Goal: Task Accomplishment & Management: Manage account settings

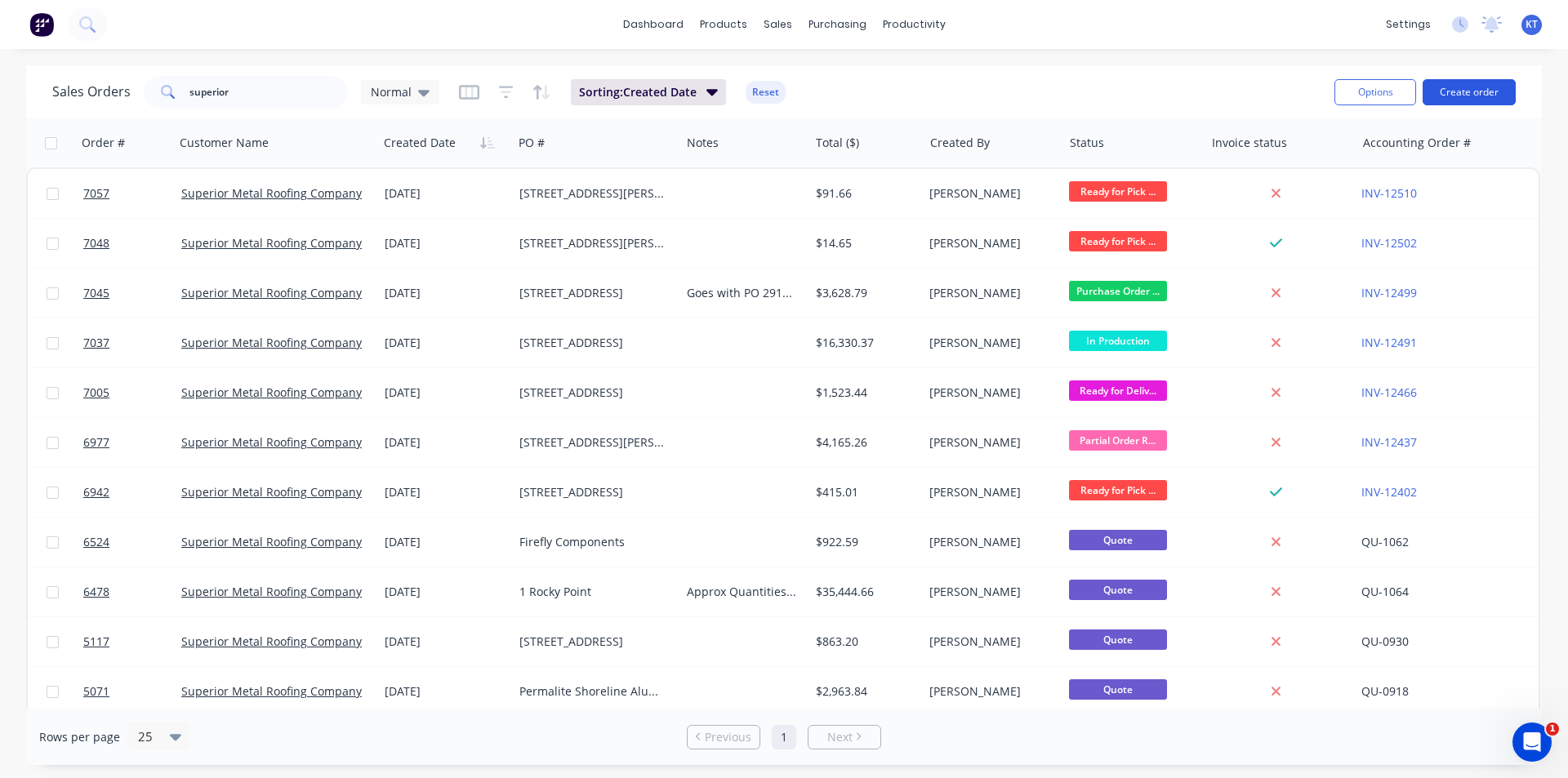
click at [1448, 90] on button "Create order" at bounding box center [1469, 91] width 93 height 26
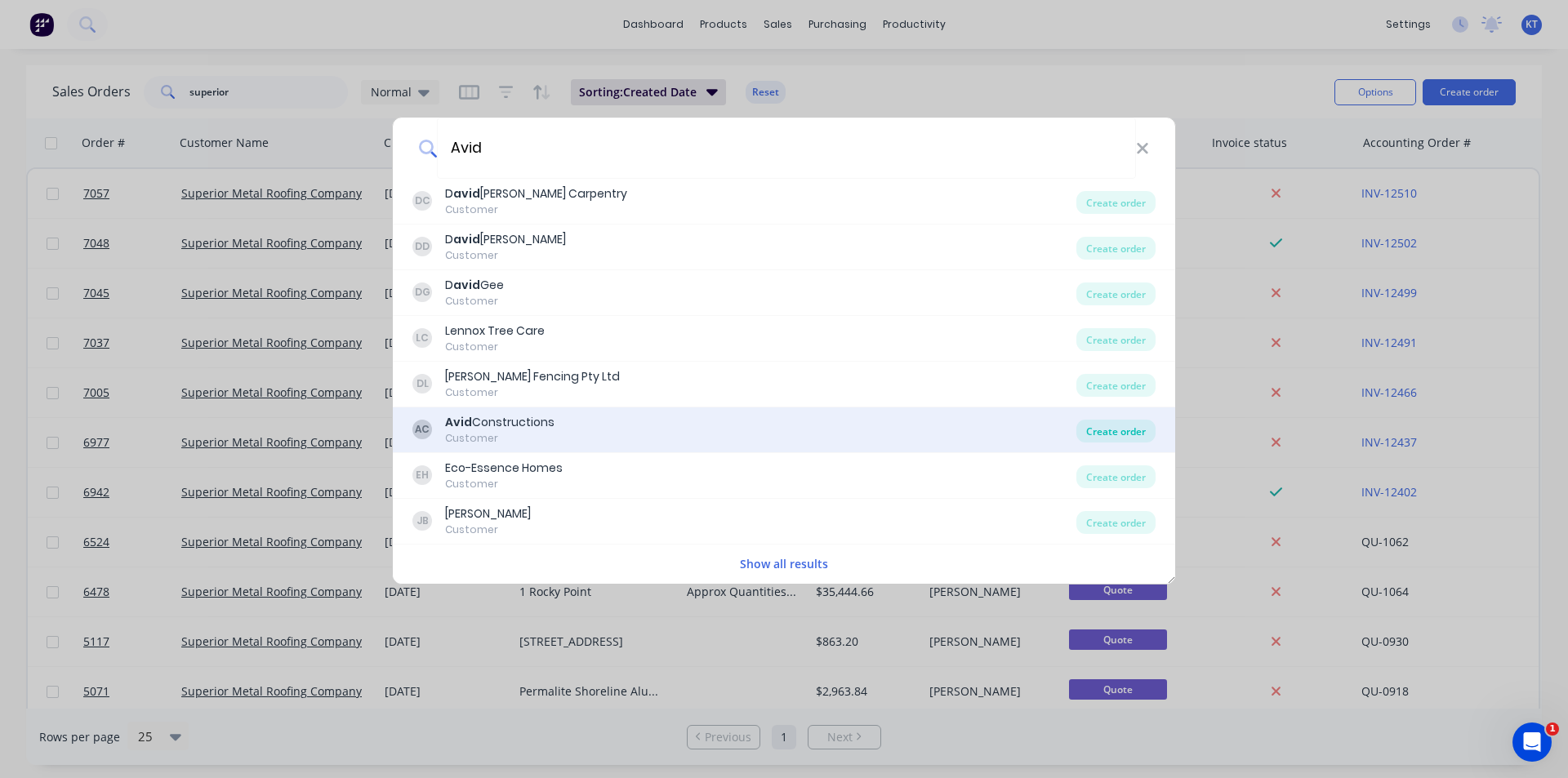
type input "Avid"
click at [1114, 439] on div "Create order" at bounding box center [1115, 432] width 79 height 23
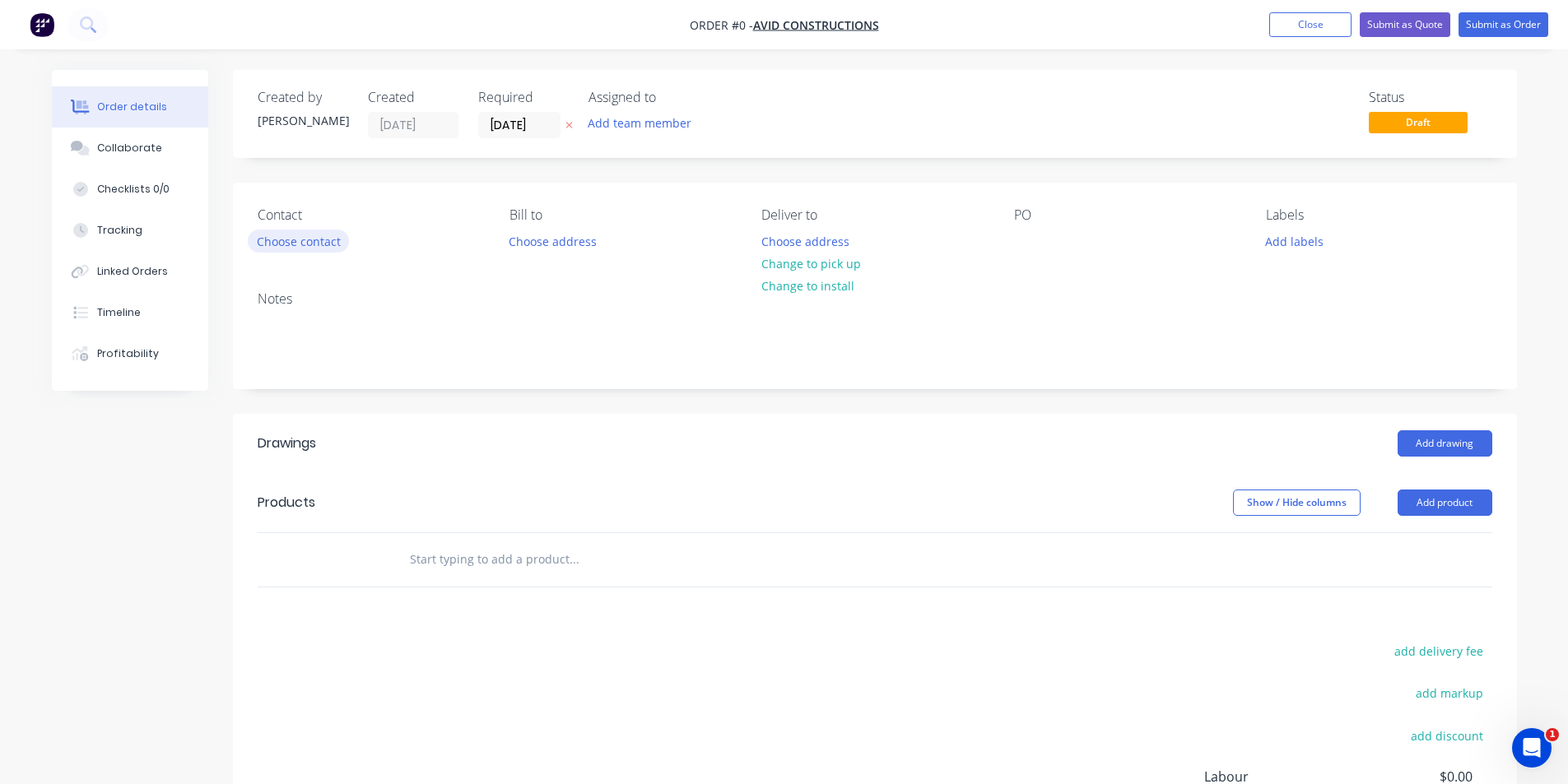
drag, startPoint x: 249, startPoint y: 229, endPoint x: 282, endPoint y: 244, distance: 36.2
click at [257, 236] on div "Choose contact" at bounding box center [297, 240] width 101 height 22
click at [282, 244] on button "Choose contact" at bounding box center [297, 240] width 101 height 22
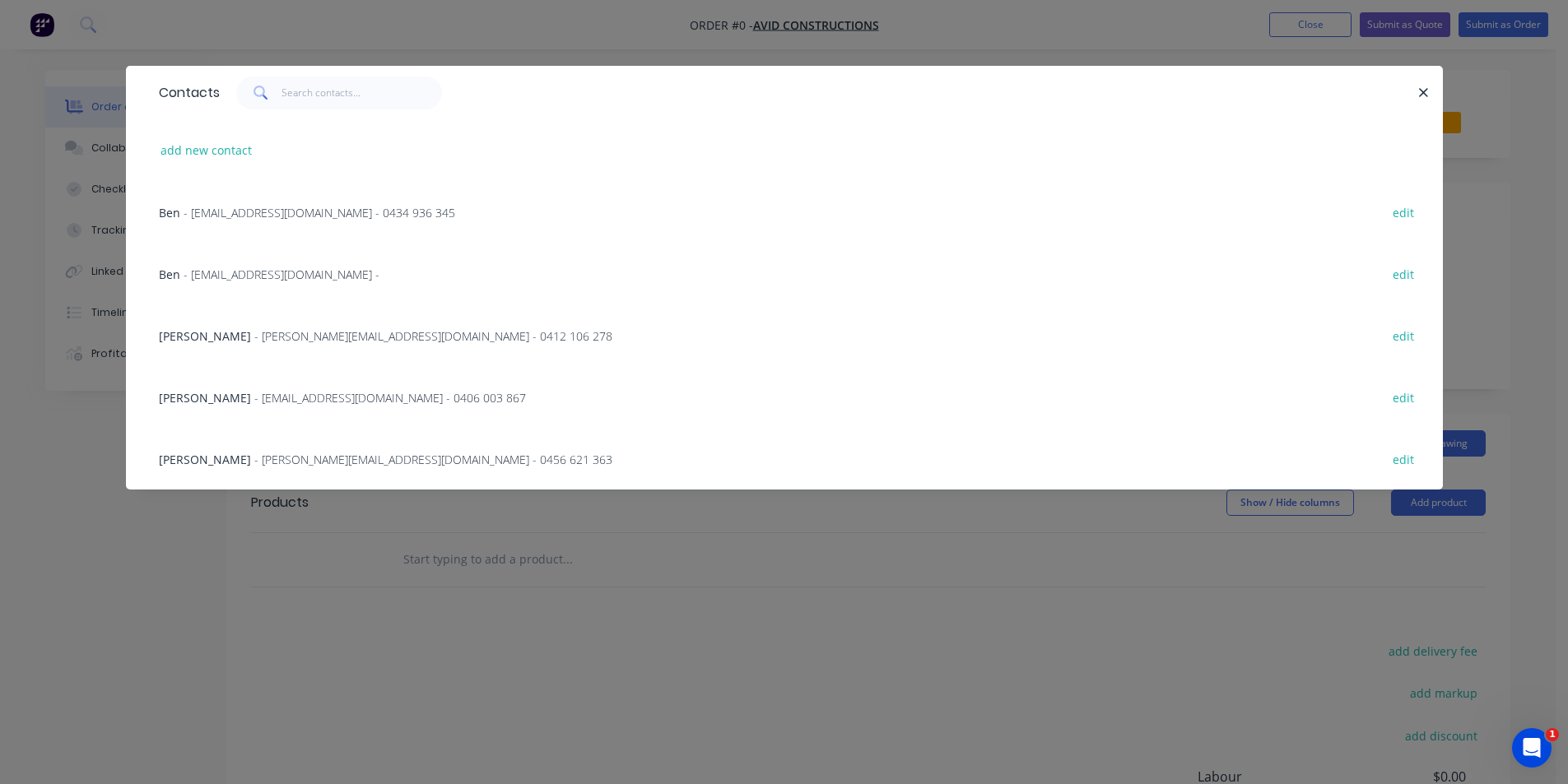
click at [306, 396] on span "- nickbradley375@gmail.com - 0406 003 867" at bounding box center [390, 398] width 271 height 16
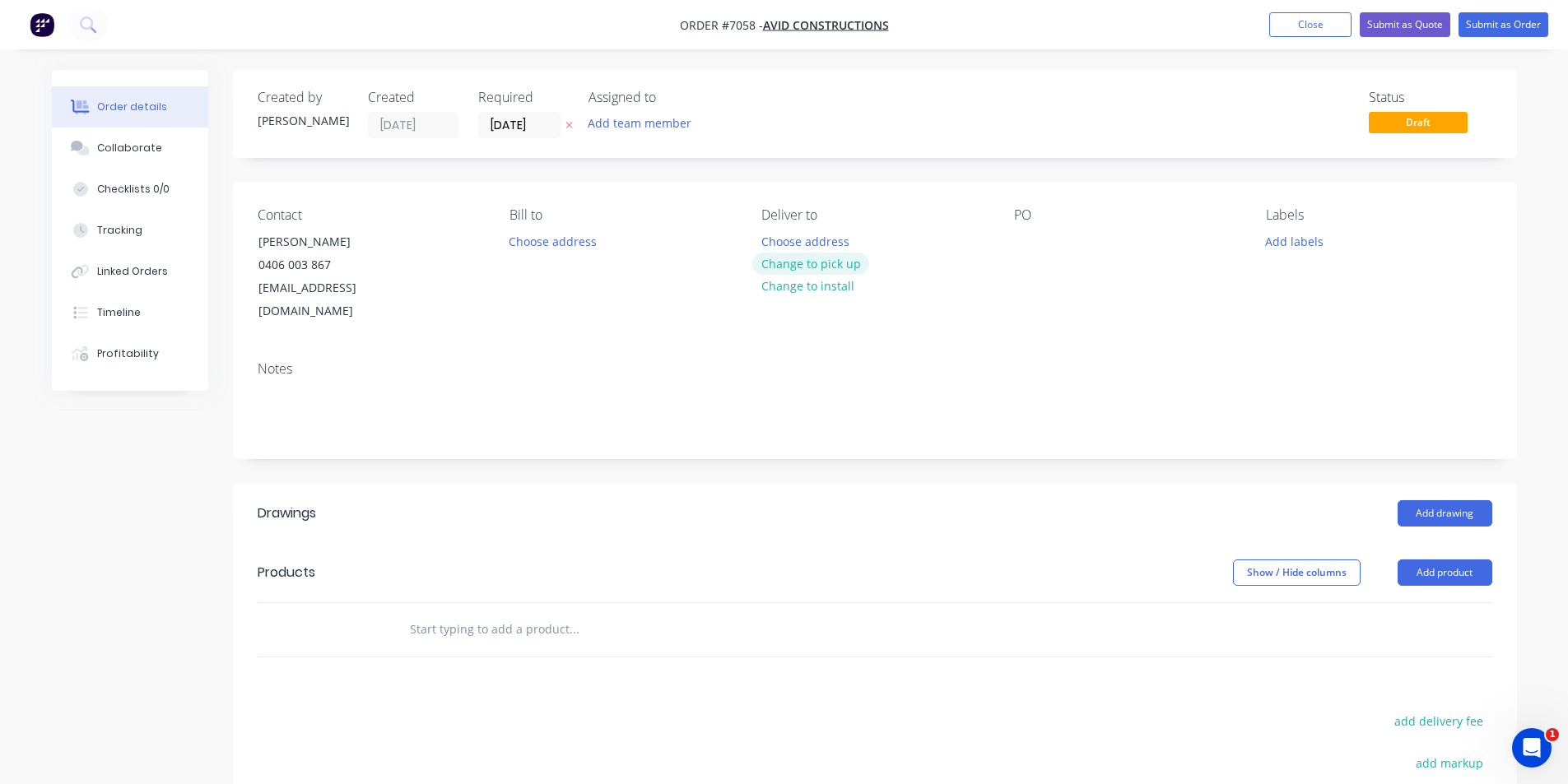
click at [798, 269] on button "Change to pick up" at bounding box center [811, 263] width 117 height 22
click at [1037, 233] on div at bounding box center [1027, 241] width 26 height 24
click at [1015, 229] on div at bounding box center [1027, 241] width 26 height 24
click at [1475, 500] on button "Add drawing" at bounding box center [1445, 513] width 95 height 26
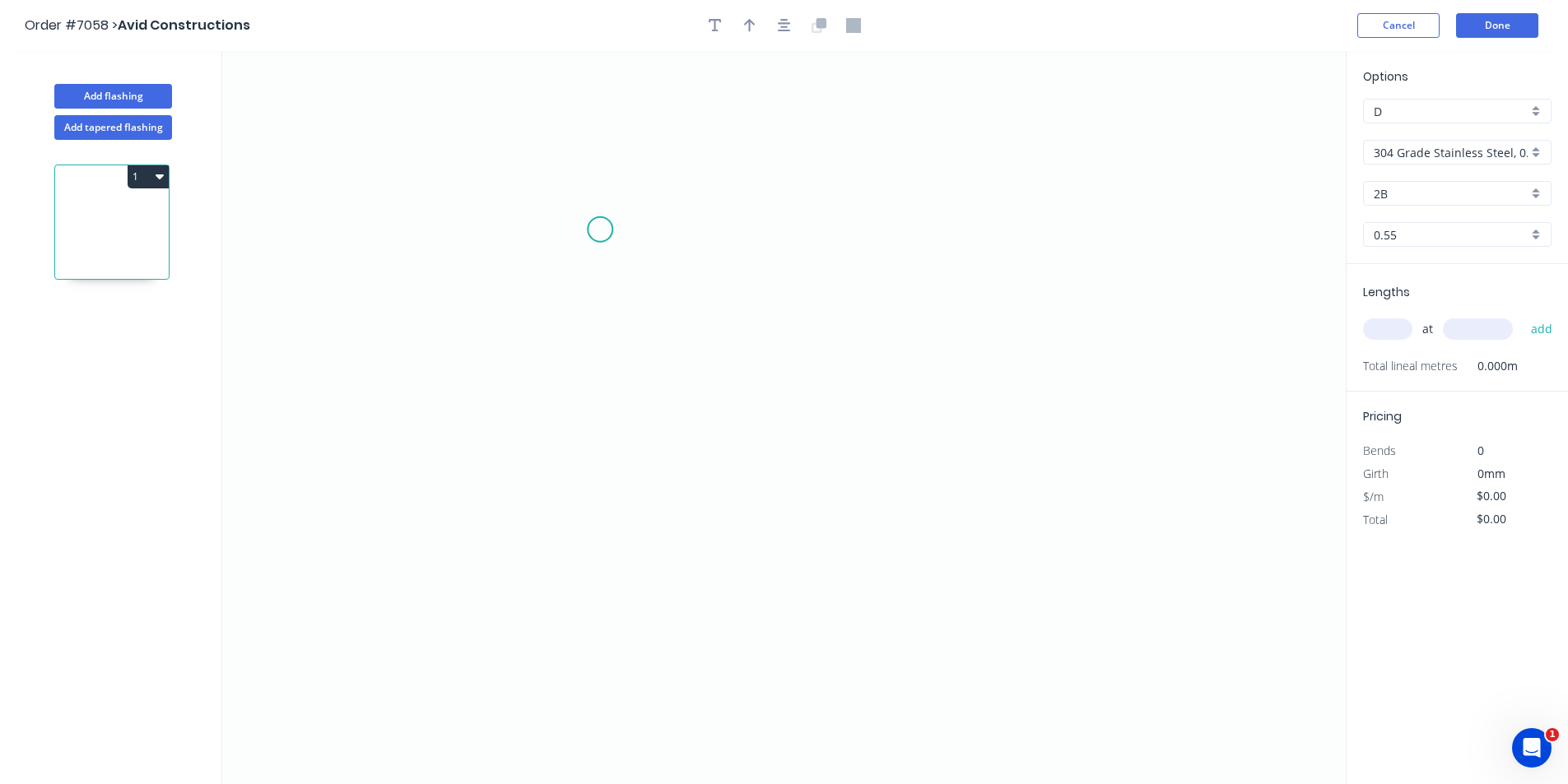
click at [600, 229] on icon "0" at bounding box center [784, 417] width 1123 height 733
click at [601, 428] on icon "0" at bounding box center [784, 417] width 1123 height 733
click at [911, 479] on icon "0 ?" at bounding box center [784, 417] width 1123 height 733
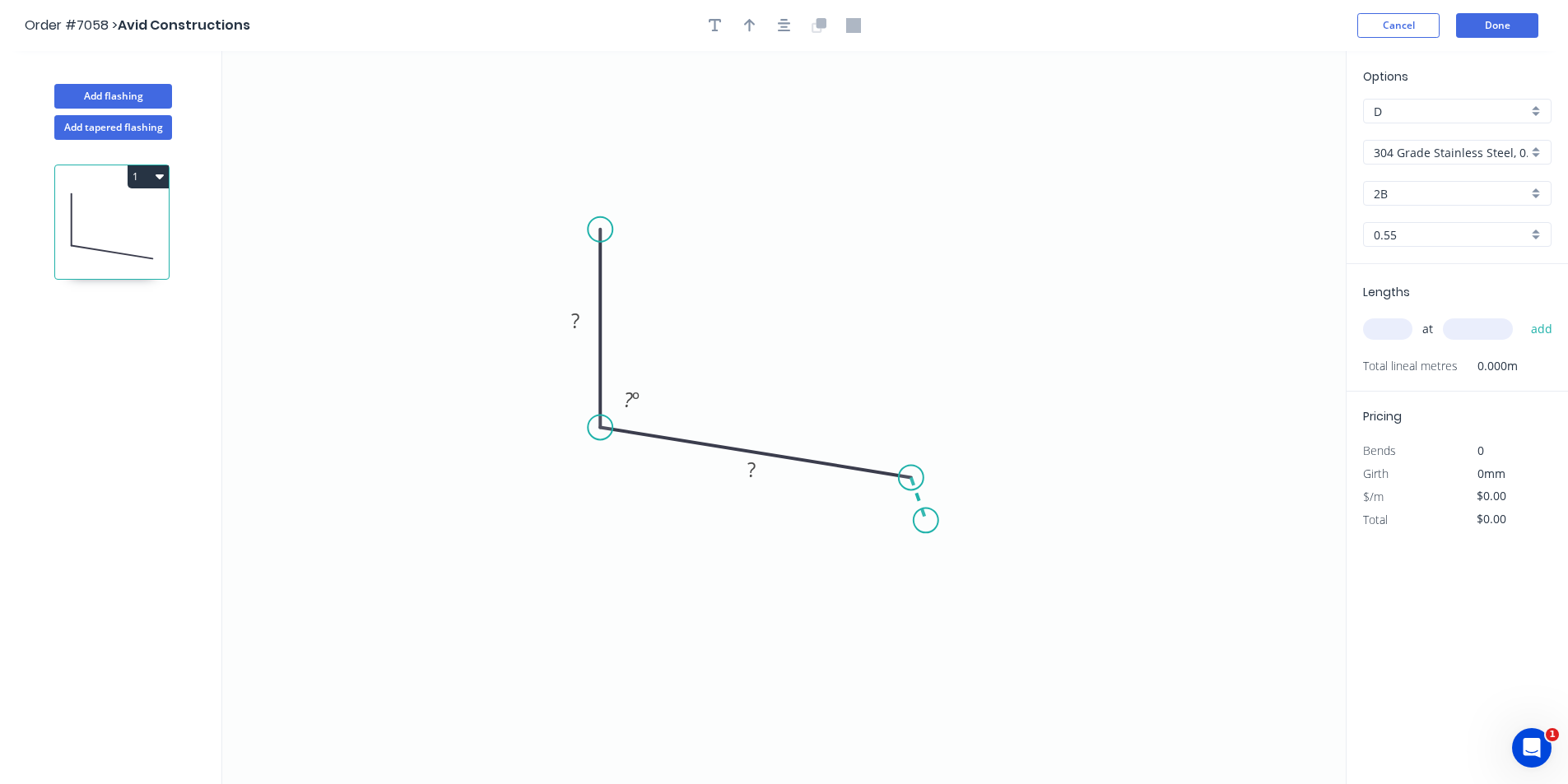
click at [926, 521] on icon "0 ? ? ? º" at bounding box center [784, 417] width 1123 height 733
click at [971, 579] on div "Crush & Fold" at bounding box center [1008, 577] width 165 height 34
click at [972, 563] on div "Flip bend" at bounding box center [1009, 576] width 165 height 34
click at [1481, 155] on input "304 Grade Stainless Steel, 0.9mm Perforated Pattern 208 - 2mm hole" at bounding box center [1450, 152] width 154 height 17
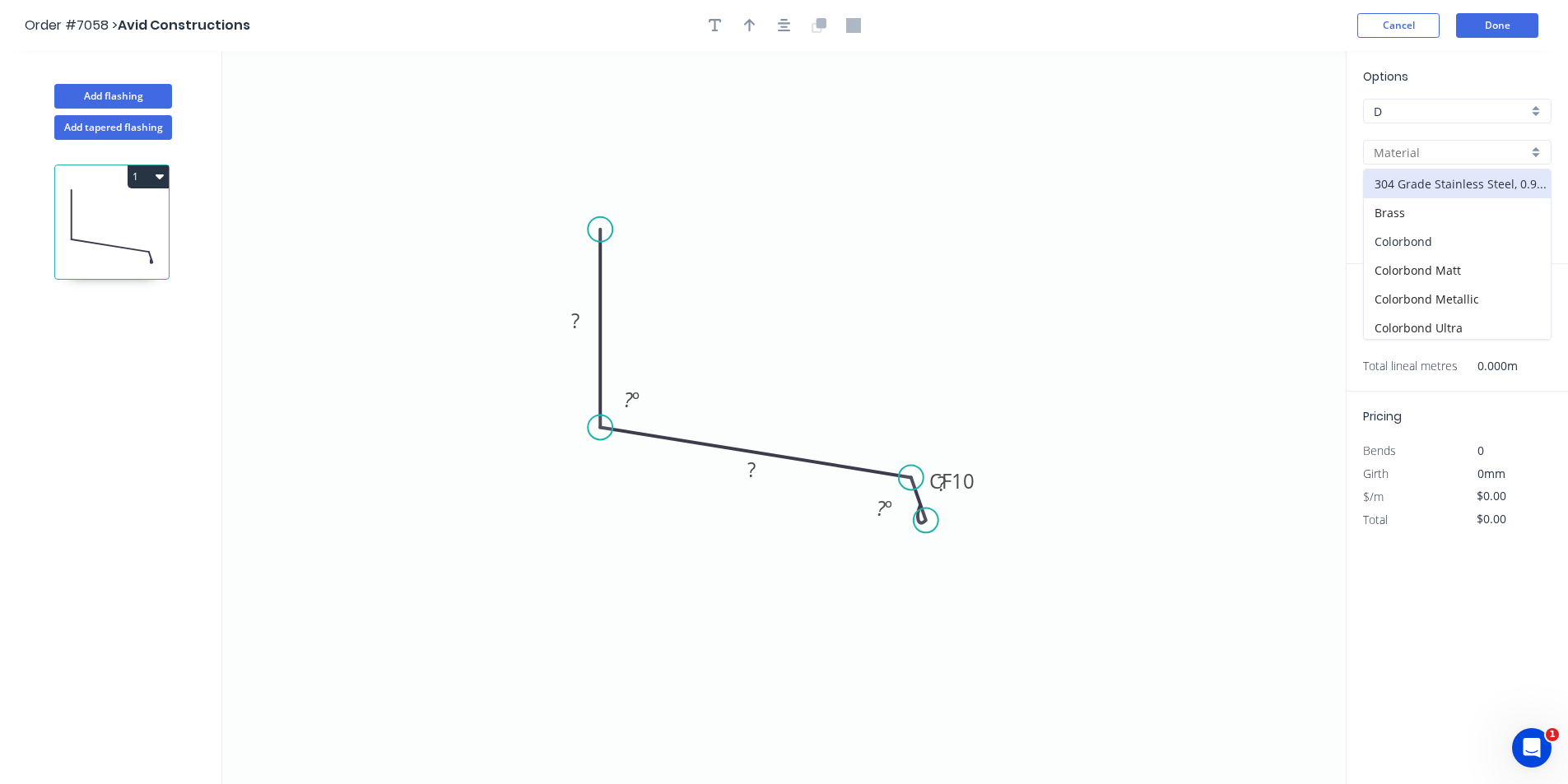
click at [1479, 244] on div "Colorbond" at bounding box center [1456, 241] width 187 height 29
type input "Colorbond"
type input "Basalt"
click at [1480, 188] on input "Basalt" at bounding box center [1450, 193] width 154 height 17
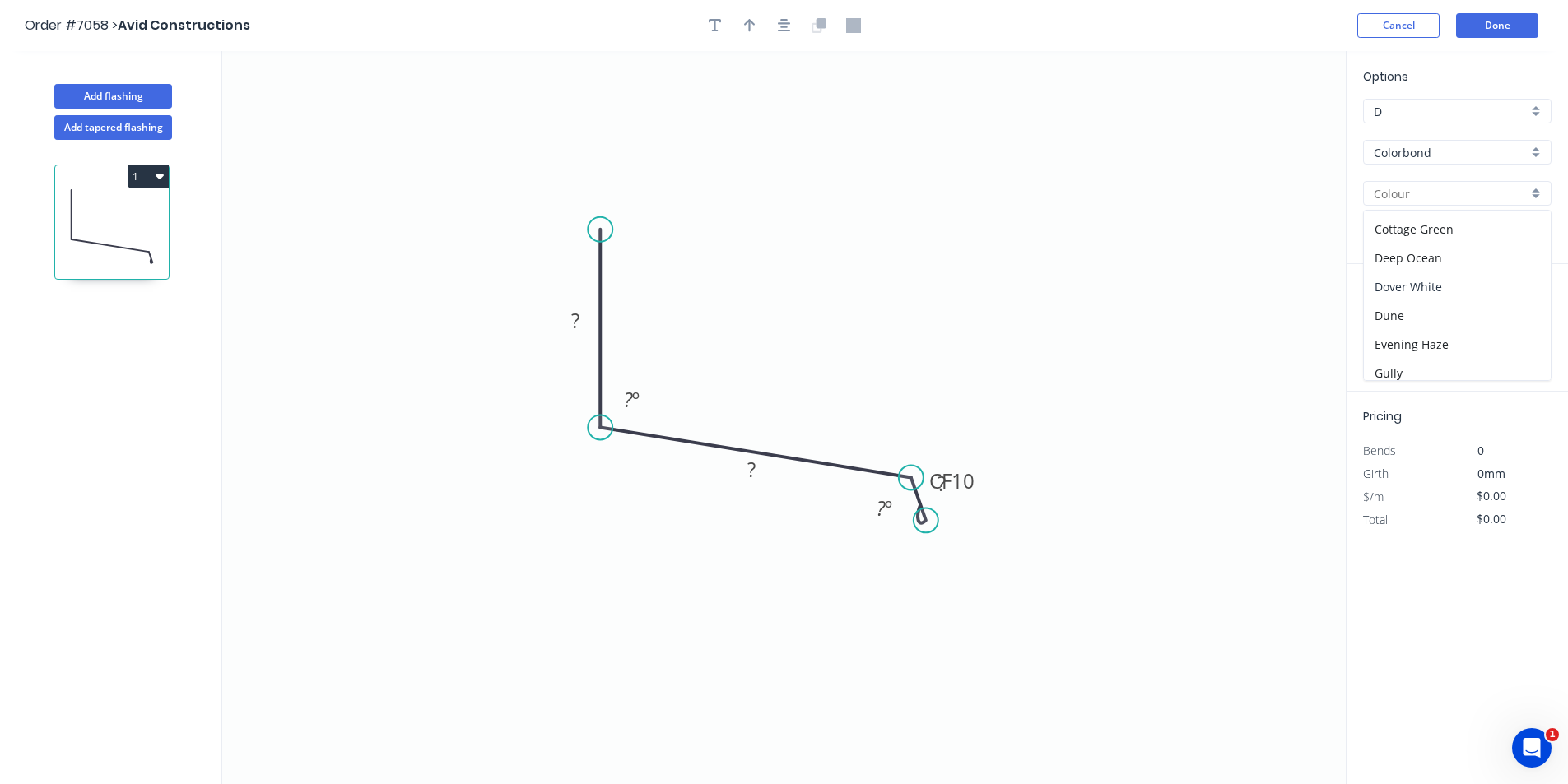
click at [1459, 289] on div "Dover White" at bounding box center [1456, 287] width 187 height 29
type input "Dover White"
click at [571, 325] on rect at bounding box center [575, 322] width 33 height 23
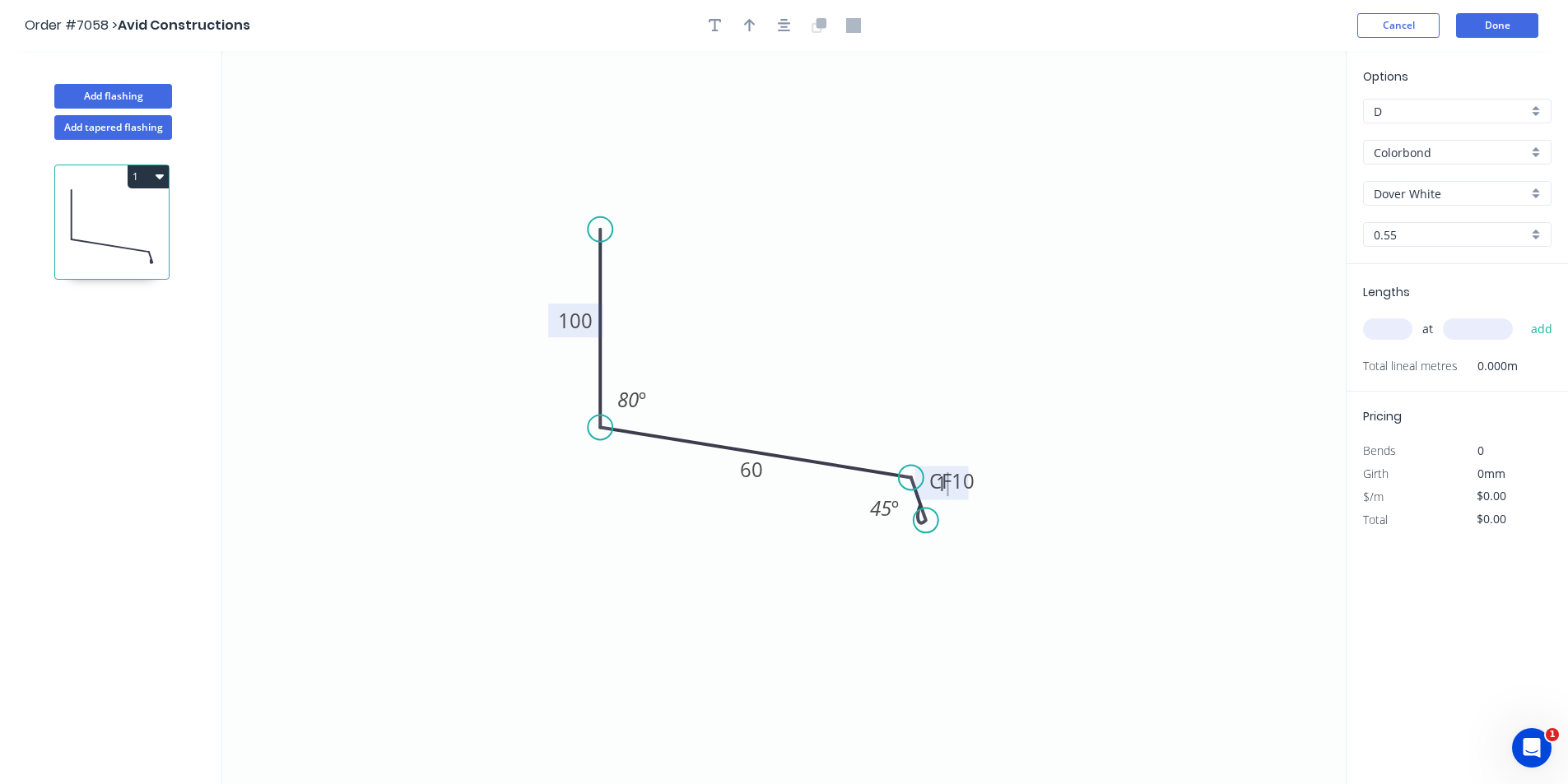
type input "$13.76"
click at [976, 499] on icon "0 100 60 CF 8 10 80 º 45 º" at bounding box center [784, 417] width 1123 height 733
drag, startPoint x: 975, startPoint y: 488, endPoint x: 947, endPoint y: 575, distance: 91.4
click at [948, 576] on rect at bounding box center [925, 570] width 54 height 34
drag, startPoint x: 600, startPoint y: 229, endPoint x: 608, endPoint y: 116, distance: 113.3
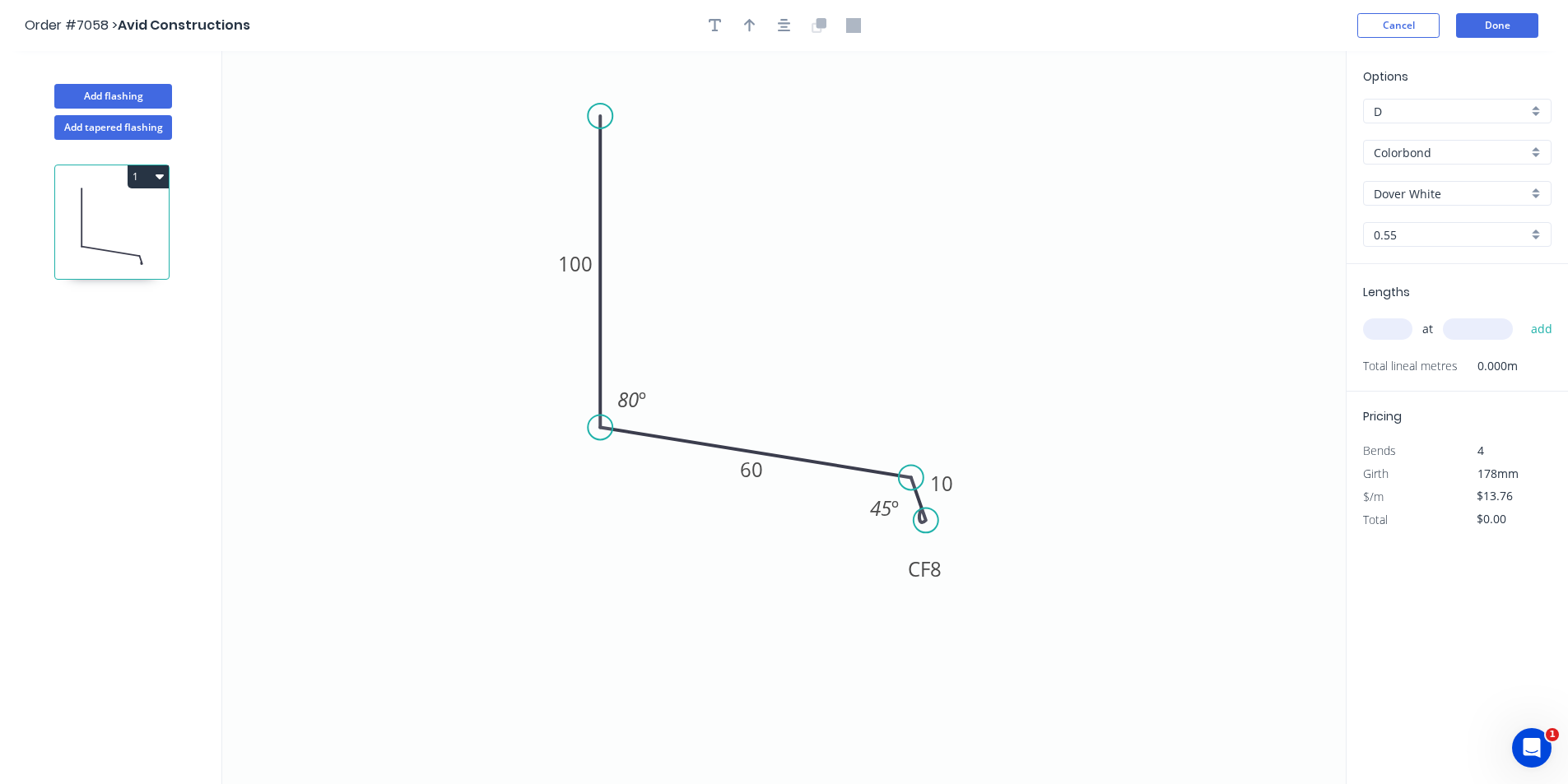
click at [608, 116] on circle at bounding box center [600, 116] width 25 height 25
click at [779, 26] on icon "button" at bounding box center [784, 25] width 13 height 15
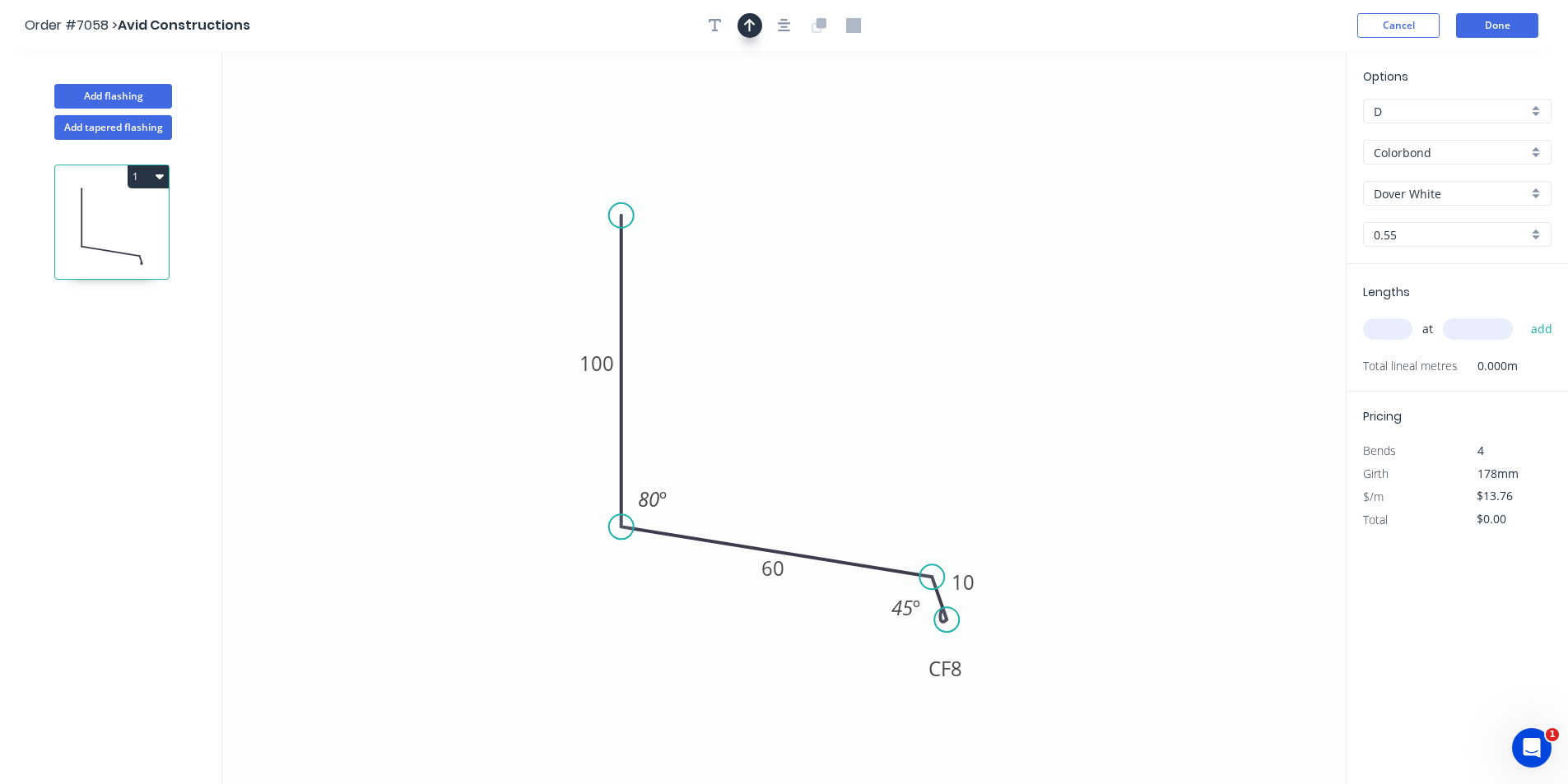
click at [750, 21] on icon "button" at bounding box center [749, 25] width 12 height 13
click at [1258, 130] on icon at bounding box center [1263, 114] width 15 height 53
drag, startPoint x: 1260, startPoint y: 131, endPoint x: 678, endPoint y: 461, distance: 669.0
click at [678, 461] on icon at bounding box center [689, 445] width 47 height 47
click at [1374, 332] on input "text" at bounding box center [1388, 329] width 49 height 21
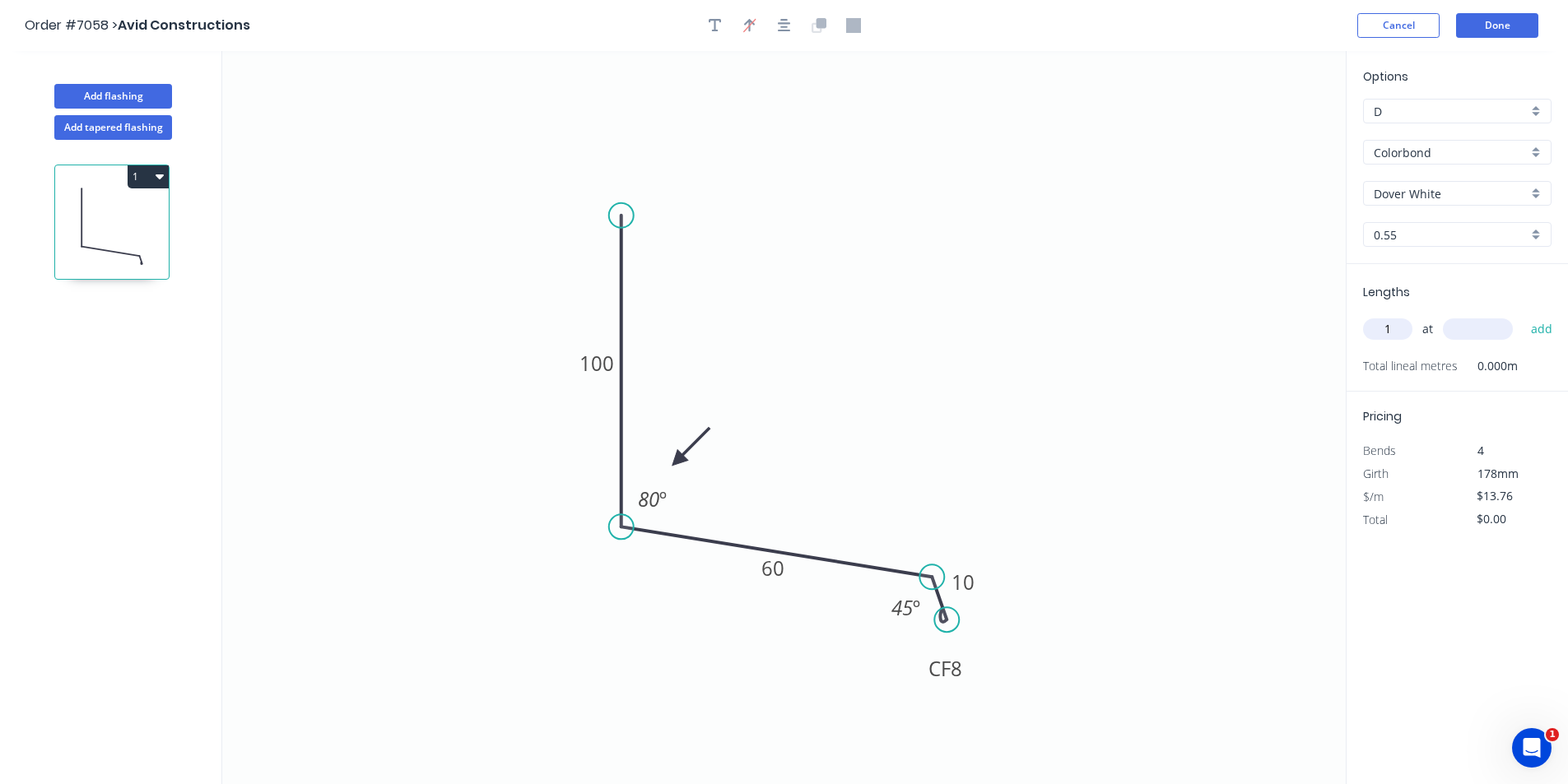
type input "1"
type input "2220"
click at [1522, 315] on button "add" at bounding box center [1541, 329] width 38 height 28
click at [134, 181] on button "1" at bounding box center [148, 177] width 41 height 23
click at [121, 219] on div "Duplicate" at bounding box center [90, 217] width 127 height 24
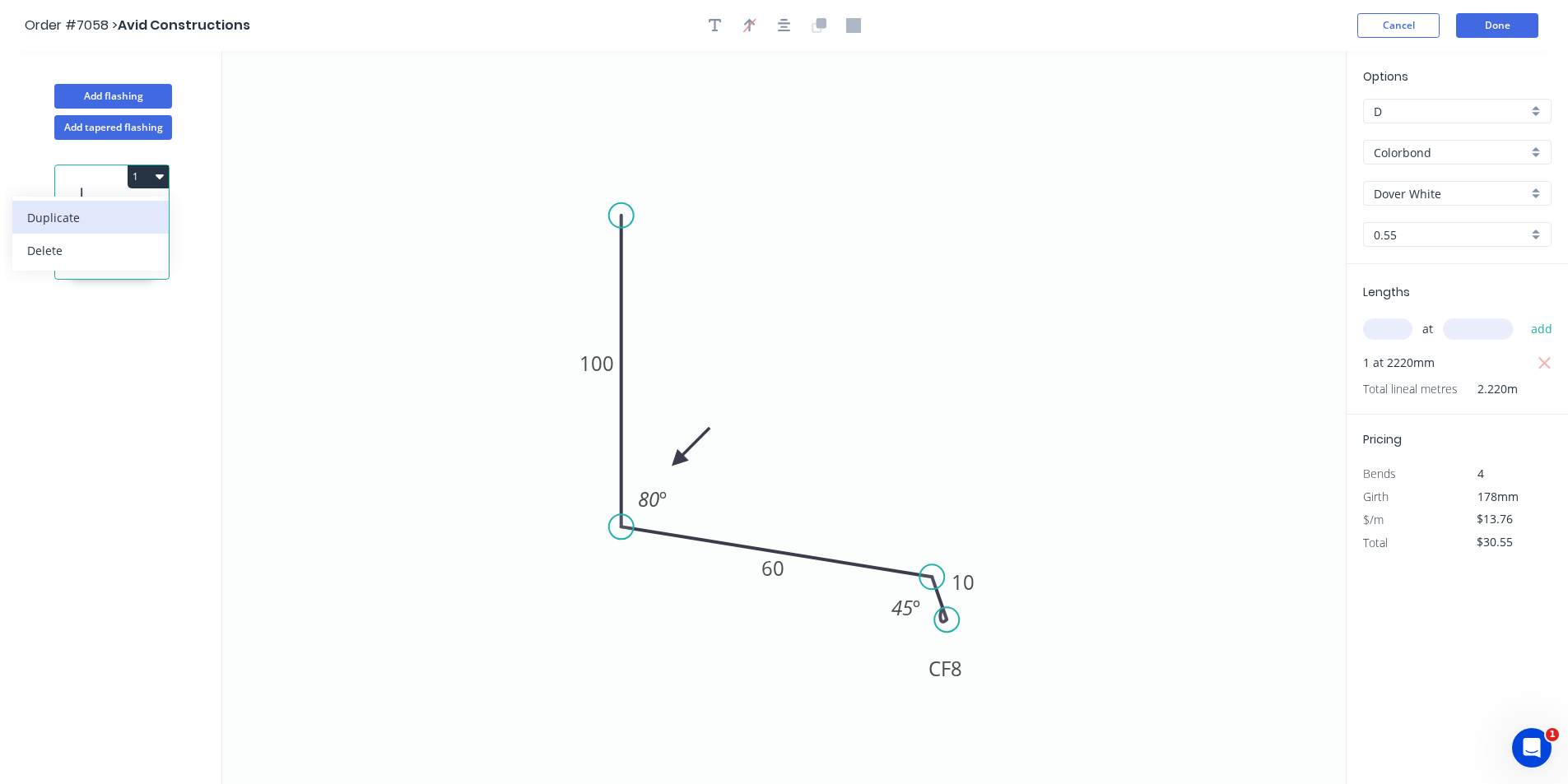
type input "$0.00"
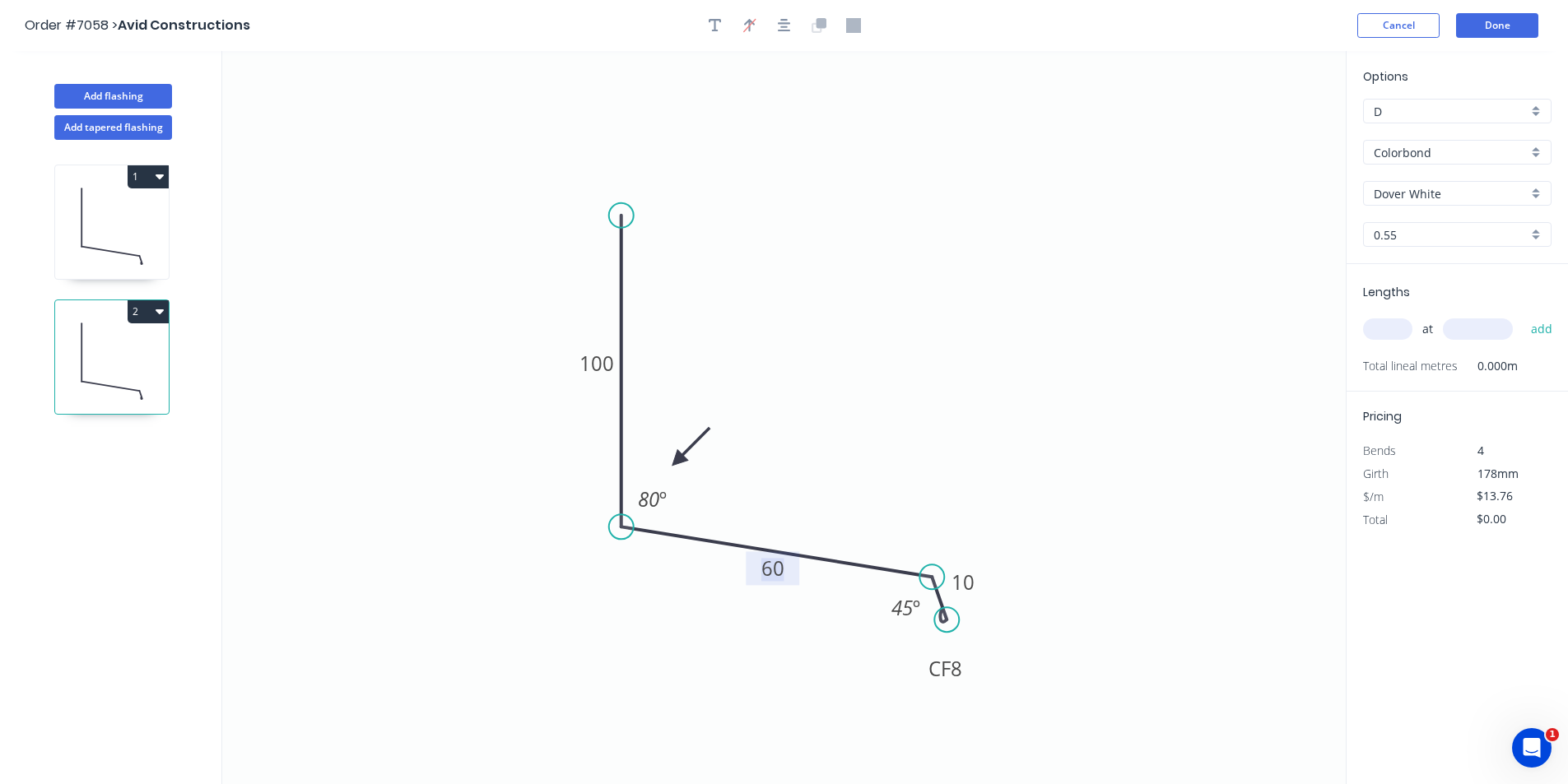
click at [773, 573] on tspan "60" at bounding box center [773, 568] width 23 height 27
drag, startPoint x: 1346, startPoint y: 316, endPoint x: 1384, endPoint y: 326, distance: 39.3
click at [1353, 322] on div "Options D D Colorbond Colorbond Colorbond Matt Colorbond Metallic Colorbond Ult…" at bounding box center [1456, 418] width 222 height 735
click at [1384, 326] on input "text" at bounding box center [1388, 329] width 49 height 21
type input "3"
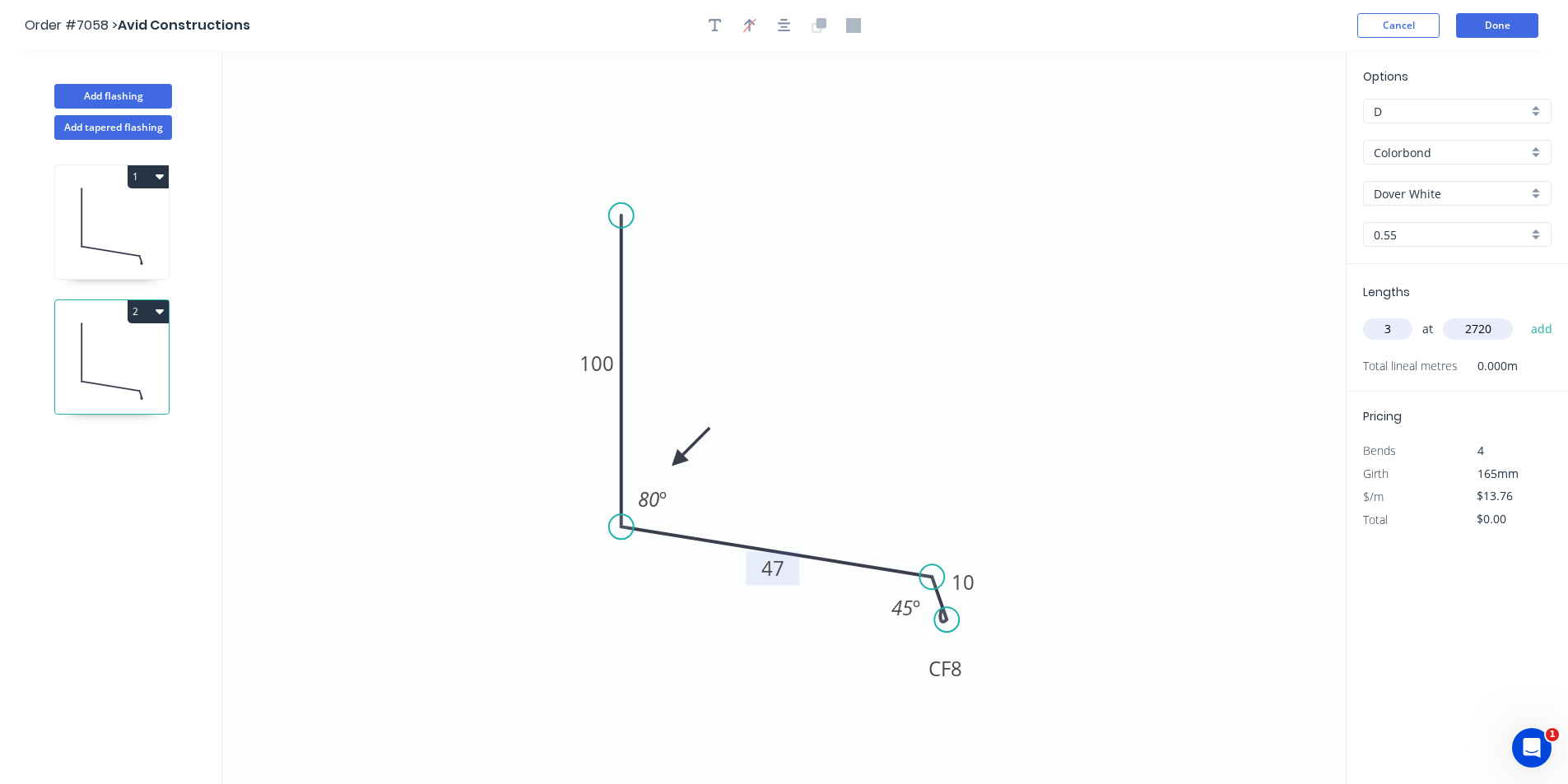
type input "2720"
click at [1522, 315] on button "add" at bounding box center [1541, 329] width 38 height 28
type input "$112.28"
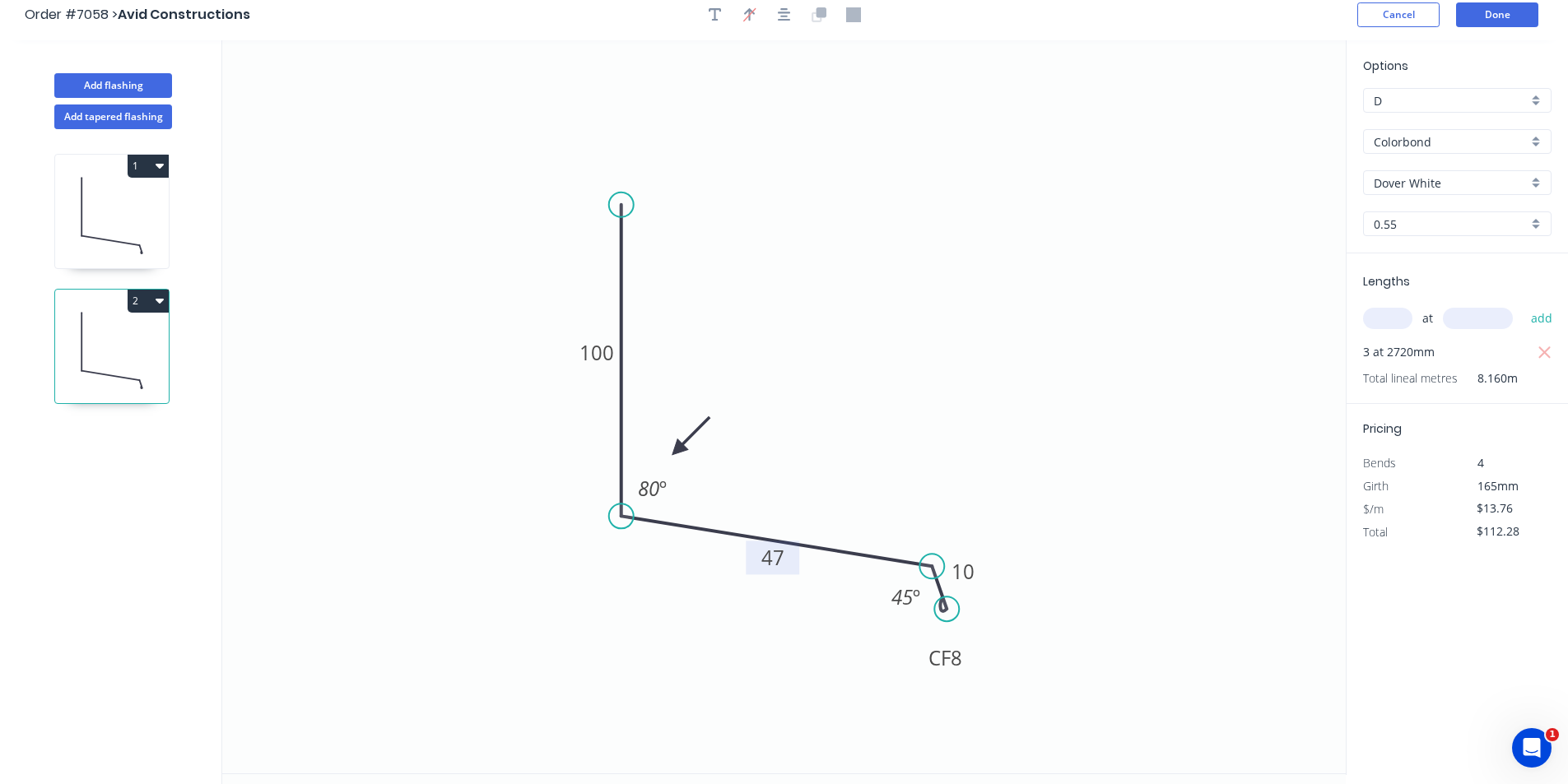
scroll to position [0, 0]
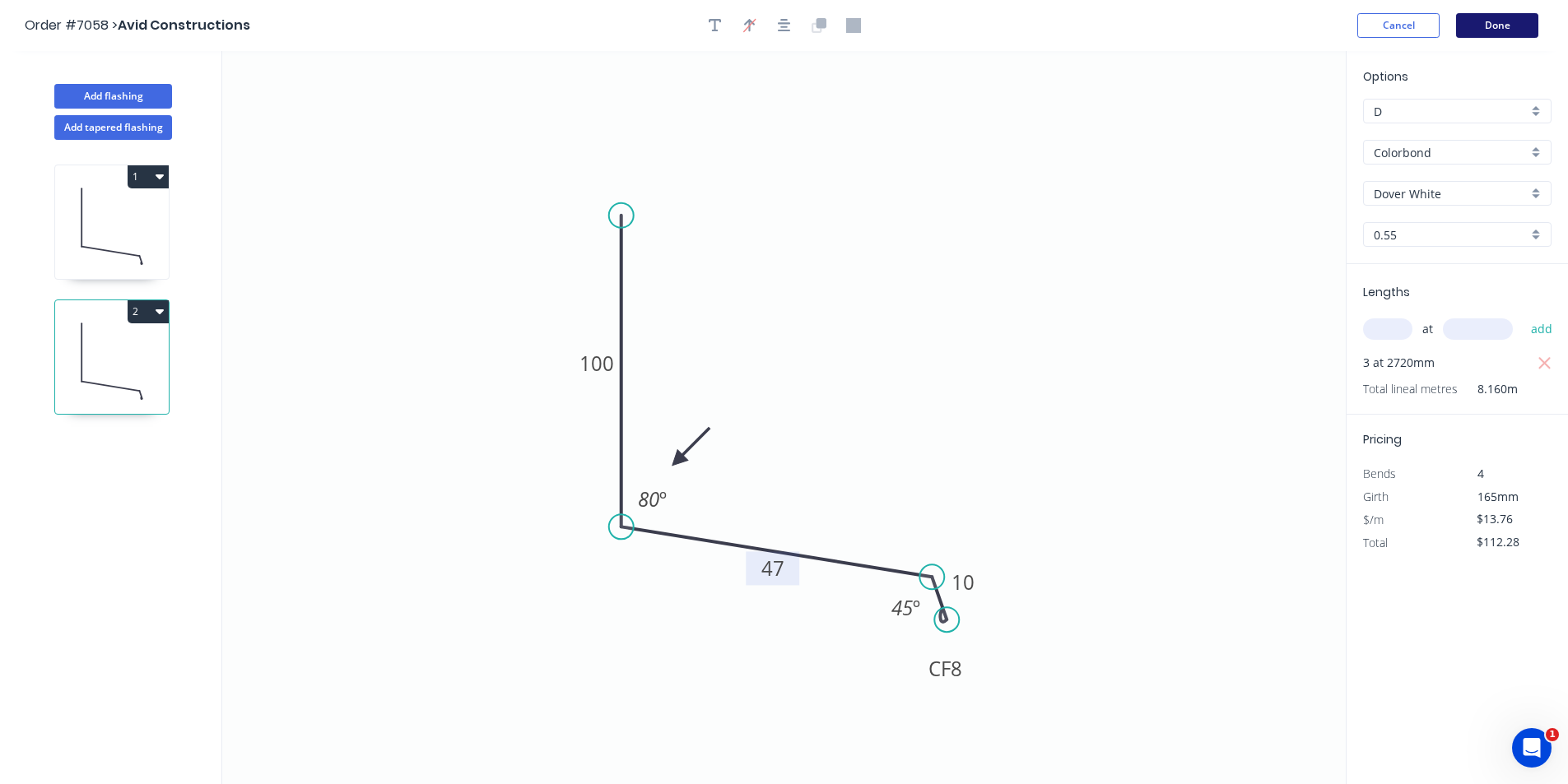
click at [1519, 24] on button "Done" at bounding box center [1497, 26] width 82 height 25
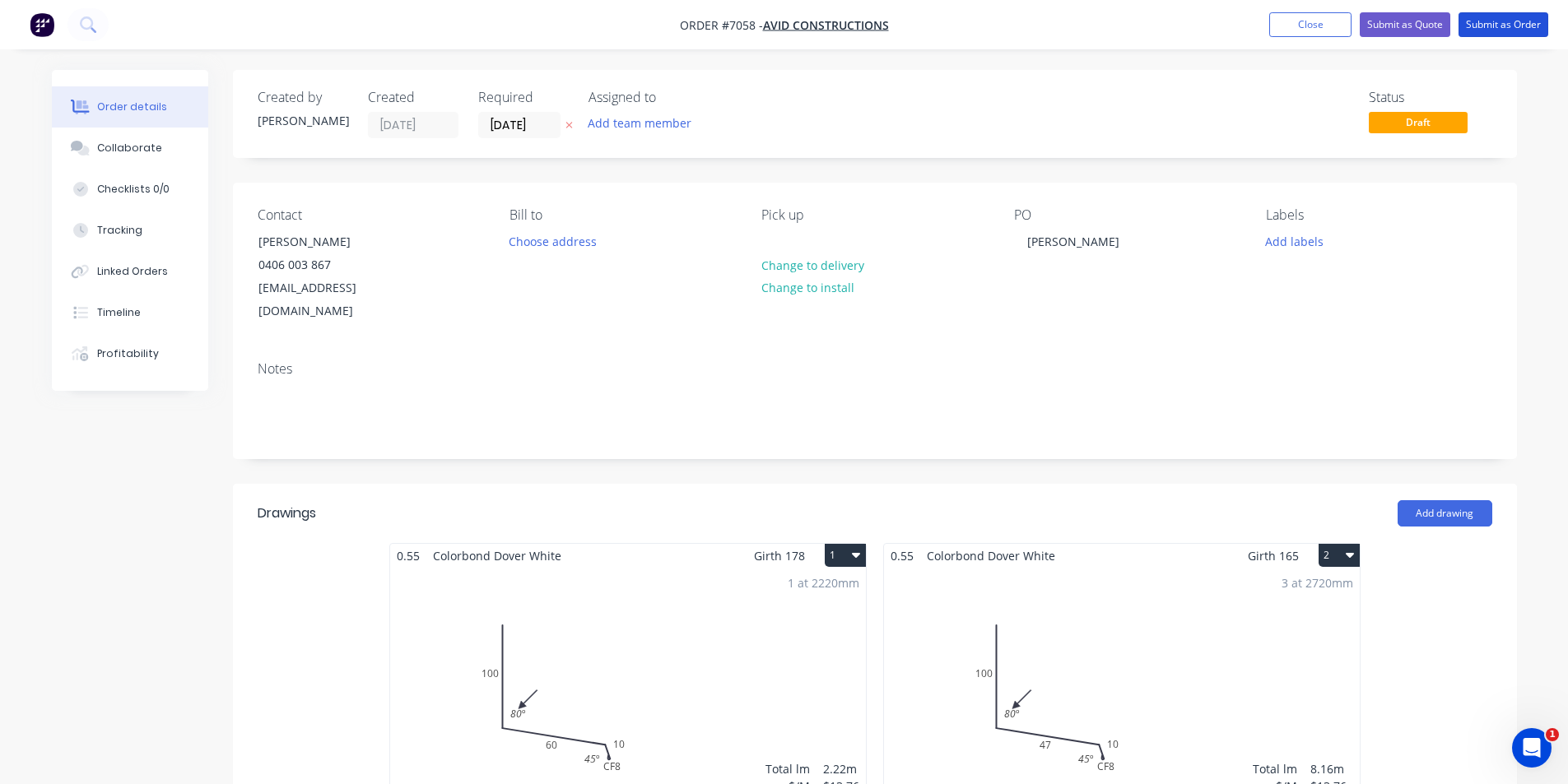
click at [1519, 24] on button "Submit as Order" at bounding box center [1503, 25] width 89 height 25
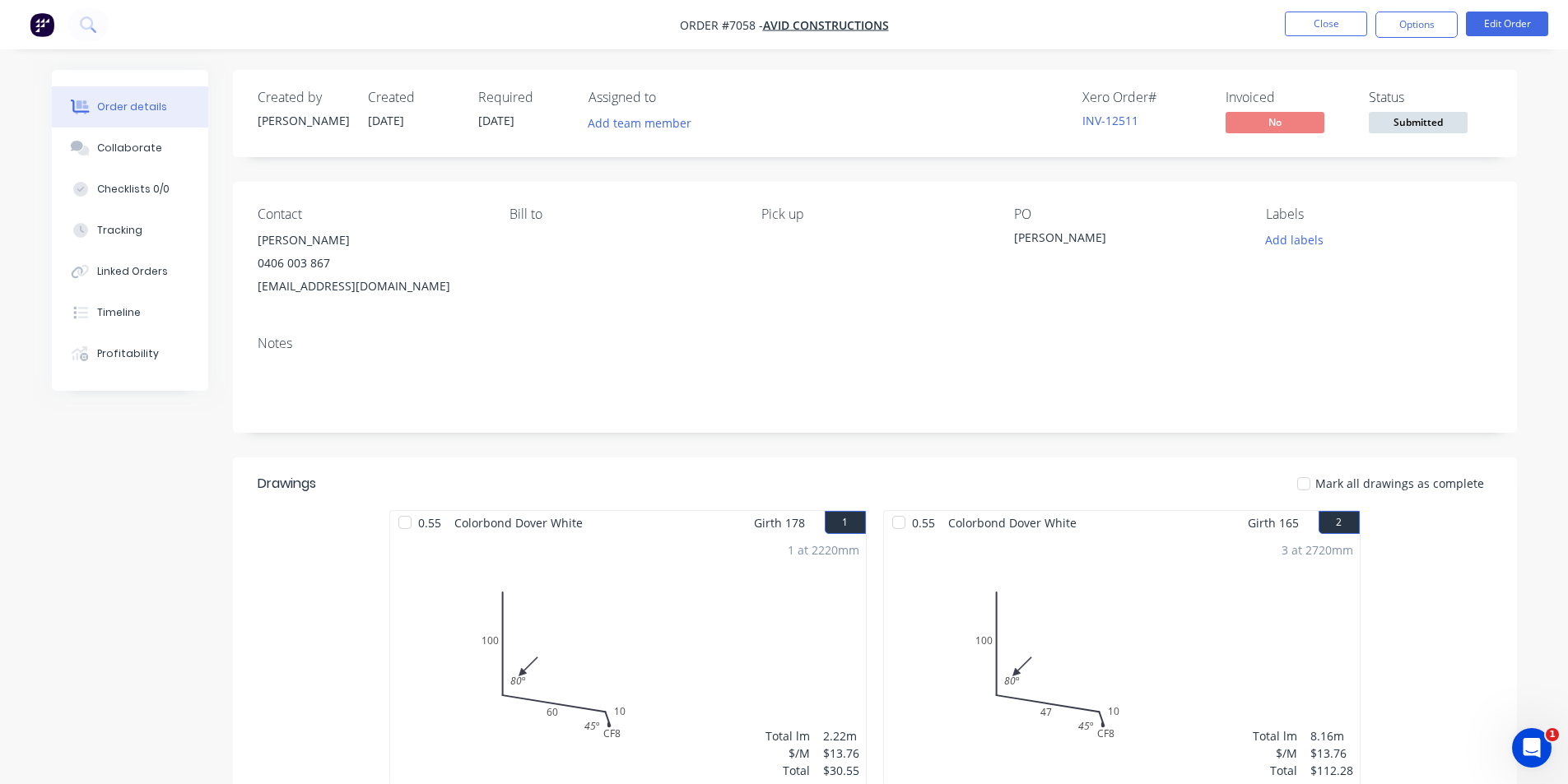
click at [1447, 121] on span "Submitted" at bounding box center [1418, 121] width 99 height 21
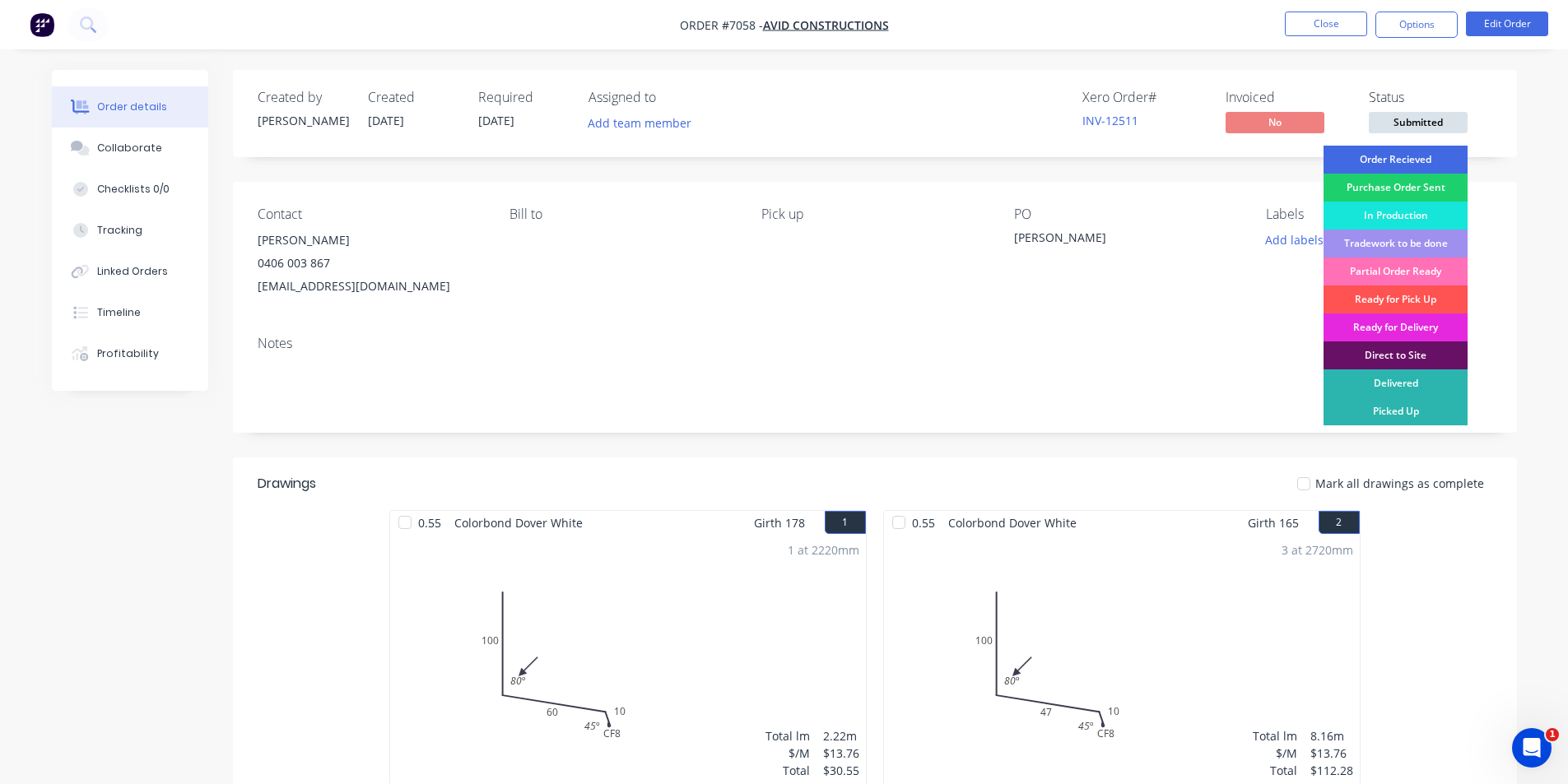
click at [1416, 163] on div "Order Recieved" at bounding box center [1395, 159] width 144 height 28
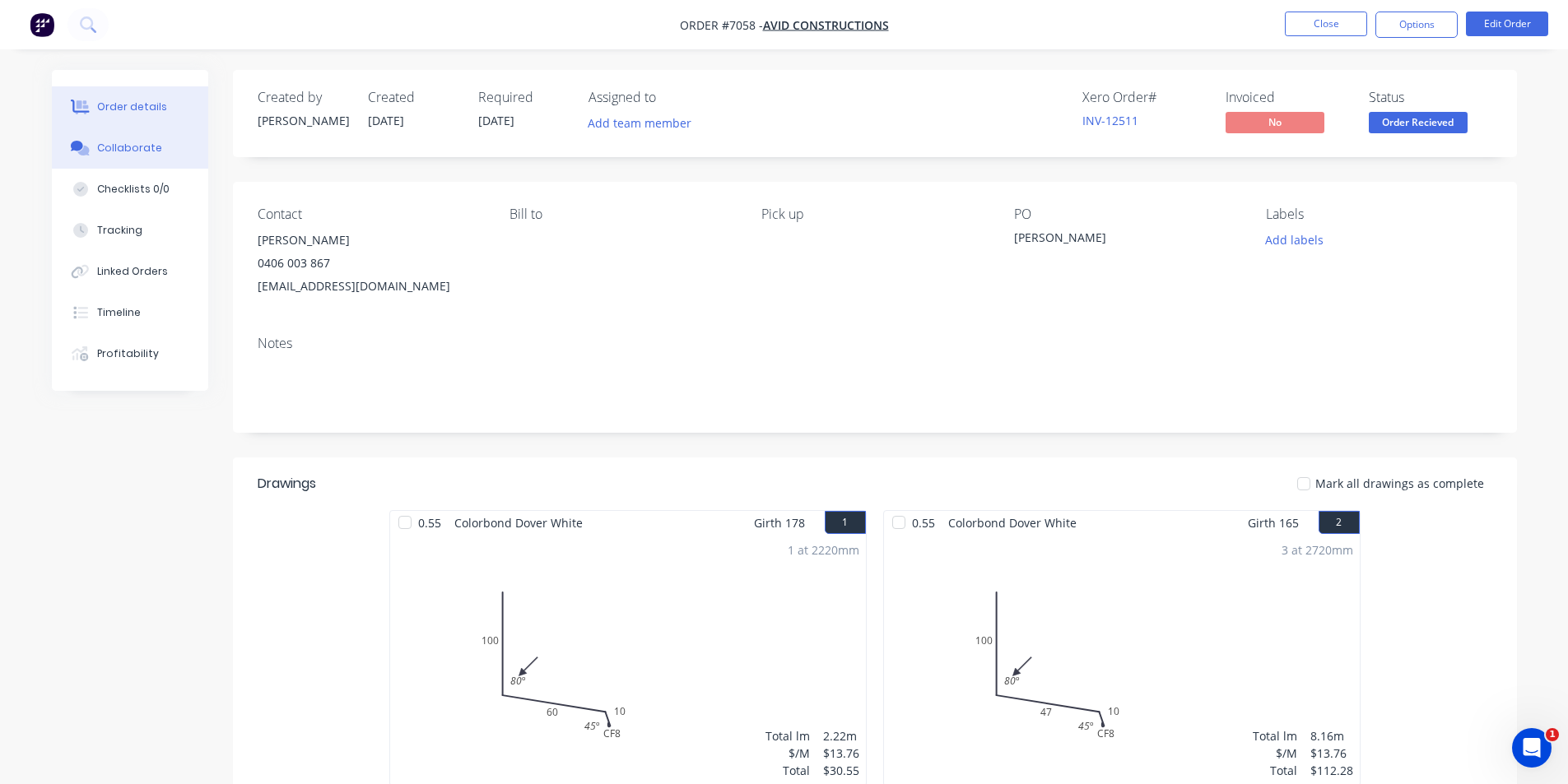
click at [109, 143] on div "Collaborate" at bounding box center [129, 148] width 65 height 15
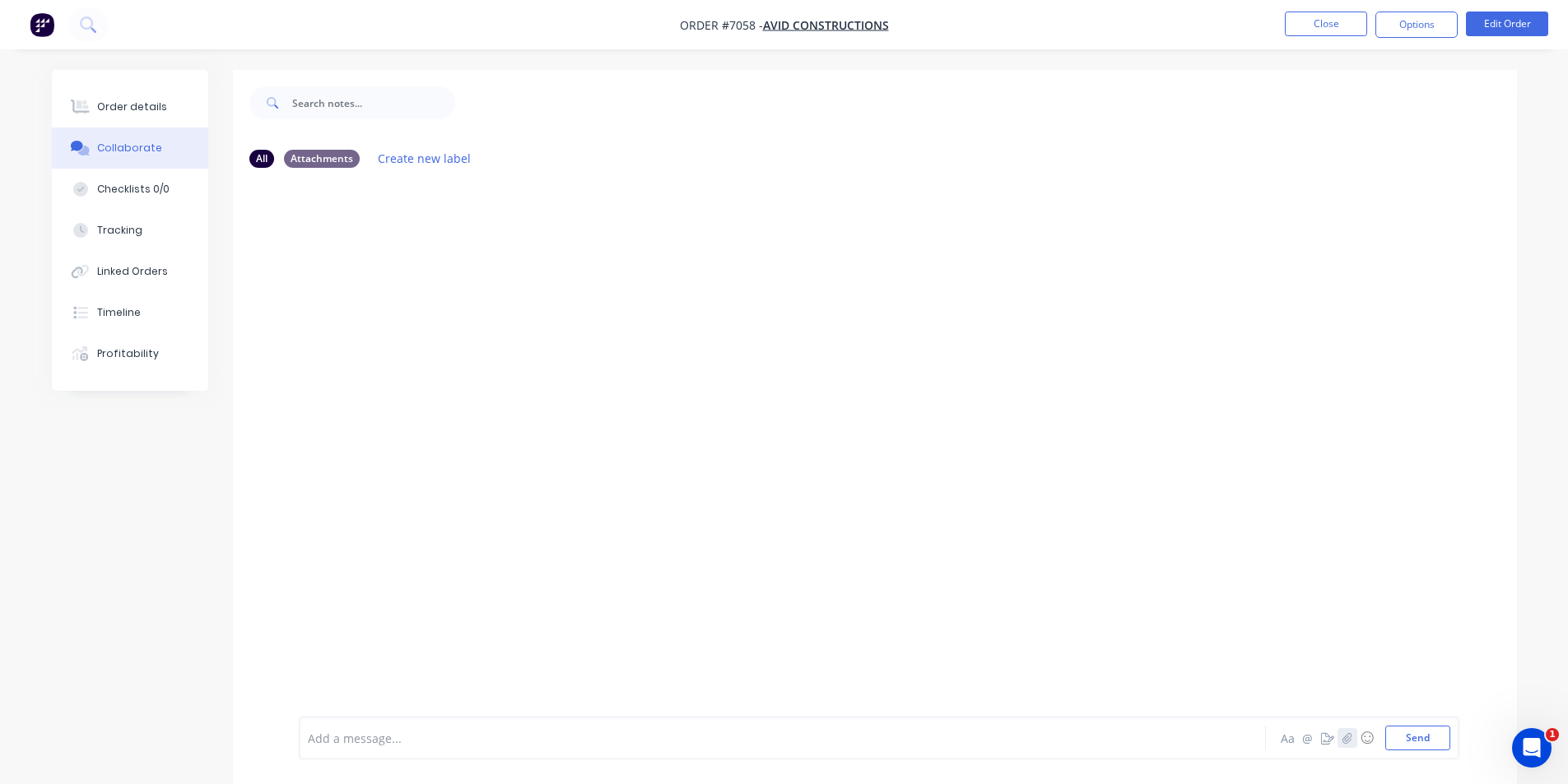
click at [1344, 738] on icon "button" at bounding box center [1347, 738] width 9 height 11
click at [1418, 742] on button "Send" at bounding box center [1417, 738] width 65 height 25
click at [127, 100] on div "Order details" at bounding box center [132, 107] width 70 height 15
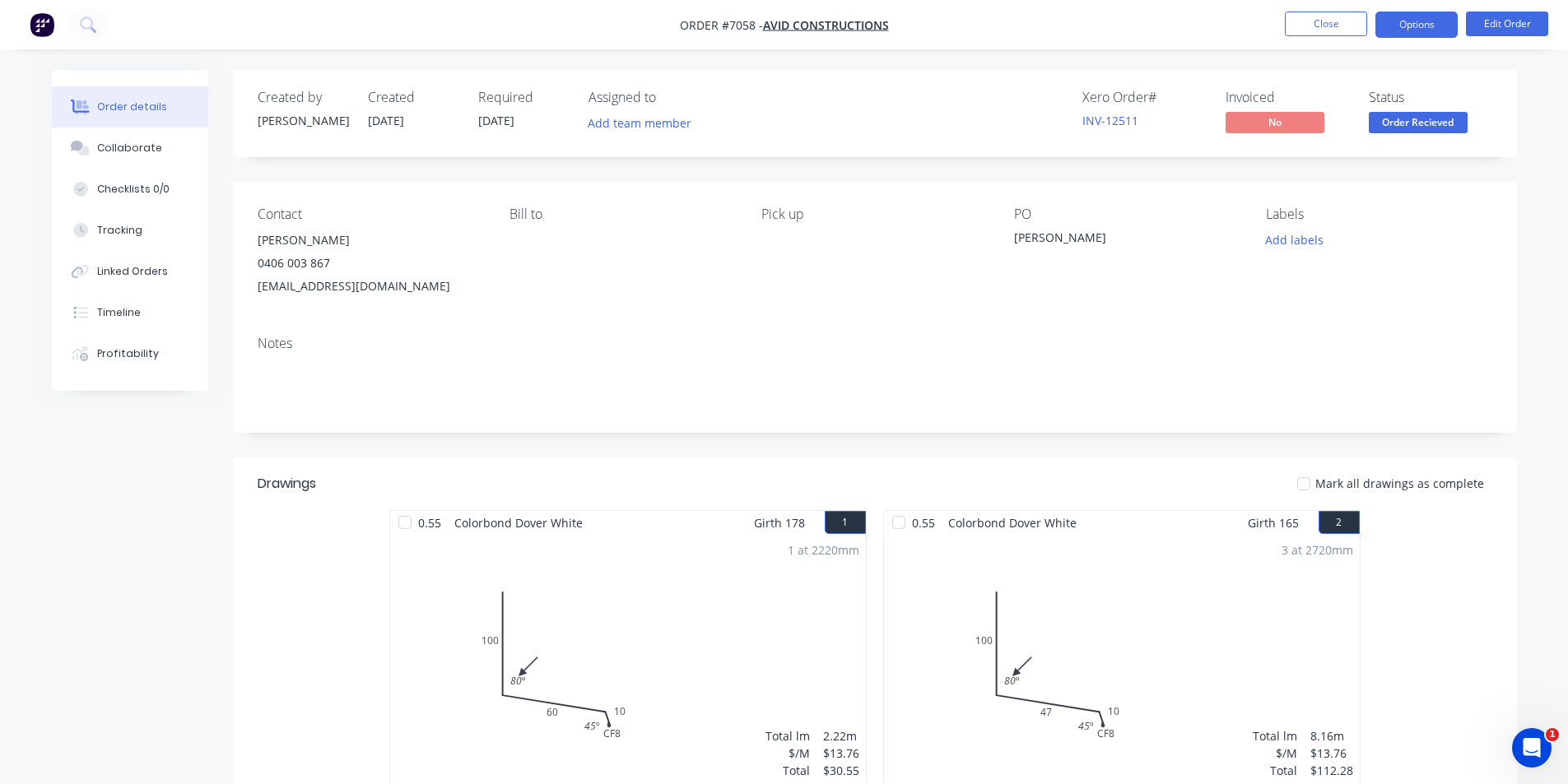
click at [1425, 35] on button "Options" at bounding box center [1416, 24] width 82 height 26
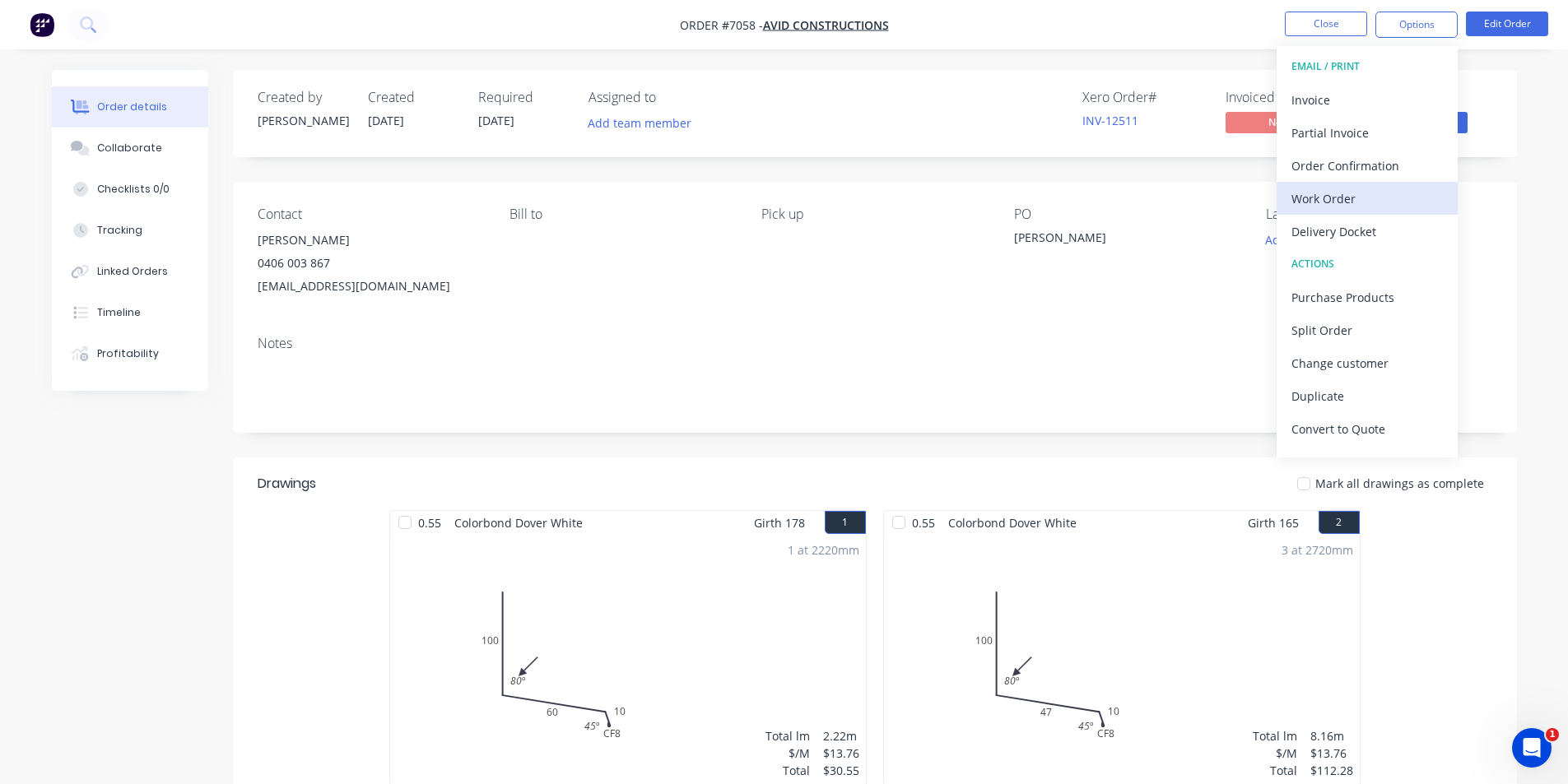
click at [1388, 205] on div "Work Order" at bounding box center [1367, 198] width 152 height 24
drag, startPoint x: 1358, startPoint y: 163, endPoint x: 1580, endPoint y: 285, distance: 253.3
click at [1359, 163] on div "Without pricing" at bounding box center [1367, 165] width 152 height 24
click at [1342, 21] on button "Close" at bounding box center [1326, 24] width 82 height 25
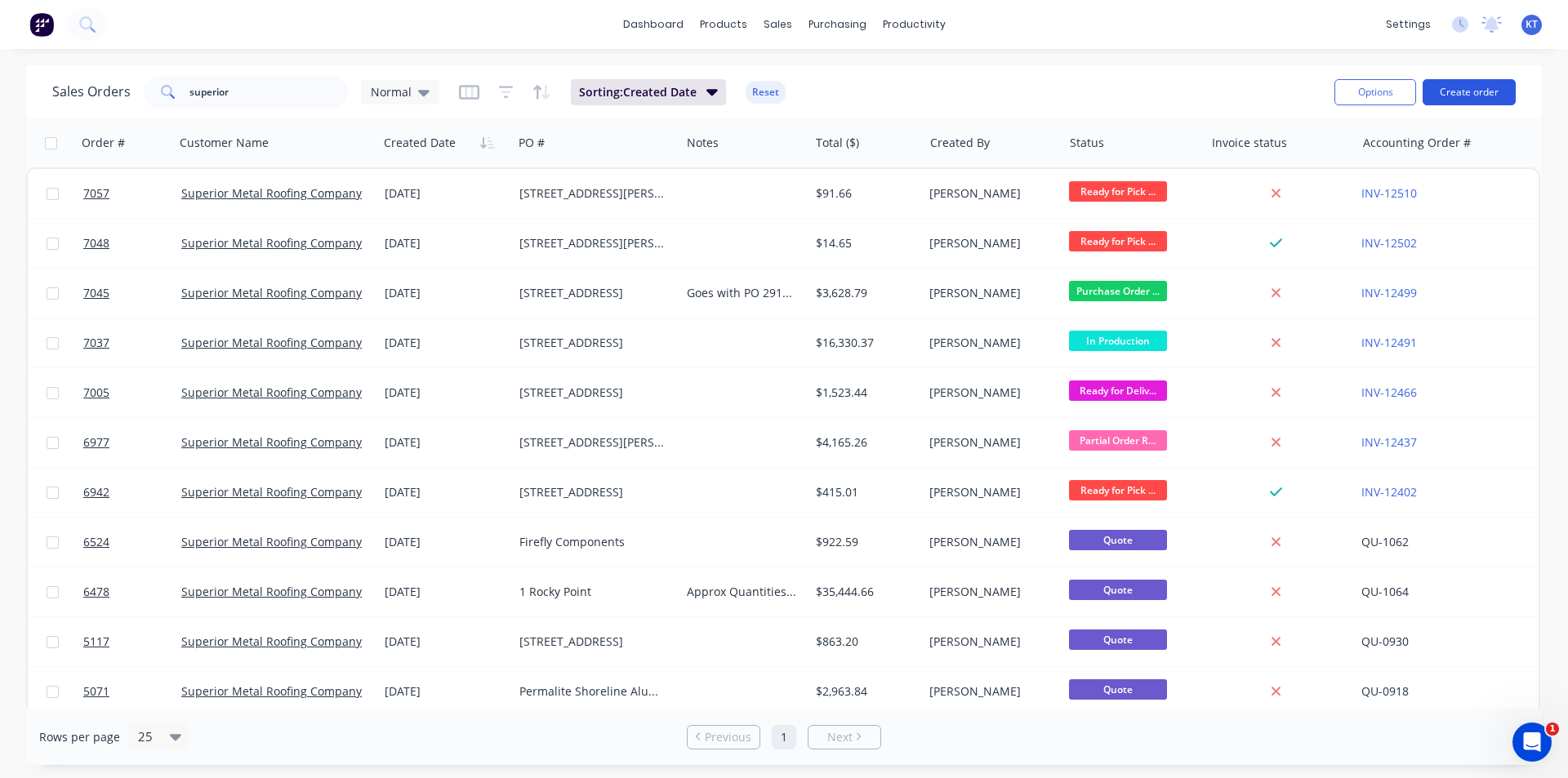
click at [1464, 98] on button "Create order" at bounding box center [1469, 91] width 93 height 26
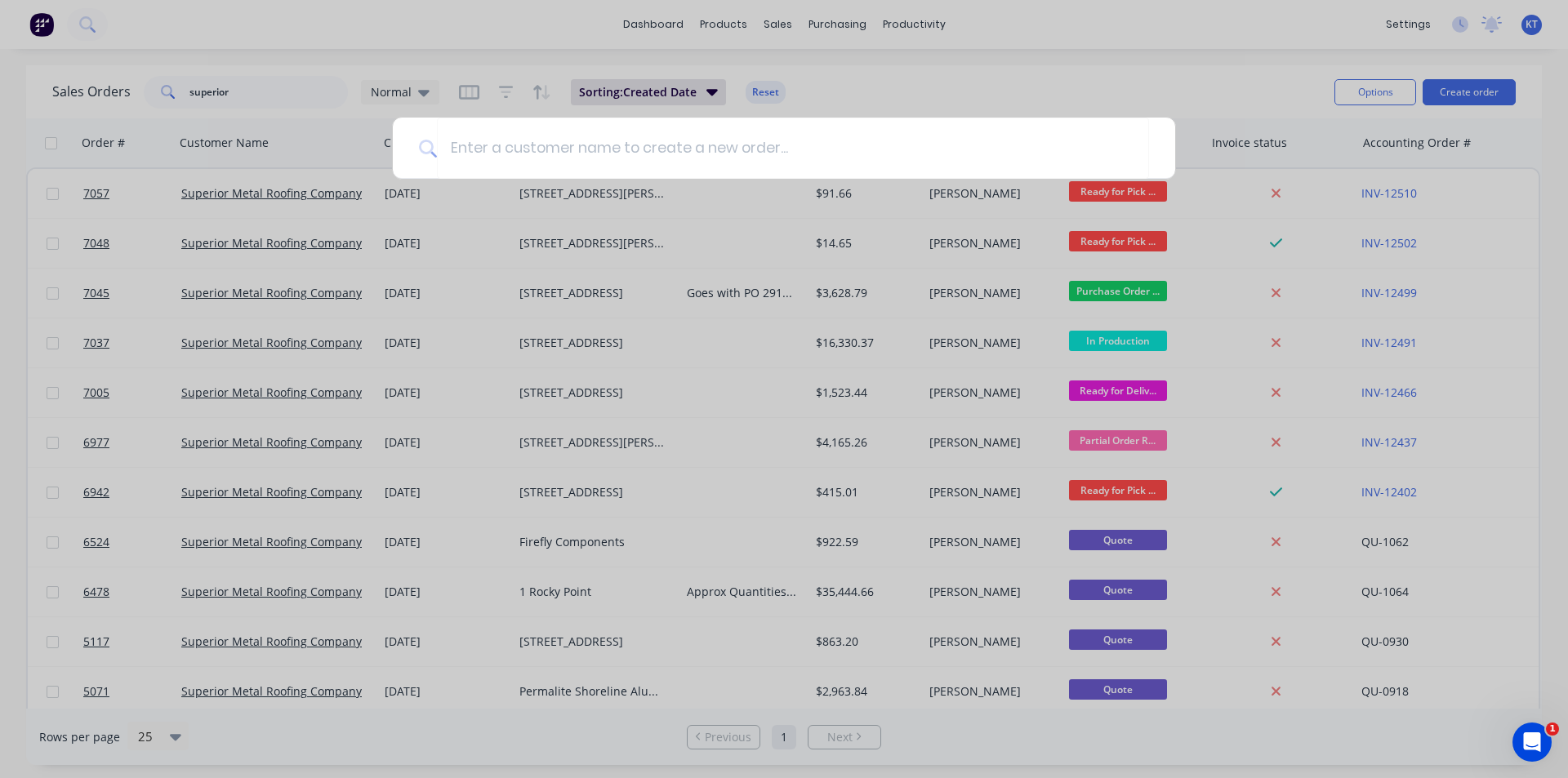
type input "O"
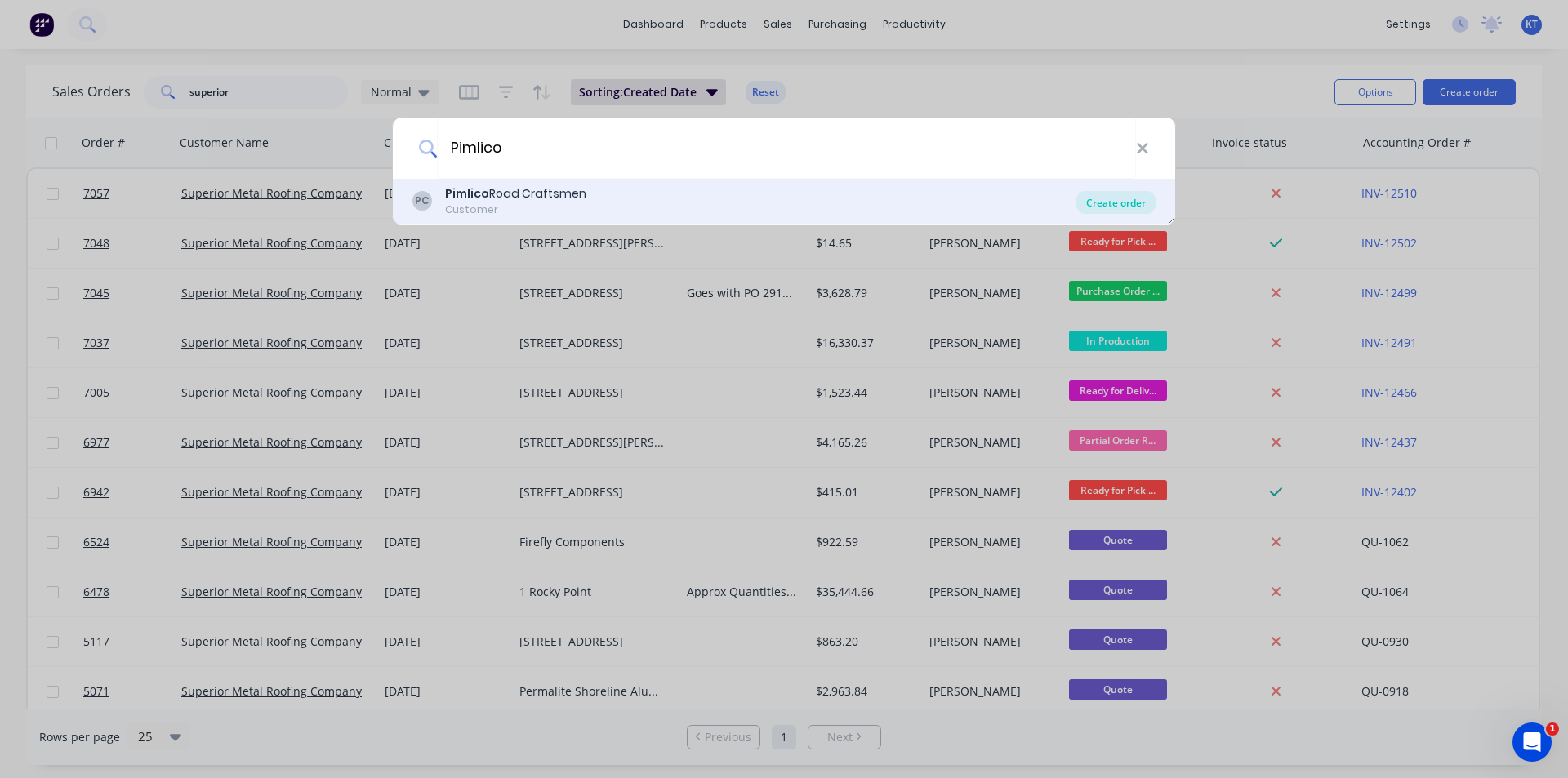
type input "Pimlico"
click at [1116, 206] on div "Create order" at bounding box center [1115, 203] width 79 height 23
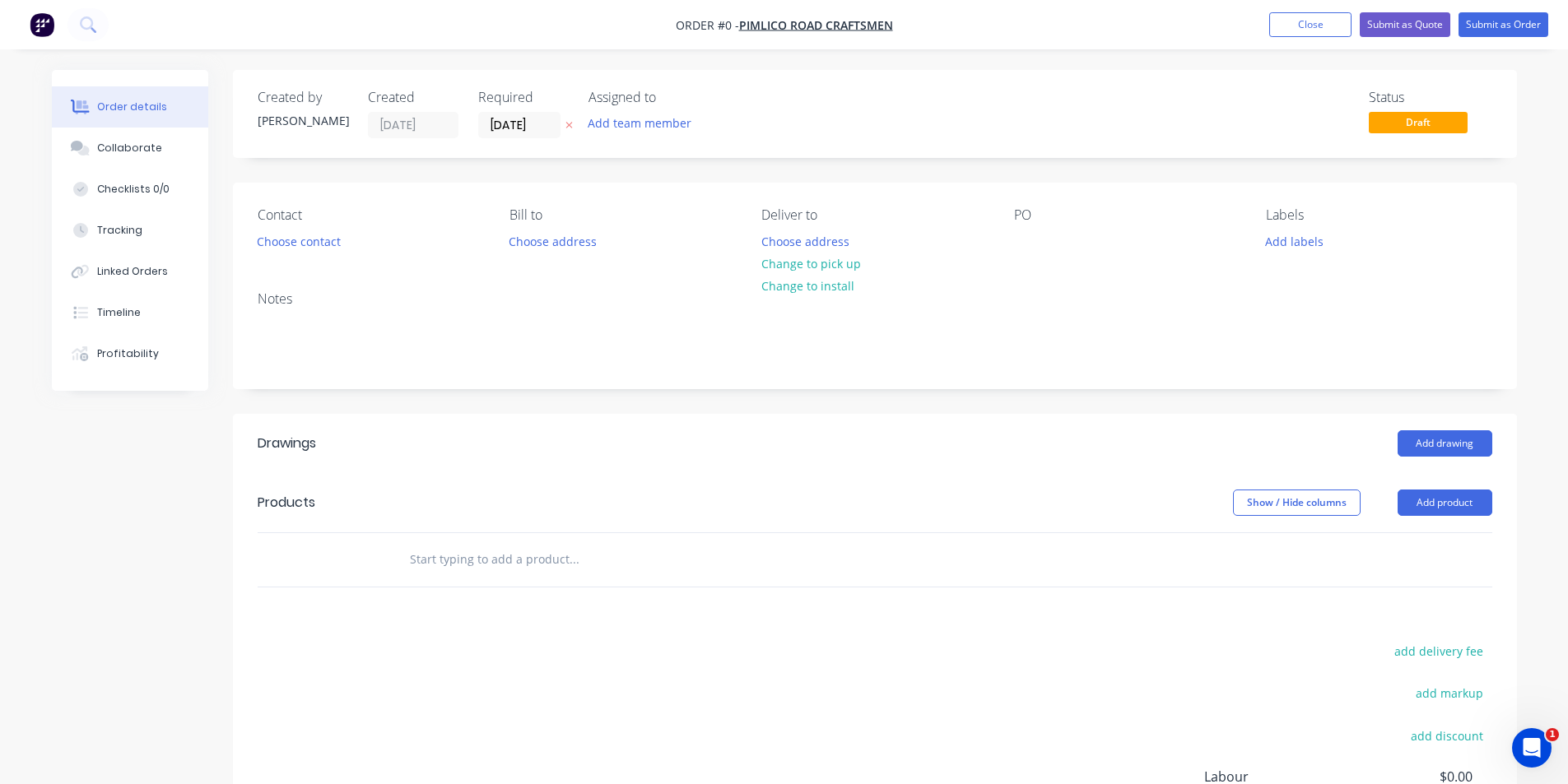
click at [312, 256] on div "Contact Choose contact Bill to Choose address Deliver to Choose address Change …" at bounding box center [875, 230] width 1284 height 96
click at [317, 240] on button "Choose contact" at bounding box center [297, 240] width 101 height 22
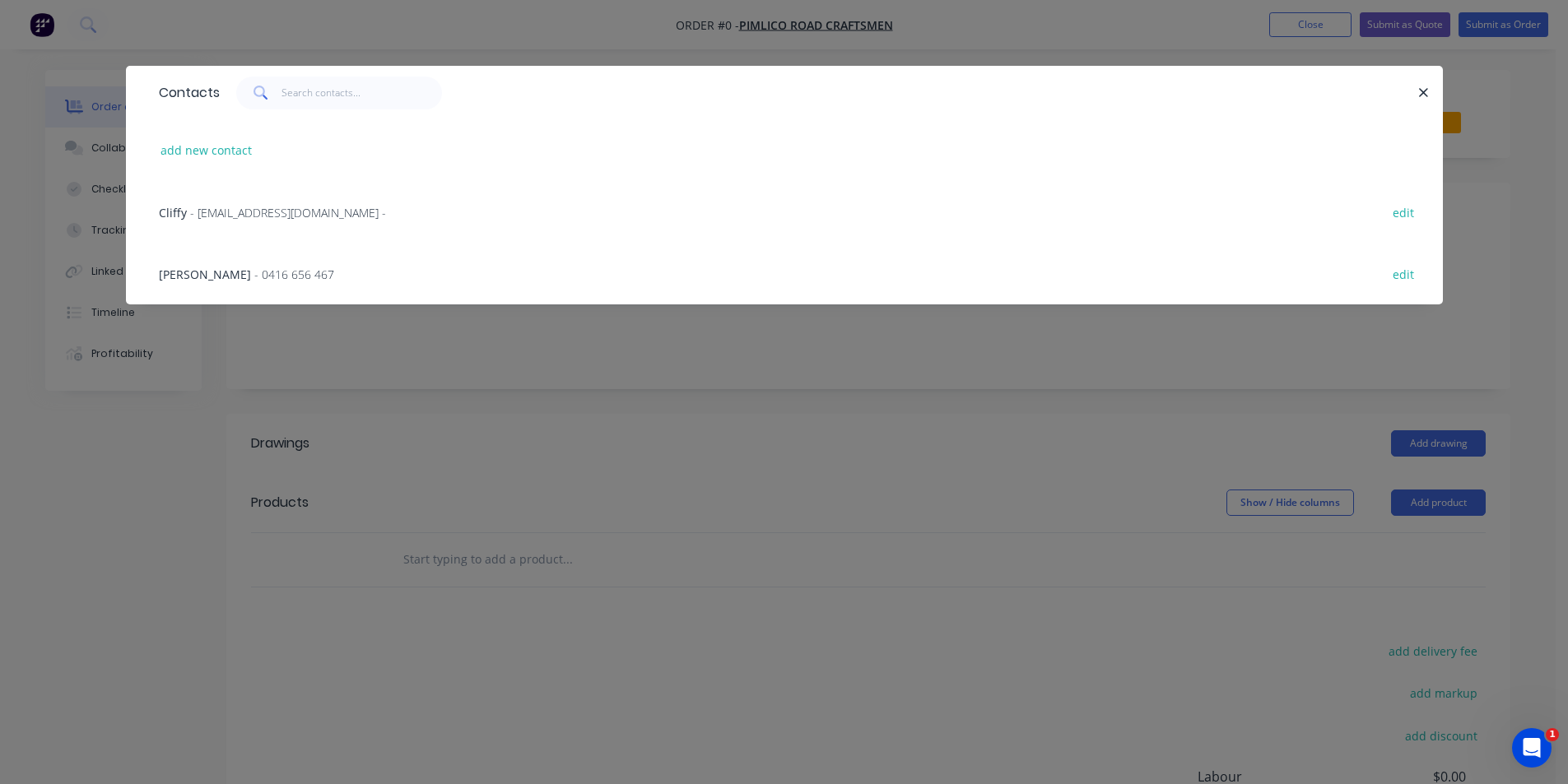
click at [258, 271] on span "- 0416 656 467" at bounding box center [294, 275] width 79 height 16
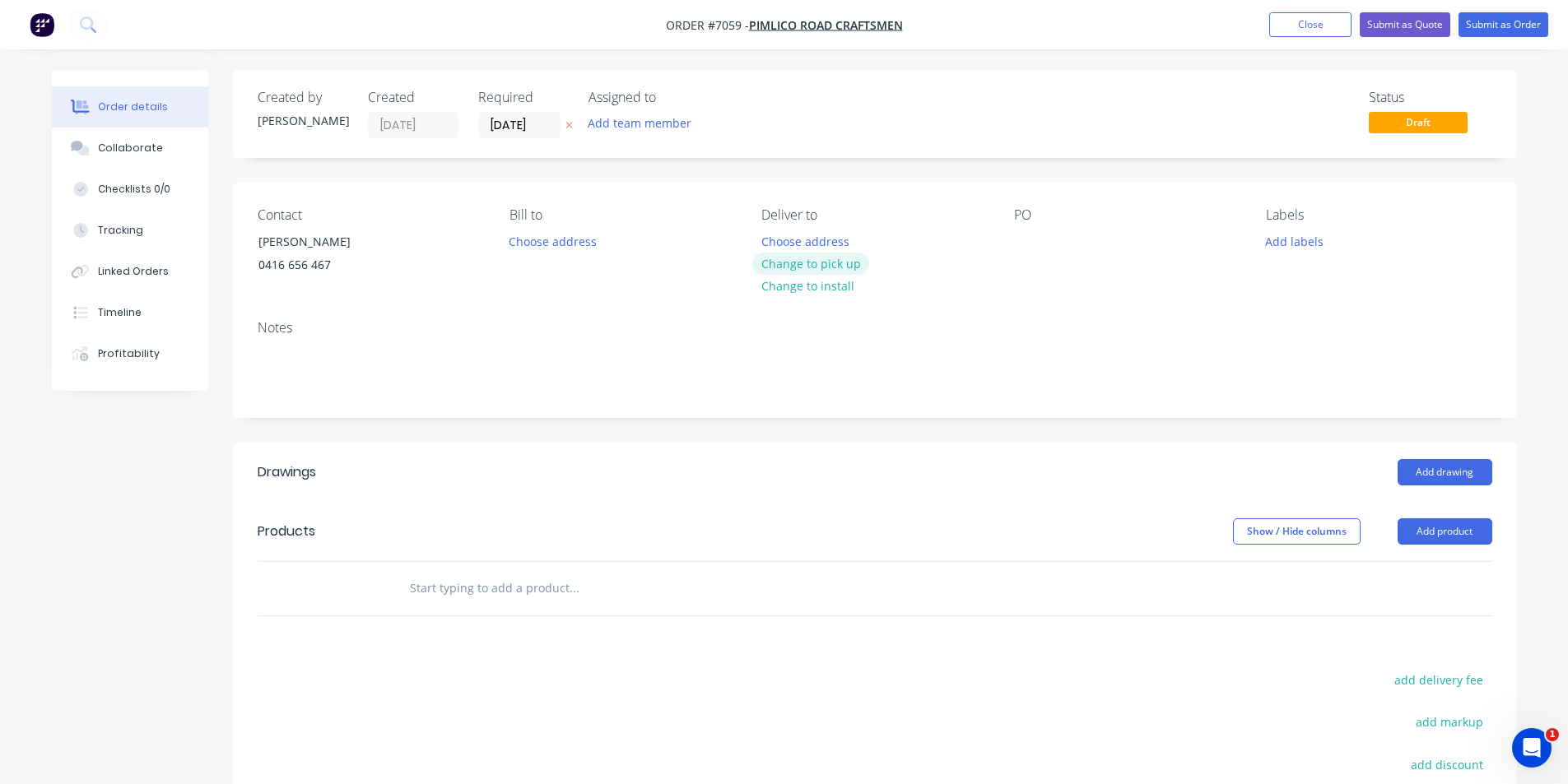
click at [830, 264] on button "Change to pick up" at bounding box center [811, 263] width 117 height 22
drag, startPoint x: 996, startPoint y: 227, endPoint x: 1005, endPoint y: 231, distance: 9.8
click at [1005, 231] on div "Contact Shannon 0416 656 467 Bill to Choose address Pick up Change to delivery …" at bounding box center [875, 245] width 1284 height 124
click at [1035, 238] on div at bounding box center [1027, 241] width 26 height 24
click at [1020, 243] on div at bounding box center [1027, 241] width 26 height 24
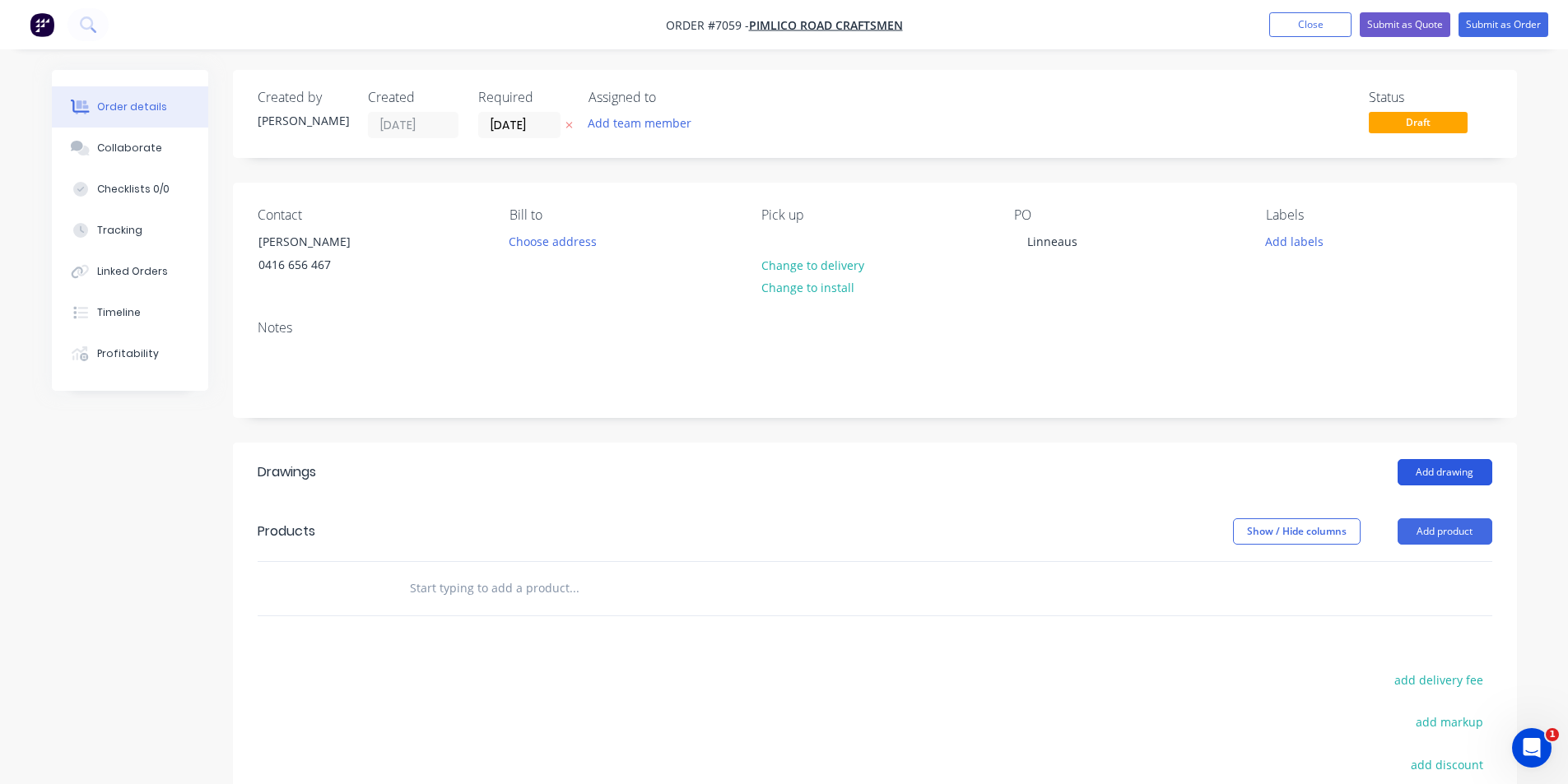
click at [1447, 463] on button "Add drawing" at bounding box center [1445, 471] width 95 height 26
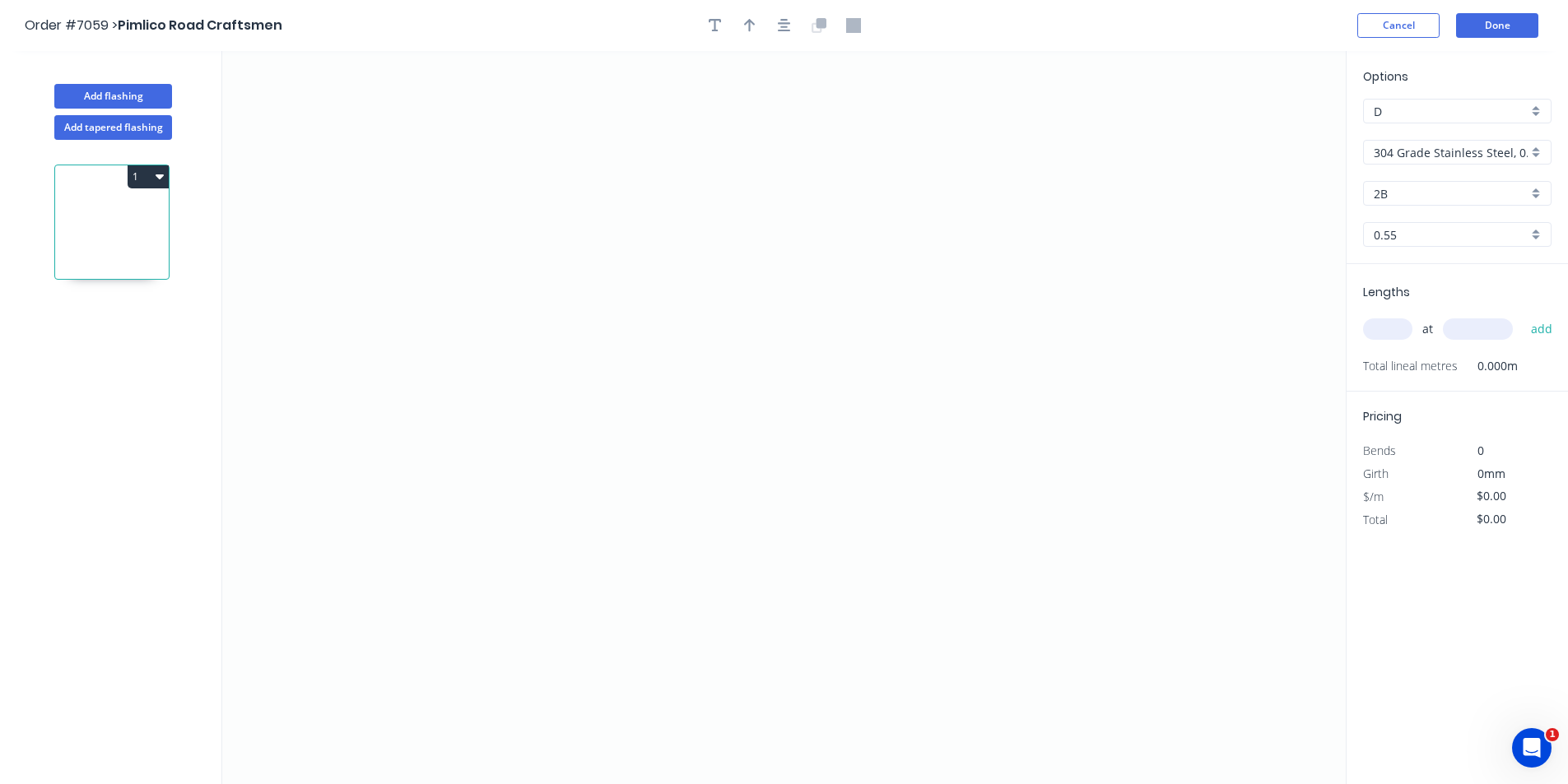
click at [1453, 153] on input "304 Grade Stainless Steel, 0.9mm Perforated Pattern 208 - 2mm hole" at bounding box center [1450, 152] width 154 height 17
click at [1440, 265] on div "Copper" at bounding box center [1456, 274] width 187 height 29
type input "Copper"
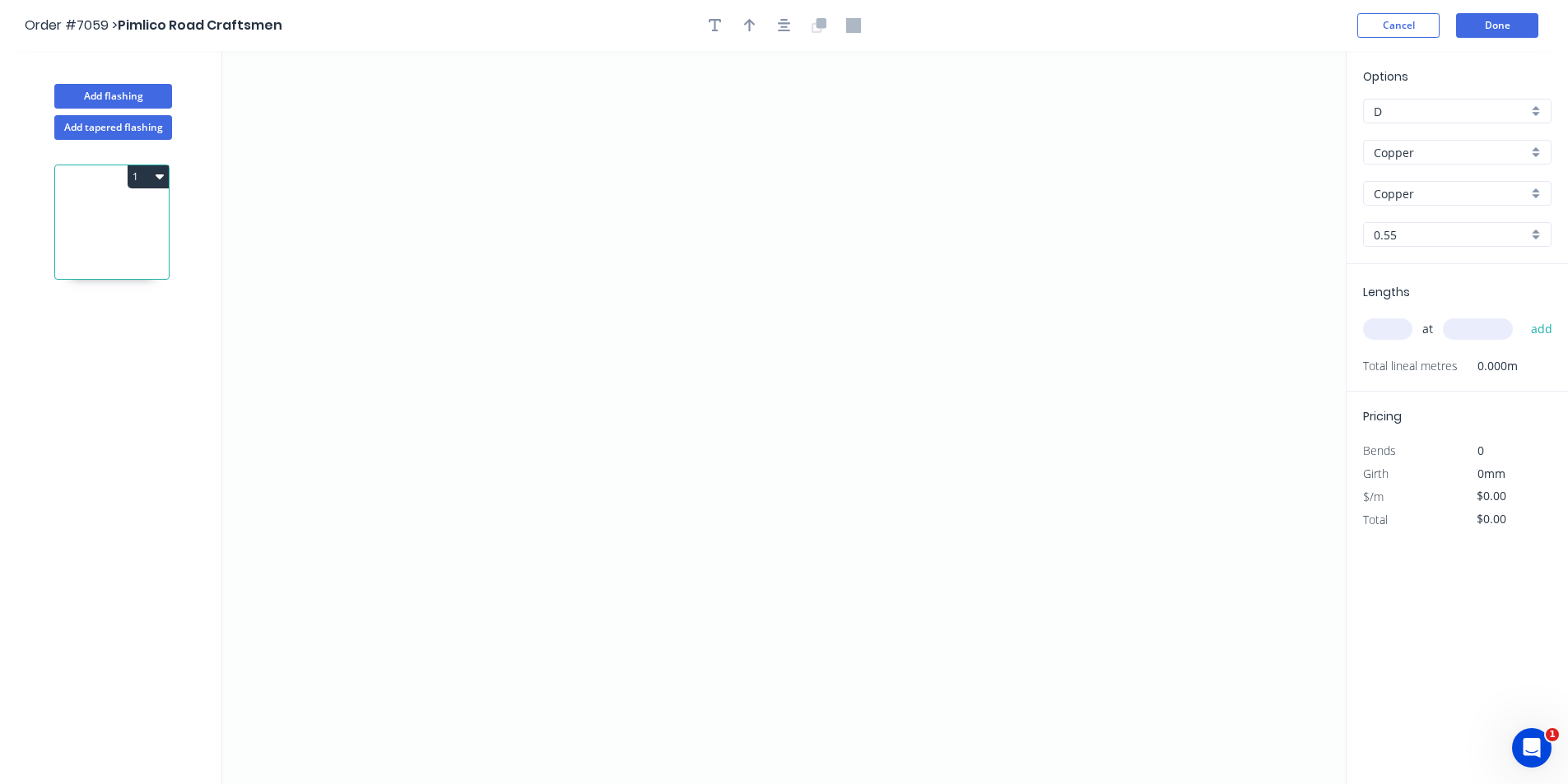
click at [1464, 234] on input "0.55" at bounding box center [1450, 234] width 154 height 17
click at [1471, 285] on div "0.7" at bounding box center [1456, 295] width 187 height 29
type input "0.7"
click at [553, 257] on icon "0" at bounding box center [784, 417] width 1123 height 733
click at [561, 384] on icon "0" at bounding box center [784, 417] width 1123 height 733
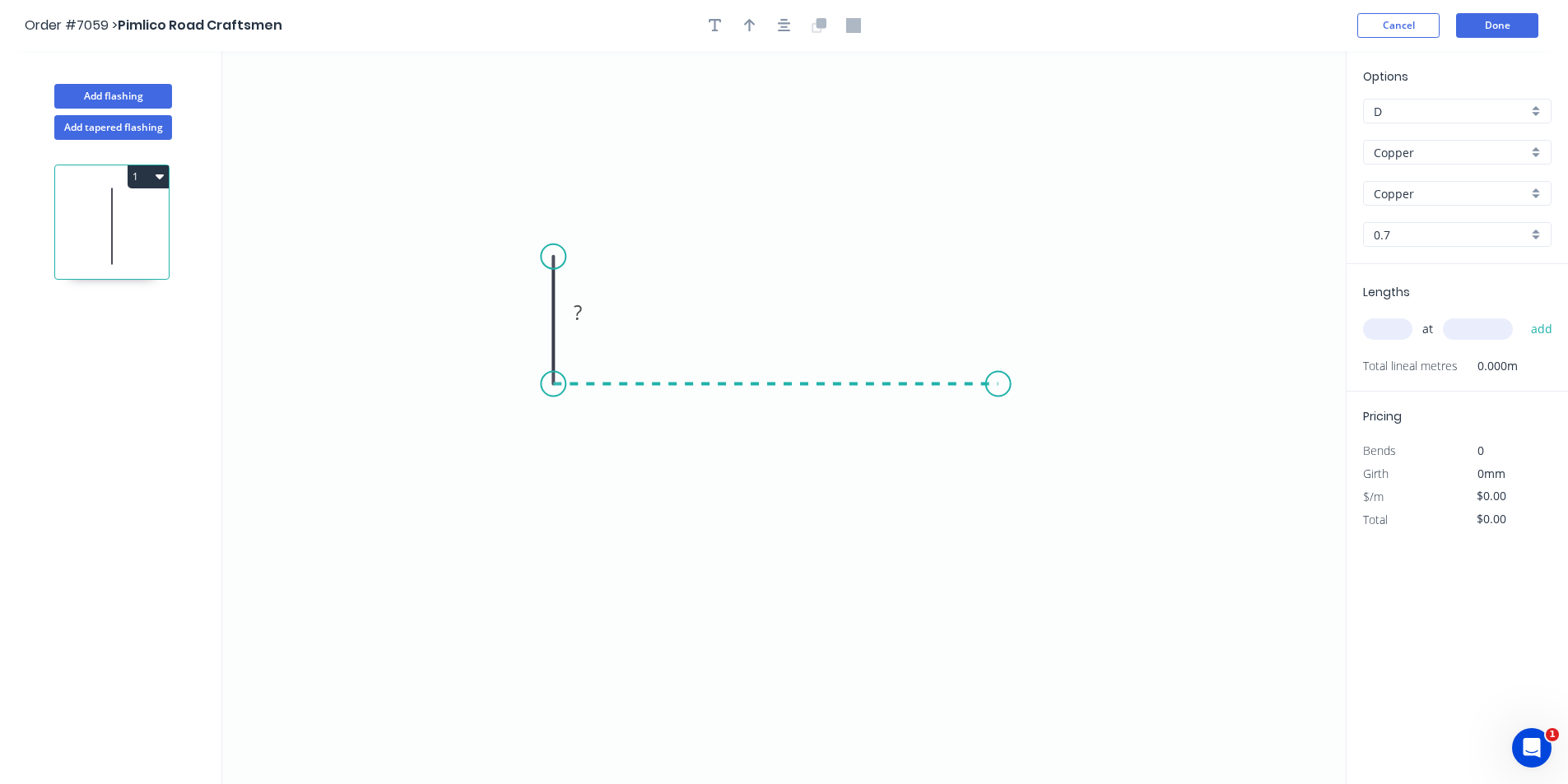
click at [998, 402] on icon "0 ?" at bounding box center [784, 417] width 1123 height 733
click at [1010, 449] on icon "0 ? ?" at bounding box center [784, 417] width 1123 height 733
drag, startPoint x: 555, startPoint y: 256, endPoint x: 530, endPoint y: 237, distance: 31.4
click at [530, 237] on circle at bounding box center [530, 237] width 25 height 25
click at [510, 299] on rect at bounding box center [517, 307] width 33 height 23
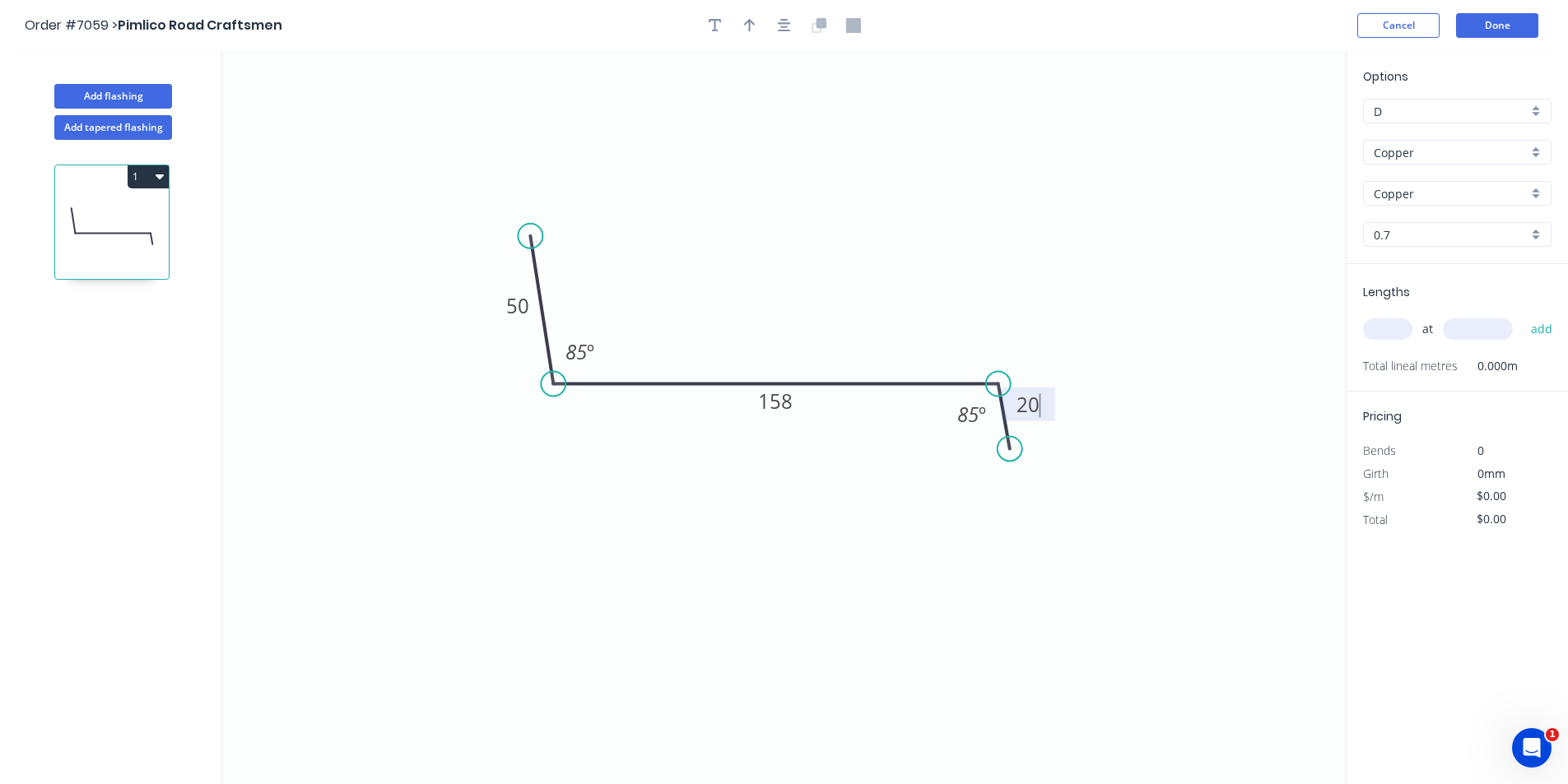
type input "$139.55"
click at [1163, 549] on icon "0 50 158 20 85 º 85 º" at bounding box center [784, 417] width 1123 height 733
click at [1407, 337] on input "text" at bounding box center [1388, 329] width 49 height 21
type input "1"
type input "4720"
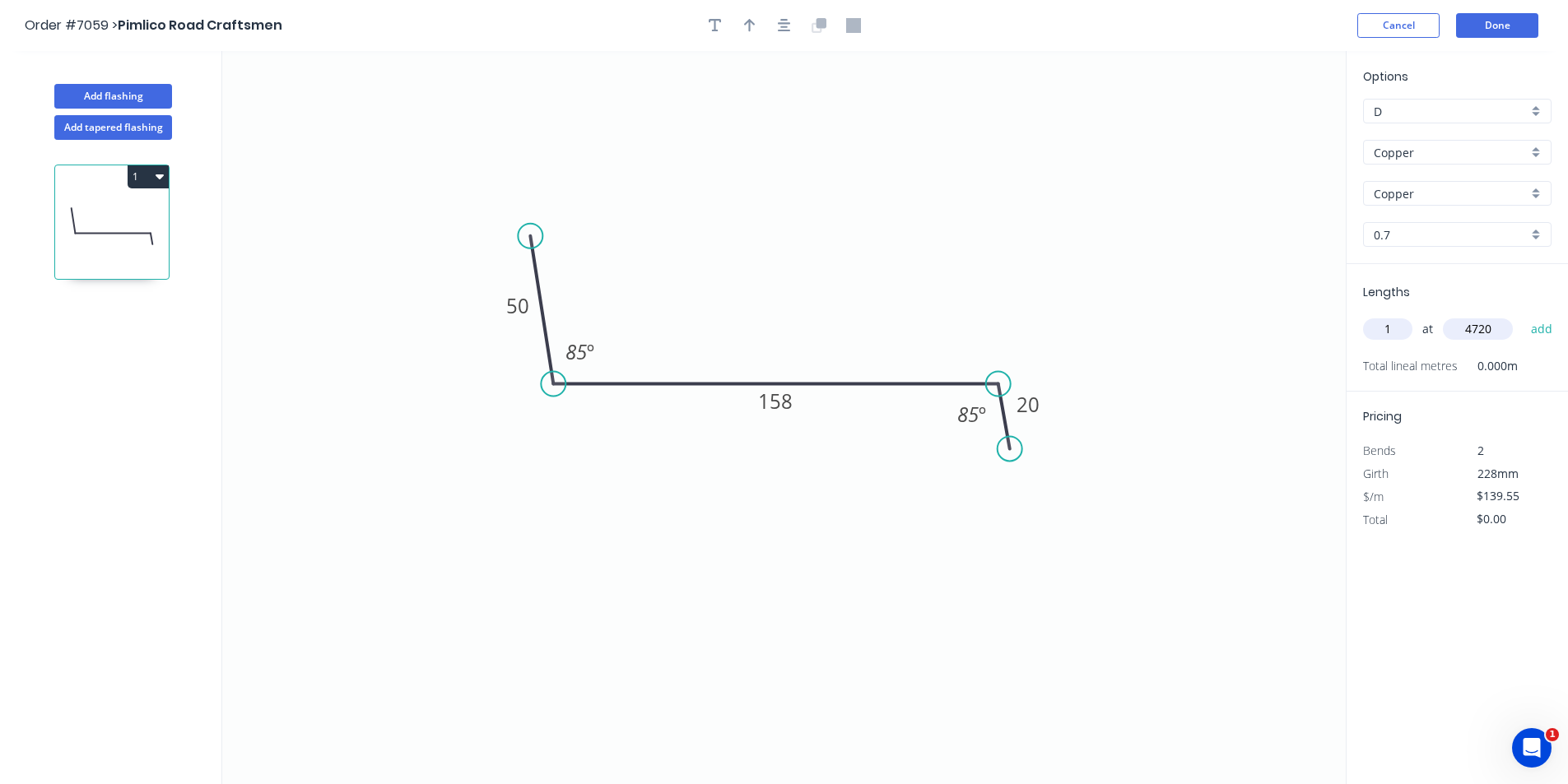
click at [1522, 315] on button "add" at bounding box center [1541, 329] width 38 height 28
type input "$658.68"
click at [1489, 22] on button "Done" at bounding box center [1497, 26] width 82 height 25
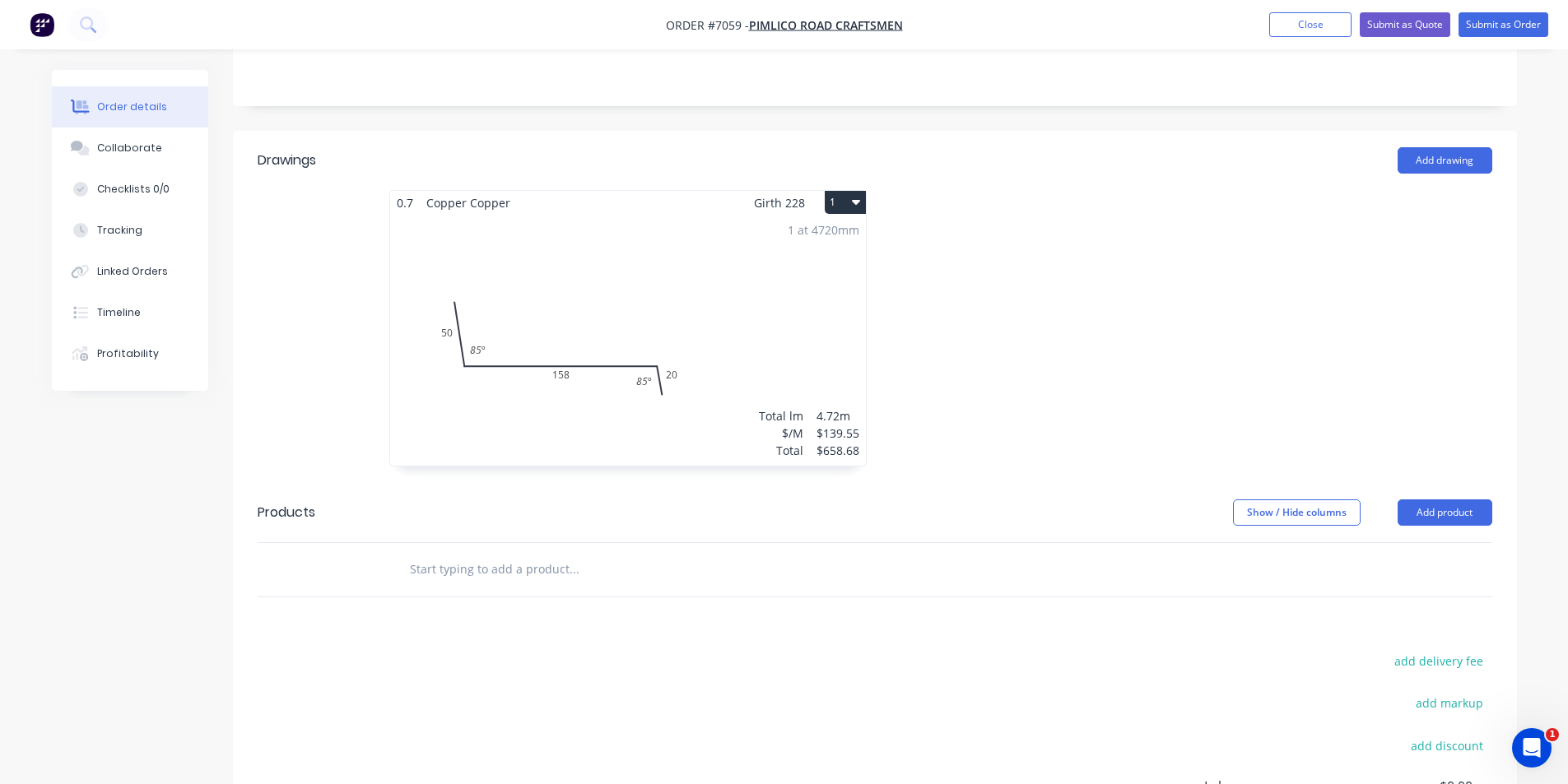
scroll to position [298, 0]
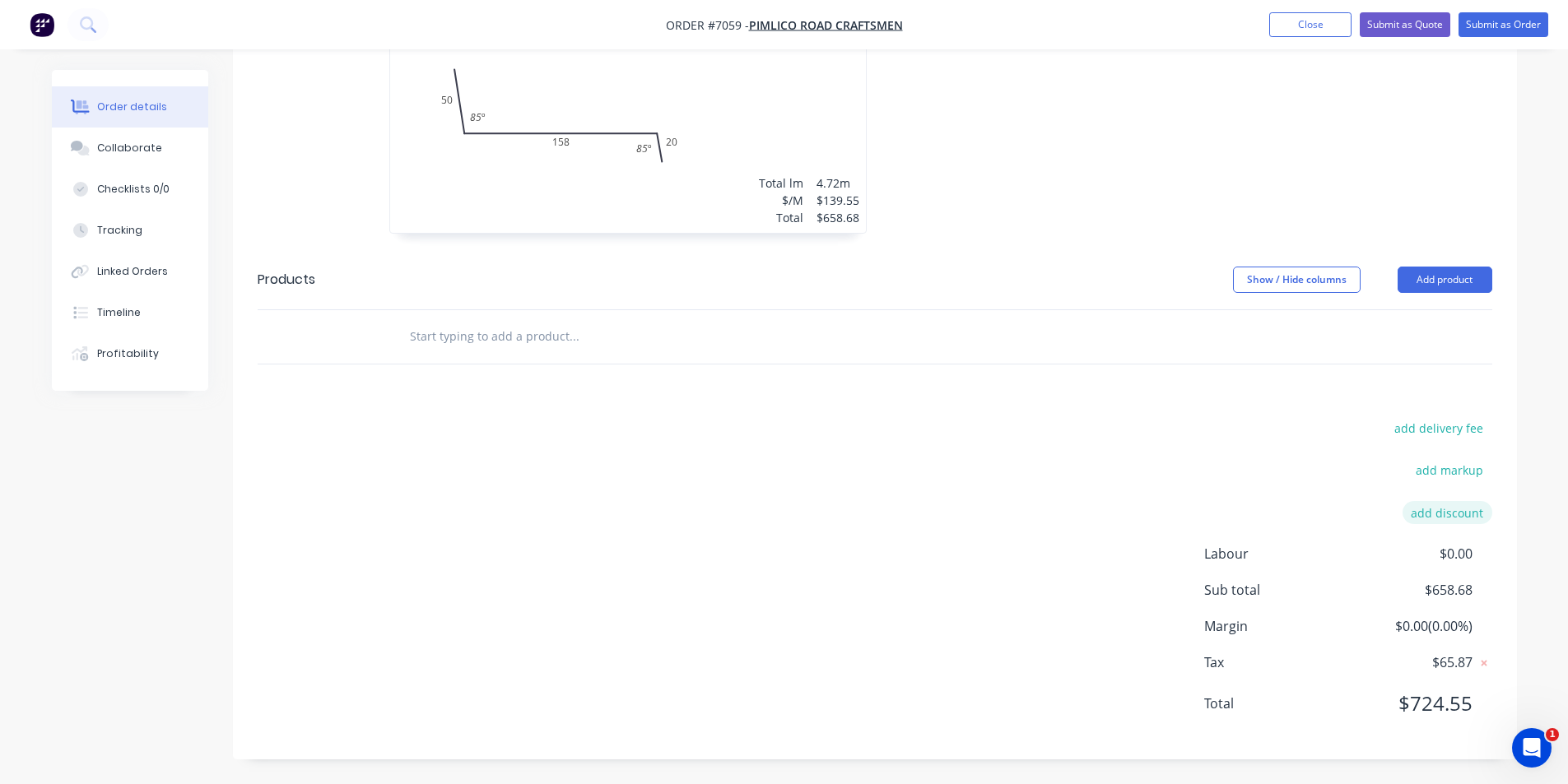
click at [1470, 518] on button "add discount" at bounding box center [1447, 512] width 89 height 22
click at [1452, 523] on input at bounding box center [1428, 519] width 74 height 25
type input "8"
click input "submit" at bounding box center [0, 0] width 0 height 0
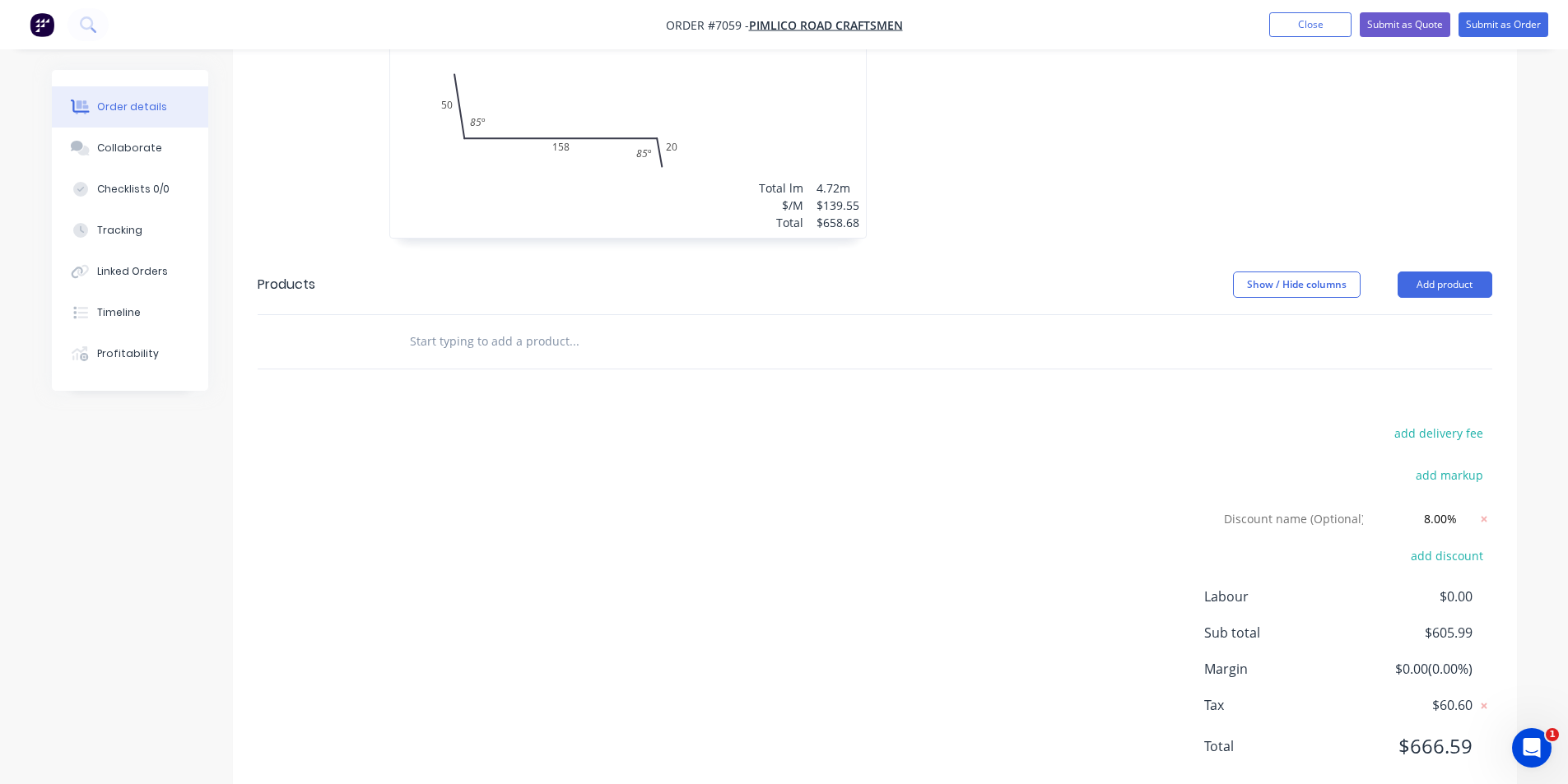
click at [1539, 641] on div "Order details Collaborate Checklists 0/0 Tracking Linked Orders Timeline Profit…" at bounding box center [784, 143] width 1568 height 1367
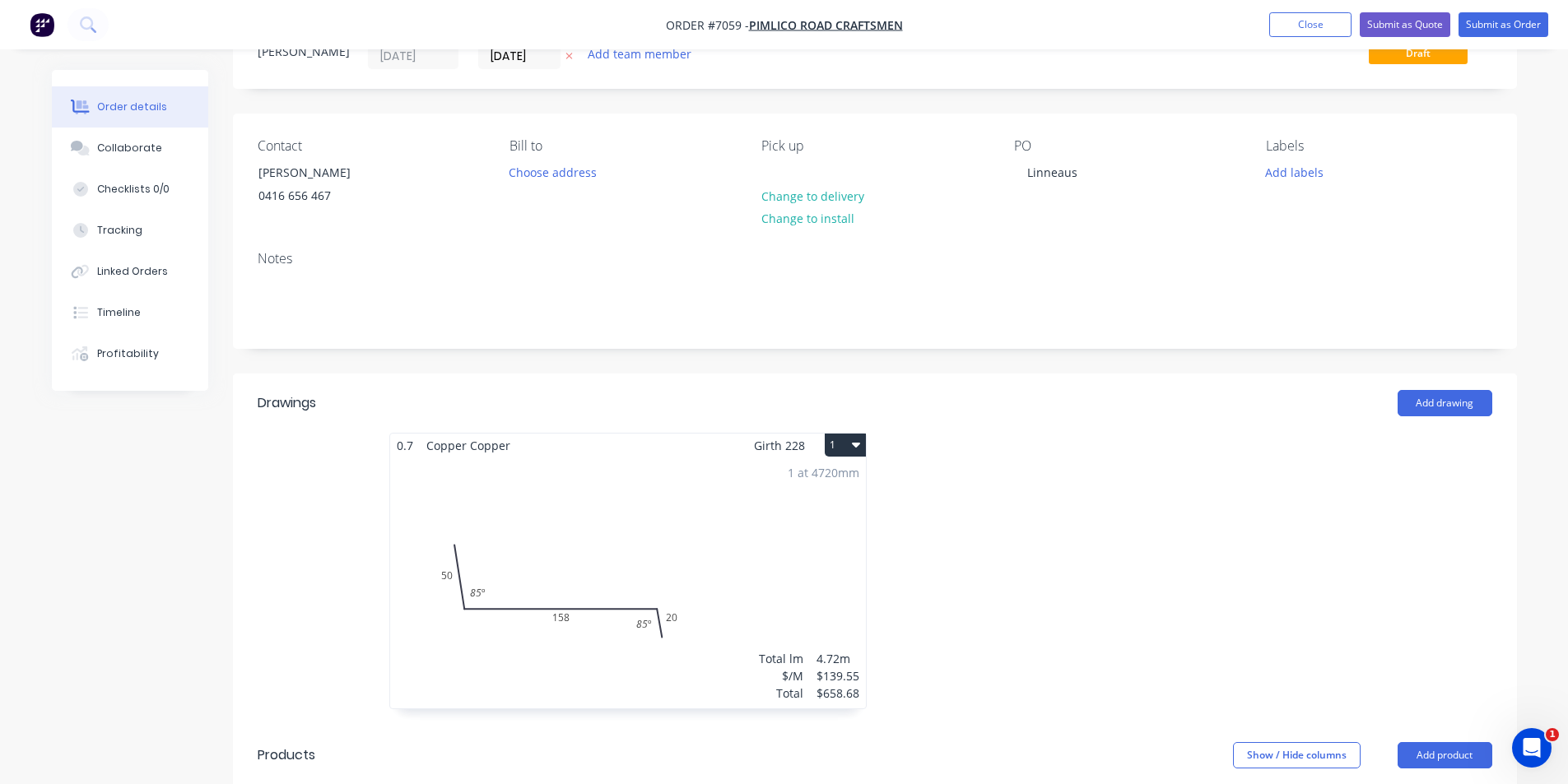
scroll to position [164, 0]
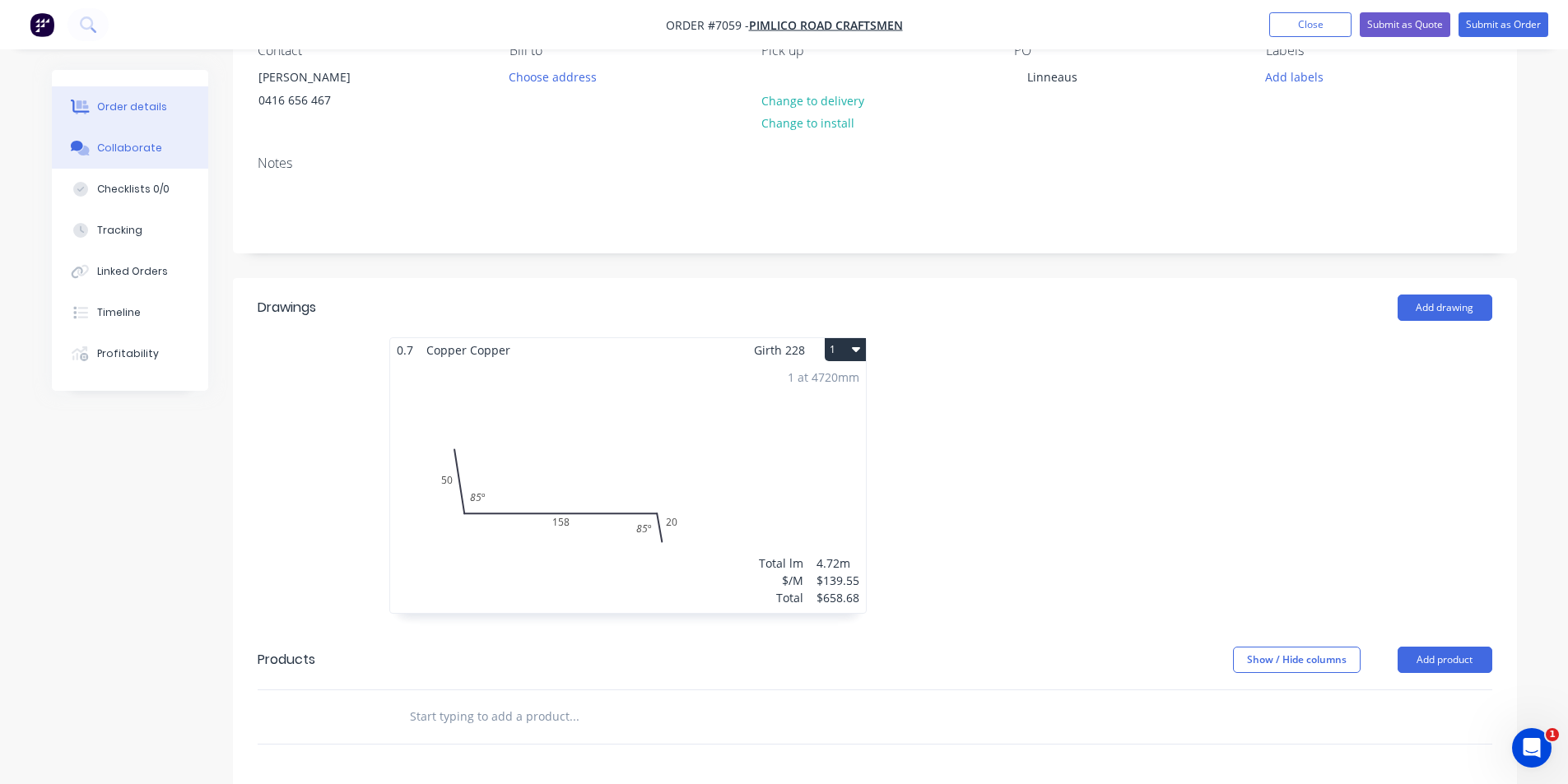
drag, startPoint x: 179, startPoint y: 145, endPoint x: 194, endPoint y: 148, distance: 15.3
click at [179, 145] on button "Collaborate" at bounding box center [129, 148] width 156 height 41
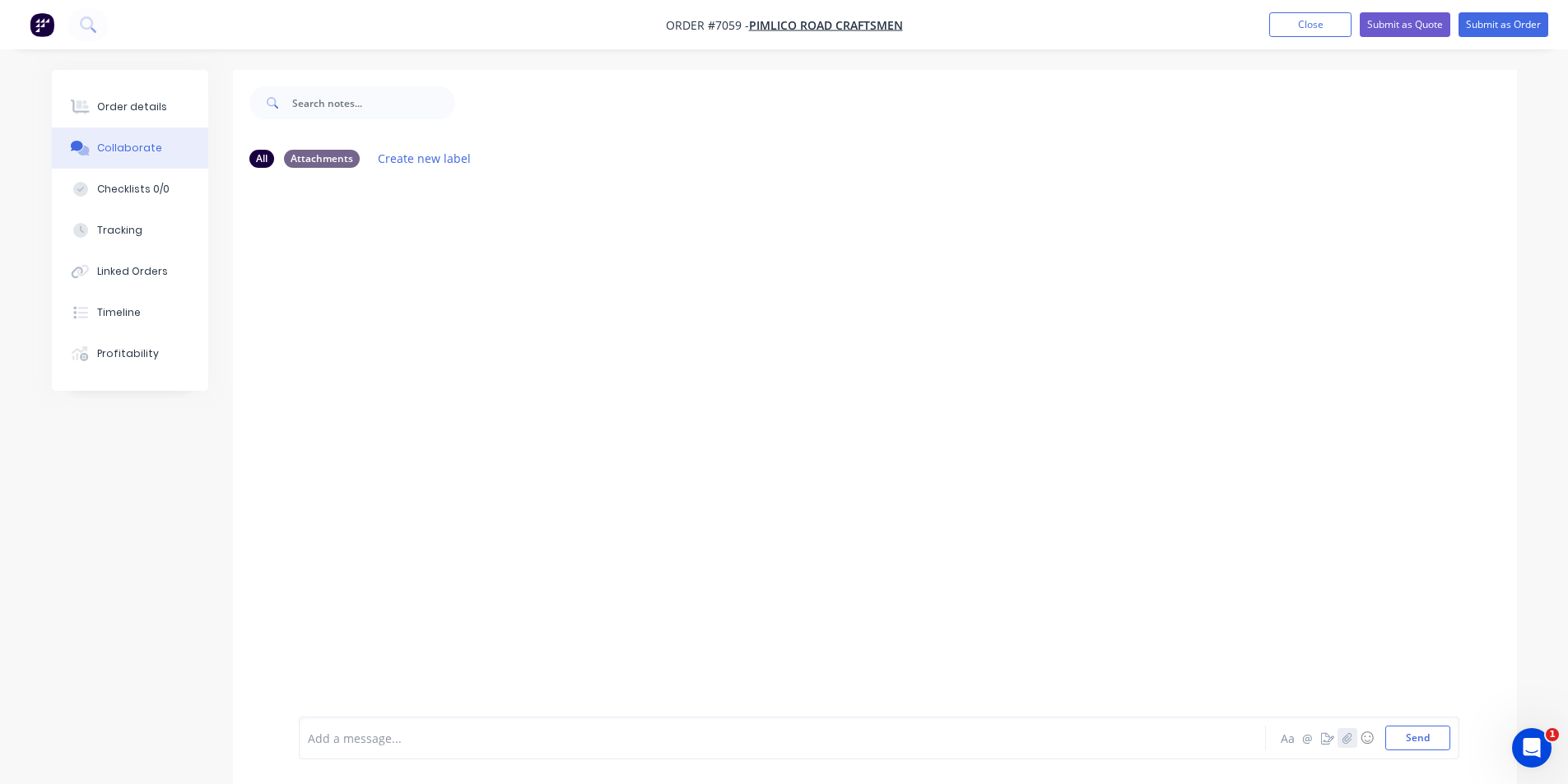
click at [1347, 730] on button "button" at bounding box center [1347, 738] width 20 height 20
click at [1421, 744] on button "Send" at bounding box center [1417, 738] width 65 height 25
click at [1343, 25] on button "Close" at bounding box center [1310, 25] width 82 height 25
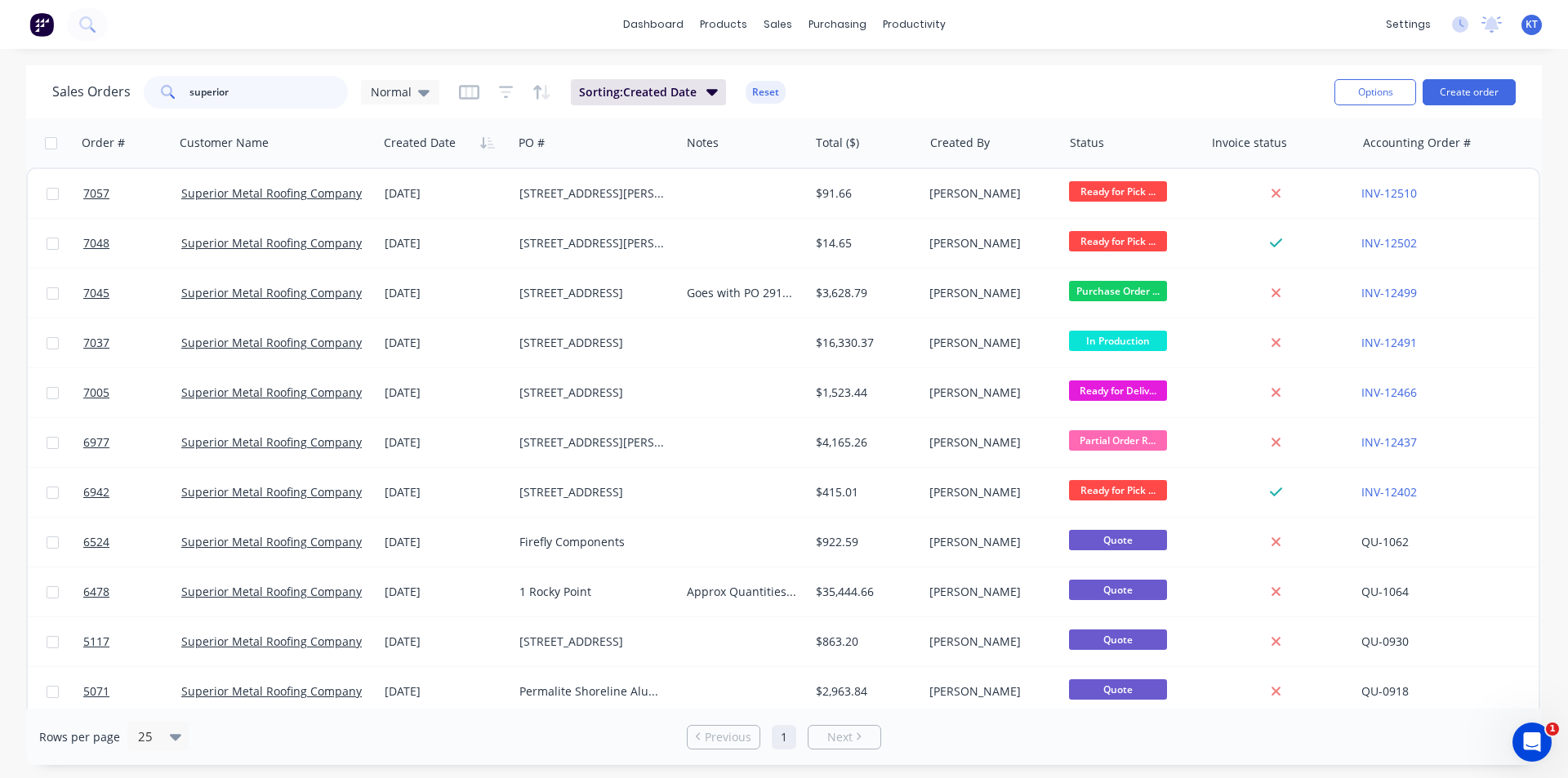
drag, startPoint x: 284, startPoint y: 85, endPoint x: 126, endPoint y: 83, distance: 158.0
click at [126, 83] on div "Sales Orders superior Normal" at bounding box center [245, 92] width 387 height 33
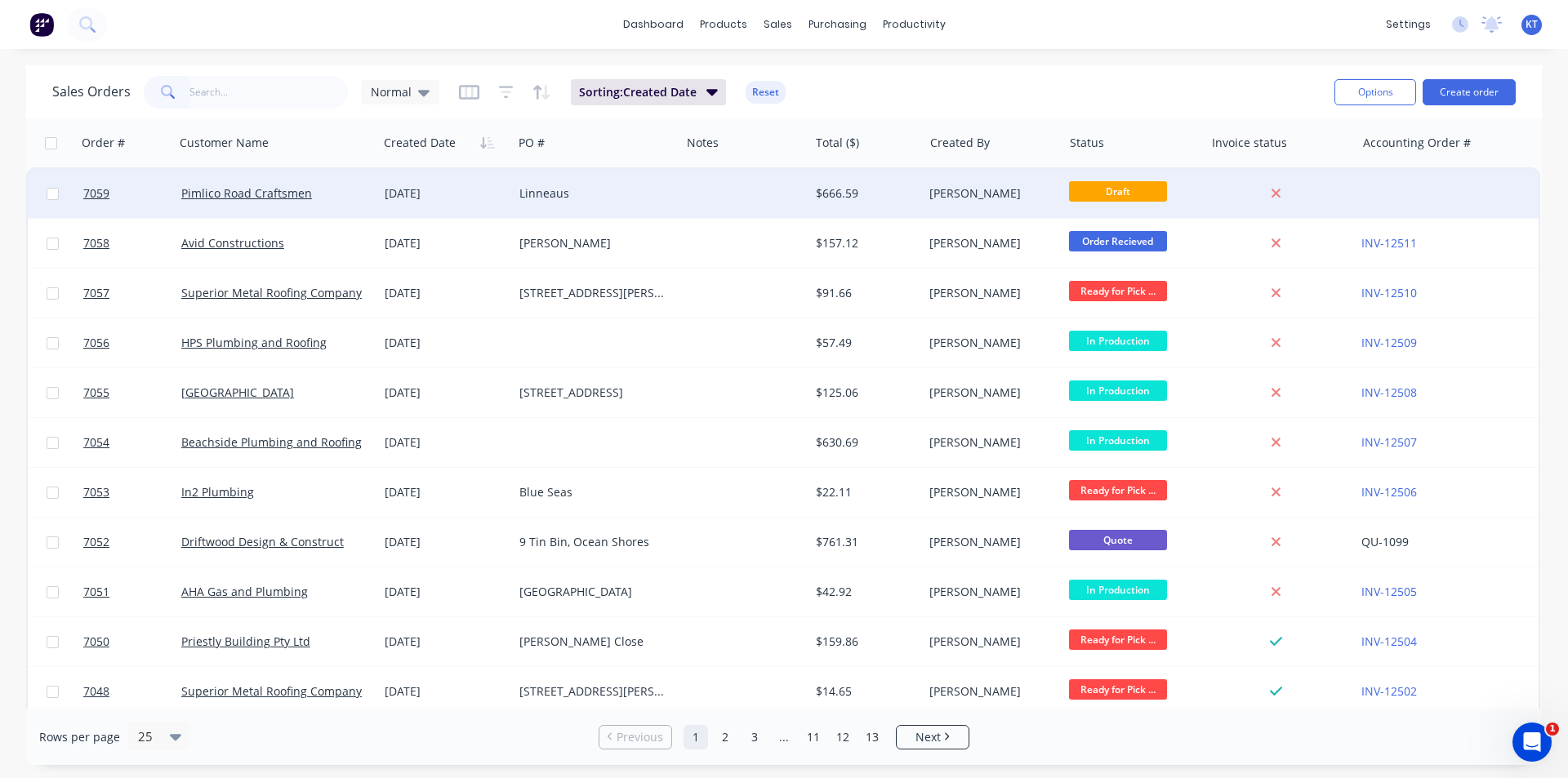
click at [240, 171] on div "Pimlico Road Craftsmen" at bounding box center [276, 193] width 204 height 49
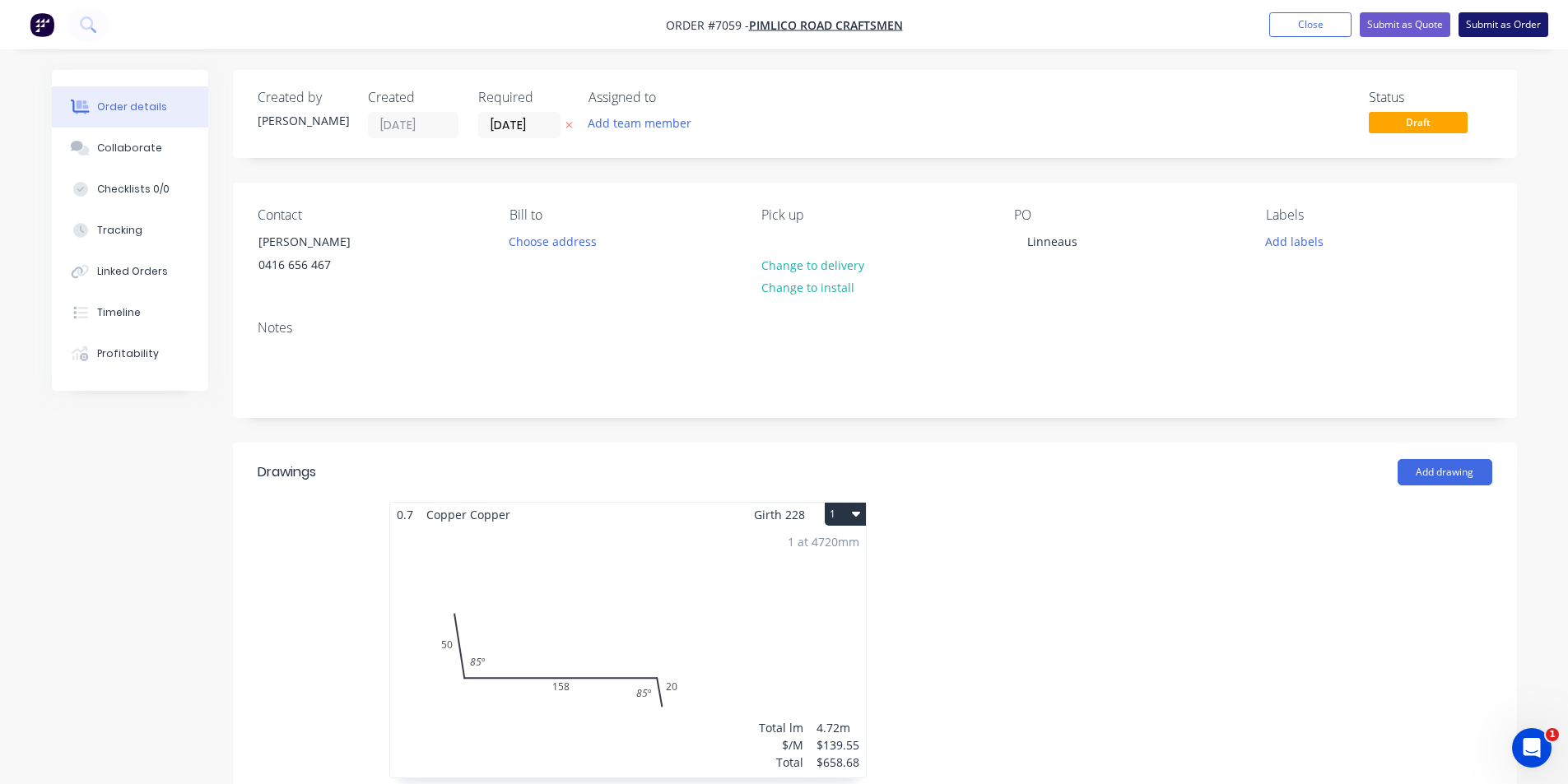
click at [1497, 24] on button "Submit as Order" at bounding box center [1503, 25] width 89 height 25
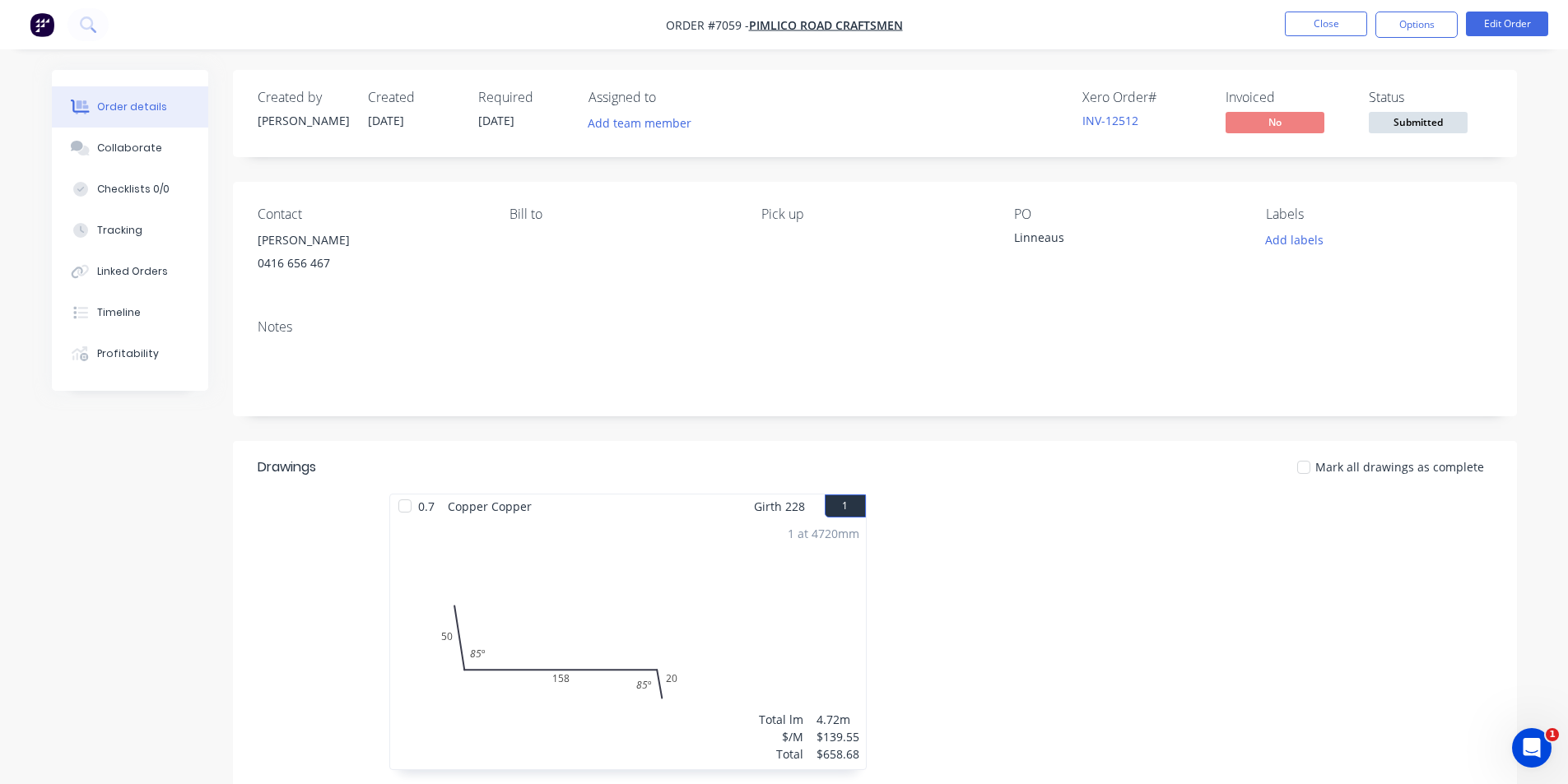
click at [1442, 119] on span "Submitted" at bounding box center [1418, 121] width 99 height 21
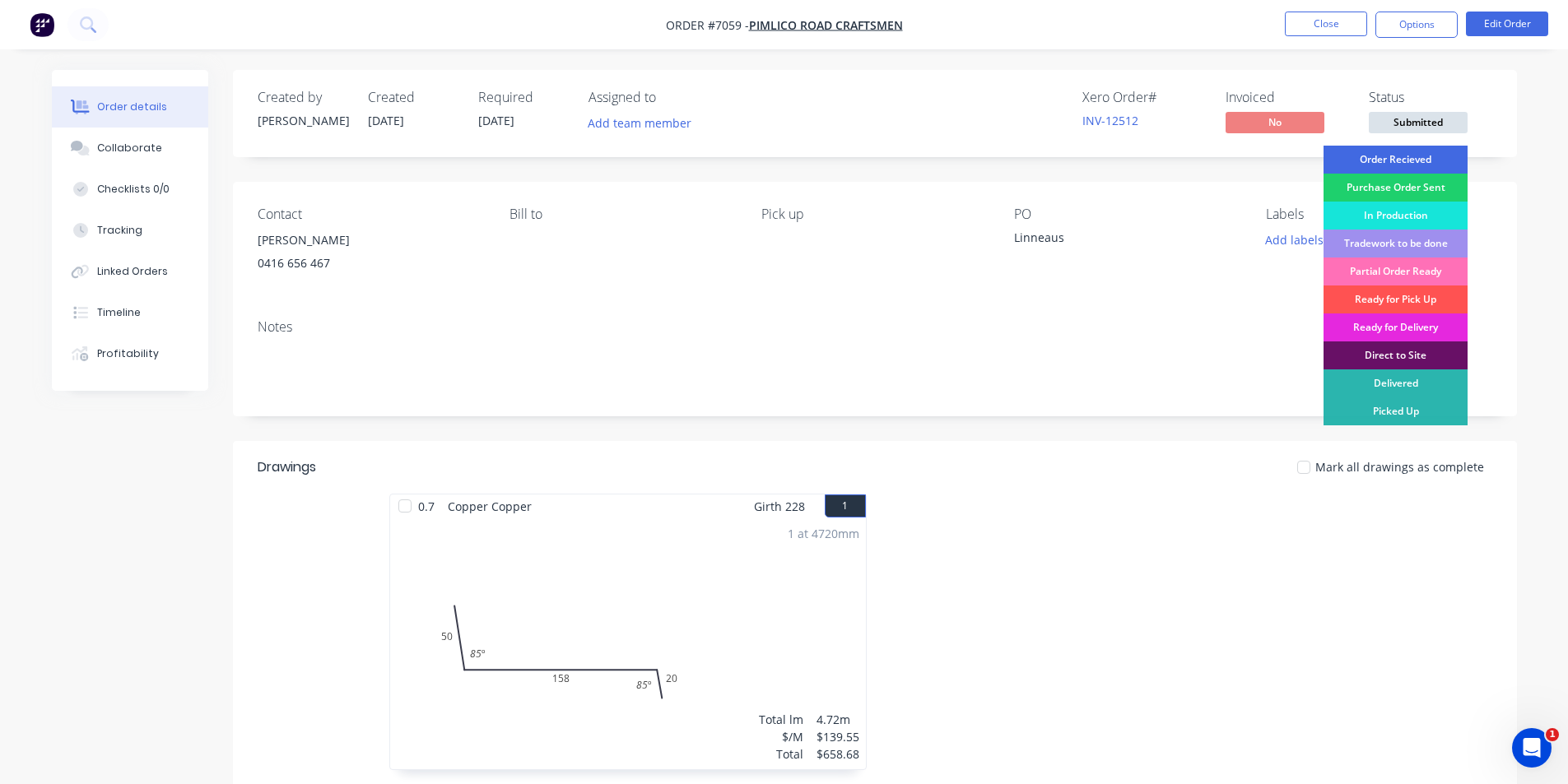
click at [1432, 159] on div "Order Recieved" at bounding box center [1395, 159] width 144 height 28
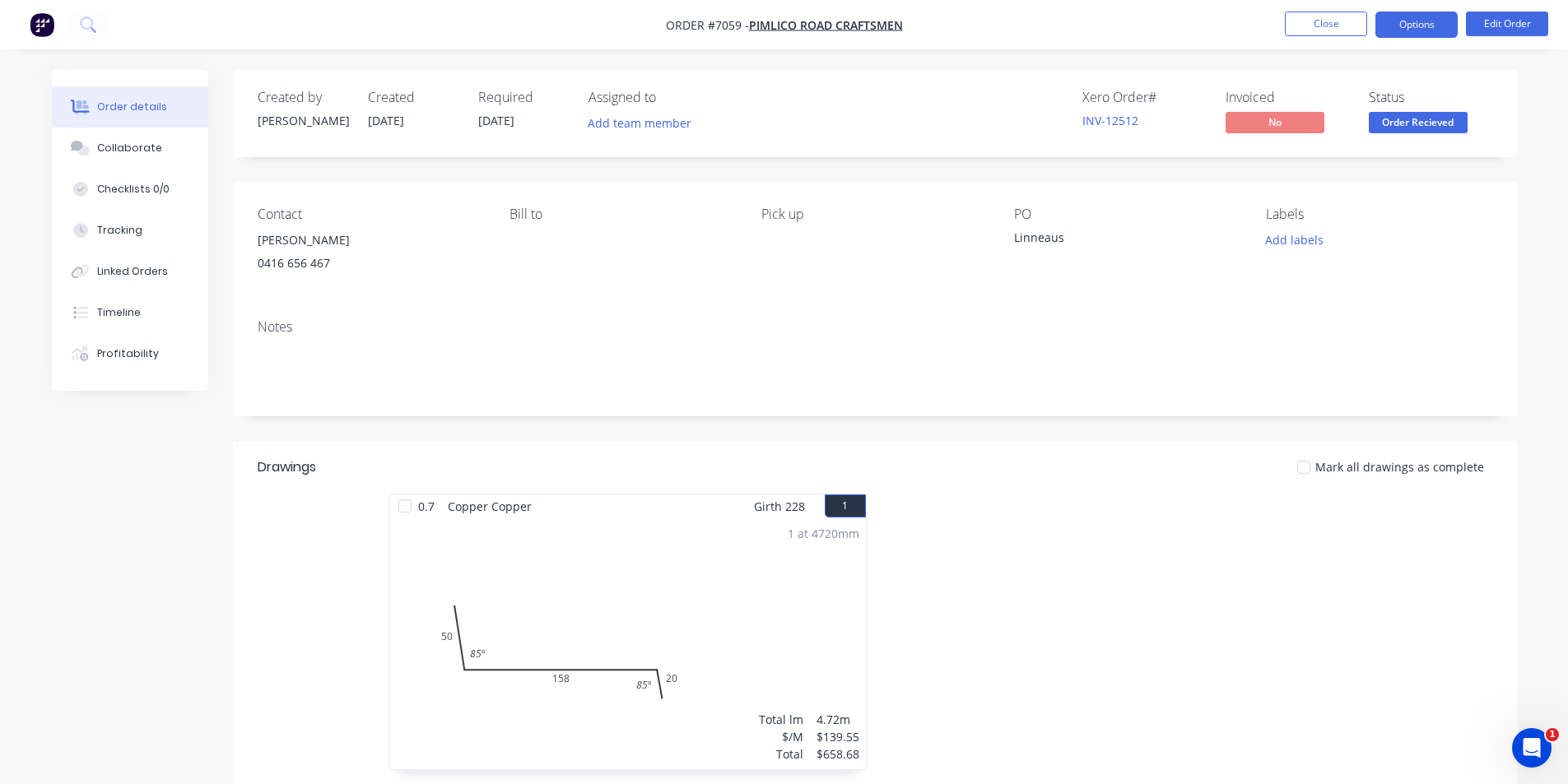
click at [1426, 31] on button "Options" at bounding box center [1416, 24] width 82 height 26
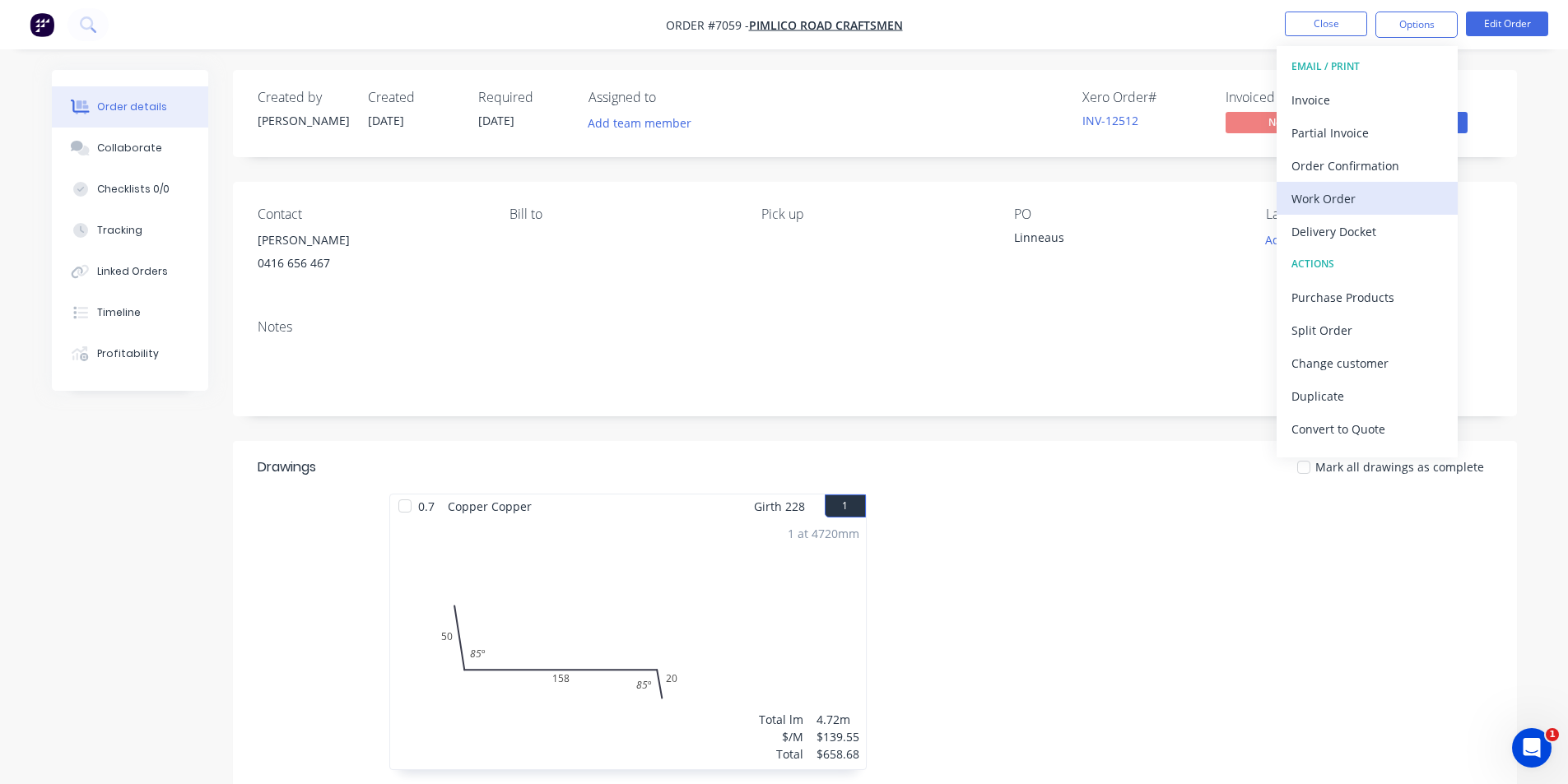
click at [1325, 212] on button "Work Order" at bounding box center [1367, 198] width 181 height 33
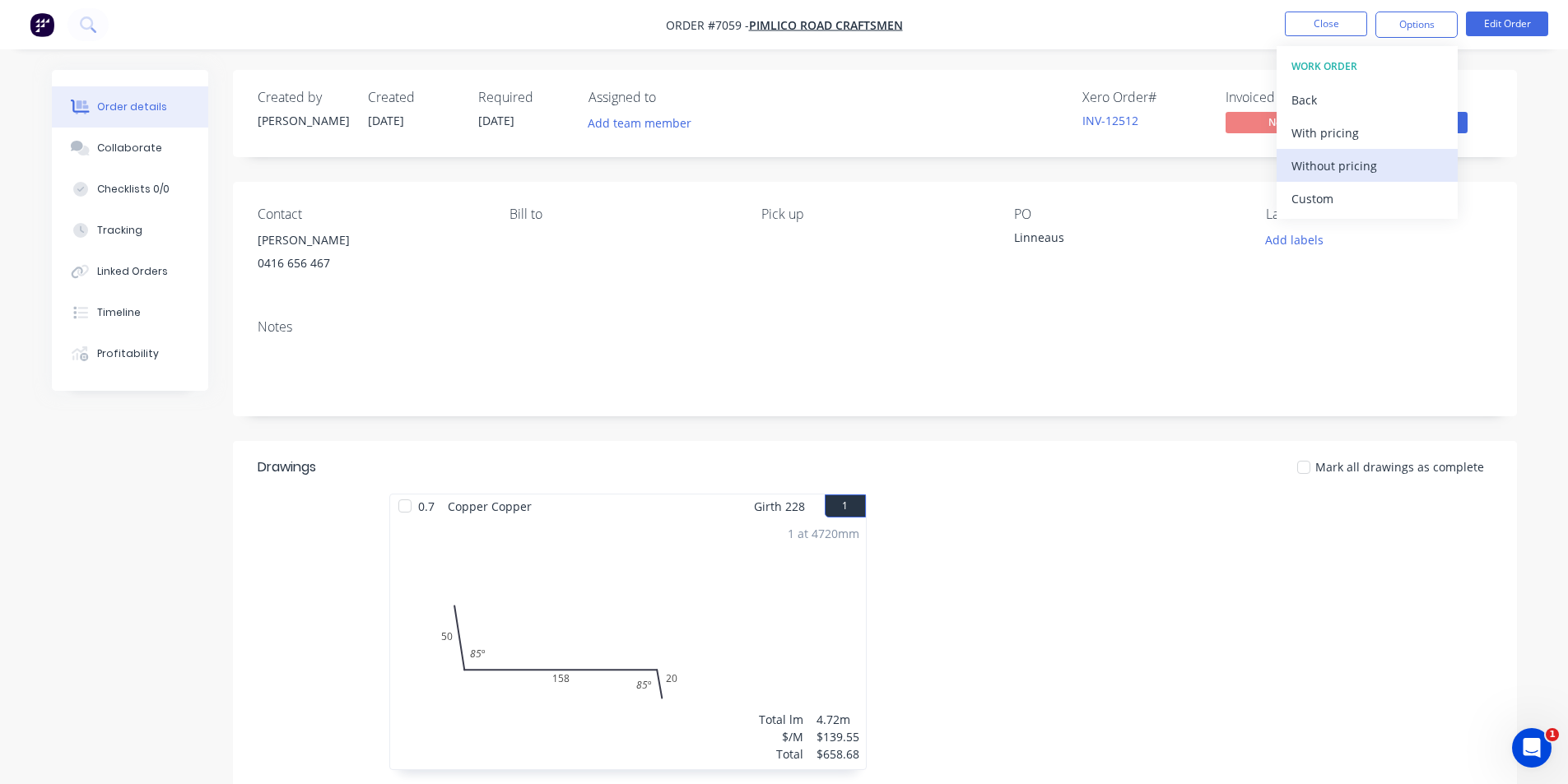
click at [1322, 166] on div "Without pricing" at bounding box center [1367, 165] width 152 height 24
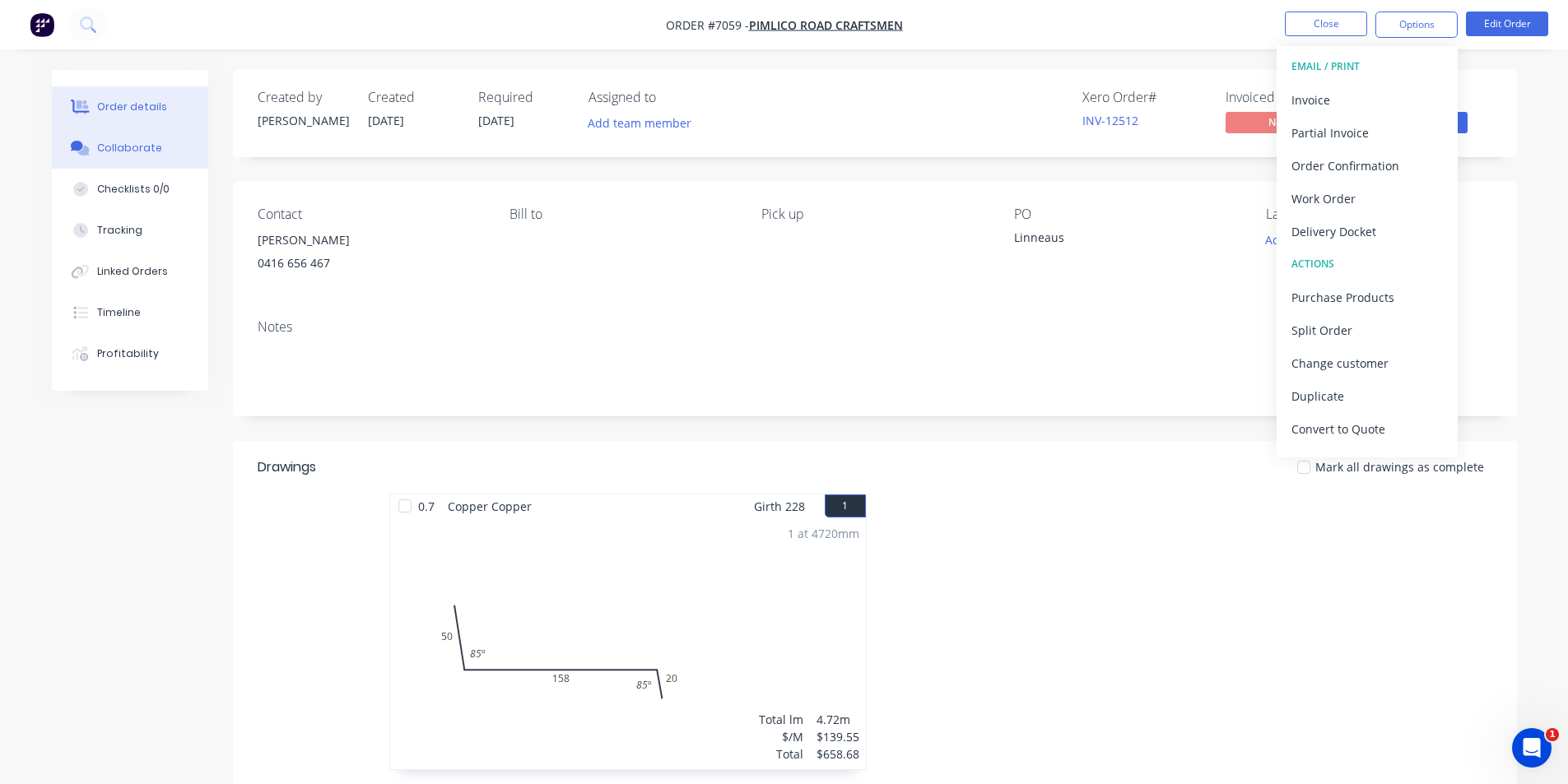
click at [98, 157] on button "Collaborate" at bounding box center [129, 148] width 156 height 41
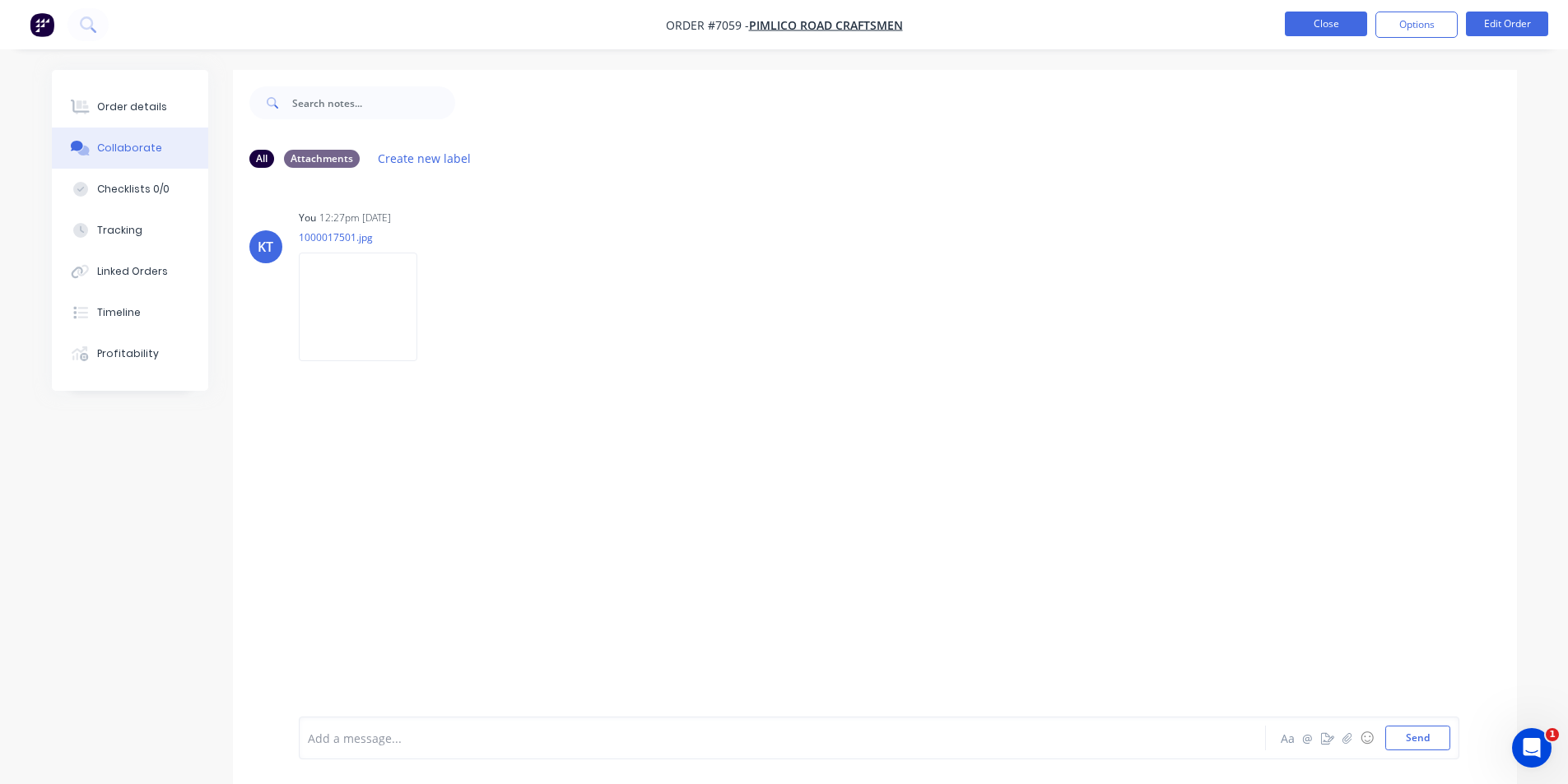
click at [1343, 21] on button "Close" at bounding box center [1326, 24] width 82 height 25
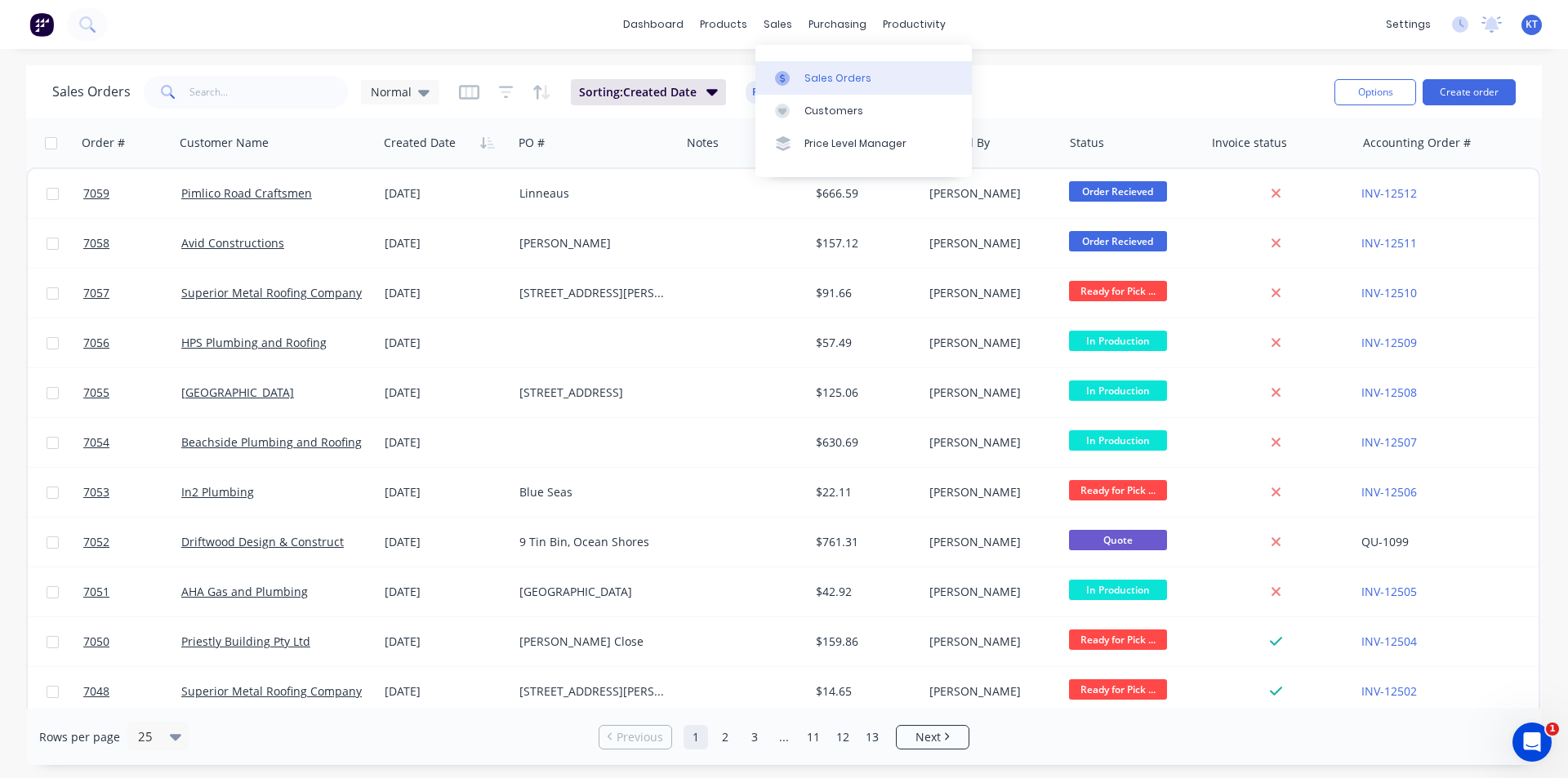
click at [837, 79] on div "Sales Orders" at bounding box center [838, 78] width 67 height 15
click at [810, 82] on div "Sales Orders" at bounding box center [838, 78] width 67 height 15
click at [939, 88] on link "Sales Orders" at bounding box center [864, 77] width 216 height 33
click at [1488, 88] on button "Create order" at bounding box center [1469, 91] width 93 height 26
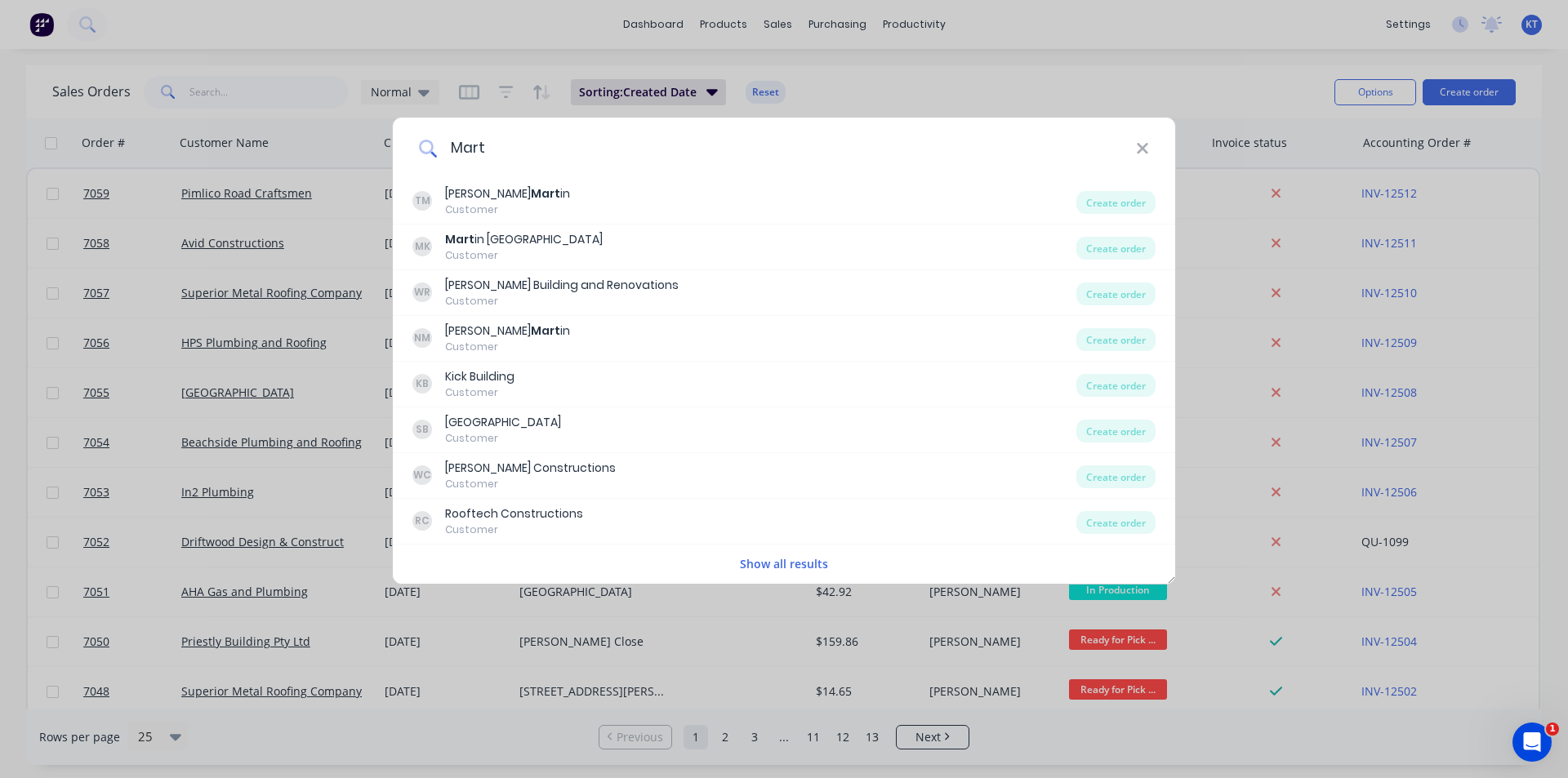
click at [543, 158] on input "Mart" at bounding box center [786, 148] width 699 height 61
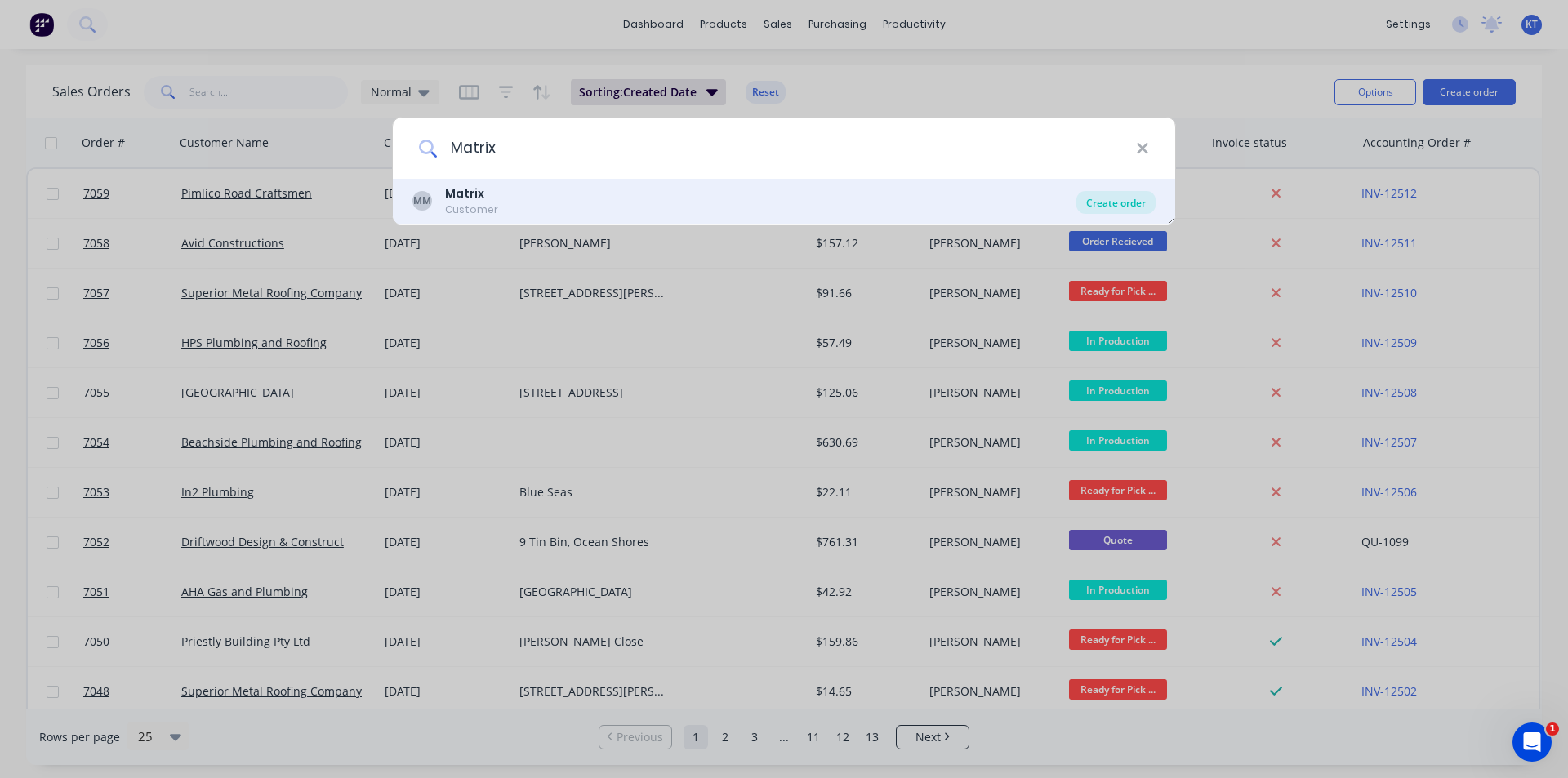
type input "Matrix"
click at [1142, 205] on div "Create order" at bounding box center [1115, 203] width 79 height 23
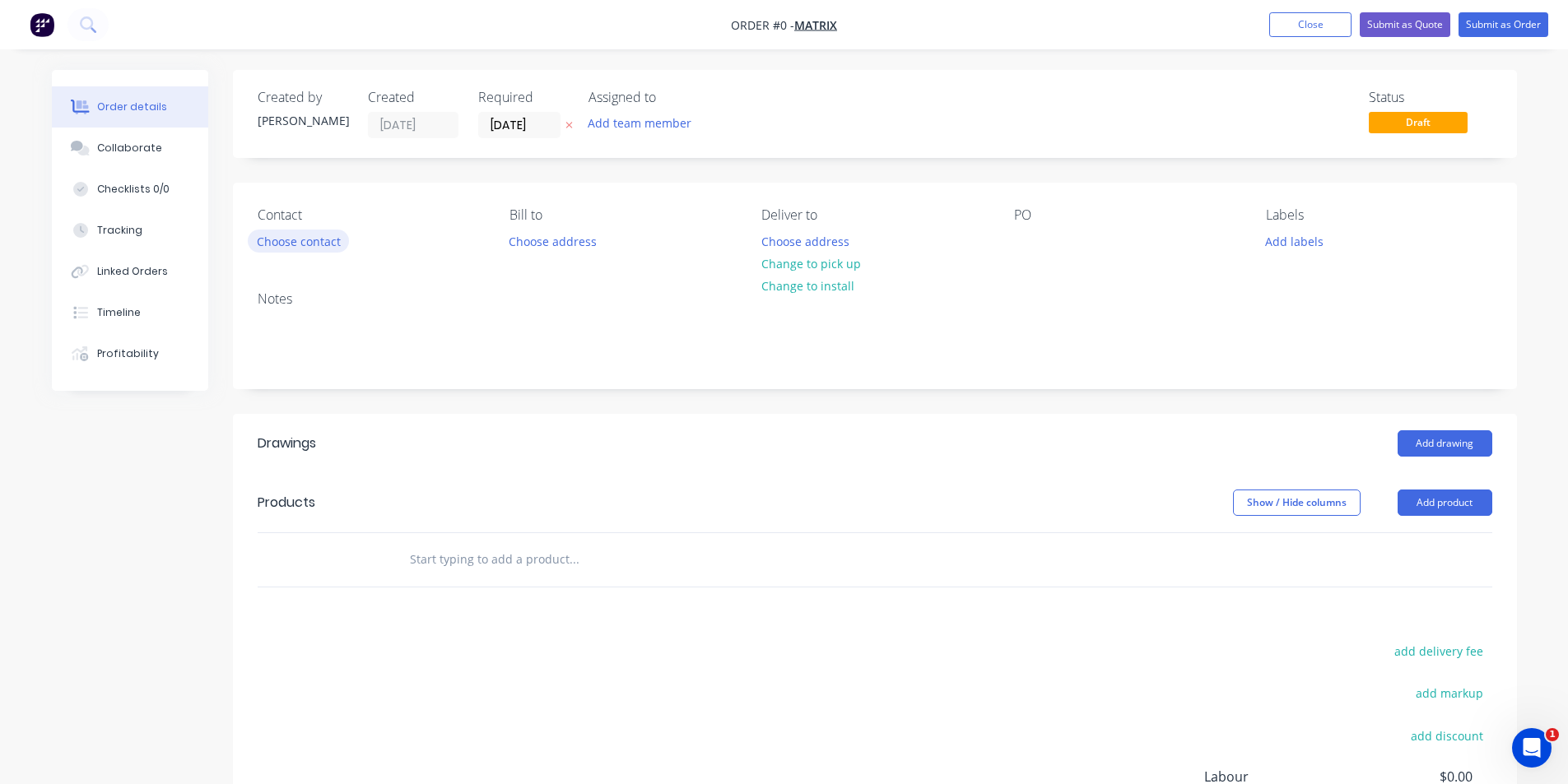
click at [297, 243] on button "Choose contact" at bounding box center [297, 240] width 101 height 22
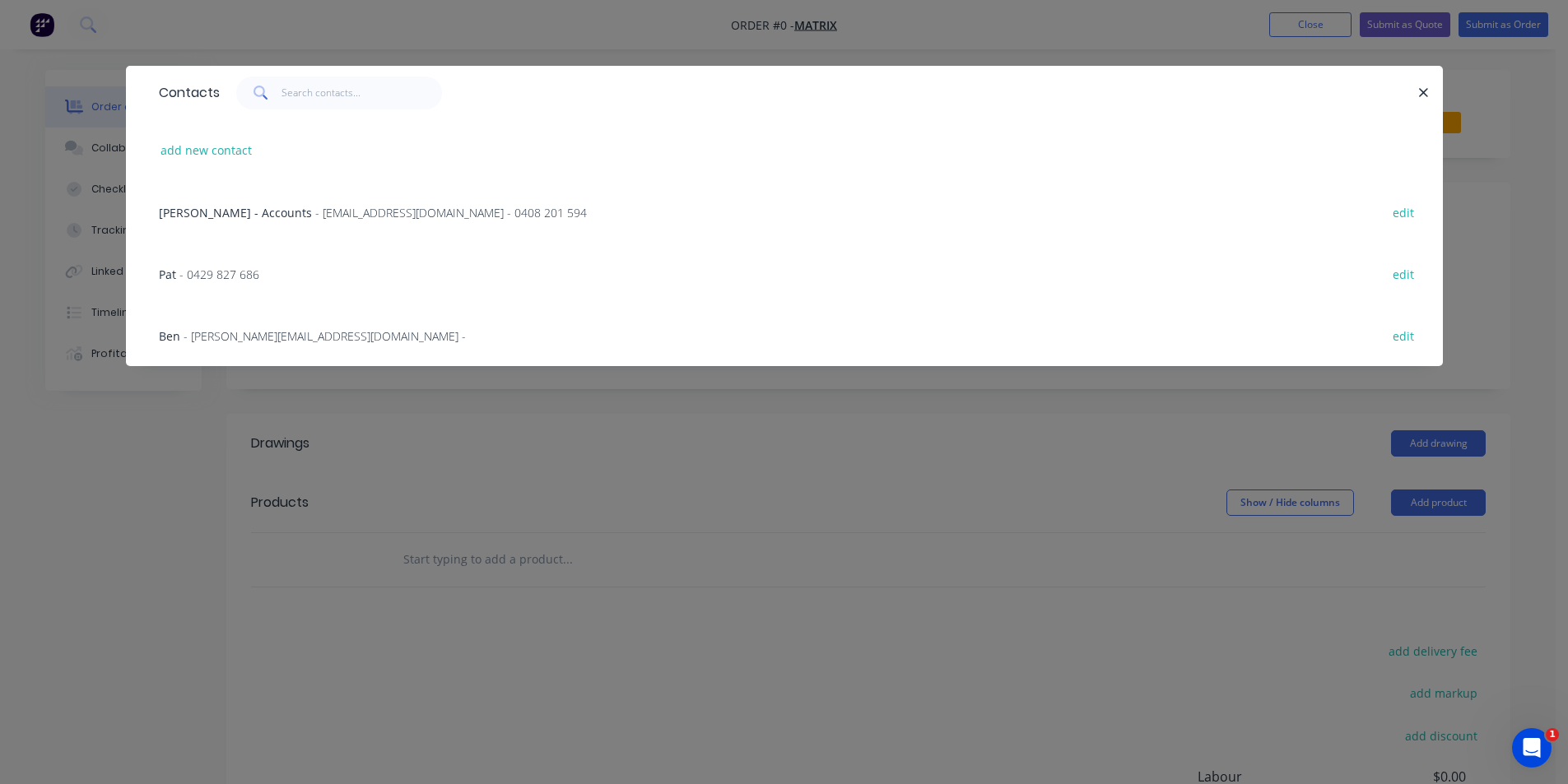
click at [238, 281] on div "Pat - 0429 827 686" at bounding box center [209, 274] width 100 height 17
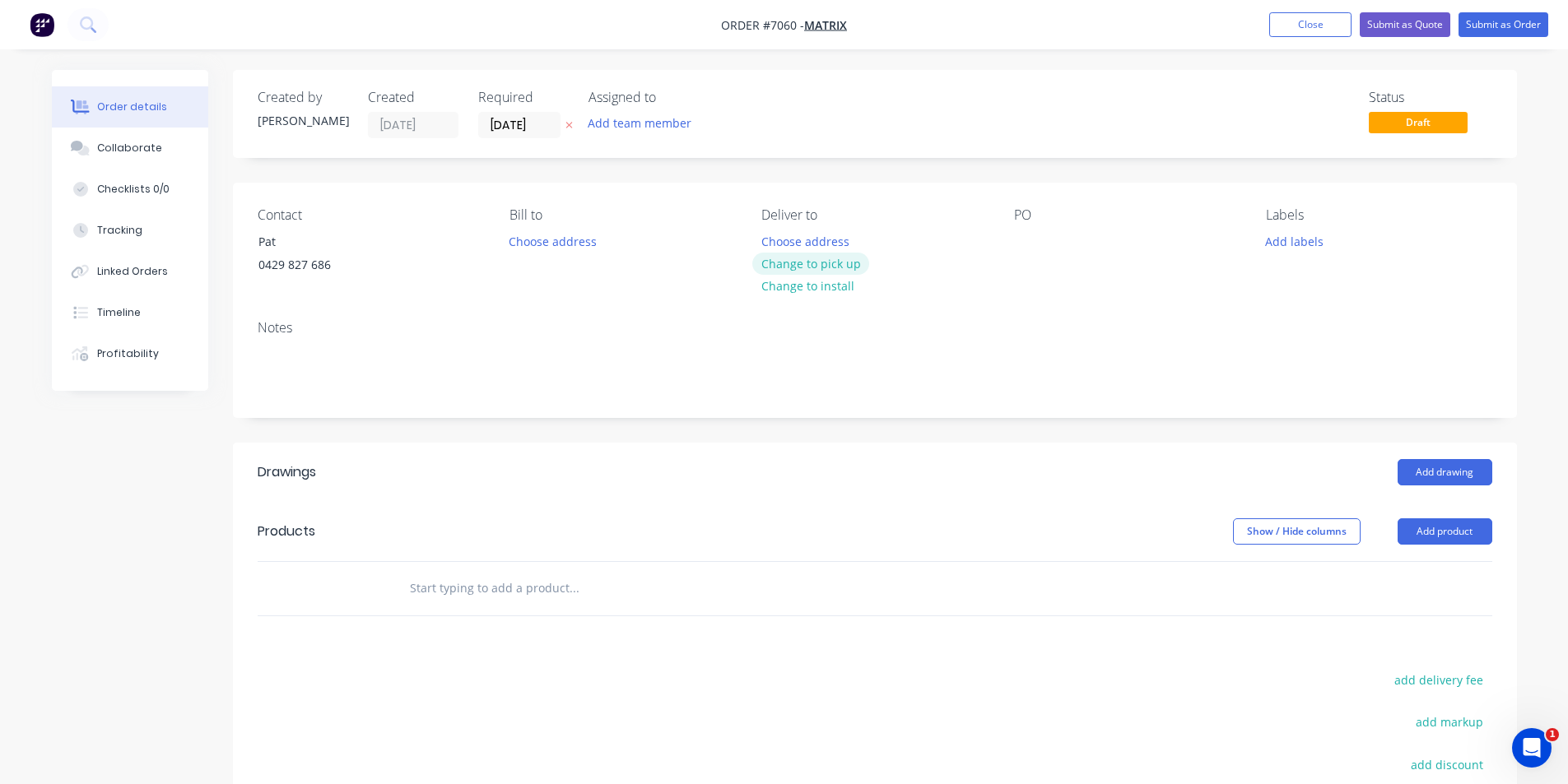
click at [790, 267] on button "Change to pick up" at bounding box center [811, 263] width 117 height 22
click at [1033, 237] on div at bounding box center [1027, 241] width 26 height 24
click at [1465, 542] on button "Add product" at bounding box center [1445, 531] width 95 height 26
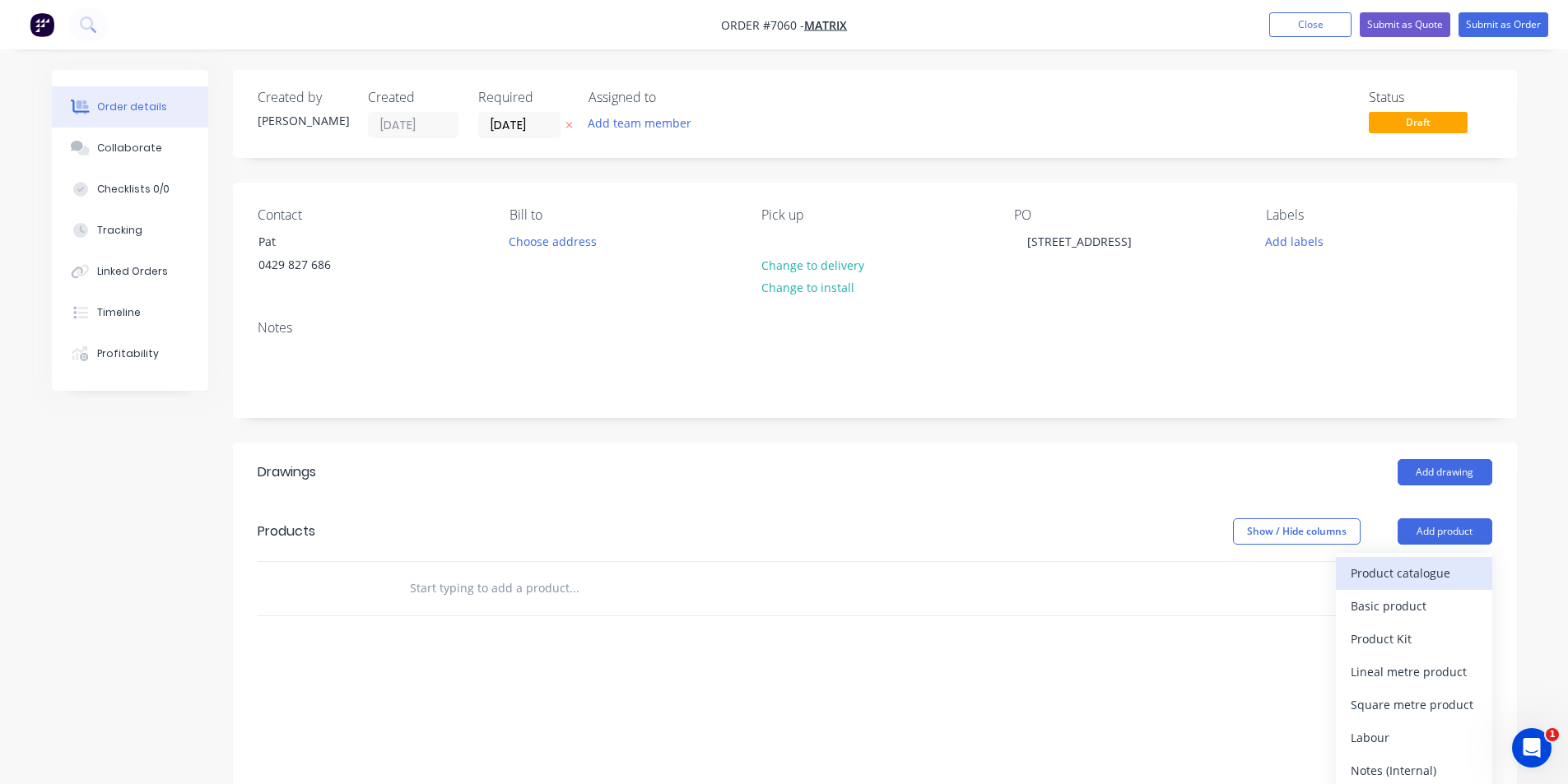
click at [1443, 572] on div "Product catalogue" at bounding box center [1414, 573] width 127 height 24
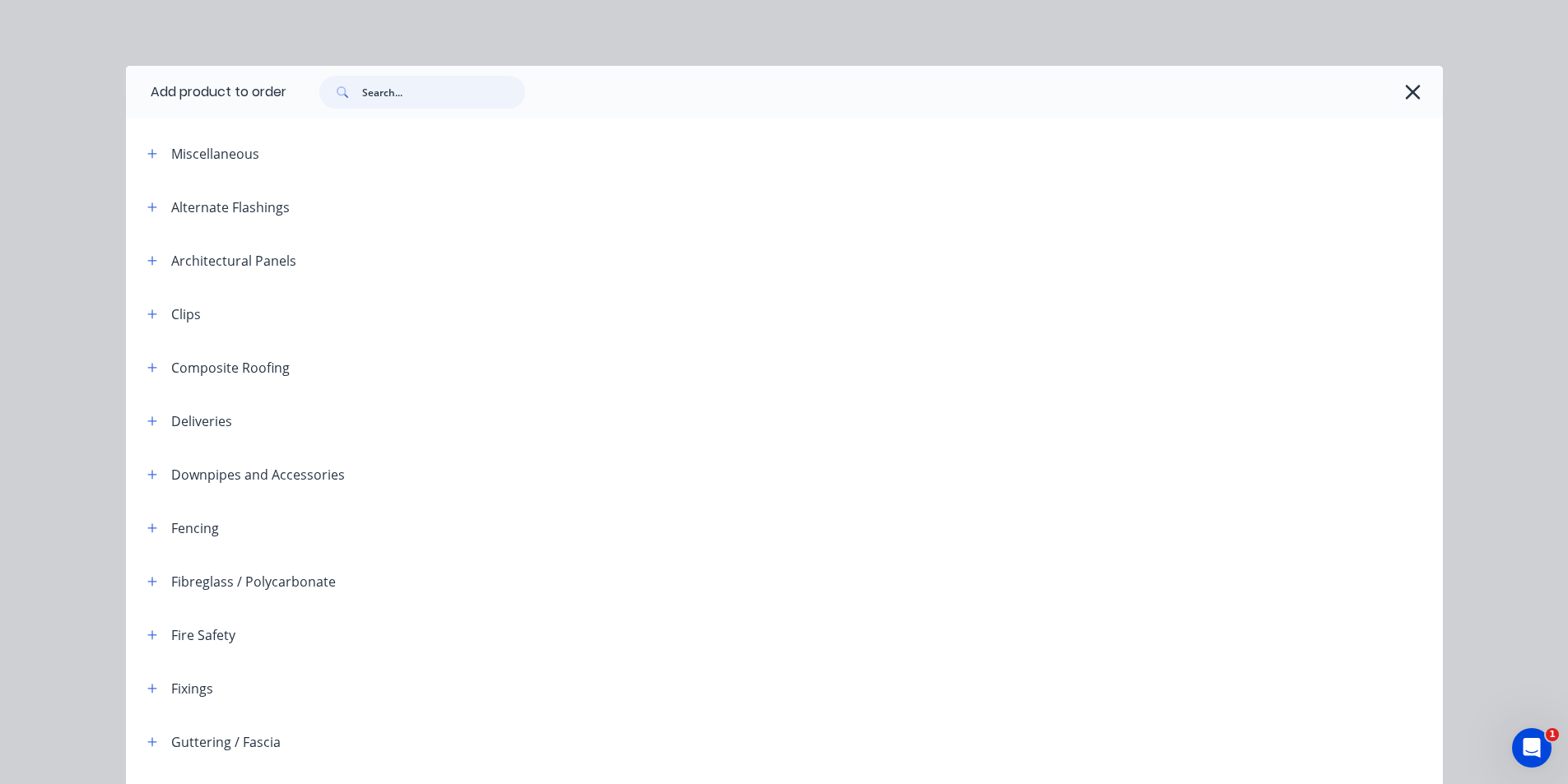
click at [393, 87] on input "text" at bounding box center [444, 92] width 163 height 33
click at [1405, 90] on icon "button" at bounding box center [1413, 92] width 17 height 23
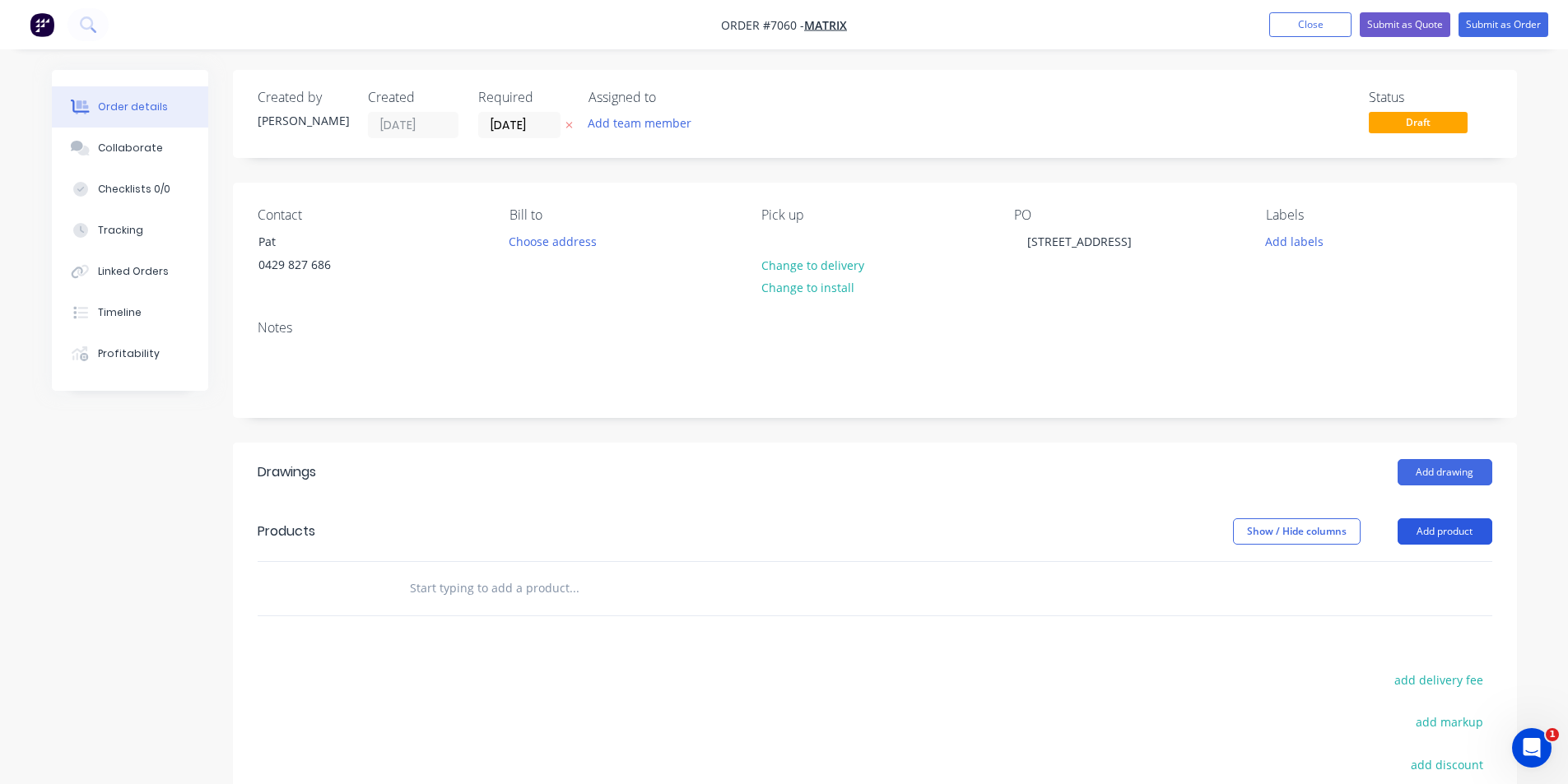
click at [1469, 537] on button "Add product" at bounding box center [1445, 531] width 95 height 26
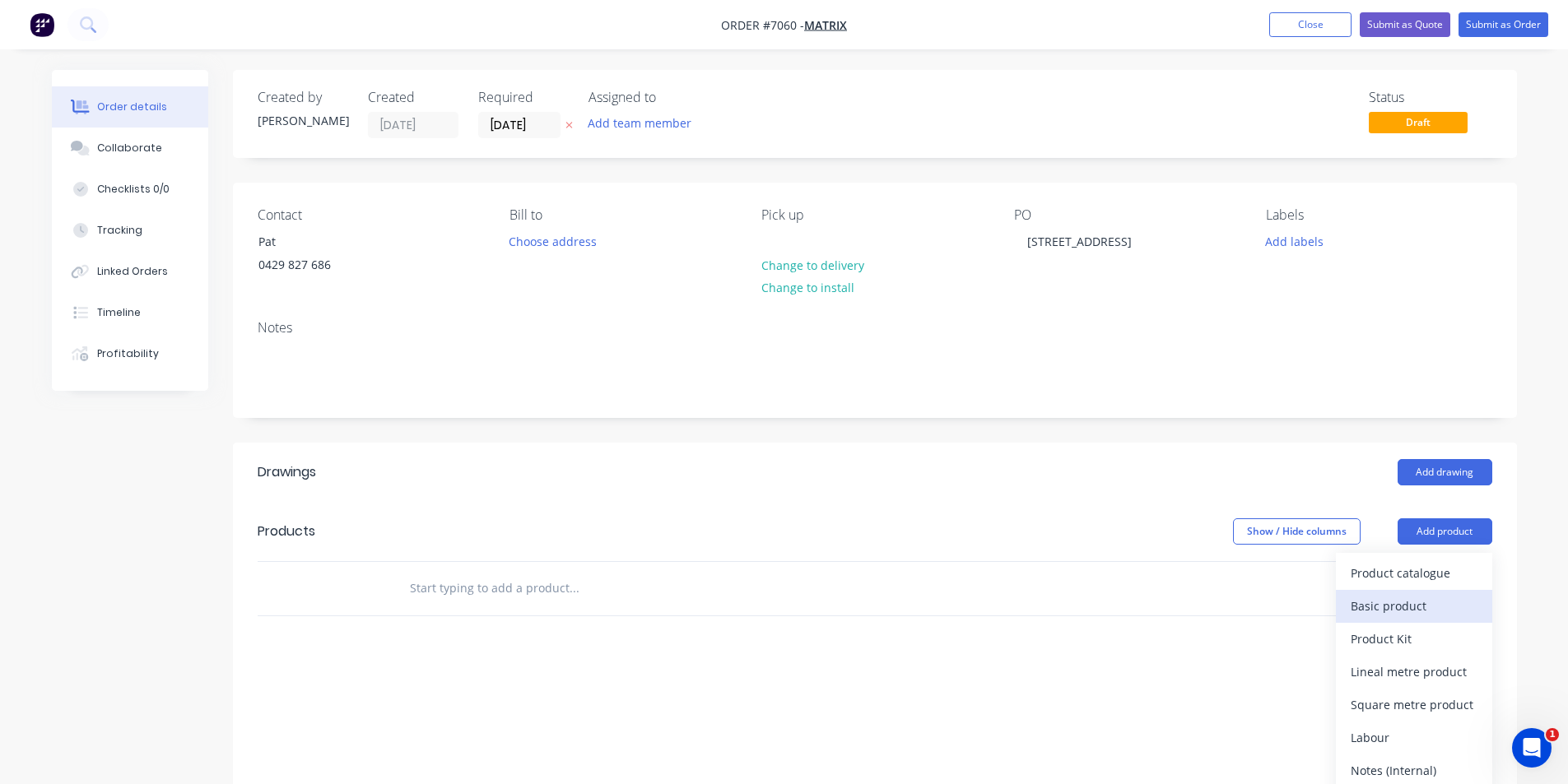
click at [1364, 605] on div "Basic product" at bounding box center [1414, 606] width 127 height 24
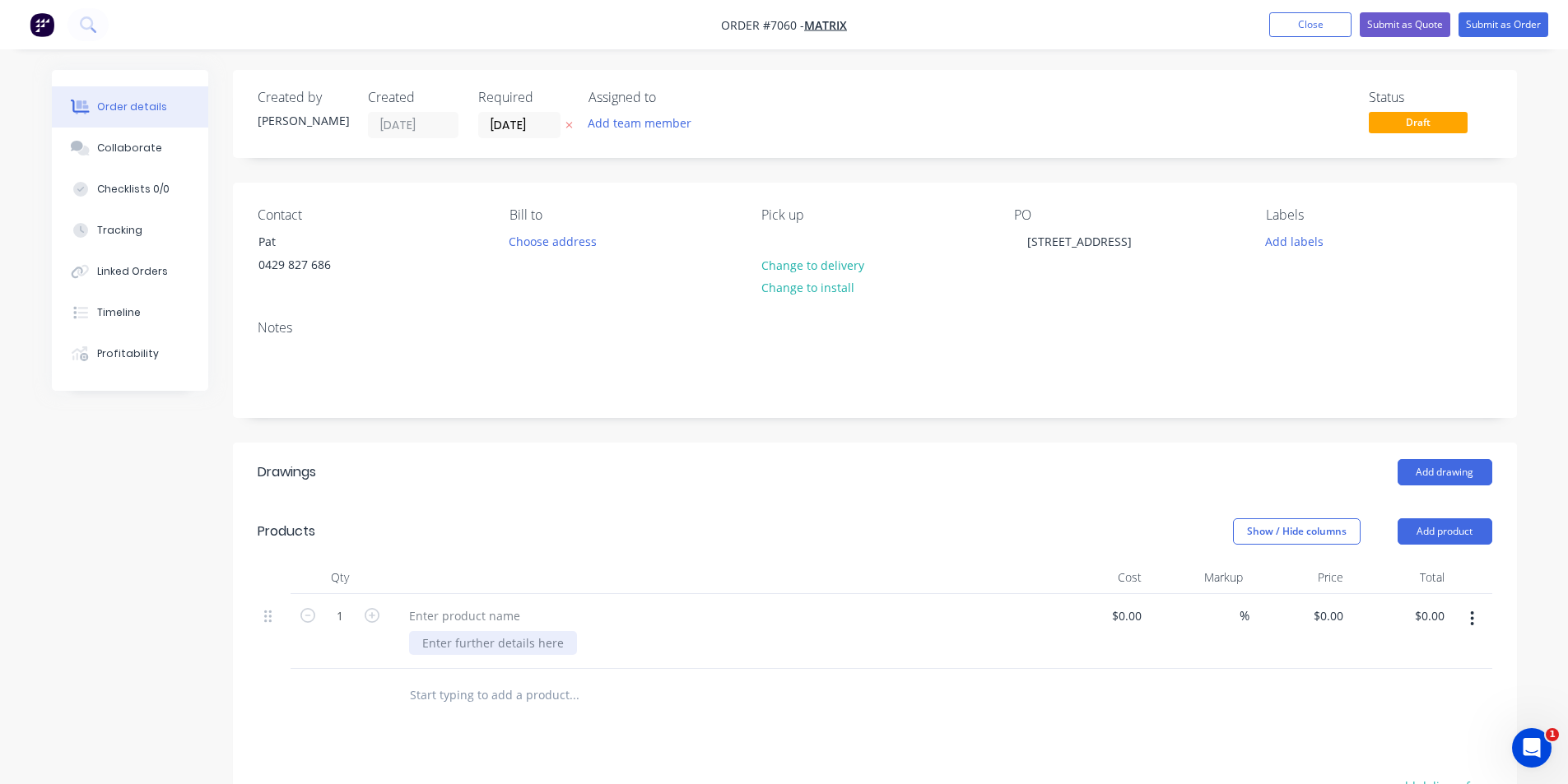
click at [430, 641] on div at bounding box center [493, 643] width 168 height 24
click at [435, 621] on div at bounding box center [464, 616] width 138 height 24
click at [449, 647] on div at bounding box center [493, 643] width 168 height 24
click at [440, 647] on div at bounding box center [493, 643] width 168 height 24
click at [372, 616] on icon "button" at bounding box center [371, 615] width 15 height 15
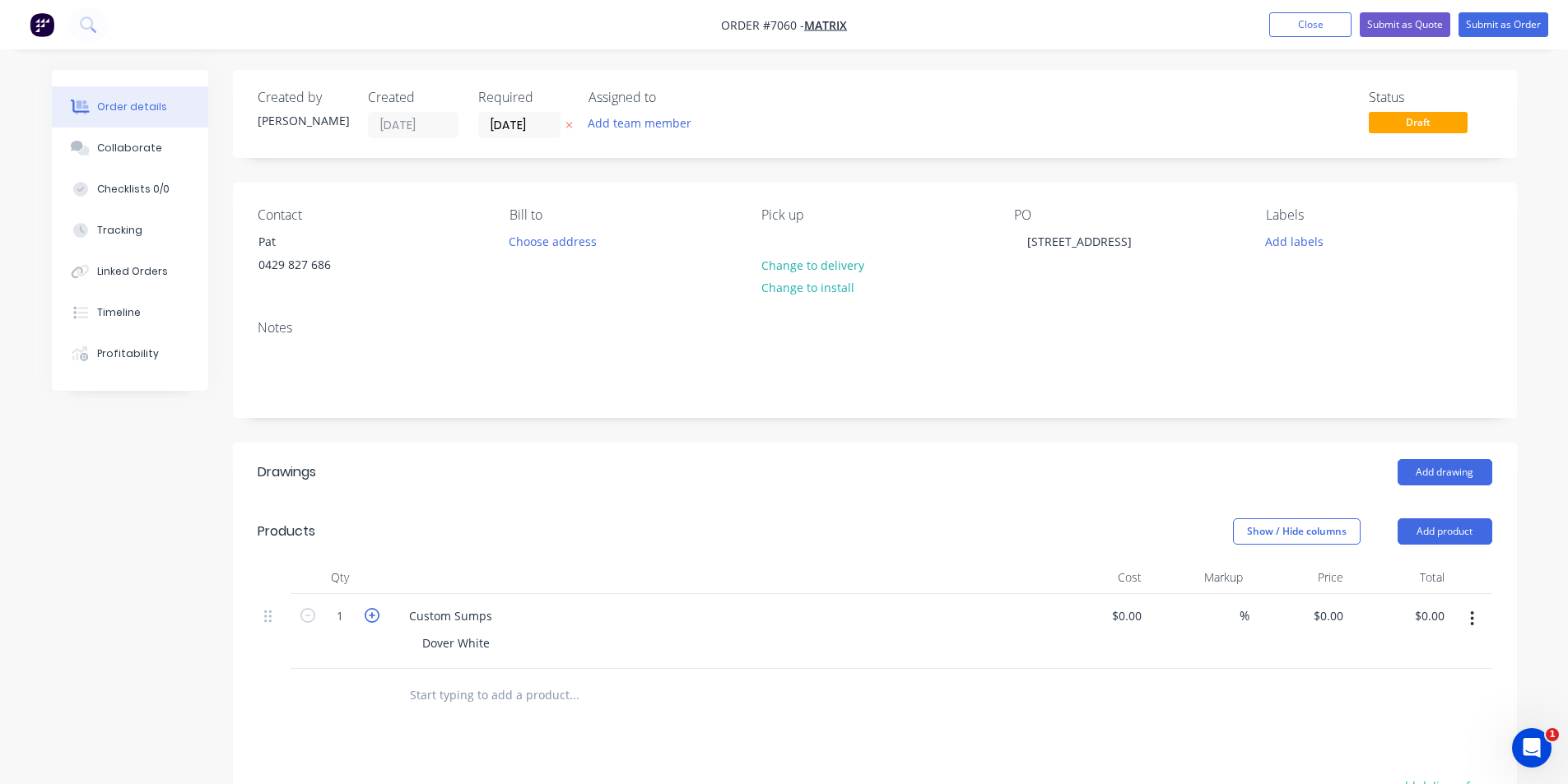
type input "2"
click at [1426, 535] on button "Add product" at bounding box center [1445, 531] width 95 height 26
click at [1425, 613] on div "Basic product" at bounding box center [1414, 606] width 127 height 24
click at [443, 686] on div at bounding box center [464, 690] width 138 height 24
click at [1466, 532] on button "Add product" at bounding box center [1445, 531] width 95 height 26
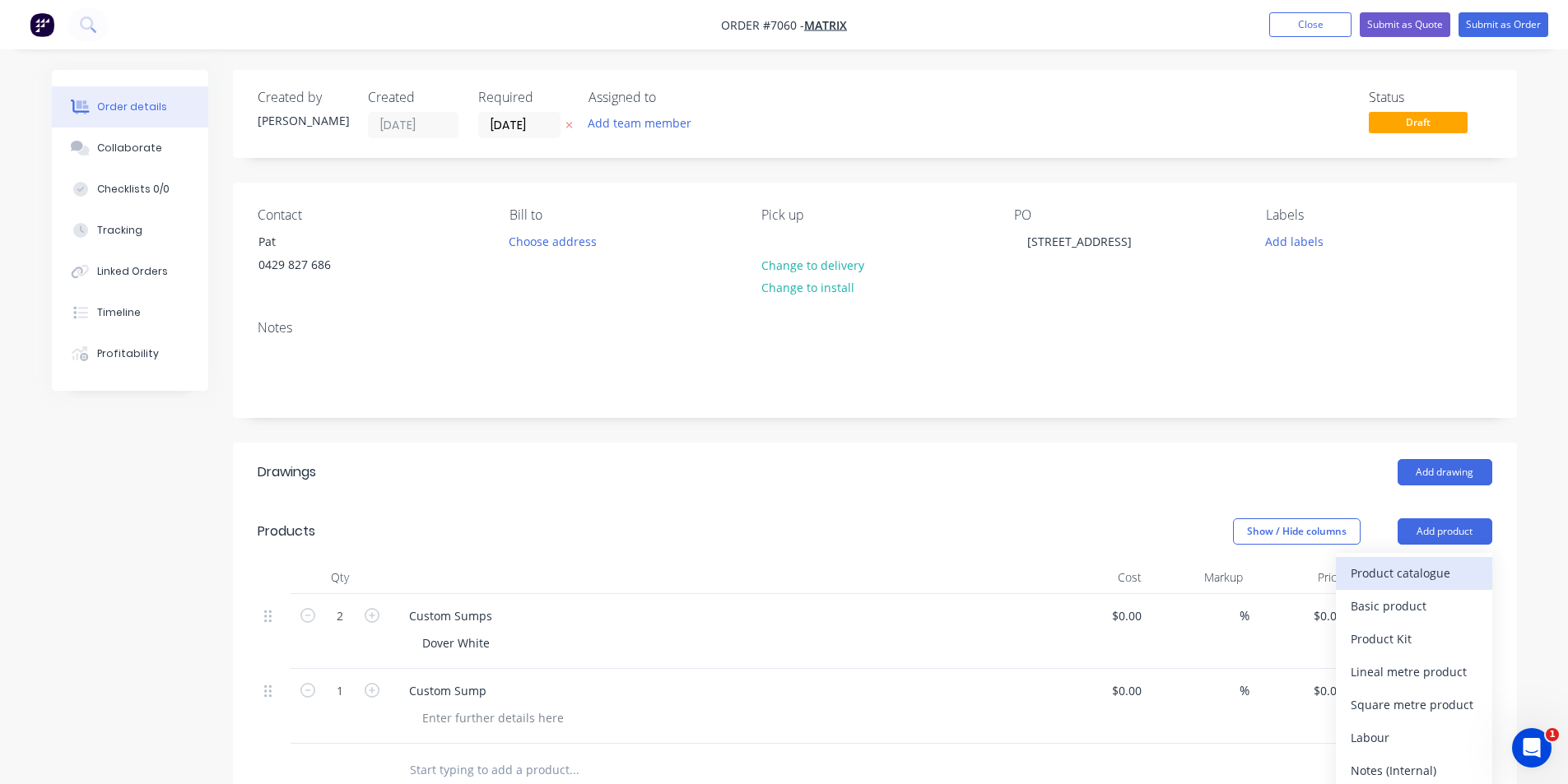
click at [1411, 580] on div "Product catalogue" at bounding box center [1414, 573] width 127 height 24
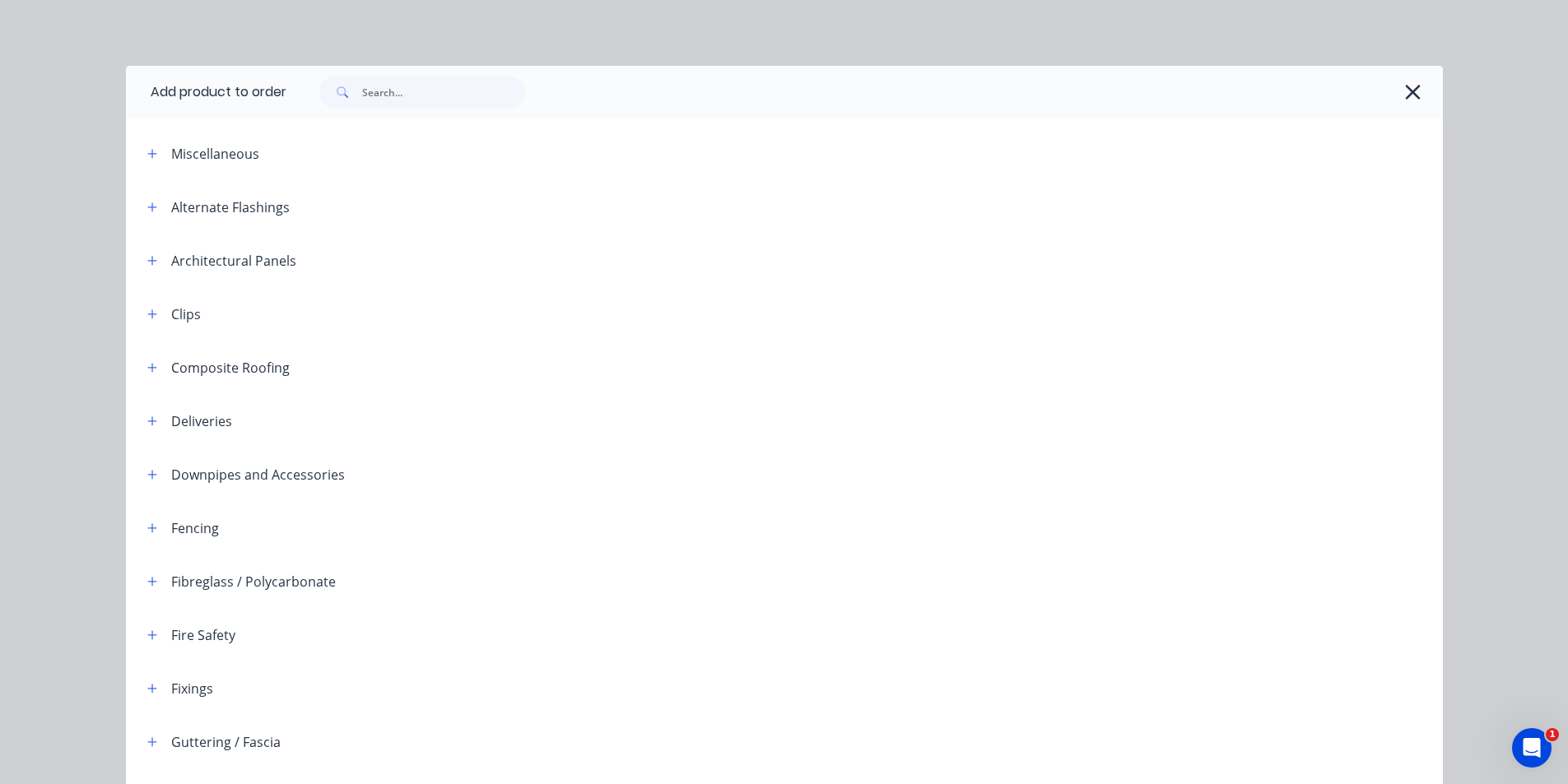
click at [1412, 90] on icon "button" at bounding box center [1413, 92] width 17 height 23
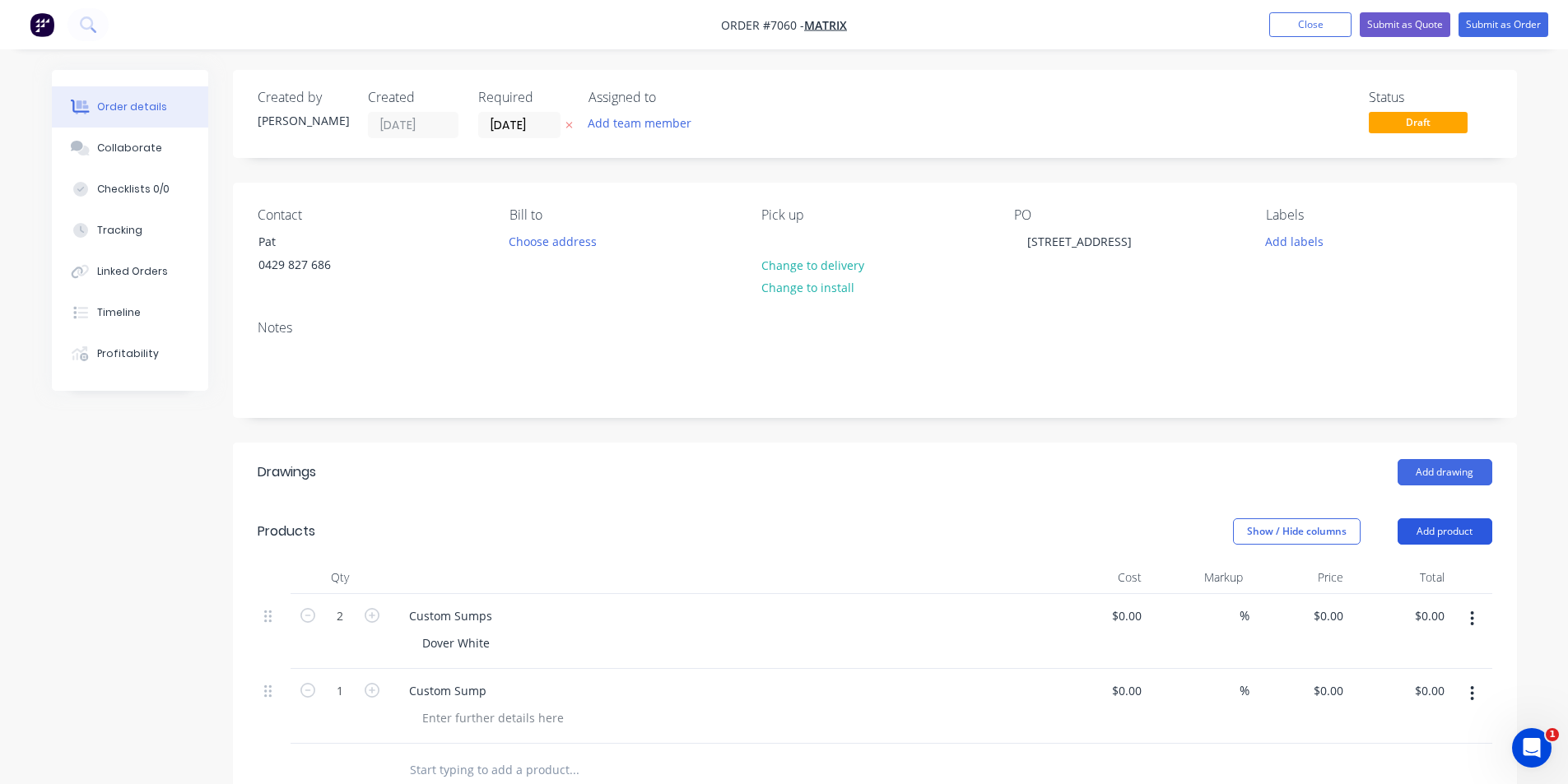
click at [1447, 532] on button "Add product" at bounding box center [1445, 531] width 95 height 26
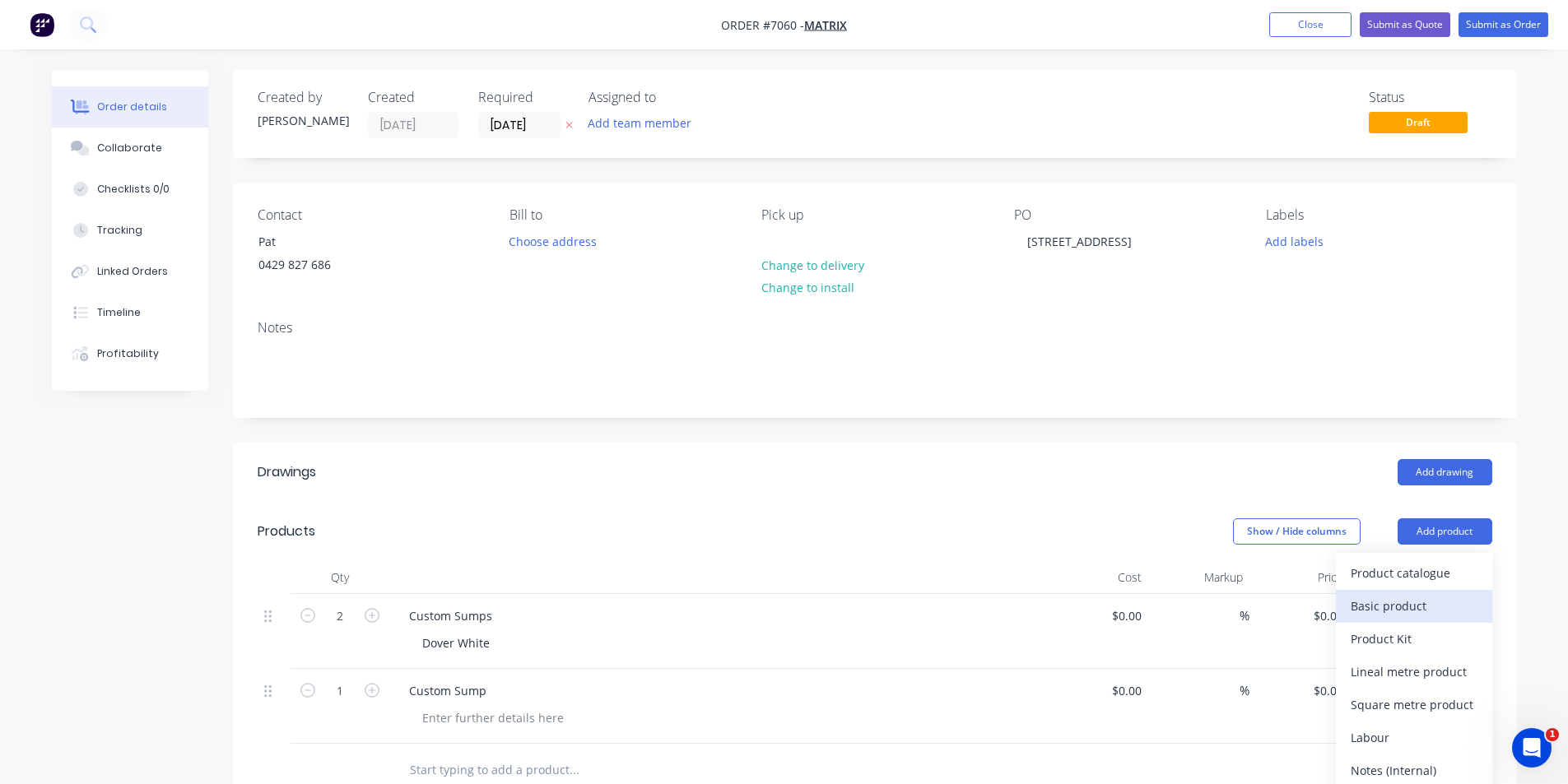
click at [1408, 611] on div "Basic product" at bounding box center [1414, 606] width 127 height 24
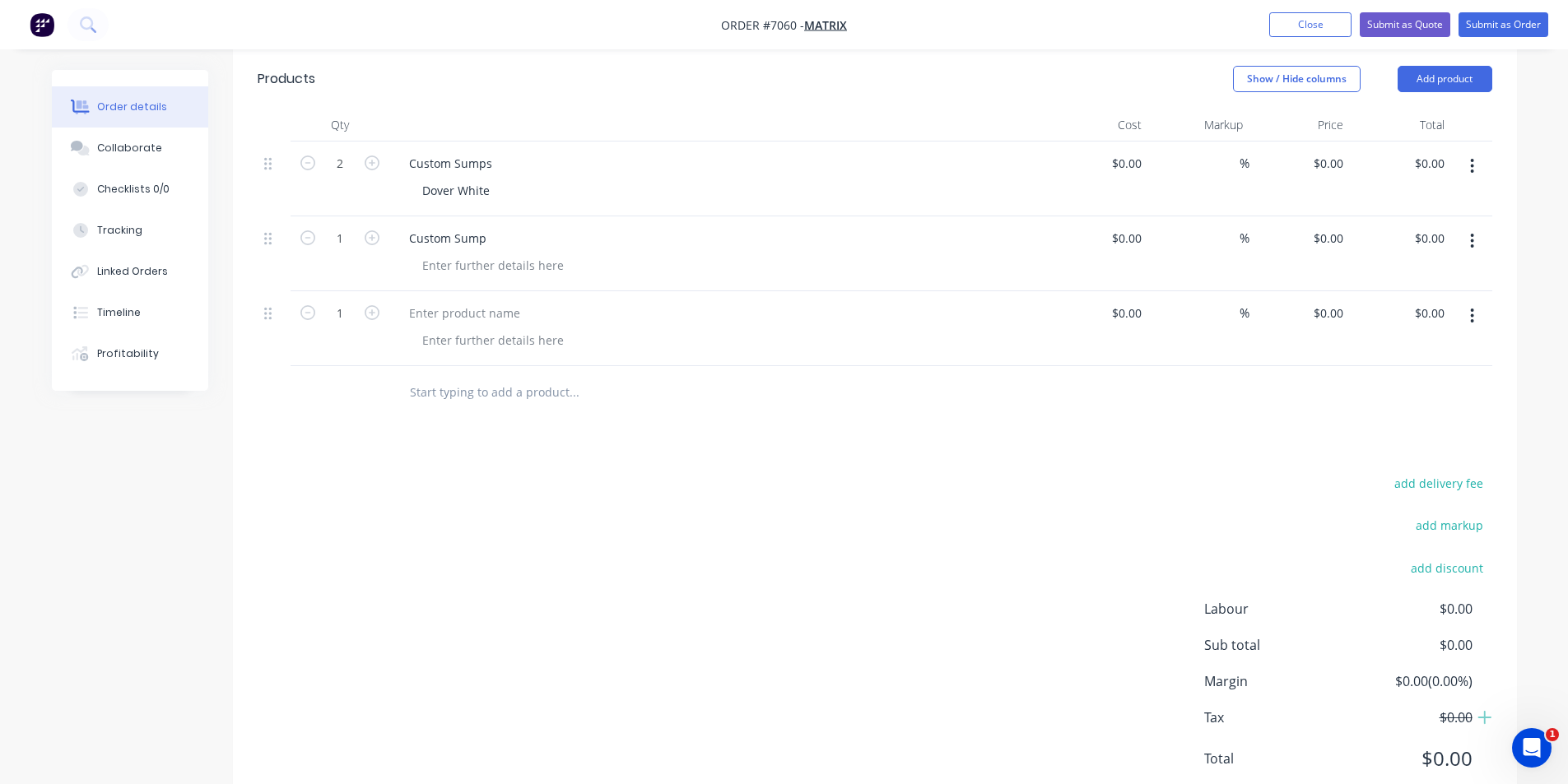
scroll to position [508, 0]
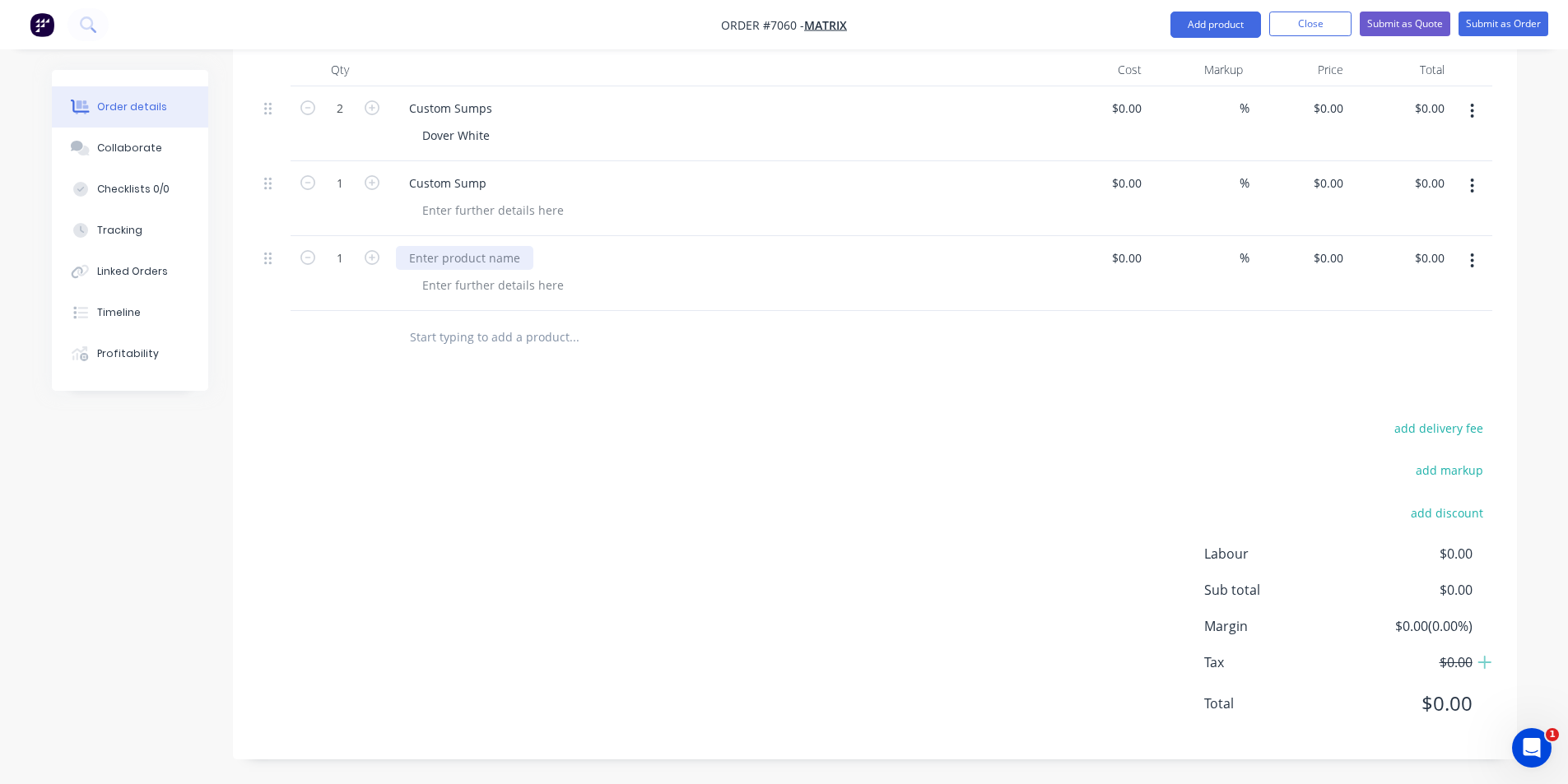
click at [452, 261] on div at bounding box center [464, 258] width 138 height 24
click at [501, 291] on div at bounding box center [493, 285] width 168 height 24
click at [471, 290] on div at bounding box center [493, 285] width 168 height 24
drag, startPoint x: 1464, startPoint y: 258, endPoint x: 1478, endPoint y: 260, distance: 14.1
click at [1465, 258] on button "button" at bounding box center [1472, 261] width 38 height 29
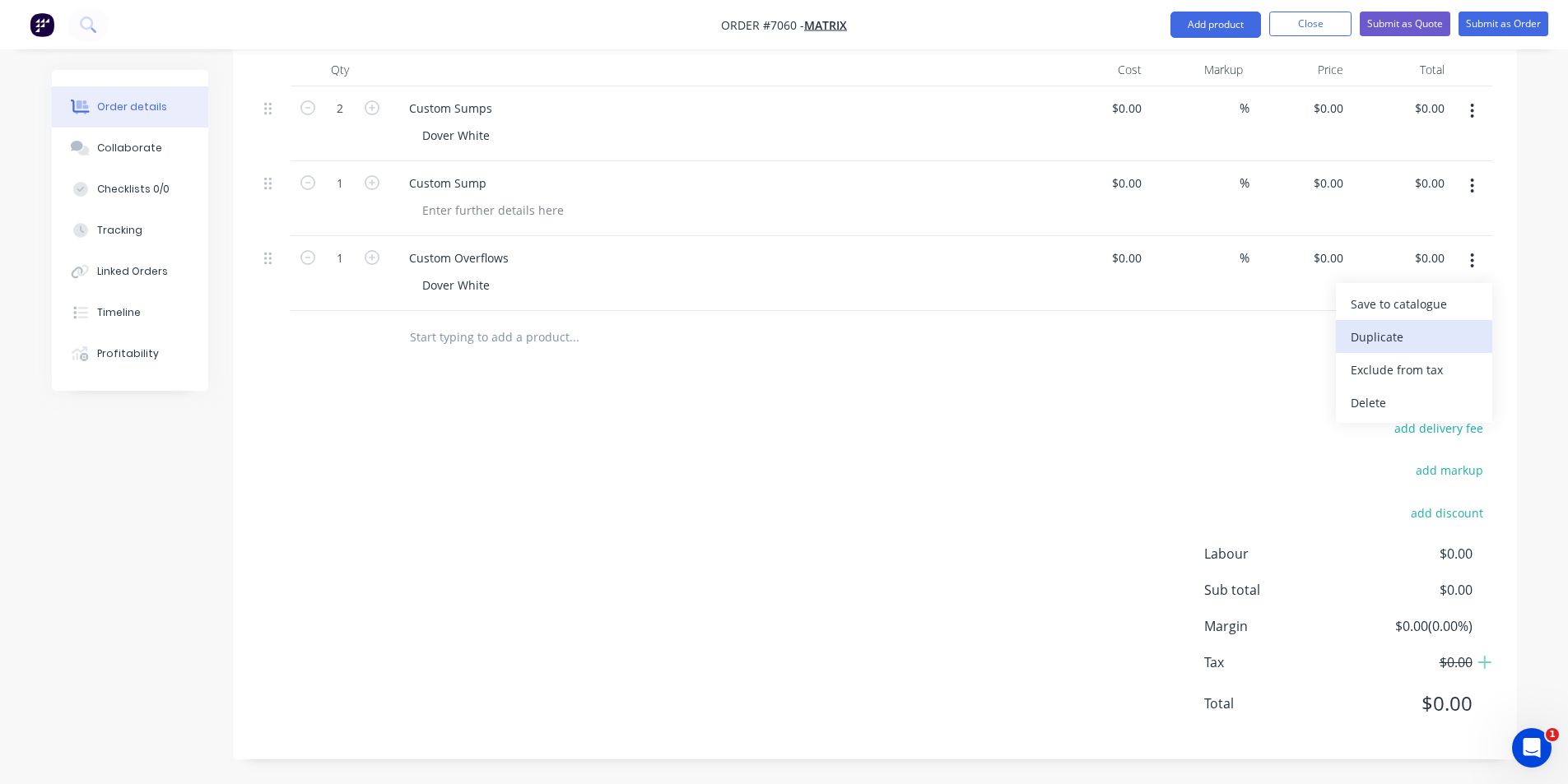
click at [1427, 337] on div "Duplicate" at bounding box center [1414, 337] width 127 height 24
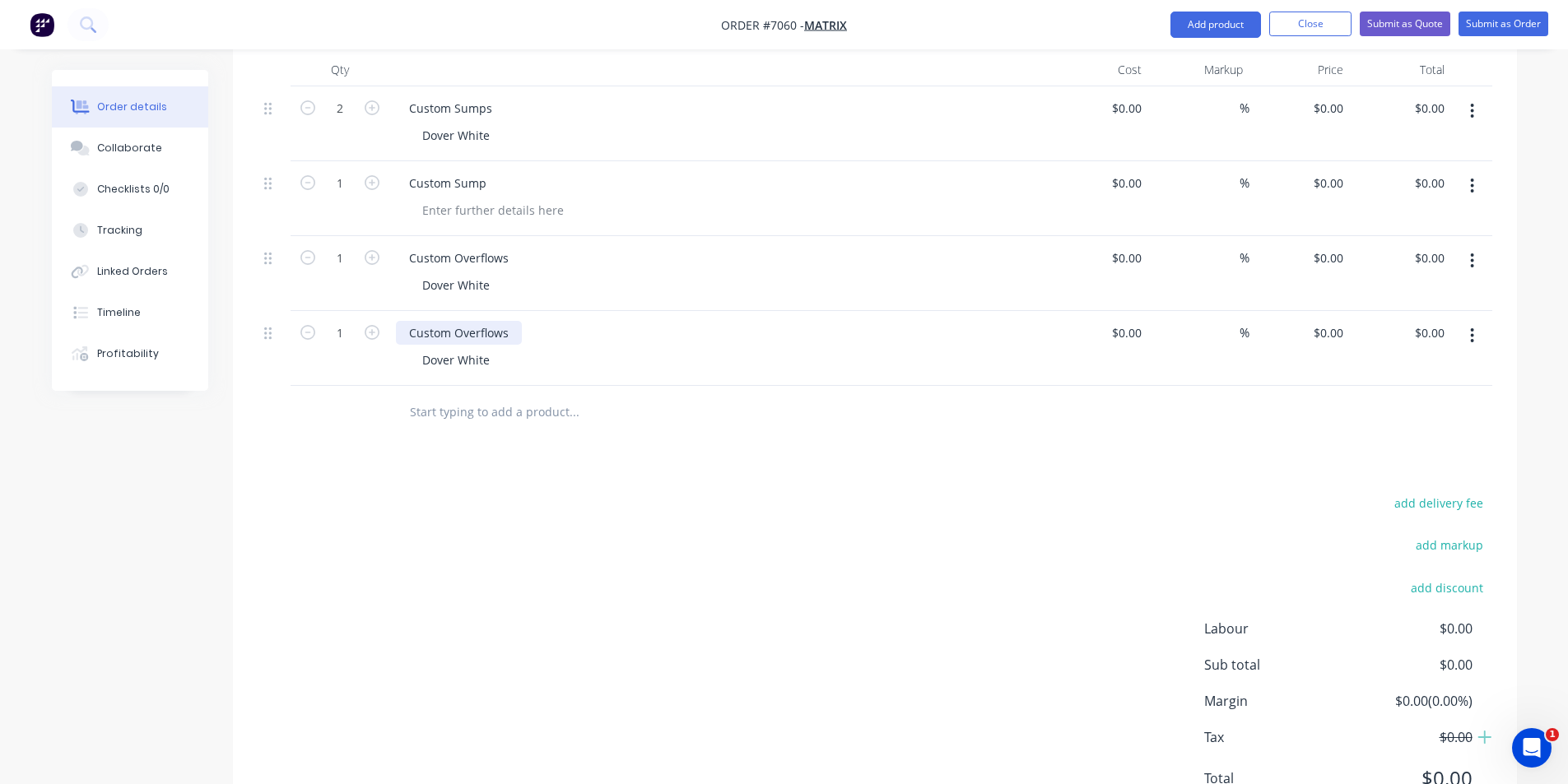
click at [517, 332] on div "Custom Overflows" at bounding box center [458, 333] width 126 height 24
click at [466, 205] on div at bounding box center [493, 210] width 168 height 24
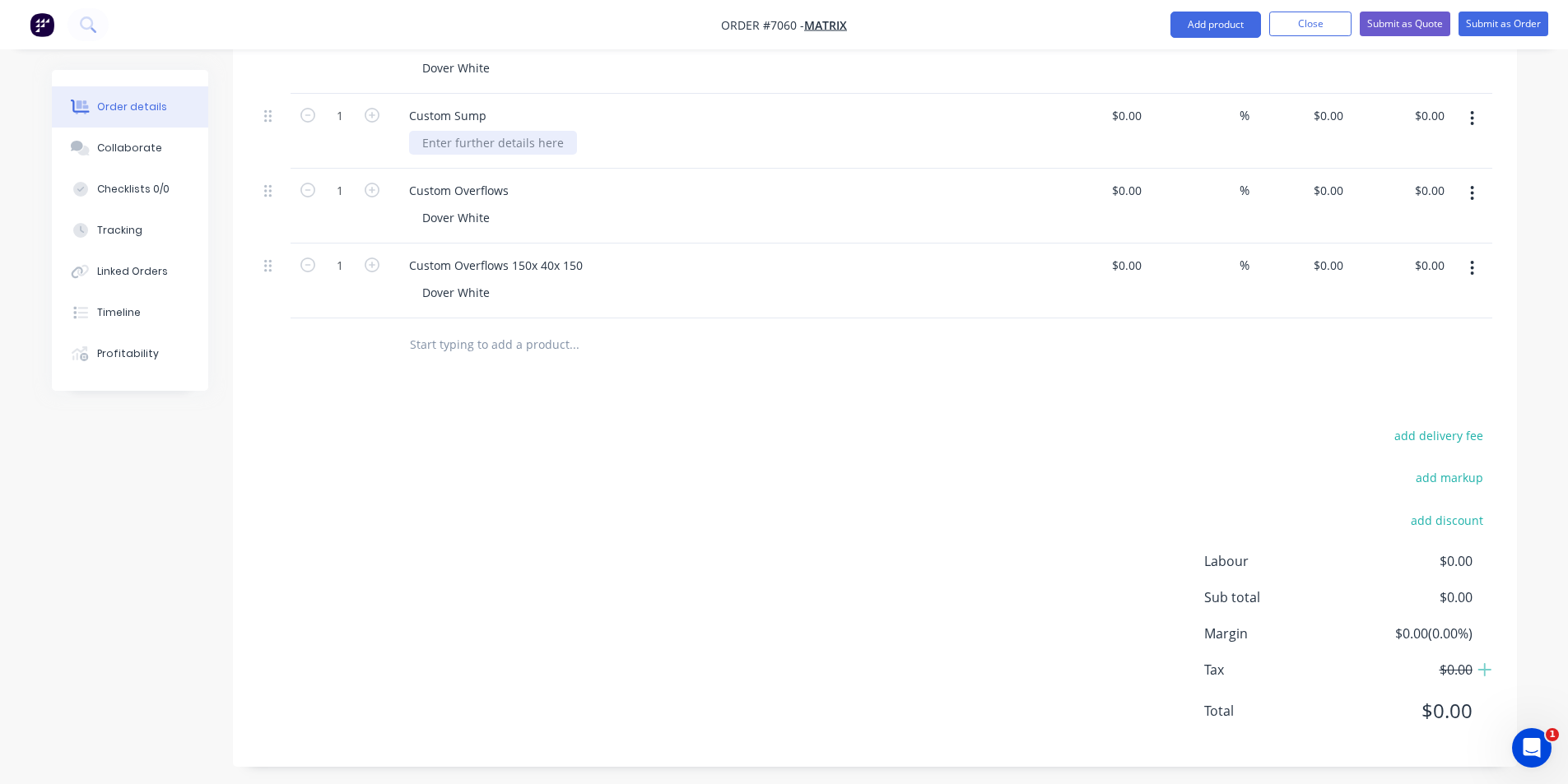
scroll to position [583, 0]
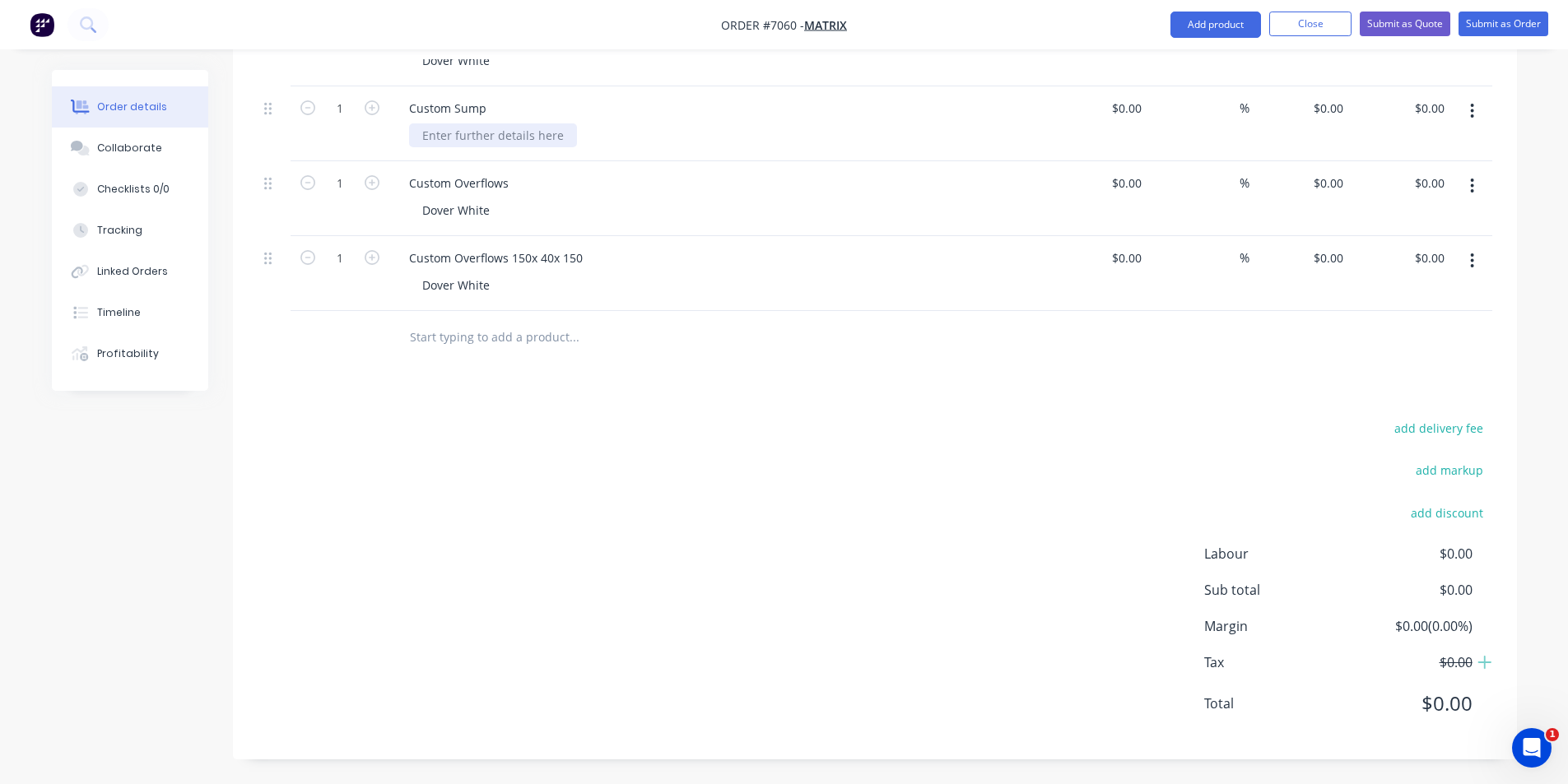
click at [538, 138] on div at bounding box center [493, 135] width 168 height 24
click at [534, 198] on div "Dover White" at bounding box center [725, 210] width 632 height 24
click at [521, 183] on div "Custom Overflows" at bounding box center [718, 183] width 646 height 24
click at [514, 183] on div "Custom Overflows" at bounding box center [458, 183] width 126 height 24
click at [1463, 23] on button "Submit as Order" at bounding box center [1503, 24] width 89 height 25
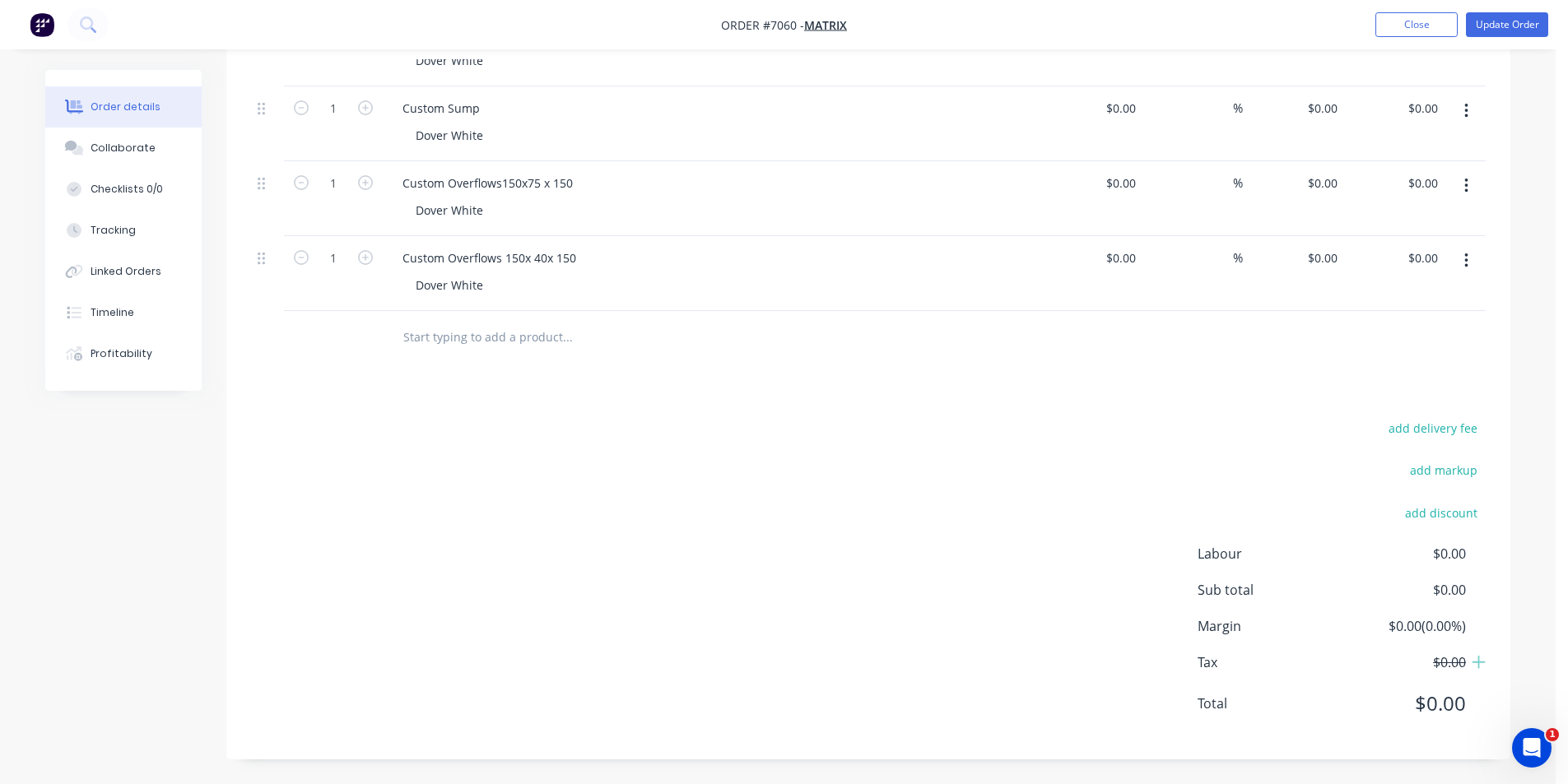
scroll to position [0, 0]
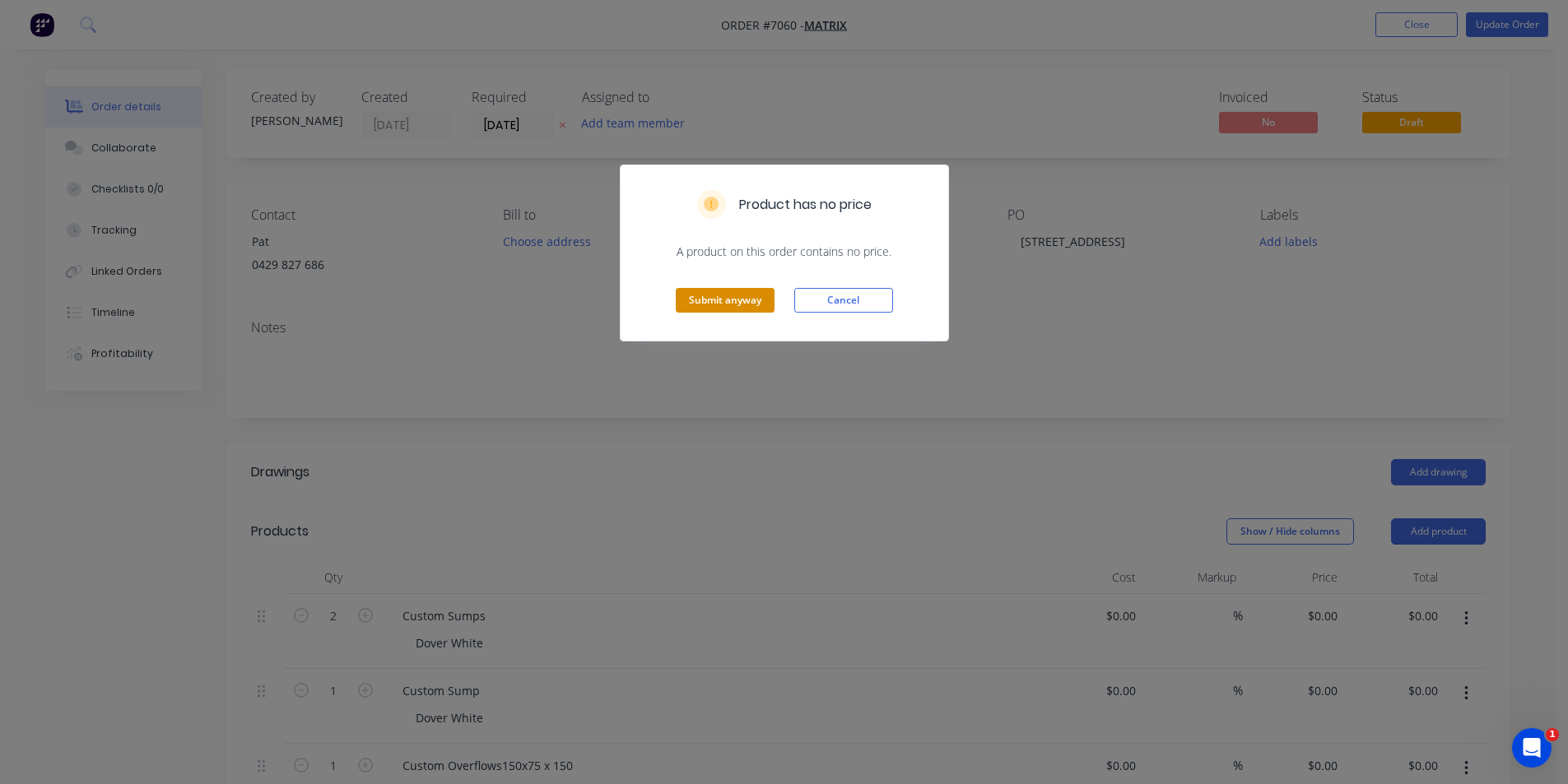
click at [733, 290] on button "Submit anyway" at bounding box center [725, 301] width 99 height 25
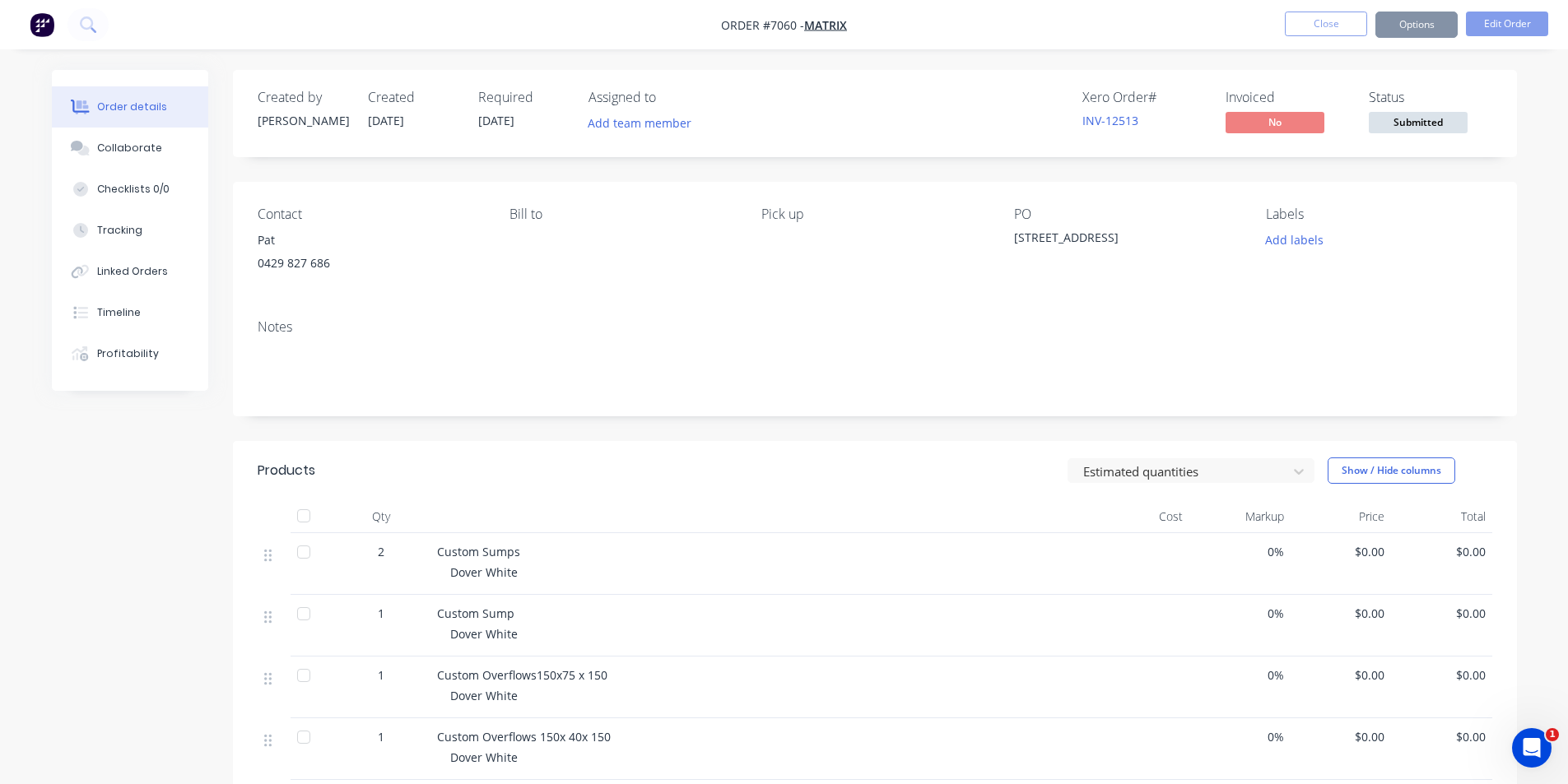
click at [1438, 121] on span "Submitted" at bounding box center [1418, 121] width 99 height 21
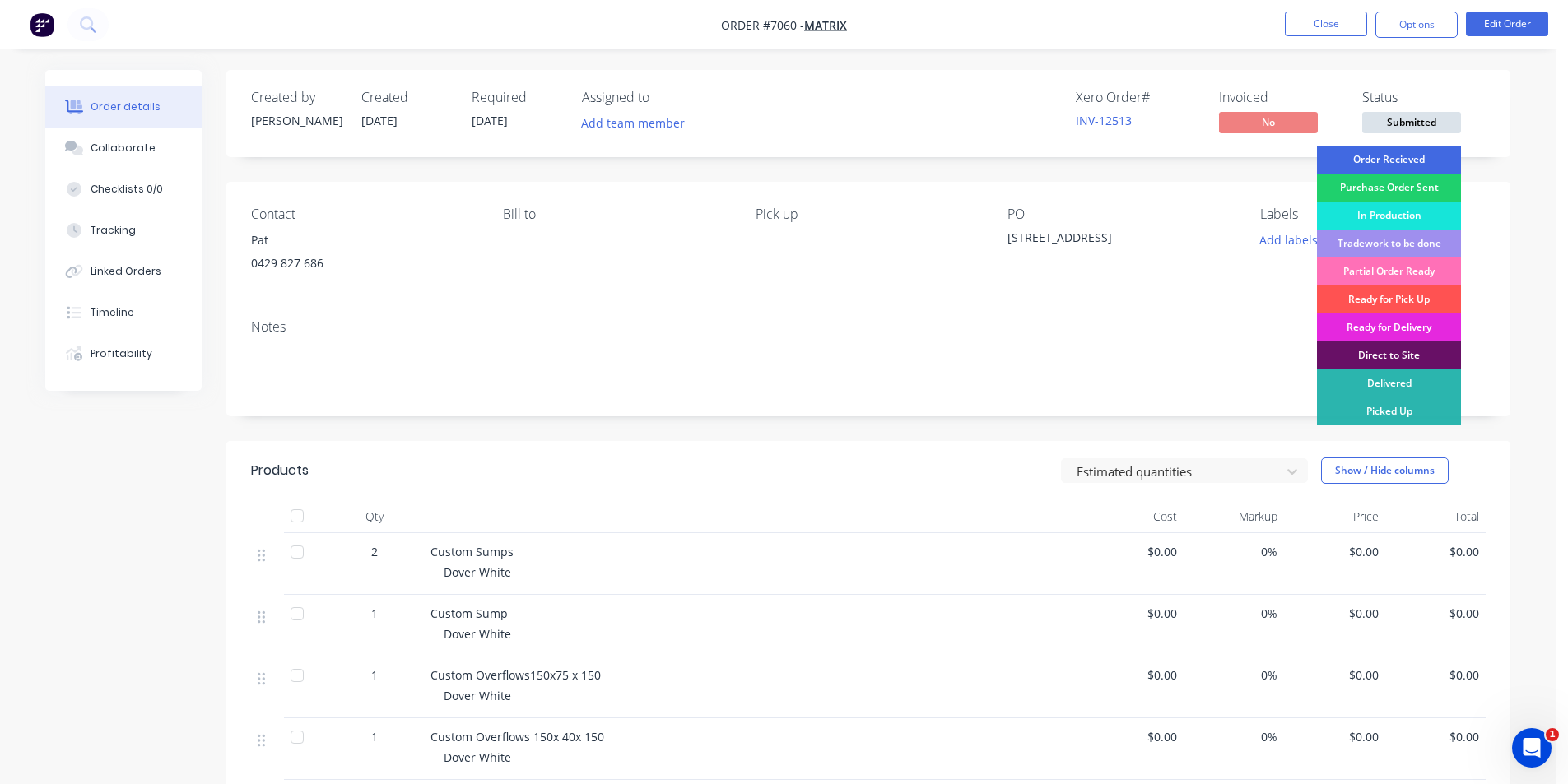
click at [1431, 154] on div "Order Recieved" at bounding box center [1389, 159] width 144 height 28
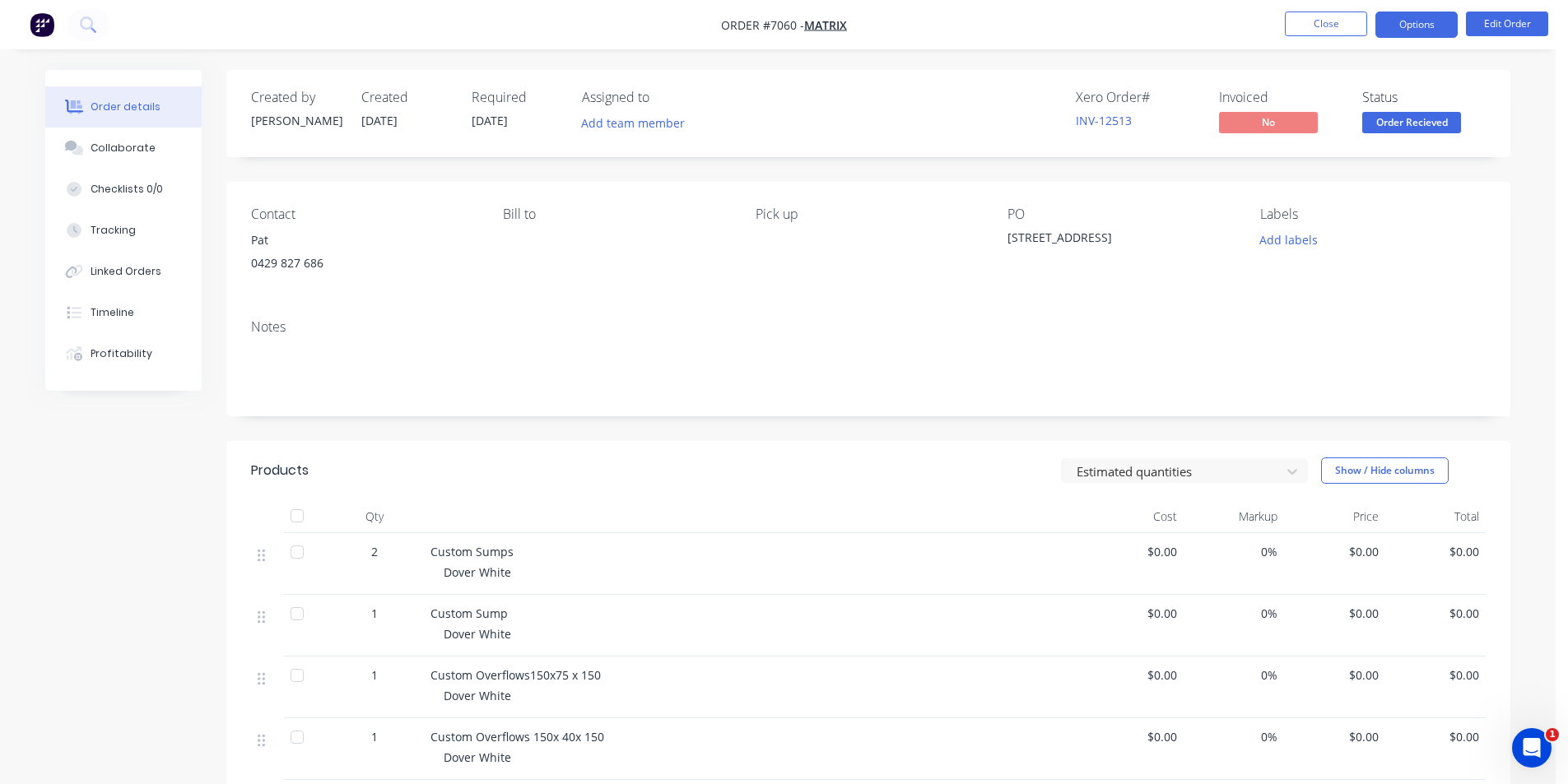
click at [1417, 21] on button "Options" at bounding box center [1416, 24] width 82 height 26
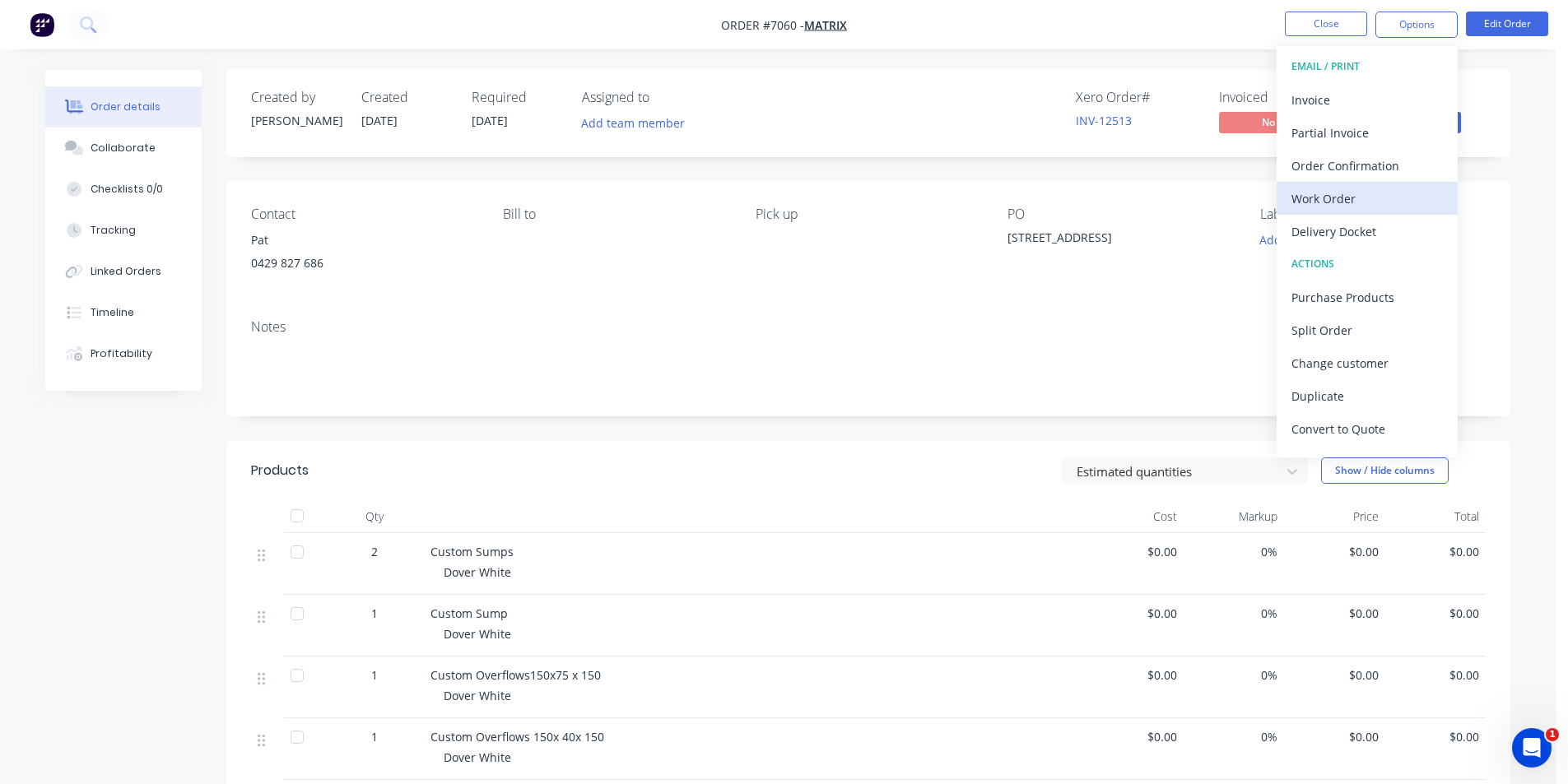
click at [1394, 200] on div "Work Order" at bounding box center [1367, 198] width 152 height 24
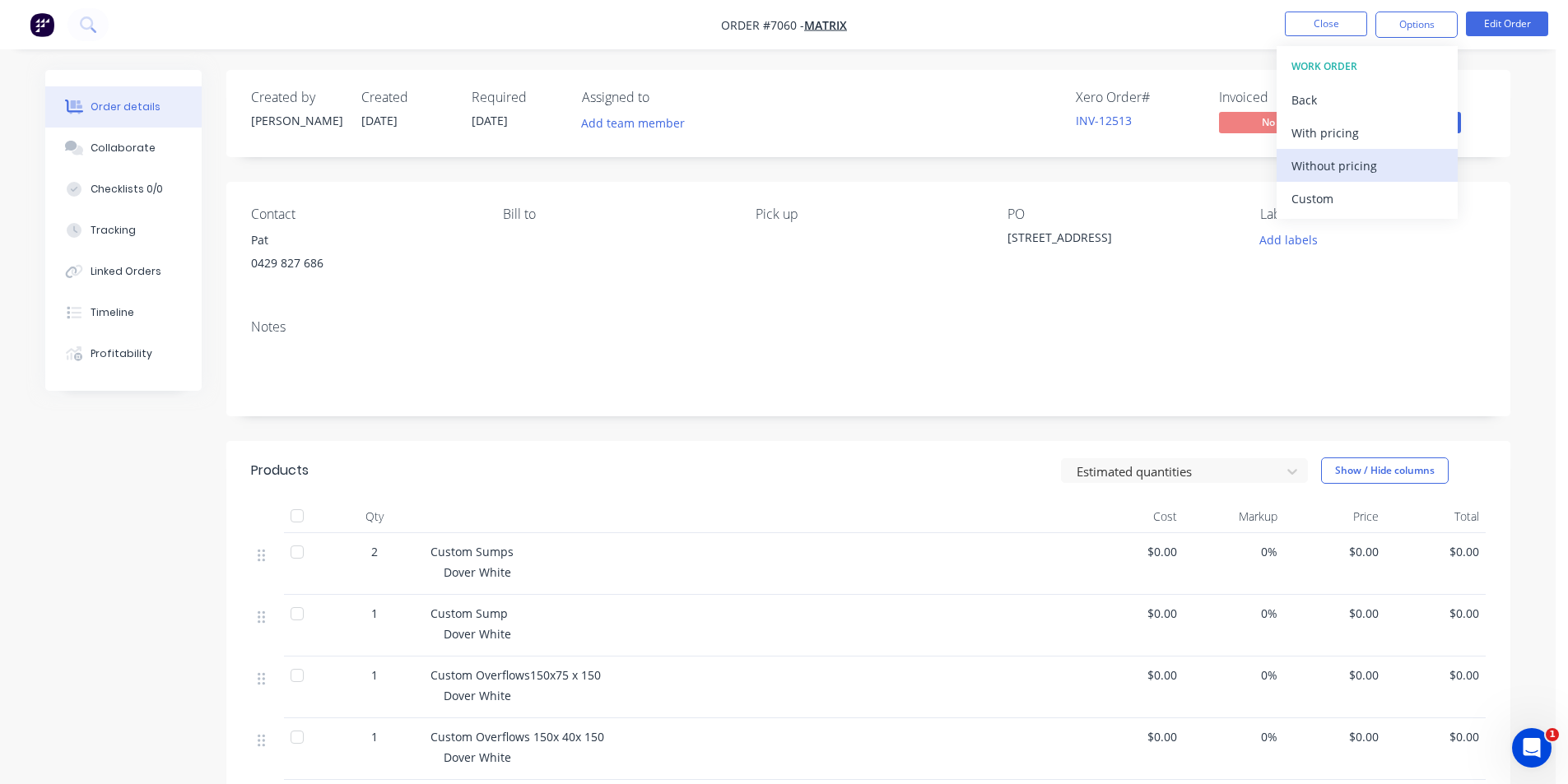
click at [1381, 171] on div "Without pricing" at bounding box center [1367, 165] width 152 height 24
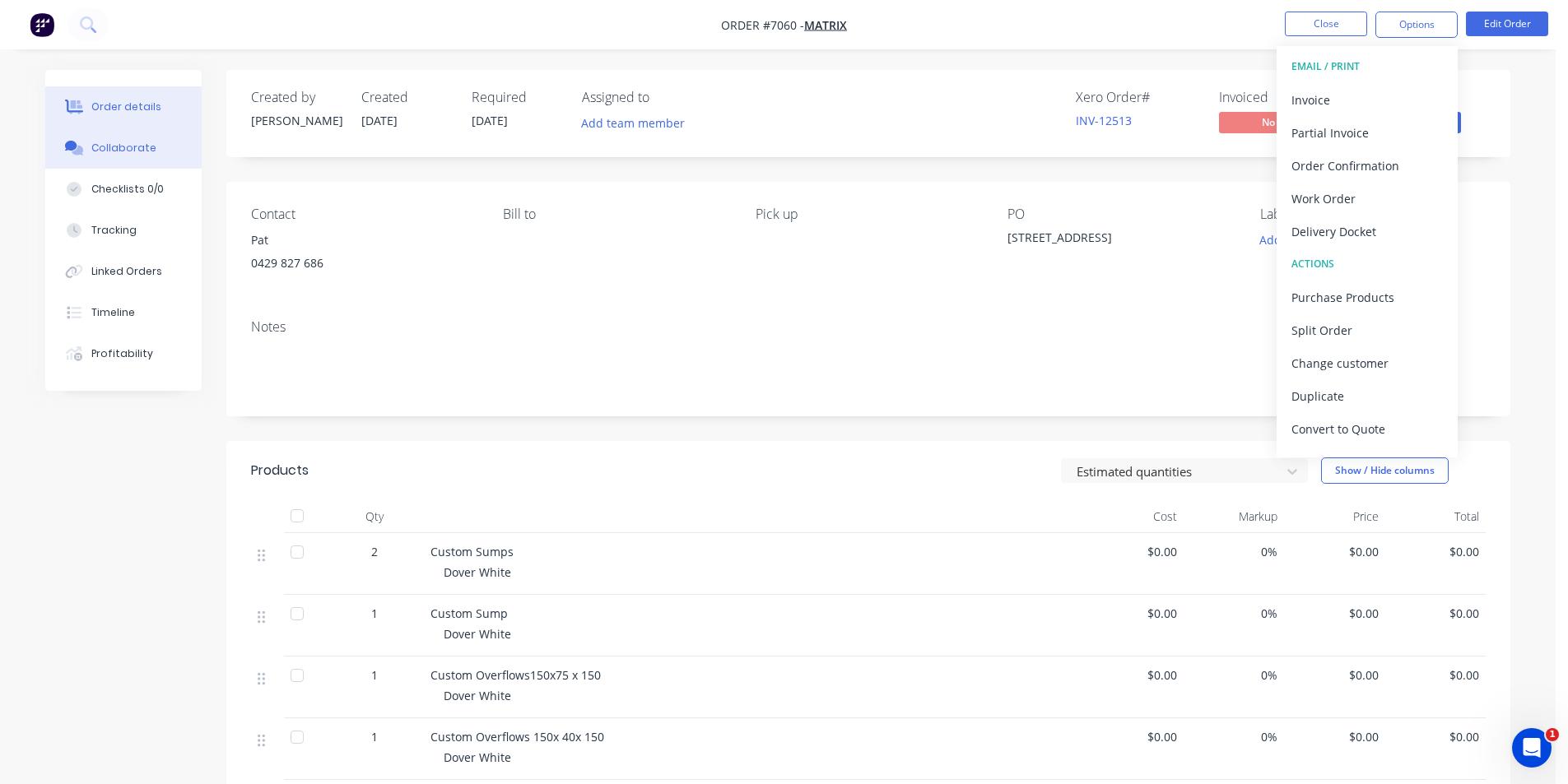
click at [67, 145] on icon at bounding box center [71, 146] width 13 height 10
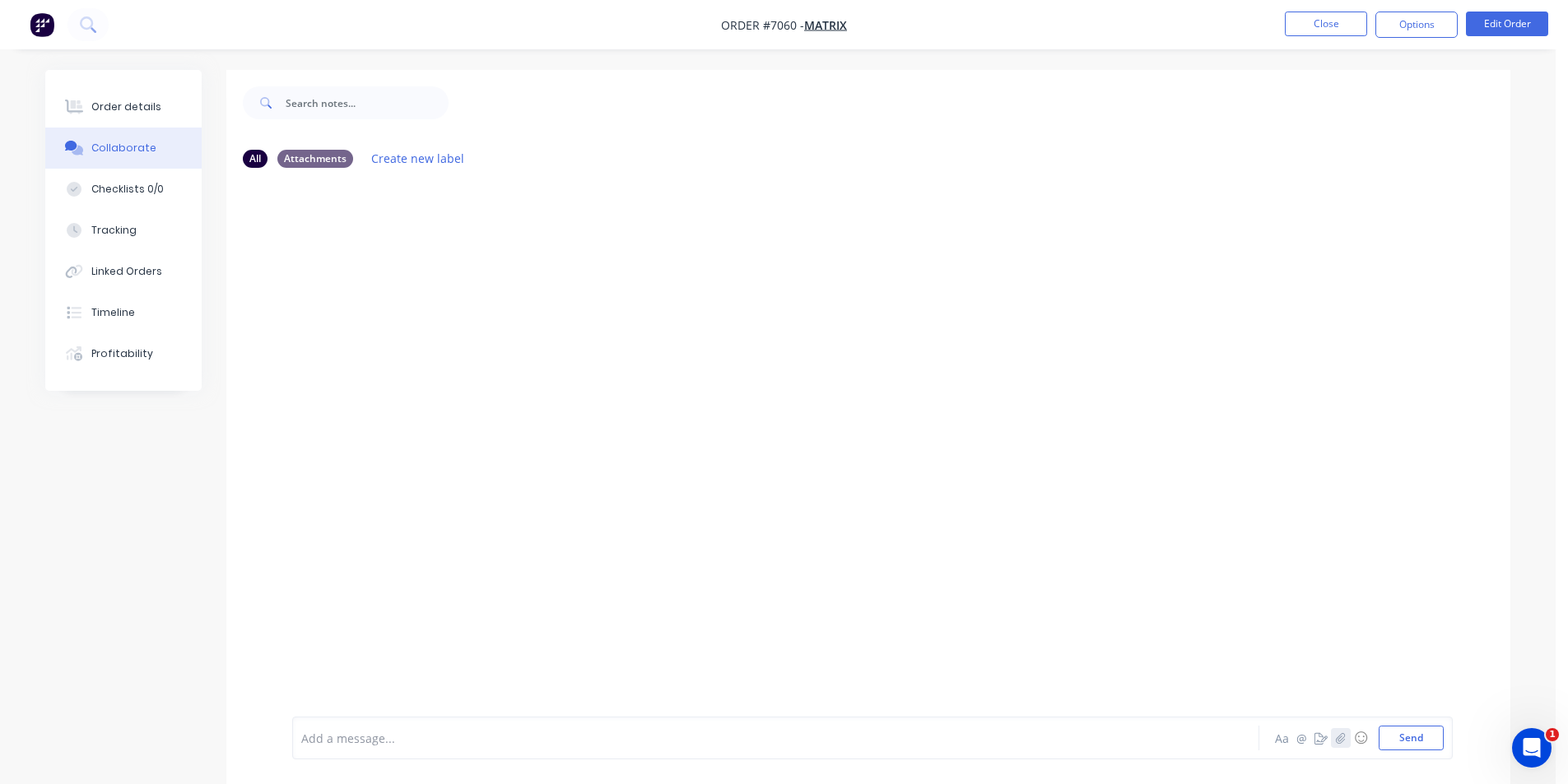
click at [1340, 742] on icon "button" at bounding box center [1340, 738] width 10 height 12
click at [1420, 742] on button "Send" at bounding box center [1411, 738] width 65 height 25
click at [1309, 26] on button "Close" at bounding box center [1326, 24] width 82 height 25
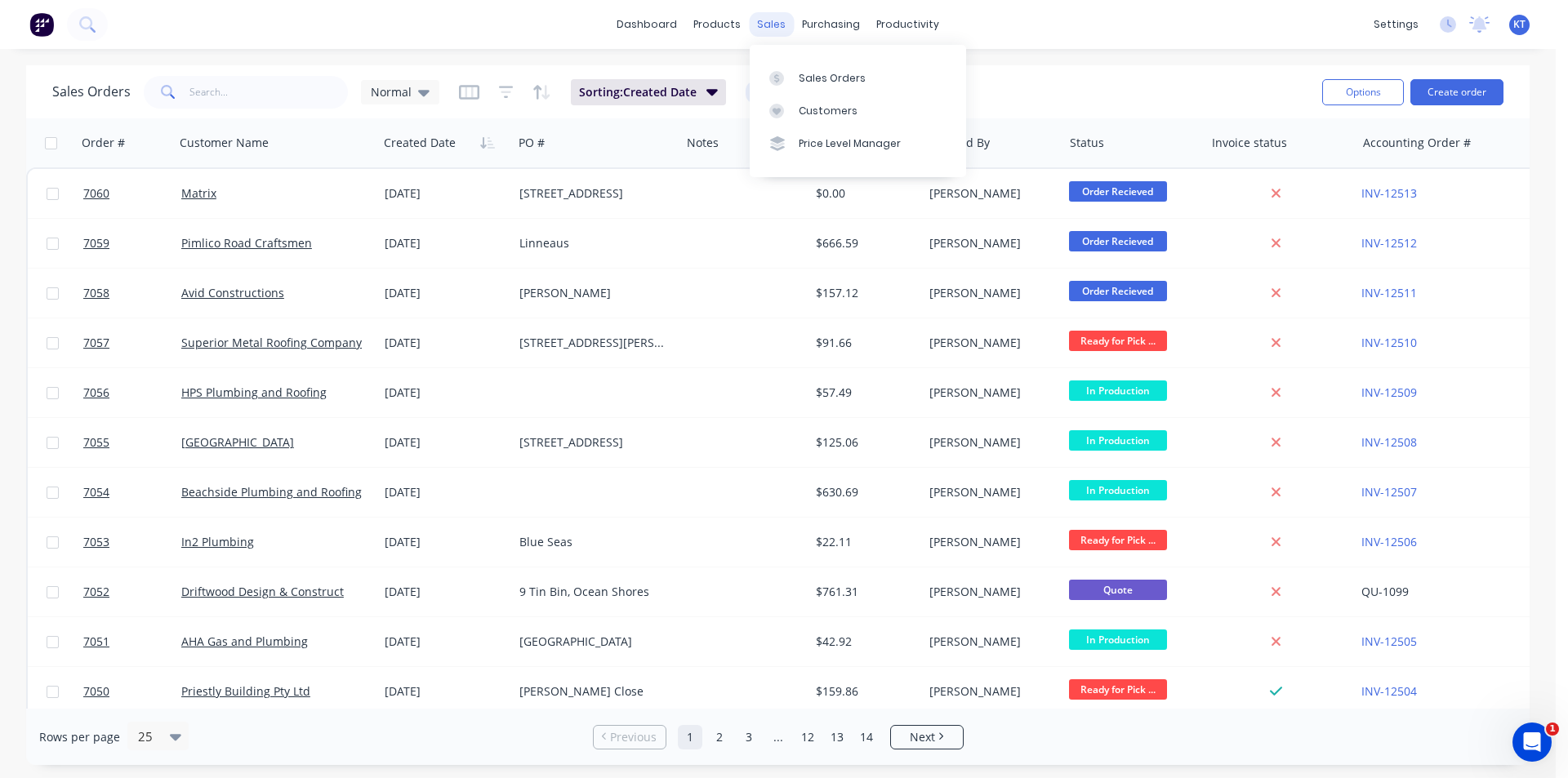
click at [766, 28] on div "sales" at bounding box center [771, 25] width 45 height 25
click at [834, 90] on link "Sales Orders" at bounding box center [858, 77] width 216 height 33
click at [811, 114] on div "Customers" at bounding box center [828, 111] width 58 height 15
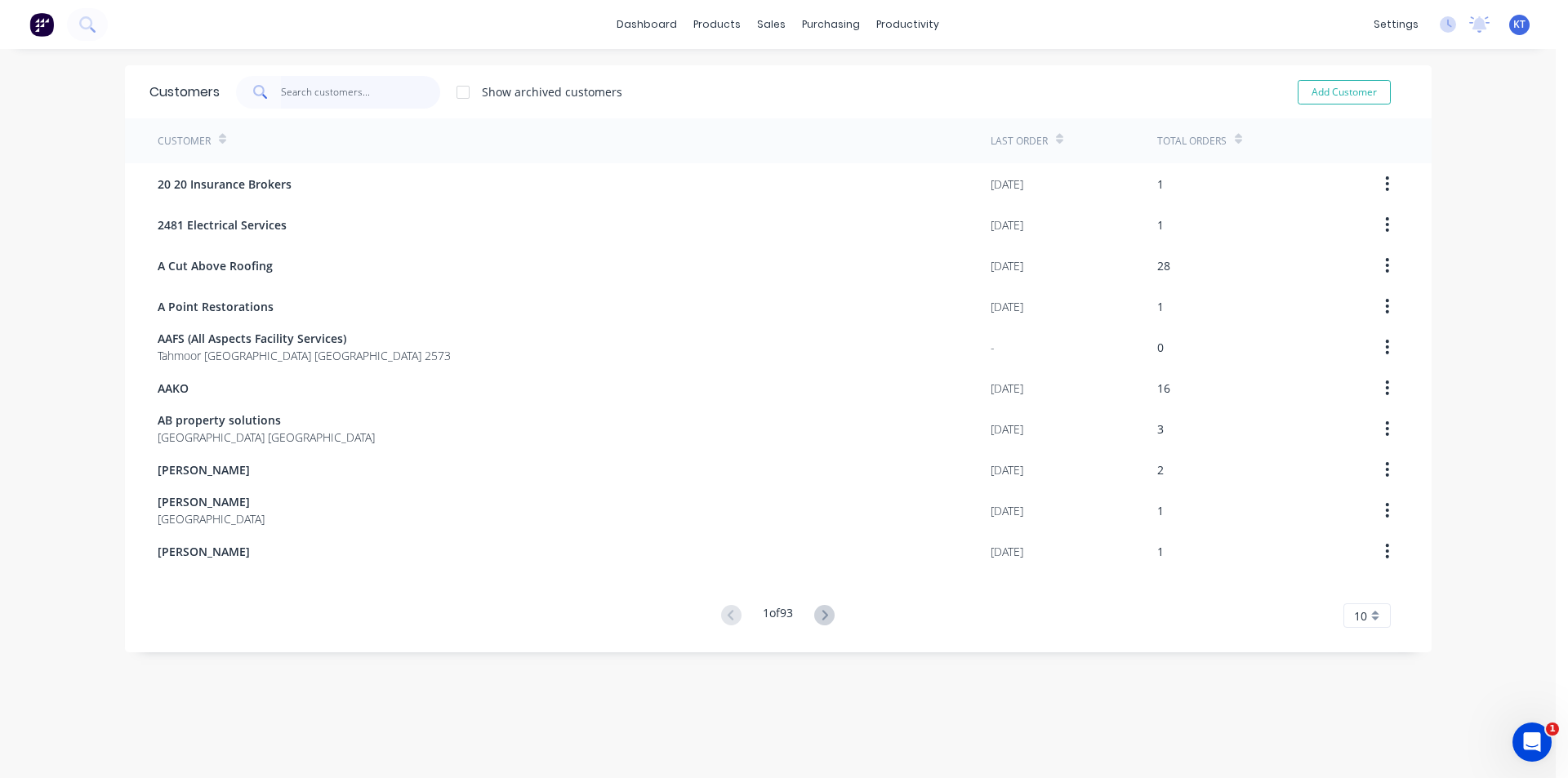
click at [306, 99] on input "text" at bounding box center [361, 92] width 159 height 33
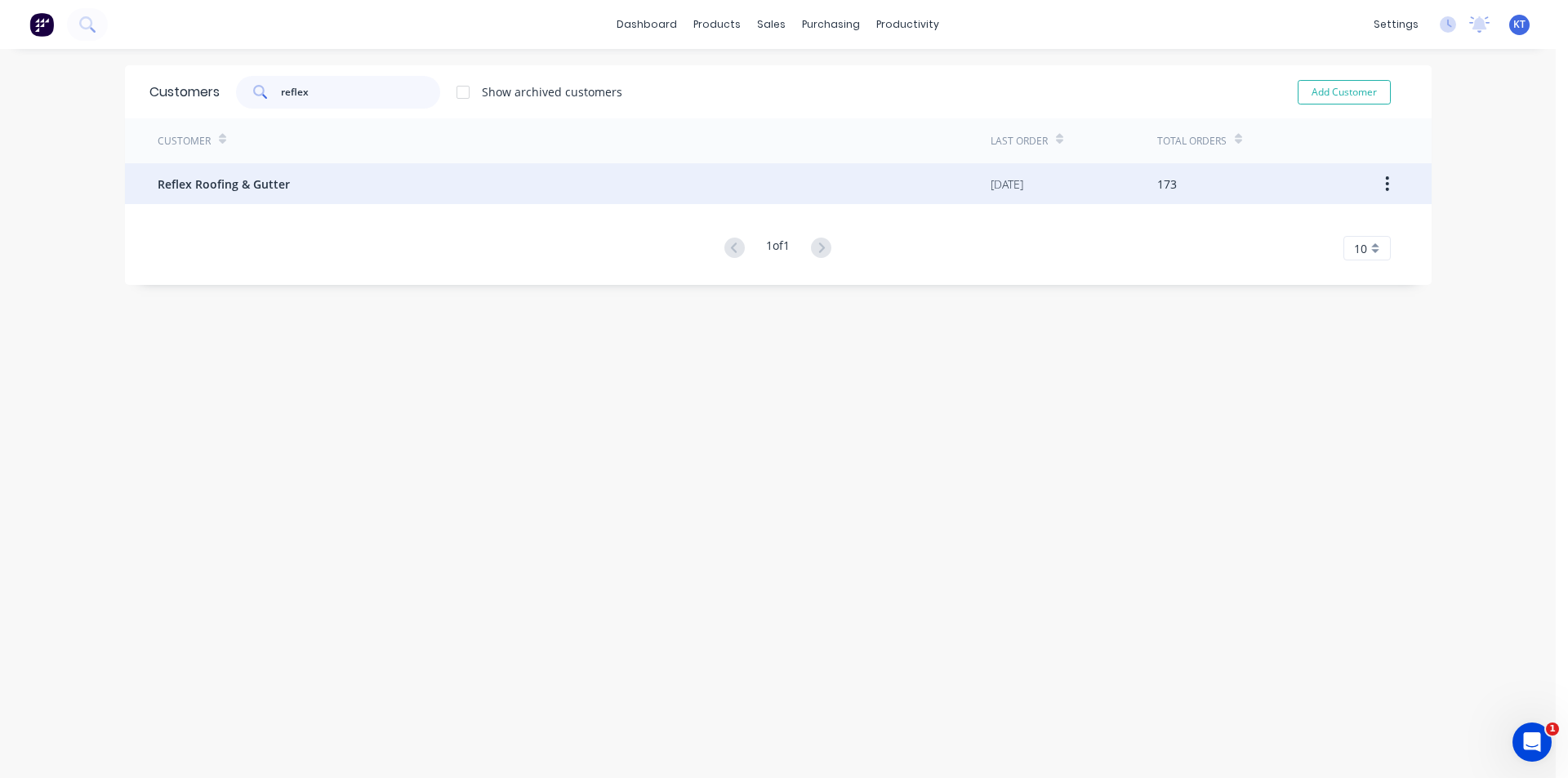
type input "reflex"
click at [211, 194] on div "Reflex Roofing & Gutter" at bounding box center [574, 183] width 833 height 41
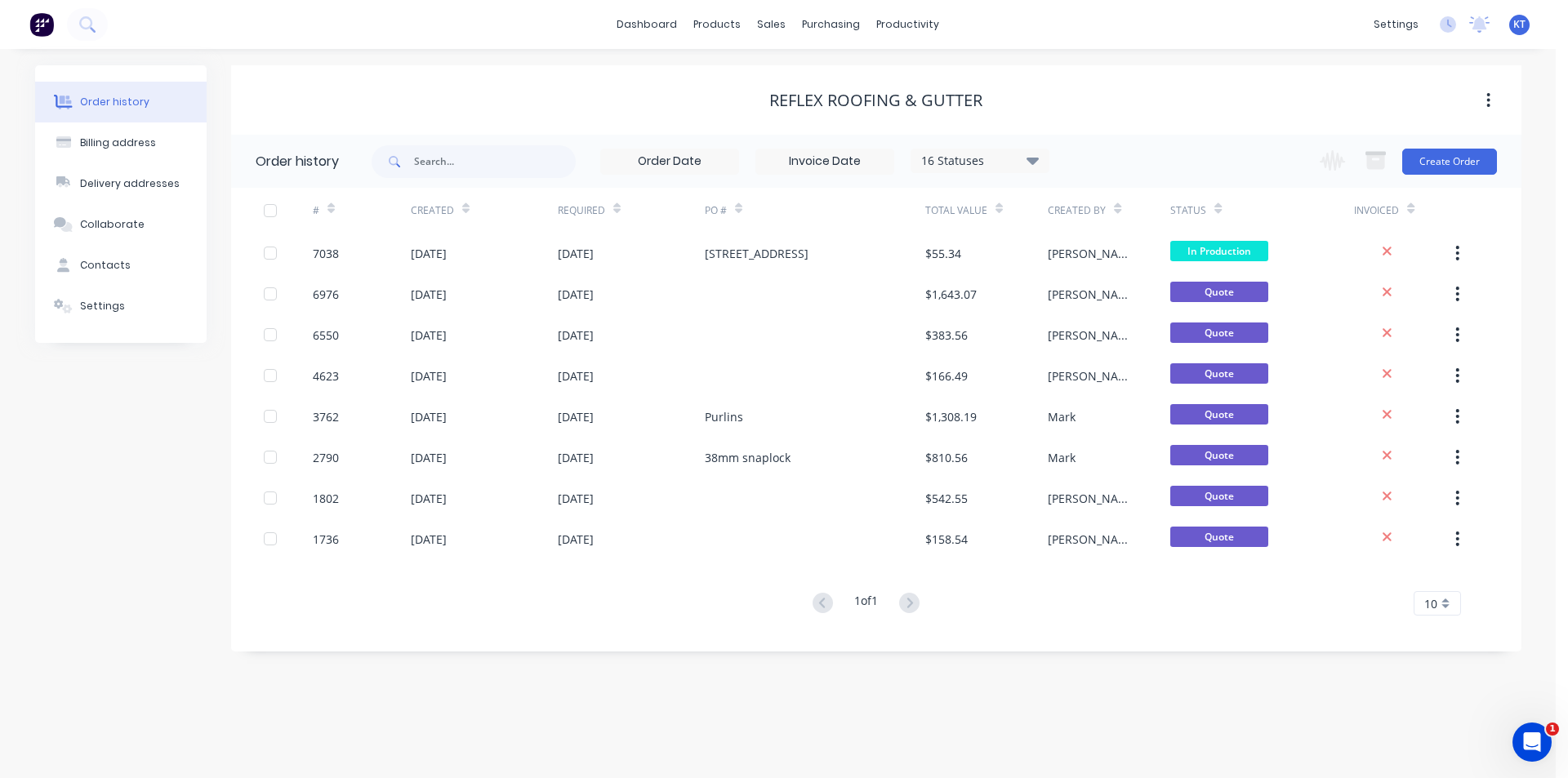
click at [1032, 160] on icon at bounding box center [1032, 160] width 12 height 7
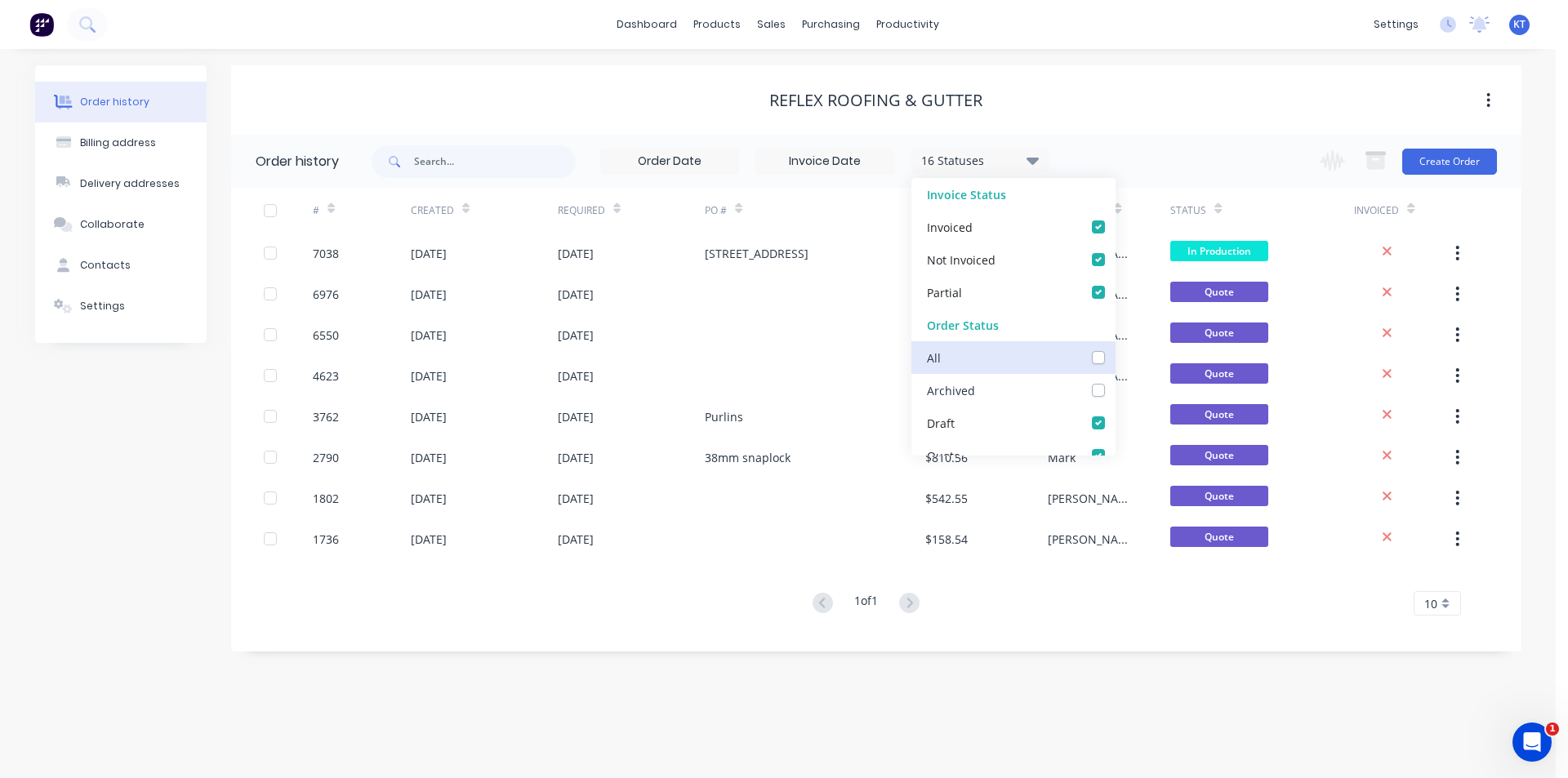
drag, startPoint x: 1087, startPoint y: 390, endPoint x: 1091, endPoint y: 368, distance: 22.4
click at [1114, 381] on label at bounding box center [1114, 381] width 0 height 0
click at [1114, 390] on input "checkbox" at bounding box center [1121, 389] width 13 height 16
checkbox input "true"
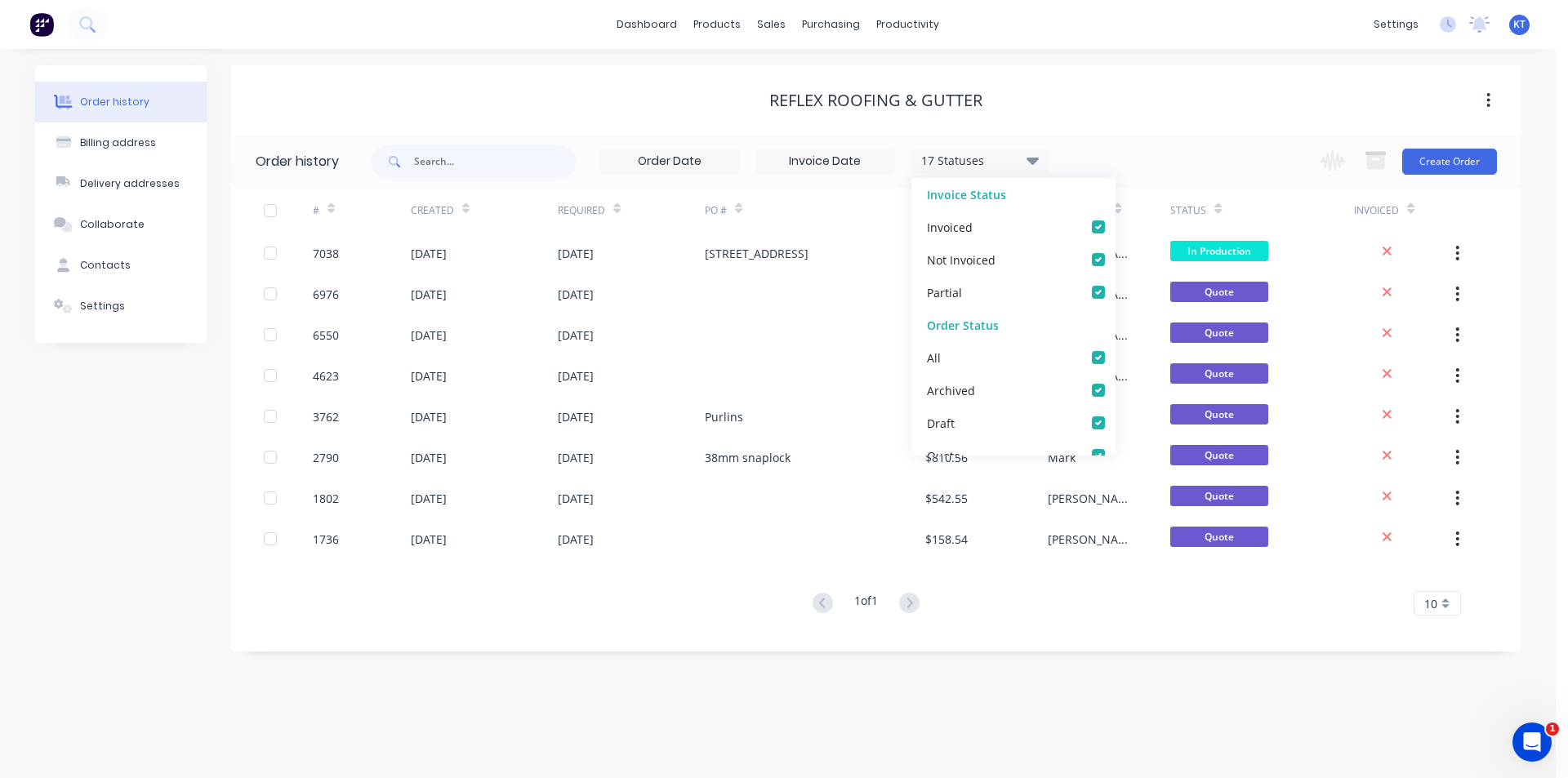
click at [1197, 717] on div "Order history Billing address Delivery addresses Collaborate Contacts Settings …" at bounding box center [778, 413] width 1556 height 729
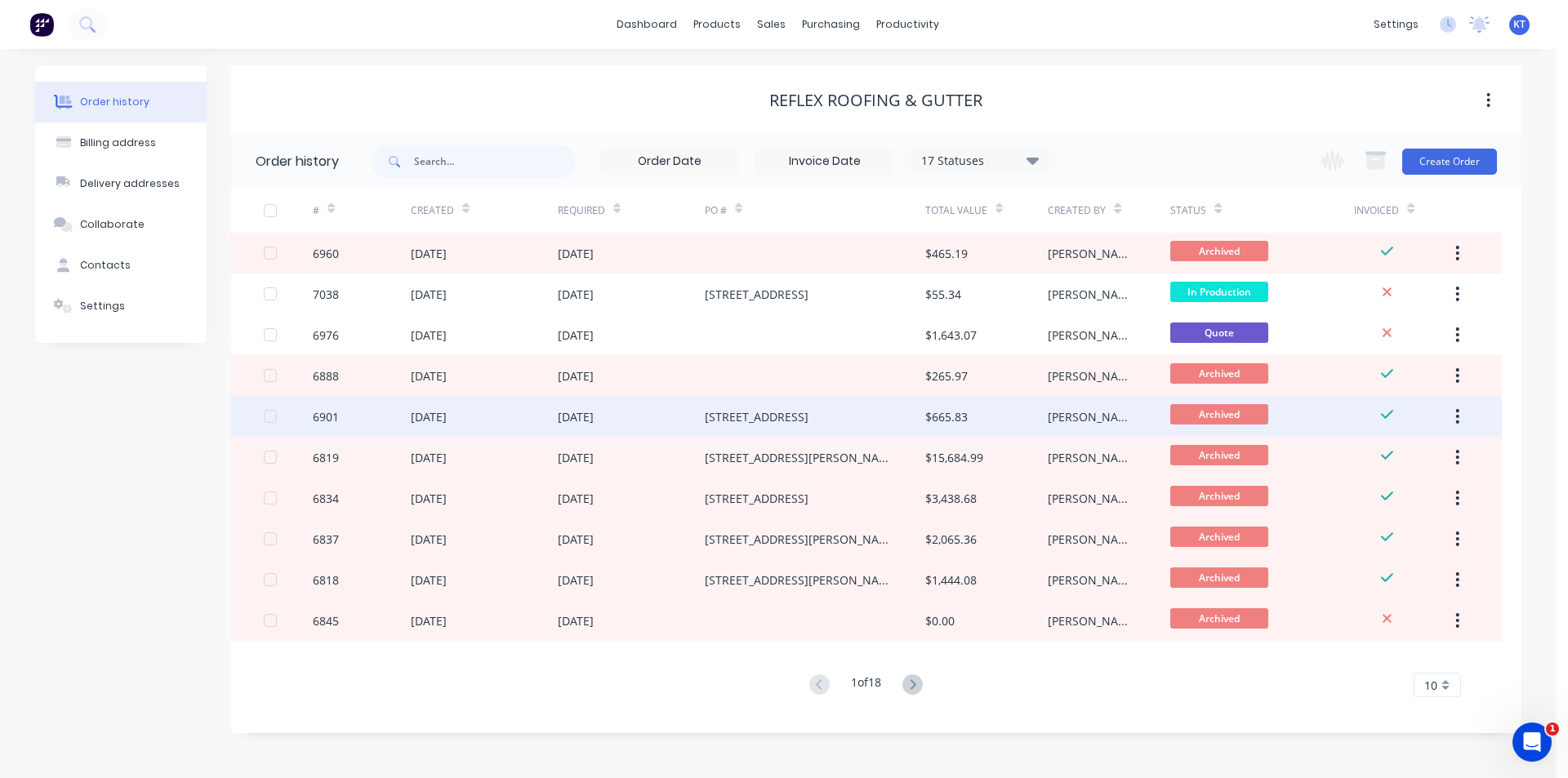
click at [757, 412] on div "[STREET_ADDRESS]" at bounding box center [757, 416] width 104 height 17
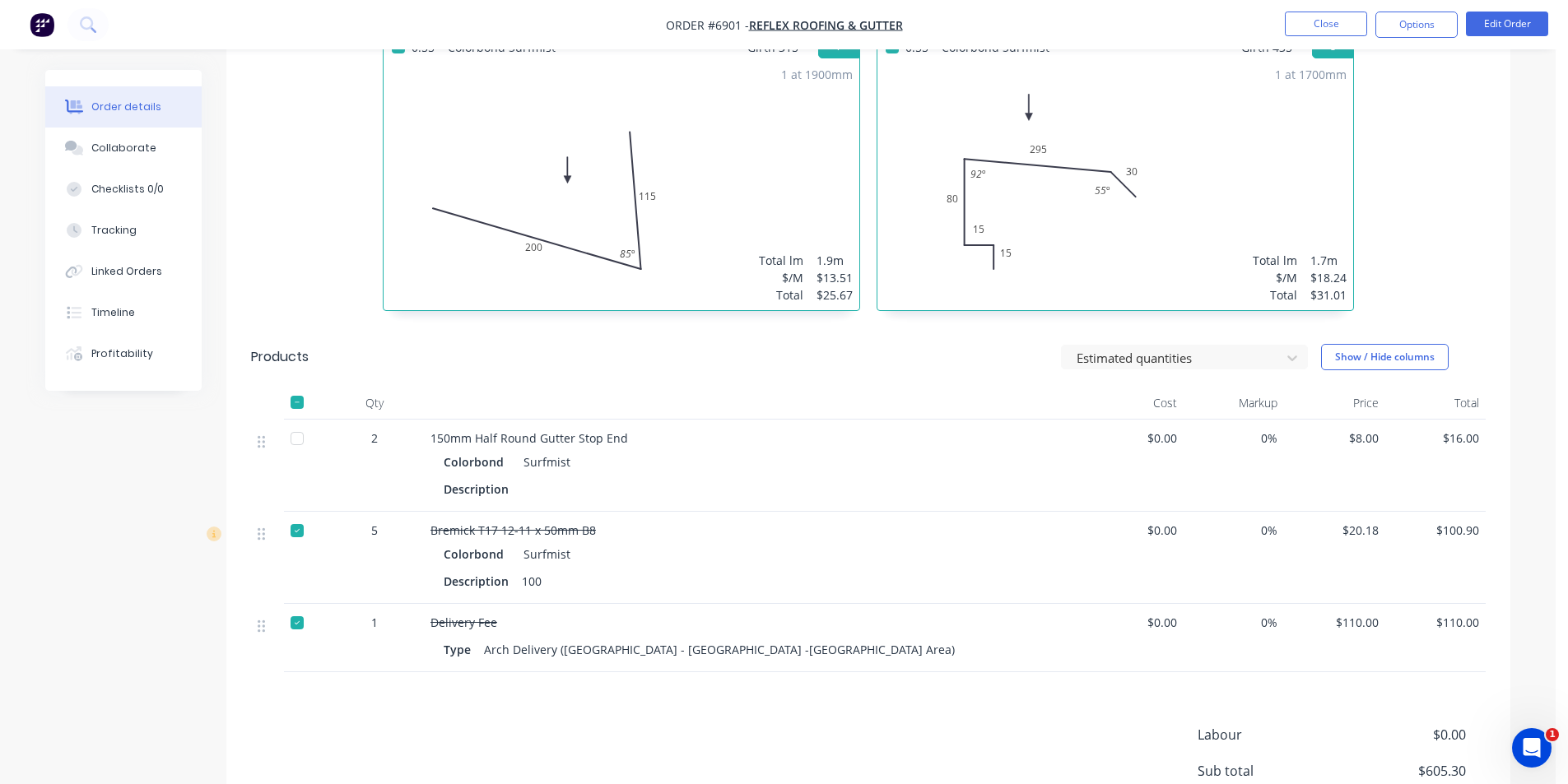
scroll to position [1536, 0]
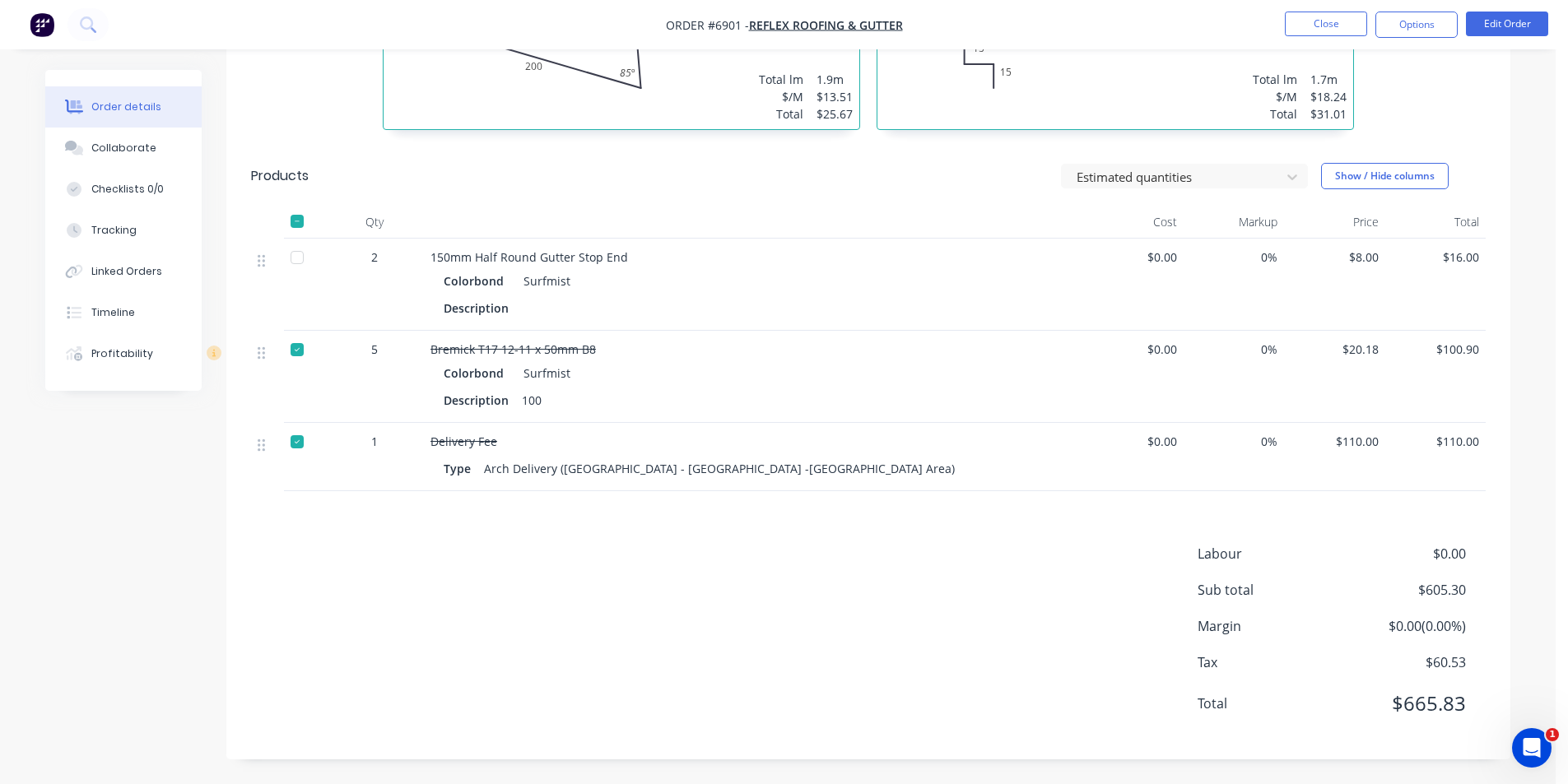
drag, startPoint x: 163, startPoint y: 153, endPoint x: 215, endPoint y: 164, distance: 53.2
click at [163, 154] on button "Collaborate" at bounding box center [123, 148] width 156 height 41
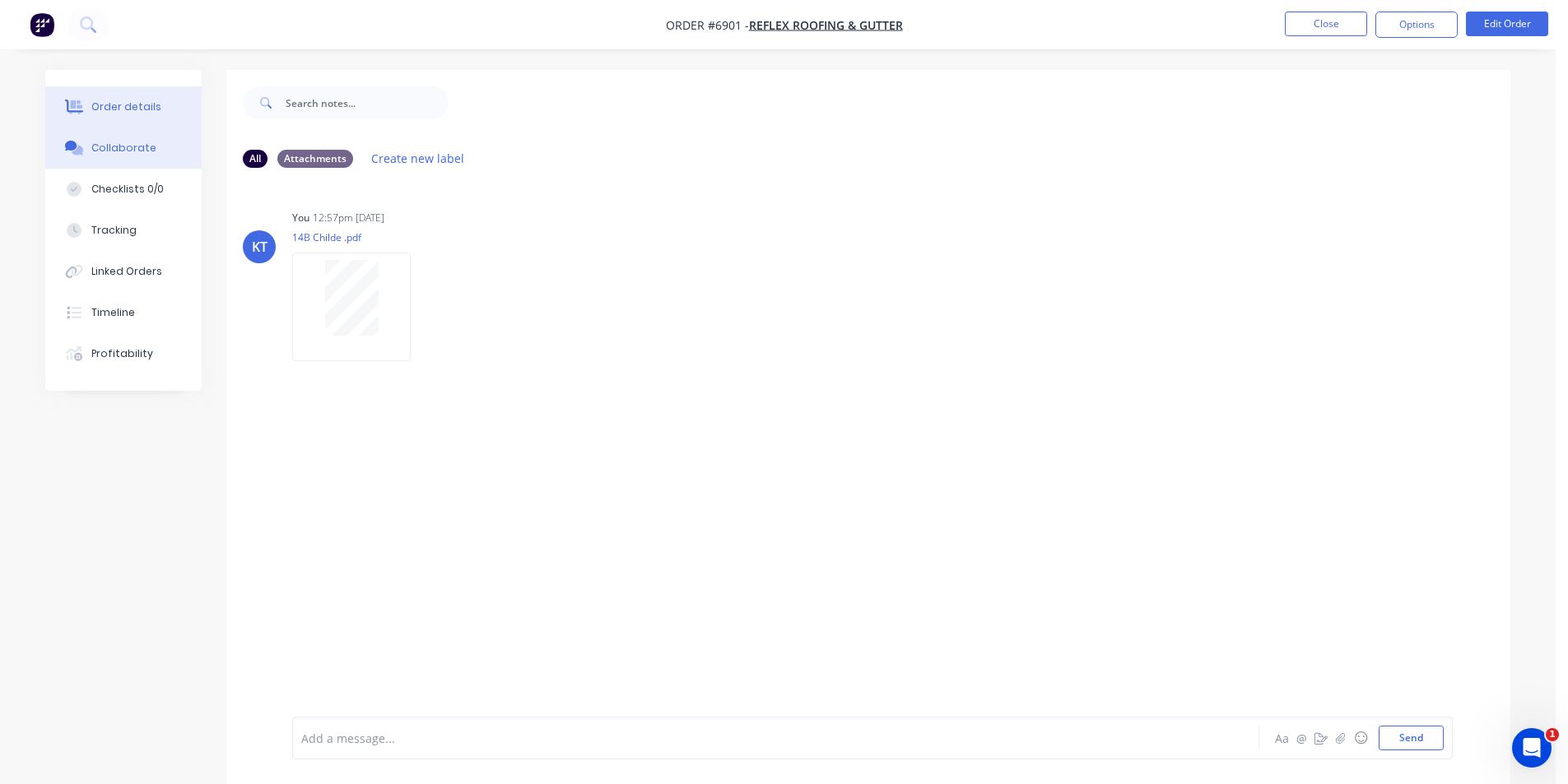
click at [138, 118] on button "Order details" at bounding box center [123, 107] width 156 height 41
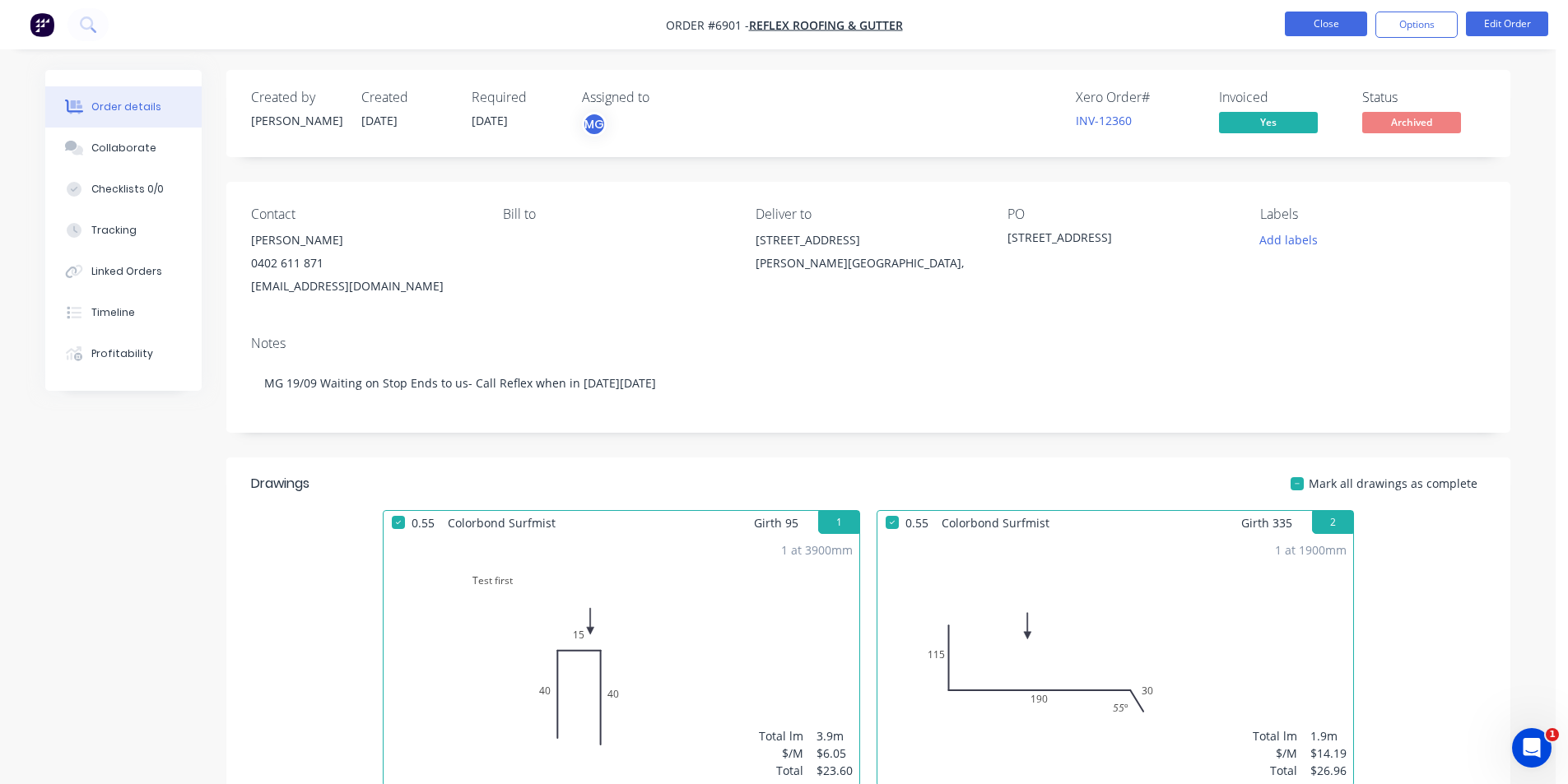
click at [1297, 26] on button "Close" at bounding box center [1326, 24] width 82 height 25
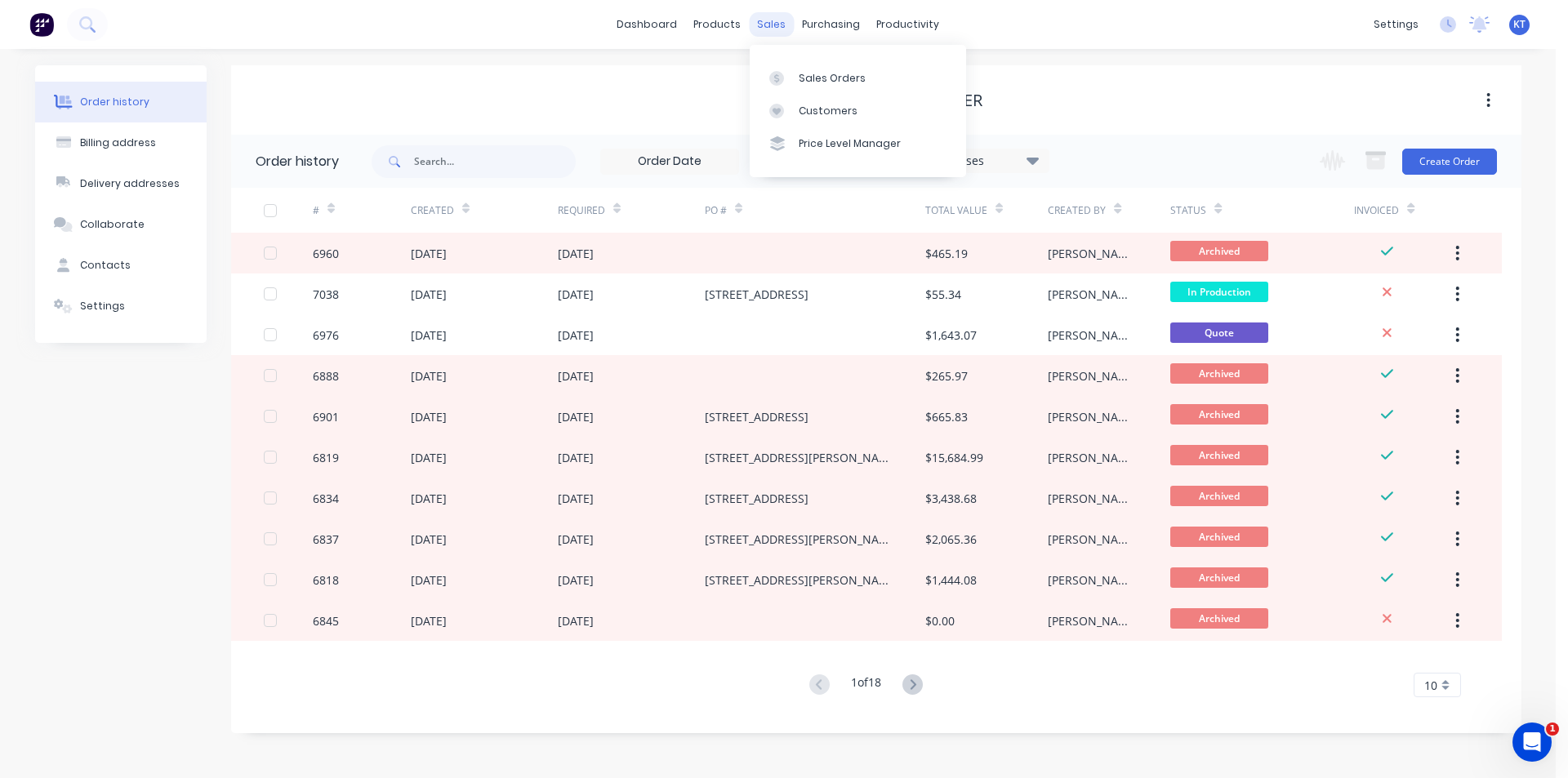
click at [773, 27] on div "sales" at bounding box center [771, 25] width 45 height 25
click at [883, 83] on link "Sales Orders" at bounding box center [858, 77] width 216 height 33
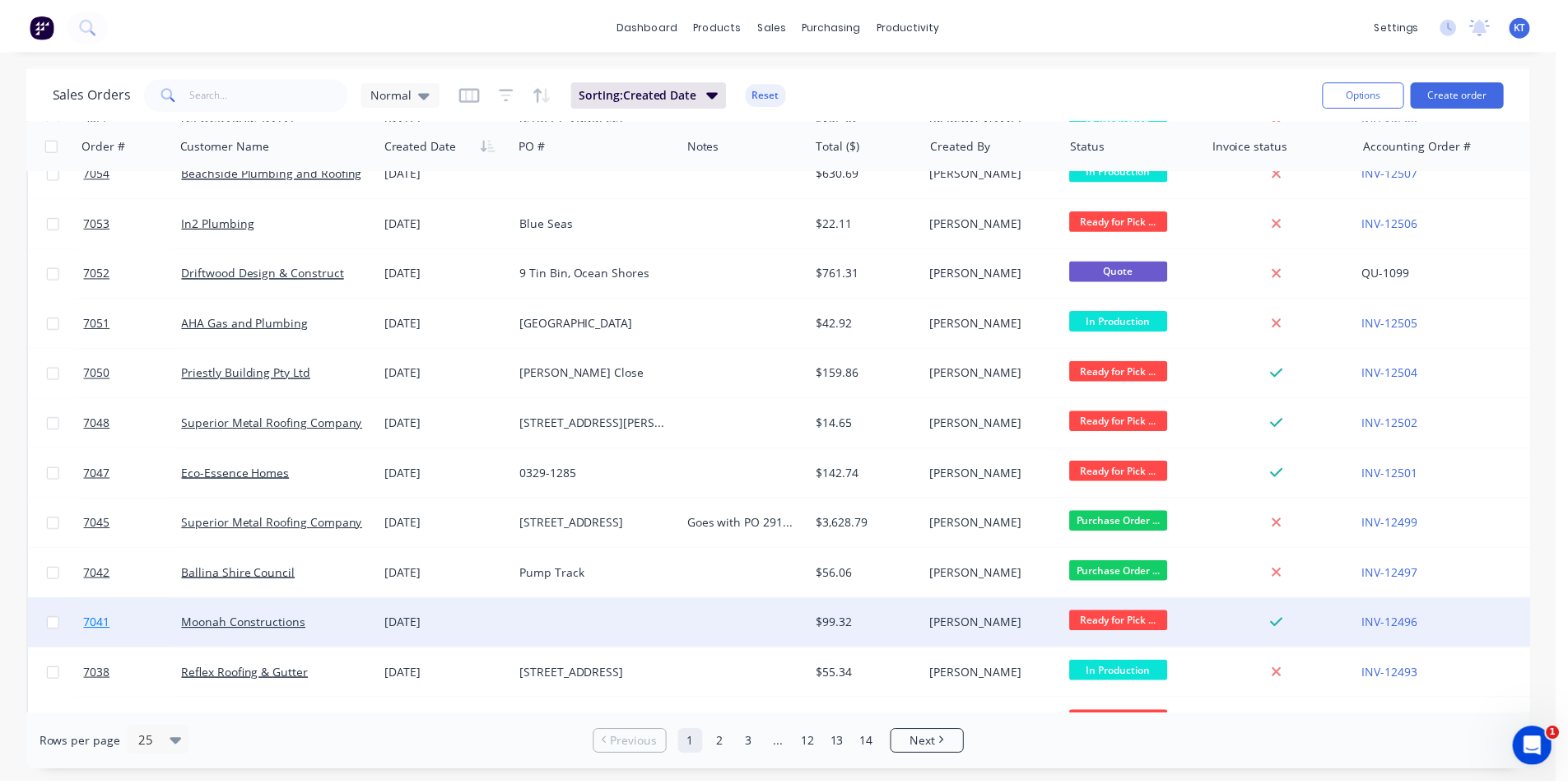
scroll to position [494, 0]
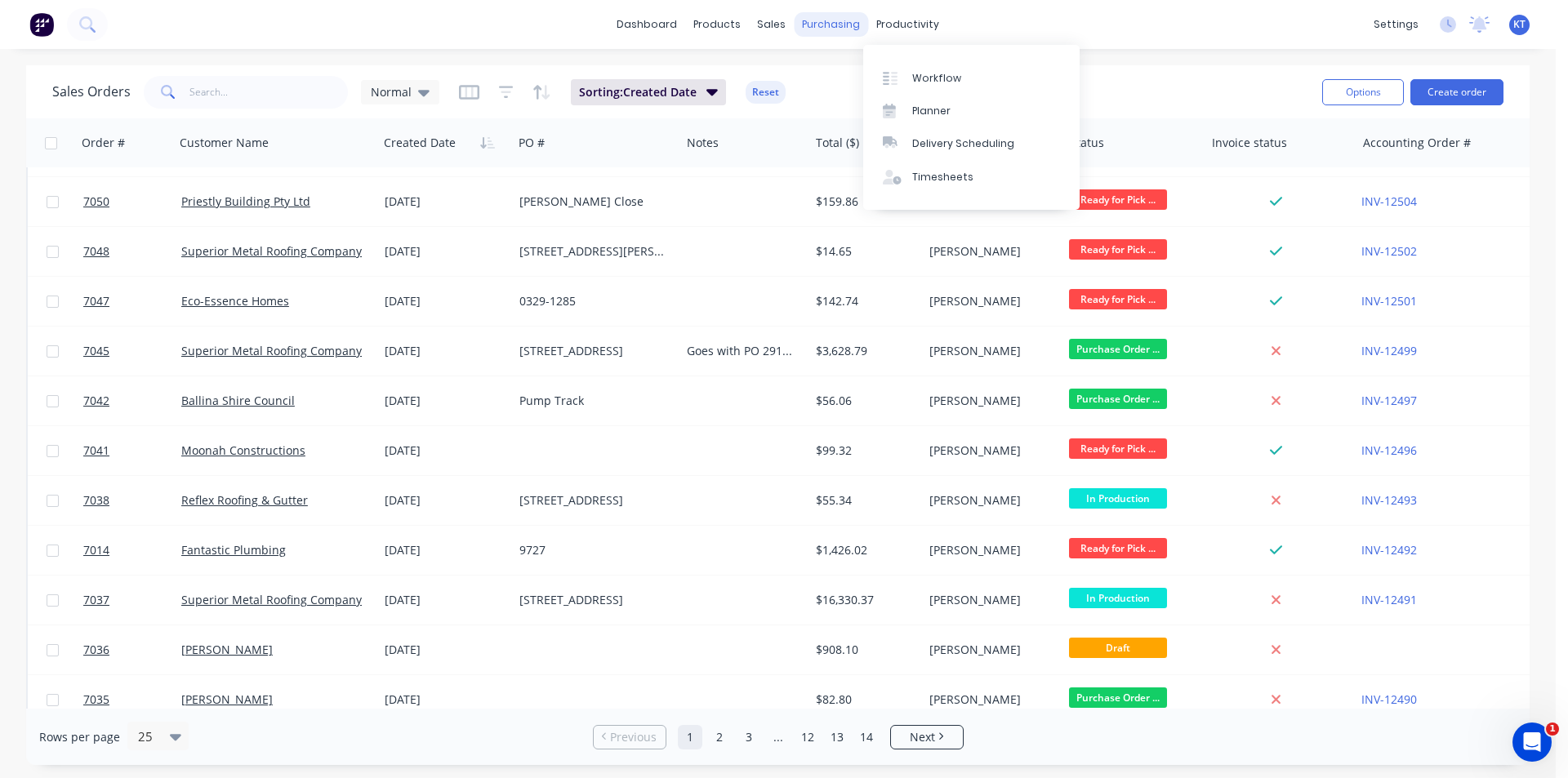
click at [834, 33] on div "purchasing" at bounding box center [831, 25] width 74 height 25
click at [863, 97] on link "Suppliers" at bounding box center [899, 111] width 216 height 33
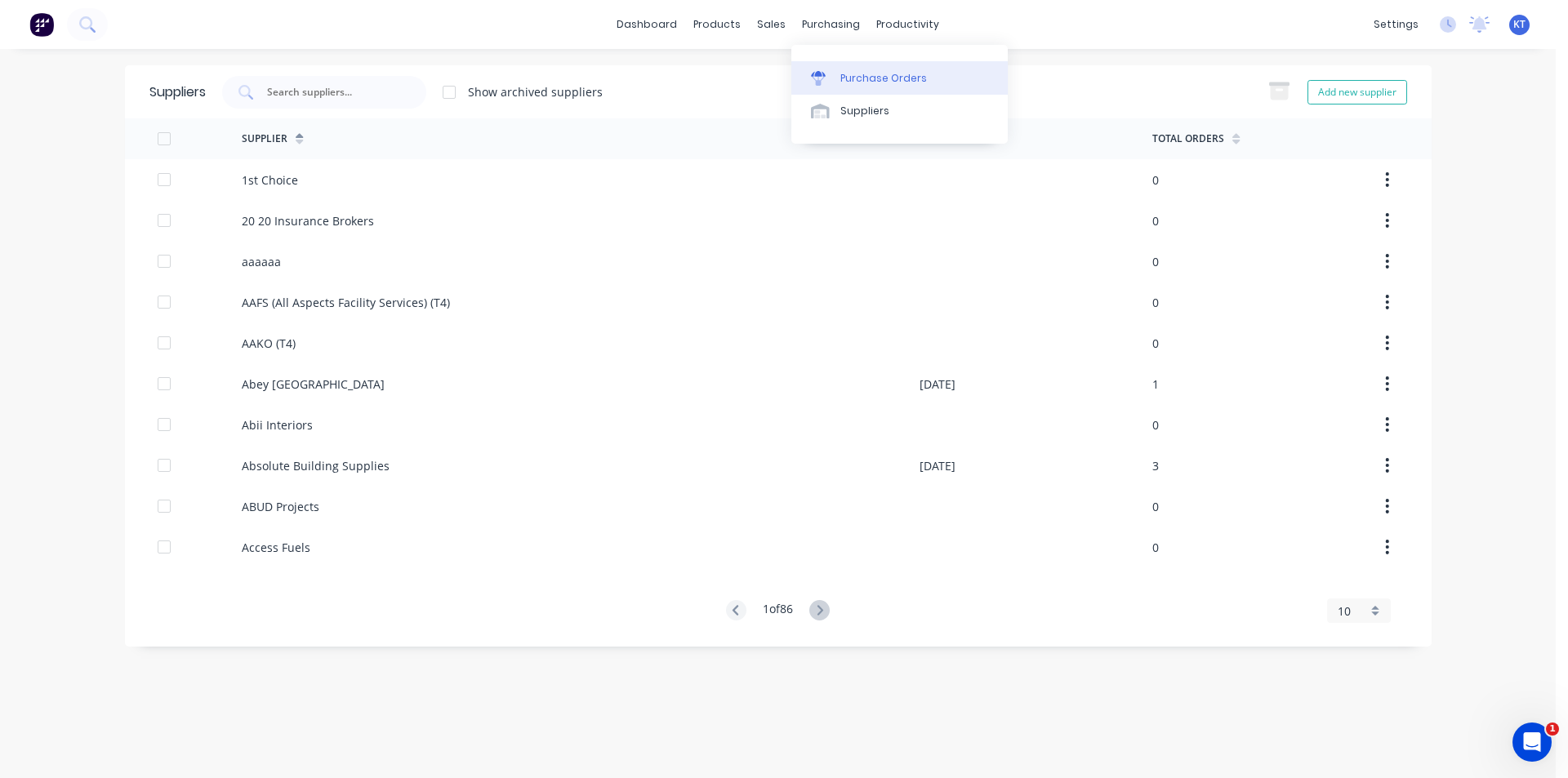
click at [874, 85] on div "Purchase Orders" at bounding box center [884, 78] width 87 height 15
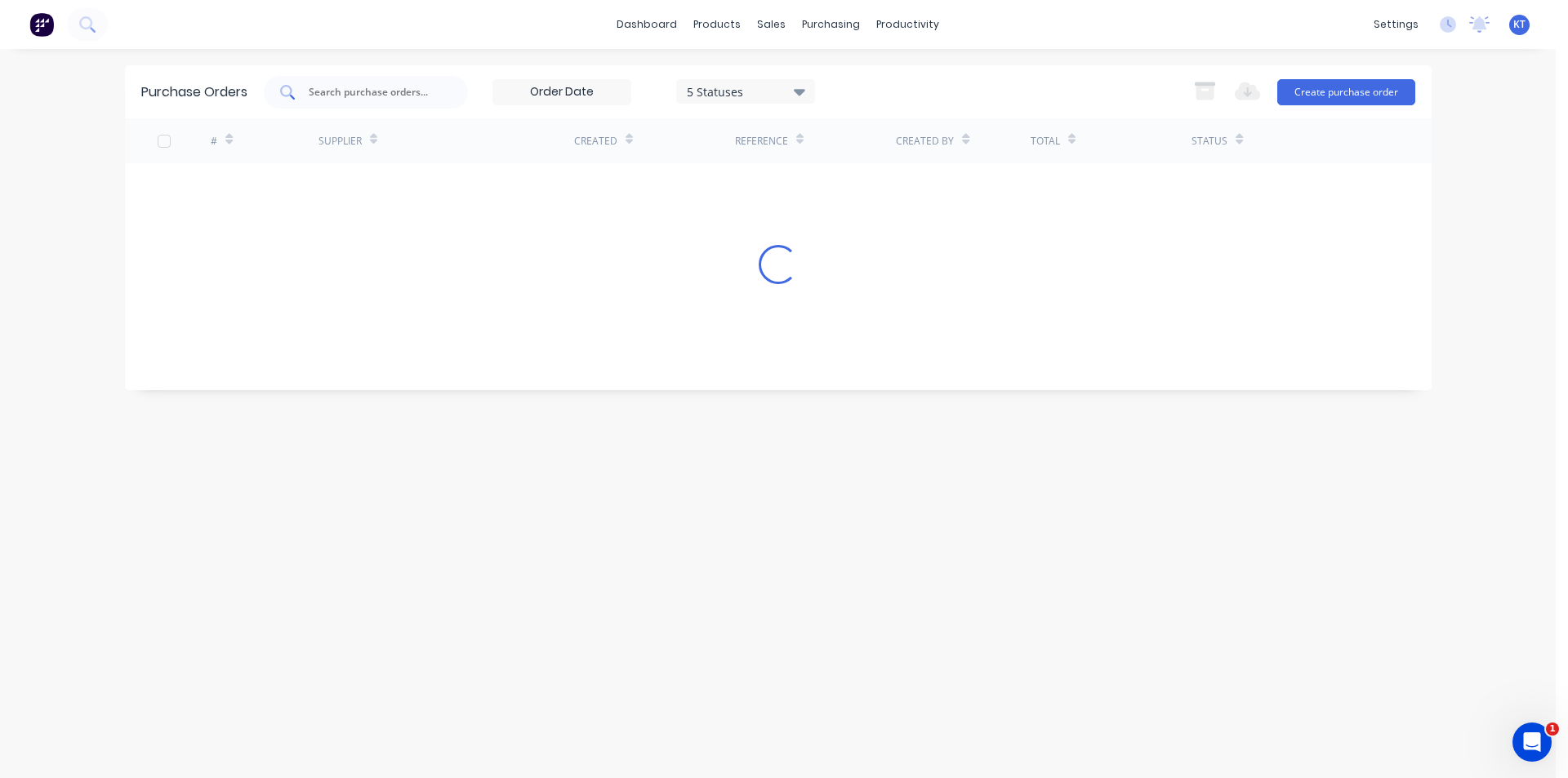
click at [433, 78] on div "dashboard products sales purchasing productivity dashboard products Product Cat…" at bounding box center [778, 389] width 1556 height 778
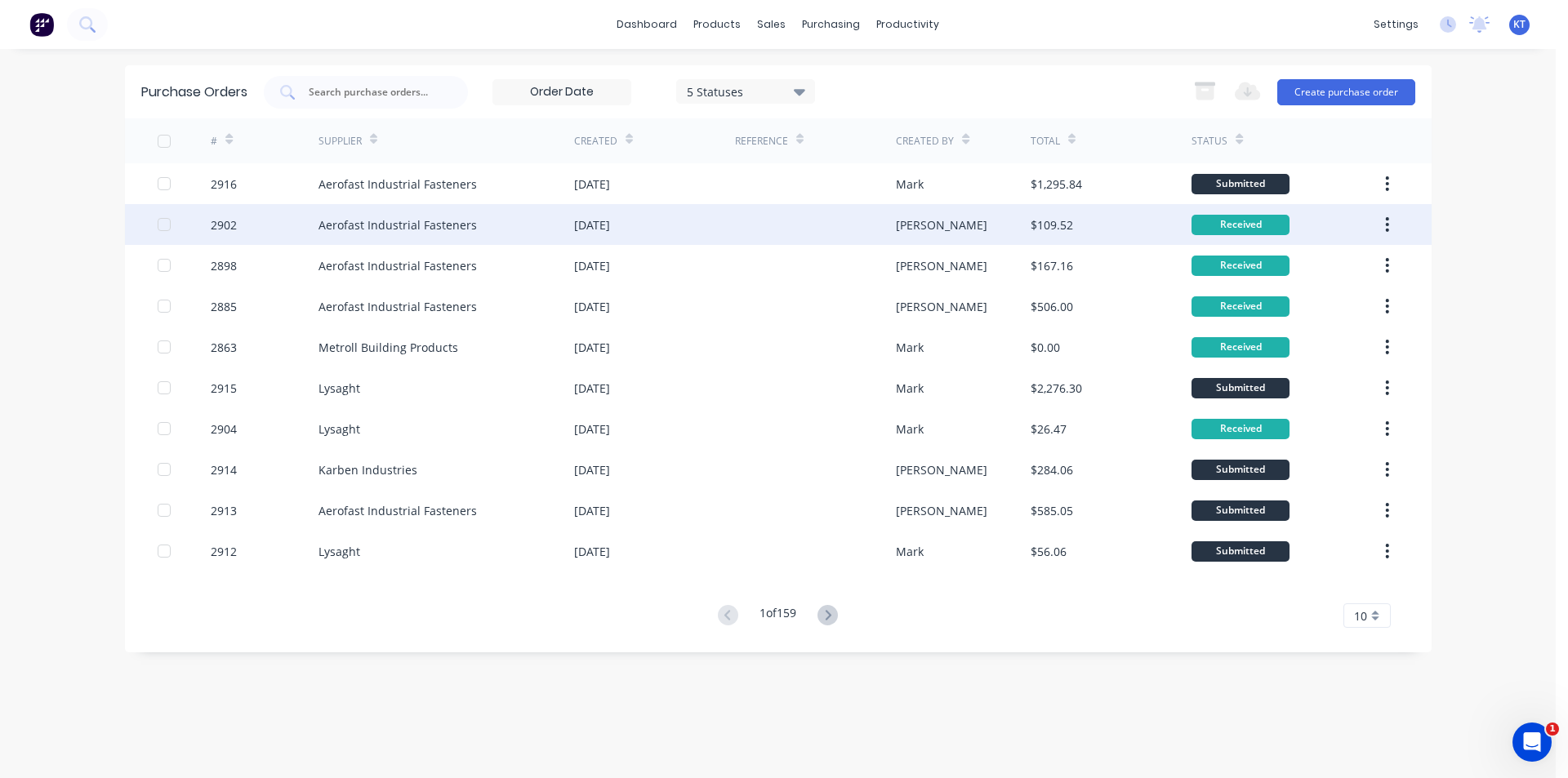
click at [432, 82] on div at bounding box center [366, 92] width 204 height 33
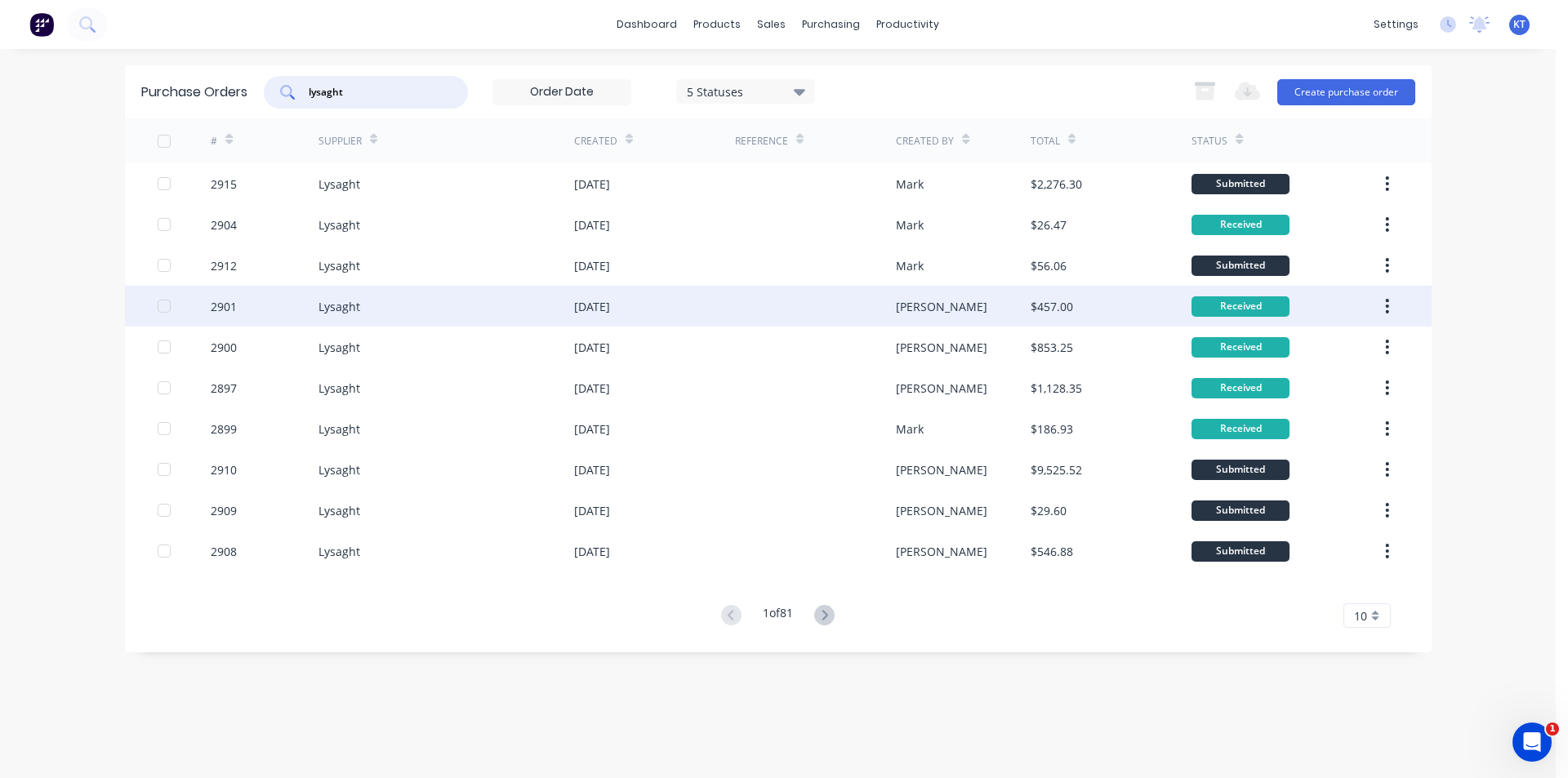
type input "lysaght"
click at [373, 315] on div "Lysaght" at bounding box center [446, 307] width 256 height 41
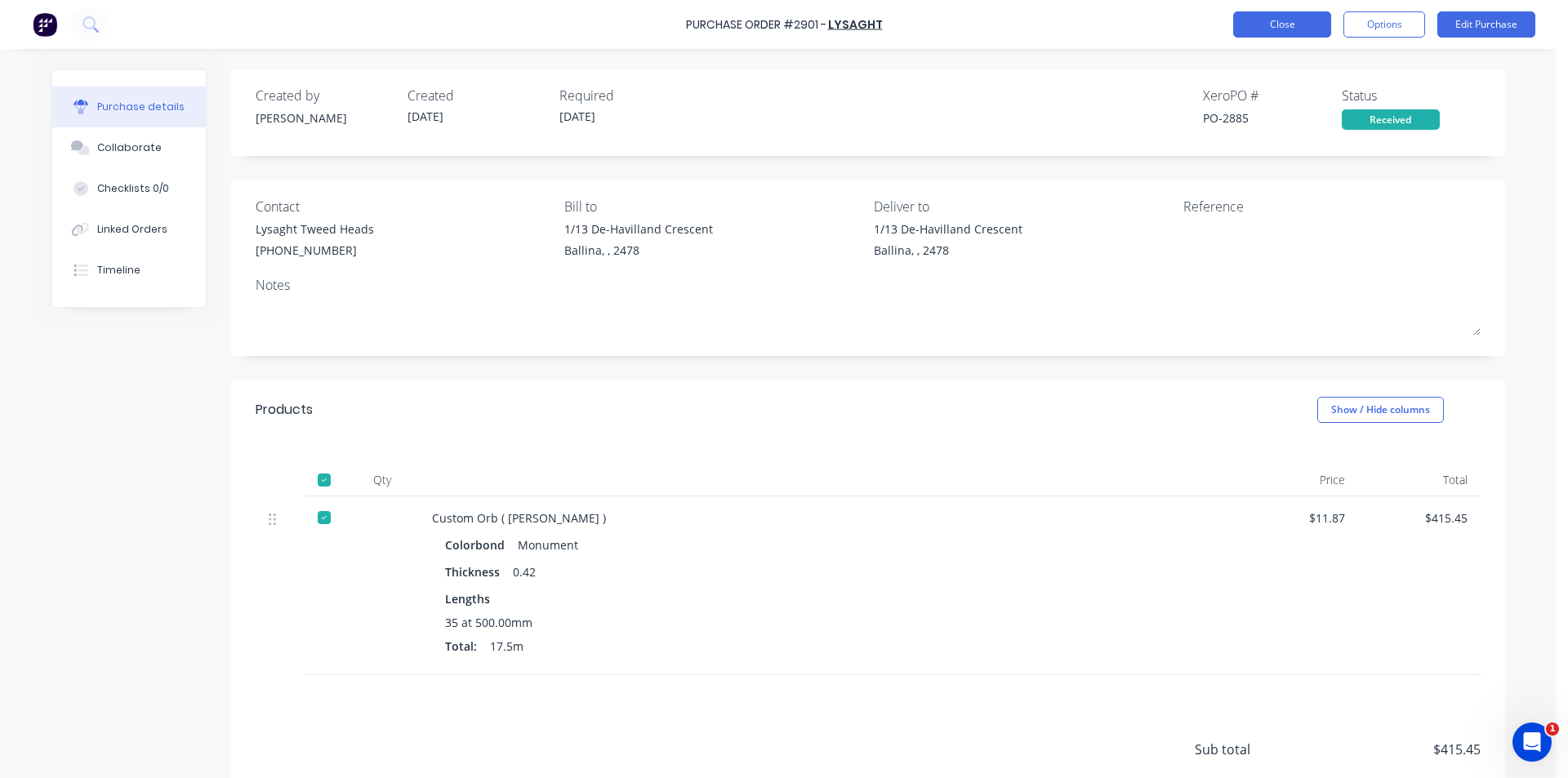
click at [1265, 15] on button "Close" at bounding box center [1282, 24] width 98 height 26
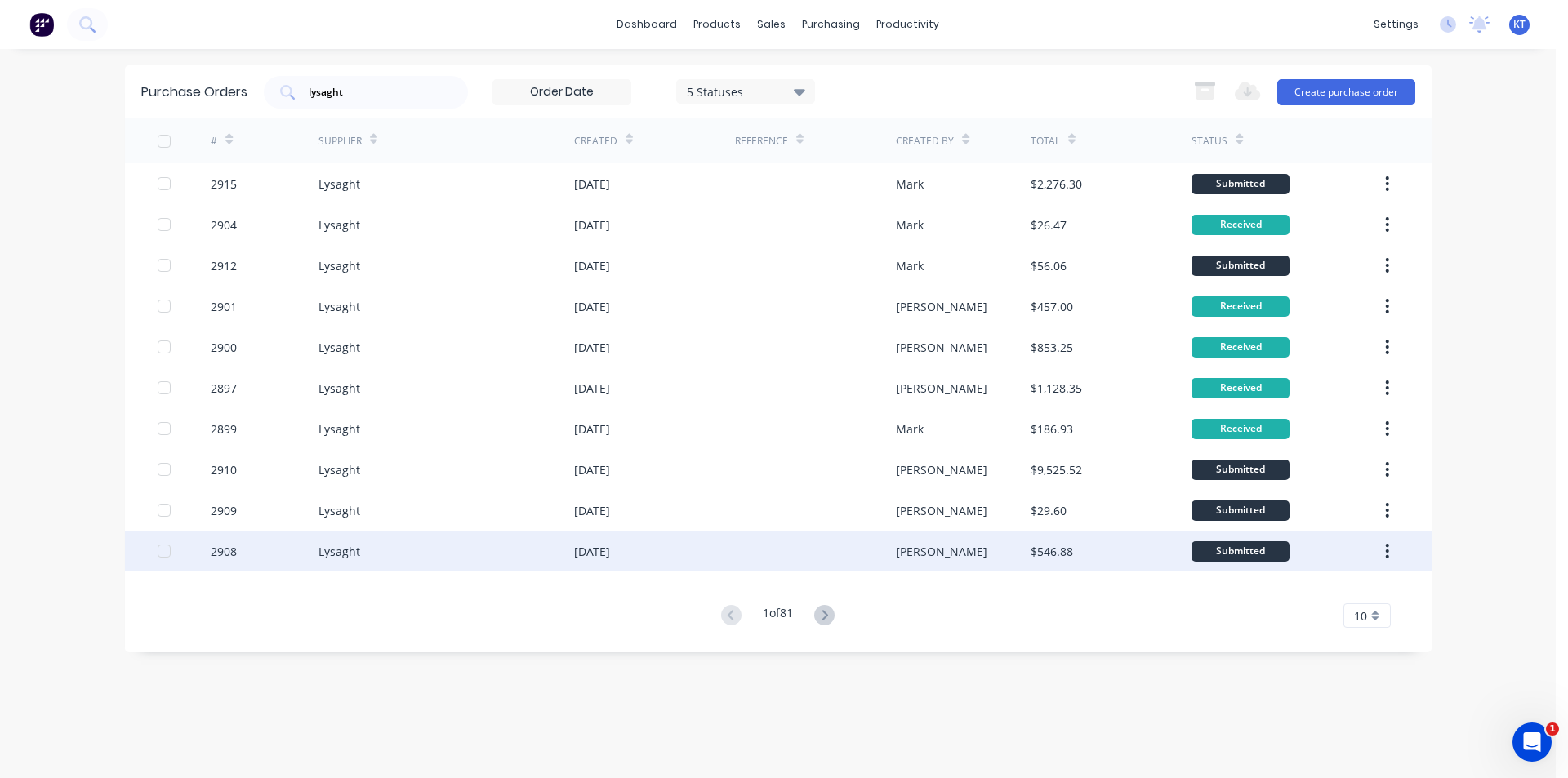
click at [421, 557] on div "Lysaght" at bounding box center [446, 551] width 256 height 41
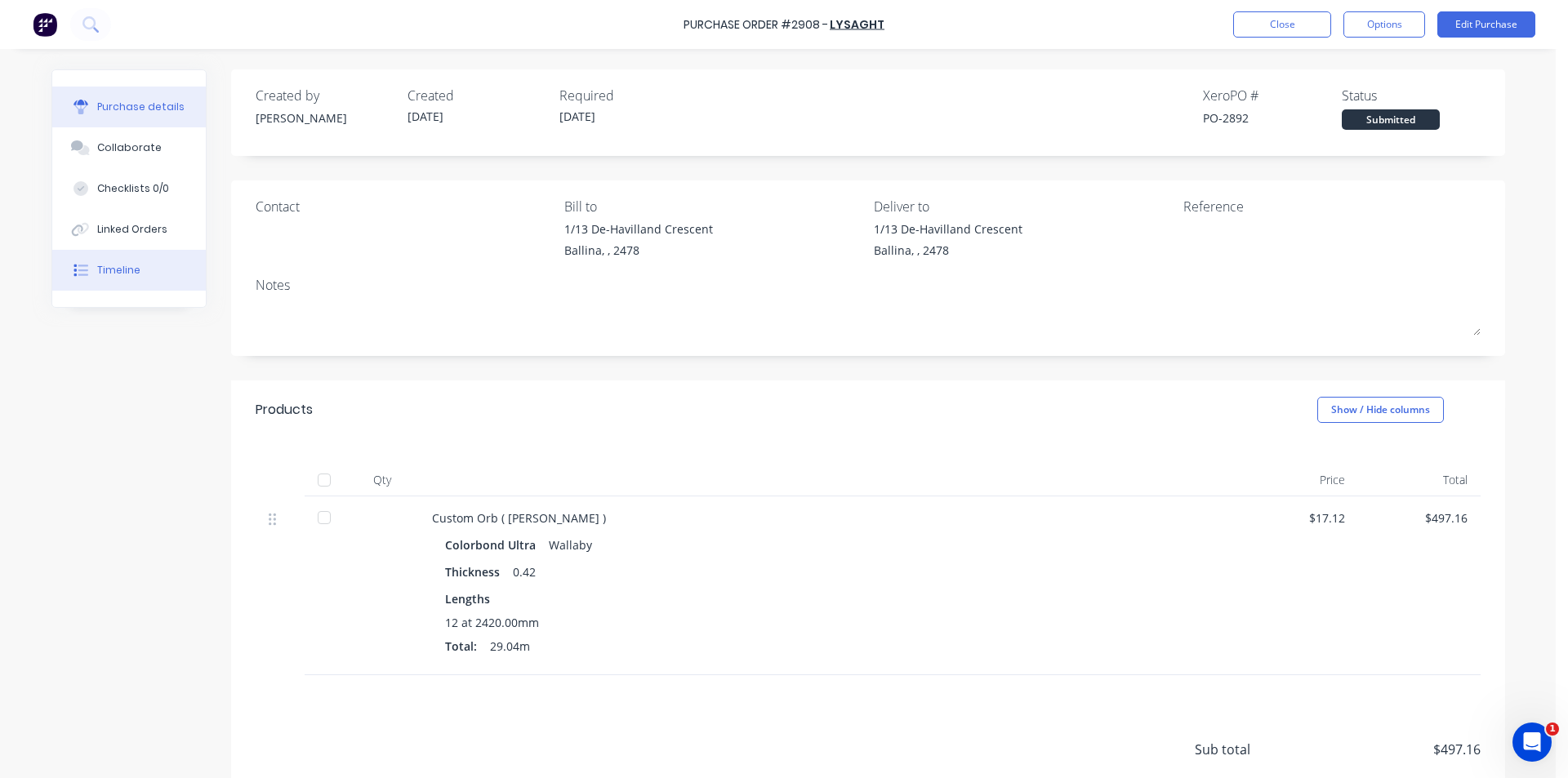
drag, startPoint x: 314, startPoint y: 480, endPoint x: 116, endPoint y: 274, distance: 285.7
click at [314, 481] on div at bounding box center [324, 480] width 33 height 33
click at [120, 224] on div "Linked Orders" at bounding box center [132, 230] width 70 height 15
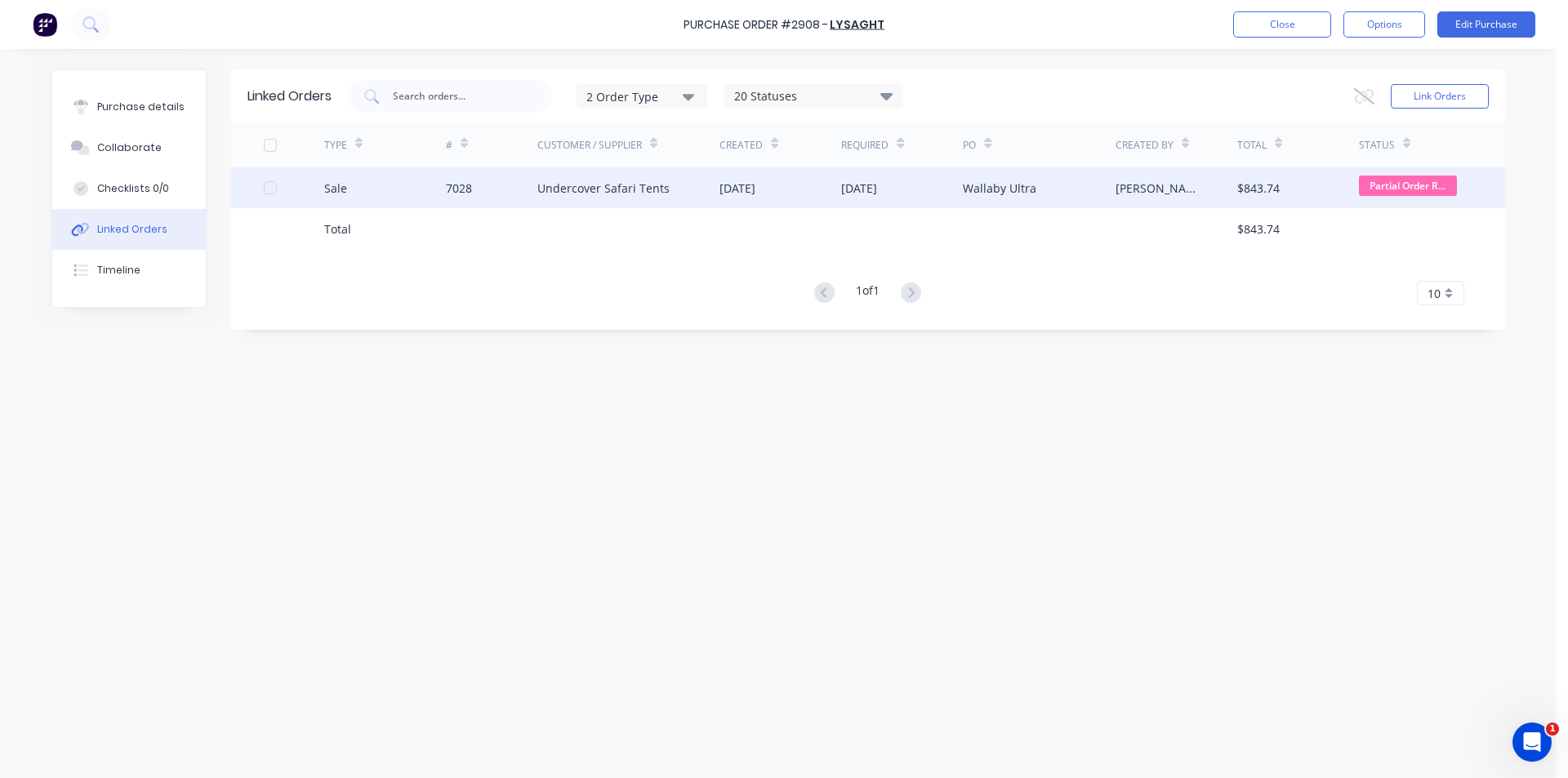
click at [1091, 183] on div "Wallaby Ultra" at bounding box center [1038, 188] width 151 height 41
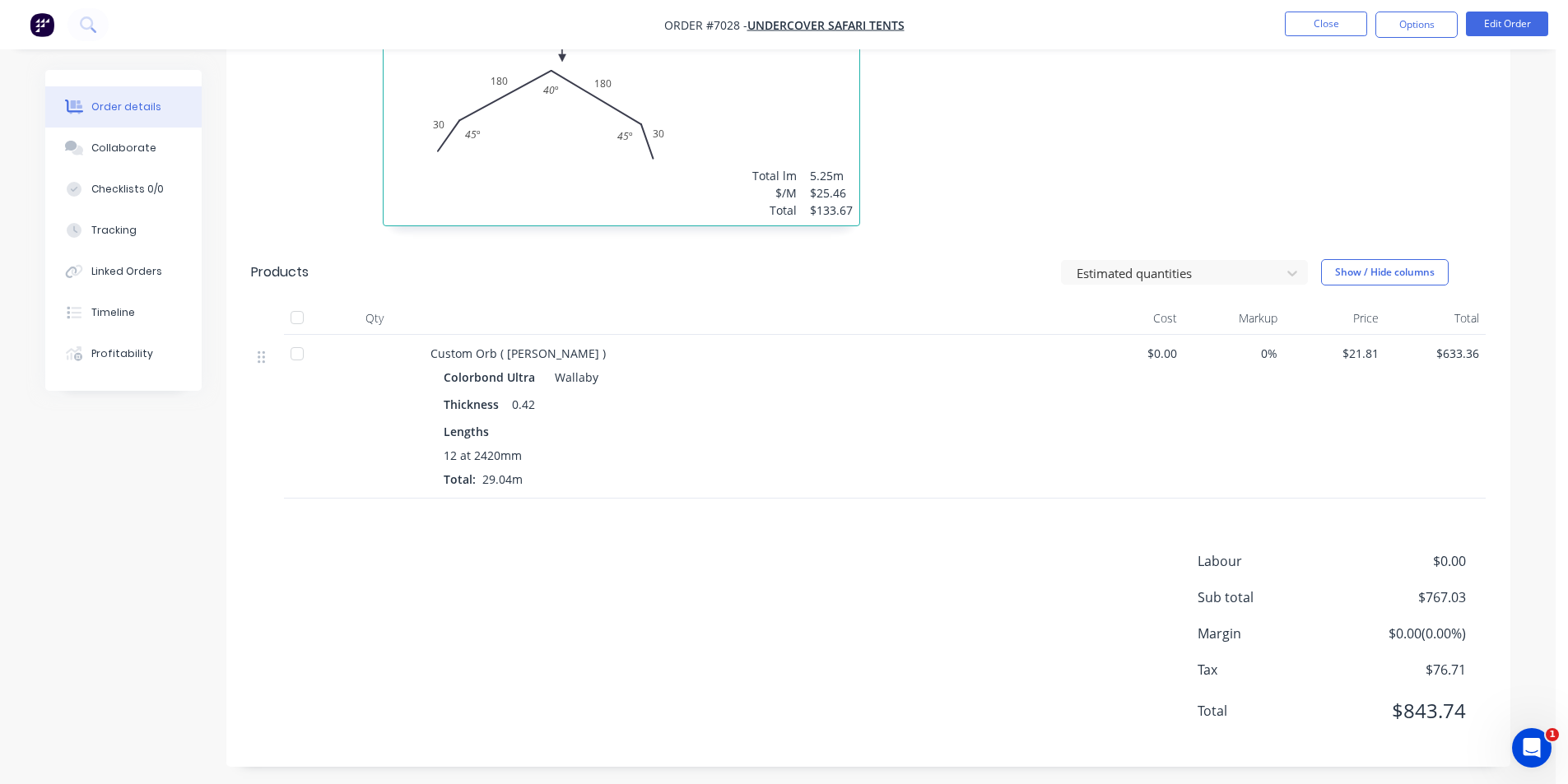
scroll to position [568, 0]
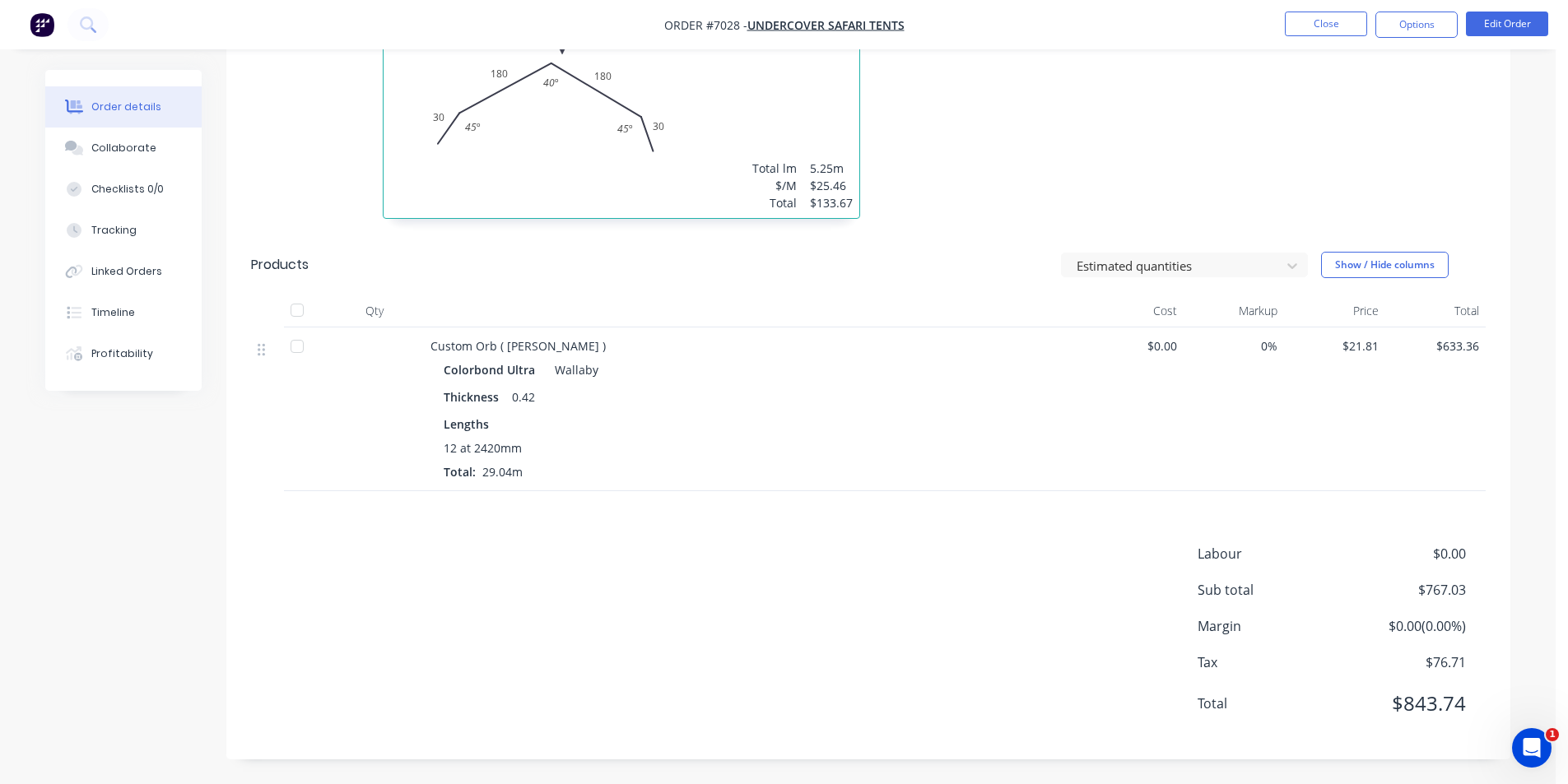
click at [311, 307] on div at bounding box center [296, 310] width 33 height 33
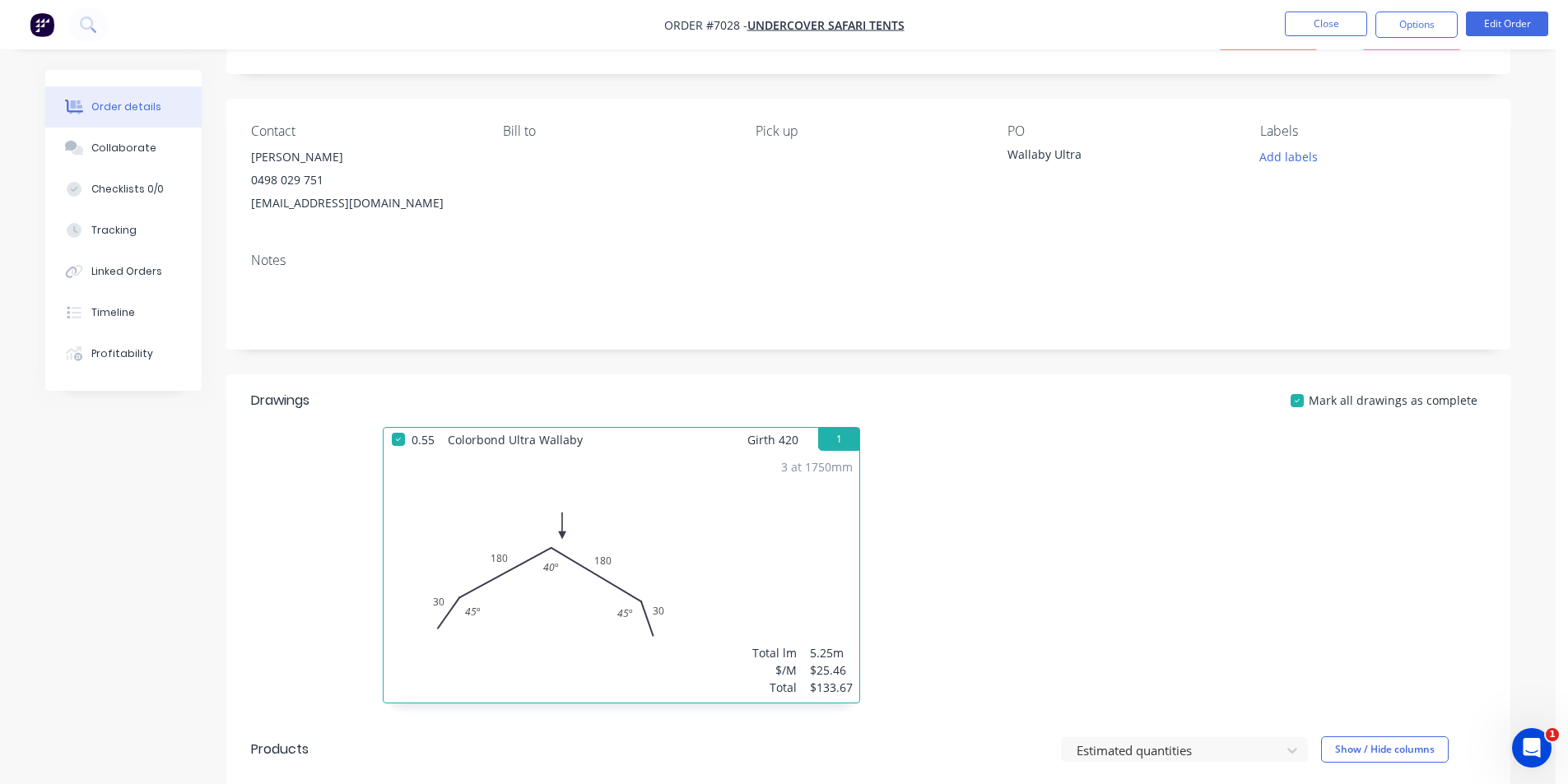
scroll to position [0, 0]
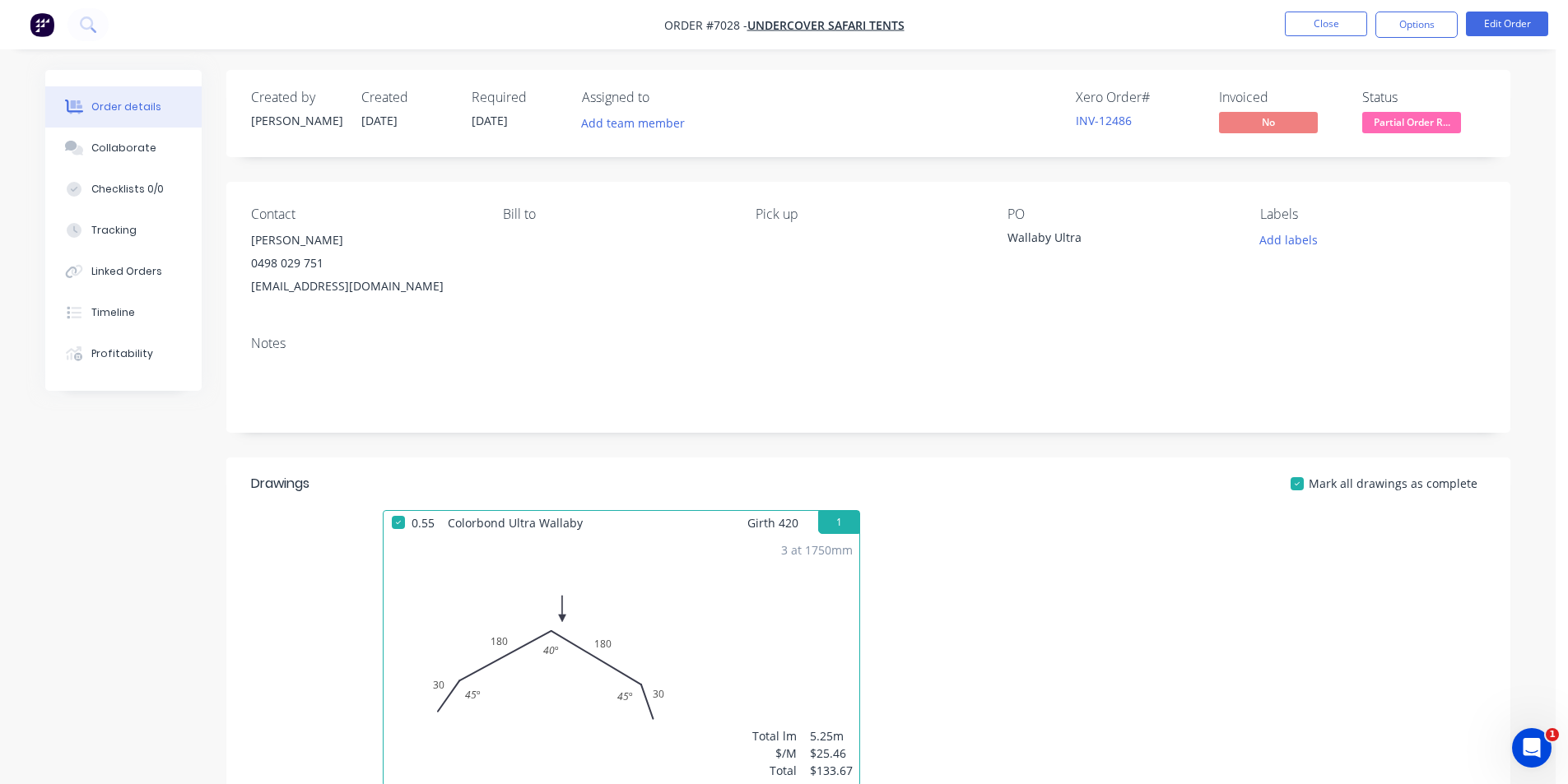
click at [1381, 123] on span "Partial Order R..." at bounding box center [1412, 121] width 99 height 21
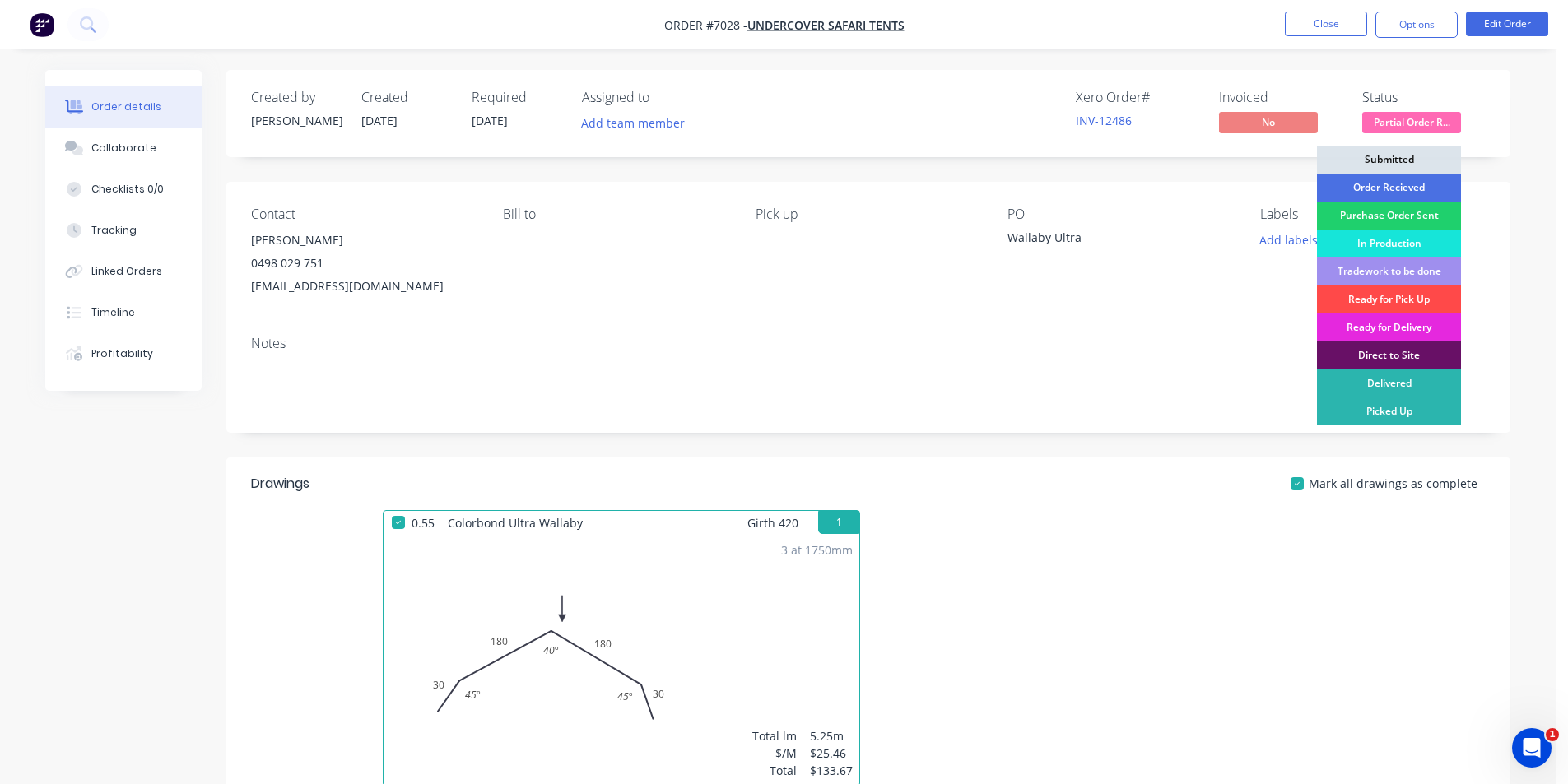
click at [1415, 298] on div "Ready for Pick Up" at bounding box center [1389, 299] width 144 height 28
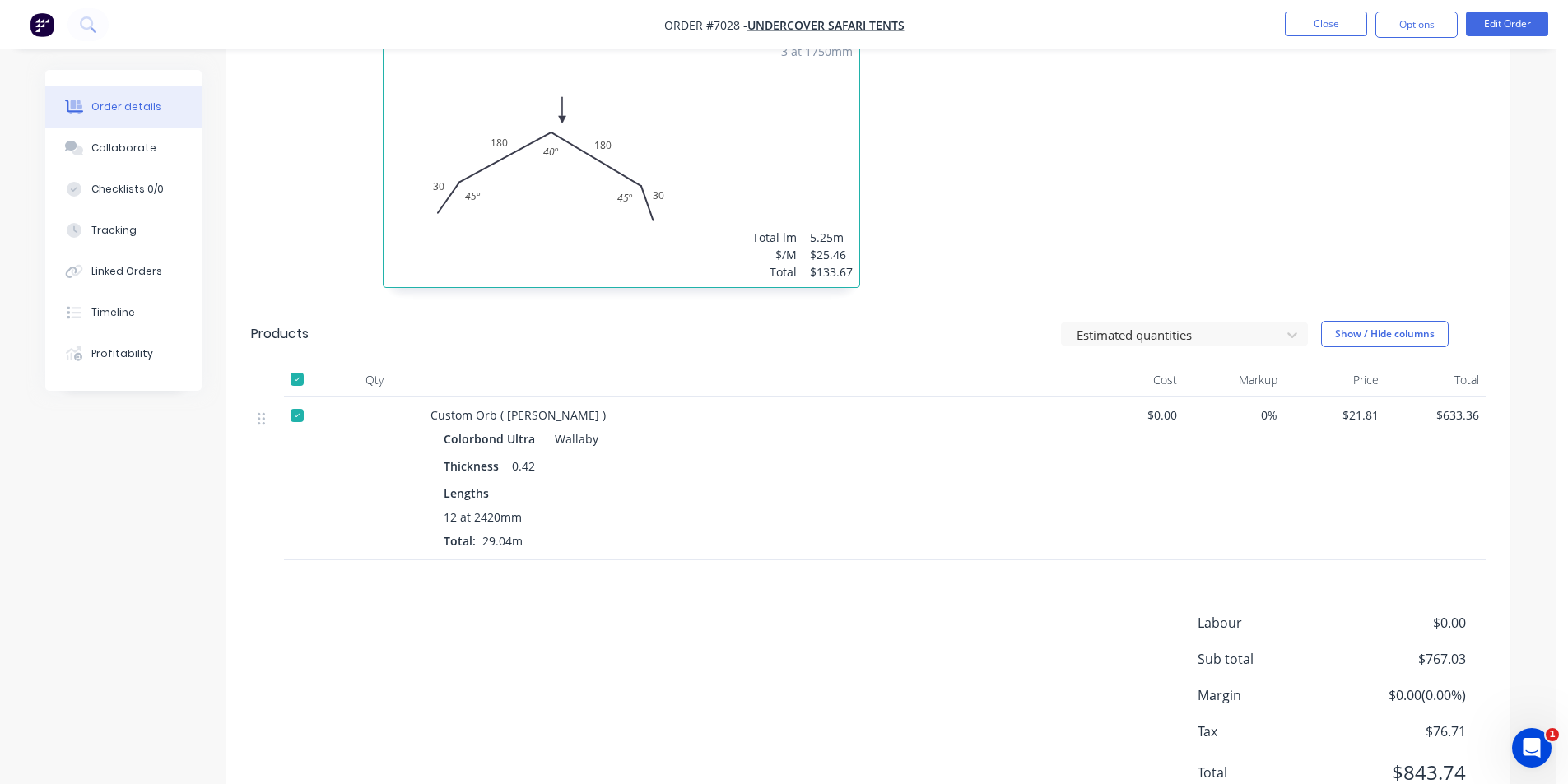
scroll to position [568, 0]
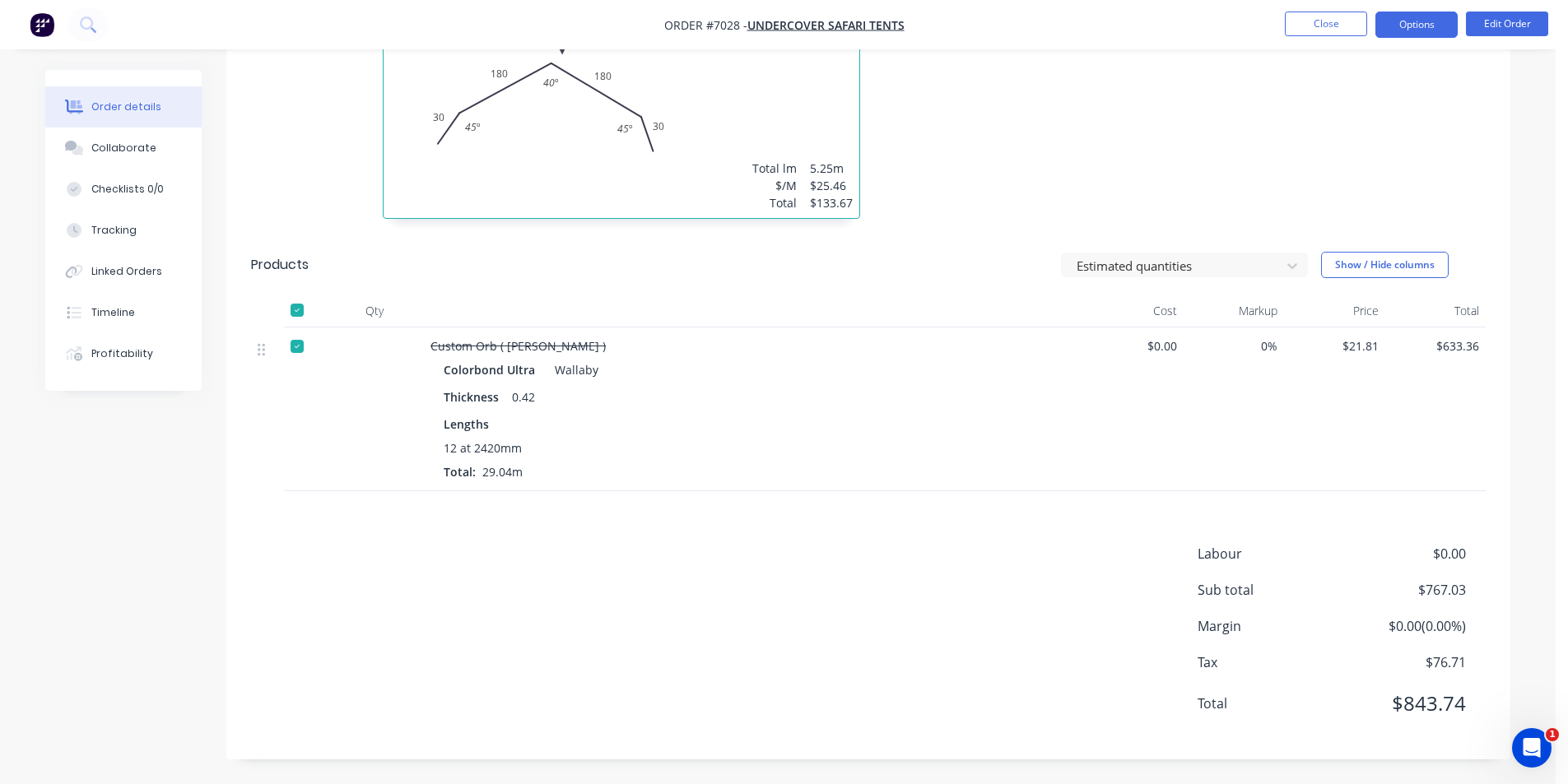
click at [1428, 26] on button "Options" at bounding box center [1416, 24] width 82 height 26
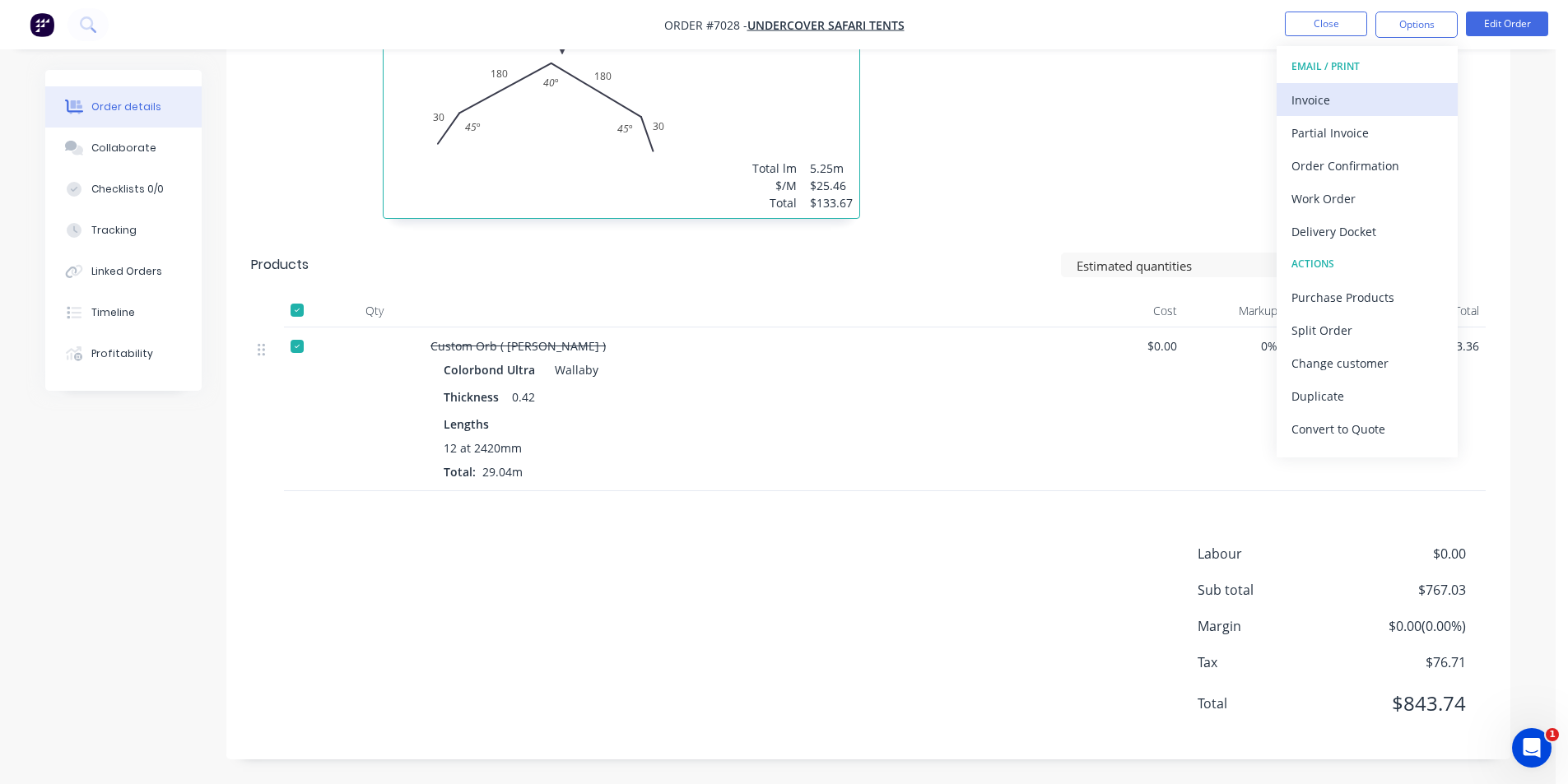
click at [1416, 96] on div "Invoice" at bounding box center [1367, 100] width 152 height 24
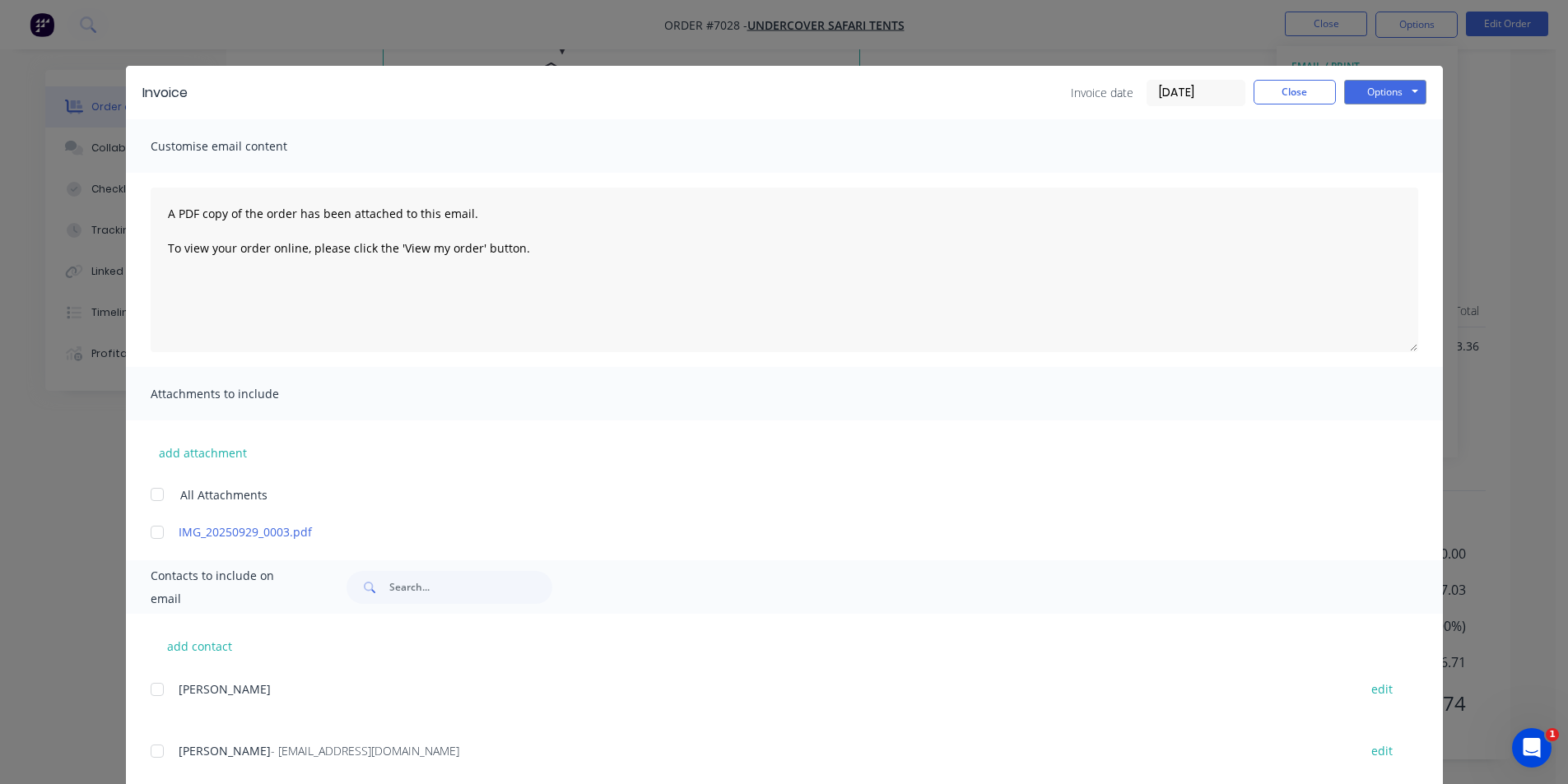
click at [151, 752] on div at bounding box center [157, 751] width 33 height 33
click at [1396, 94] on button "Options" at bounding box center [1385, 92] width 82 height 25
click at [1380, 167] on button "Email" at bounding box center [1397, 176] width 105 height 27
click at [1311, 94] on button "Close" at bounding box center [1295, 92] width 82 height 25
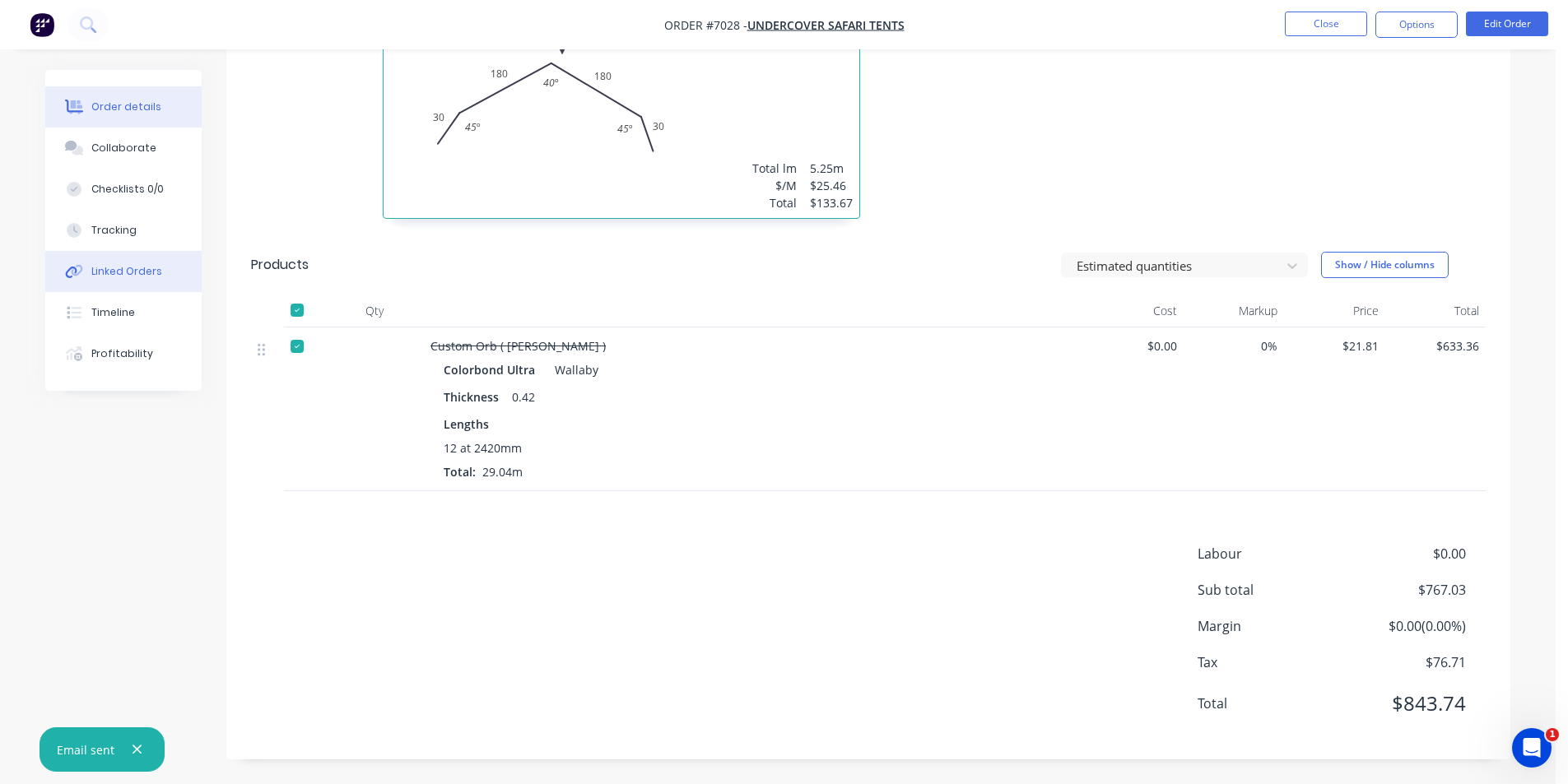
click at [112, 269] on div "Linked Orders" at bounding box center [126, 271] width 71 height 15
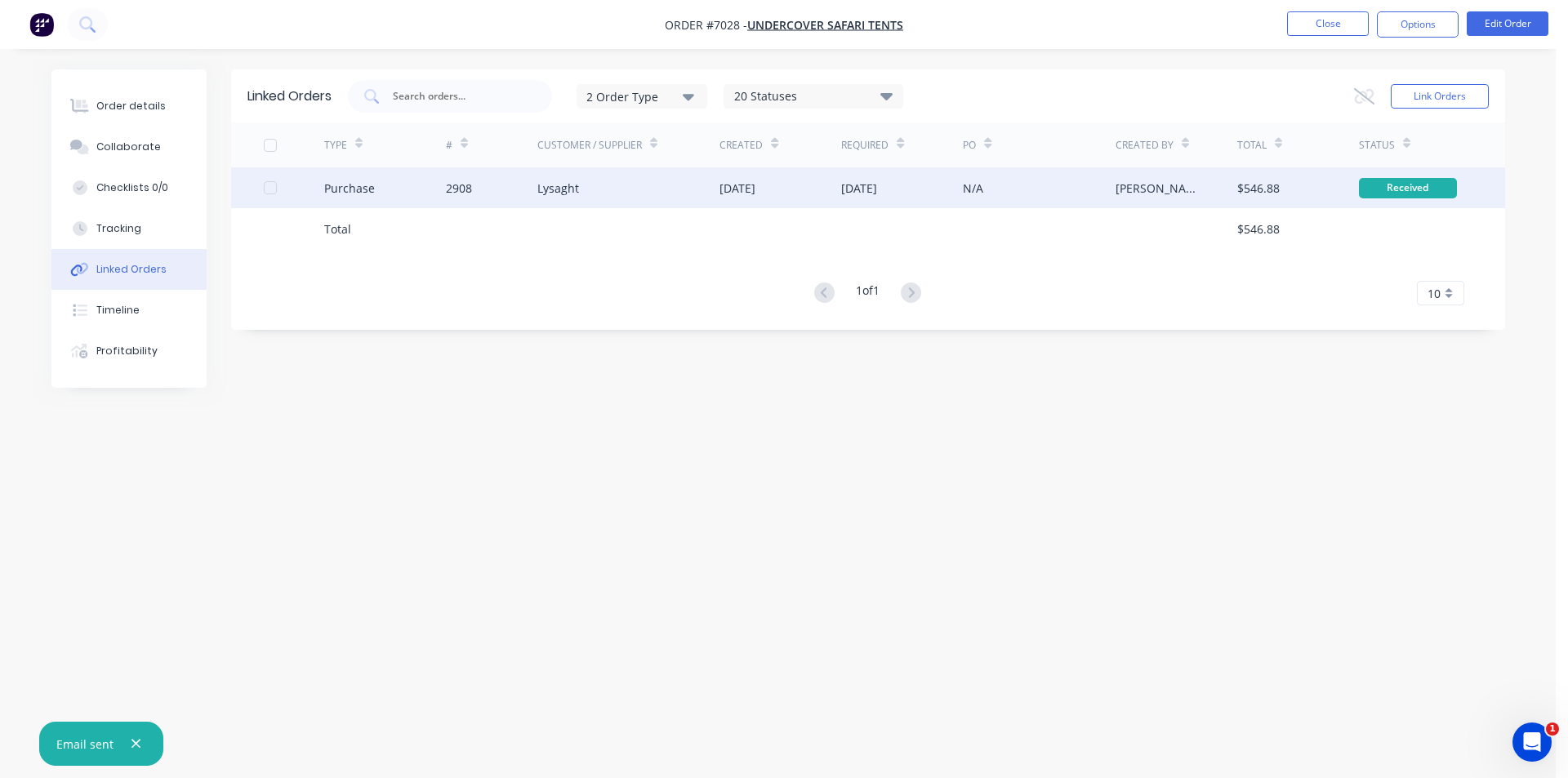
click at [652, 191] on div "Lysaght" at bounding box center [629, 188] width 182 height 41
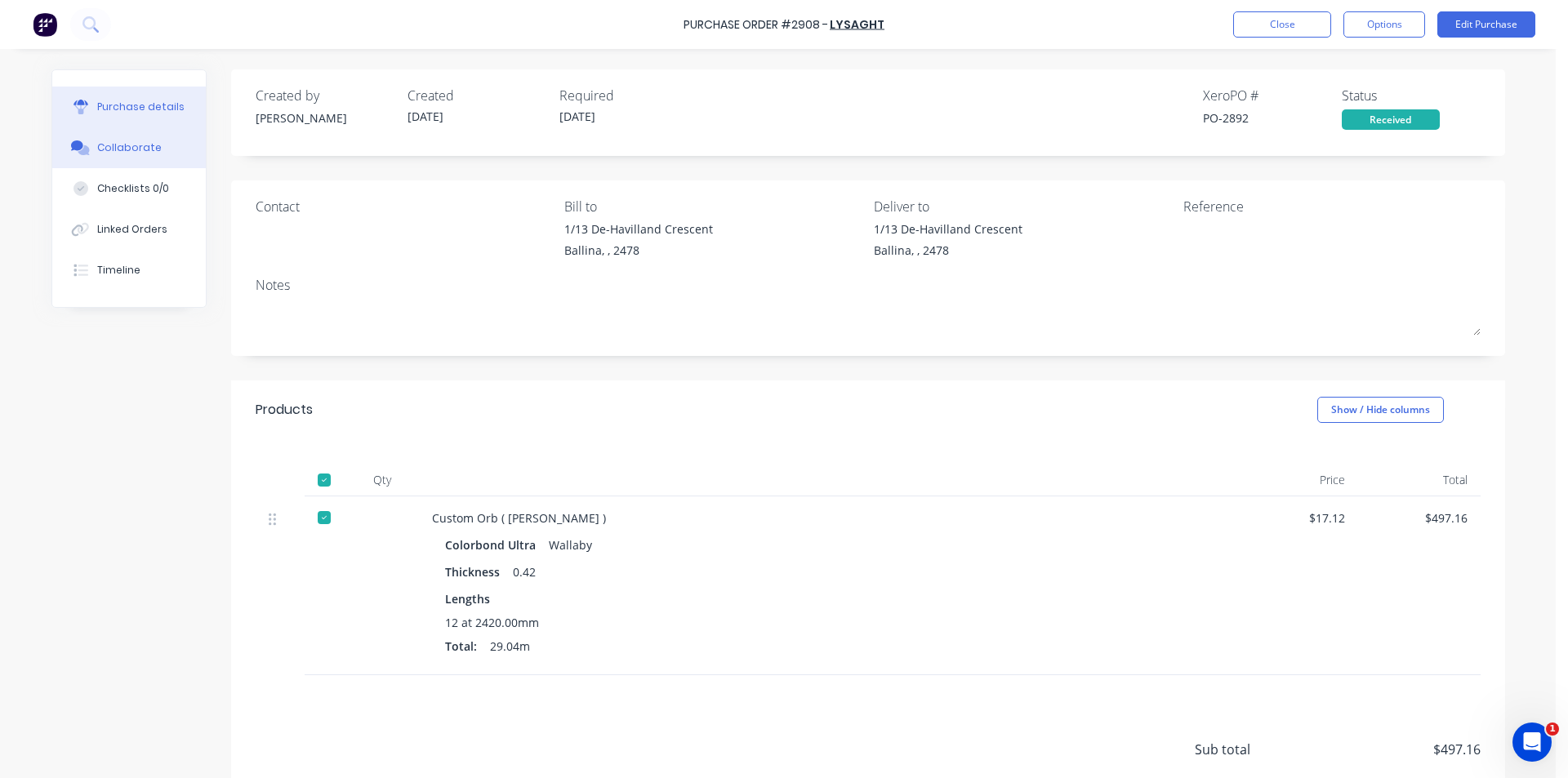
click at [141, 151] on div "Collaborate" at bounding box center [129, 148] width 65 height 15
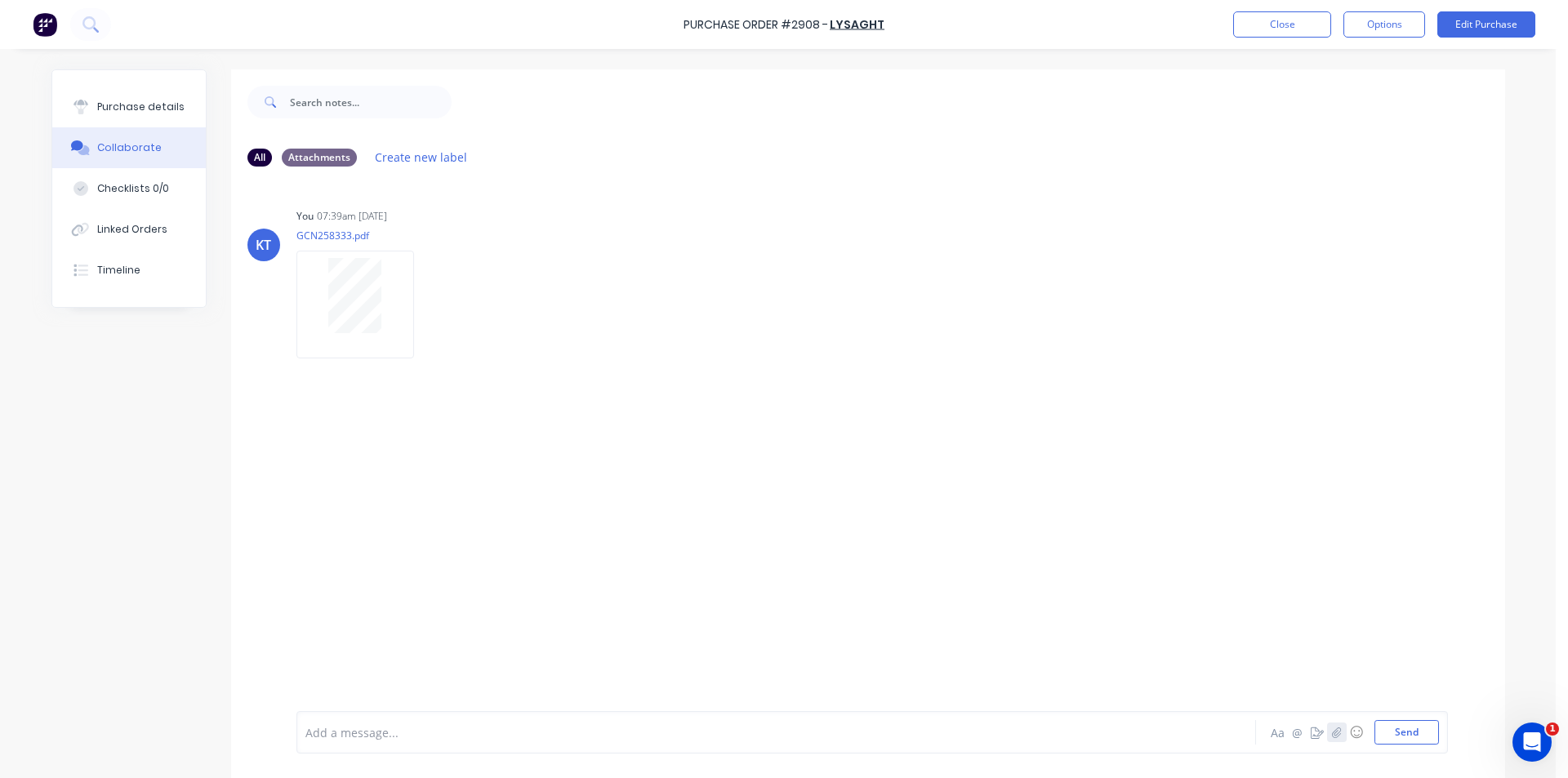
click at [1331, 728] on icon "button" at bounding box center [1336, 732] width 10 height 12
click at [1401, 749] on div "Add a message... Aa @ ☺ Send" at bounding box center [873, 691] width 1152 height 126
click at [1402, 734] on button "Send" at bounding box center [1406, 733] width 65 height 25
click at [1270, 31] on button "Close" at bounding box center [1282, 24] width 98 height 26
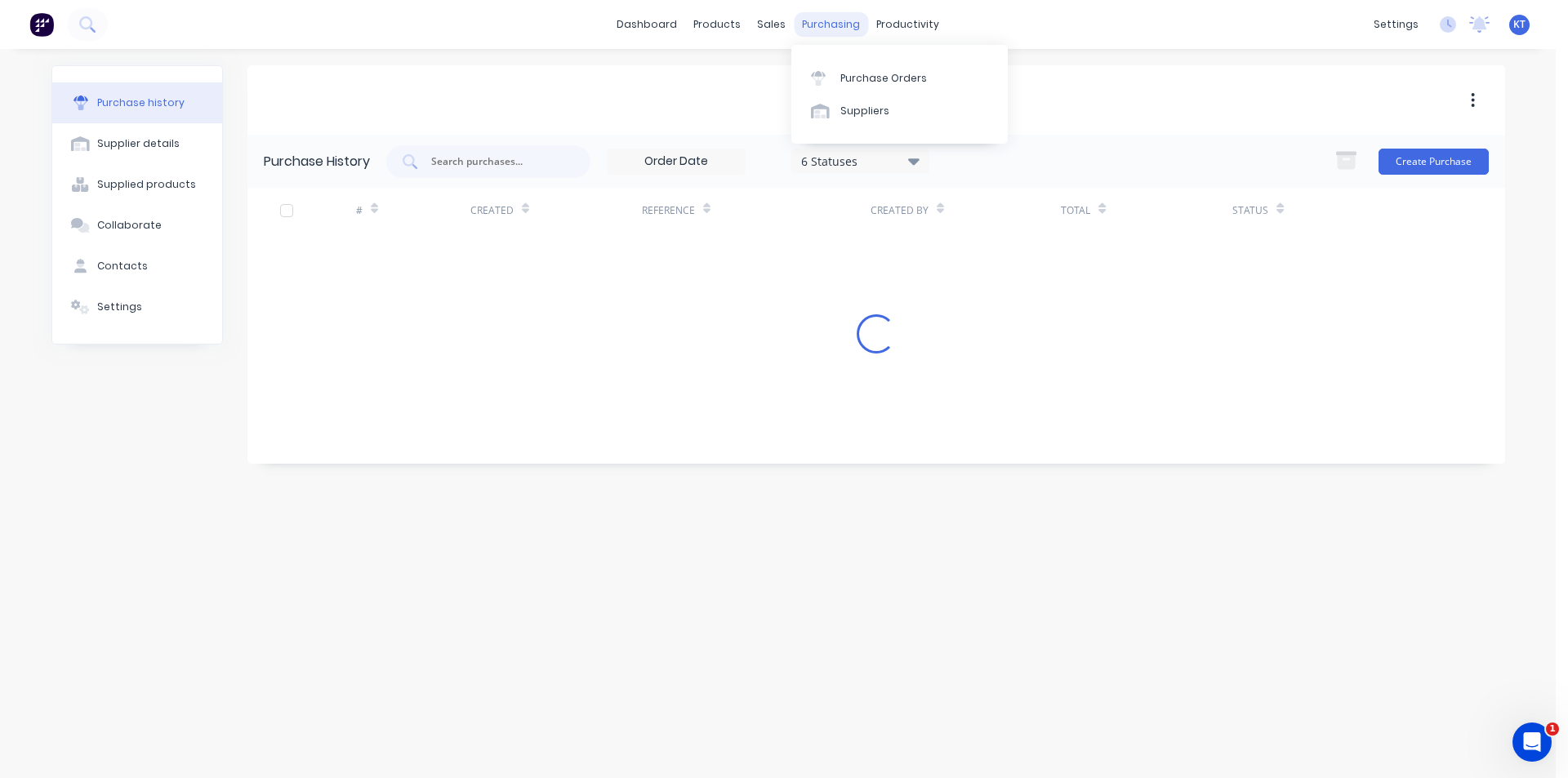
click at [796, 33] on div "purchasing" at bounding box center [831, 25] width 74 height 25
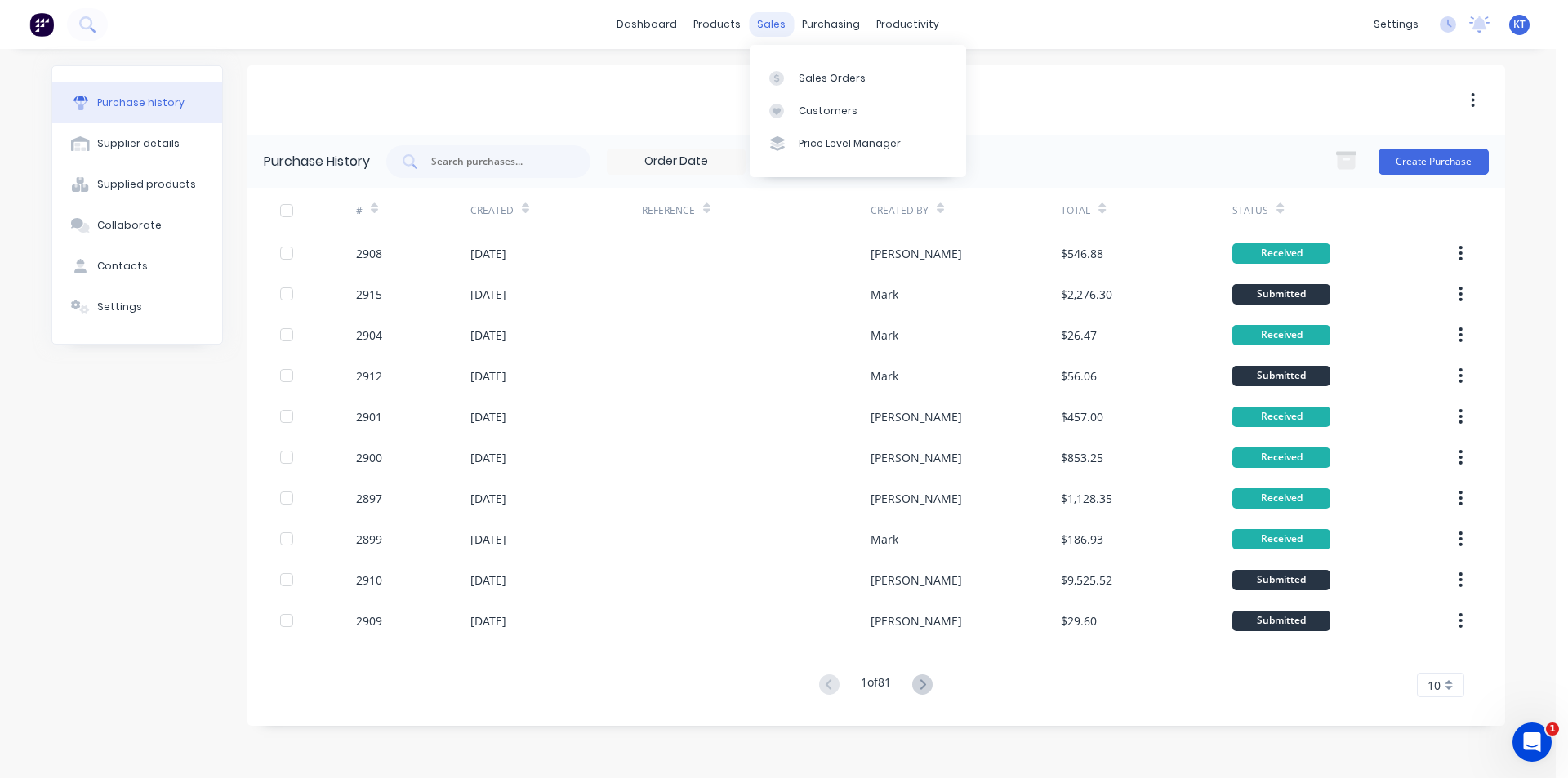
click at [762, 26] on div "sales" at bounding box center [771, 25] width 45 height 25
click at [799, 89] on link "Sales Orders" at bounding box center [858, 77] width 216 height 33
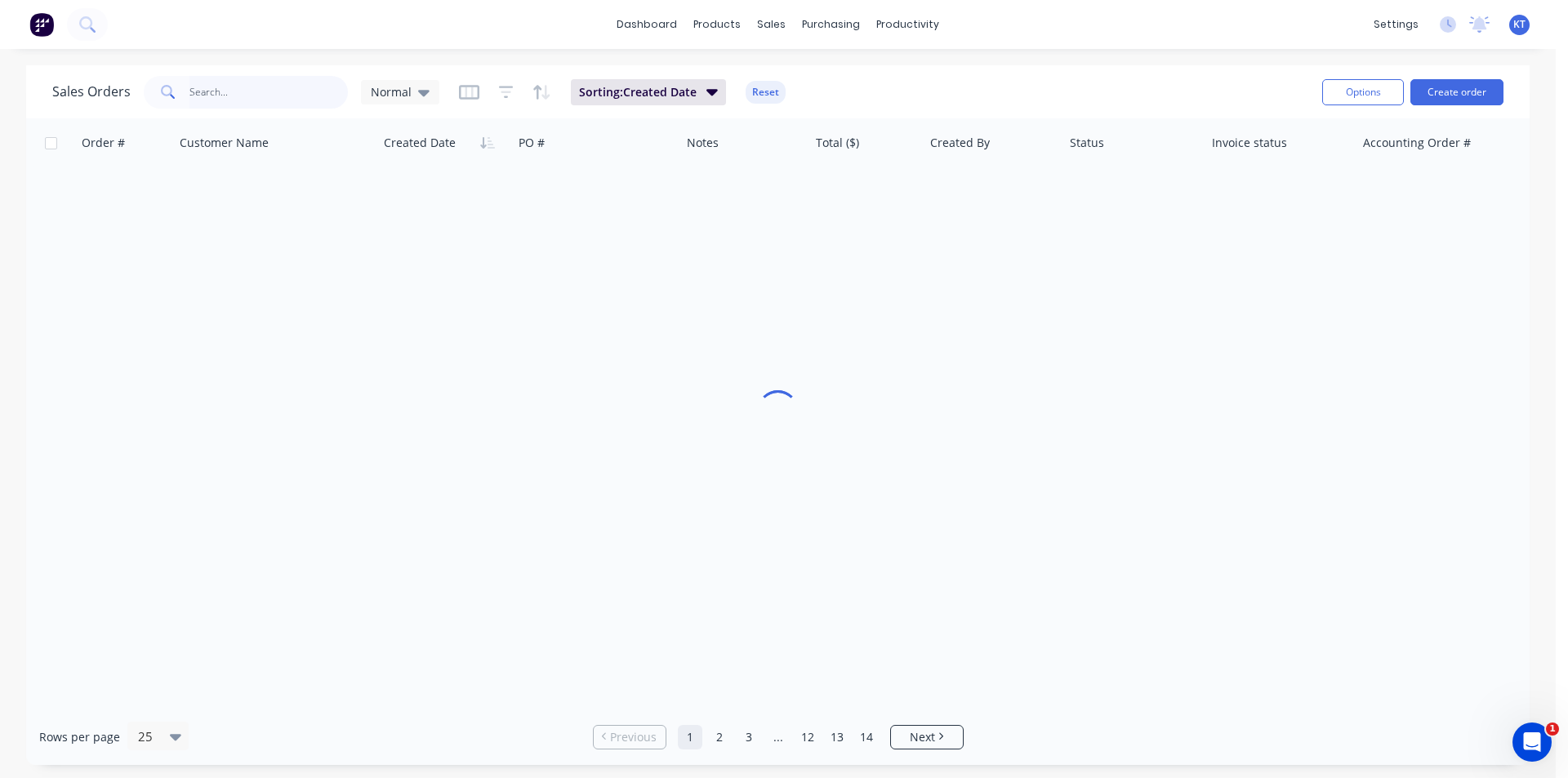
click at [272, 103] on input "text" at bounding box center [269, 92] width 159 height 33
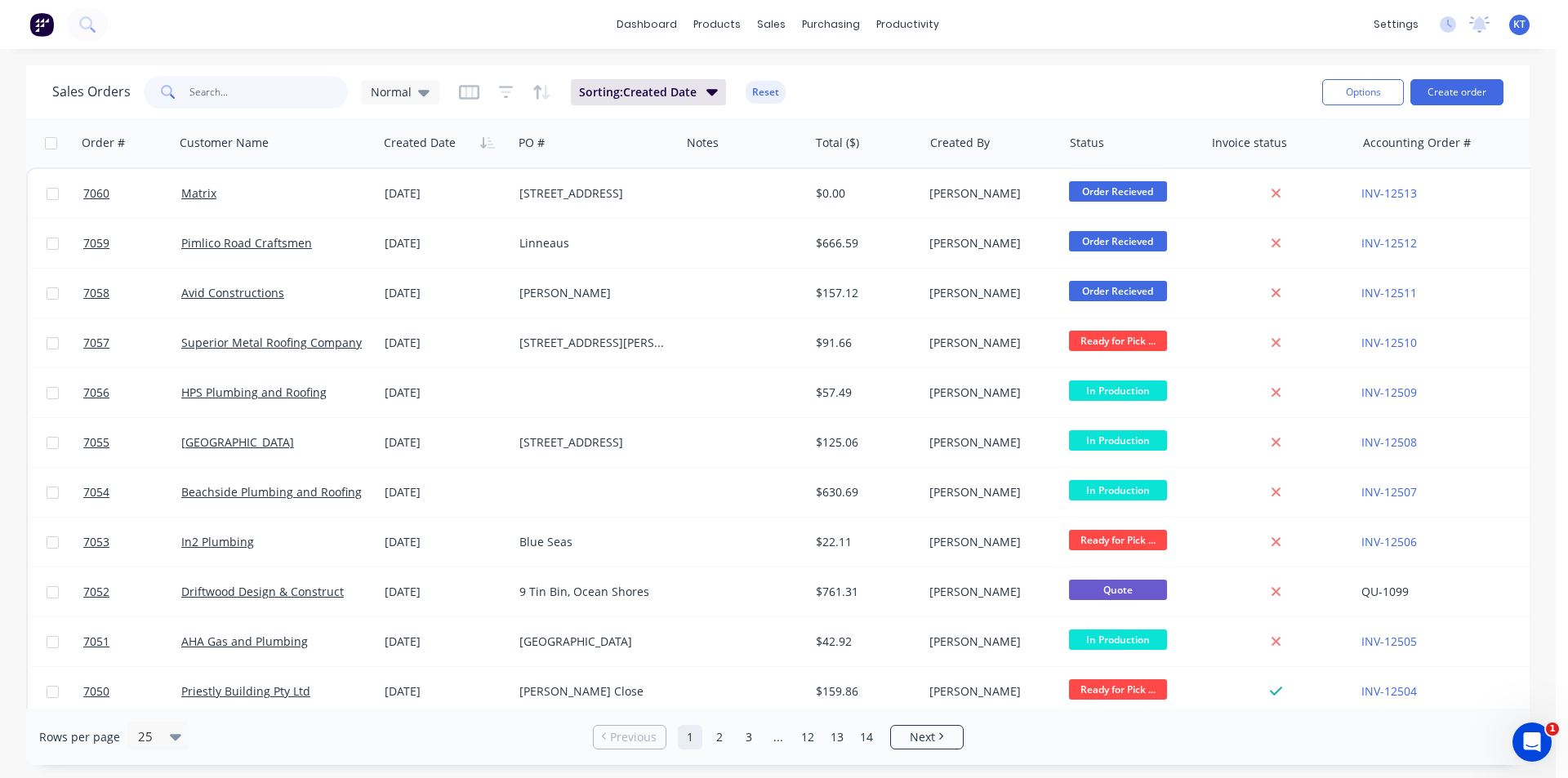
click at [272, 94] on input "text" at bounding box center [269, 92] width 159 height 33
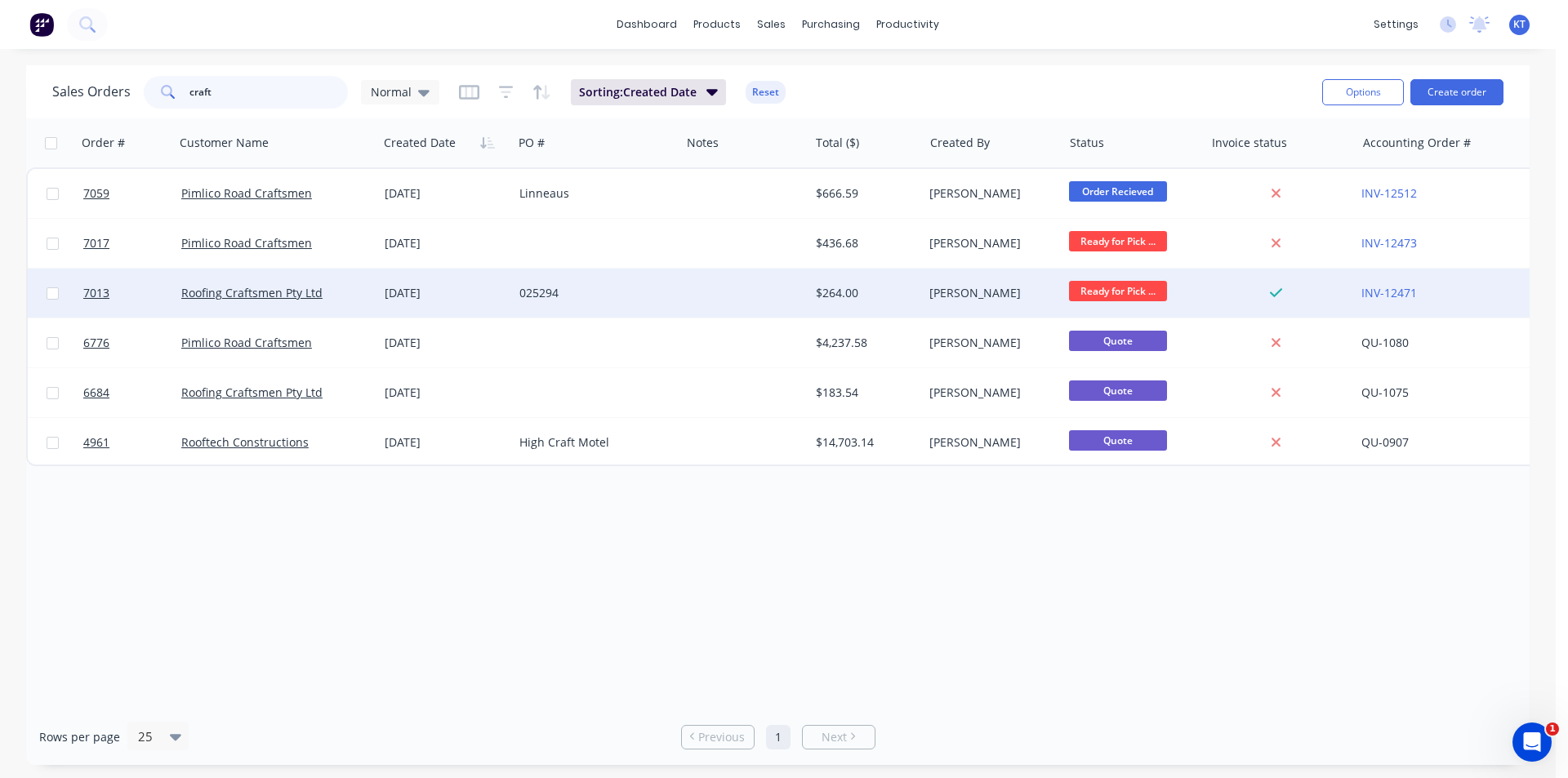
type input "craft"
click at [267, 300] on div "Roofing Craftsmen Pty Ltd" at bounding box center [272, 293] width 181 height 16
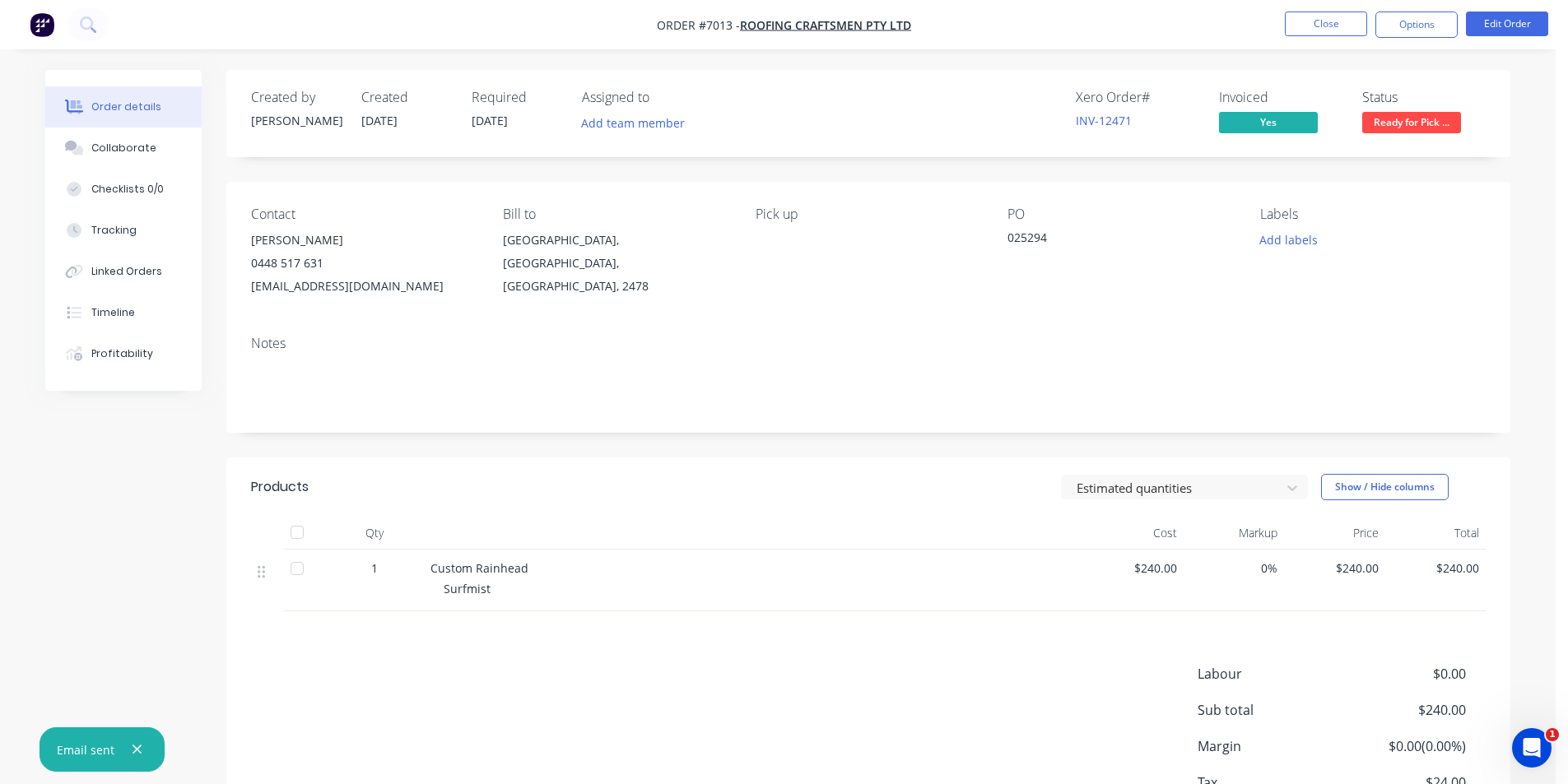
click at [1423, 125] on span "Ready for Pick ..." at bounding box center [1412, 121] width 99 height 21
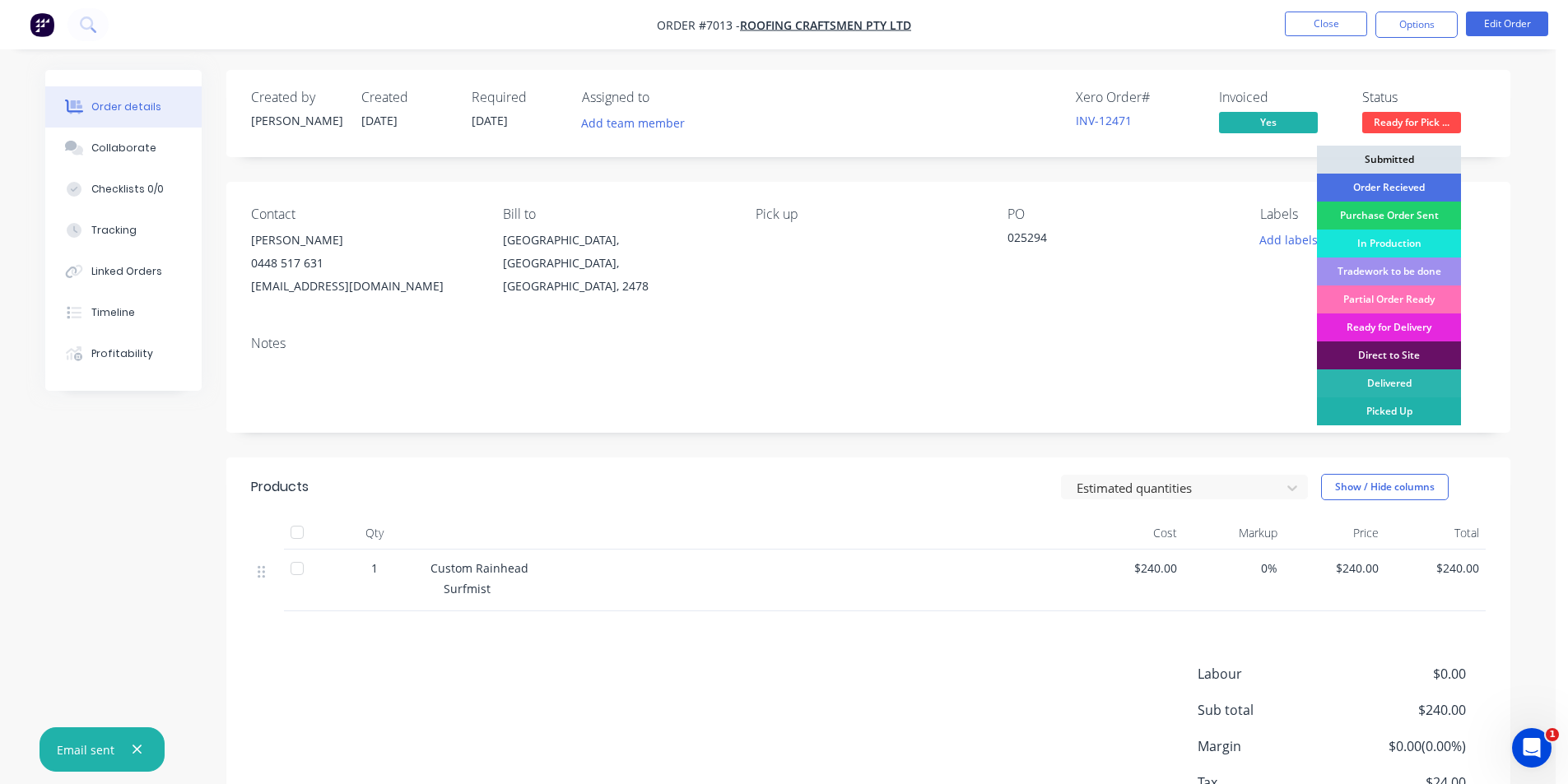
click at [1409, 408] on div "Picked Up" at bounding box center [1389, 411] width 144 height 28
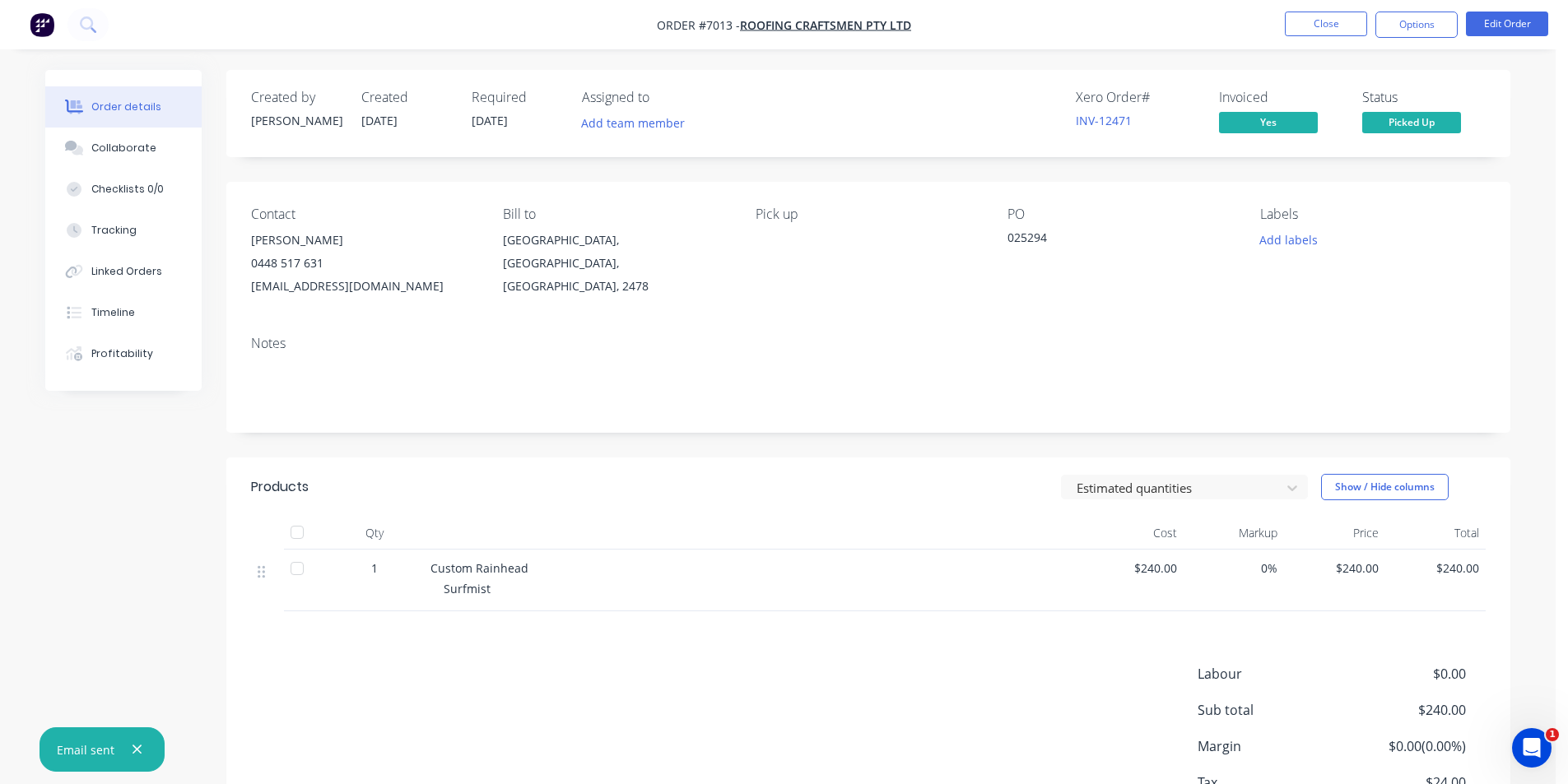
click at [308, 542] on div at bounding box center [296, 532] width 33 height 33
click at [1406, 27] on button "Options" at bounding box center [1416, 24] width 82 height 26
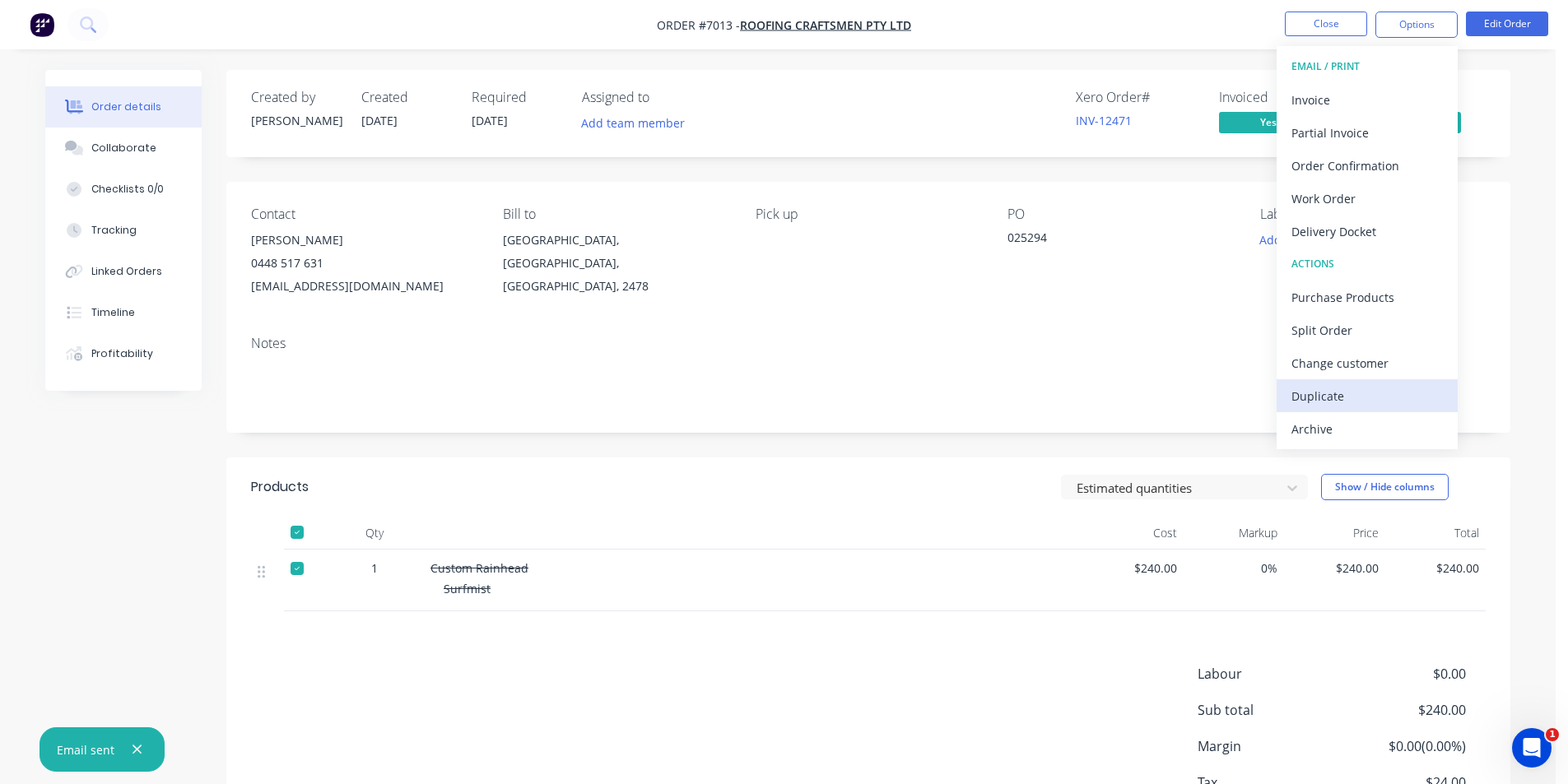
click at [1395, 405] on div "Duplicate" at bounding box center [1367, 396] width 152 height 24
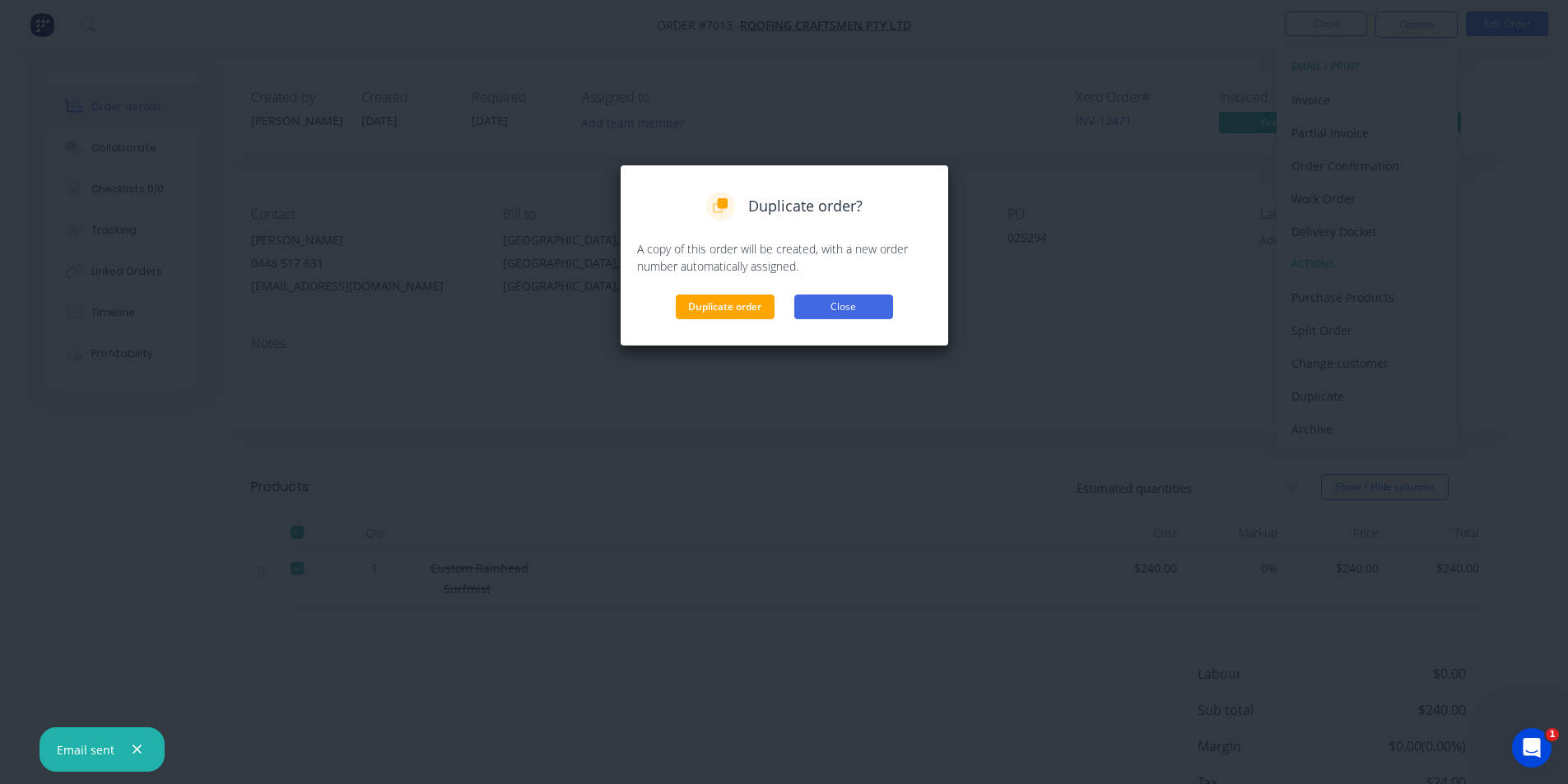
click at [874, 310] on button "Close" at bounding box center [844, 307] width 99 height 25
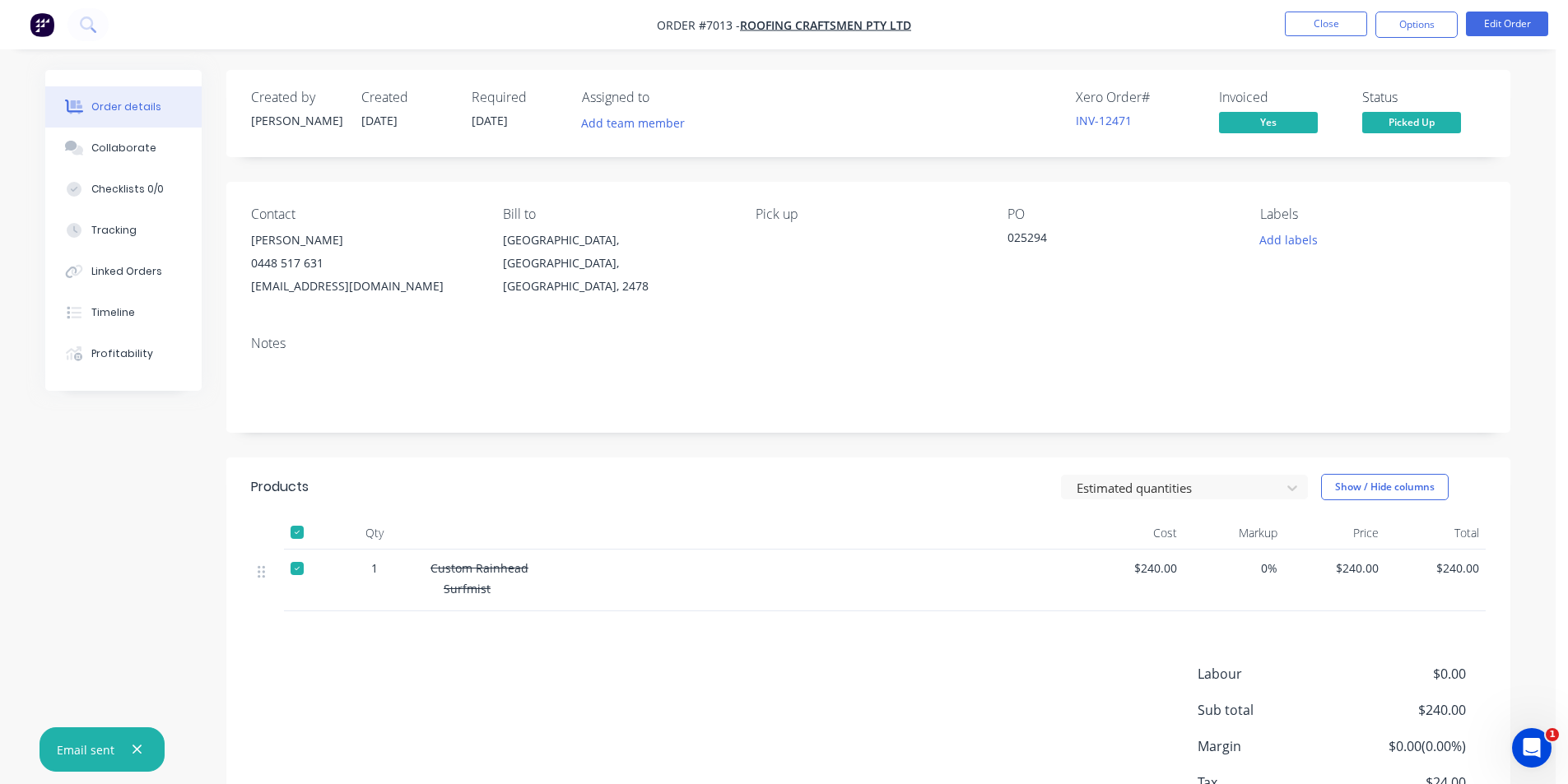
click at [1425, 41] on nav "Order #7013 - Roofing Craftsmen Pty Ltd Close Options Edit Order" at bounding box center [784, 24] width 1568 height 49
click at [1425, 21] on button "Options" at bounding box center [1416, 24] width 82 height 26
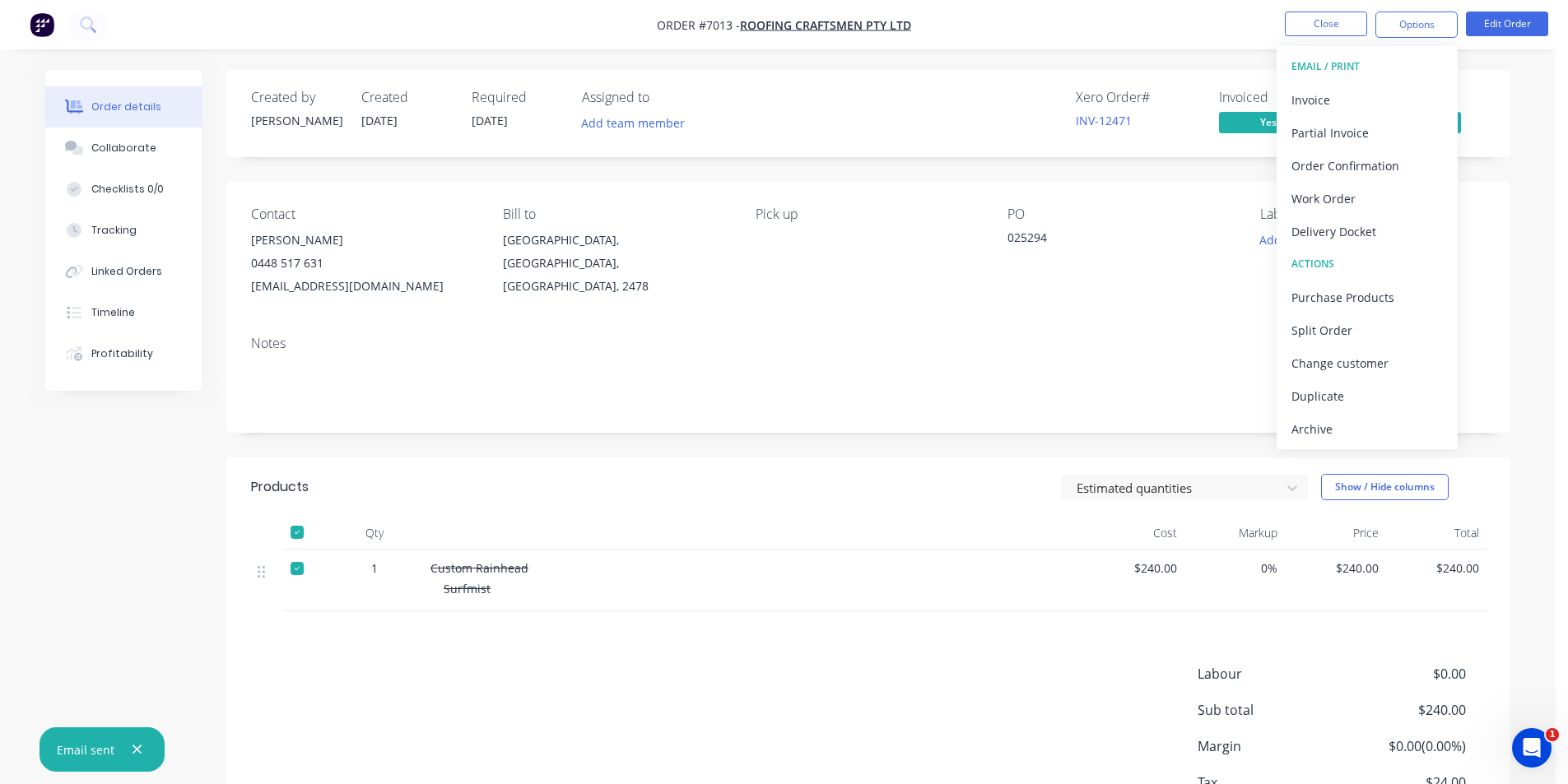
drag, startPoint x: 1364, startPoint y: 430, endPoint x: 1372, endPoint y: 428, distance: 8.2
click at [1364, 431] on div "Archive" at bounding box center [1367, 429] width 152 height 24
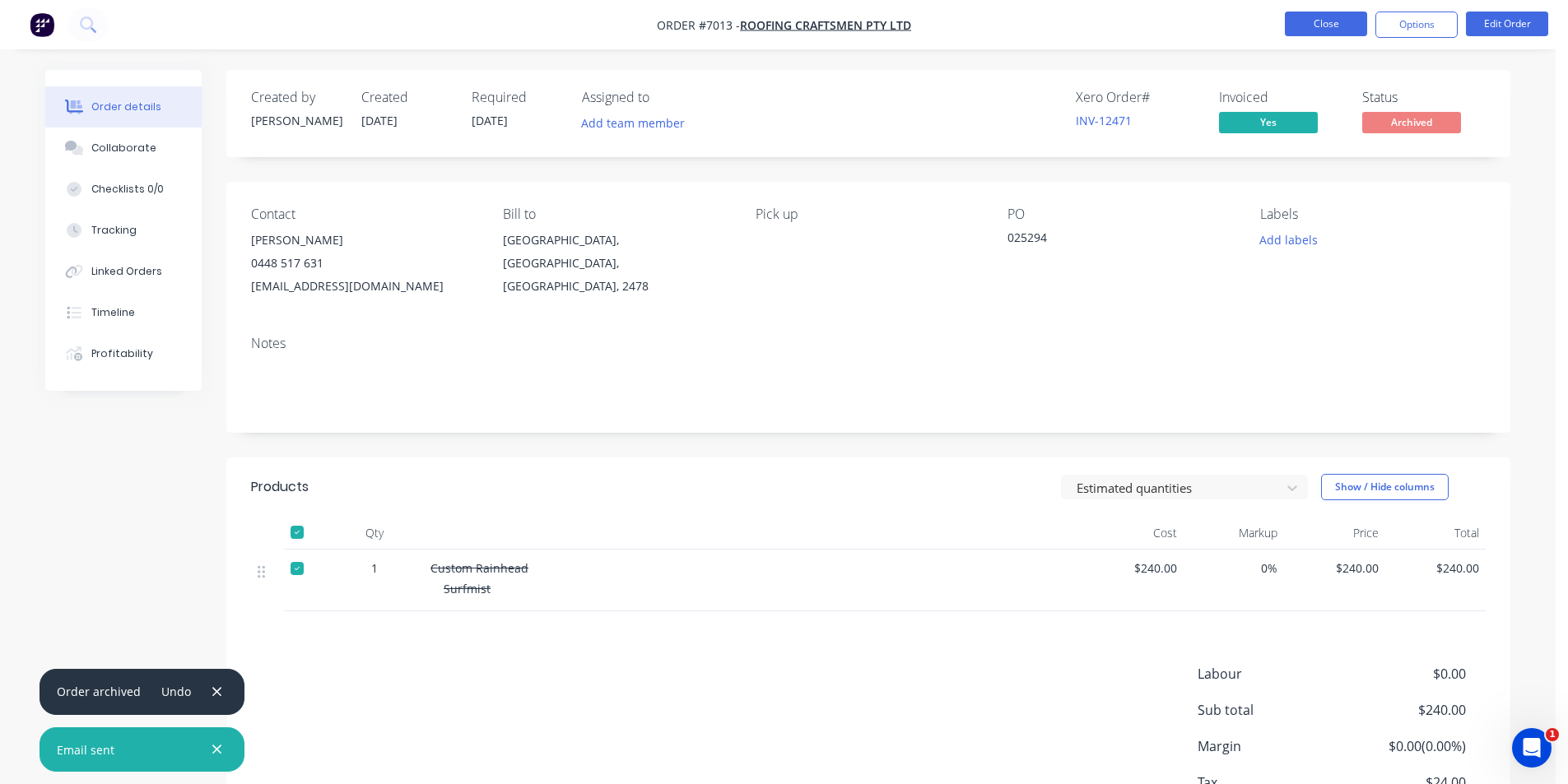
click at [1304, 30] on button "Close" at bounding box center [1326, 24] width 82 height 25
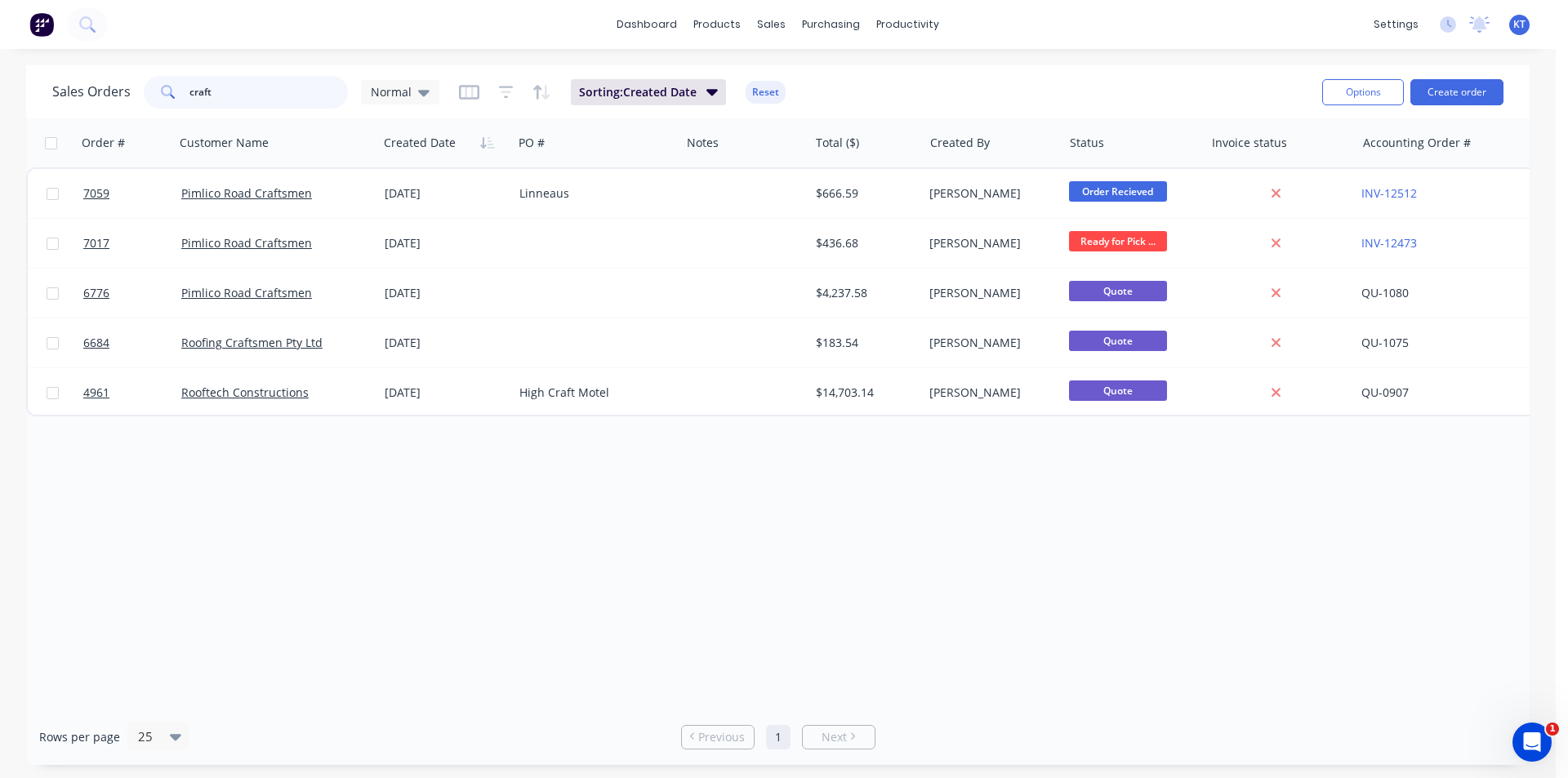
click at [243, 104] on input "craft" at bounding box center [269, 92] width 159 height 33
type input "7048"
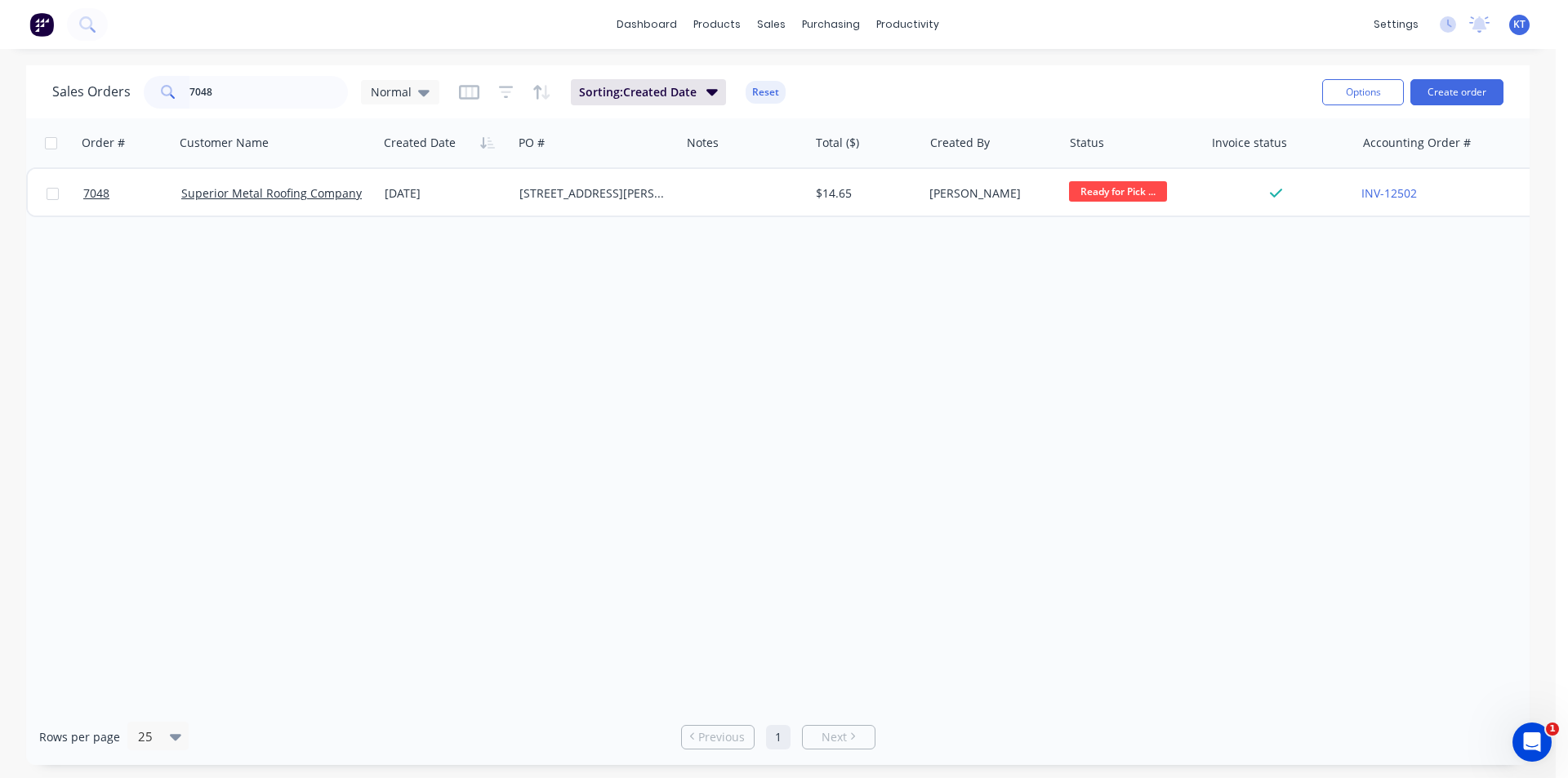
click at [356, 223] on div "Order # Customer Name Created Date PO # Notes Total ($) Created By Status Invoi…" at bounding box center [777, 414] width 1503 height 590
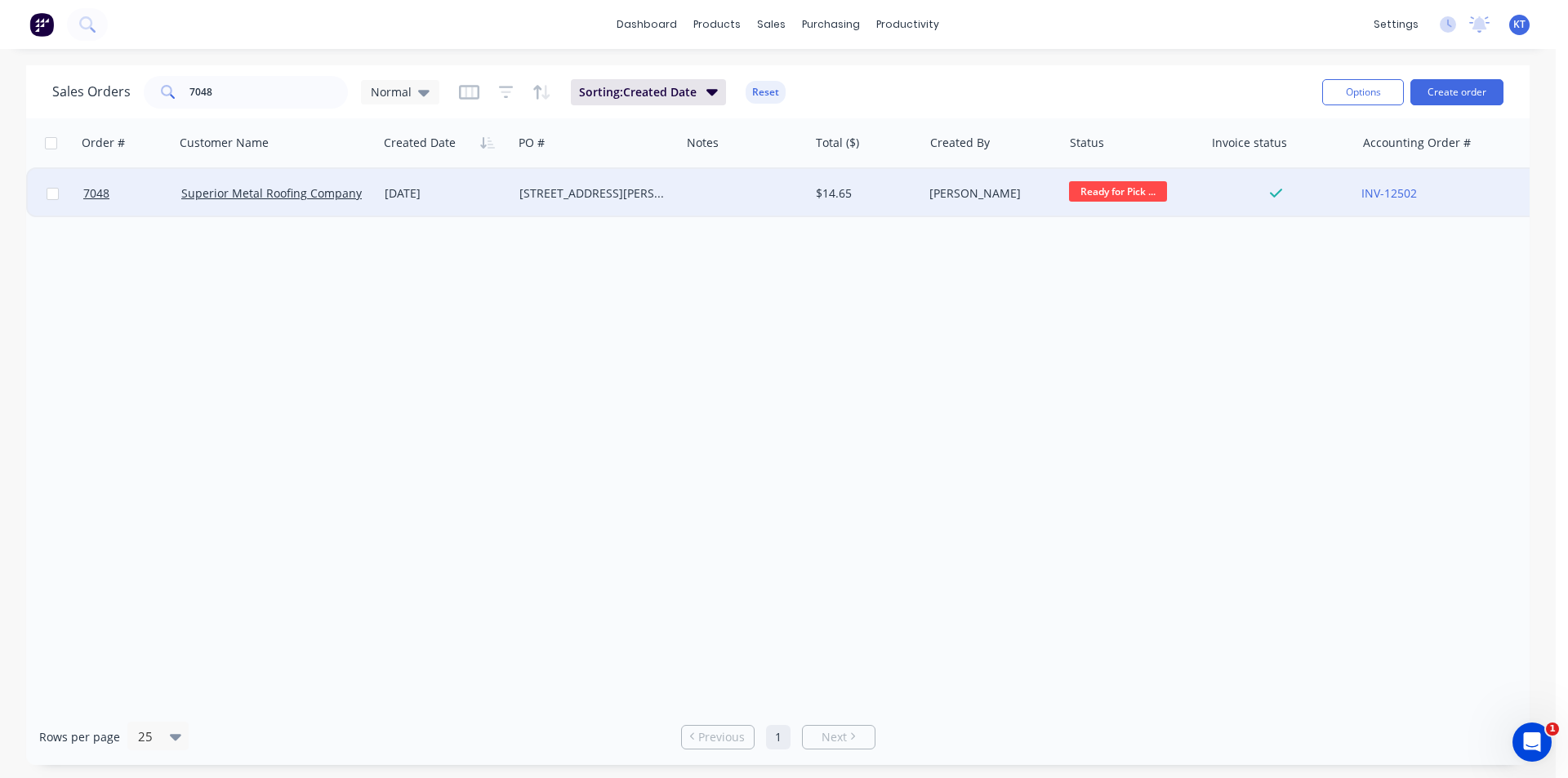
click at [369, 198] on div "Superior Metal Roofing Company Pty Ltd" at bounding box center [276, 193] width 190 height 16
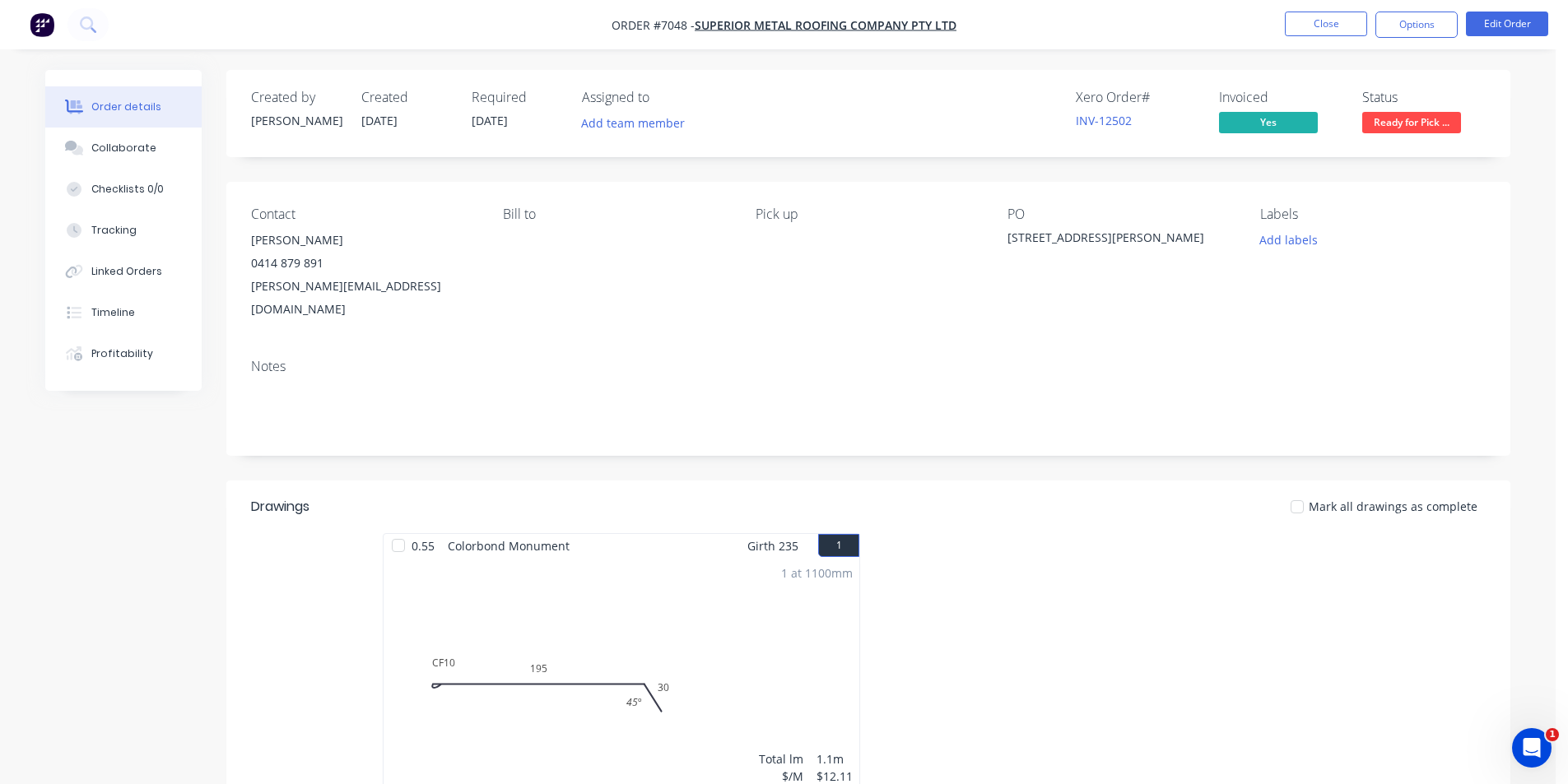
click at [402, 530] on div at bounding box center [398, 546] width 33 height 33
click at [1423, 22] on button "Options" at bounding box center [1416, 24] width 82 height 26
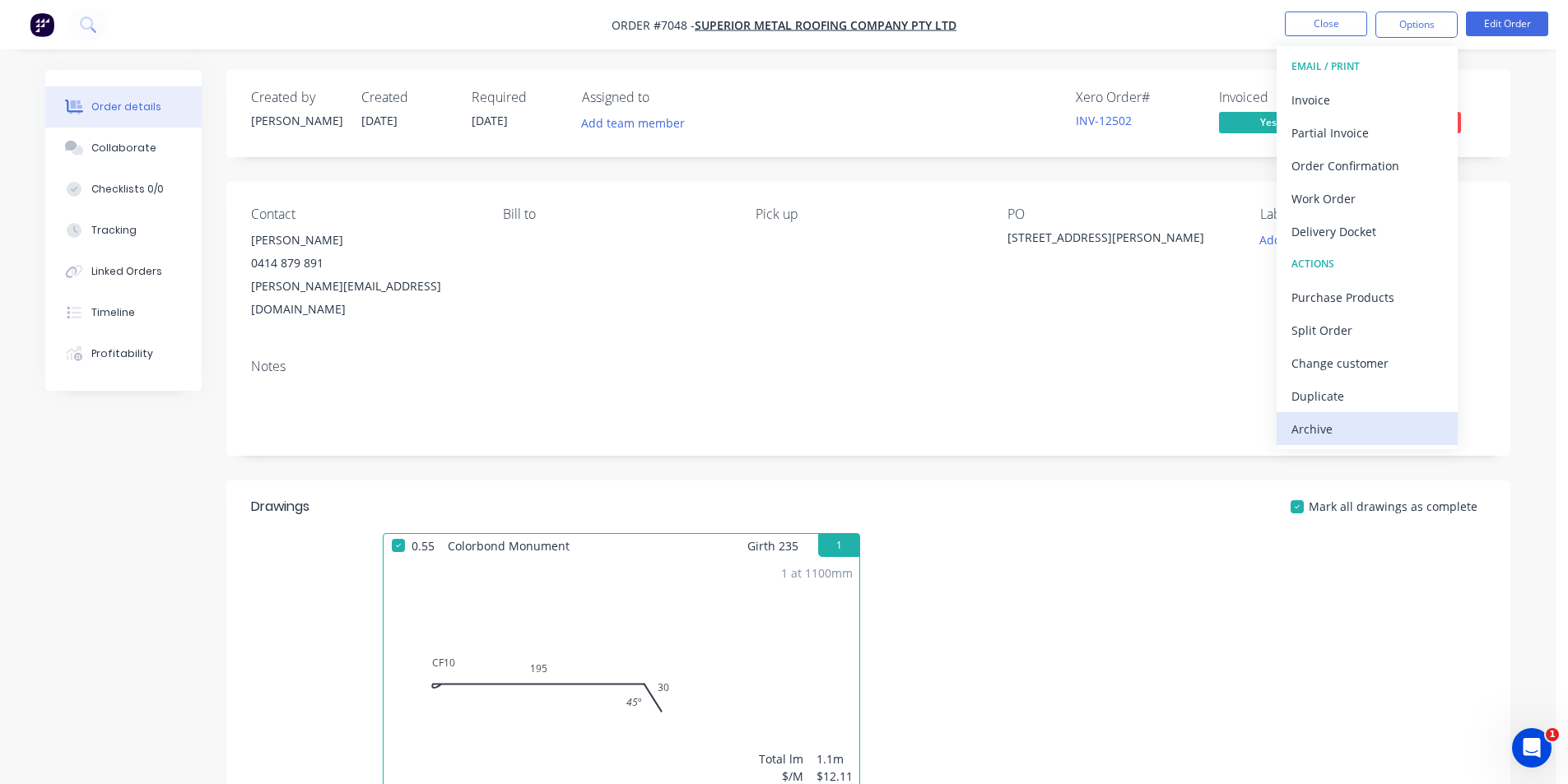
click at [1349, 447] on div "EMAIL / PRINT Invoice Partial Invoice Order Confirmation Work Order Delivery Do…" at bounding box center [1367, 248] width 181 height 404
click at [1347, 436] on div "Archive" at bounding box center [1367, 429] width 152 height 24
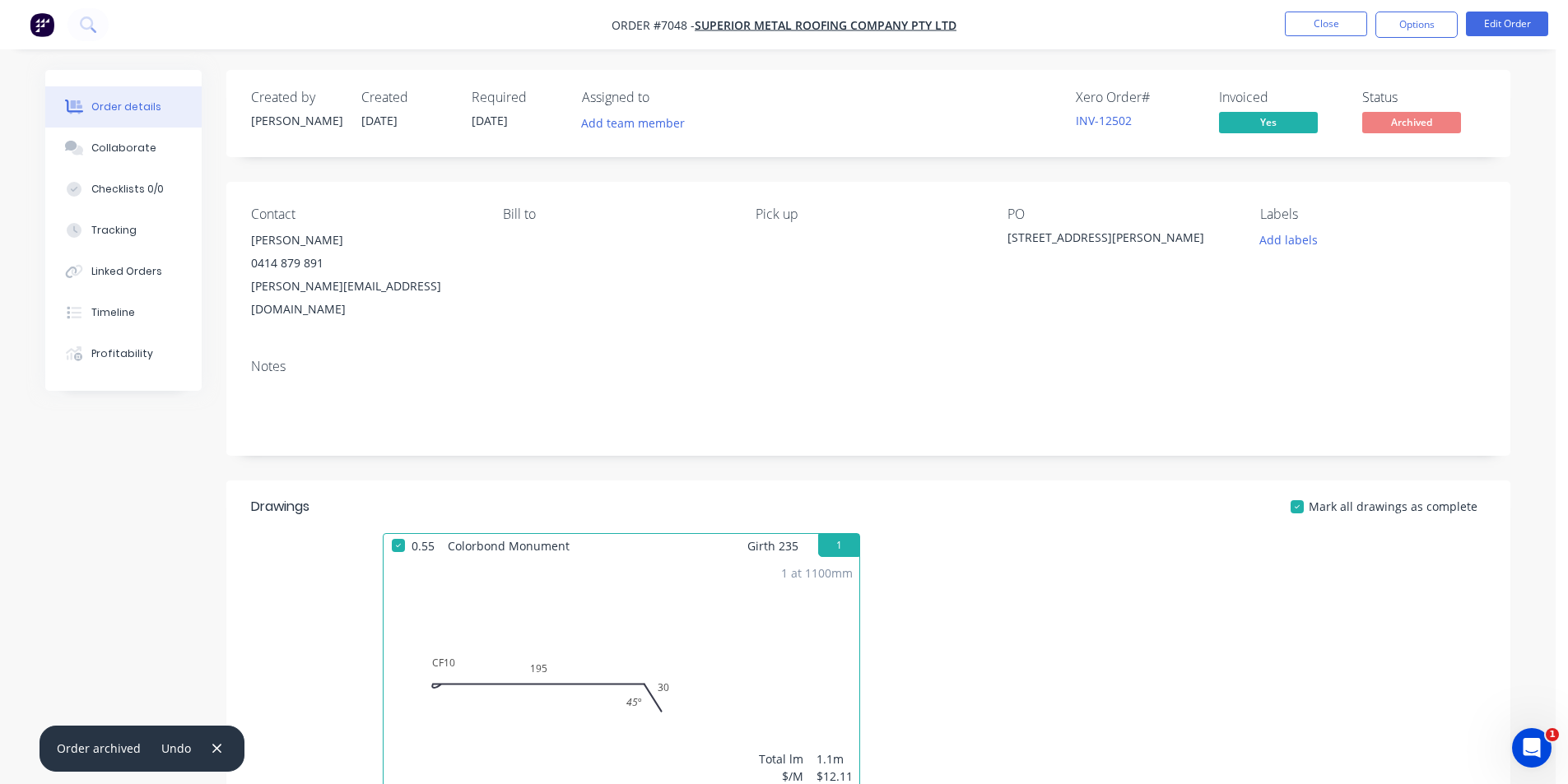
click at [1339, 37] on li "Close" at bounding box center [1326, 24] width 82 height 26
click at [1342, 30] on button "Close" at bounding box center [1326, 24] width 82 height 25
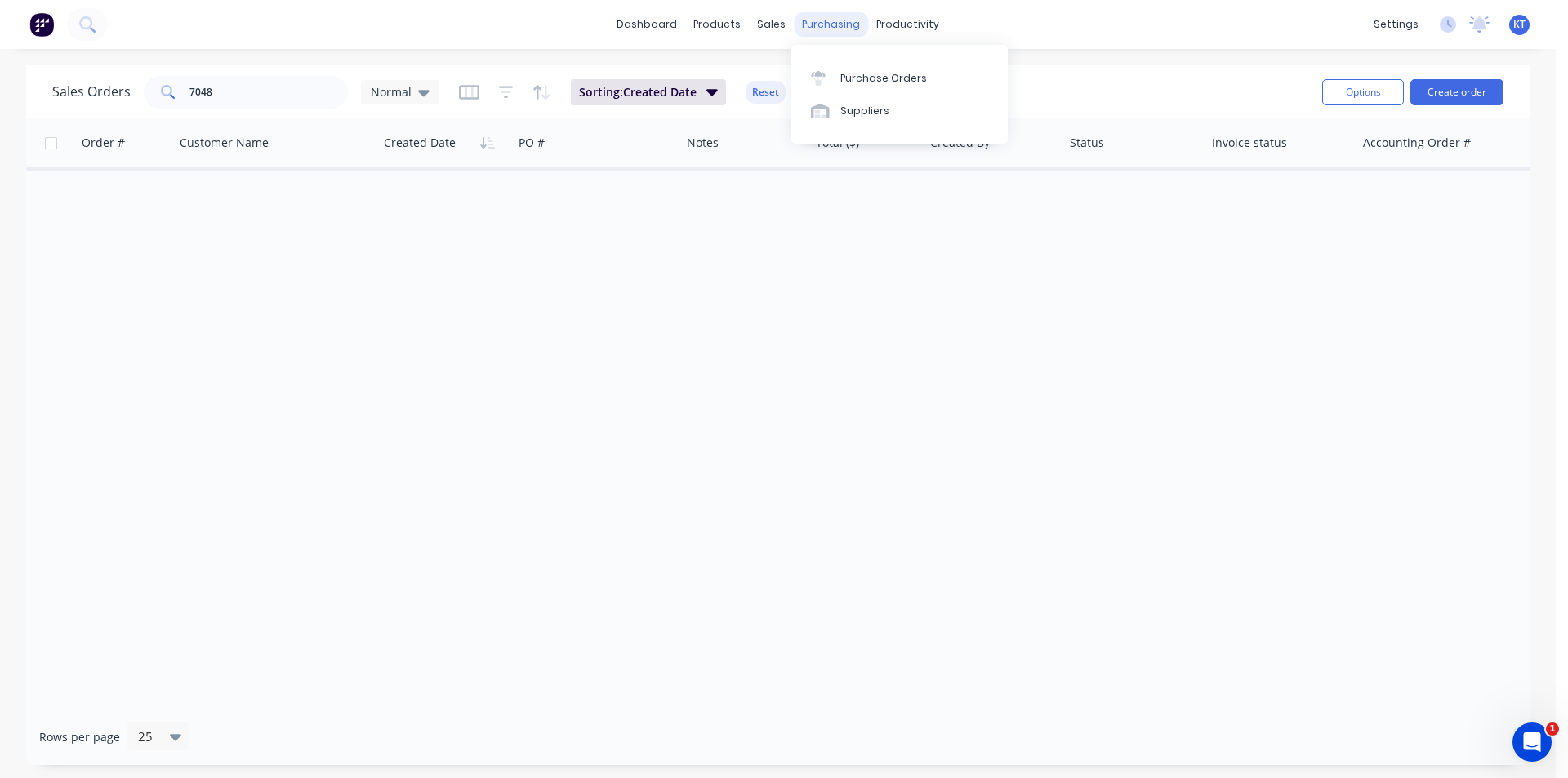
click at [858, 28] on div "purchasing" at bounding box center [831, 25] width 74 height 25
click at [879, 67] on link "Purchase Orders" at bounding box center [899, 77] width 216 height 33
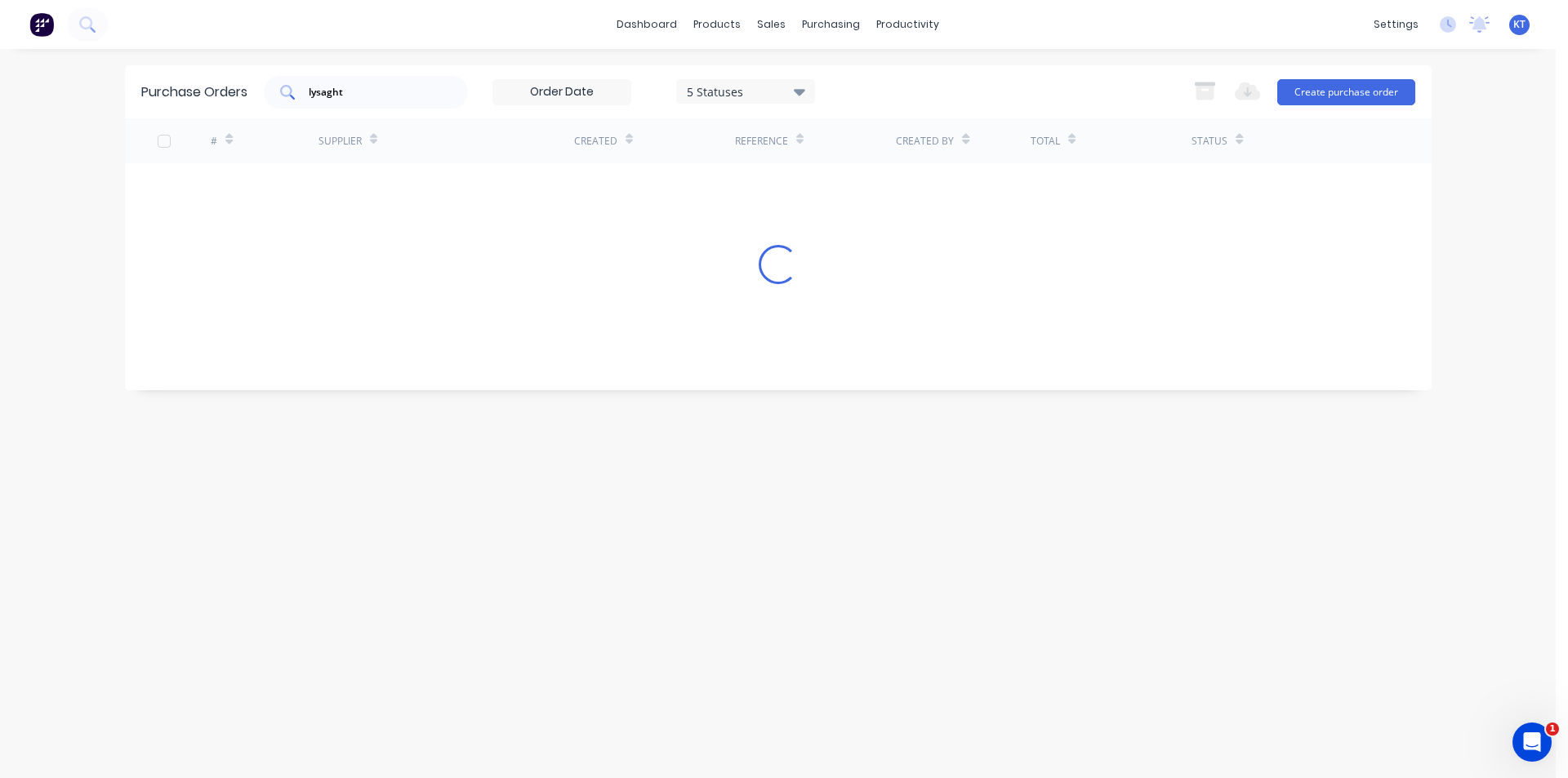
click at [376, 78] on div "lysaght" at bounding box center [366, 92] width 204 height 33
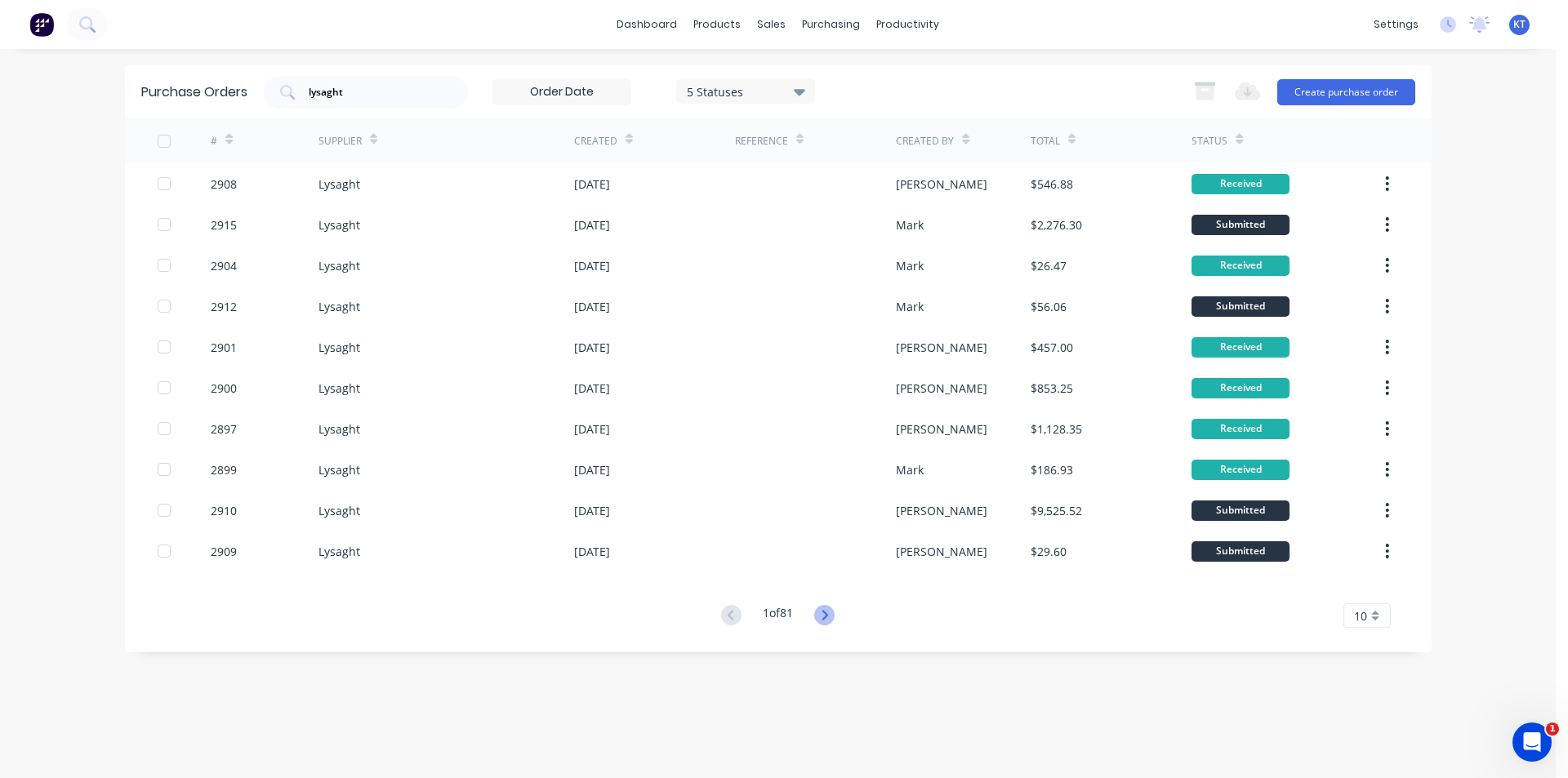
click at [834, 613] on icon at bounding box center [824, 615] width 20 height 20
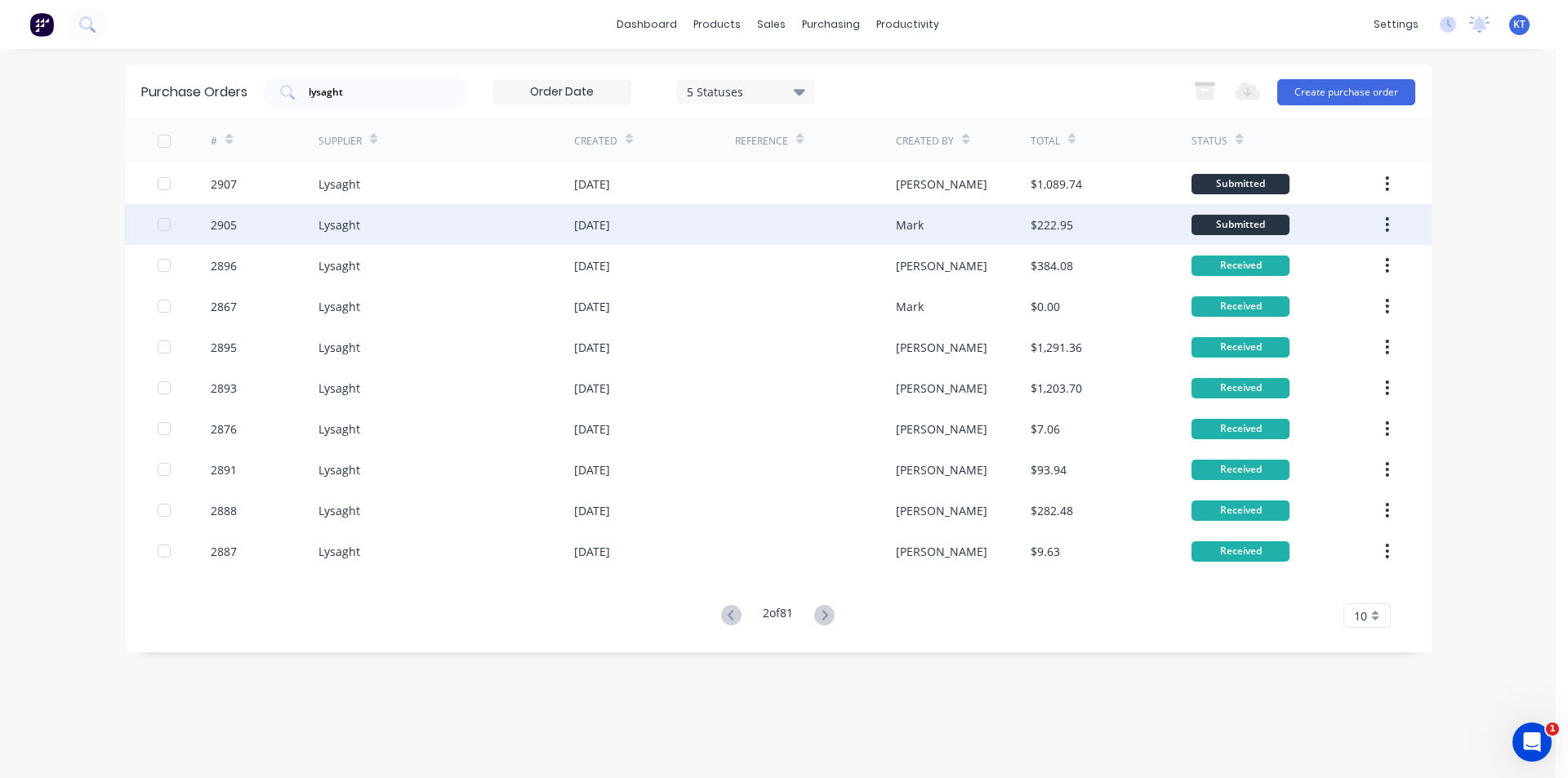
click at [438, 207] on div "Lysaght" at bounding box center [446, 224] width 256 height 41
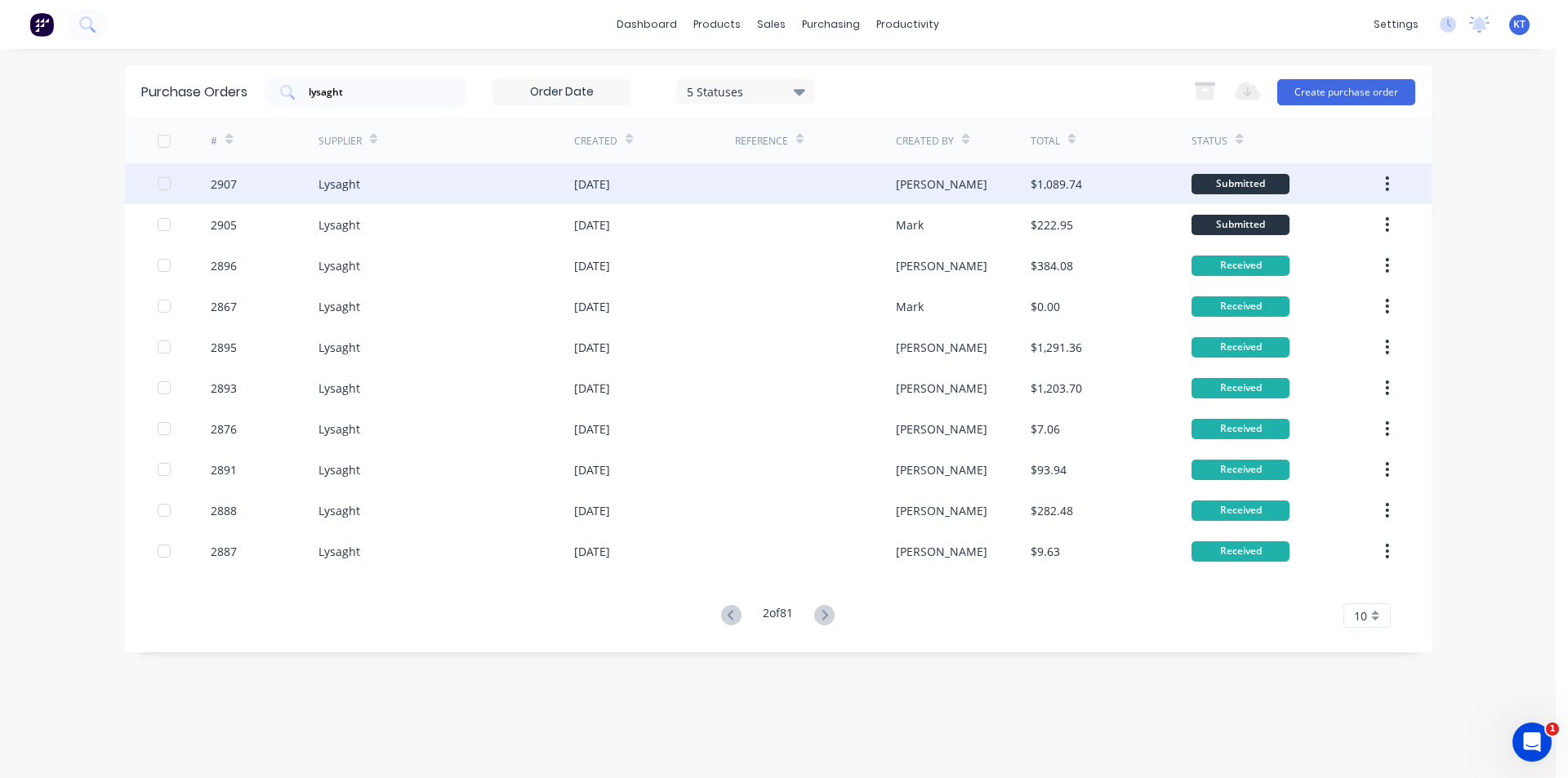
click at [442, 187] on div "Lysaght" at bounding box center [446, 183] width 256 height 41
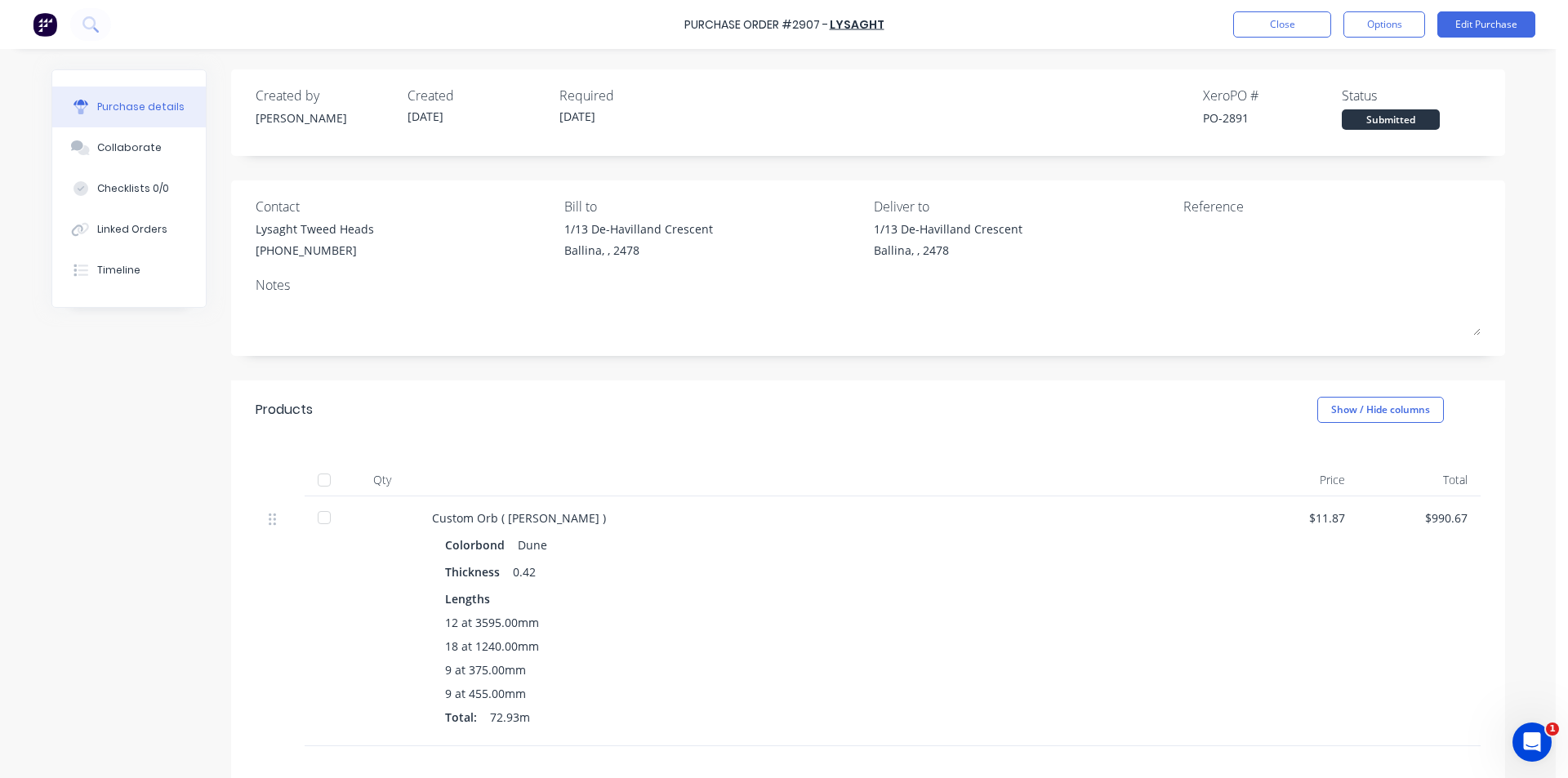
click at [324, 478] on div at bounding box center [324, 480] width 33 height 33
click at [168, 140] on button "Collaborate" at bounding box center [128, 148] width 153 height 41
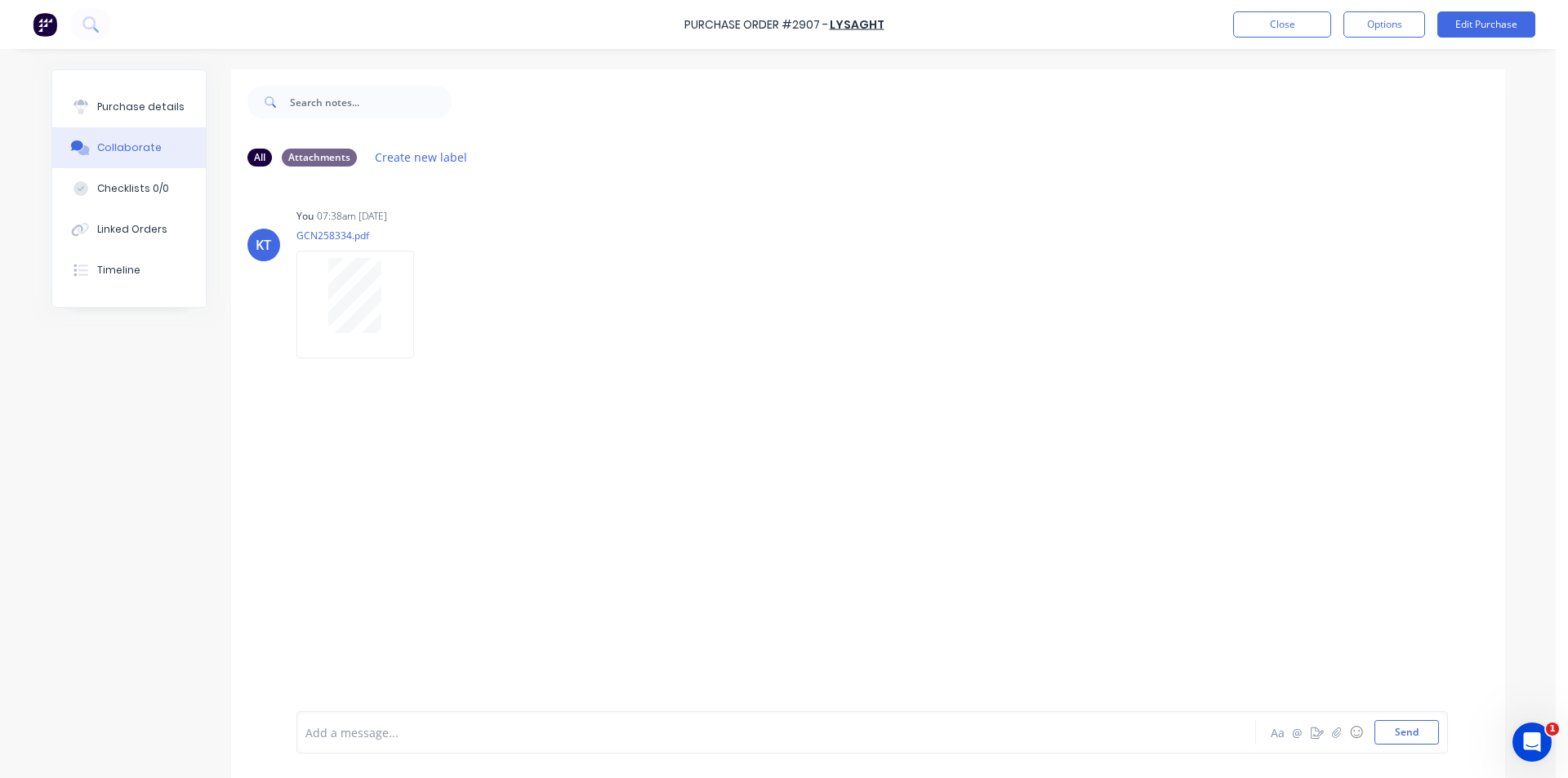
drag, startPoint x: 1107, startPoint y: 482, endPoint x: 1048, endPoint y: 501, distance: 62.0
click at [1107, 482] on div "KT You 07:38am 30/09/25 GCN258334.pdf Labels Download Delete" at bounding box center [868, 446] width 1274 height 532
click at [1327, 732] on button "button" at bounding box center [1337, 733] width 19 height 19
click at [1402, 736] on button "Send" at bounding box center [1406, 733] width 65 height 25
click at [113, 212] on button "Linked Orders" at bounding box center [128, 230] width 153 height 41
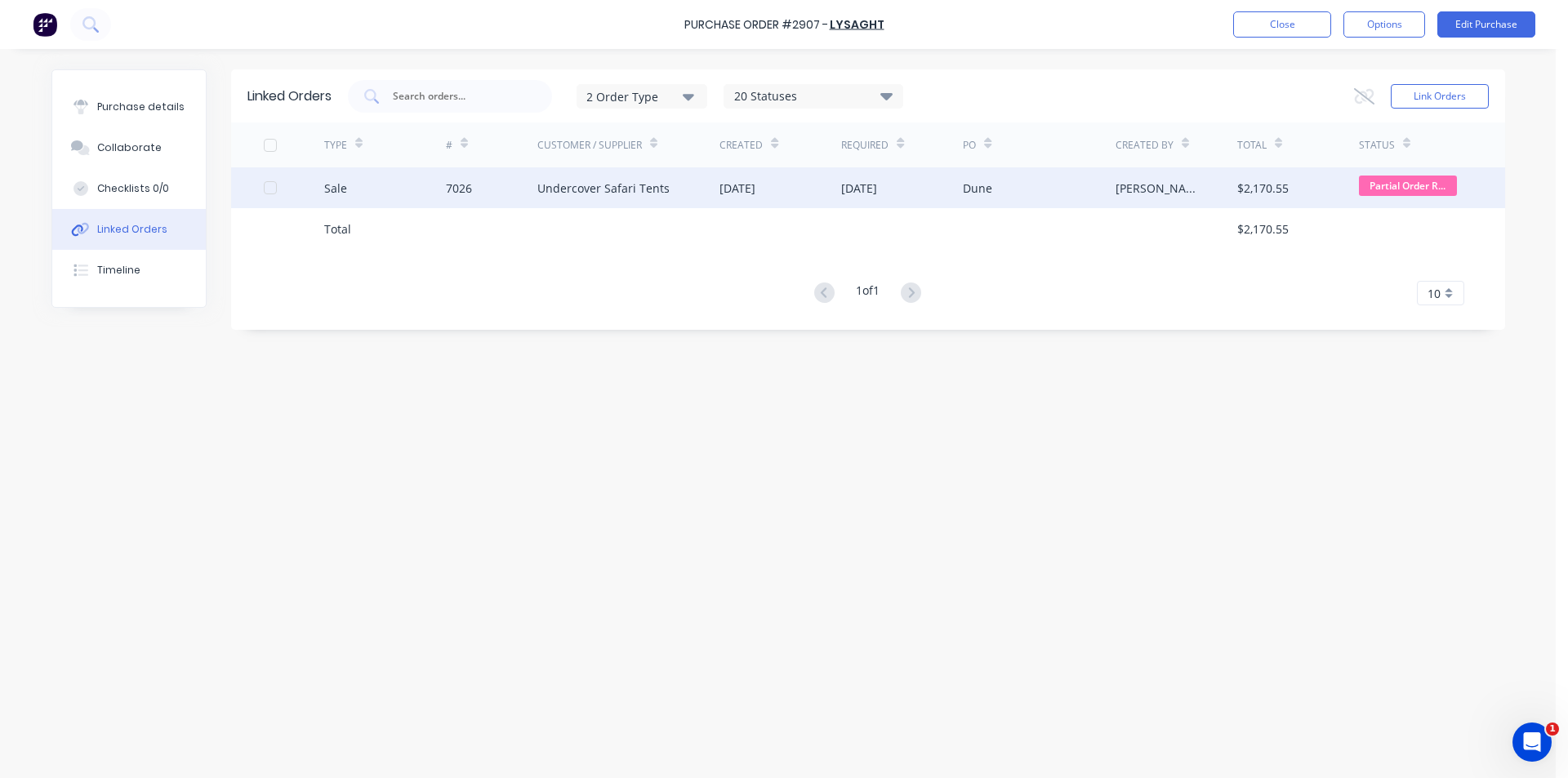
click at [695, 194] on div "Undercover Safari Tents" at bounding box center [629, 188] width 182 height 41
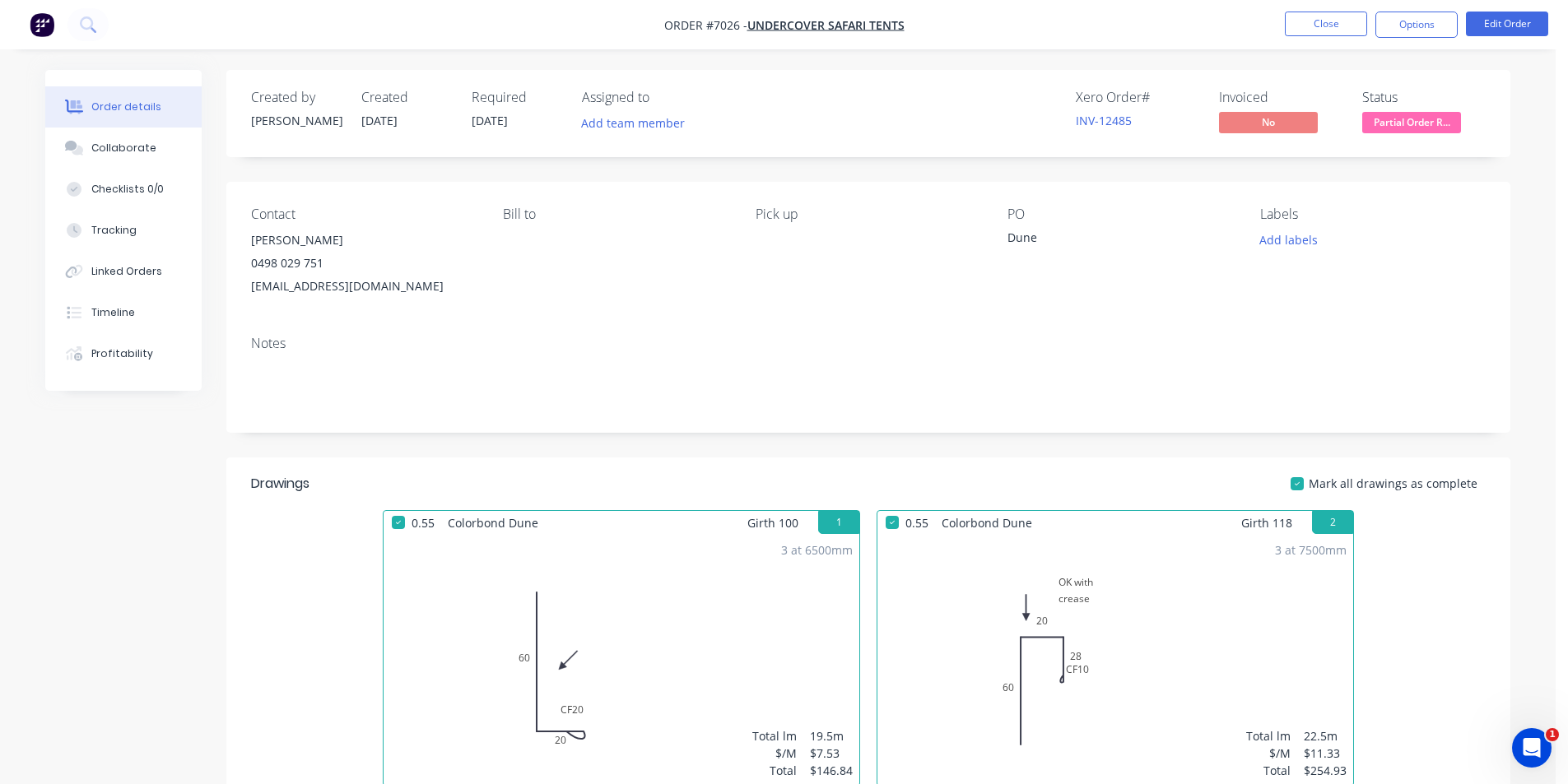
click at [1390, 128] on span "Partial Order R..." at bounding box center [1412, 121] width 99 height 21
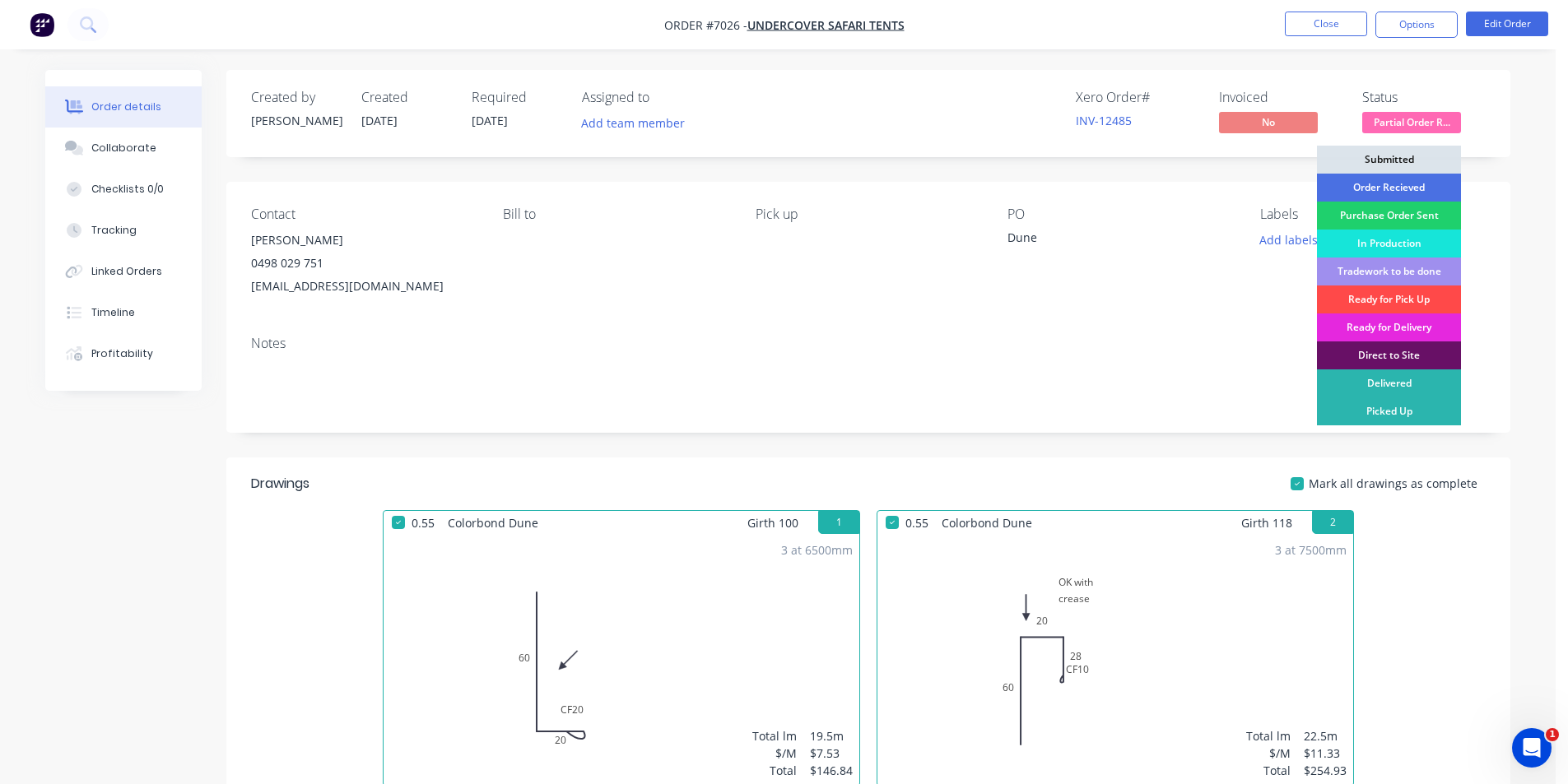
click at [1386, 294] on div "Ready for Pick Up" at bounding box center [1389, 299] width 144 height 28
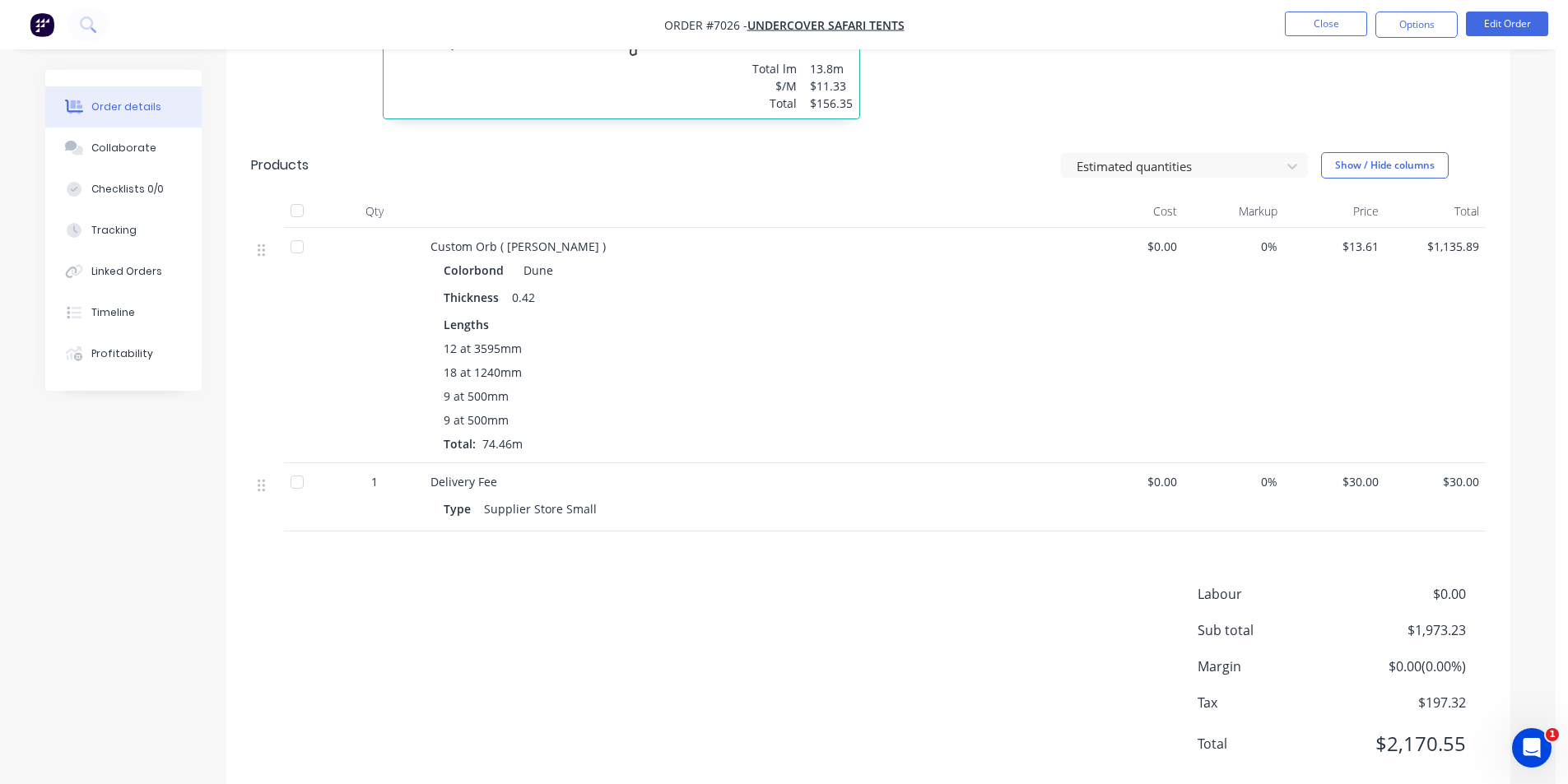
scroll to position [1294, 0]
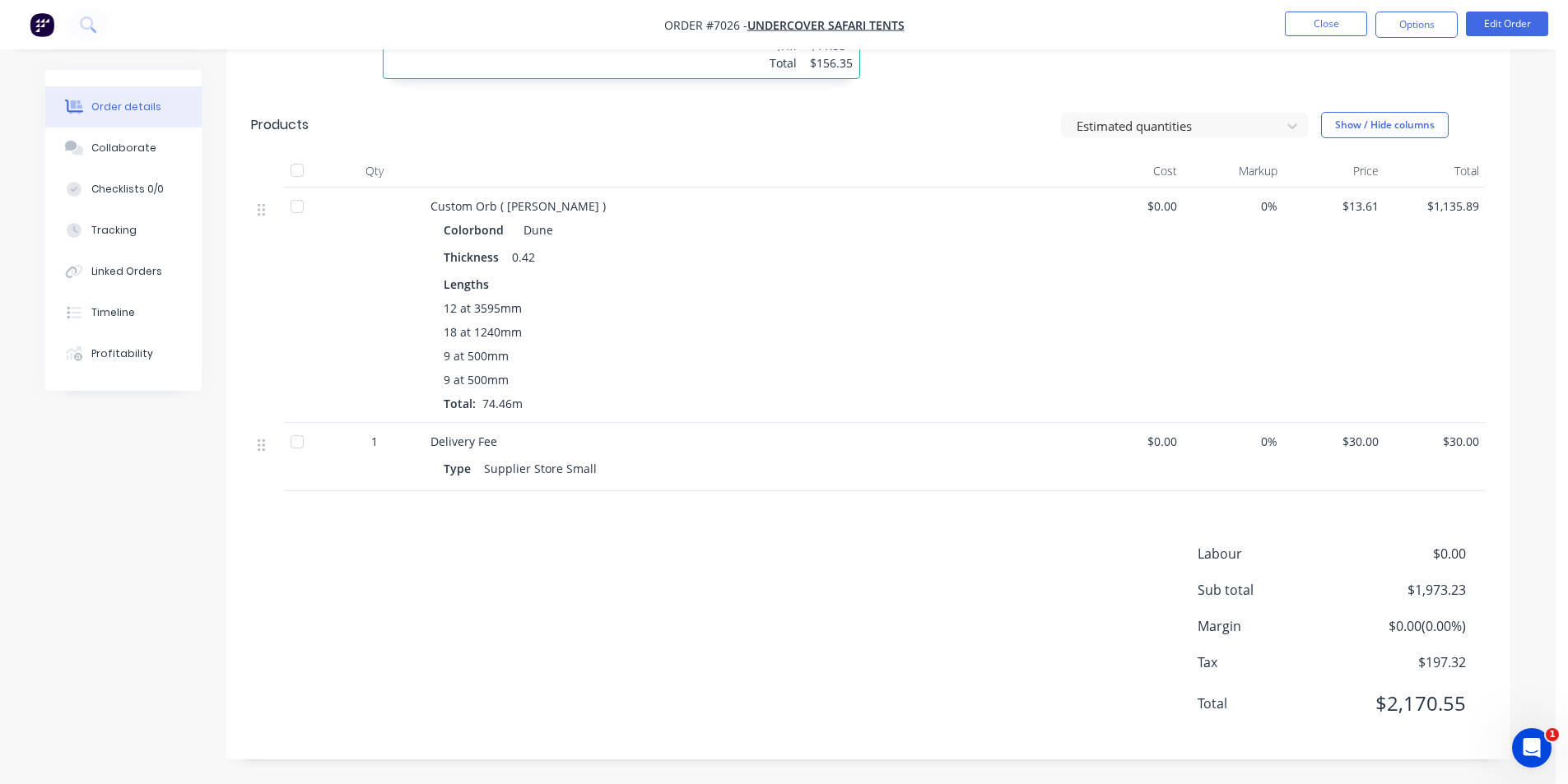
click at [300, 162] on div at bounding box center [296, 170] width 33 height 33
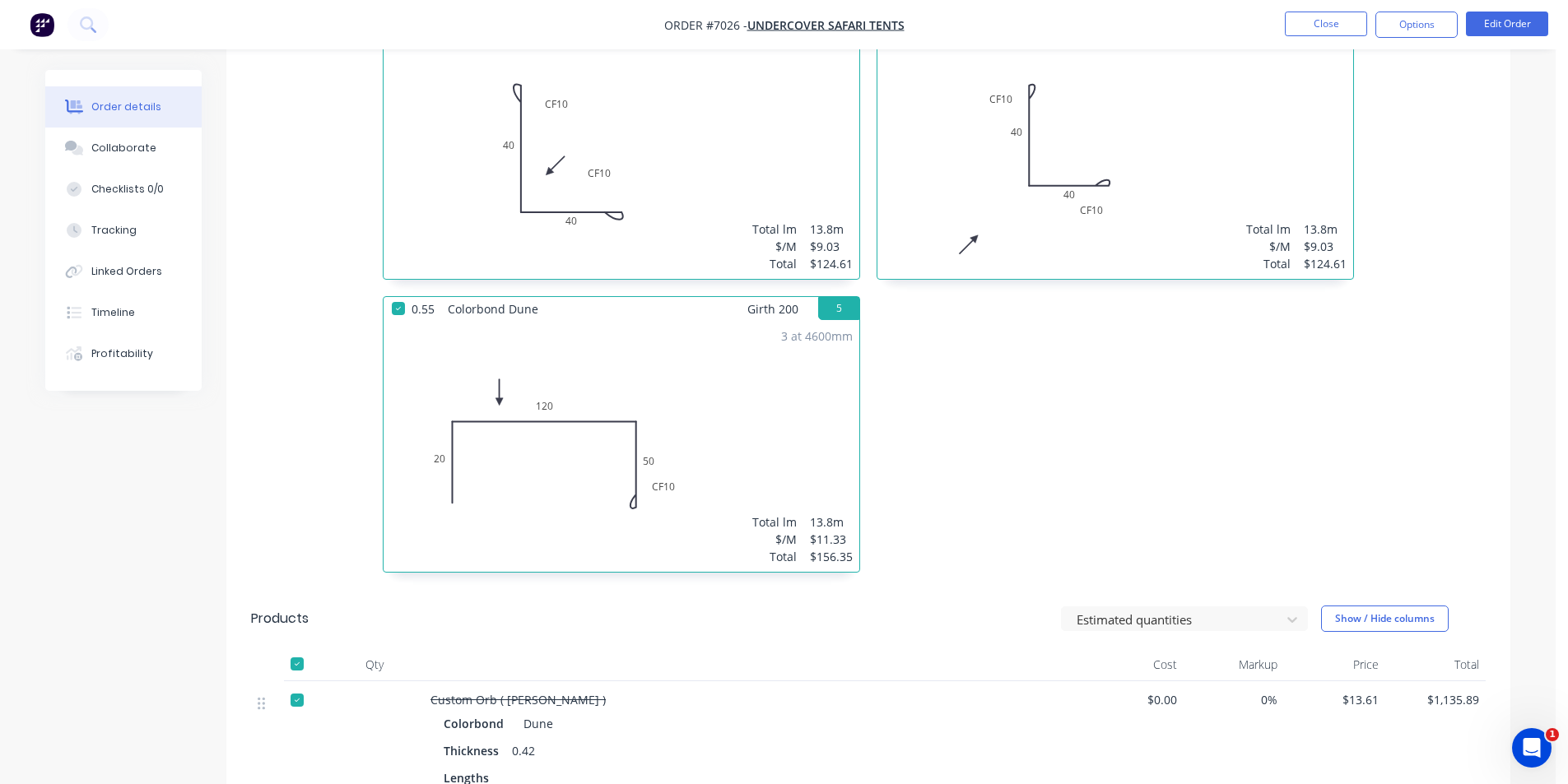
scroll to position [388, 0]
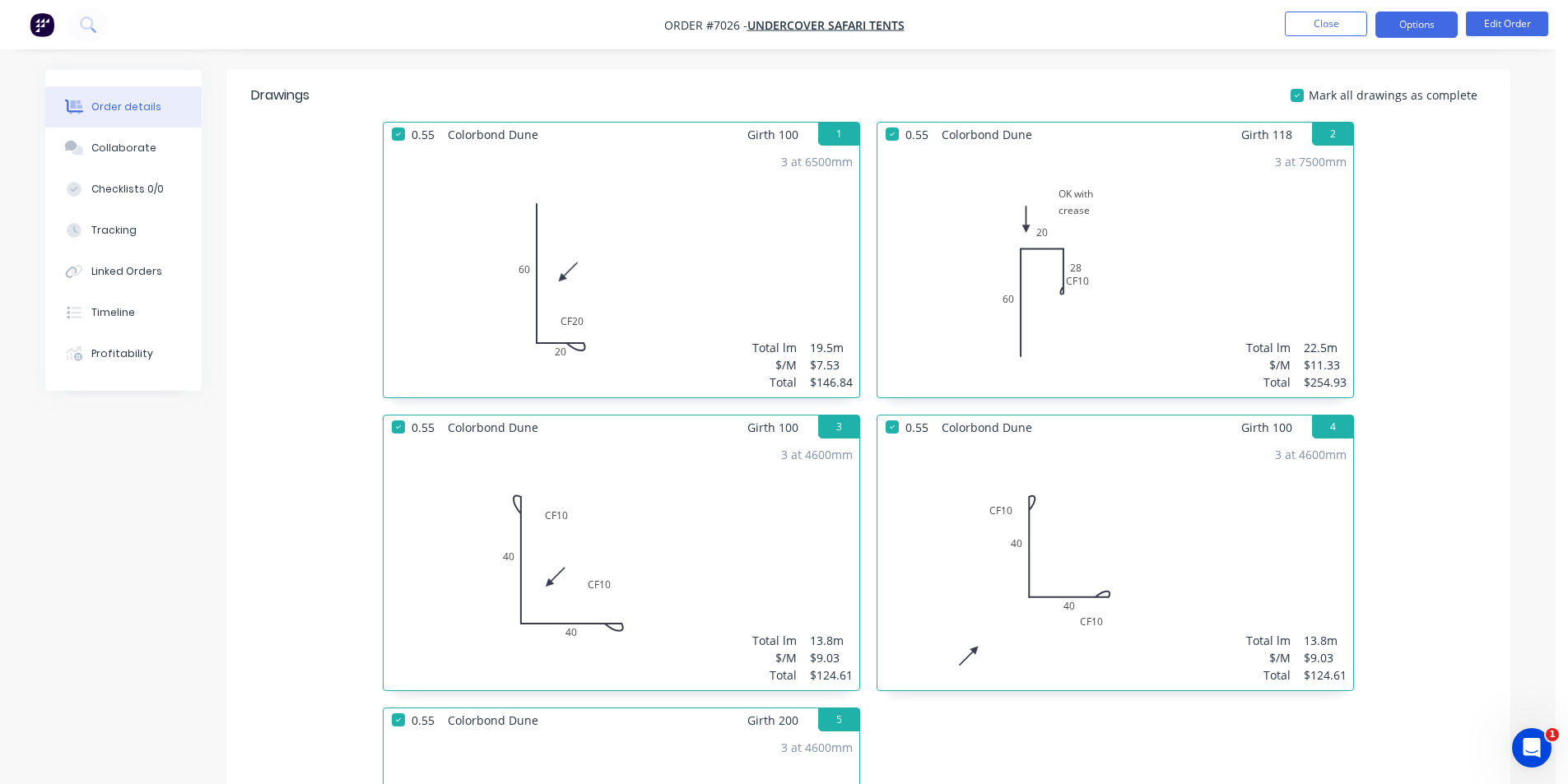
click at [1405, 13] on button "Options" at bounding box center [1416, 24] width 82 height 26
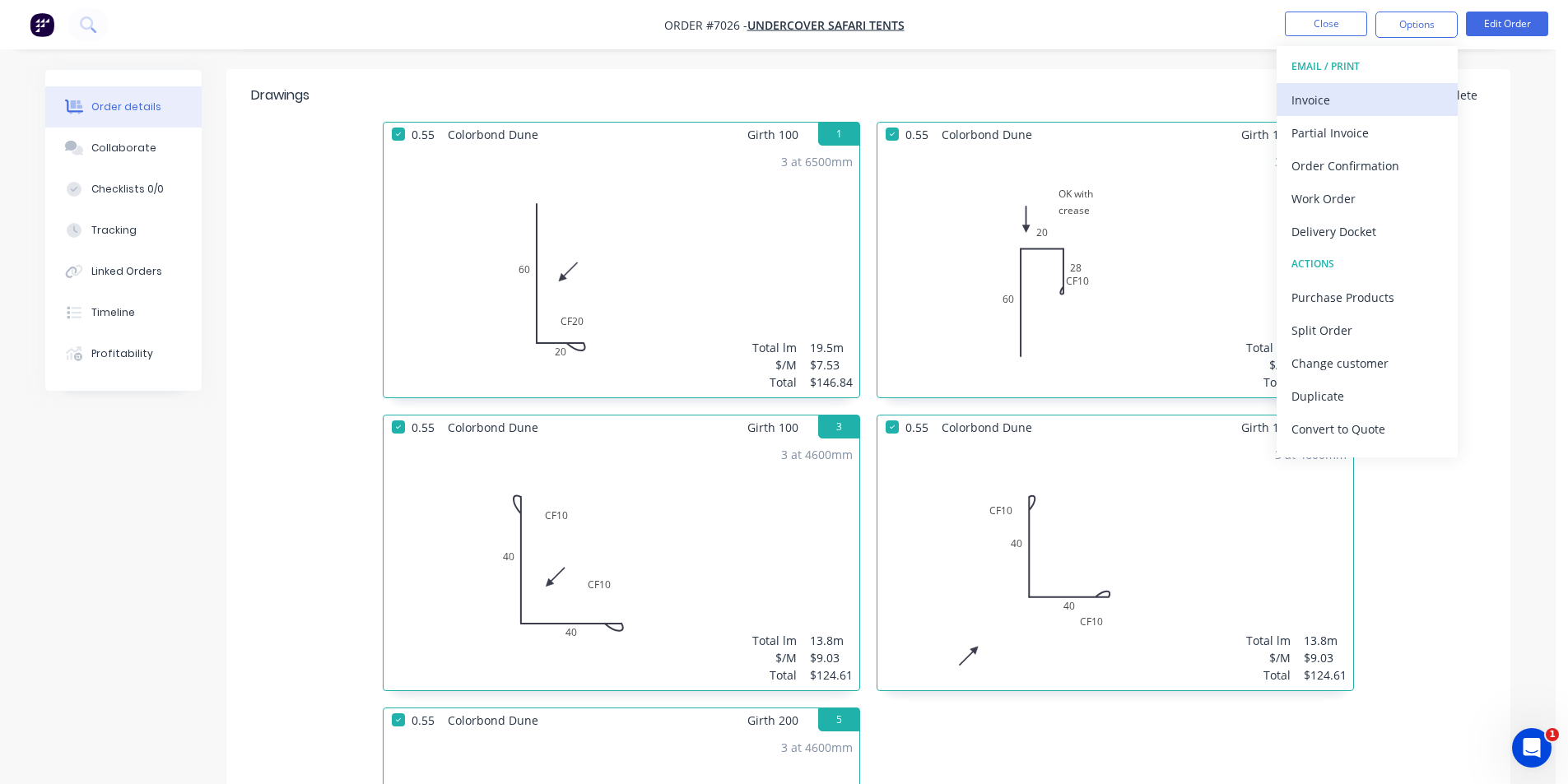
click at [1429, 91] on div "Invoice" at bounding box center [1367, 100] width 152 height 24
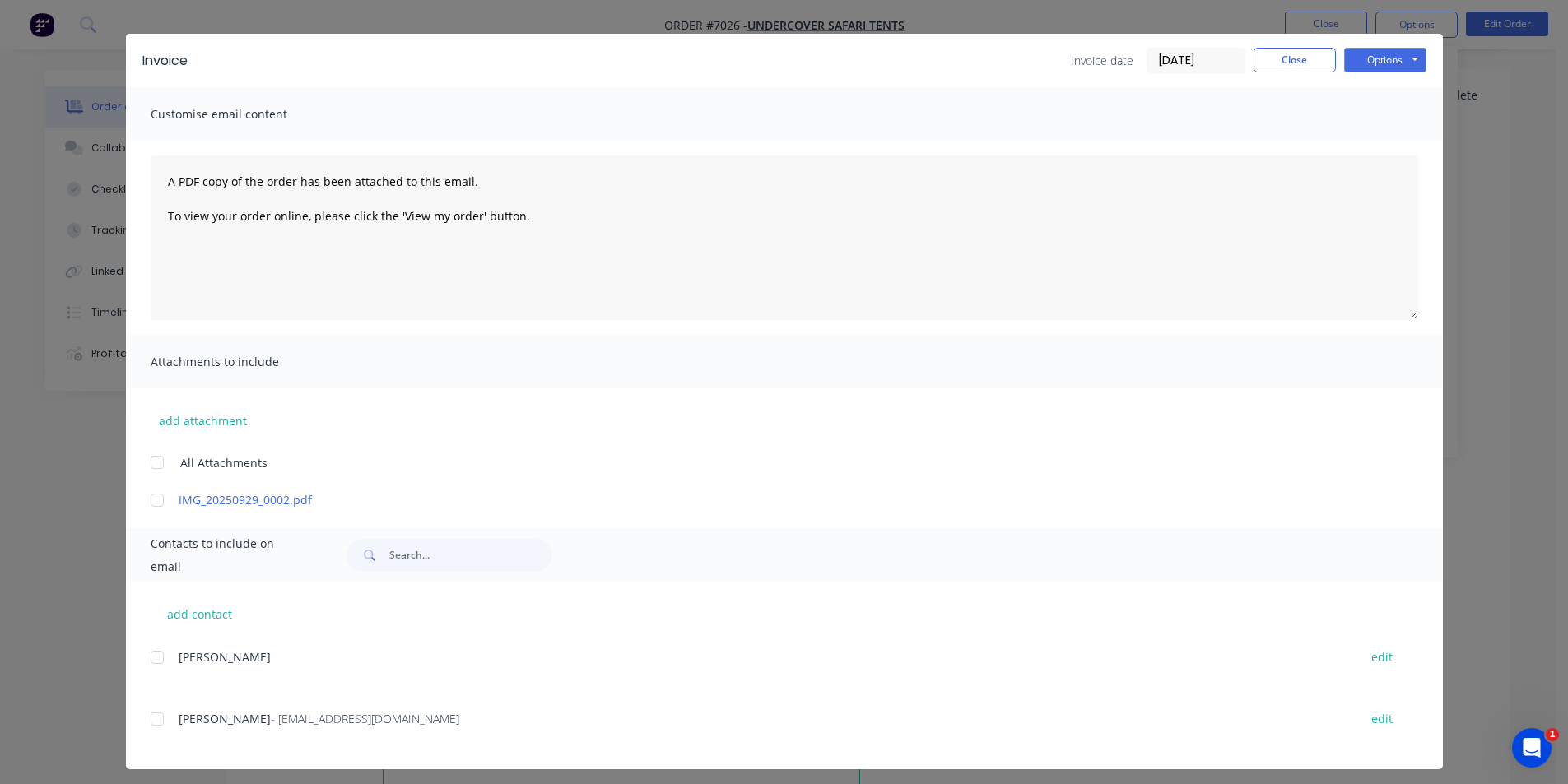
scroll to position [40, 0]
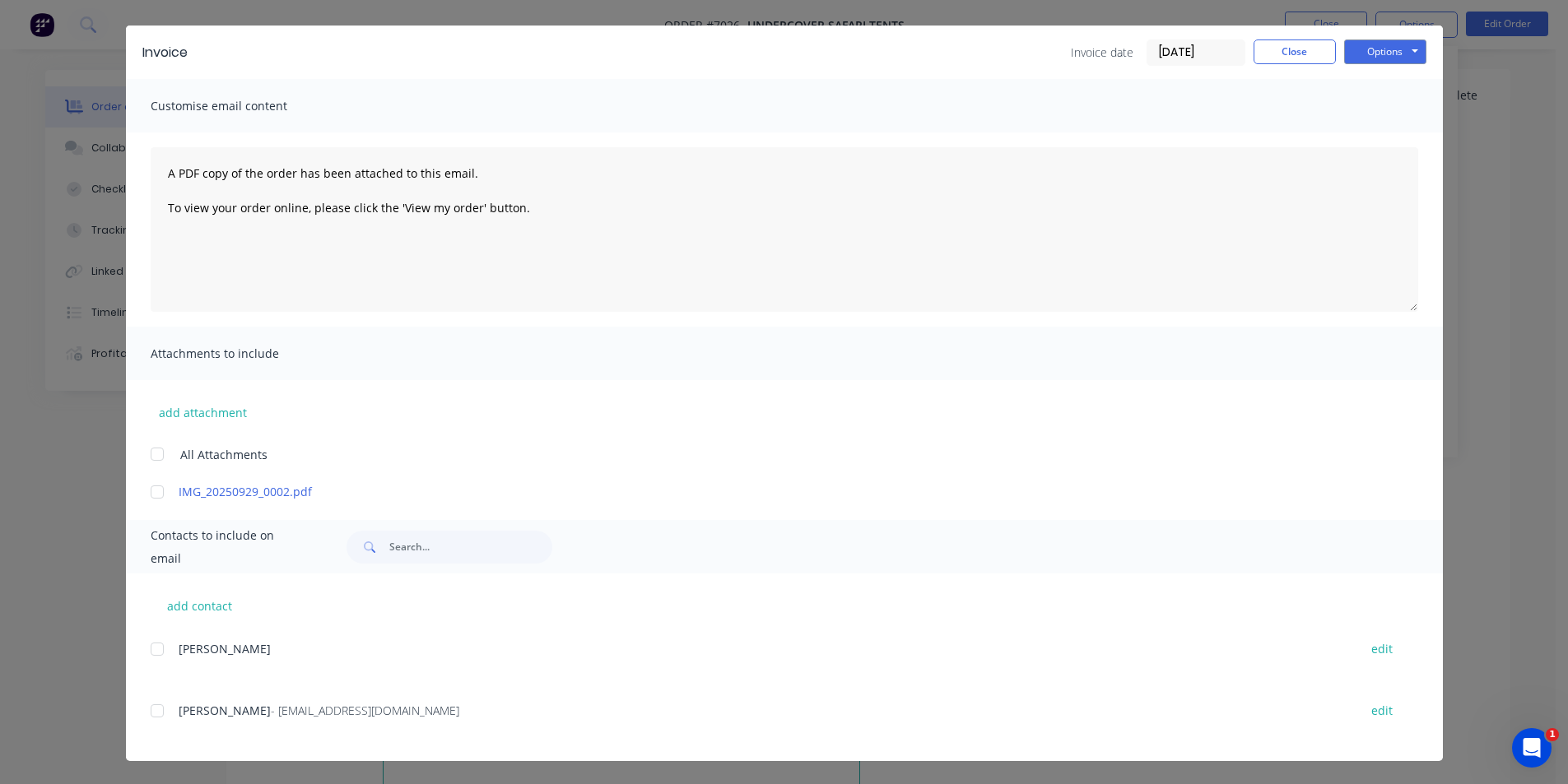
drag, startPoint x: 158, startPoint y: 709, endPoint x: 780, endPoint y: 504, distance: 654.9
click at [159, 709] on div at bounding box center [157, 711] width 33 height 33
click at [1376, 63] on button "Options" at bounding box center [1385, 52] width 82 height 25
click at [1381, 141] on button "Email" at bounding box center [1397, 135] width 105 height 27
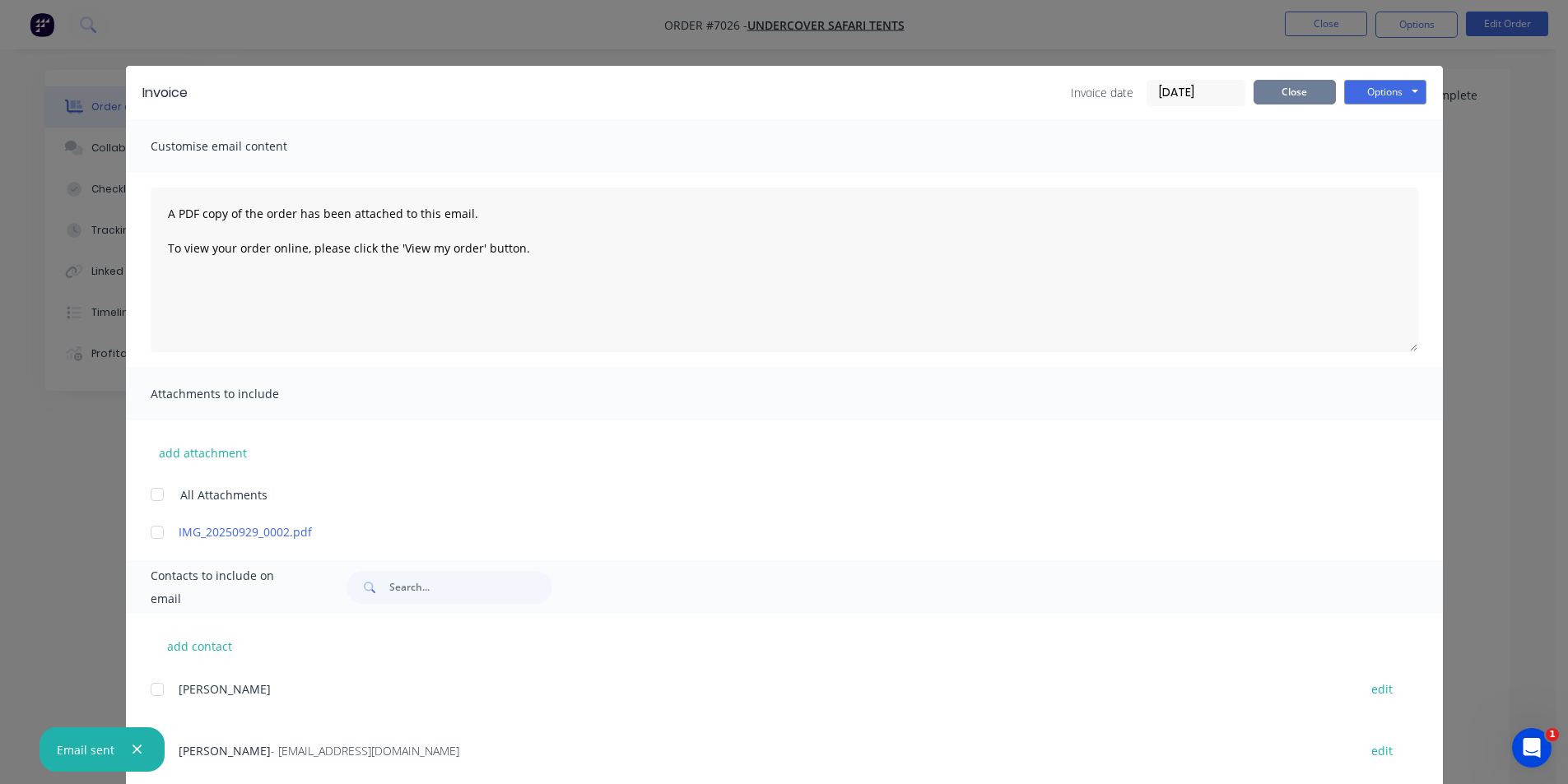
click at [1288, 82] on button "Close" at bounding box center [1295, 92] width 82 height 25
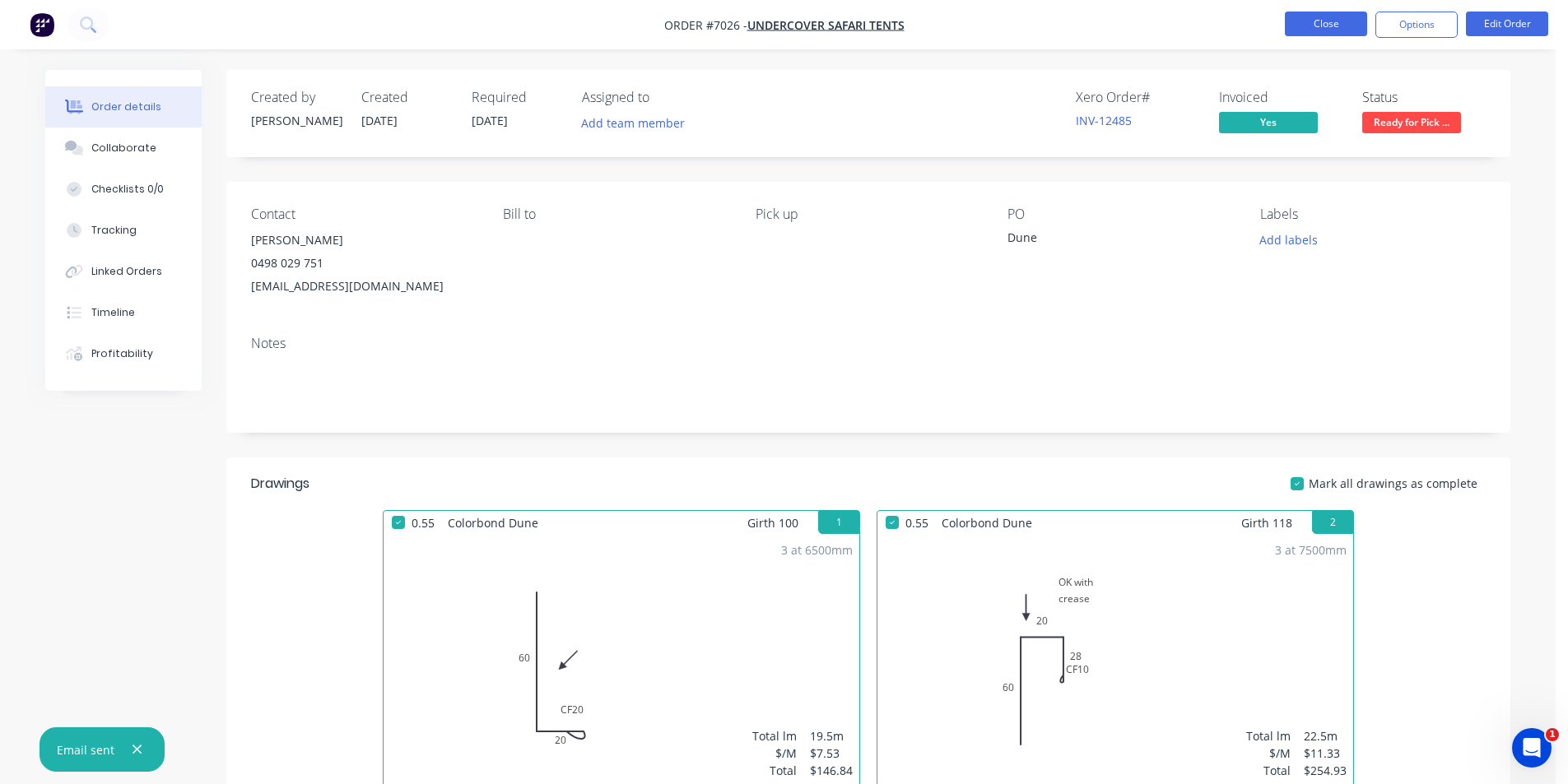
click at [1349, 17] on button "Close" at bounding box center [1326, 24] width 82 height 25
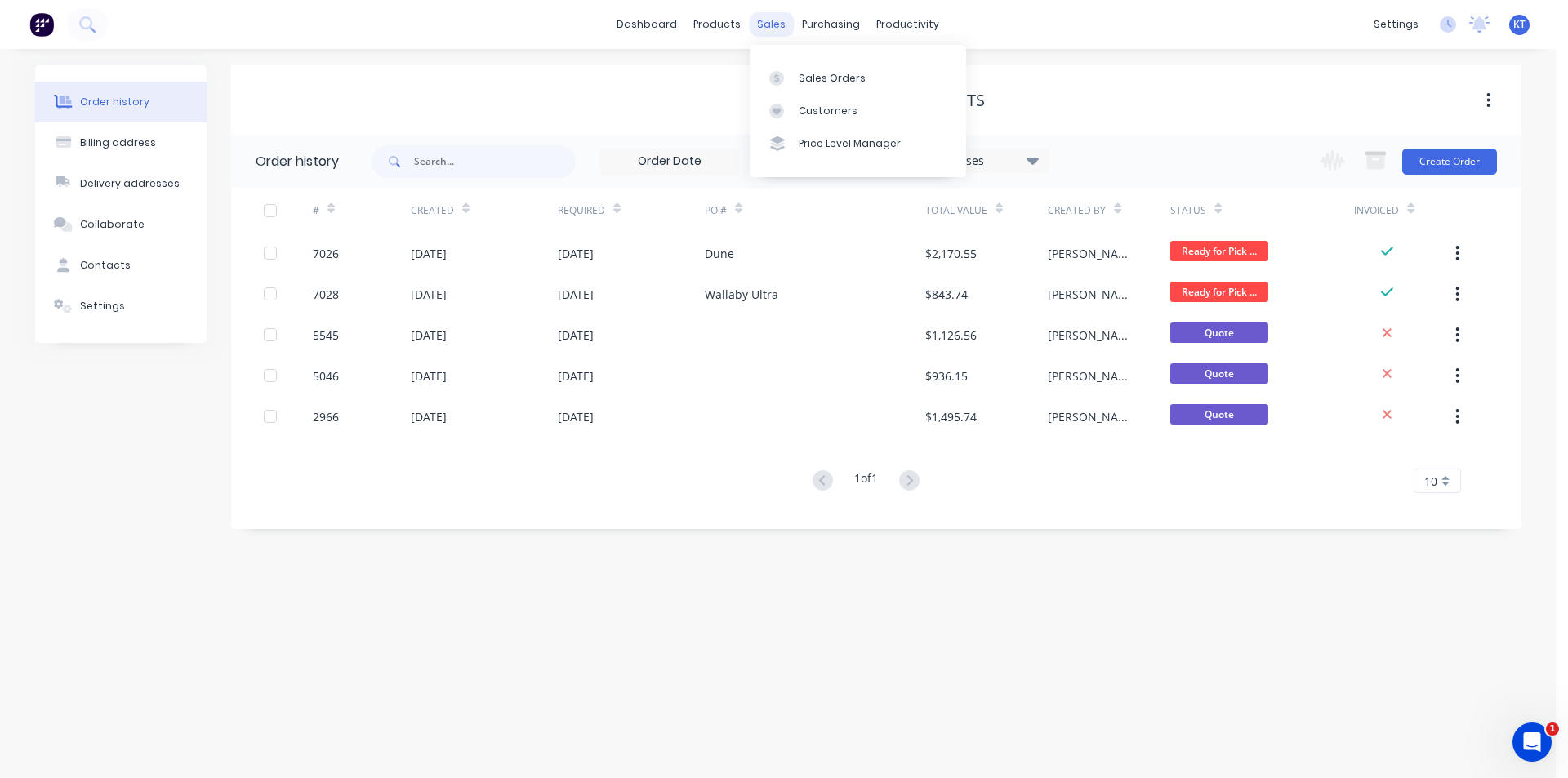
click at [759, 22] on div "sales" at bounding box center [771, 25] width 45 height 25
click at [836, 49] on div "Sales Orders Customers Price Level Manager" at bounding box center [858, 111] width 216 height 131
click at [883, 78] on div "Purchase Orders" at bounding box center [884, 78] width 87 height 15
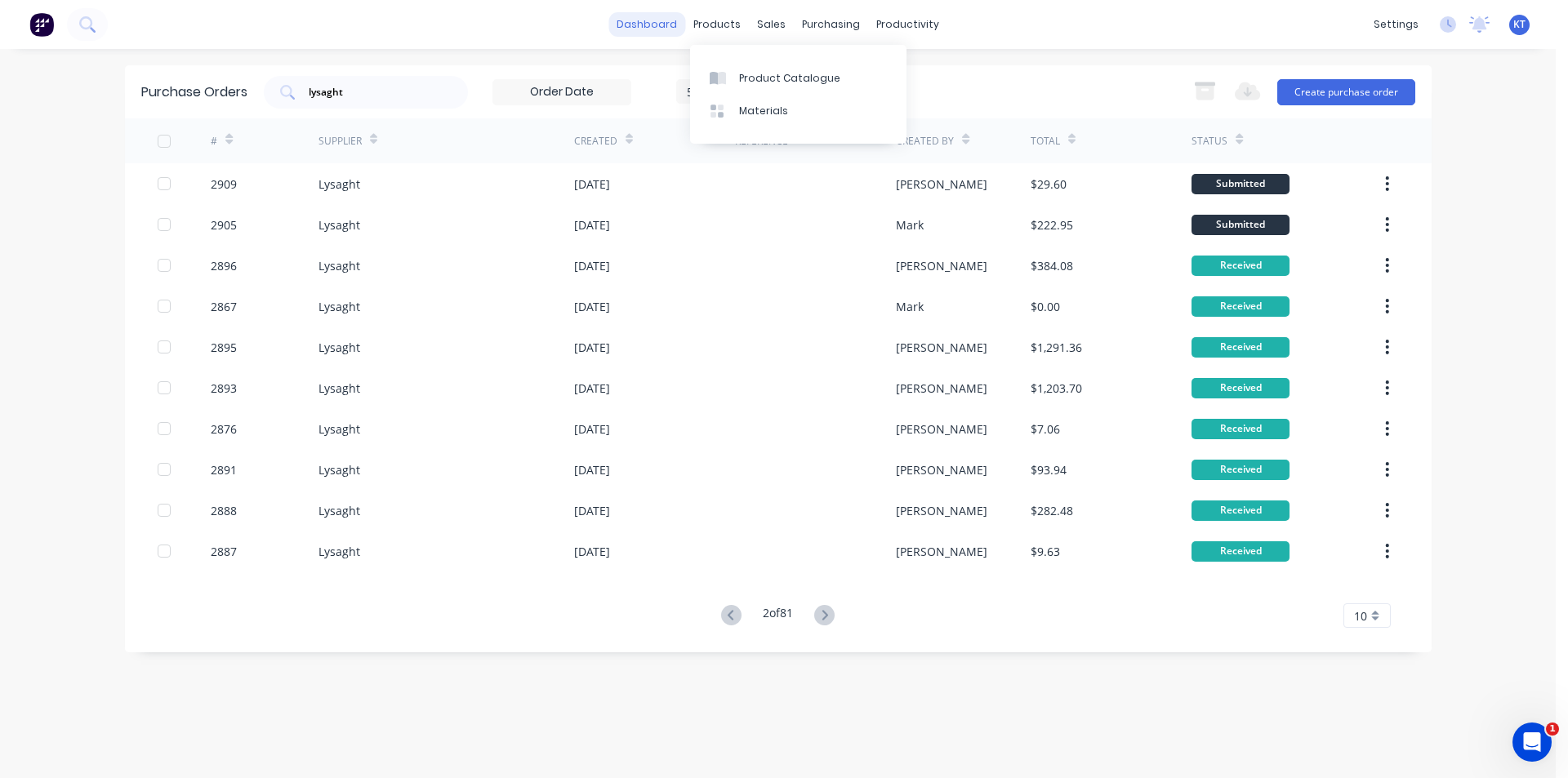
click at [684, 31] on link "dashboard" at bounding box center [647, 25] width 77 height 25
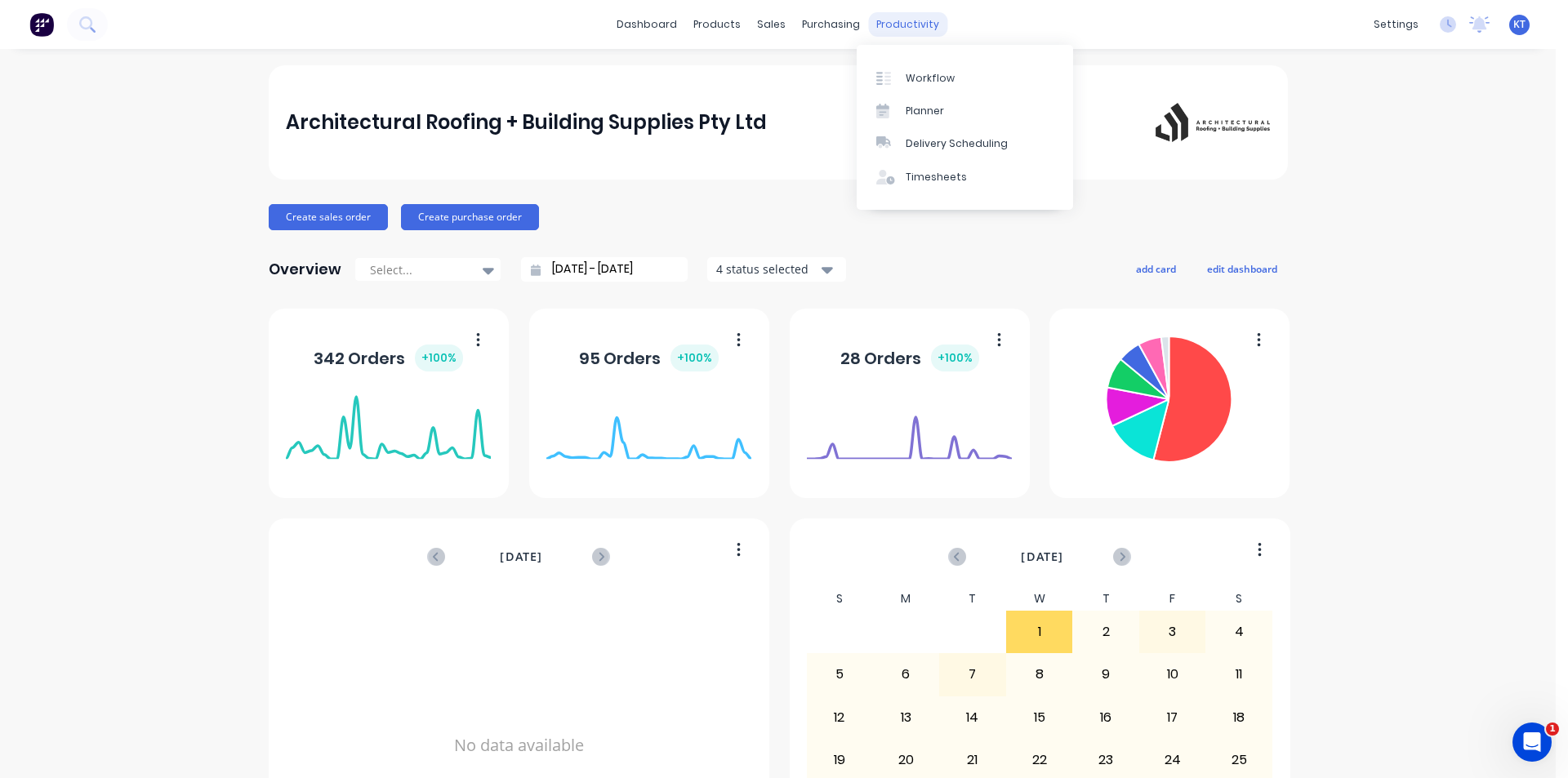
click at [899, 19] on div "productivity" at bounding box center [907, 25] width 79 height 25
click at [957, 149] on div "Delivery Scheduling" at bounding box center [956, 144] width 102 height 15
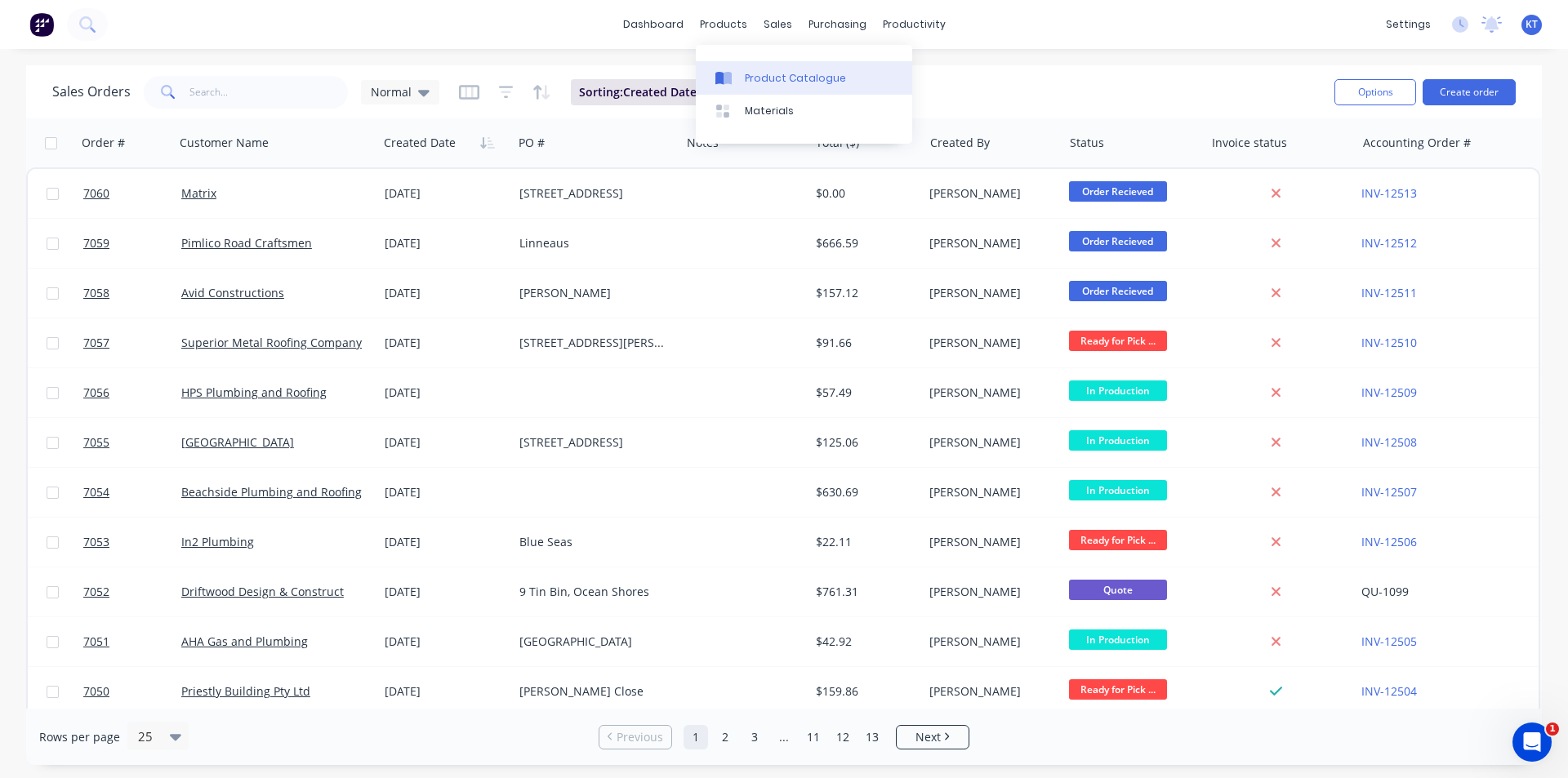
click at [759, 87] on link "Product Catalogue" at bounding box center [803, 77] width 216 height 33
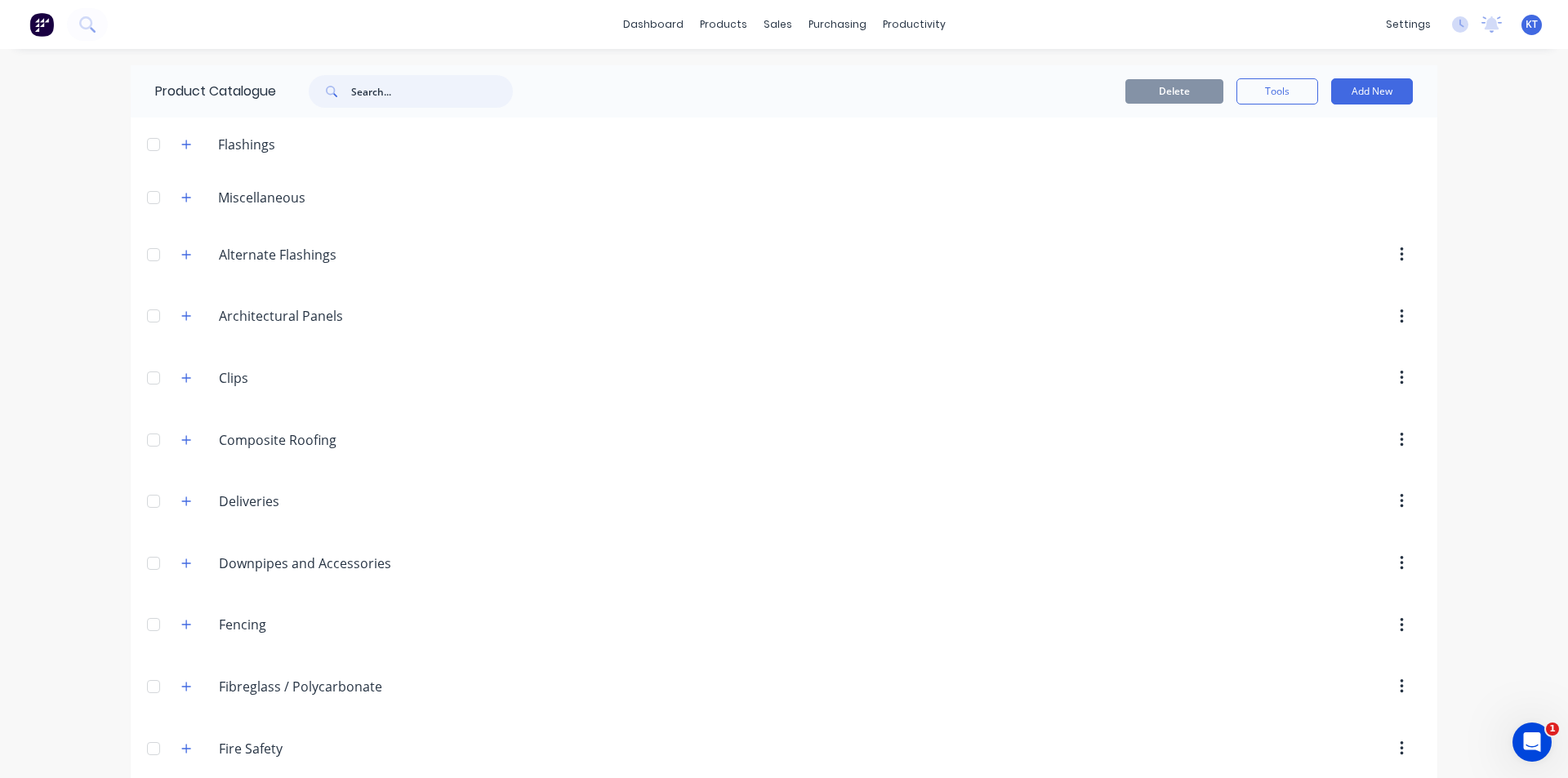
click at [384, 103] on input "text" at bounding box center [431, 91] width 162 height 33
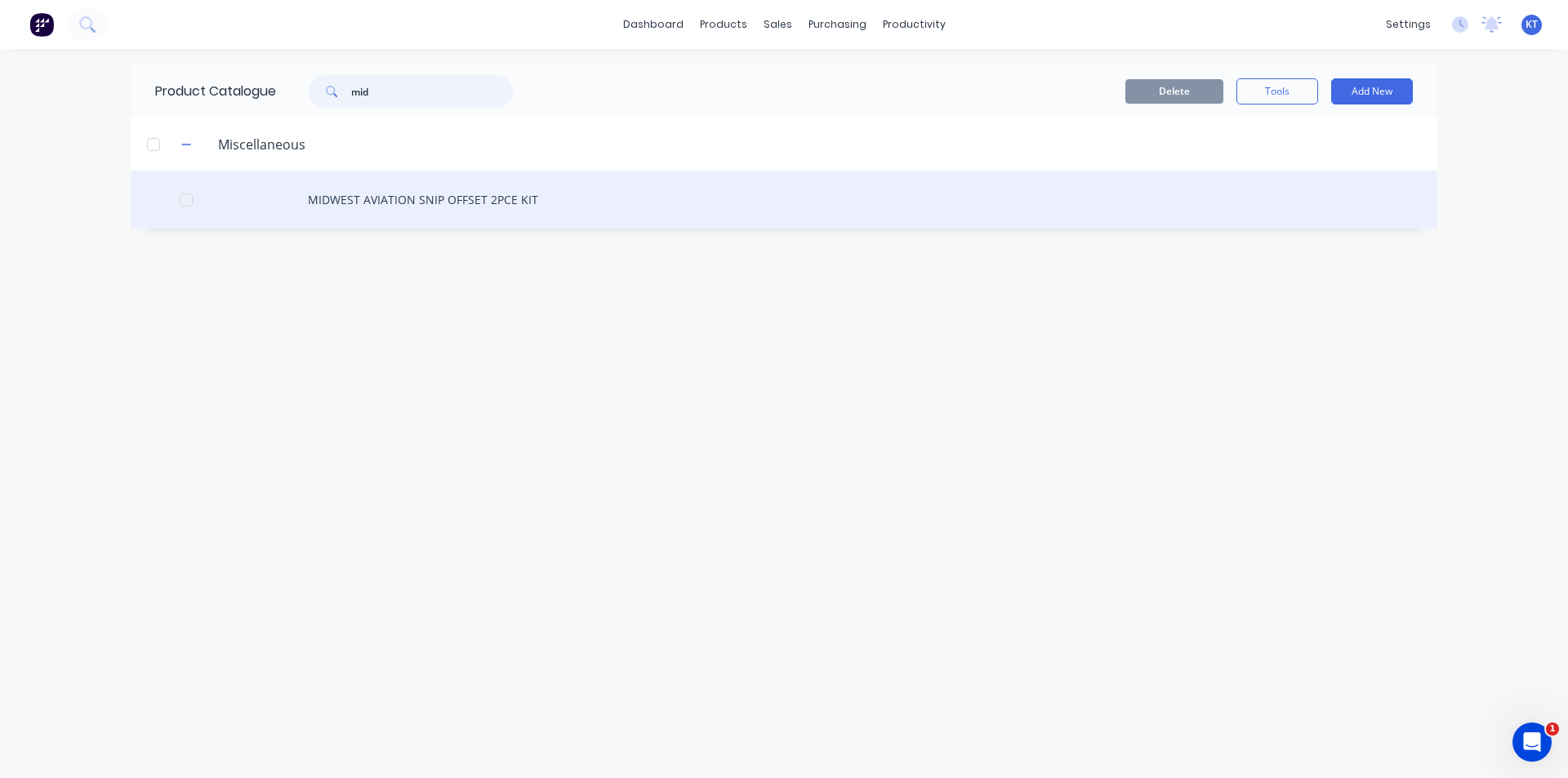
type input "mid"
click at [366, 192] on div "MIDWEST AVIATION SNIP OFFSET 2PCE KIT" at bounding box center [783, 199] width 1307 height 58
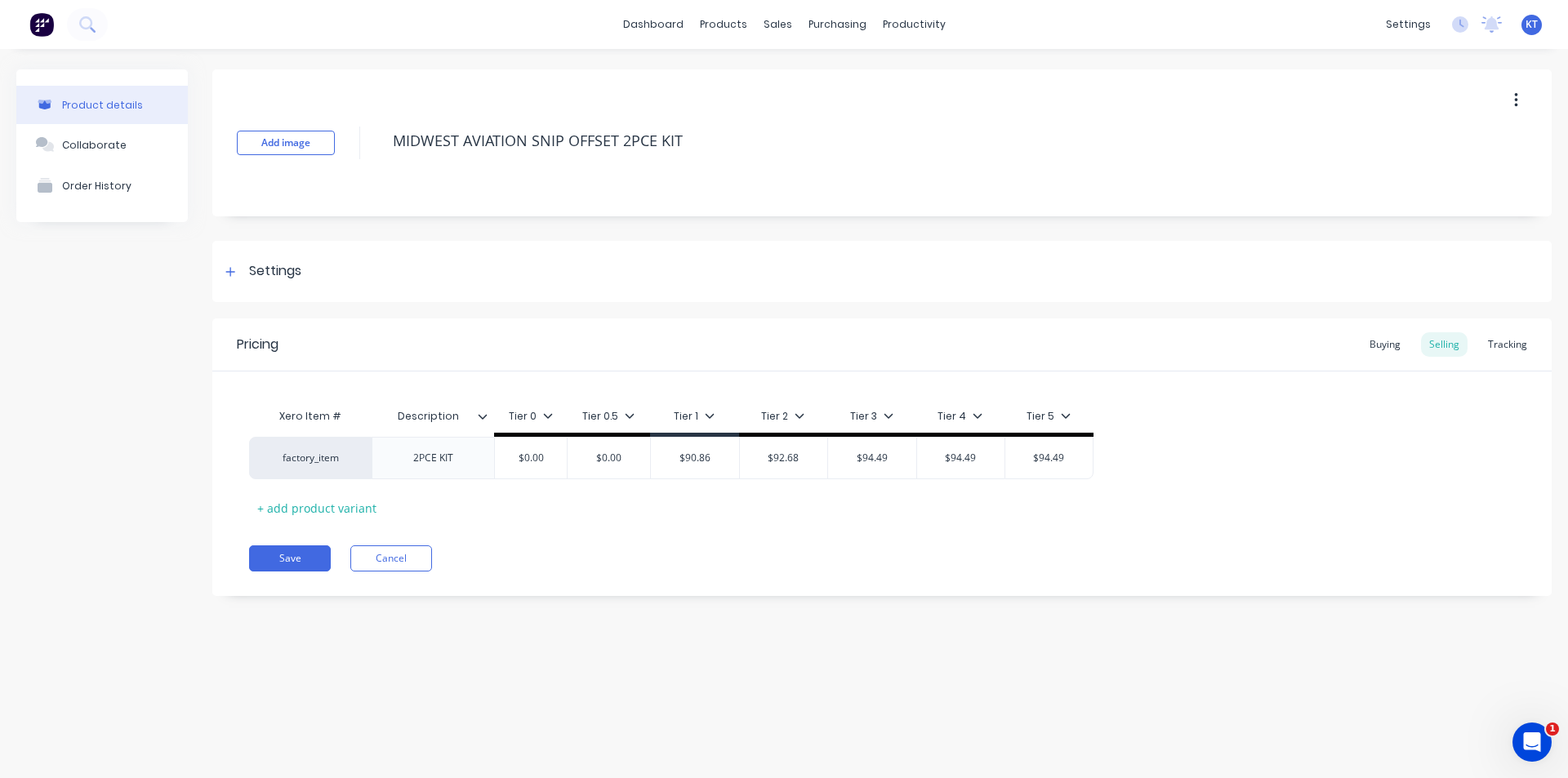
type textarea "x"
click at [1507, 337] on div "Tracking" at bounding box center [1507, 345] width 56 height 25
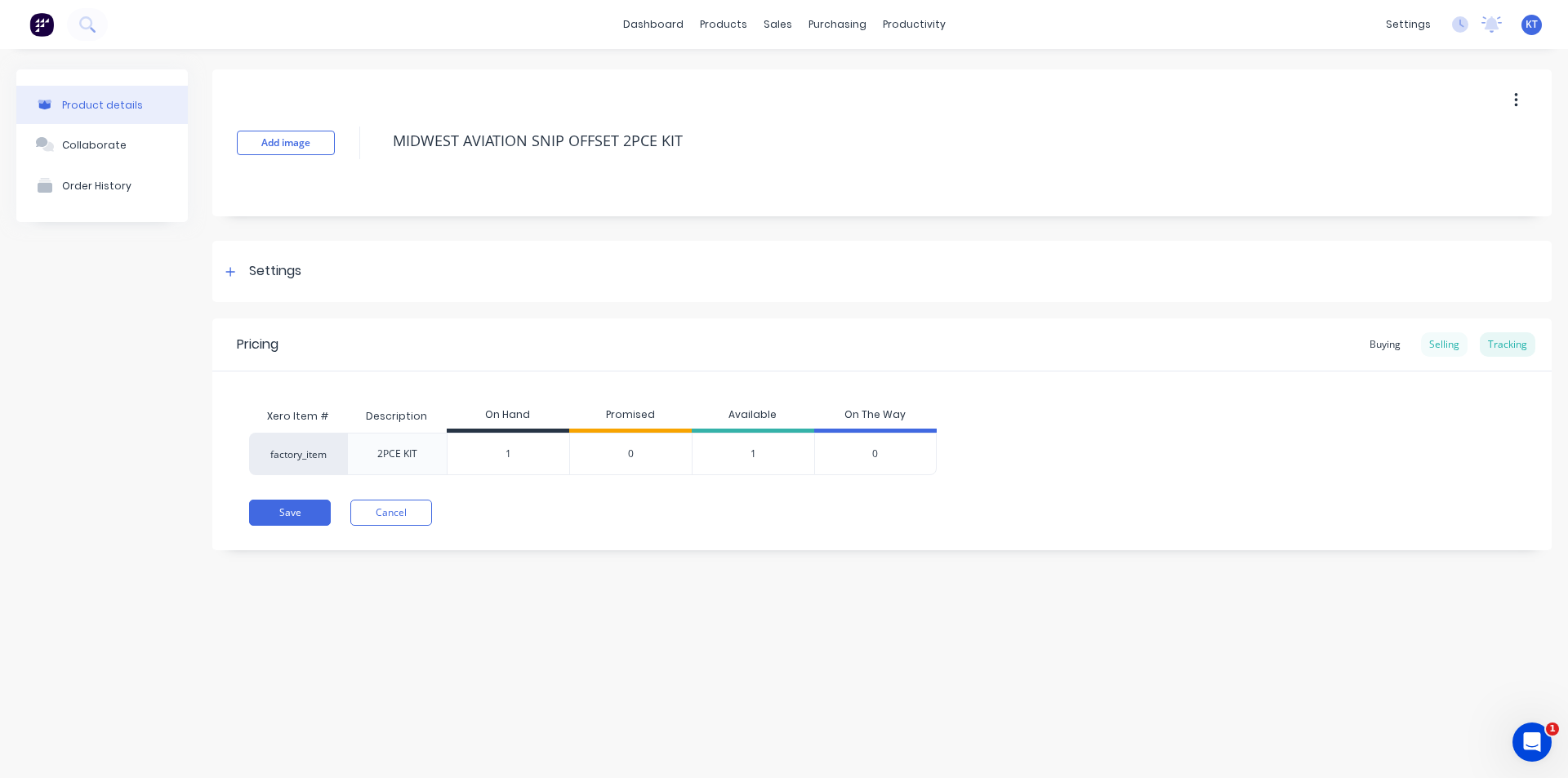
click at [1442, 333] on div "Selling" at bounding box center [1444, 345] width 47 height 25
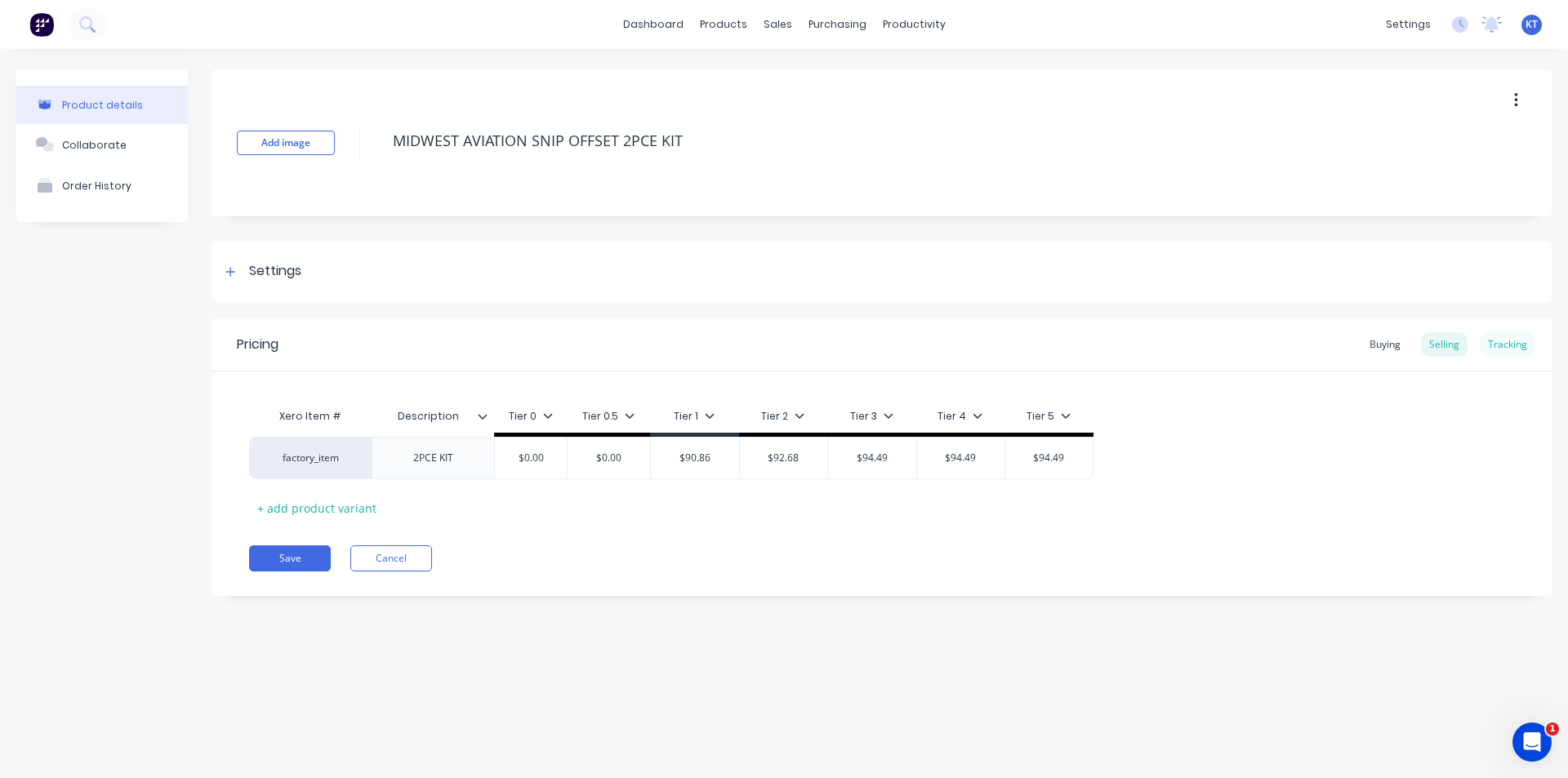
click at [1493, 346] on div "Tracking" at bounding box center [1507, 345] width 56 height 25
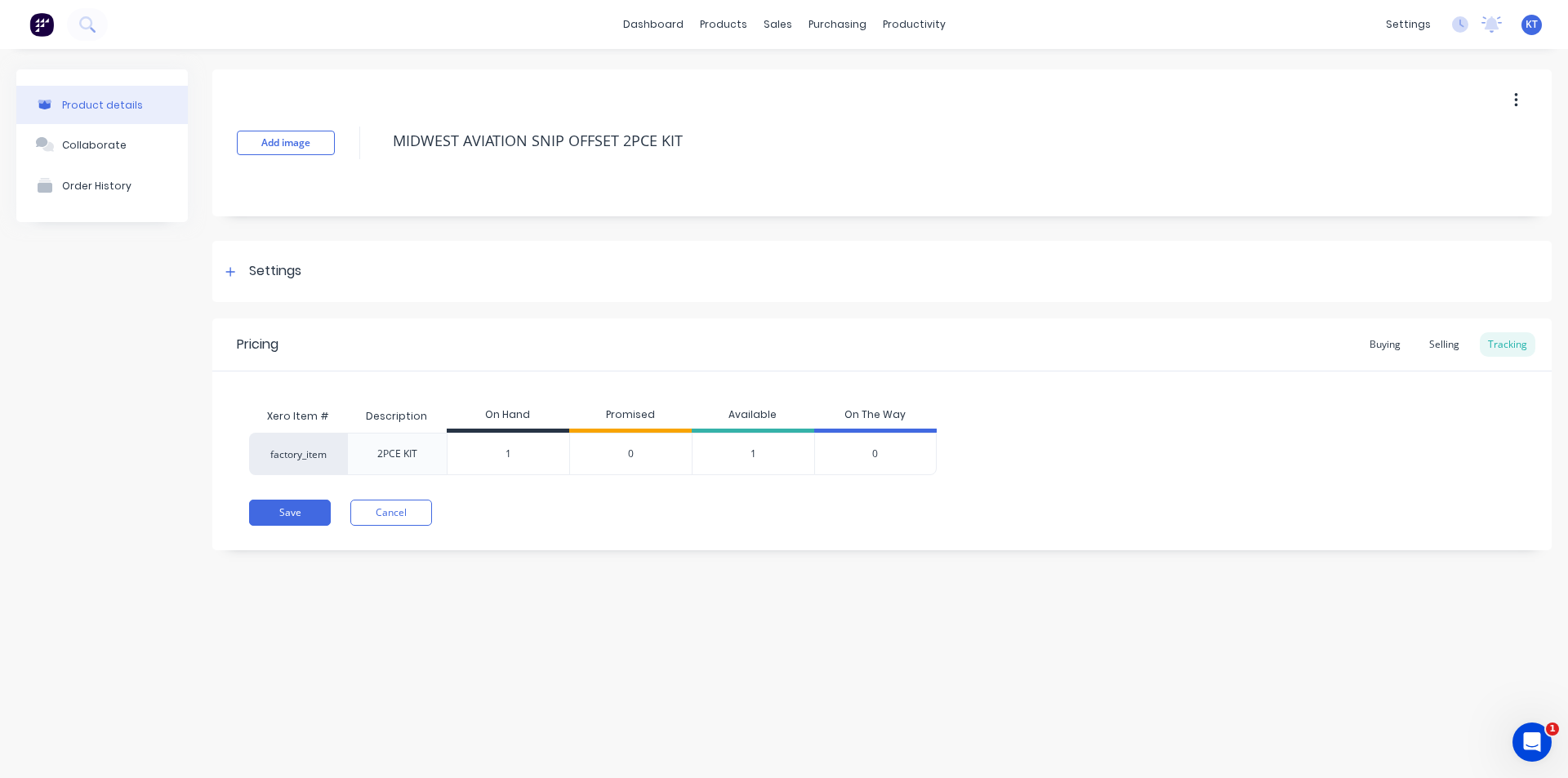
click at [1411, 348] on div "Buying Selling Tracking" at bounding box center [1448, 345] width 174 height 25
click at [1386, 352] on div "Buying" at bounding box center [1385, 345] width 47 height 25
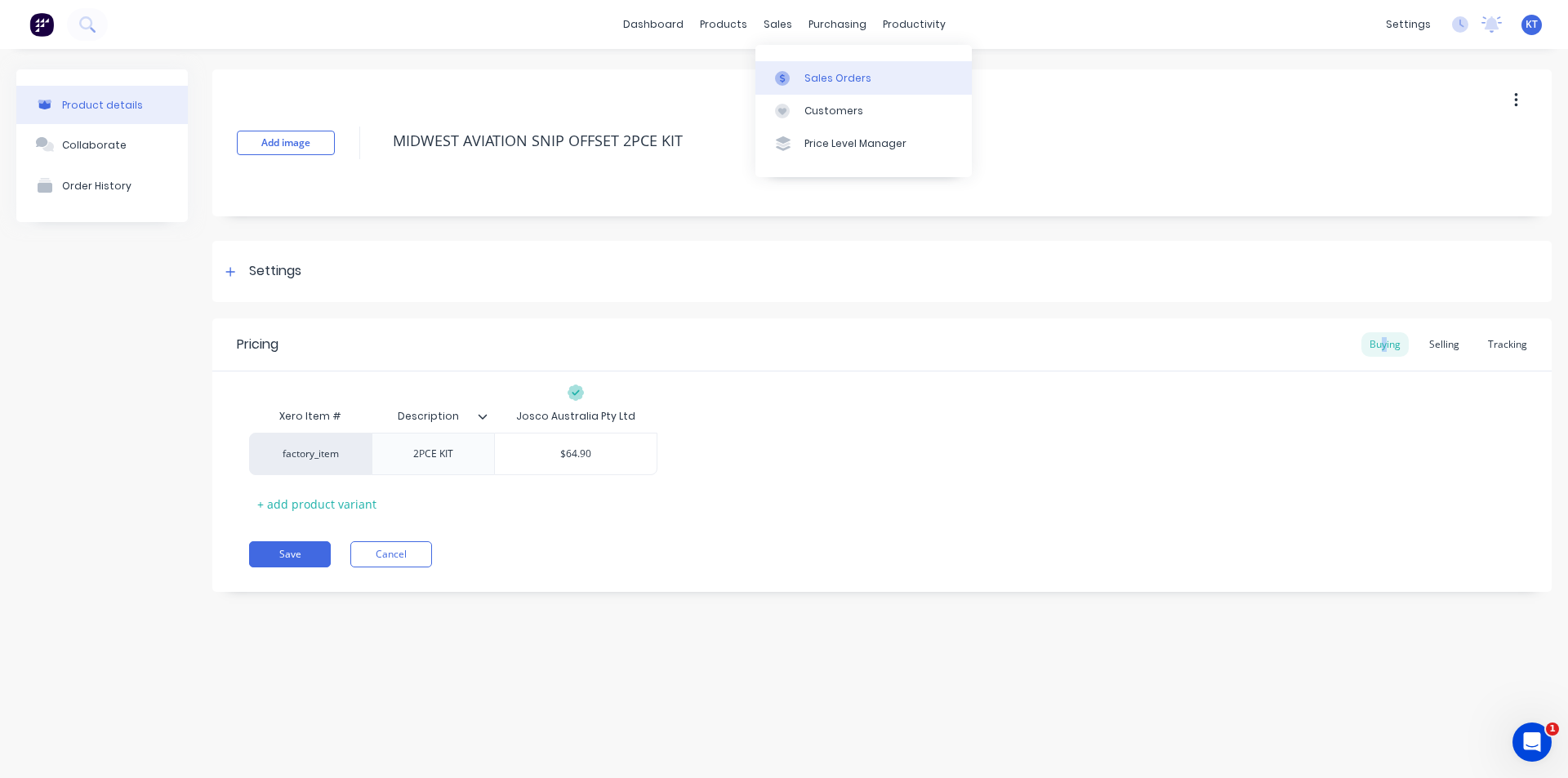
click at [804, 67] on link "Sales Orders" at bounding box center [864, 77] width 216 height 33
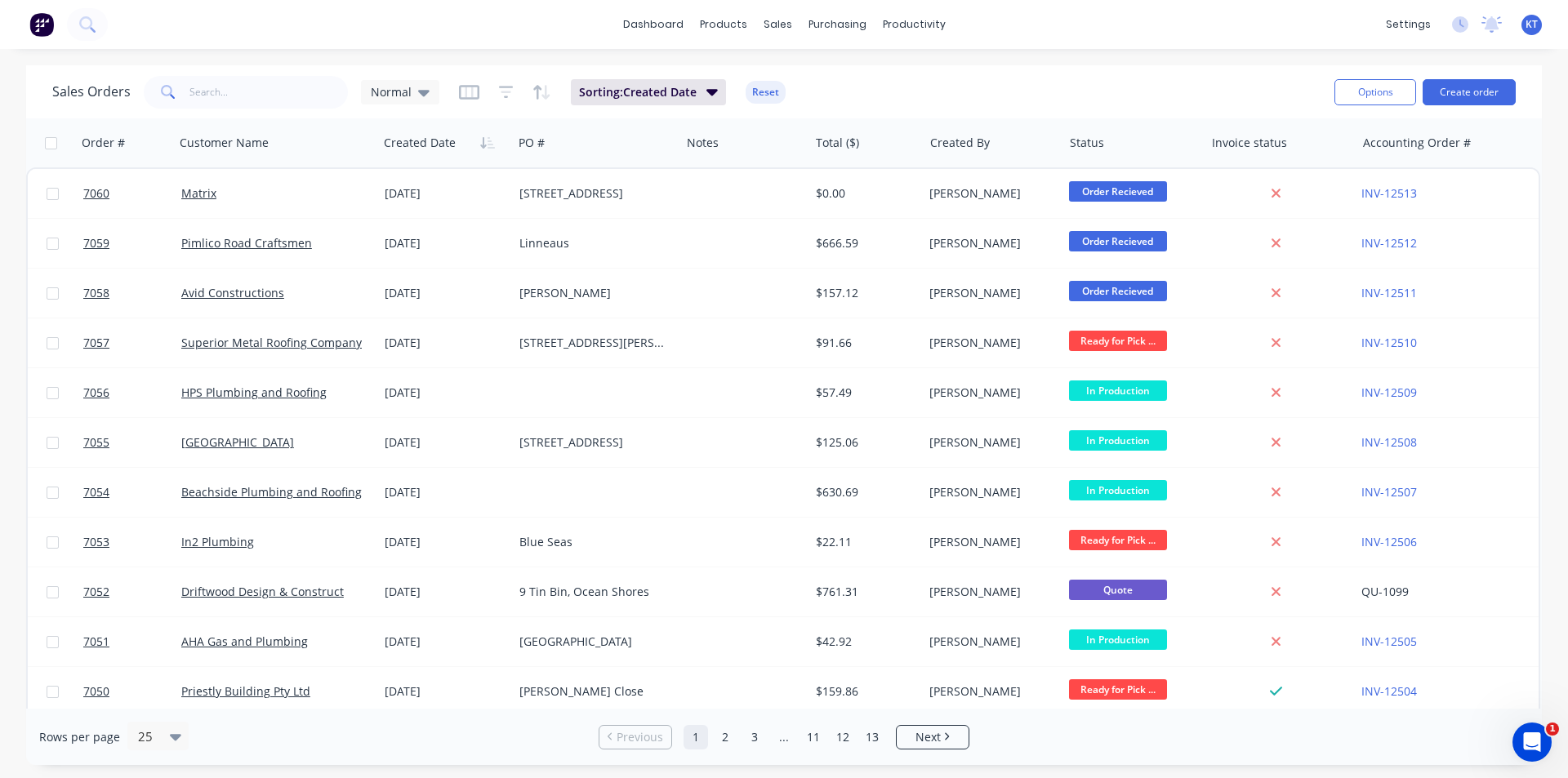
click at [133, 778] on html "dashboard products sales purchasing productivity dashboard products Product Cat…" at bounding box center [784, 389] width 1568 height 778
click at [312, 87] on input "text" at bounding box center [269, 92] width 159 height 33
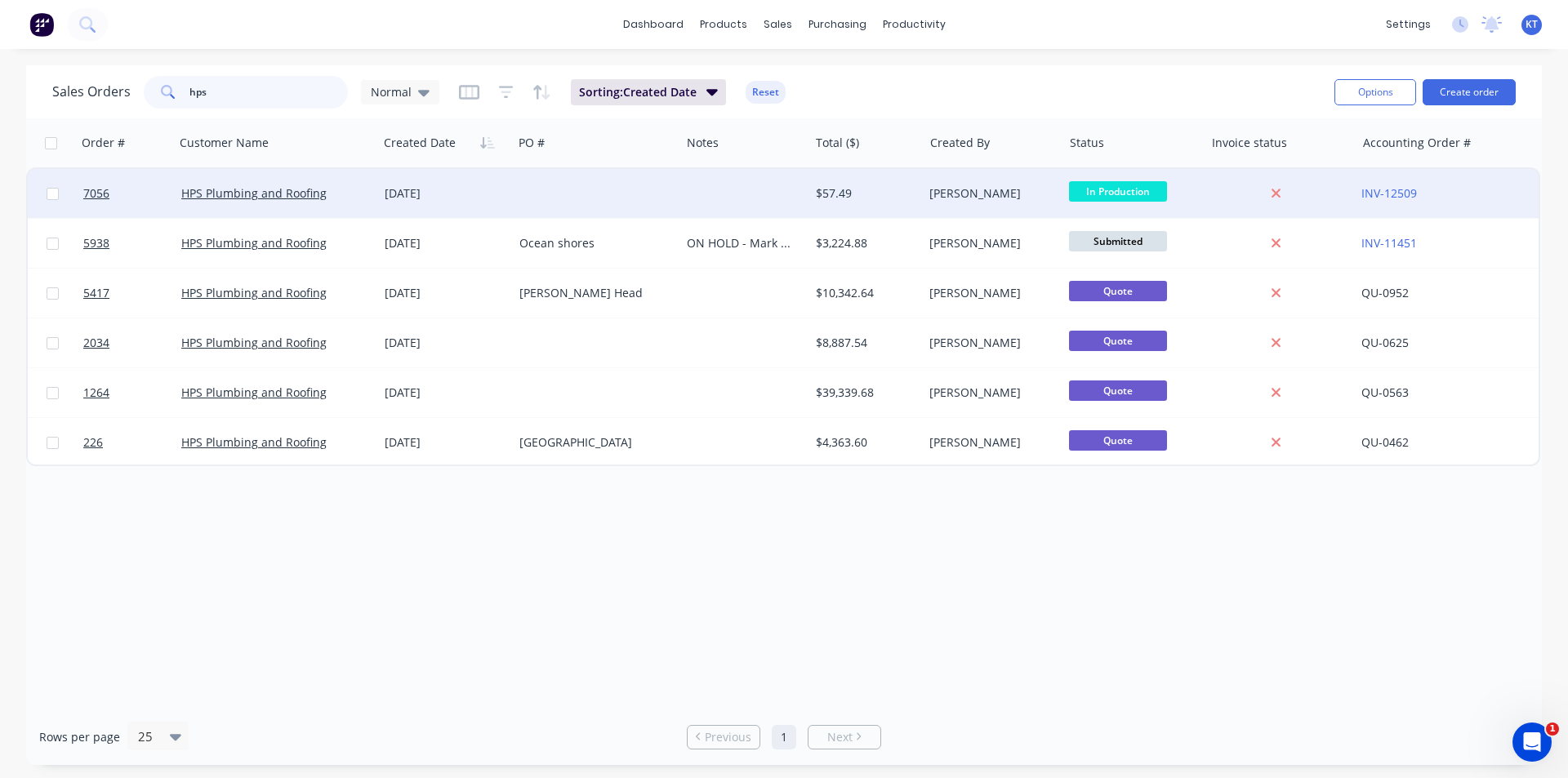
type input "hps"
click at [785, 193] on div at bounding box center [744, 193] width 128 height 49
click at [873, 187] on div "$57.49" at bounding box center [864, 193] width 96 height 16
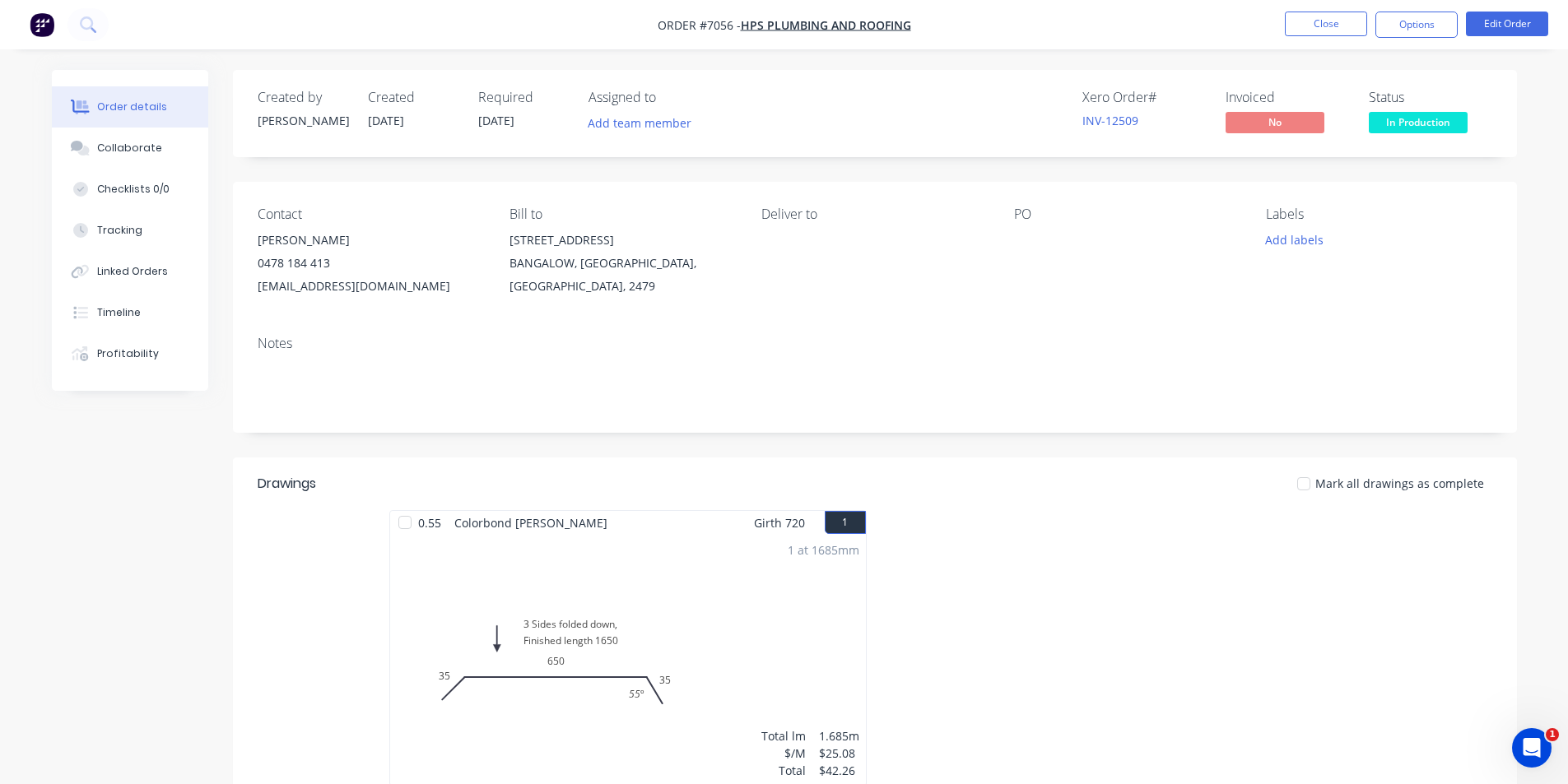
click at [1426, 112] on span "In Production" at bounding box center [1418, 121] width 99 height 21
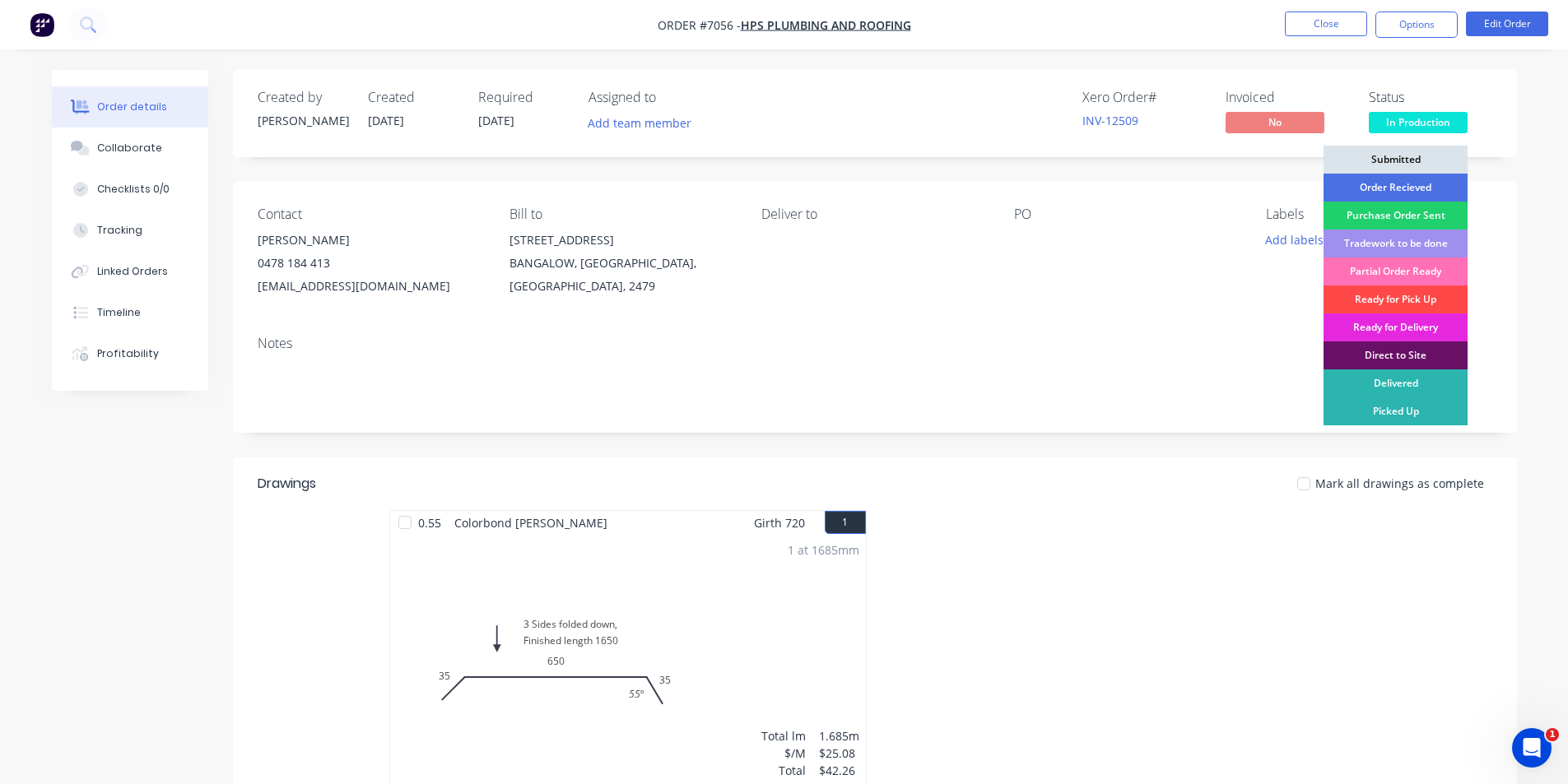
click at [1404, 302] on div "Ready for Pick Up" at bounding box center [1395, 299] width 144 height 28
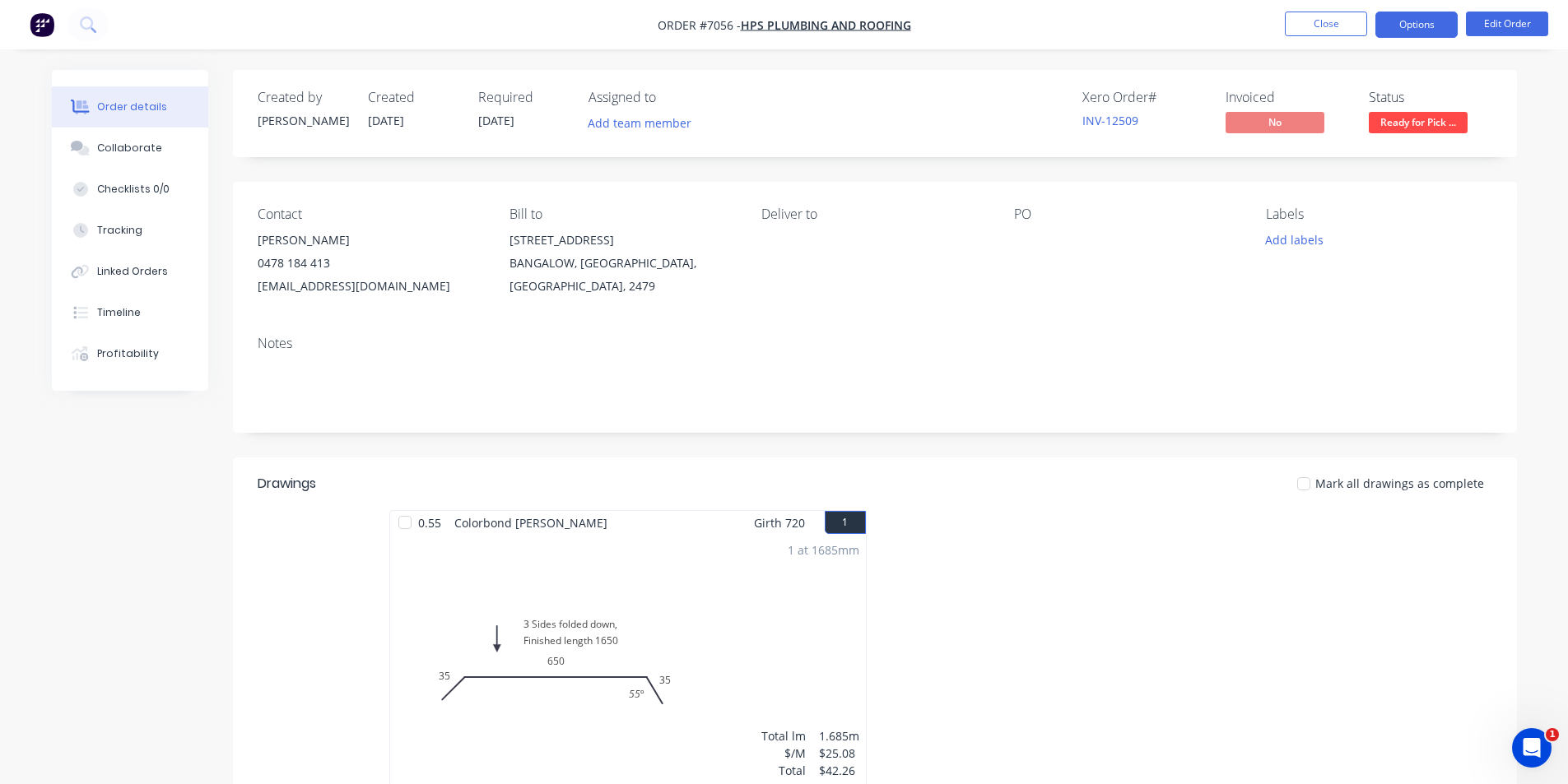
click at [1418, 14] on button "Options" at bounding box center [1416, 24] width 82 height 26
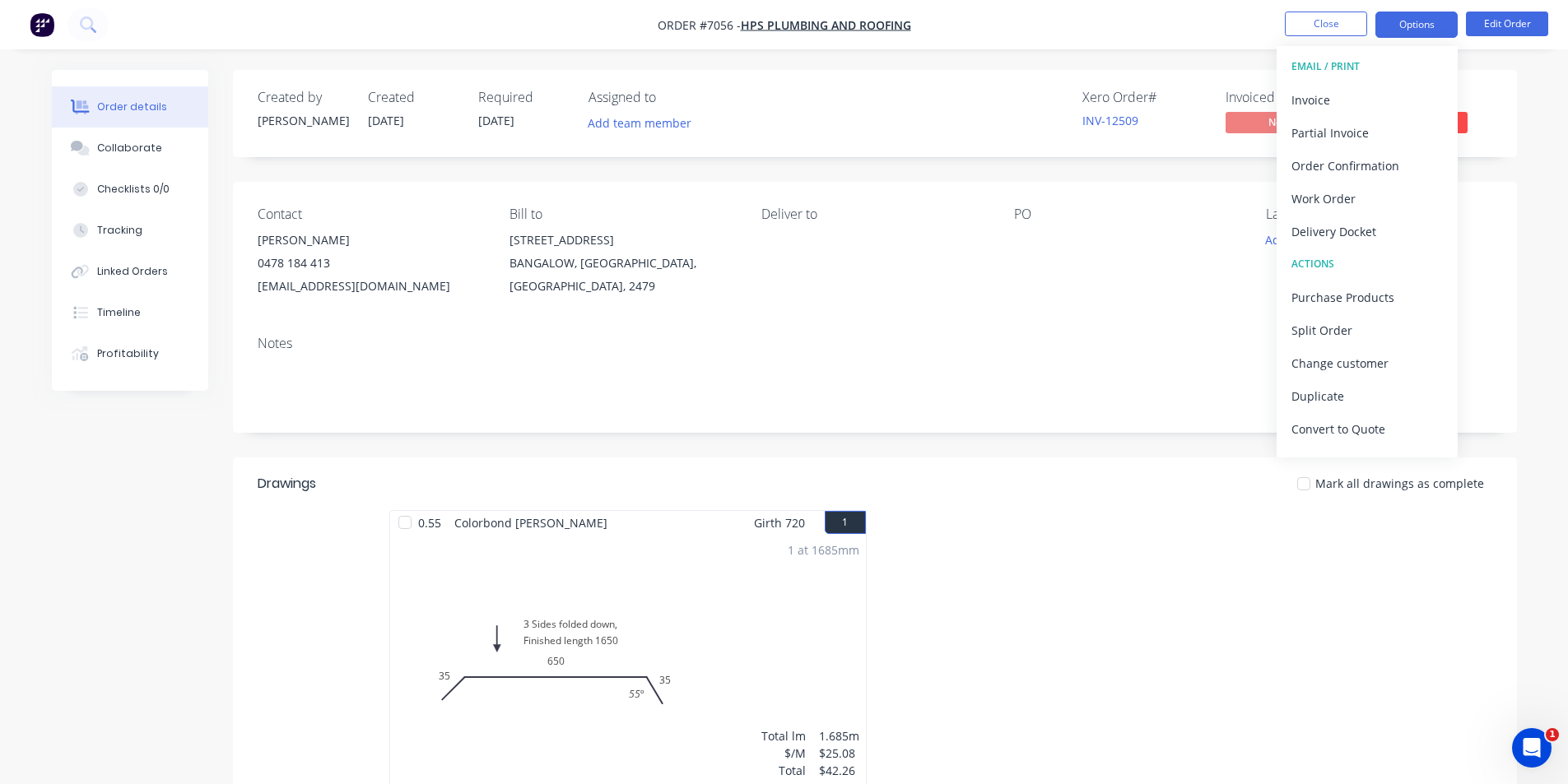
click at [1416, 19] on button "Options" at bounding box center [1416, 24] width 82 height 26
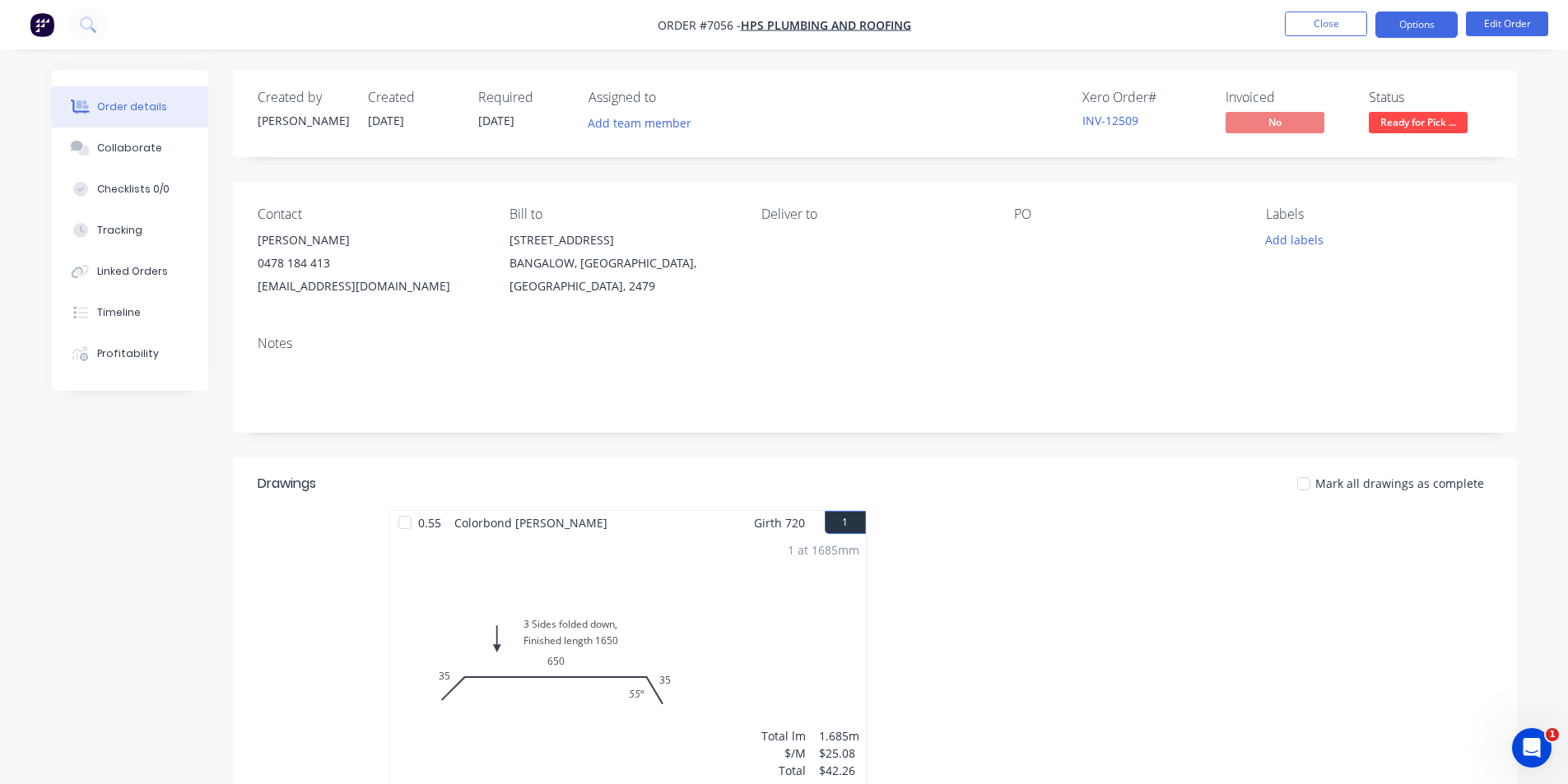
click at [1416, 19] on button "Options" at bounding box center [1416, 24] width 82 height 26
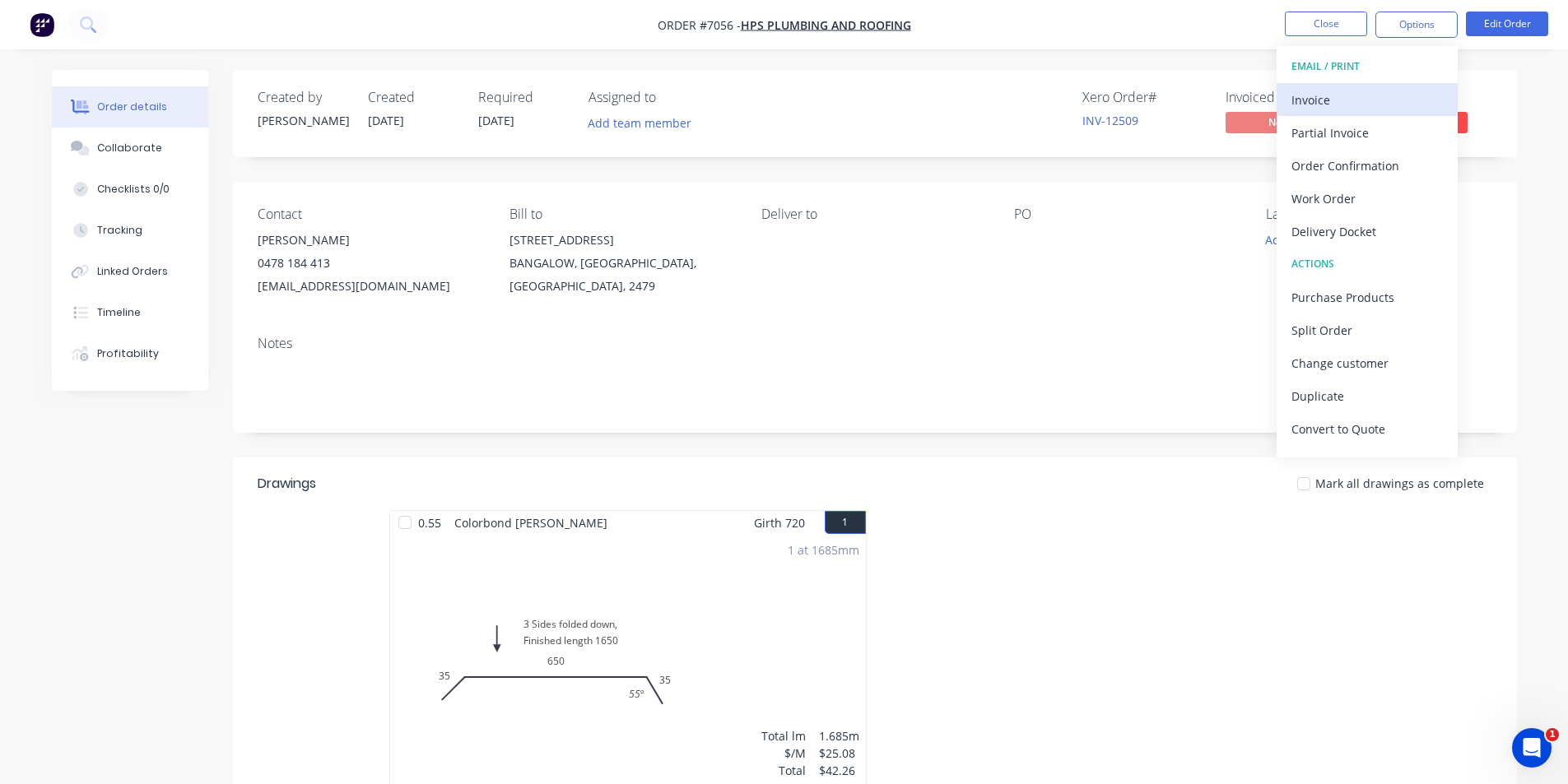
click at [1289, 107] on button "Invoice" at bounding box center [1367, 99] width 181 height 33
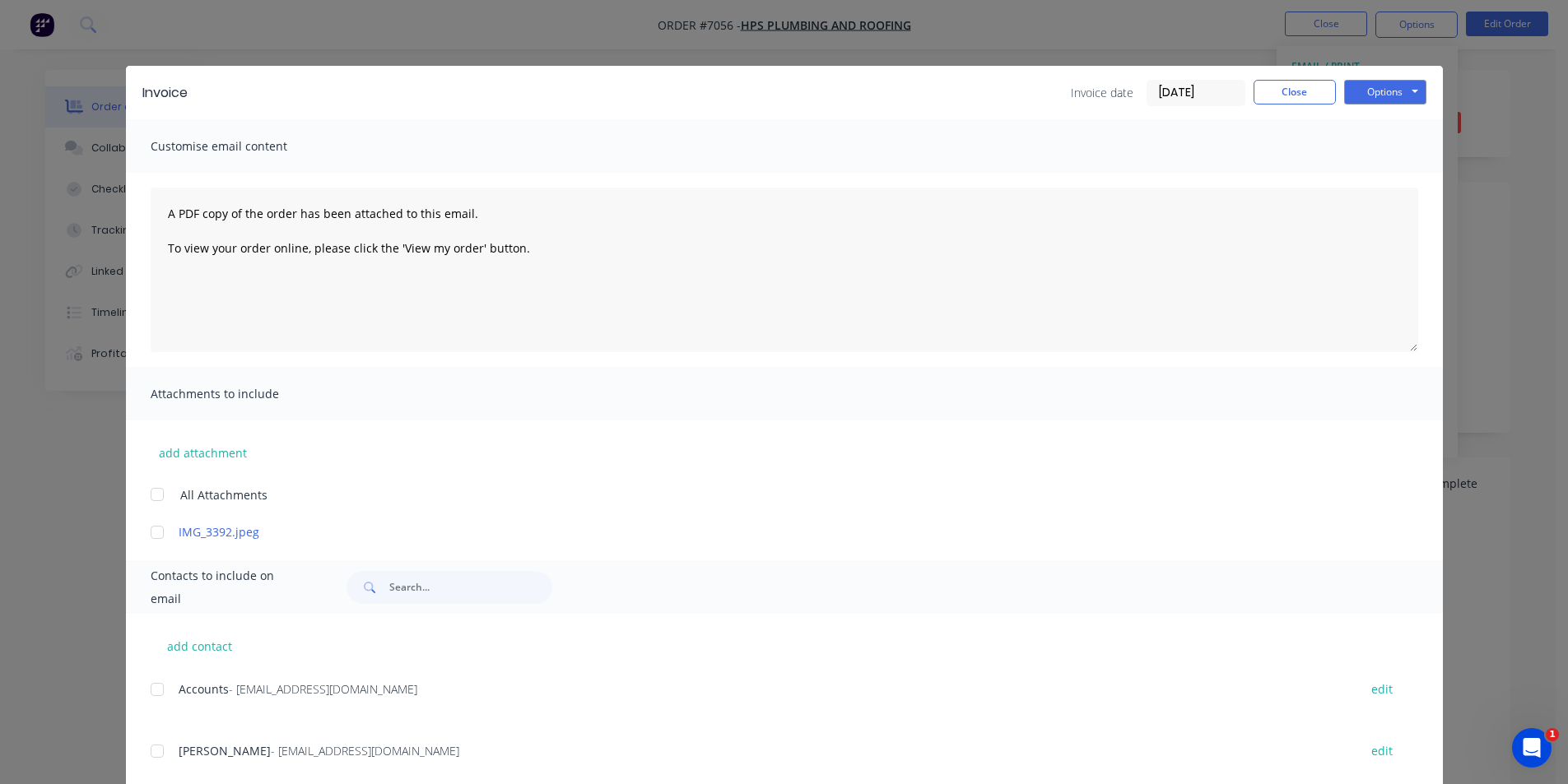
click at [150, 696] on div at bounding box center [157, 689] width 33 height 33
drag, startPoint x: 145, startPoint y: 745, endPoint x: 148, endPoint y: 756, distance: 11.4
click at [147, 753] on div at bounding box center [157, 751] width 33 height 33
click at [1359, 89] on button "Options" at bounding box center [1385, 92] width 82 height 25
click at [1379, 185] on button "Email" at bounding box center [1397, 176] width 105 height 27
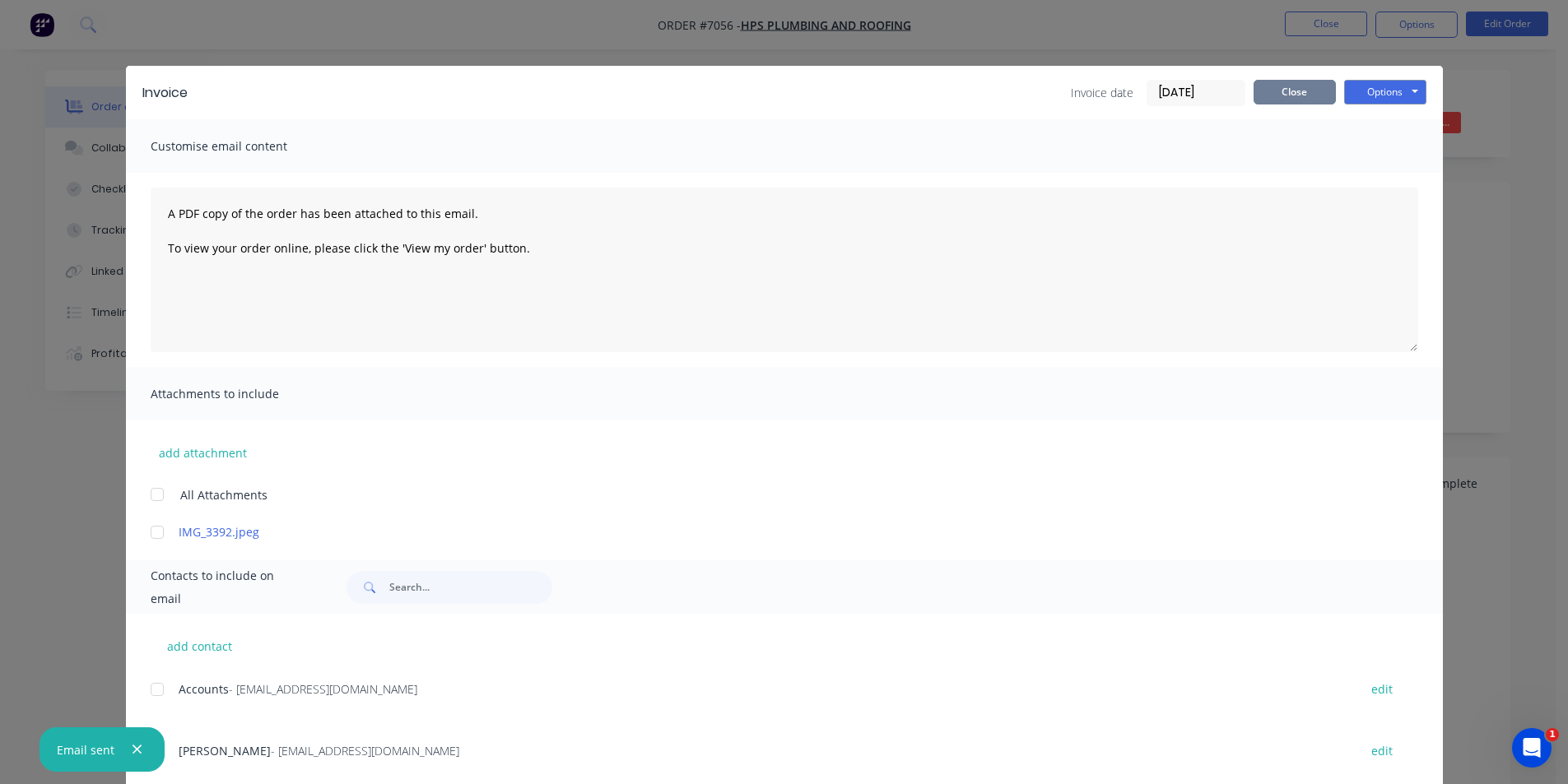
click at [1313, 99] on button "Close" at bounding box center [1295, 92] width 82 height 25
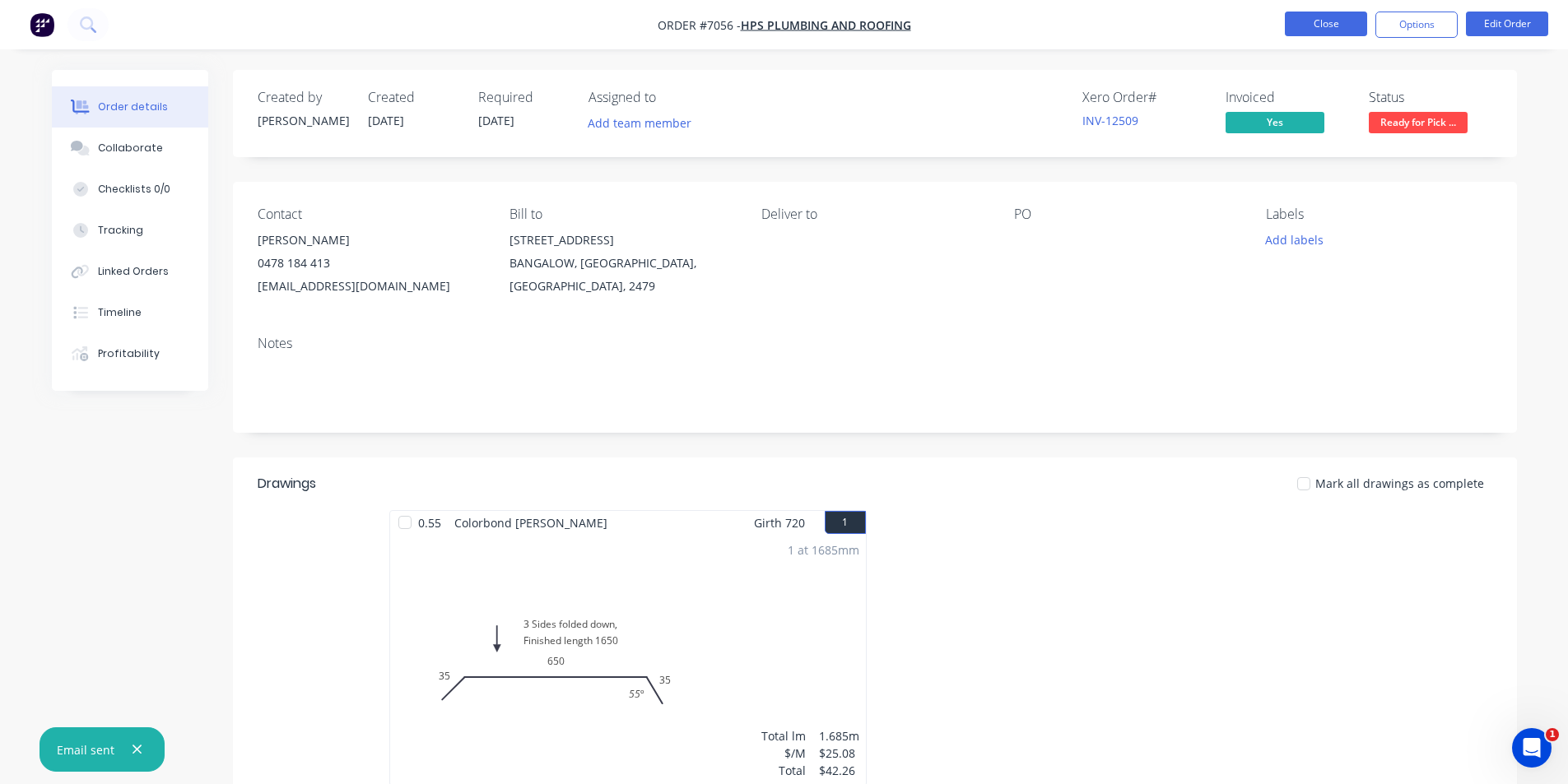
click at [1339, 21] on button "Close" at bounding box center [1326, 24] width 82 height 25
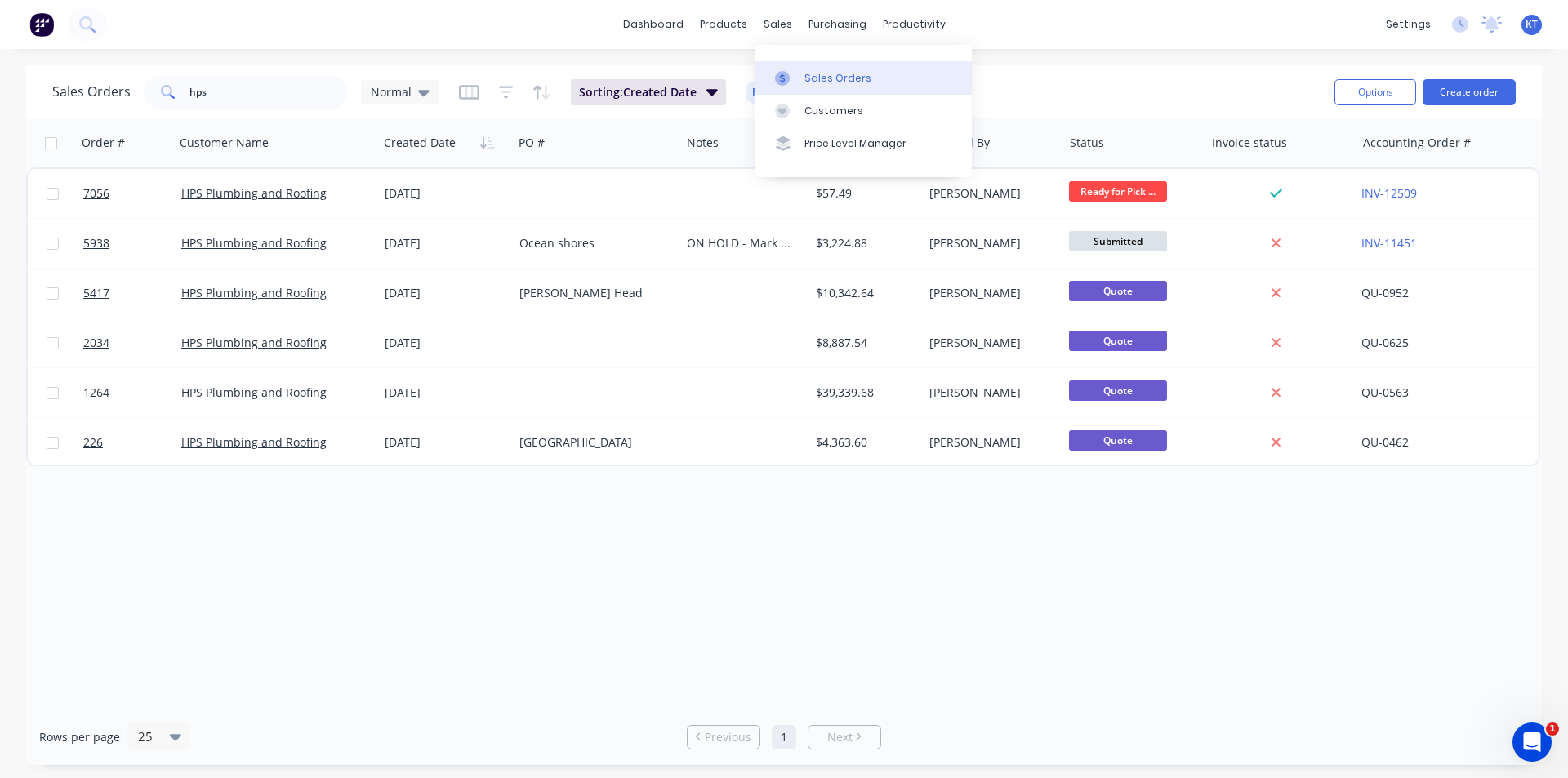
drag, startPoint x: 813, startPoint y: 77, endPoint x: 812, endPoint y: 88, distance: 11.0
click at [813, 78] on div "Sales Orders" at bounding box center [838, 78] width 67 height 15
click at [836, 114] on div "Customers" at bounding box center [834, 111] width 58 height 15
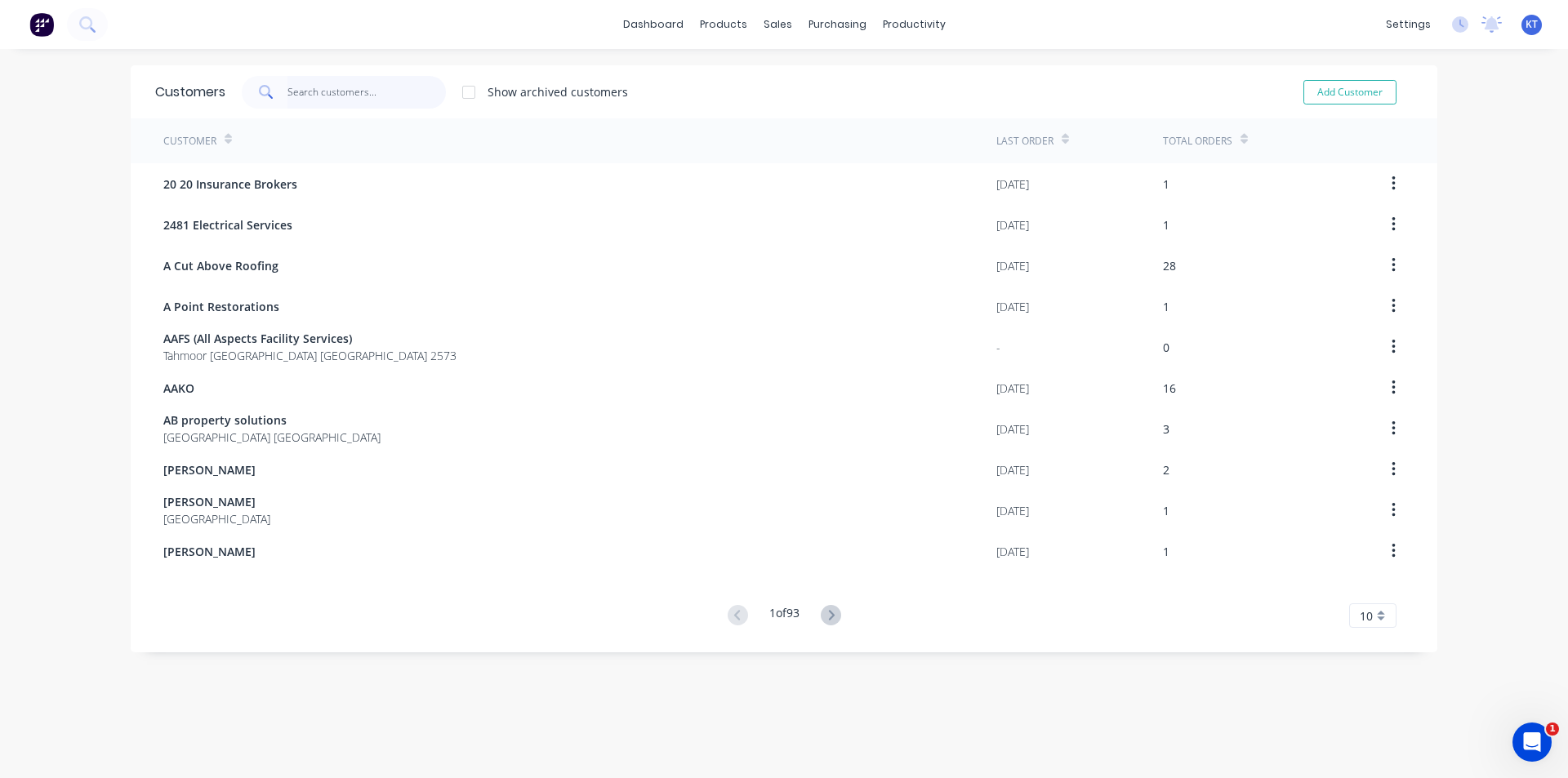
click at [338, 89] on input "text" at bounding box center [367, 92] width 159 height 33
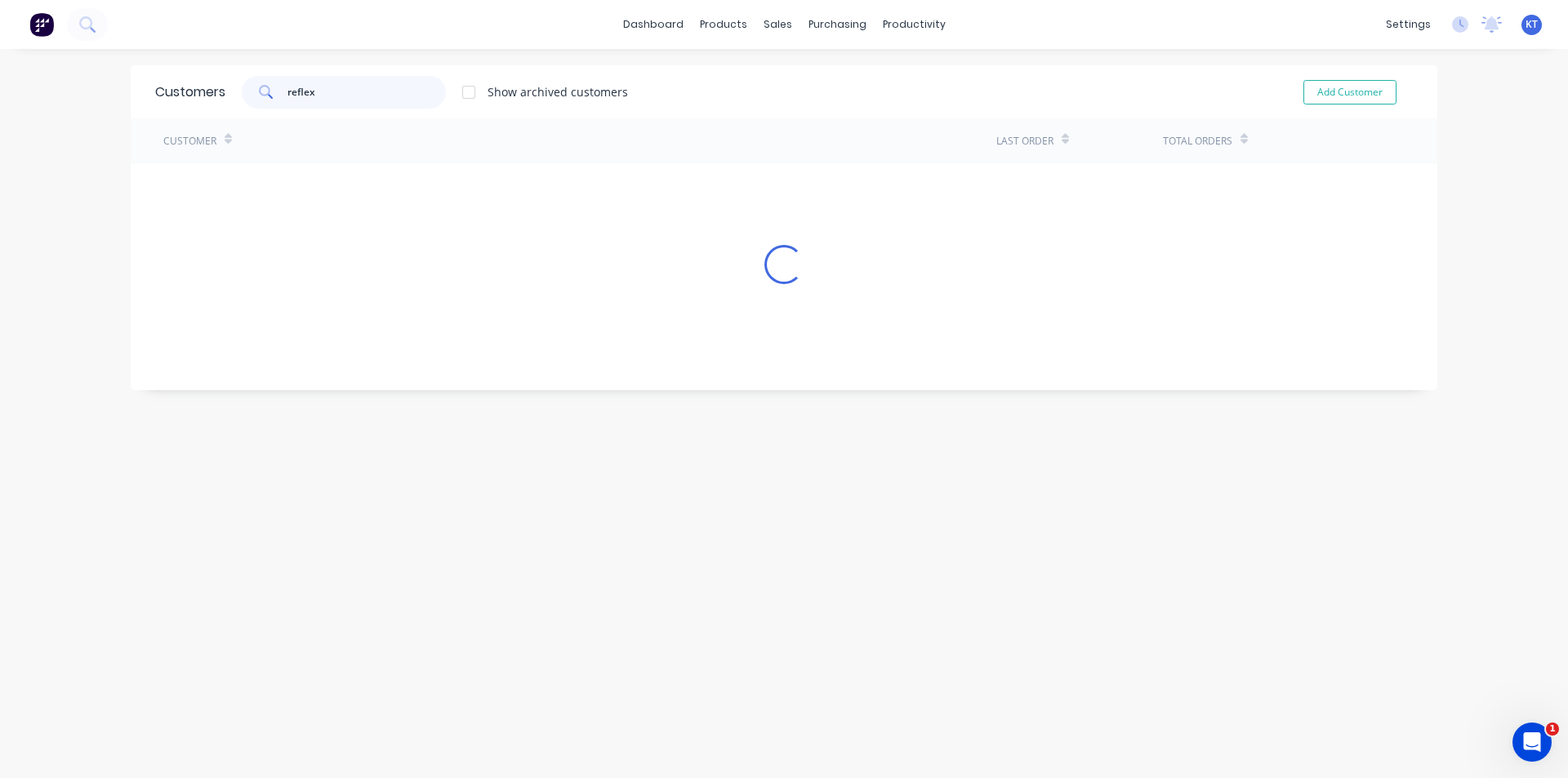
type input "reflex"
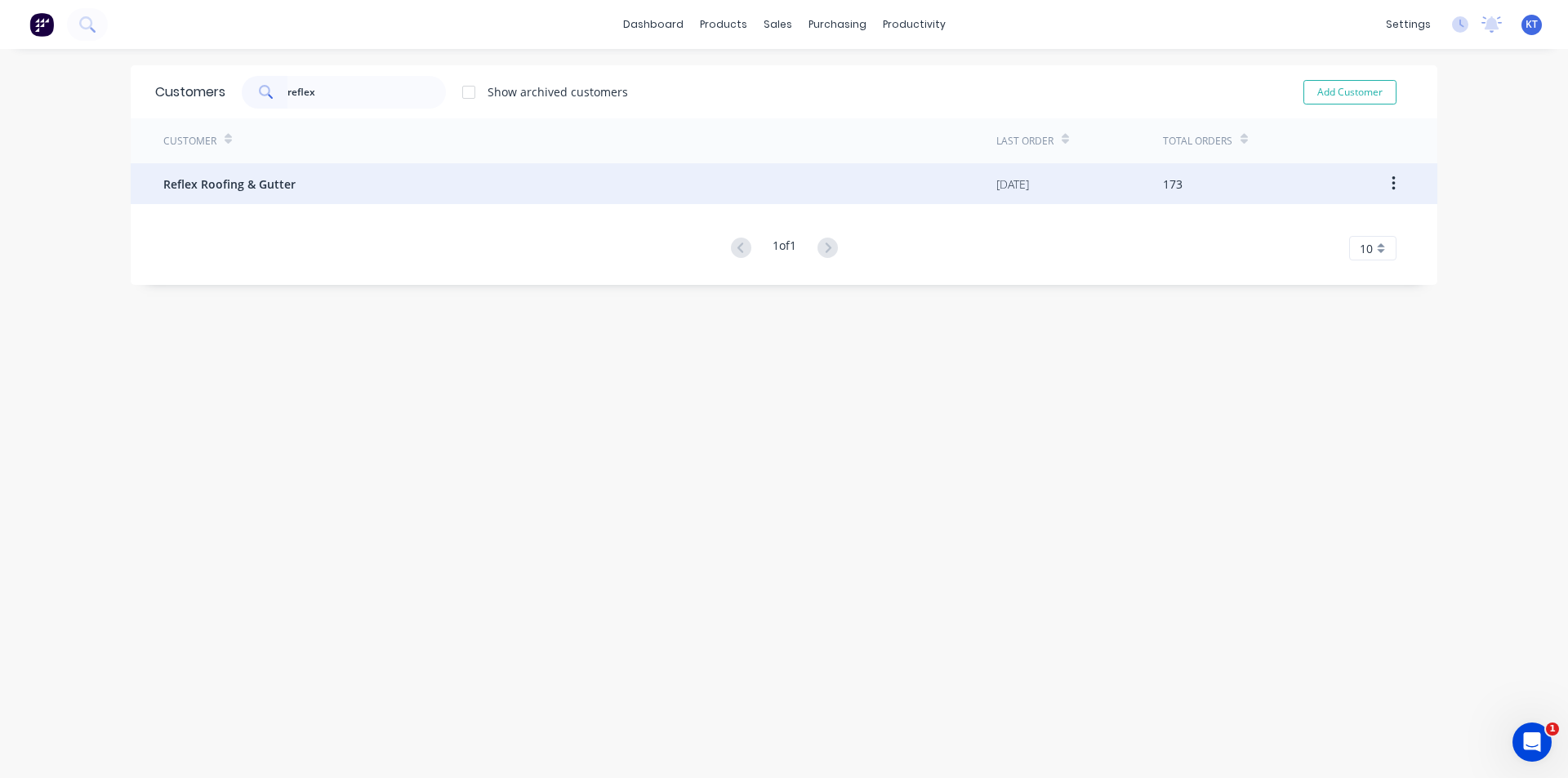
click at [277, 183] on span "Reflex Roofing & Gutter" at bounding box center [229, 183] width 132 height 17
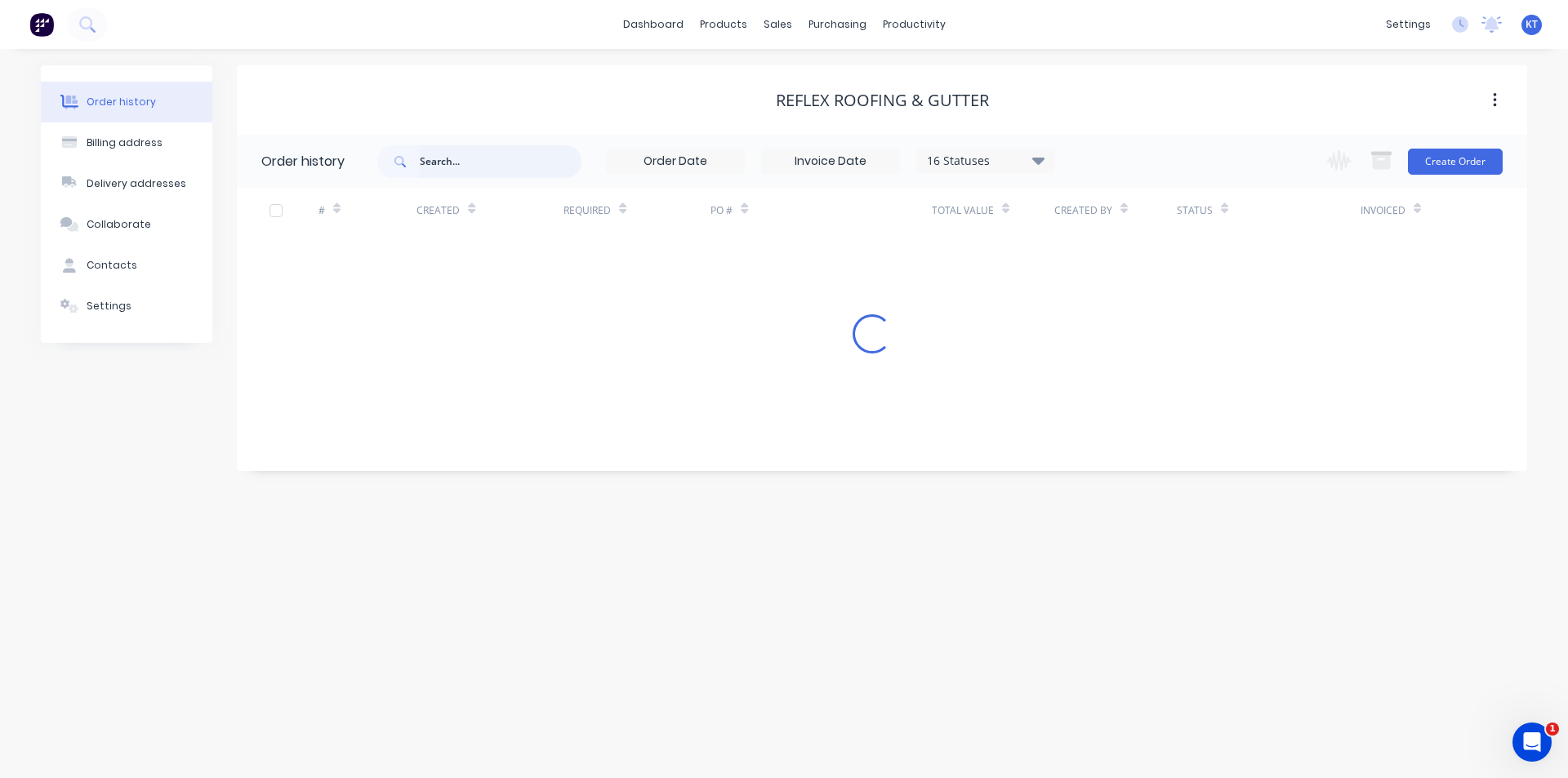
click at [510, 170] on input "text" at bounding box center [501, 161] width 162 height 33
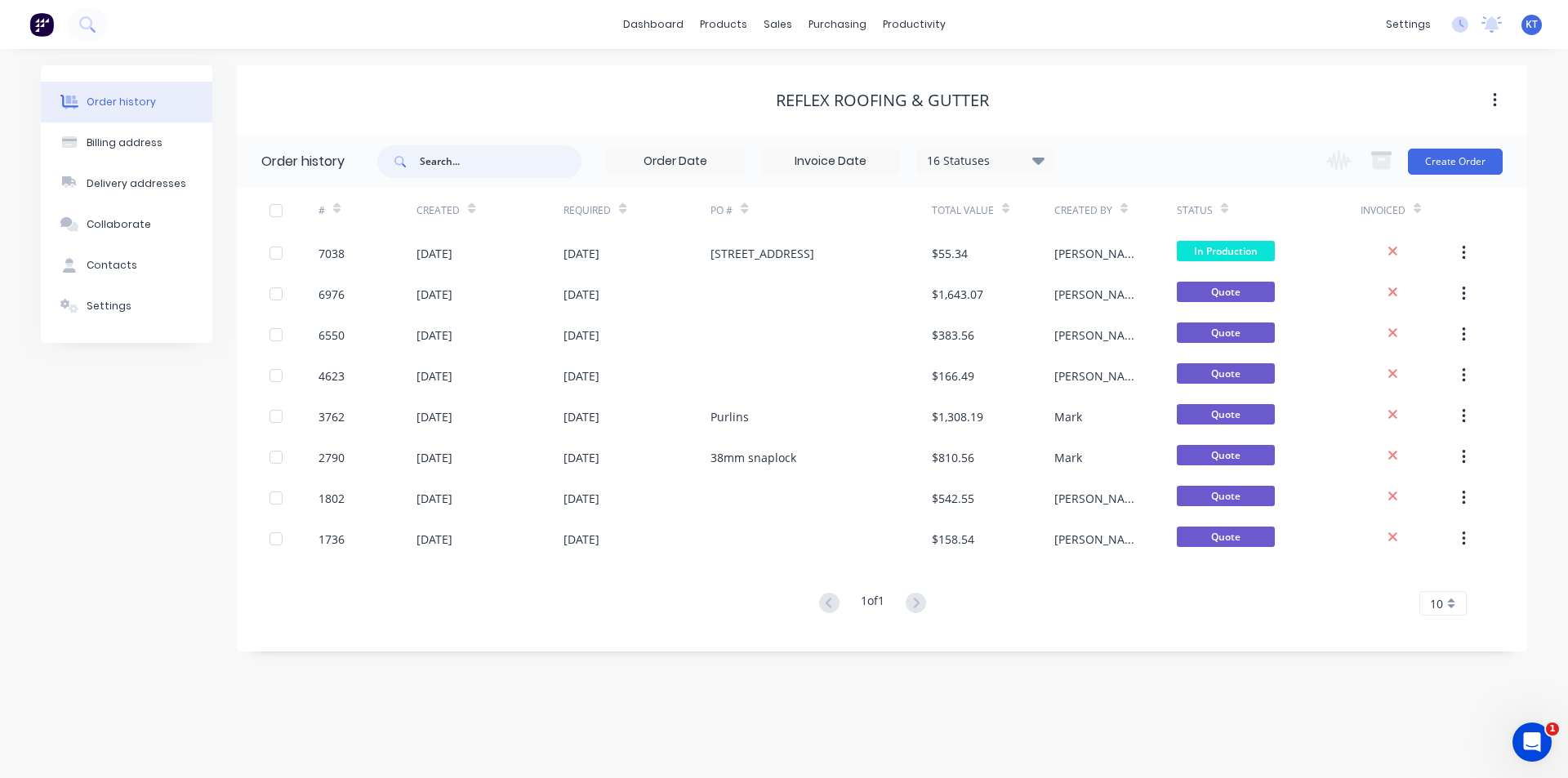
click at [507, 163] on input "text" at bounding box center [501, 161] width 162 height 33
click at [1040, 159] on icon at bounding box center [1038, 160] width 12 height 7
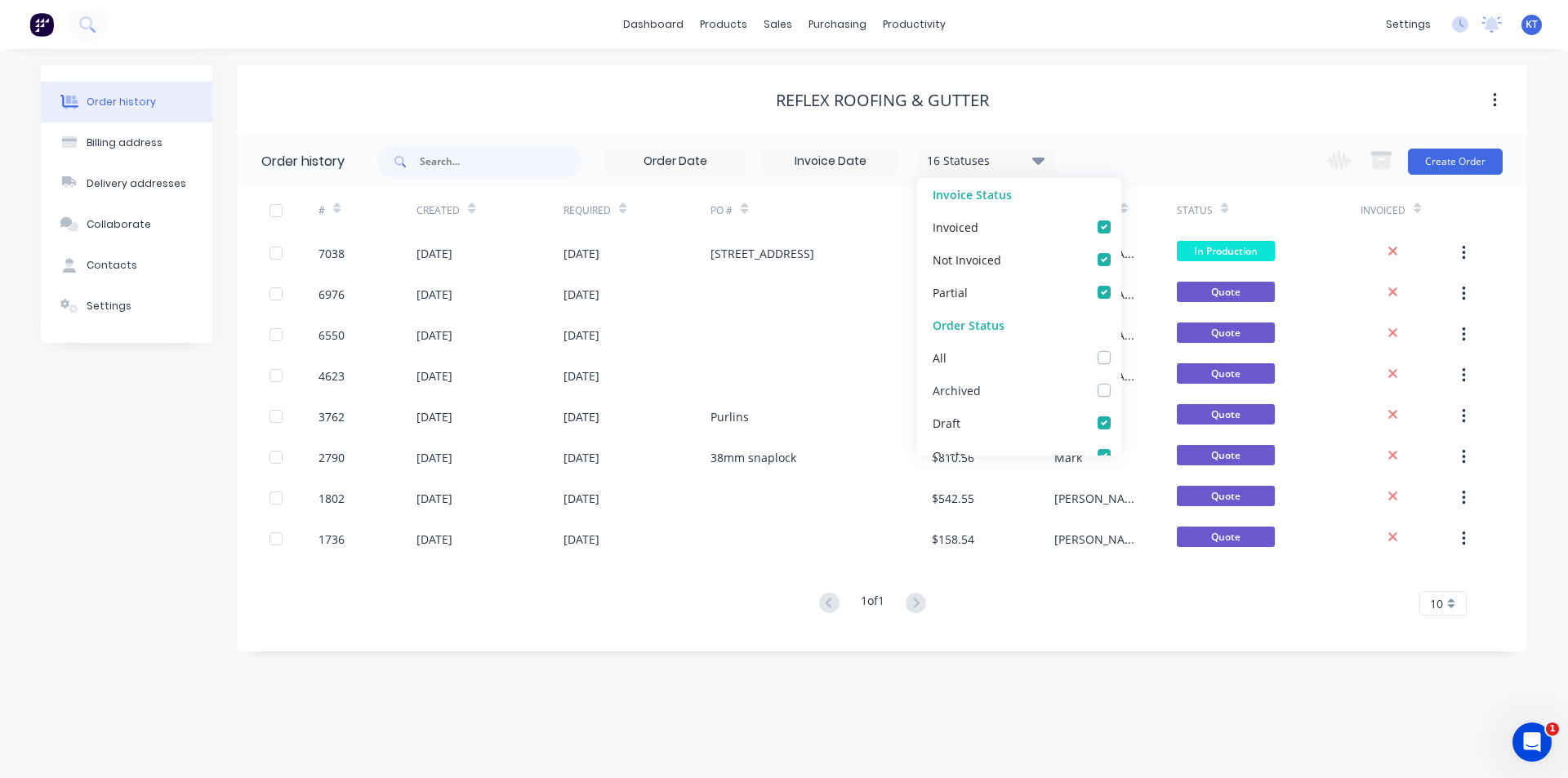
click at [1102, 392] on div "Archived" at bounding box center [1019, 390] width 204 height 33
drag, startPoint x: 1091, startPoint y: 391, endPoint x: 1122, endPoint y: 392, distance: 31.0
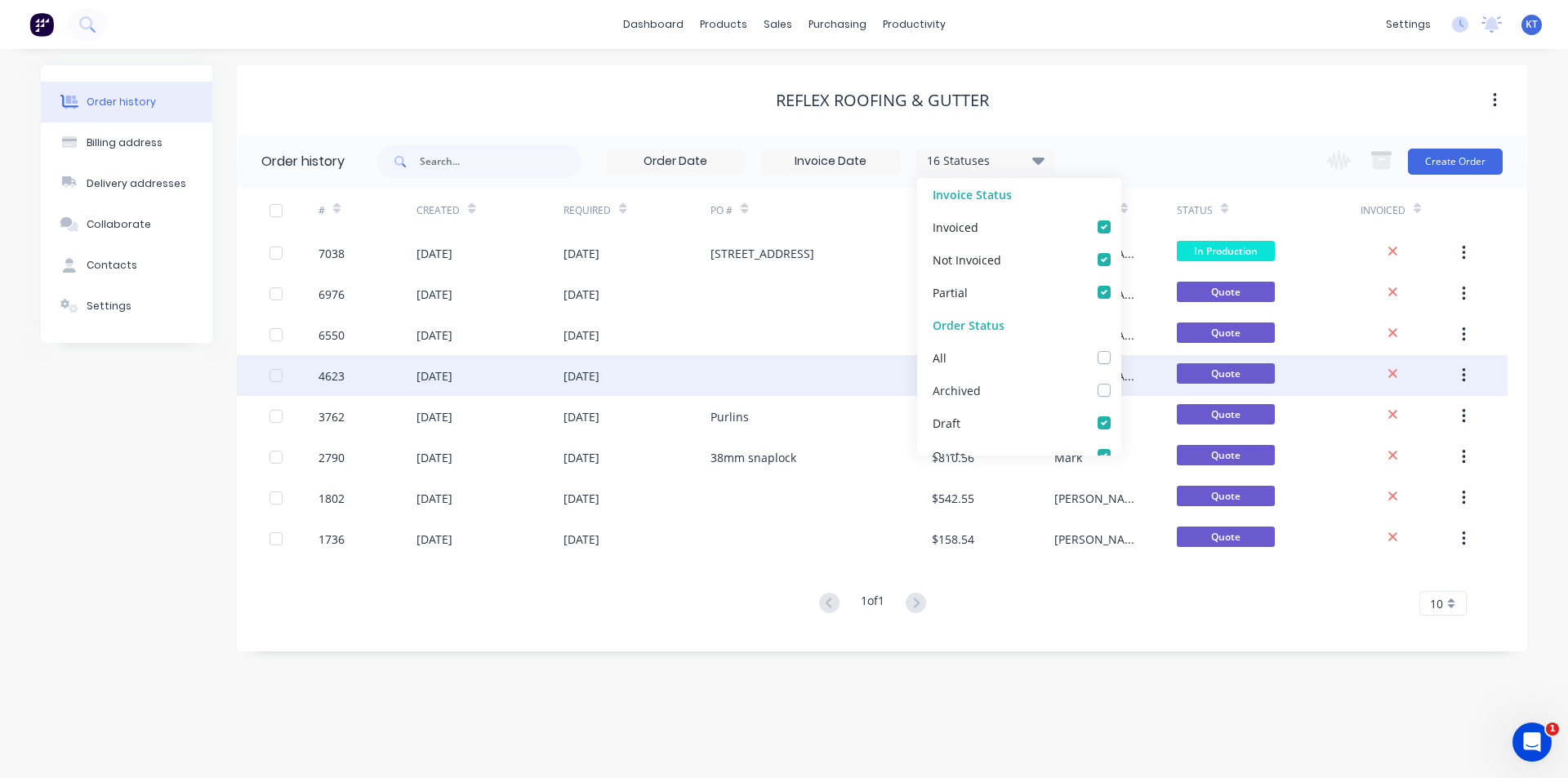
click at [1121, 381] on label at bounding box center [1121, 381] width 0 height 0
click at [1121, 391] on input "checkbox" at bounding box center [1127, 389] width 13 height 16
checkbox input "true"
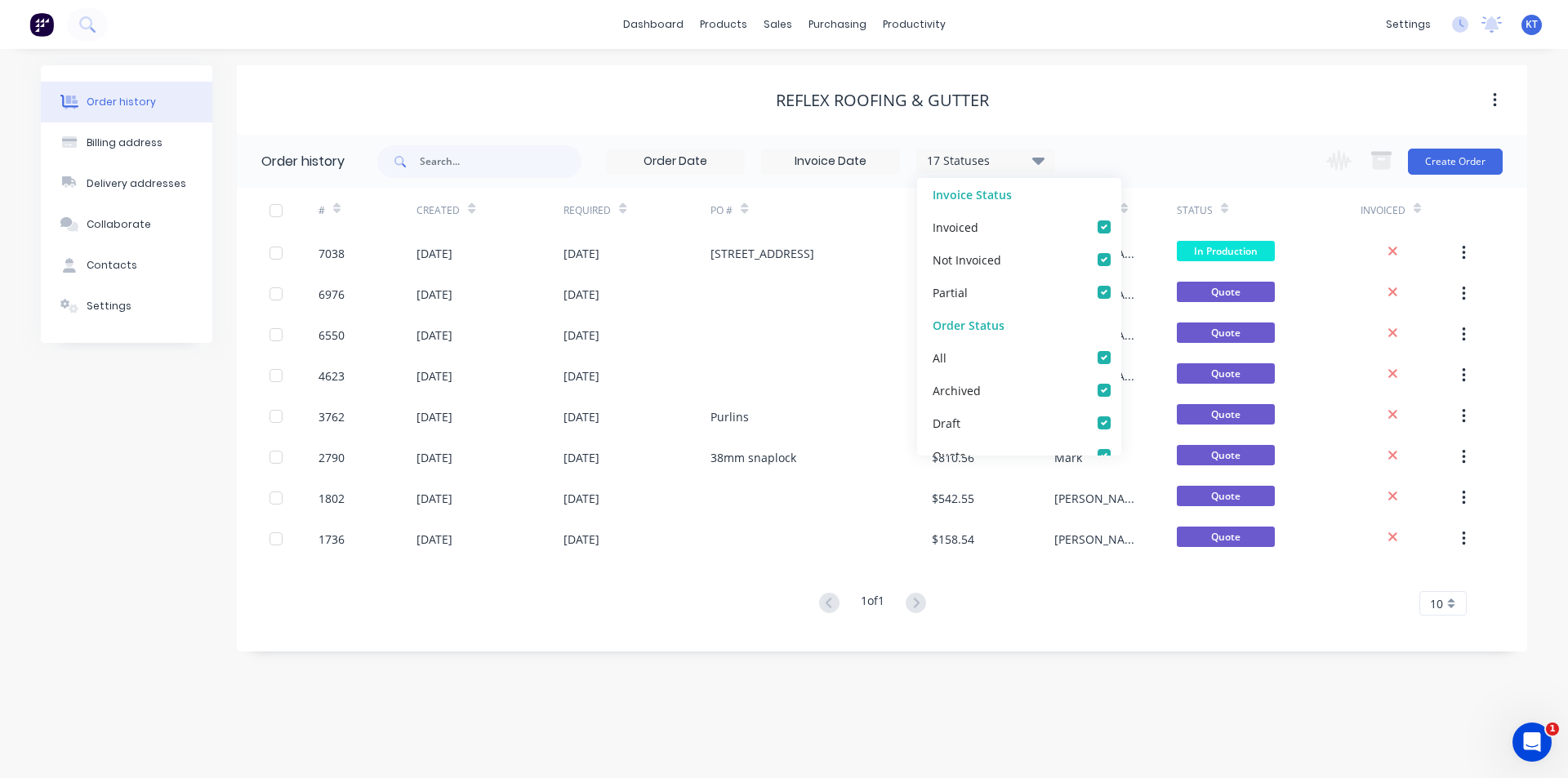
click at [1154, 121] on div "Reflex Roofing & Gutter" at bounding box center [881, 100] width 1290 height 69
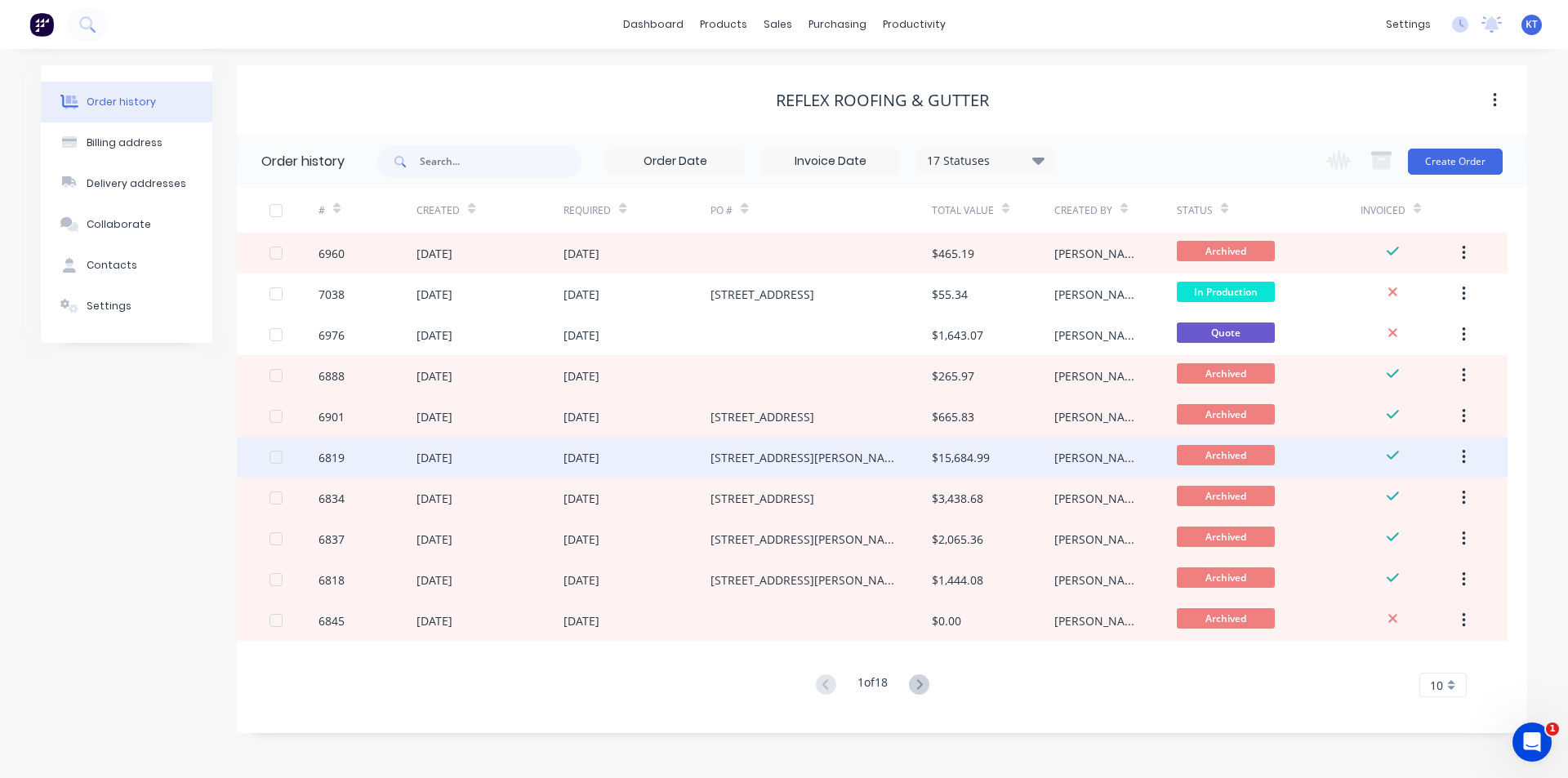
click at [827, 464] on div "[STREET_ADDRESS][PERSON_NAME]" at bounding box center [820, 457] width 221 height 41
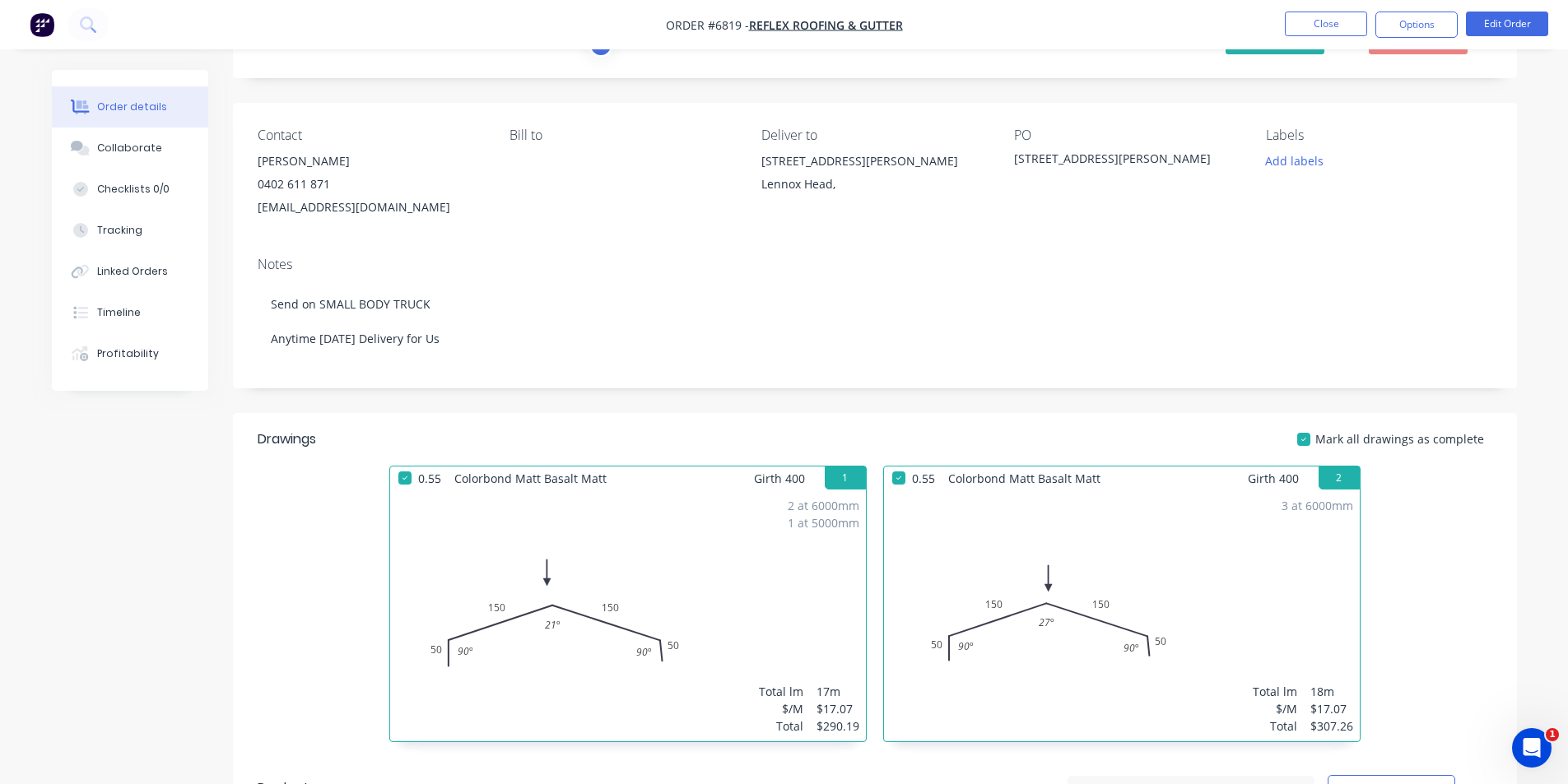
scroll to position [82, 0]
click at [1303, 10] on nav "Order #6819 - Reflex Roofing & Gutter Close Options Edit Order" at bounding box center [784, 24] width 1568 height 49
click at [1305, 23] on button "Close" at bounding box center [1326, 24] width 82 height 25
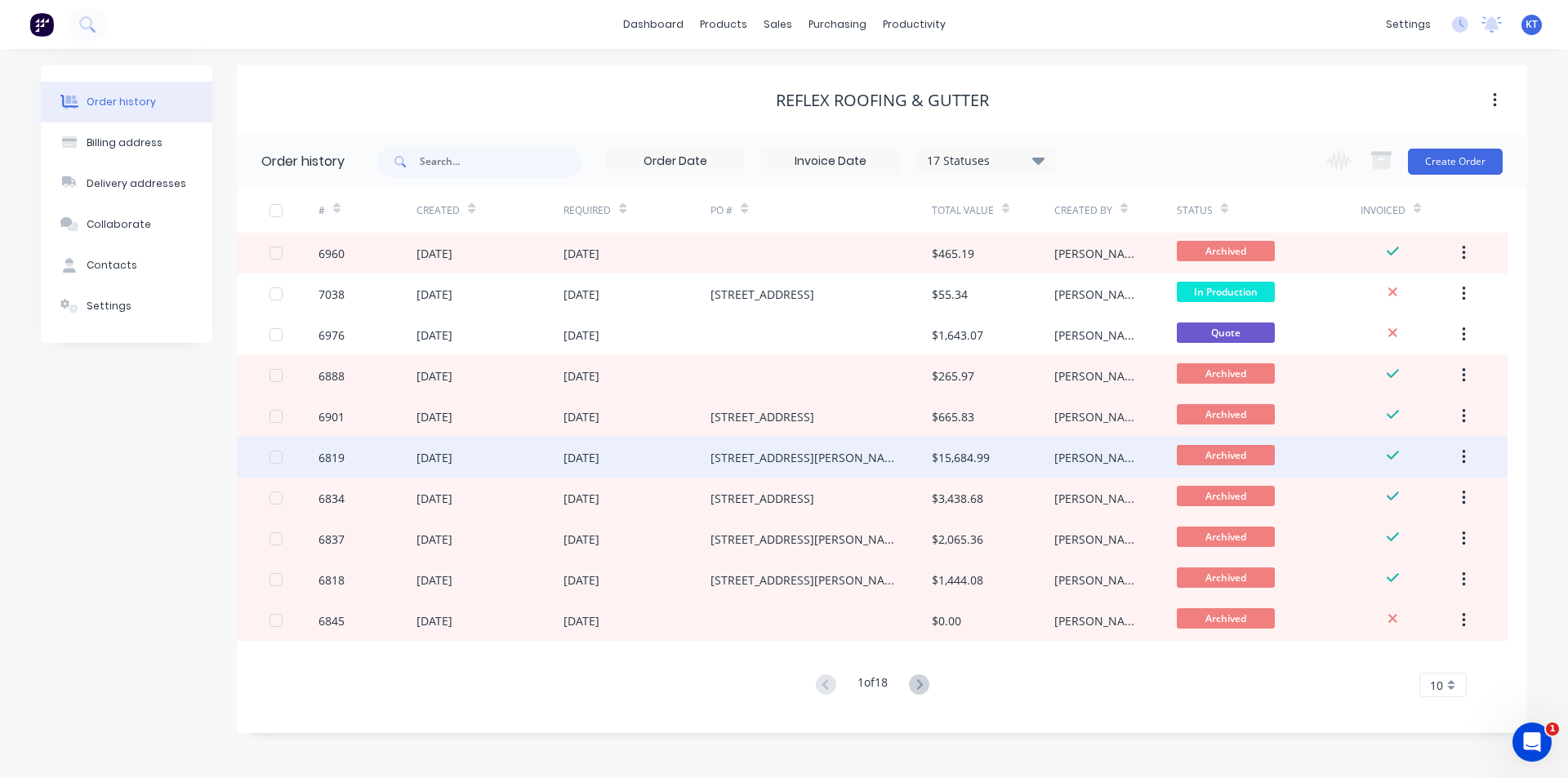
click at [765, 455] on div "[STREET_ADDRESS][PERSON_NAME]" at bounding box center [804, 457] width 188 height 17
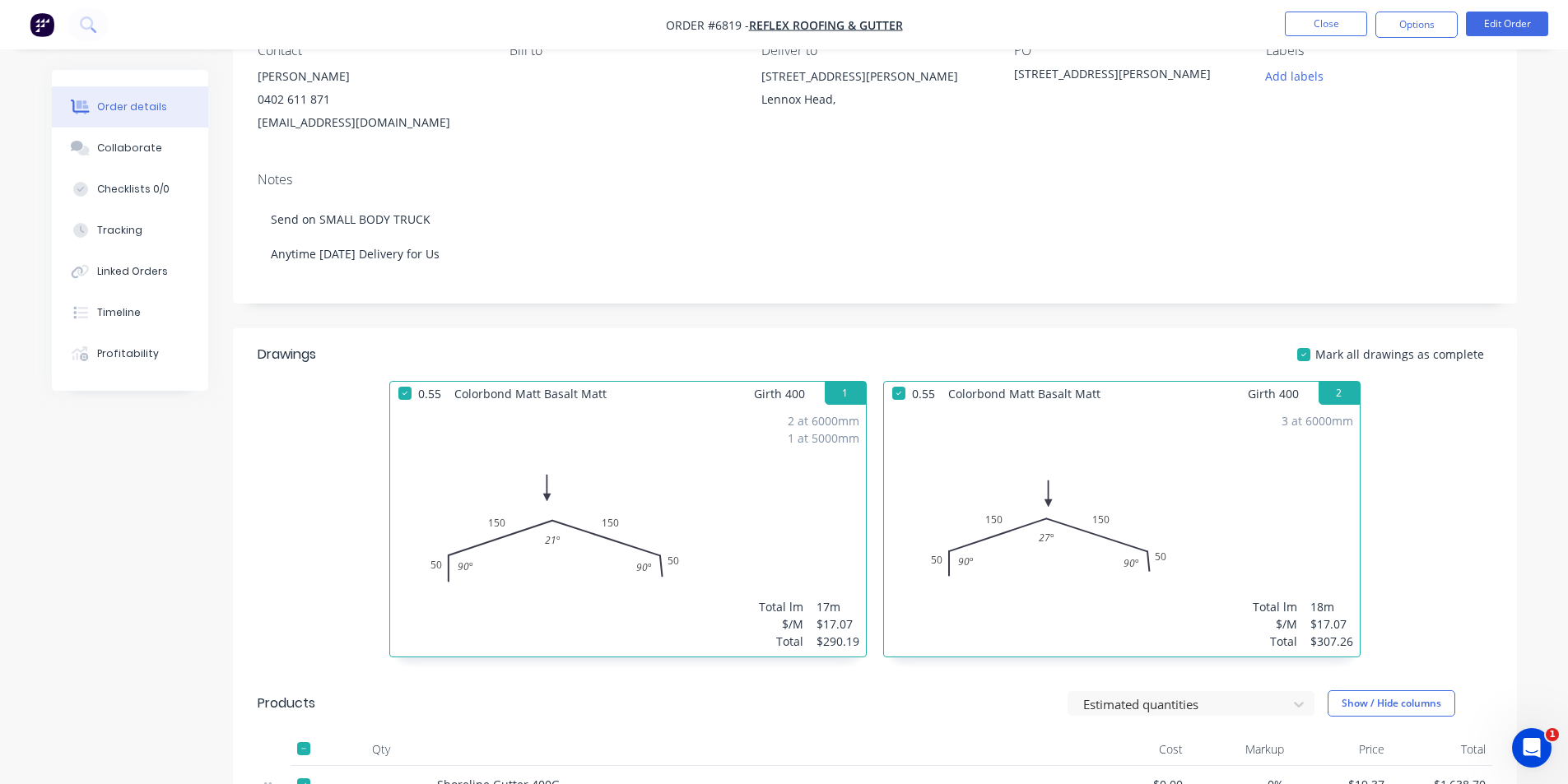
scroll to position [164, 0]
click at [1420, 21] on button "Options" at bounding box center [1416, 24] width 82 height 26
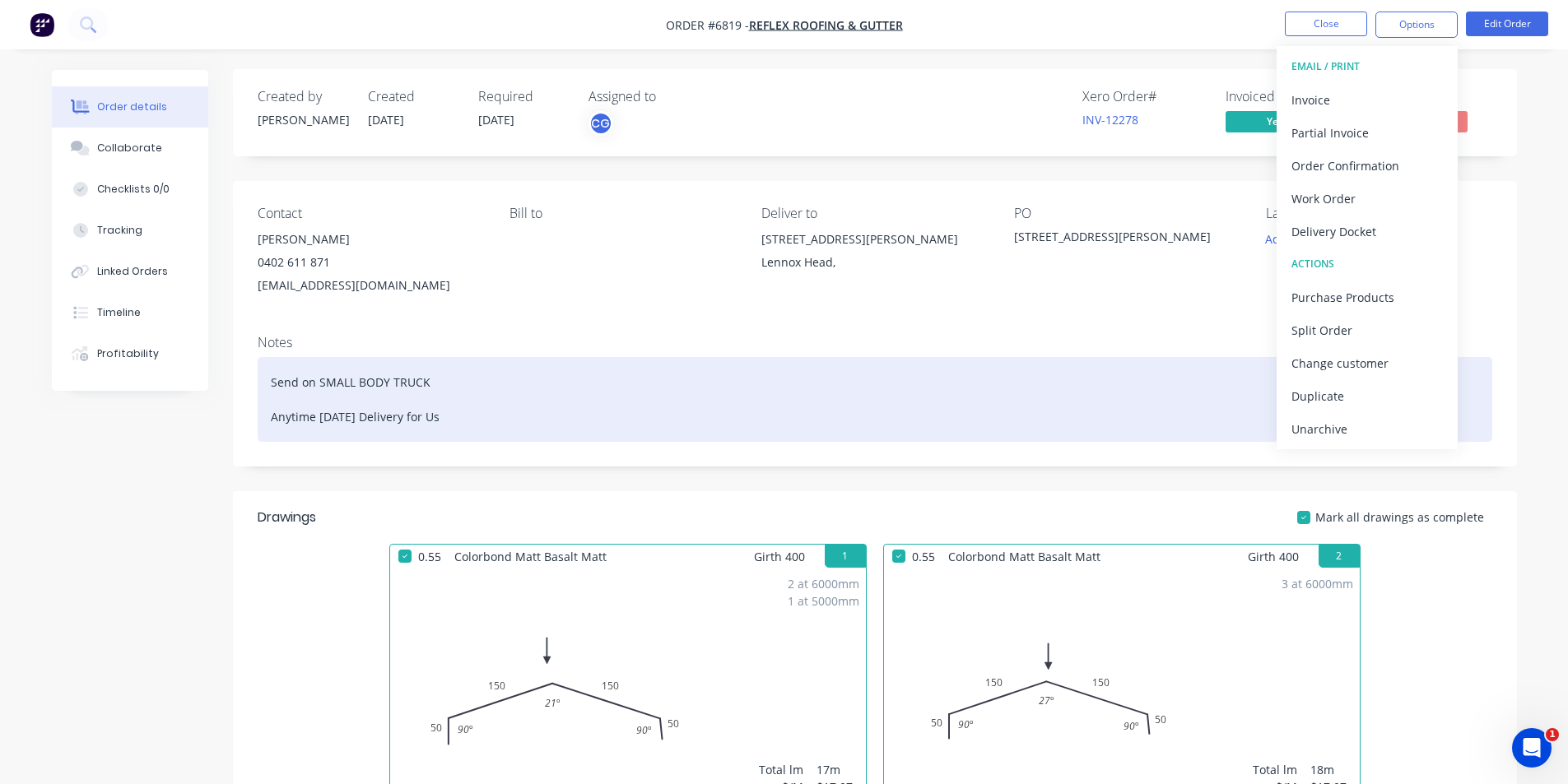
scroll to position [0, 0]
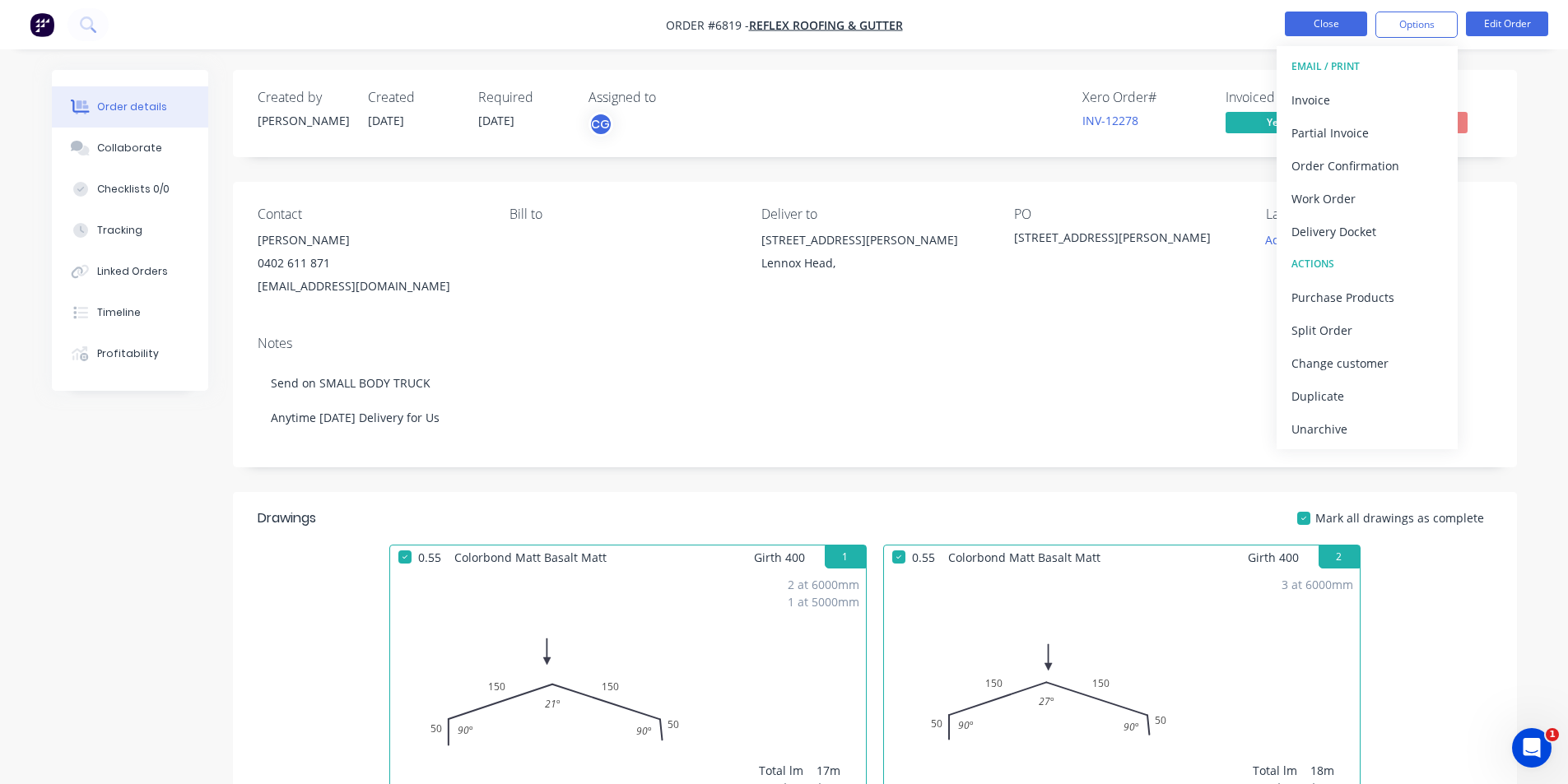
click at [1327, 21] on button "Close" at bounding box center [1326, 24] width 82 height 25
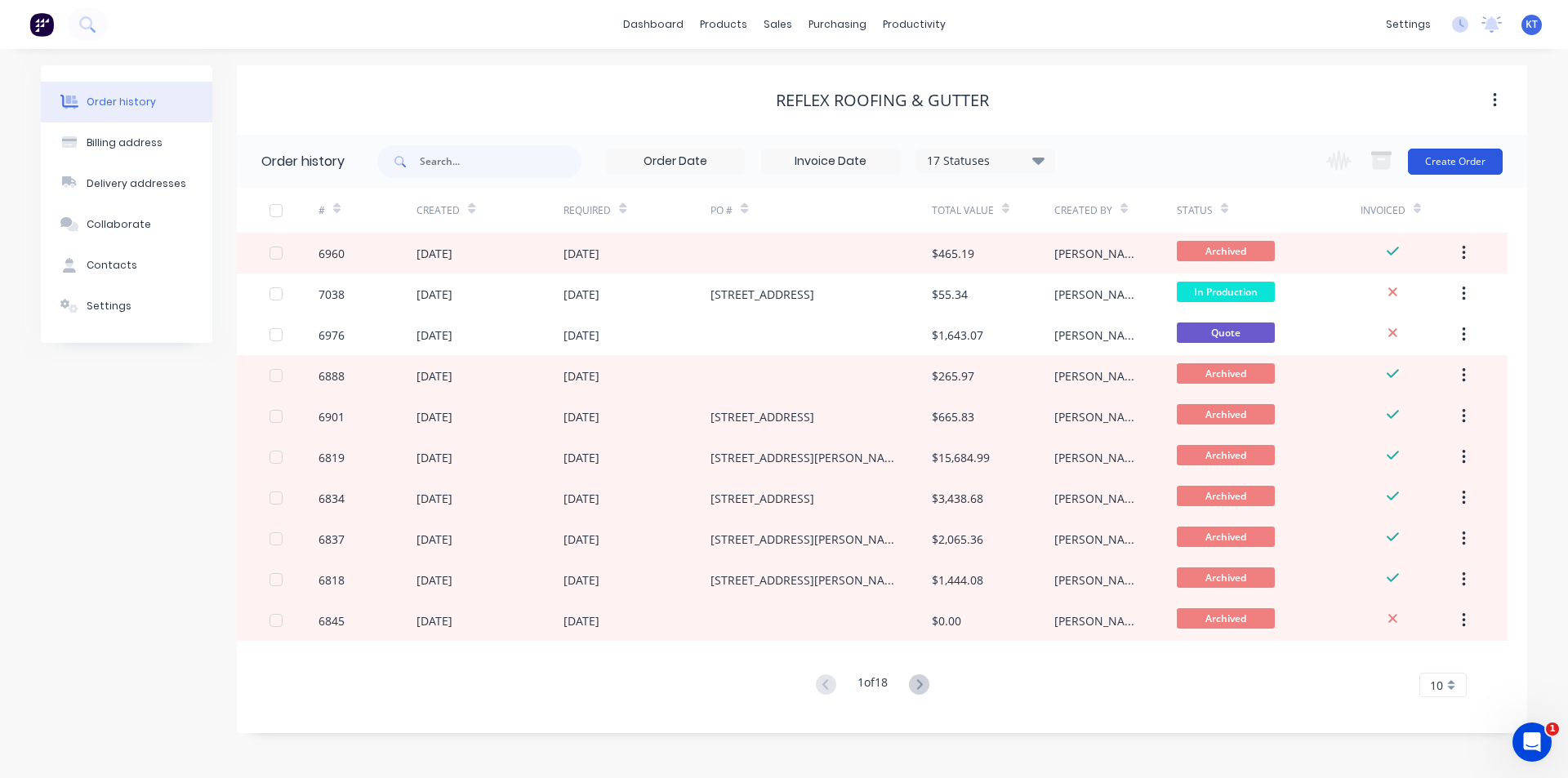
click at [1442, 158] on button "Create Order" at bounding box center [1455, 161] width 95 height 26
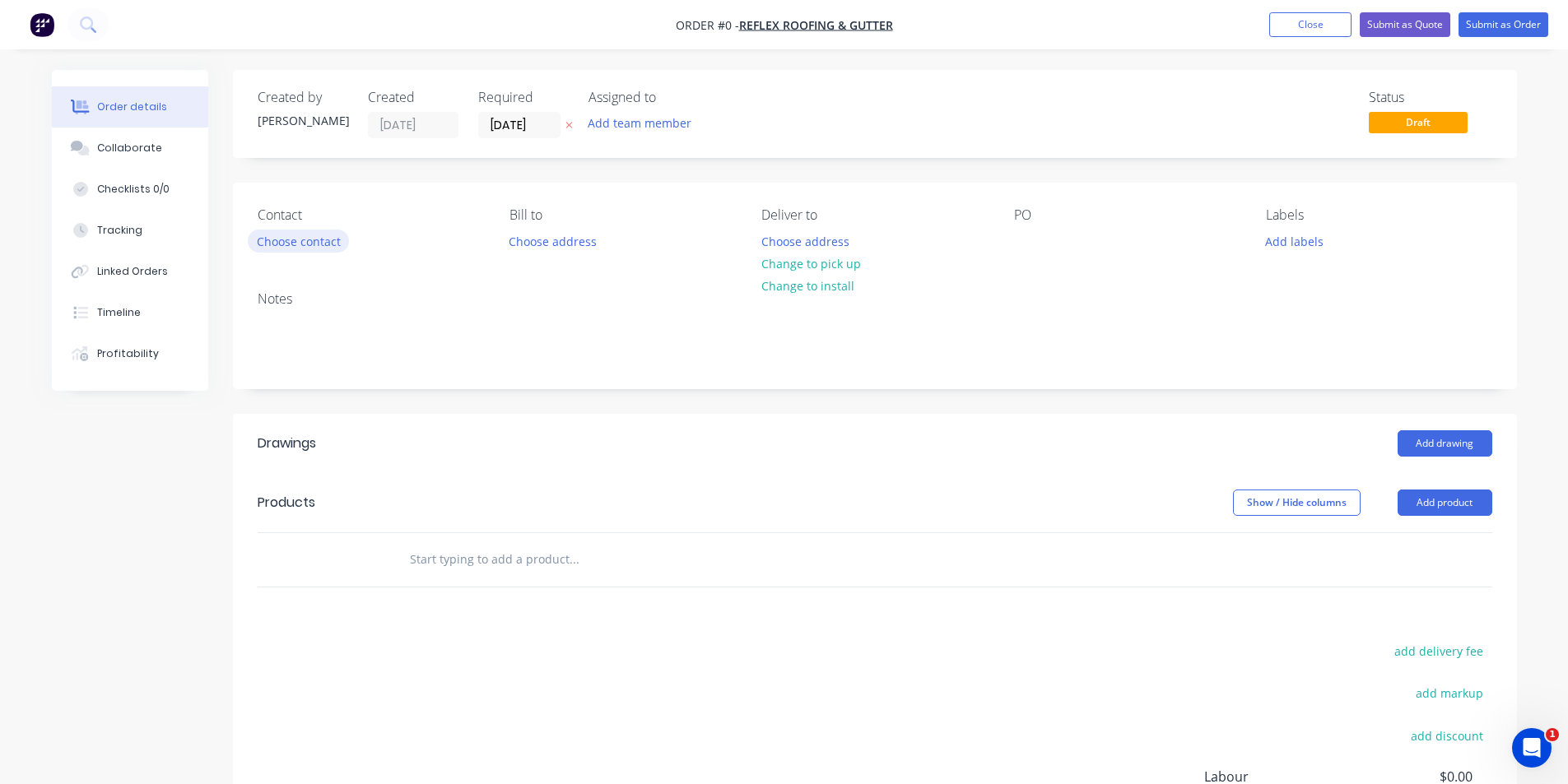
click at [296, 238] on button "Choose contact" at bounding box center [297, 240] width 101 height 22
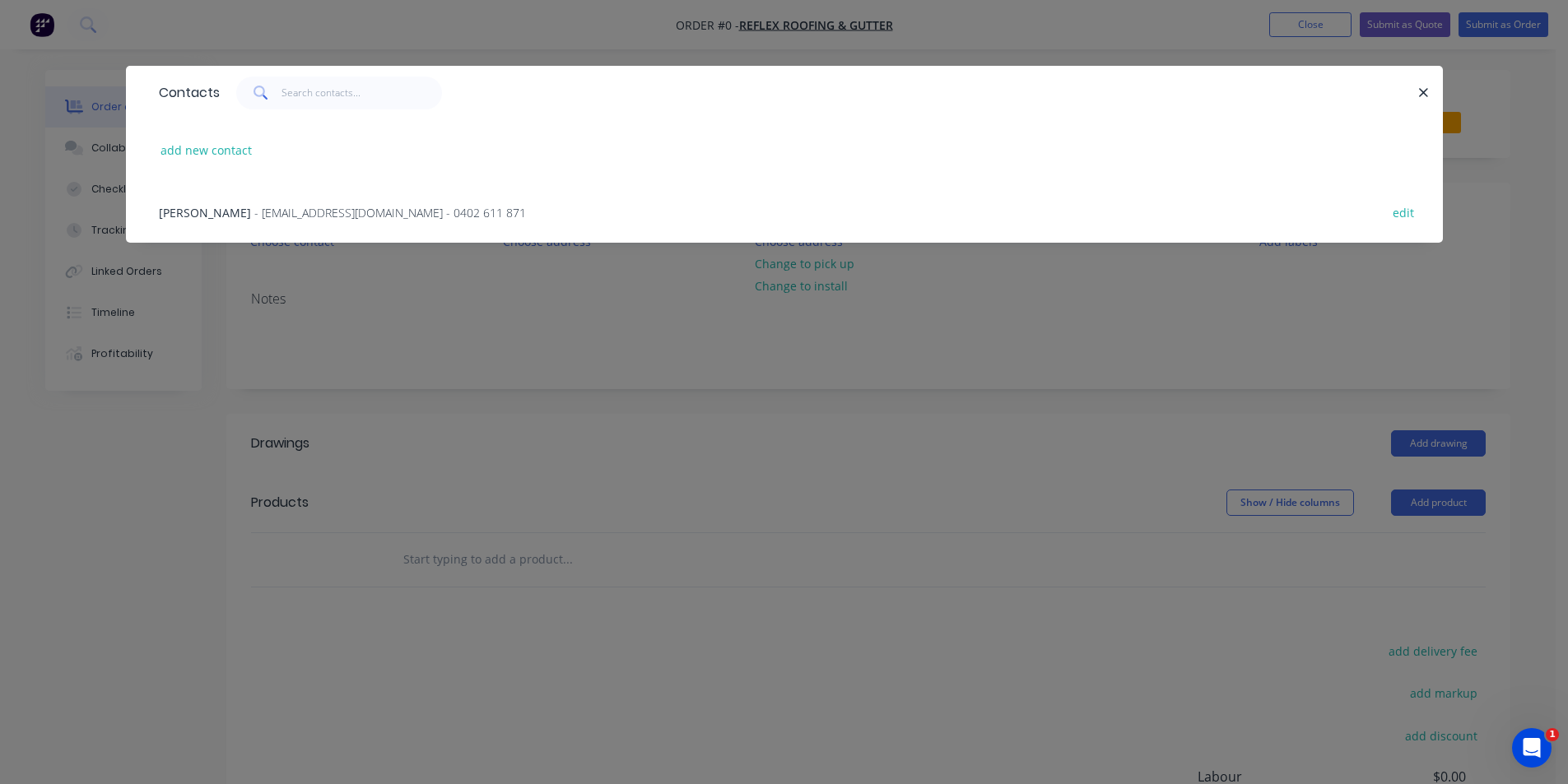
click at [294, 207] on span "- [EMAIL_ADDRESS][DOMAIN_NAME] - 0402 611 871" at bounding box center [390, 213] width 271 height 16
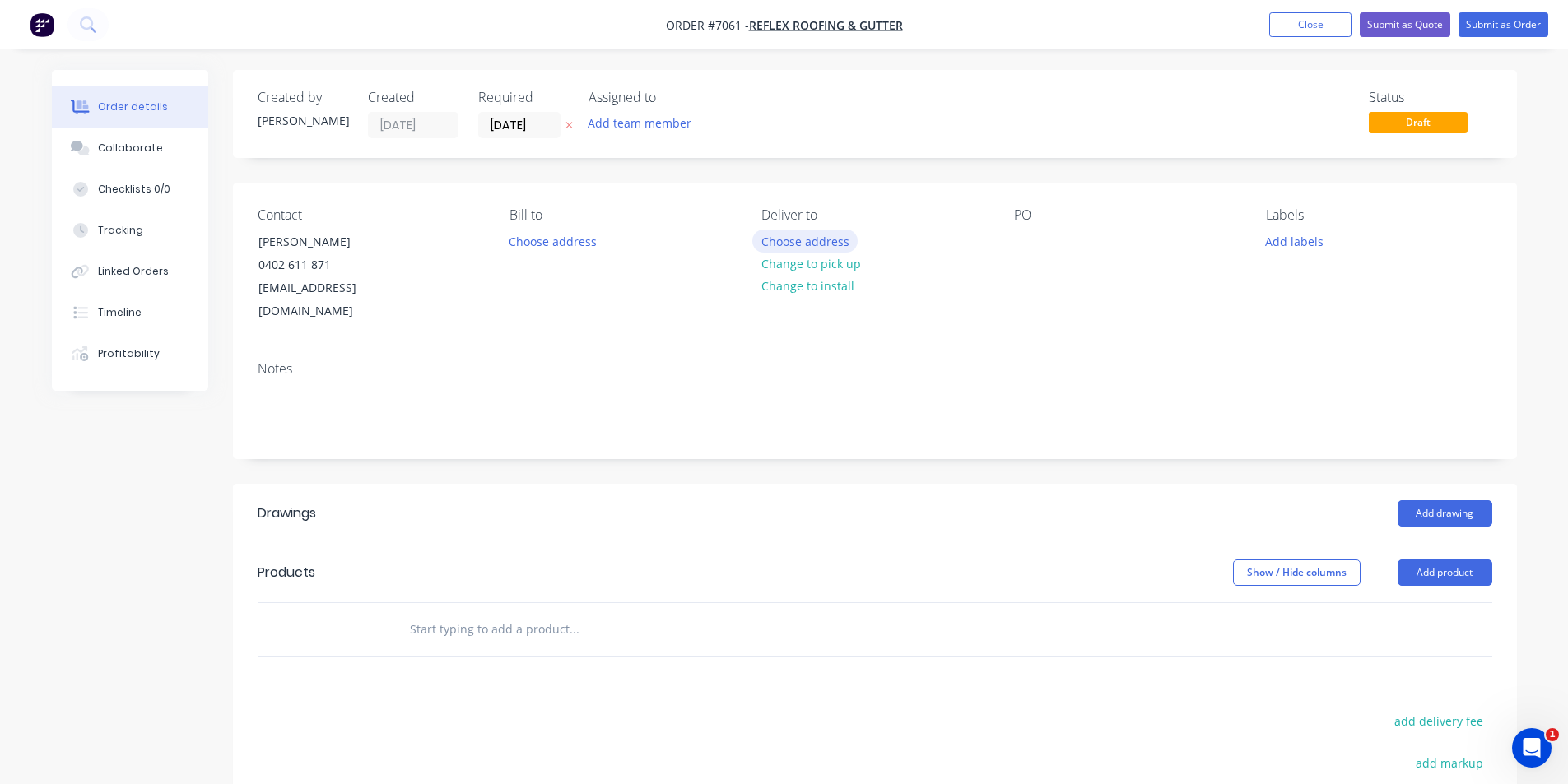
click at [814, 241] on button "Choose address" at bounding box center [805, 240] width 105 height 22
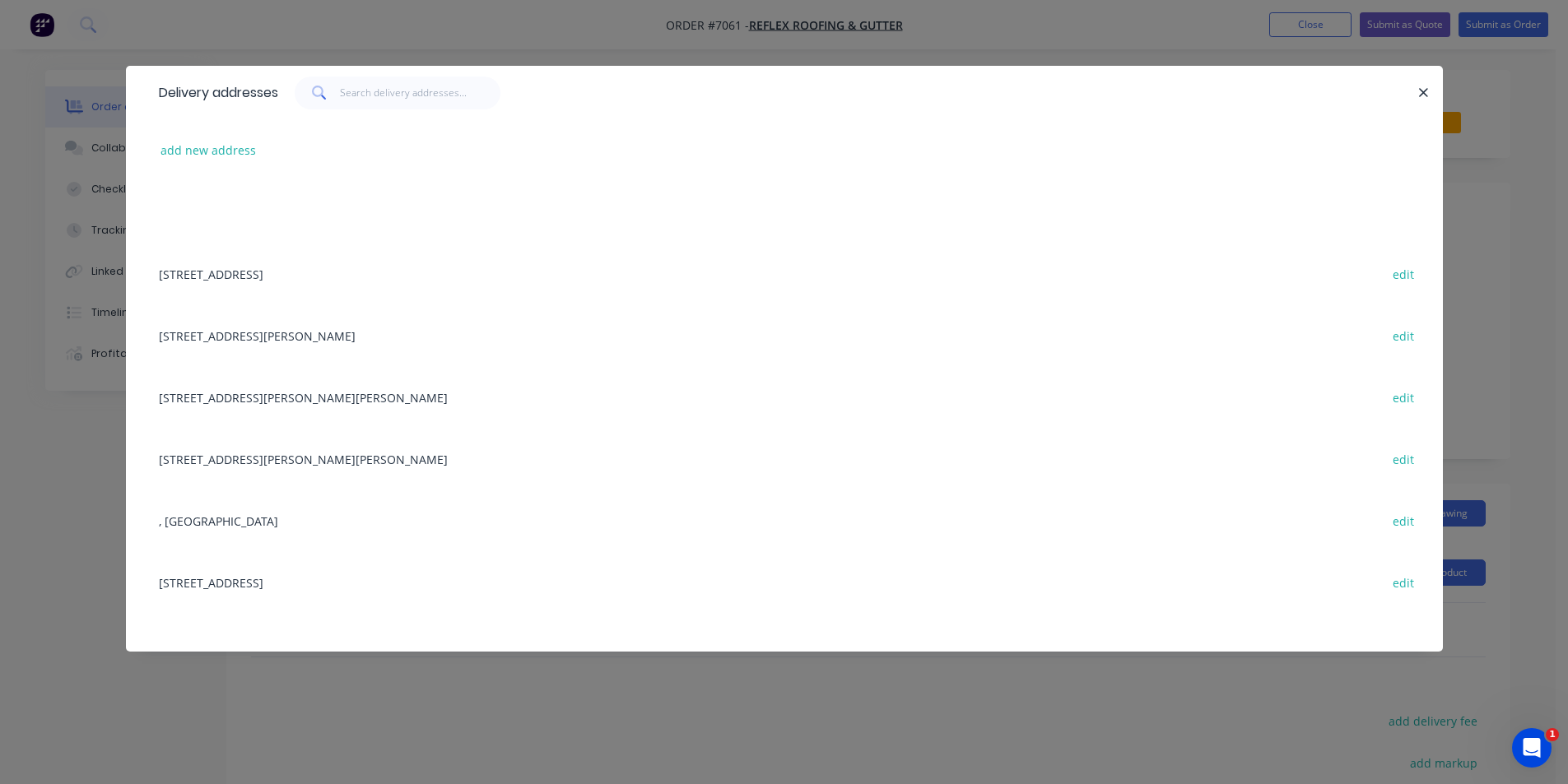
click at [267, 463] on div "[STREET_ADDRESS][PERSON_NAME][PERSON_NAME] edit" at bounding box center [785, 458] width 1268 height 62
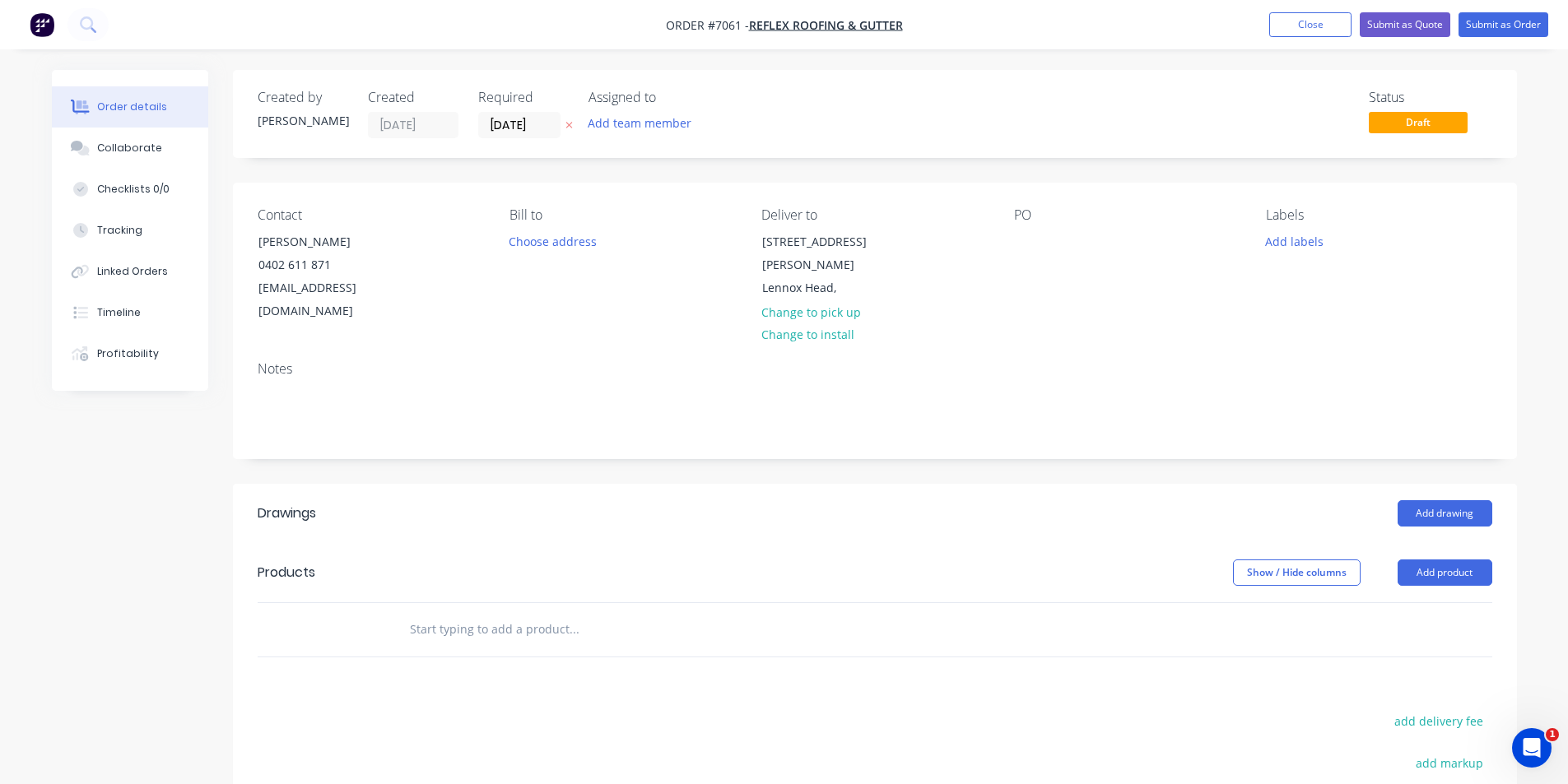
click at [1025, 258] on div "PO" at bounding box center [1127, 265] width 226 height 116
click at [1030, 238] on div at bounding box center [1027, 241] width 26 height 24
click at [1034, 249] on div at bounding box center [1027, 241] width 26 height 24
click at [1433, 500] on button "Add drawing" at bounding box center [1445, 513] width 95 height 26
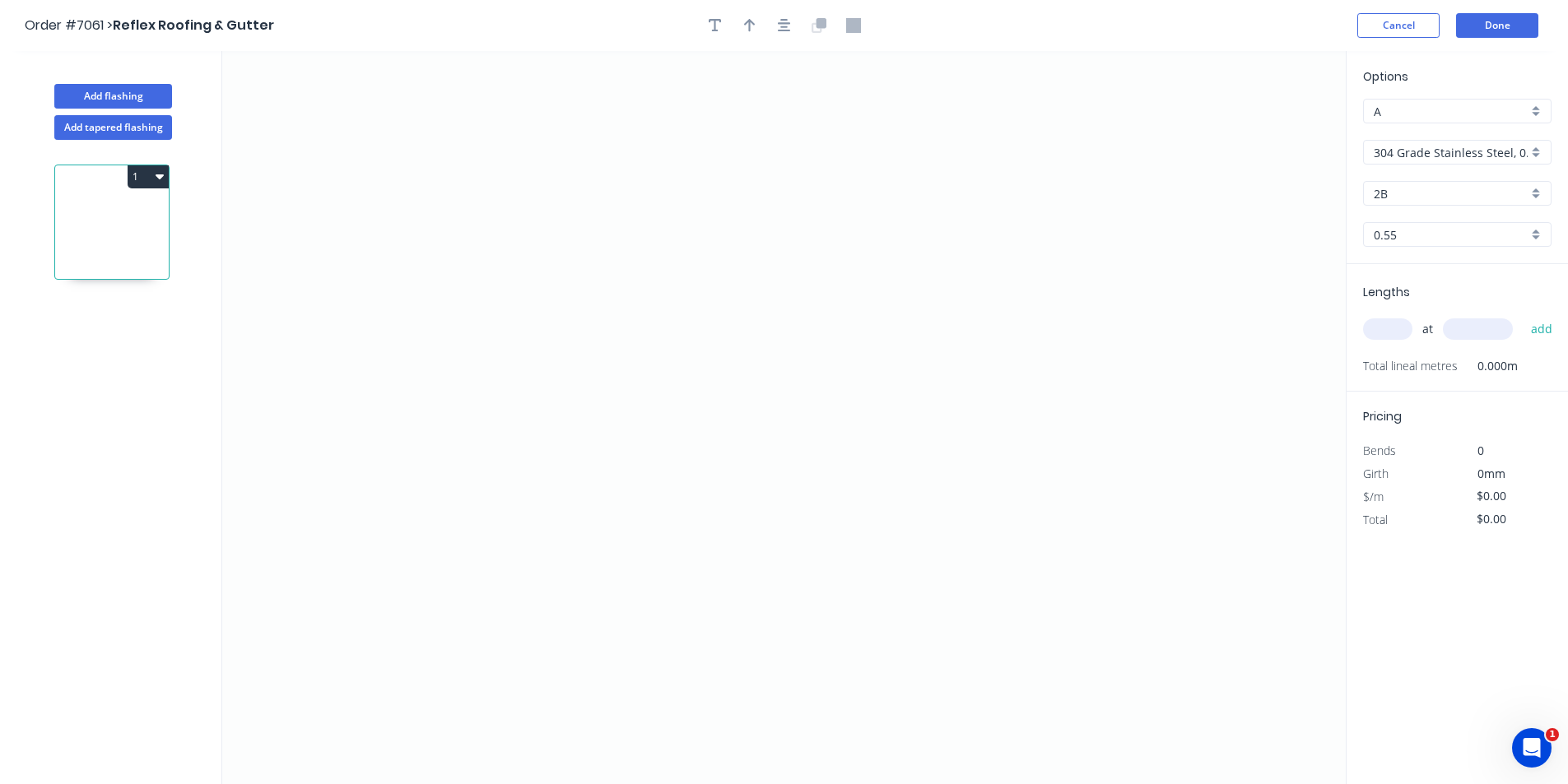
click at [1484, 146] on input "304 Grade Stainless Steel, 0.9mm Perforated Pattern 208 - 2mm hole" at bounding box center [1450, 152] width 154 height 17
click at [1406, 234] on div "Colorbond Matt" at bounding box center [1456, 226] width 187 height 29
type input "Colorbond Matt"
type input "Bluegum Matt"
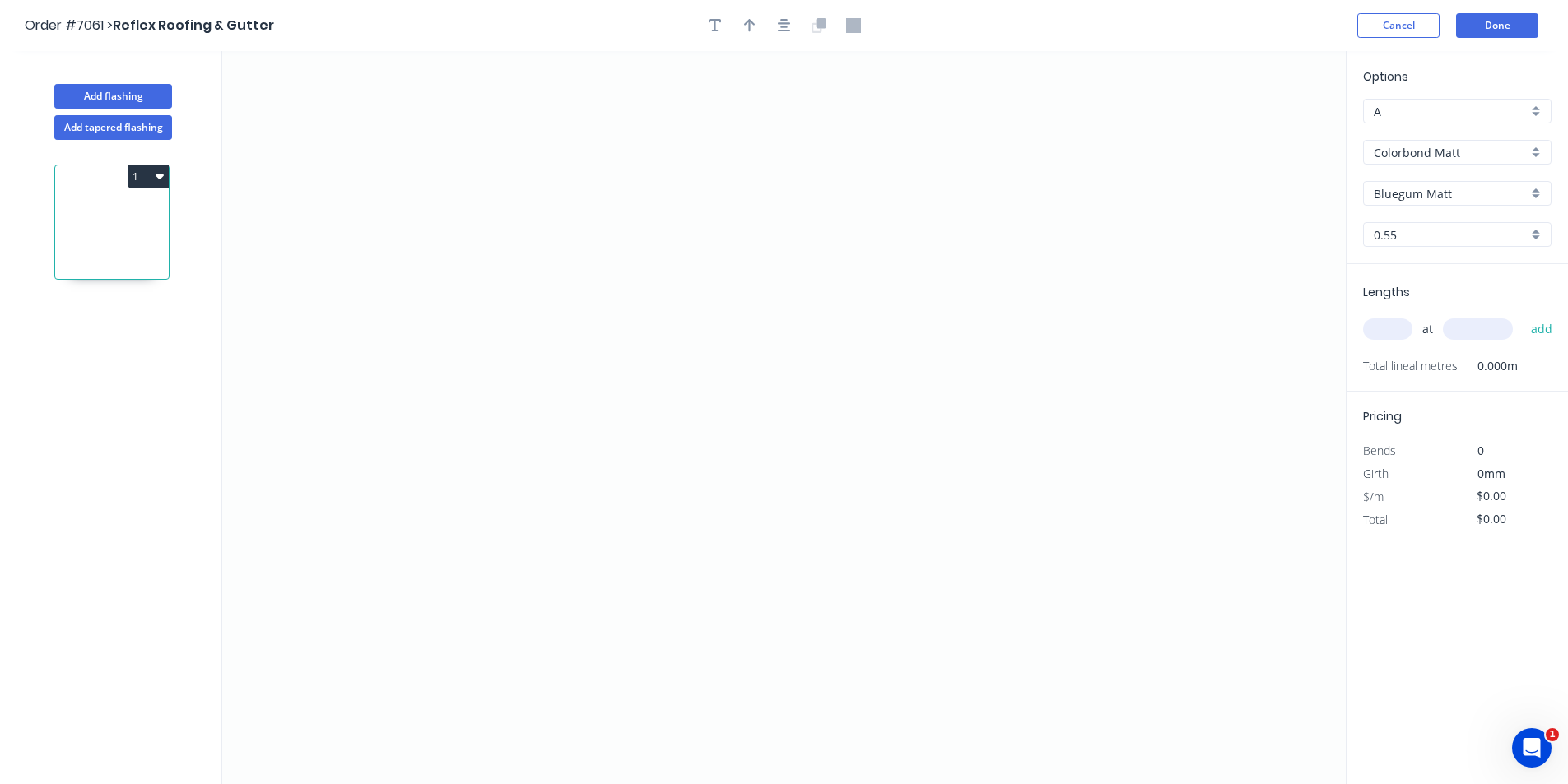
click at [1451, 195] on input "Bluegum Matt" at bounding box center [1450, 193] width 154 height 17
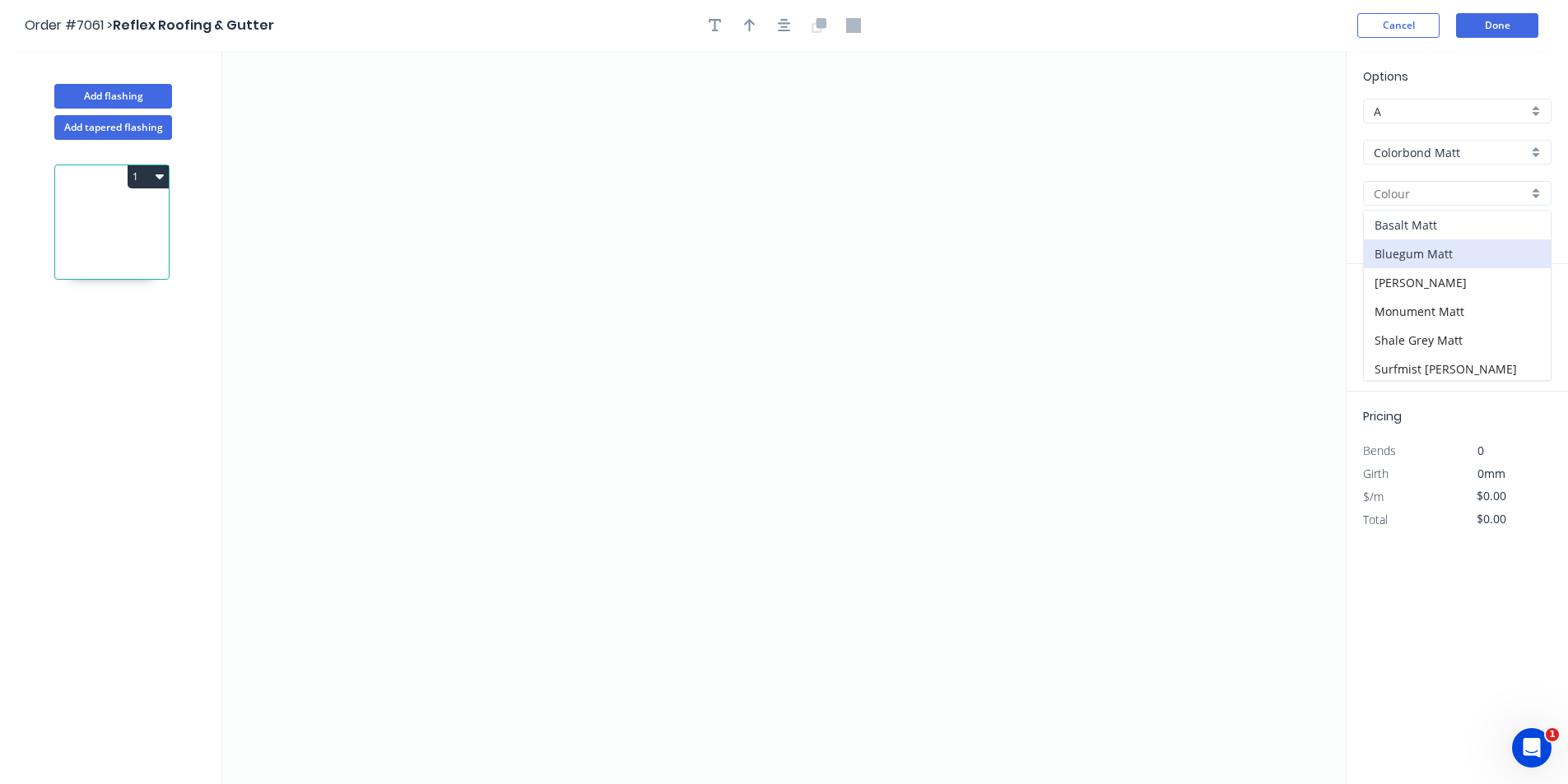
click at [1421, 229] on div "Basalt Matt" at bounding box center [1456, 225] width 187 height 29
type input "Basalt Matt"
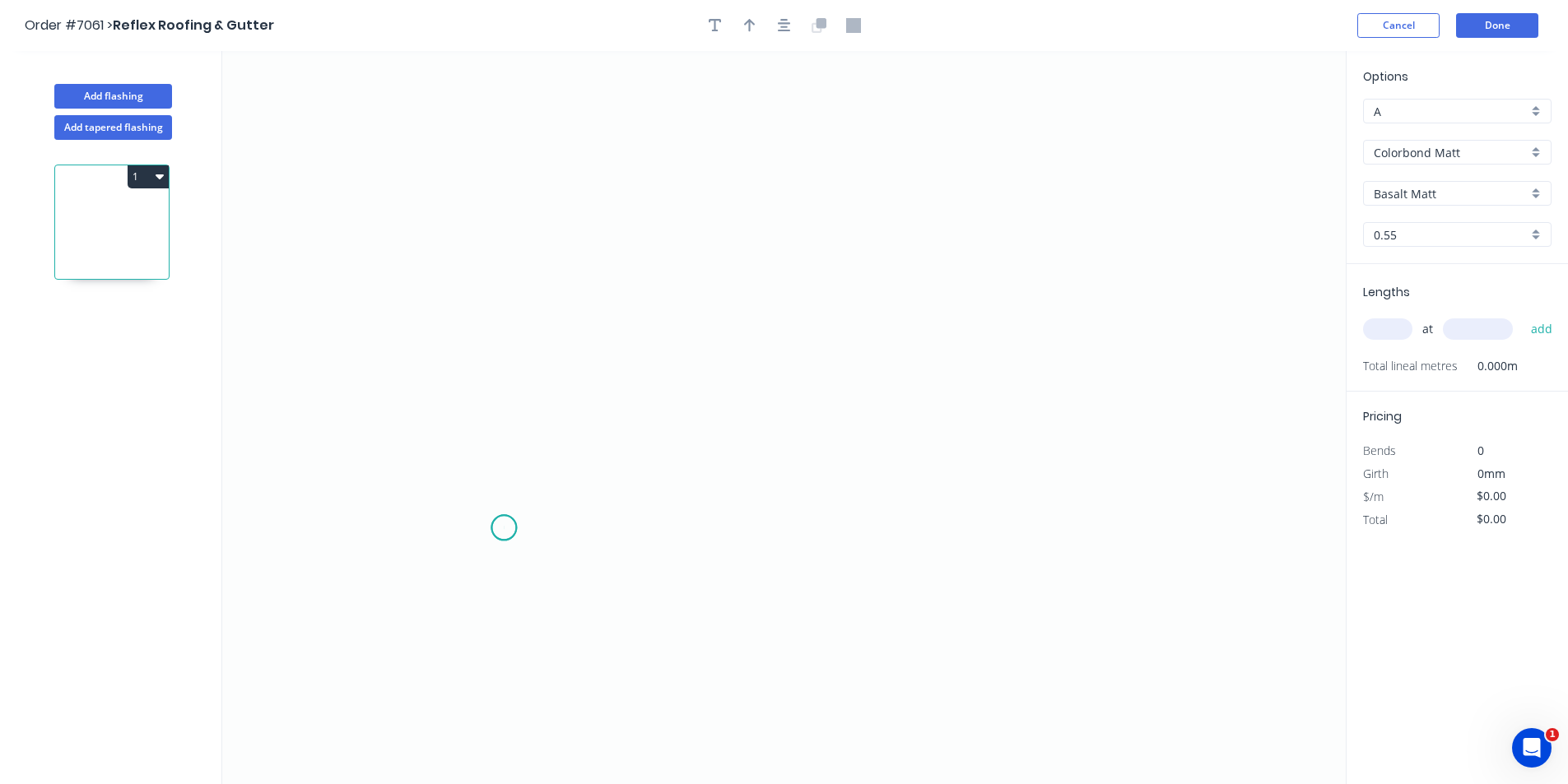
drag, startPoint x: 504, startPoint y: 529, endPoint x: 500, endPoint y: 464, distance: 65.1
click at [505, 526] on icon "0" at bounding box center [784, 417] width 1123 height 733
click at [500, 463] on icon "0" at bounding box center [784, 417] width 1123 height 733
click at [818, 343] on icon at bounding box center [661, 403] width 314 height 121
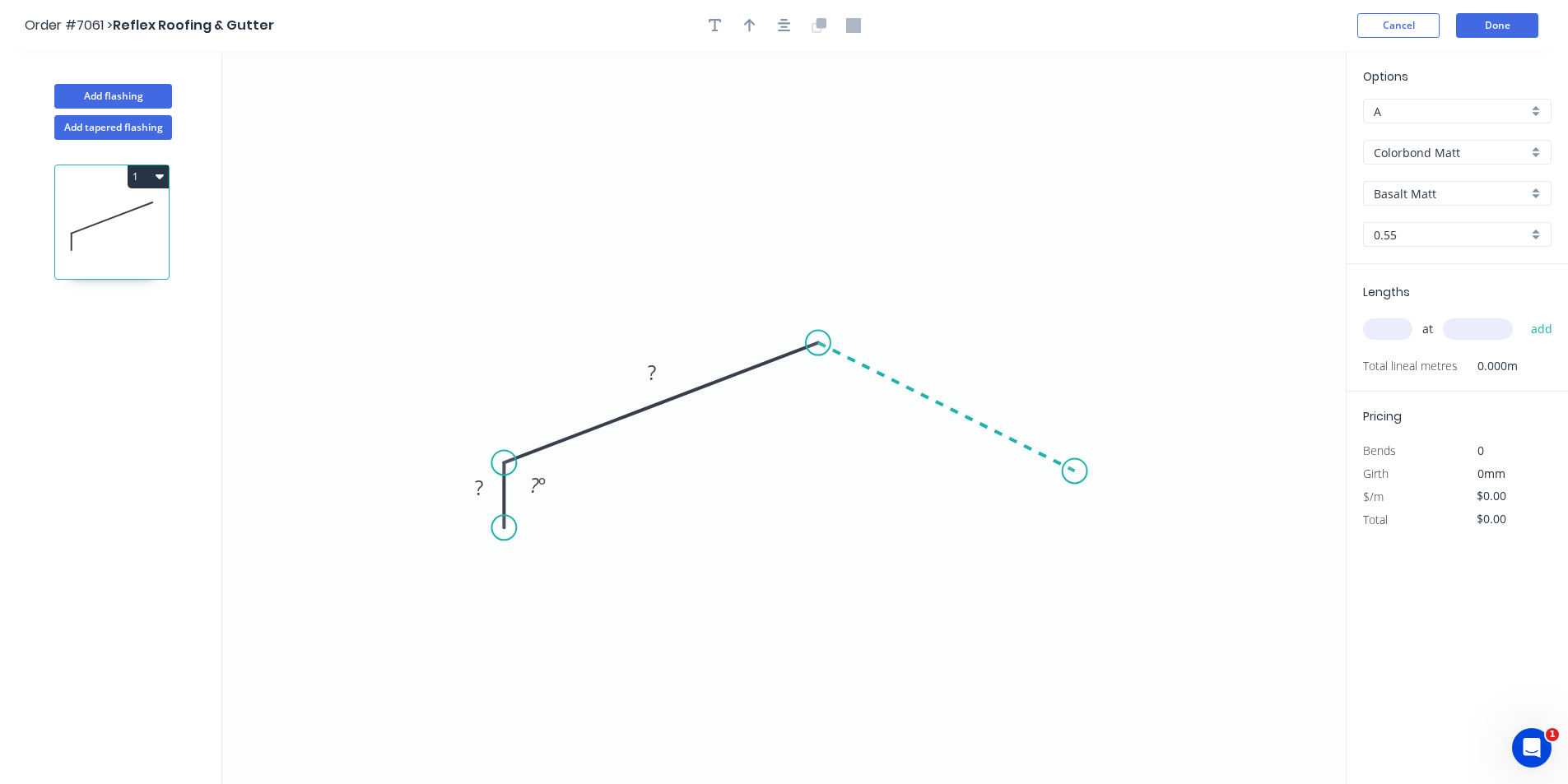
click at [1075, 471] on icon "0 ? ? ? º" at bounding box center [784, 417] width 1123 height 733
click at [1086, 548] on icon "0 ? ? ? ? º ? º" at bounding box center [784, 417] width 1123 height 733
click at [787, 22] on icon "button" at bounding box center [784, 25] width 13 height 15
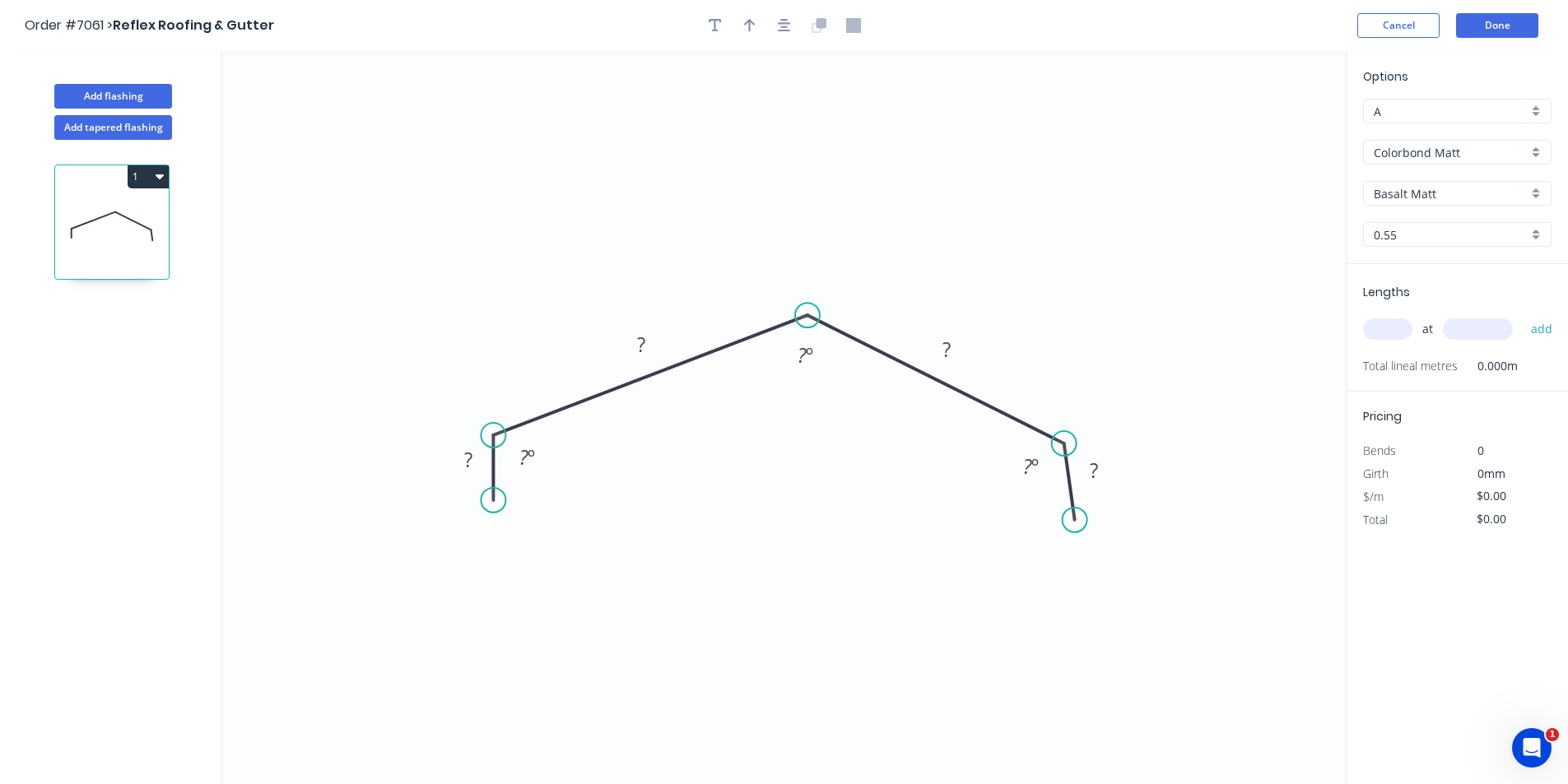
click at [742, 14] on div at bounding box center [785, 26] width 173 height 25
click at [745, 26] on icon "button" at bounding box center [749, 25] width 12 height 15
drag, startPoint x: 1264, startPoint y: 130, endPoint x: 846, endPoint y: 254, distance: 436.0
click at [846, 254] on icon at bounding box center [845, 233] width 15 height 53
drag, startPoint x: 459, startPoint y: 456, endPoint x: 606, endPoint y: 462, distance: 147.1
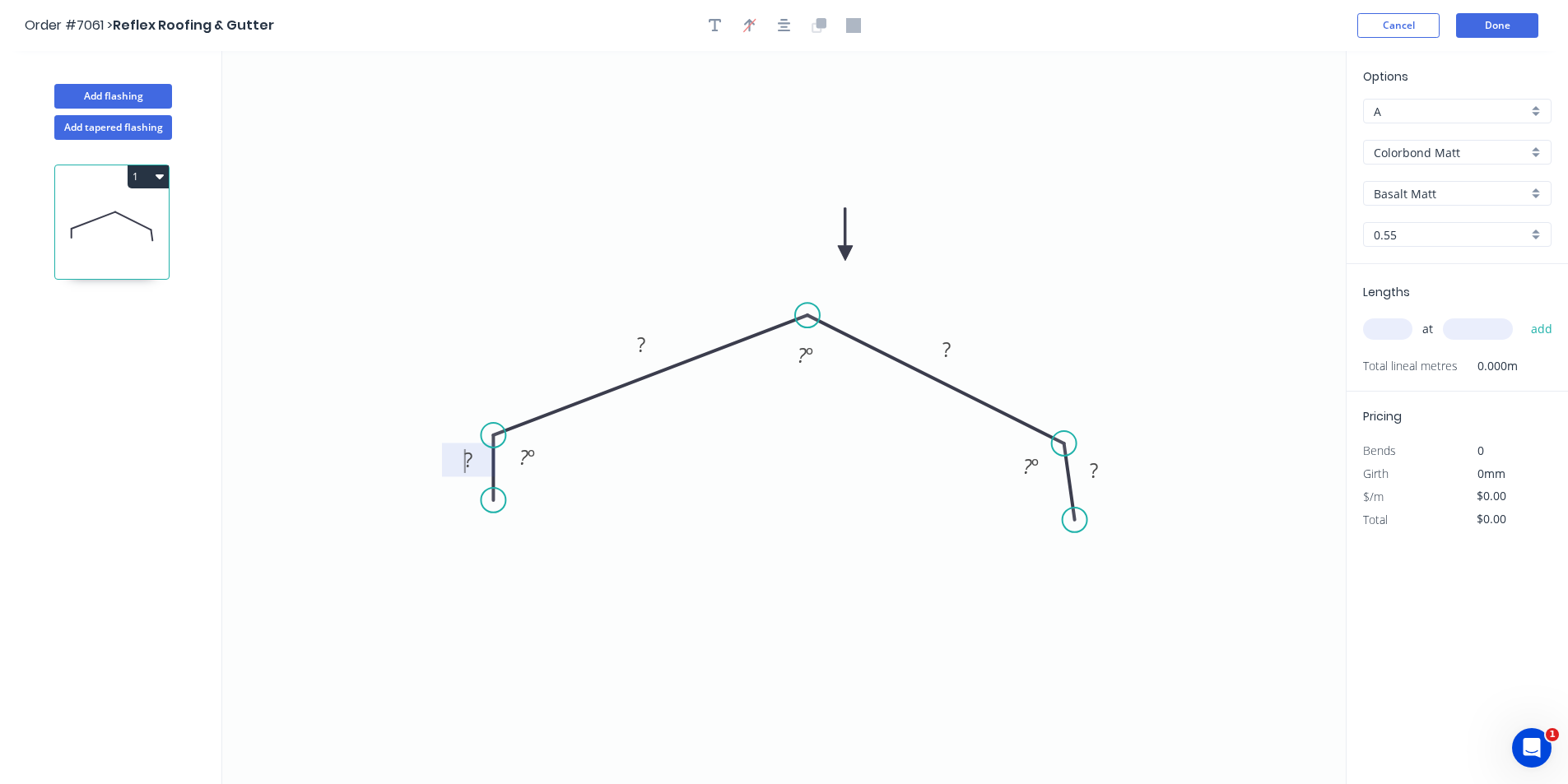
click at [463, 457] on rect at bounding box center [468, 461] width 33 height 23
type input "$17.07"
click at [1396, 322] on input "text" at bounding box center [1388, 329] width 49 height 21
type input "3"
type input "5000"
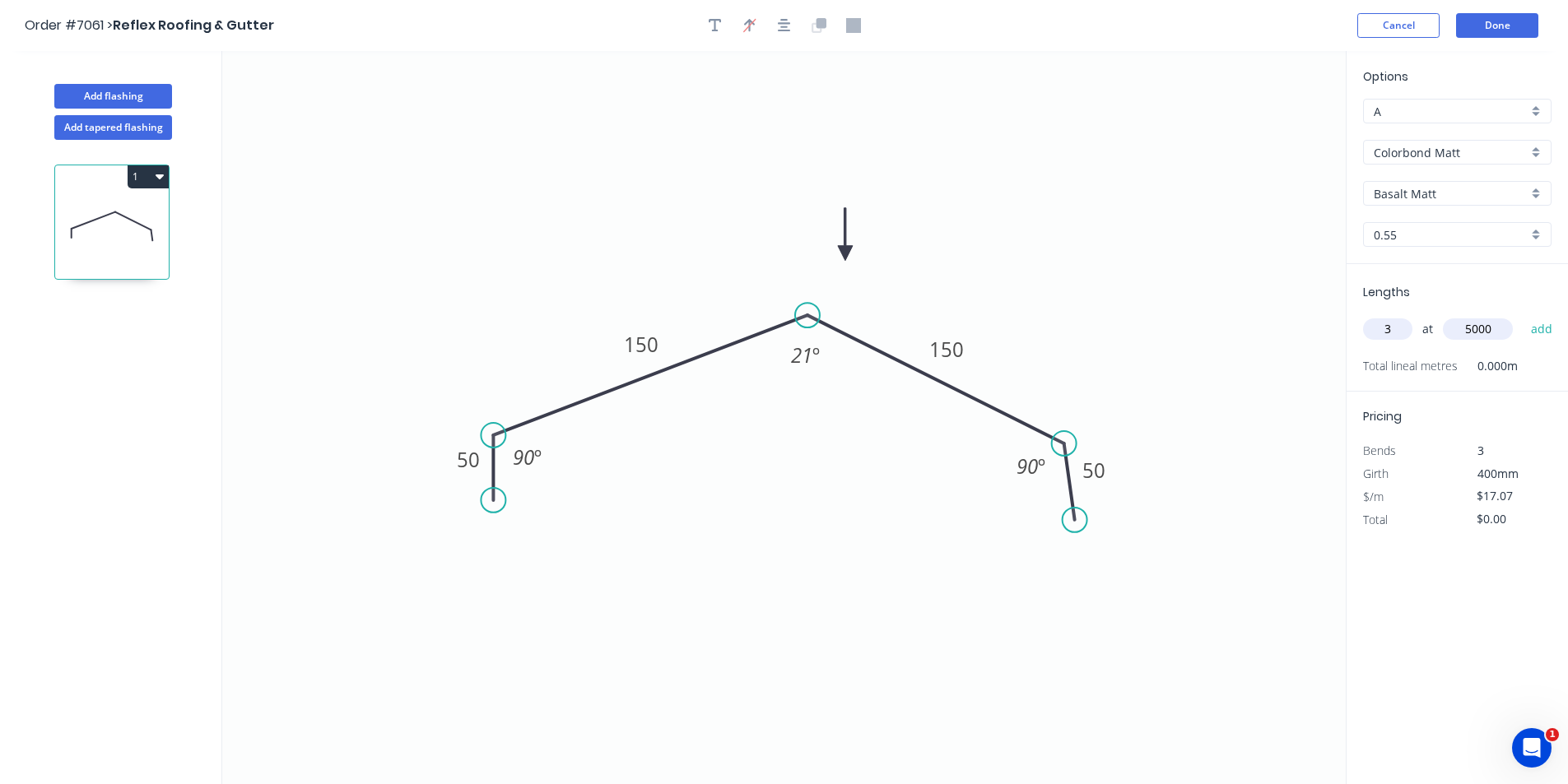
click at [1522, 315] on button "add" at bounding box center [1541, 329] width 38 height 28
type input "$256.05"
click at [1495, 31] on button "Done" at bounding box center [1497, 26] width 82 height 25
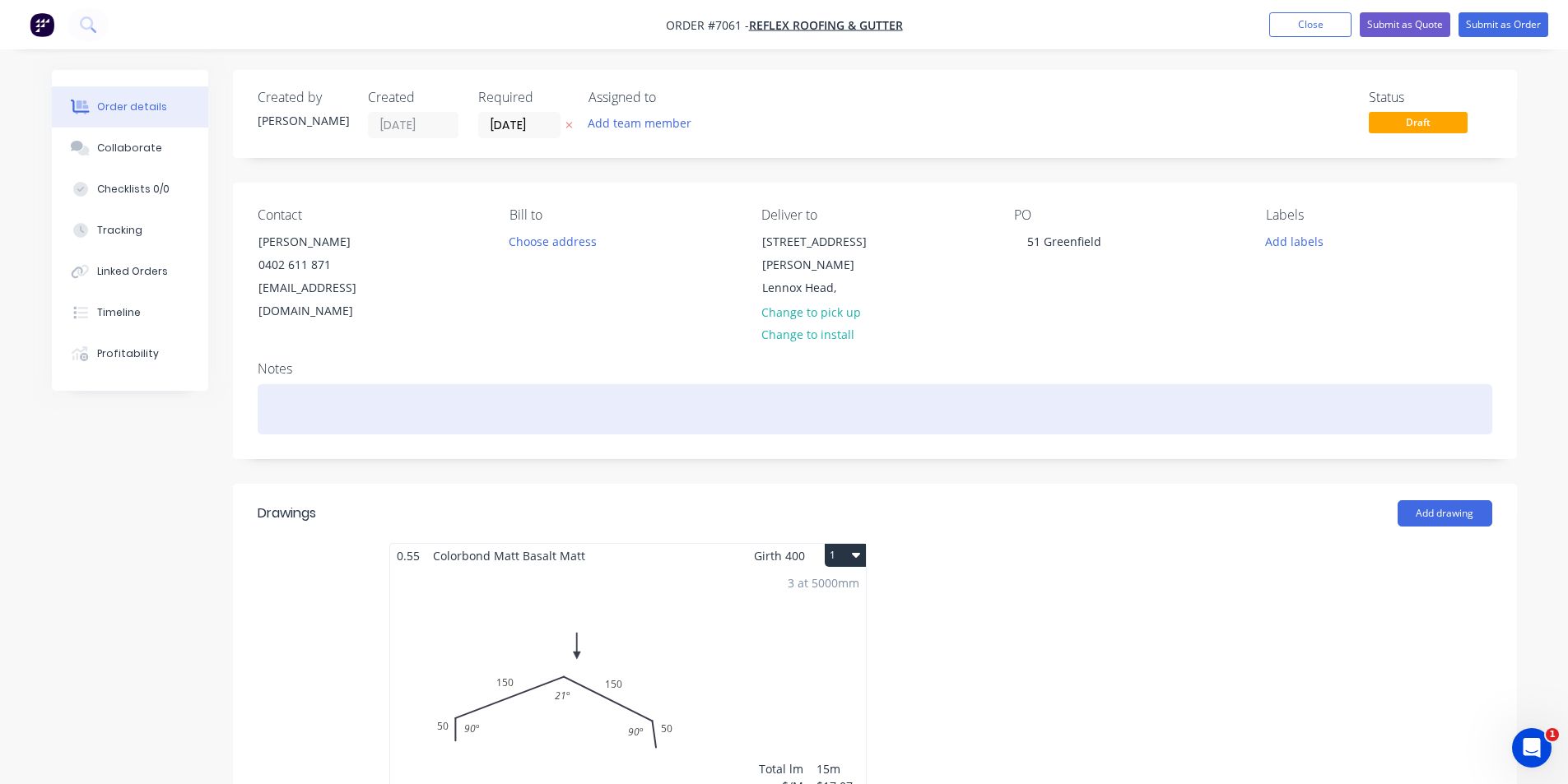
click at [423, 392] on div at bounding box center [875, 409] width 1235 height 50
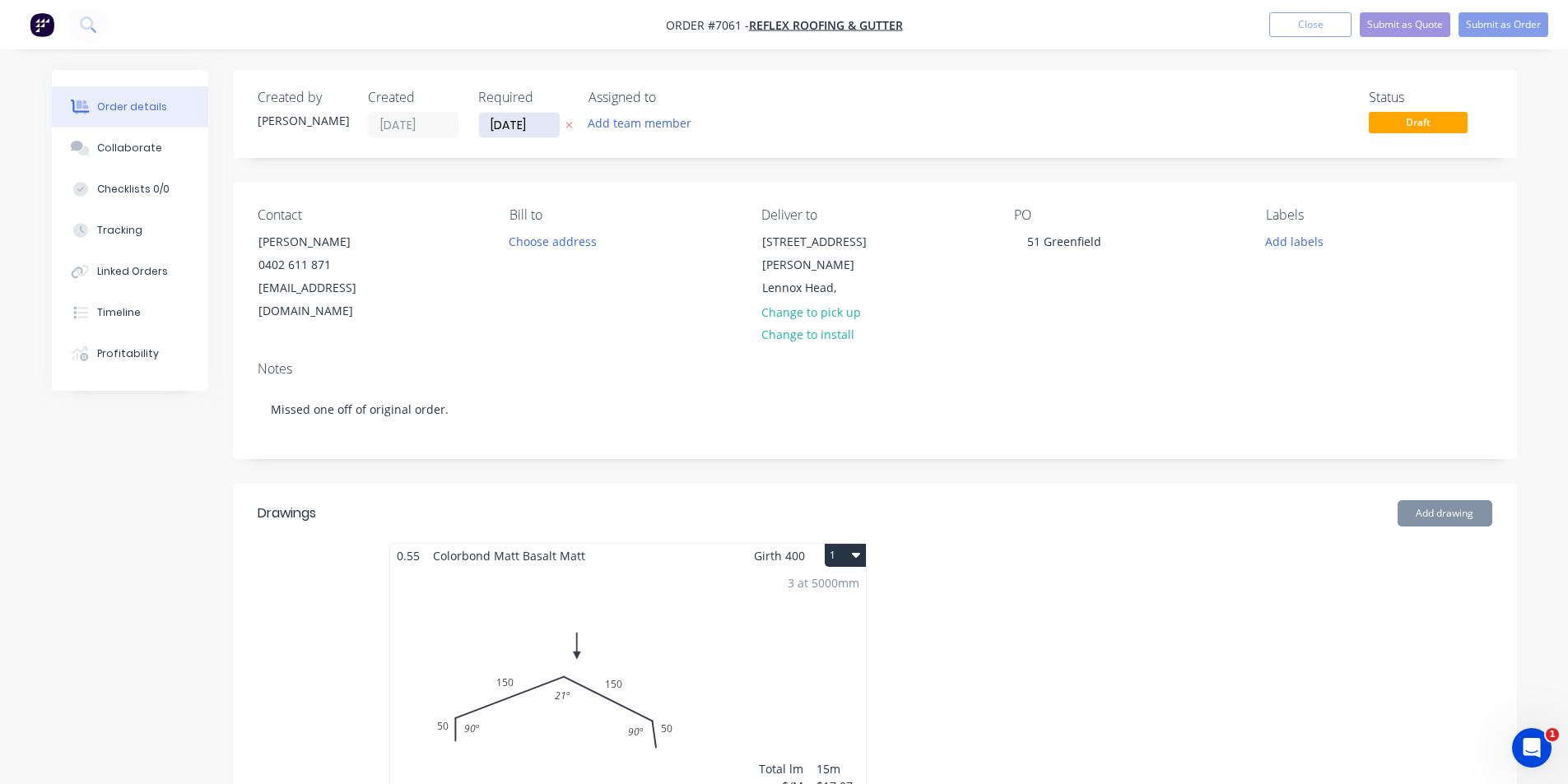
click at [553, 129] on input "[DATE]" at bounding box center [519, 125] width 80 height 25
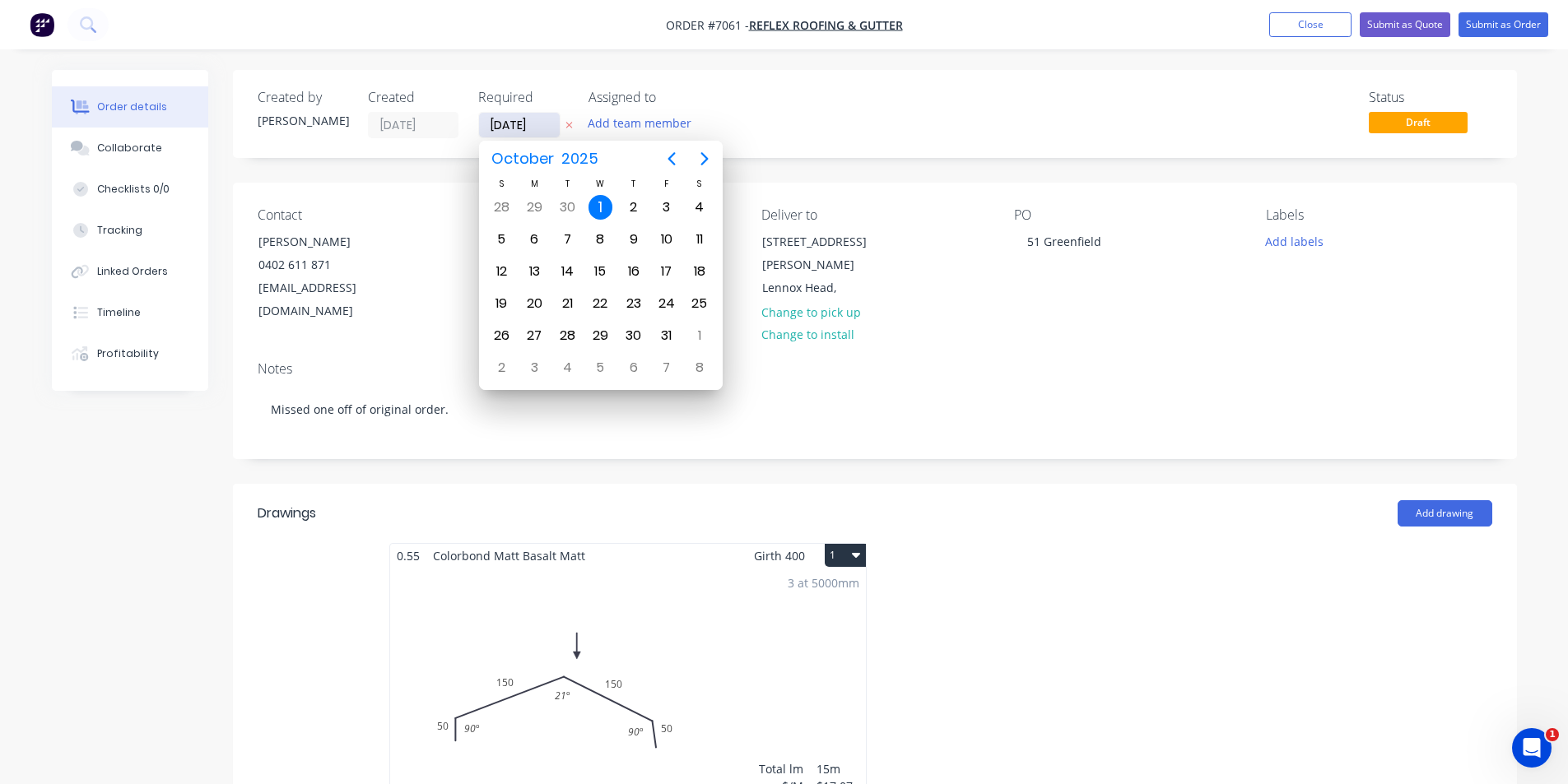
click at [531, 129] on input "[DATE]" at bounding box center [519, 125] width 80 height 25
click at [664, 202] on div "3" at bounding box center [666, 207] width 25 height 25
type input "[DATE]"
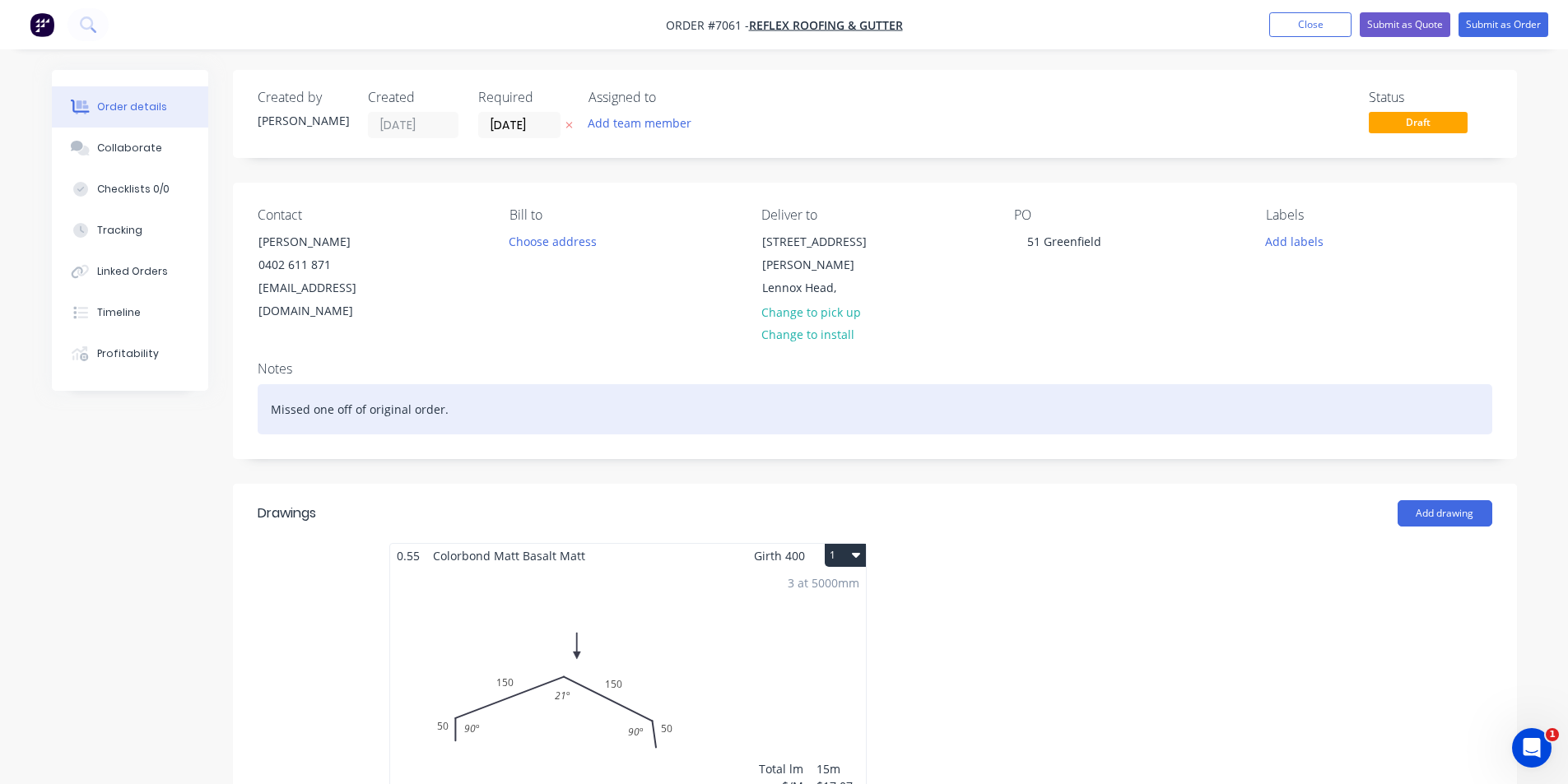
click at [482, 392] on div "Missed one off of original order." at bounding box center [875, 409] width 1235 height 50
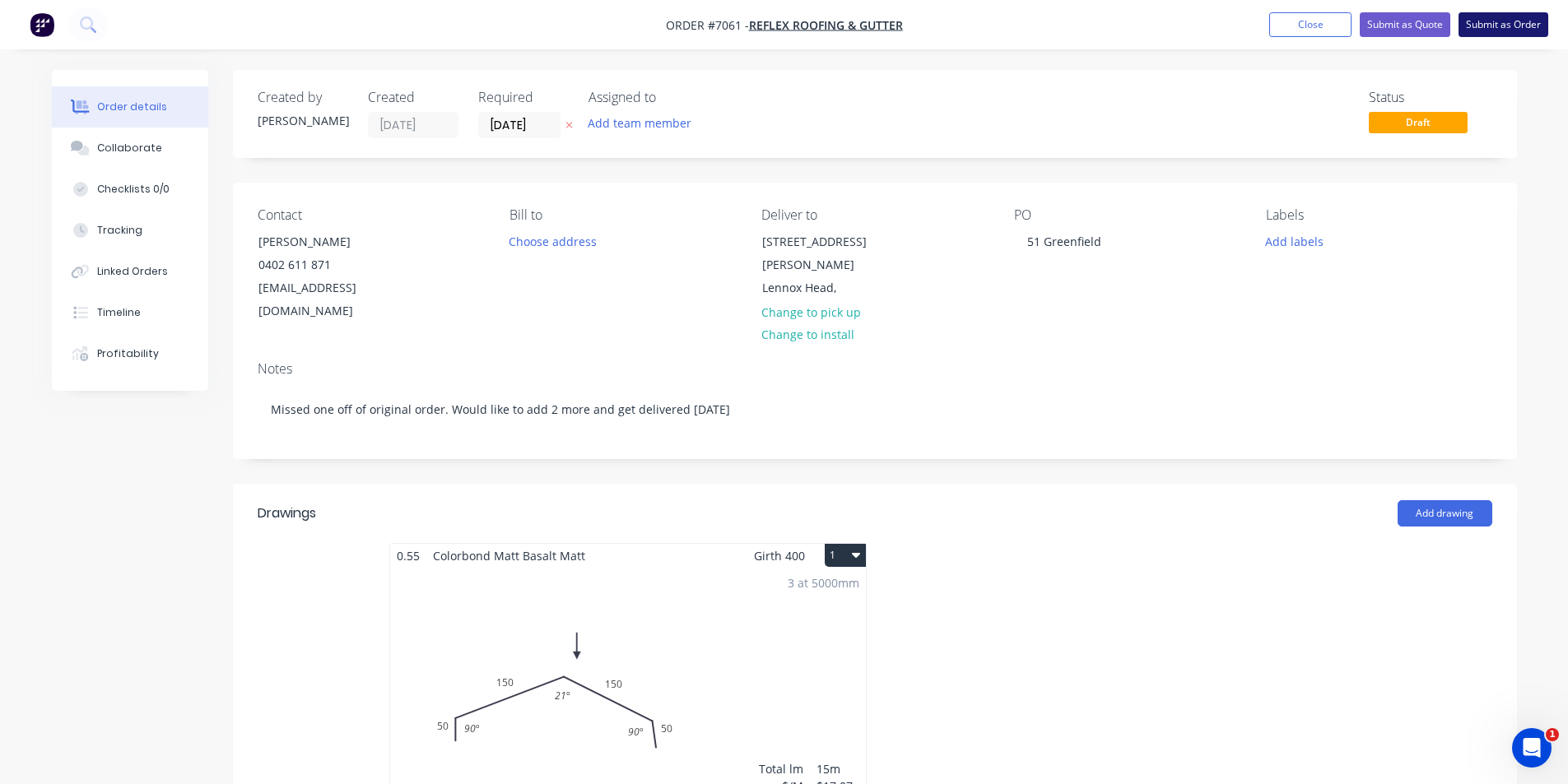
click at [1509, 17] on button "Submit as Order" at bounding box center [1503, 25] width 89 height 25
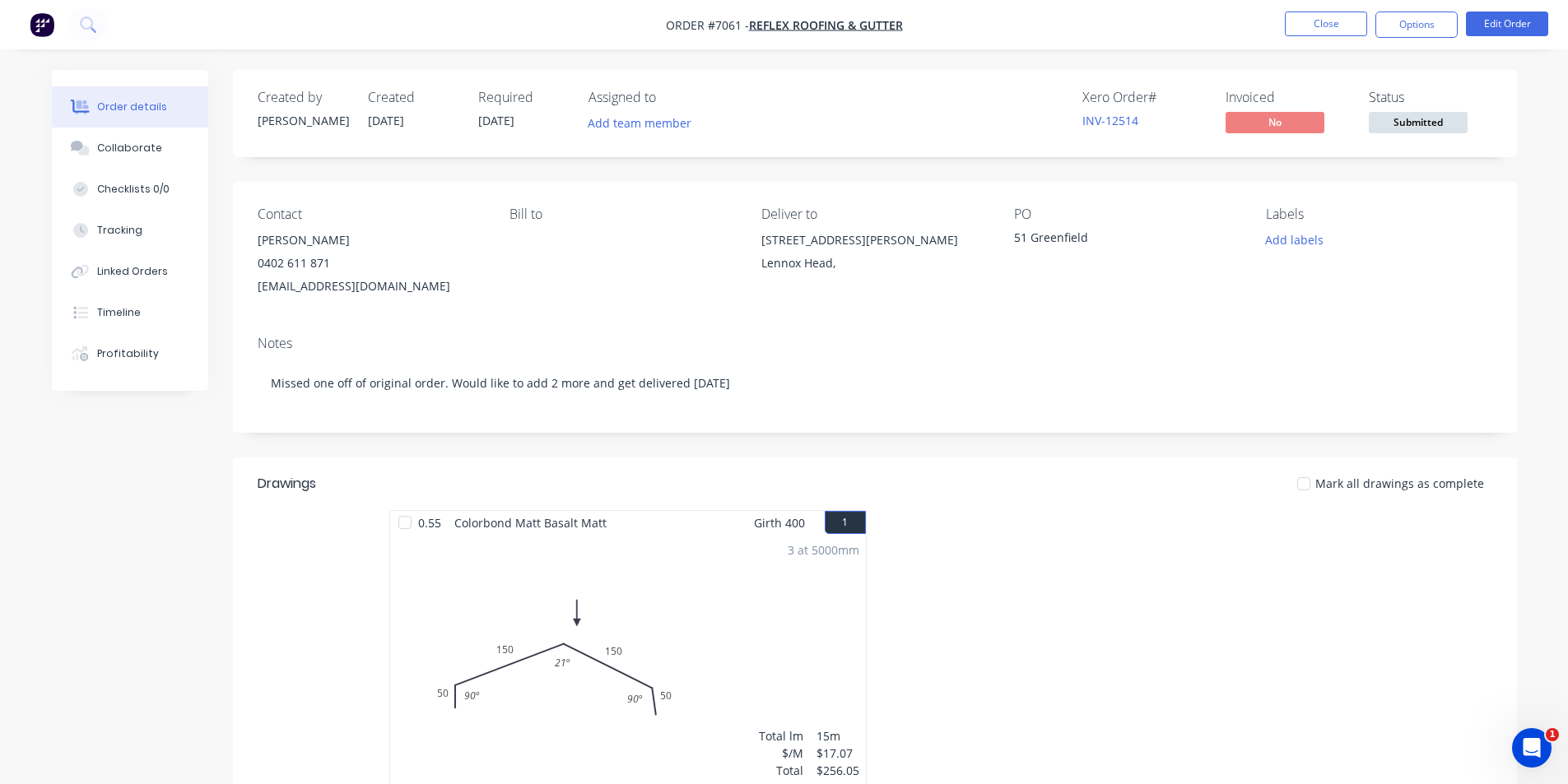
click at [1426, 118] on span "Submitted" at bounding box center [1418, 121] width 99 height 21
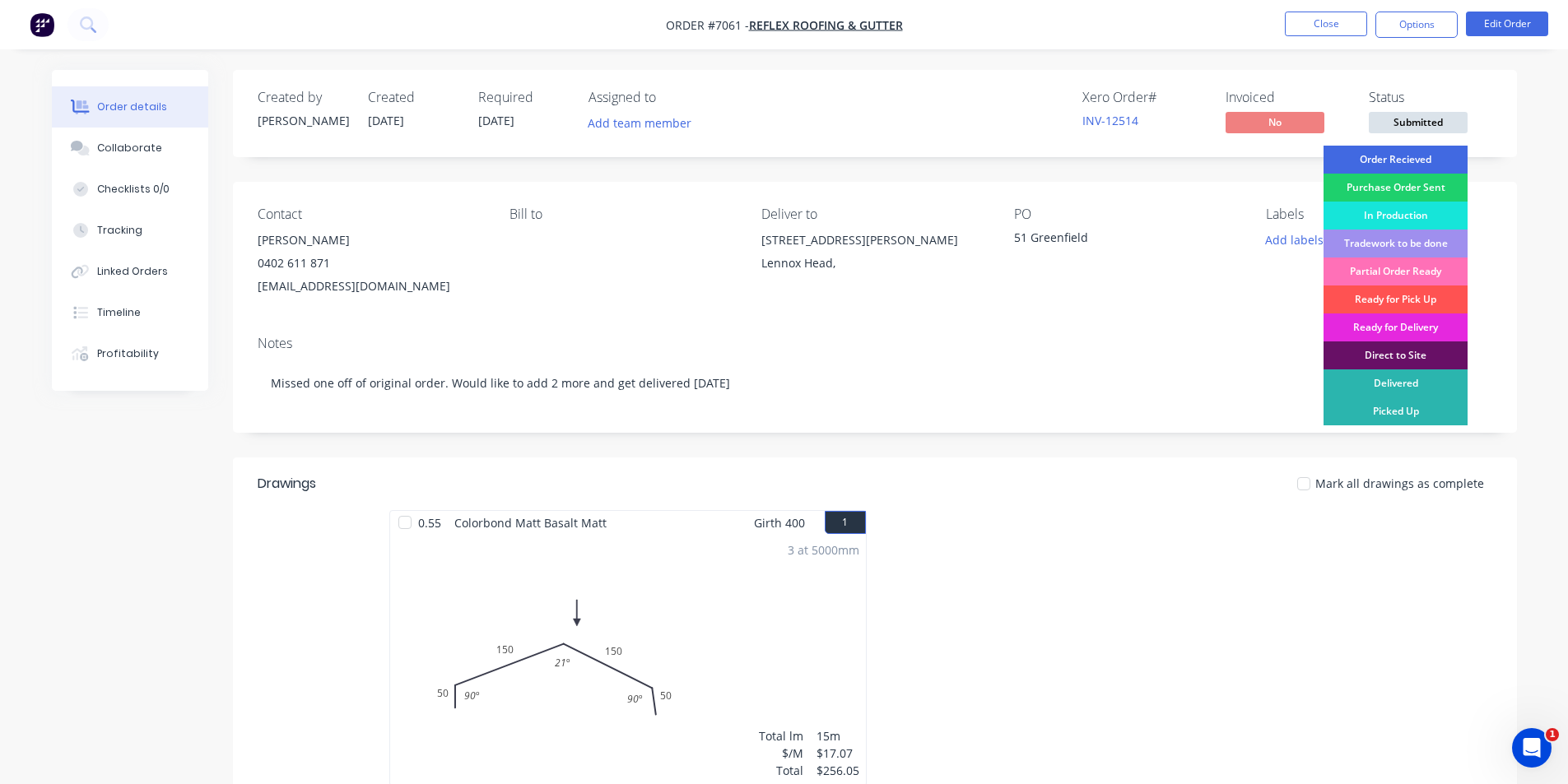
click at [1415, 165] on div "Order Recieved" at bounding box center [1395, 159] width 144 height 28
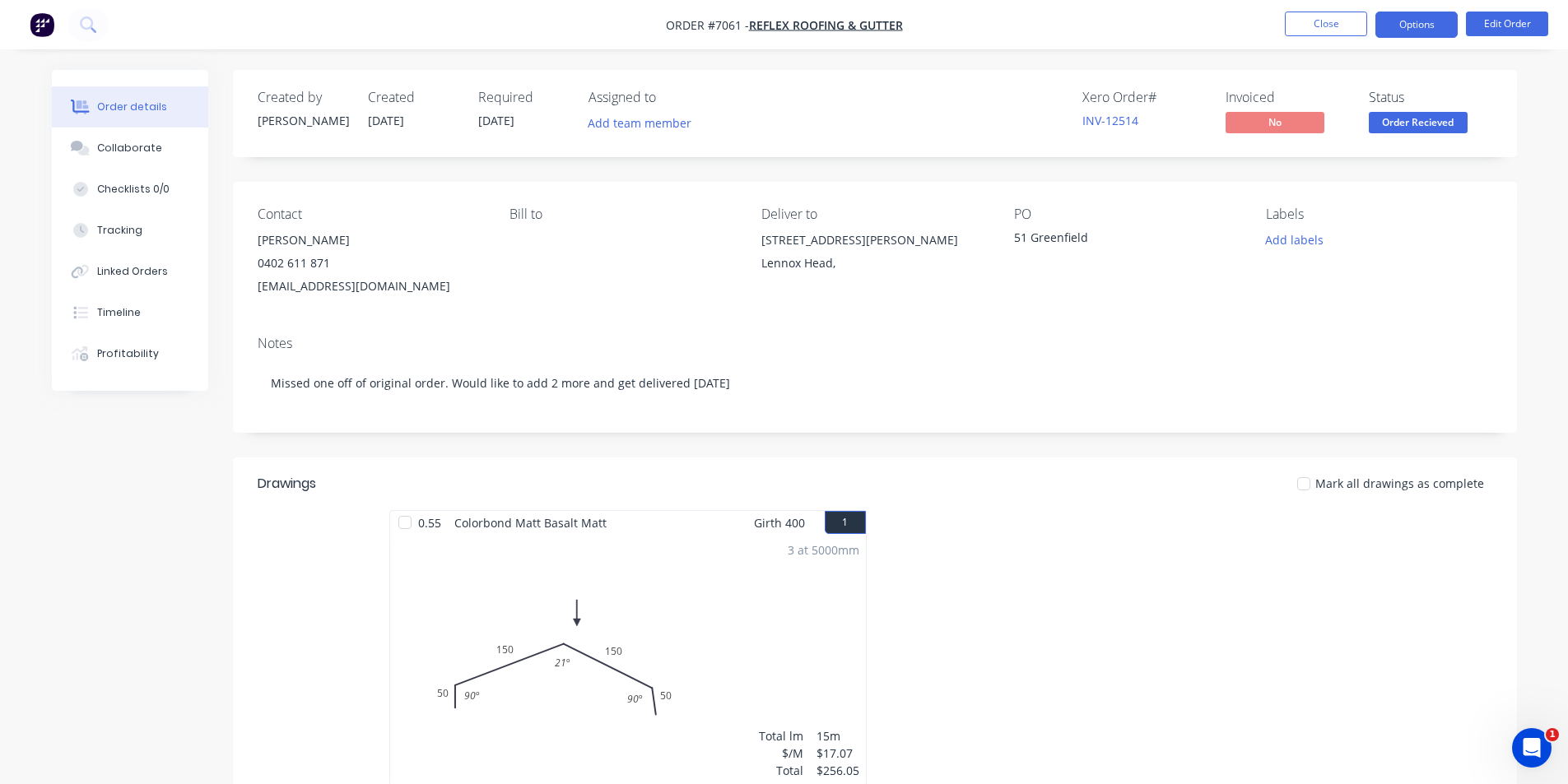
click at [1422, 19] on button "Options" at bounding box center [1416, 24] width 82 height 26
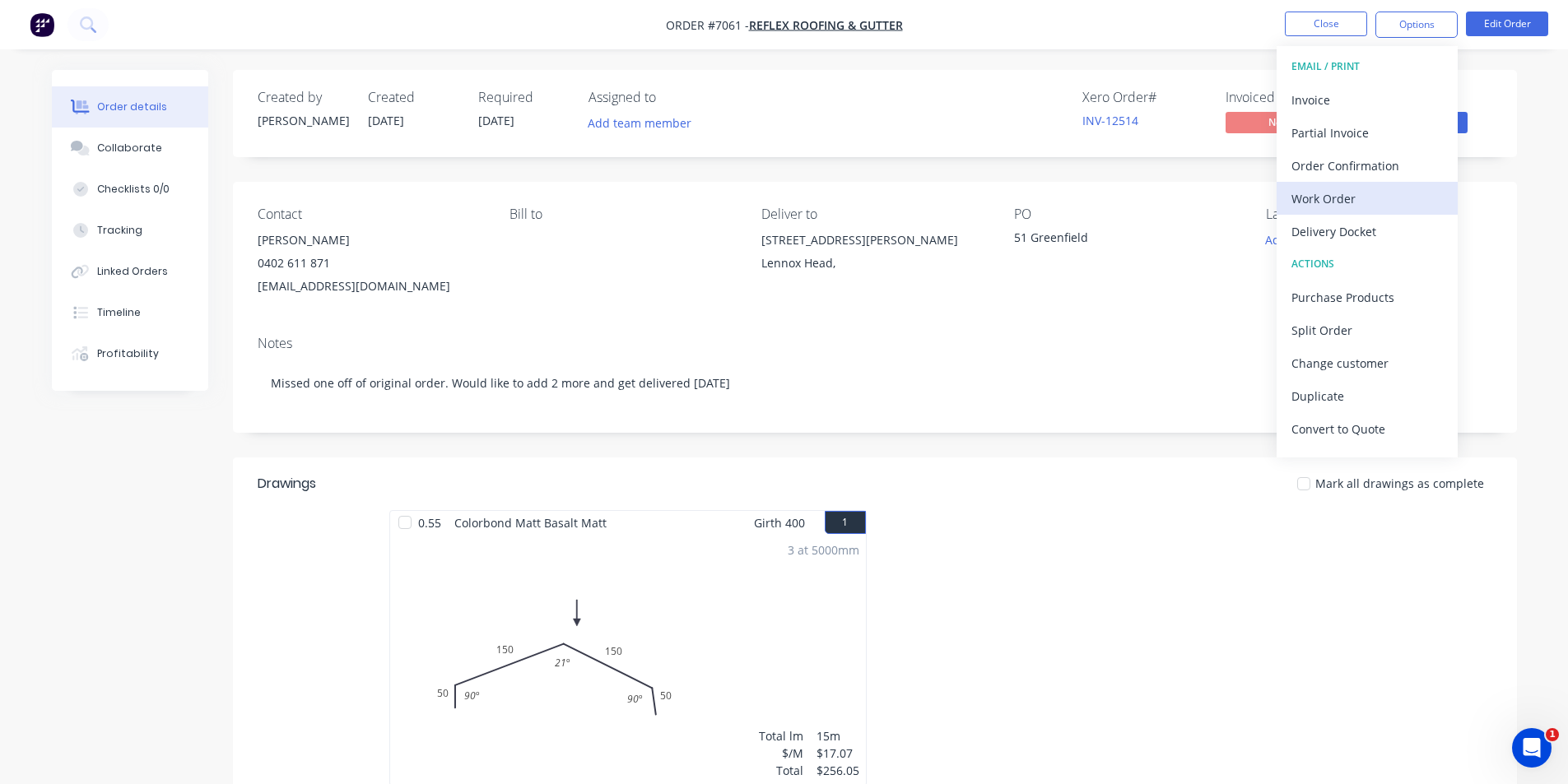
click at [1299, 204] on div "Work Order" at bounding box center [1367, 198] width 152 height 24
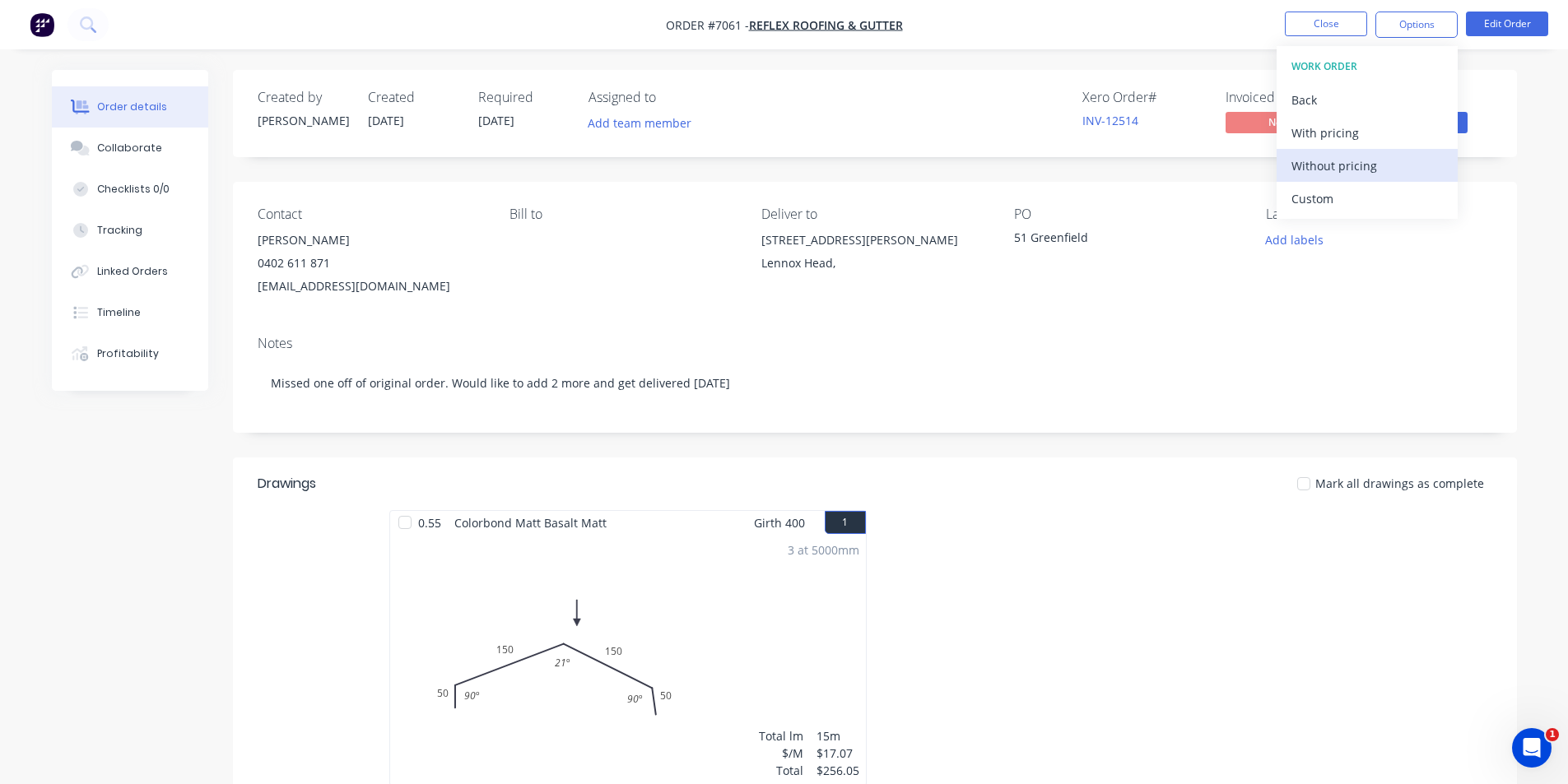
click at [1326, 164] on div "Without pricing" at bounding box center [1367, 165] width 152 height 24
drag, startPoint x: 1354, startPoint y: 237, endPoint x: 1414, endPoint y: 241, distance: 60.1
click at [1354, 237] on div "Delivery Docket" at bounding box center [1367, 231] width 152 height 24
click at [1353, 175] on div "Without pricing" at bounding box center [1367, 165] width 152 height 24
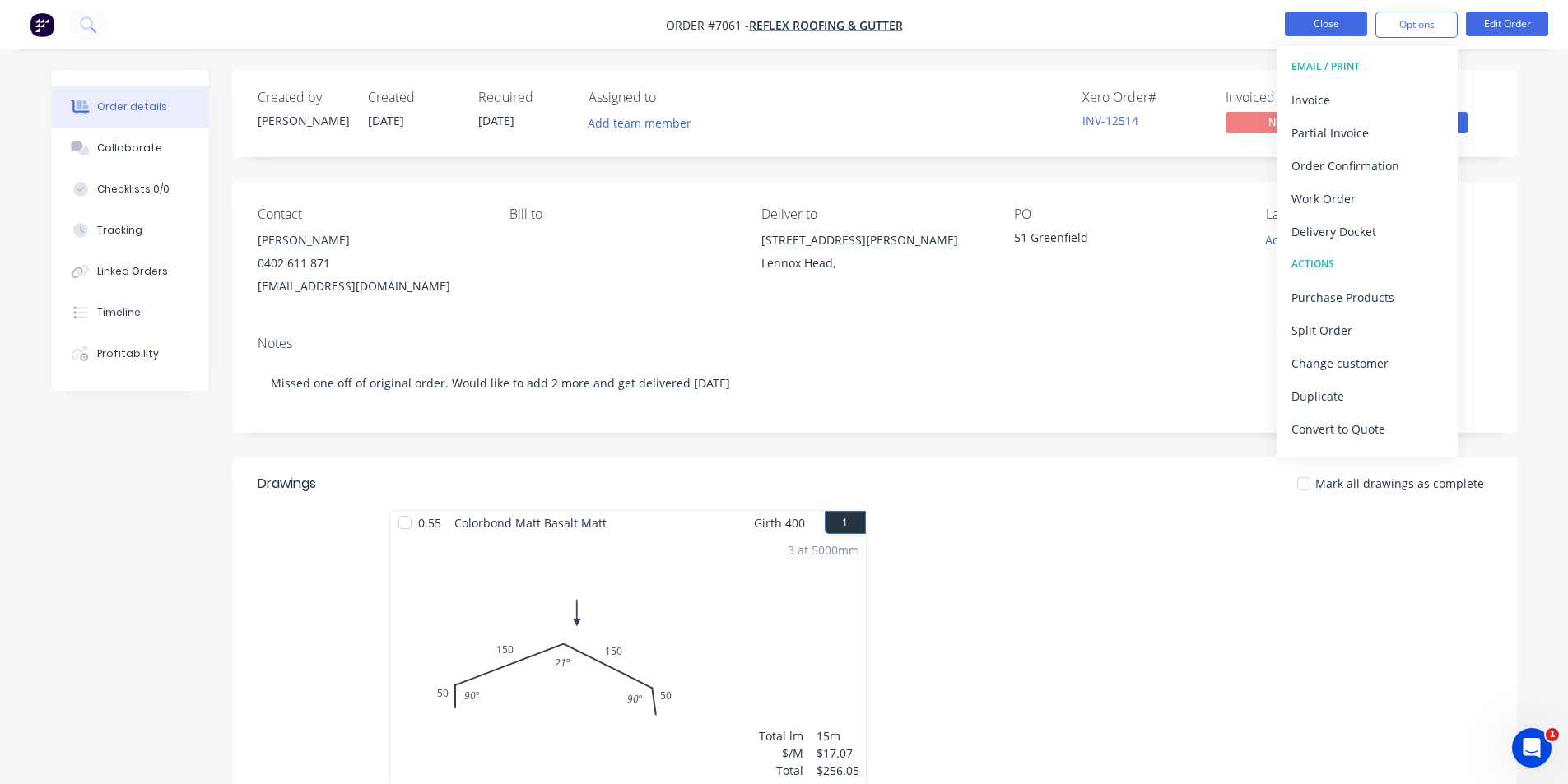
click at [1312, 18] on button "Close" at bounding box center [1326, 24] width 82 height 25
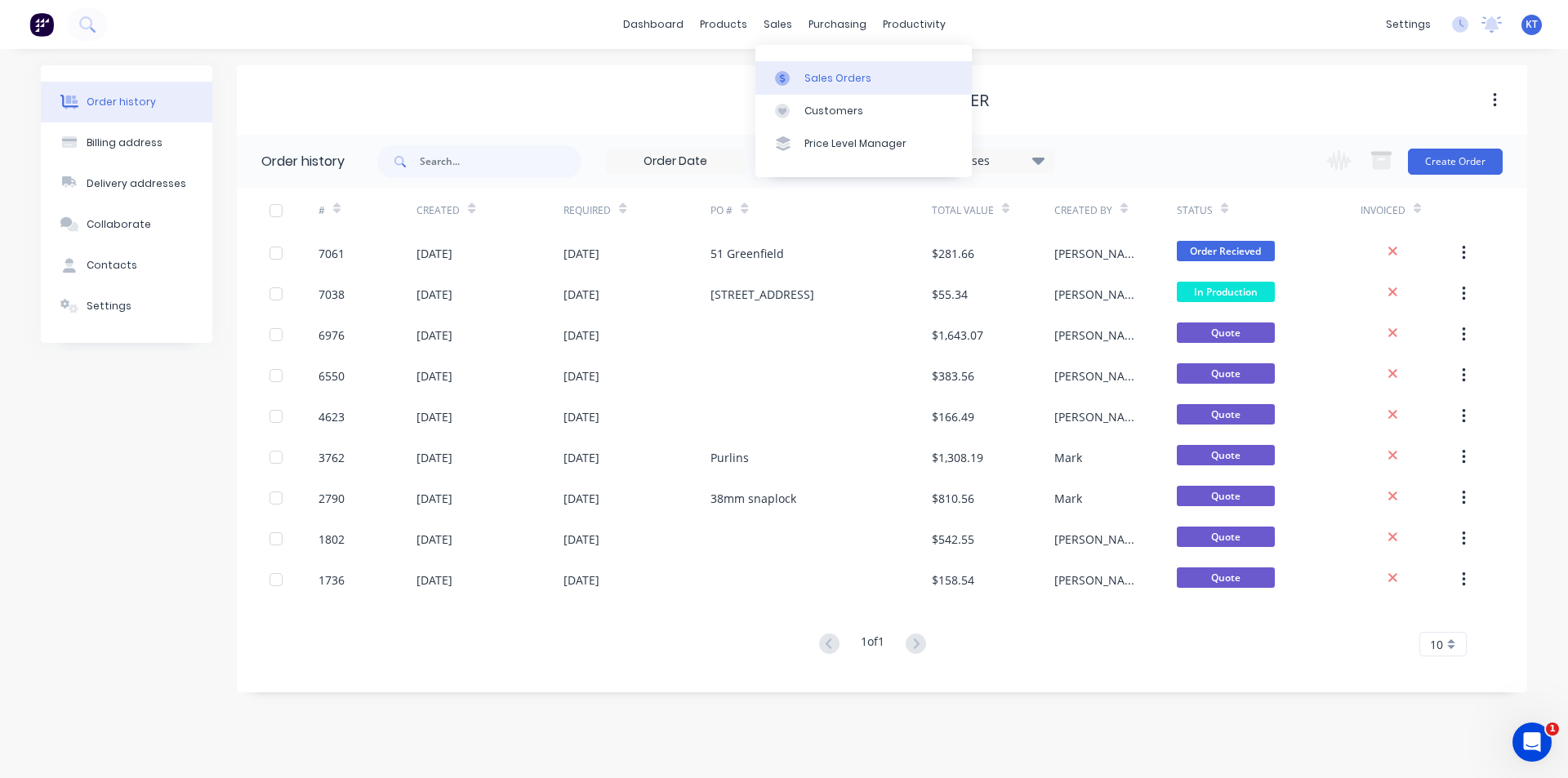
click at [804, 80] on div "Sales Orders" at bounding box center [838, 78] width 67 height 15
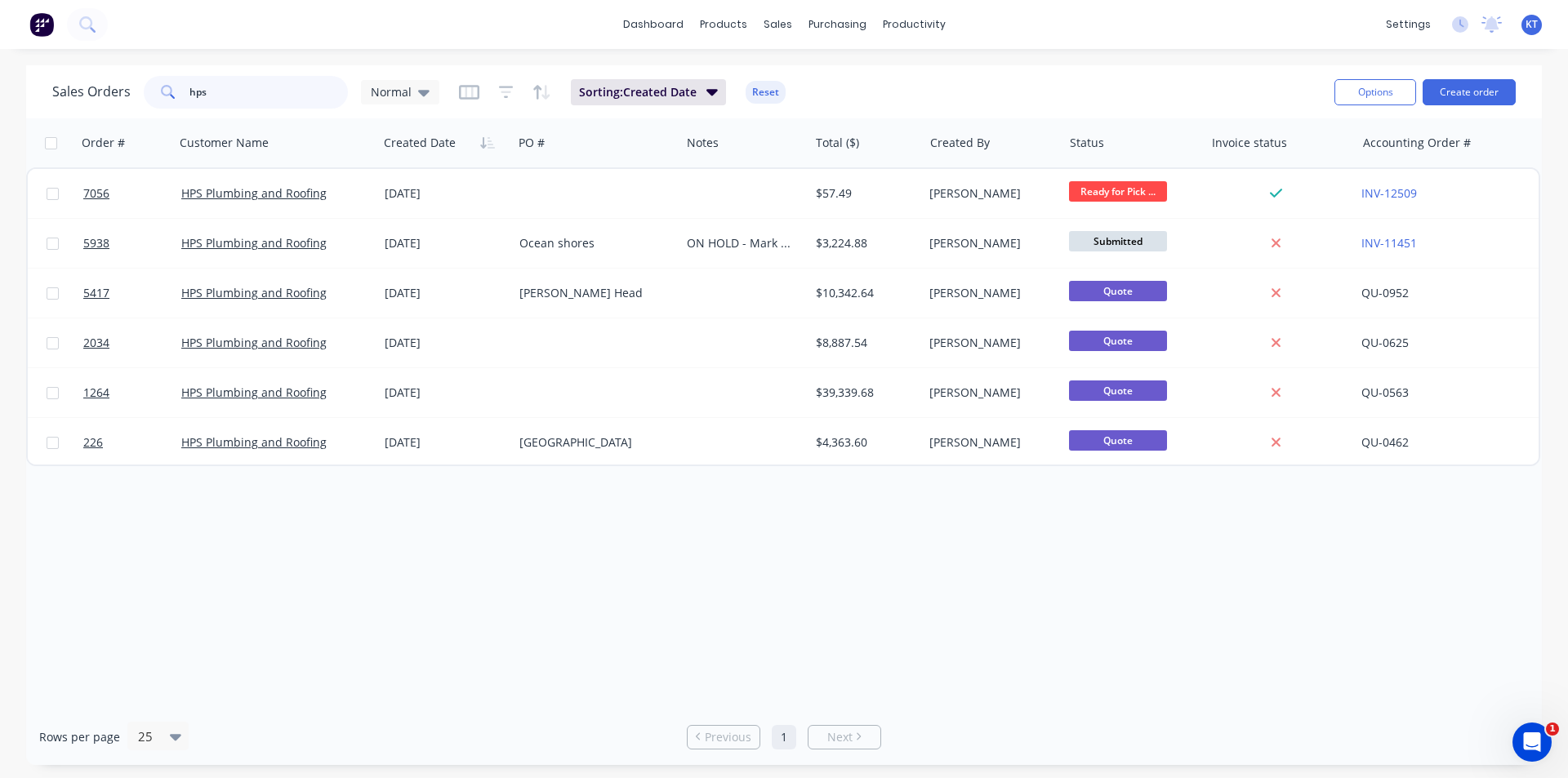
drag, startPoint x: 211, startPoint y: 106, endPoint x: 83, endPoint y: 101, distance: 128.1
click at [86, 102] on div "Sales Orders hps Normal" at bounding box center [245, 92] width 387 height 33
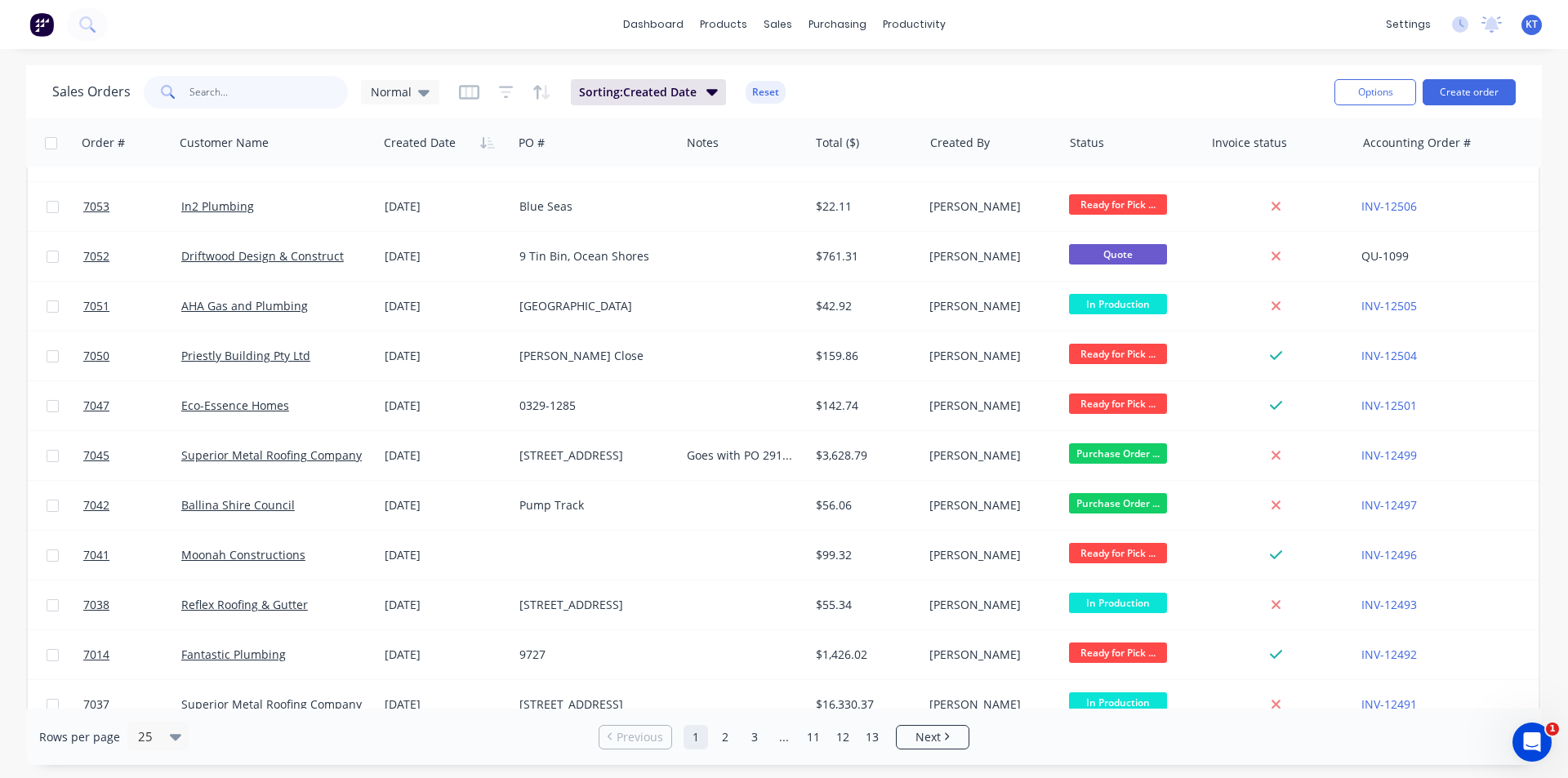
scroll to position [141, 0]
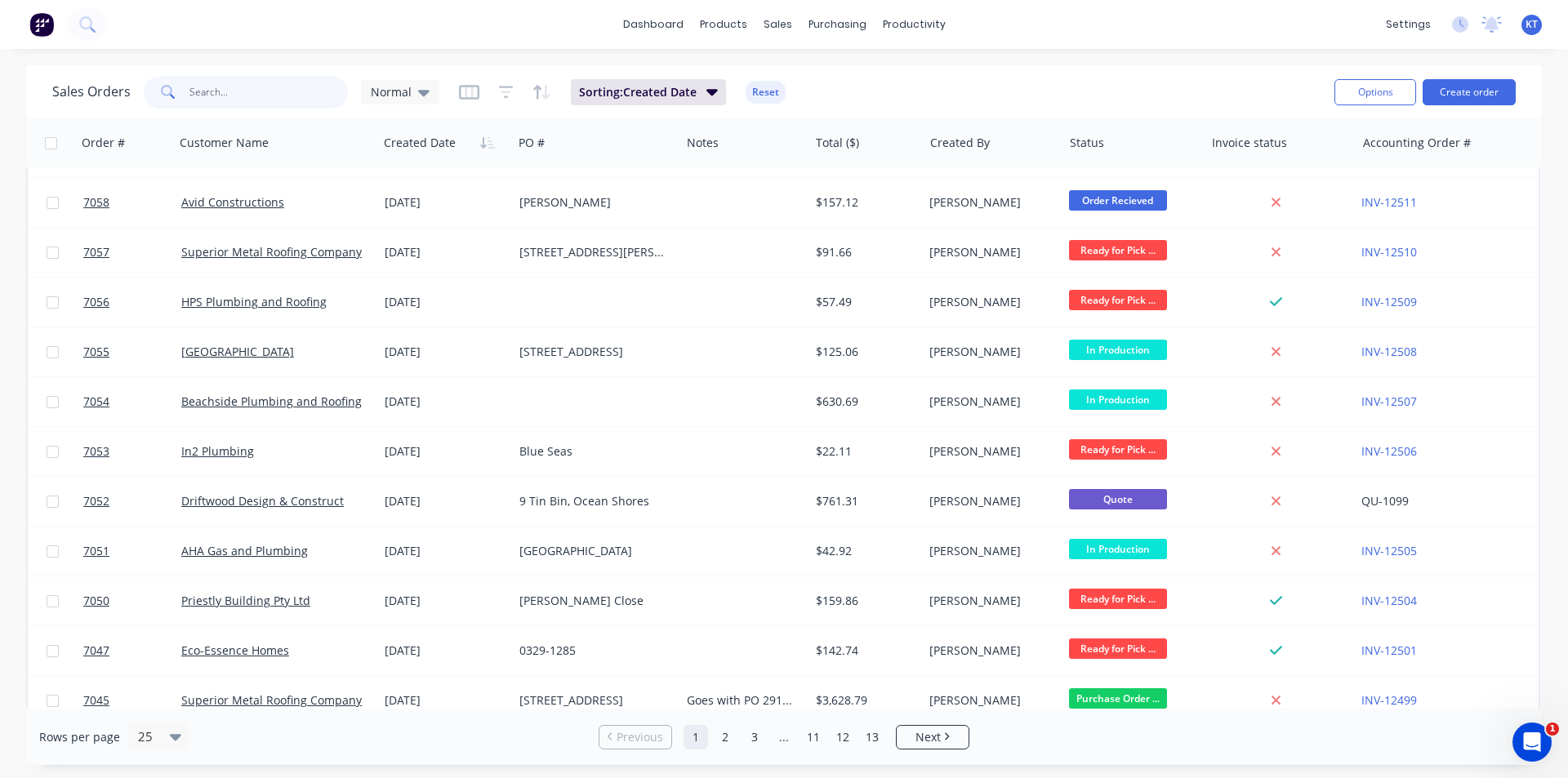
click at [229, 95] on input "text" at bounding box center [269, 92] width 159 height 33
click at [229, 94] on input "text" at bounding box center [269, 92] width 159 height 33
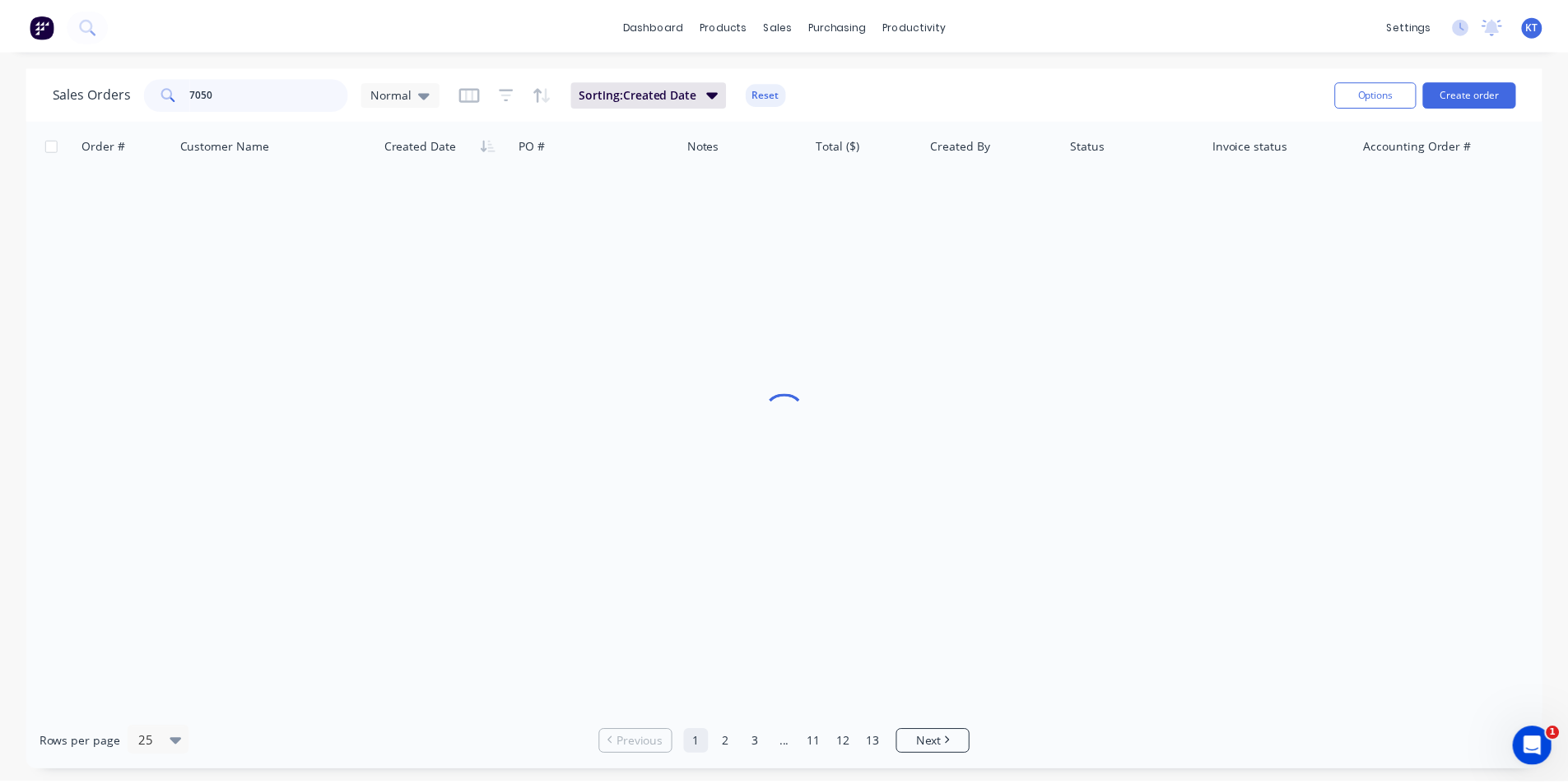
scroll to position [0, 0]
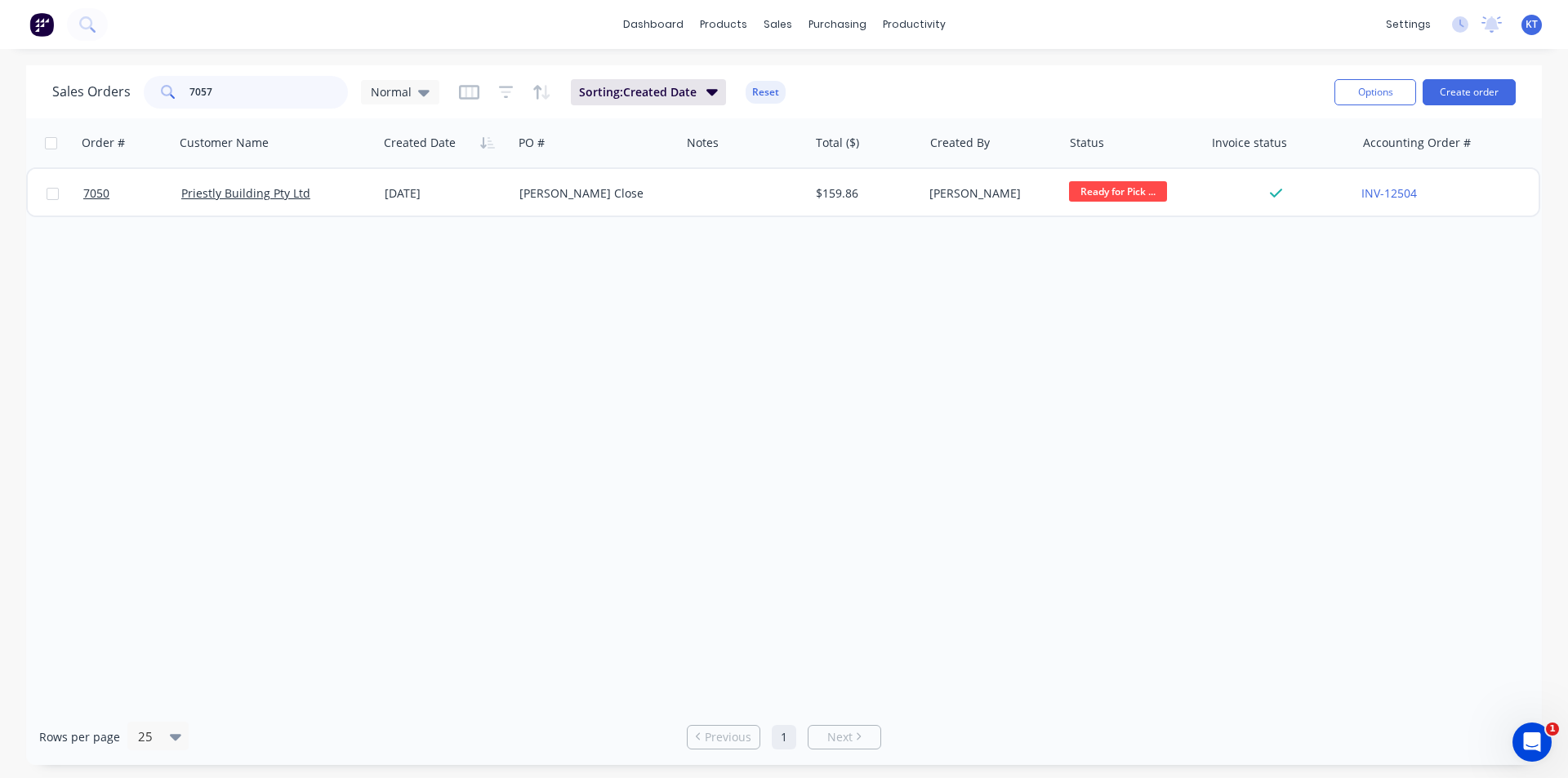
type input "7057"
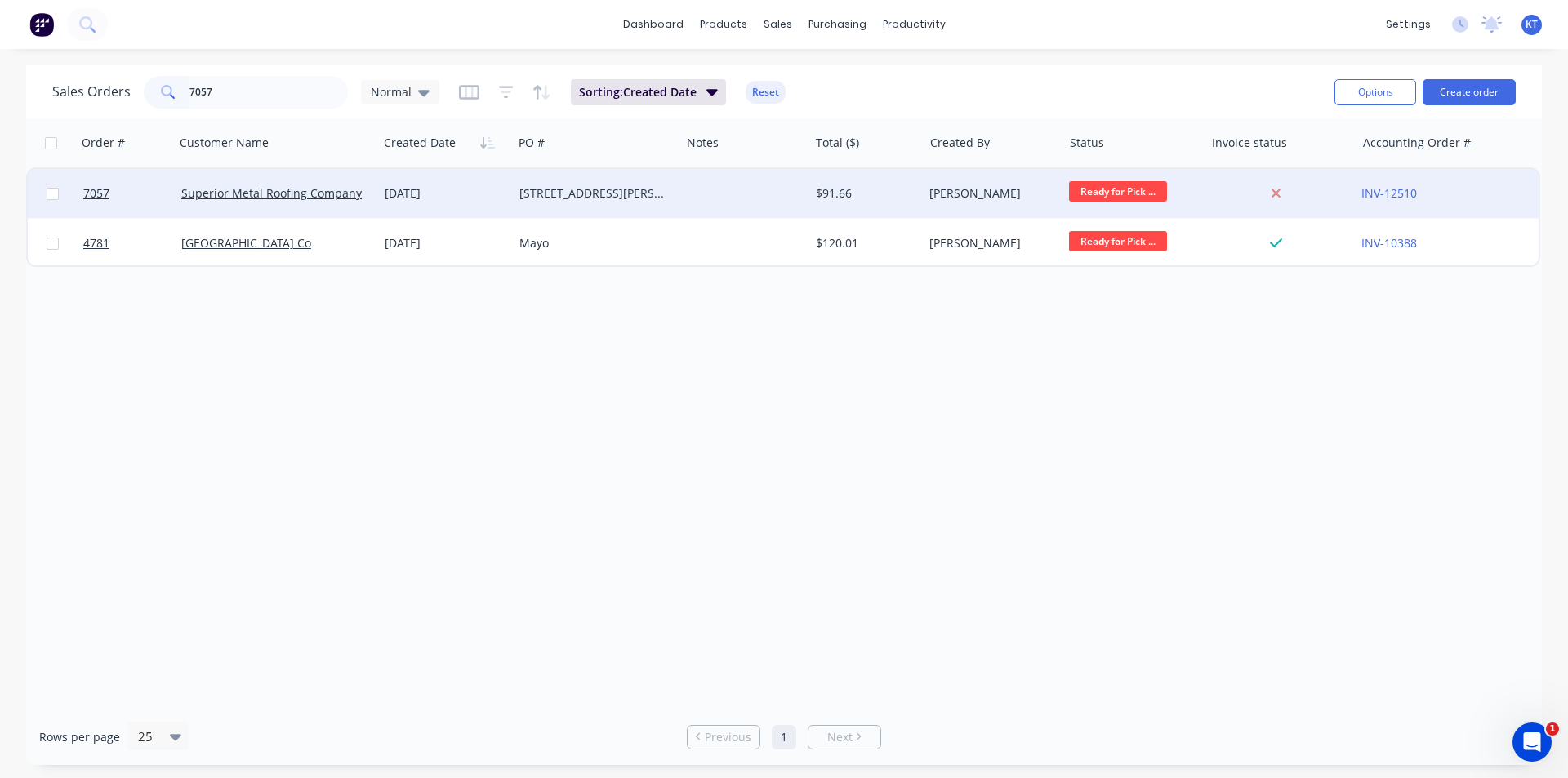
click at [541, 198] on div "[STREET_ADDRESS][PERSON_NAME]" at bounding box center [593, 193] width 147 height 16
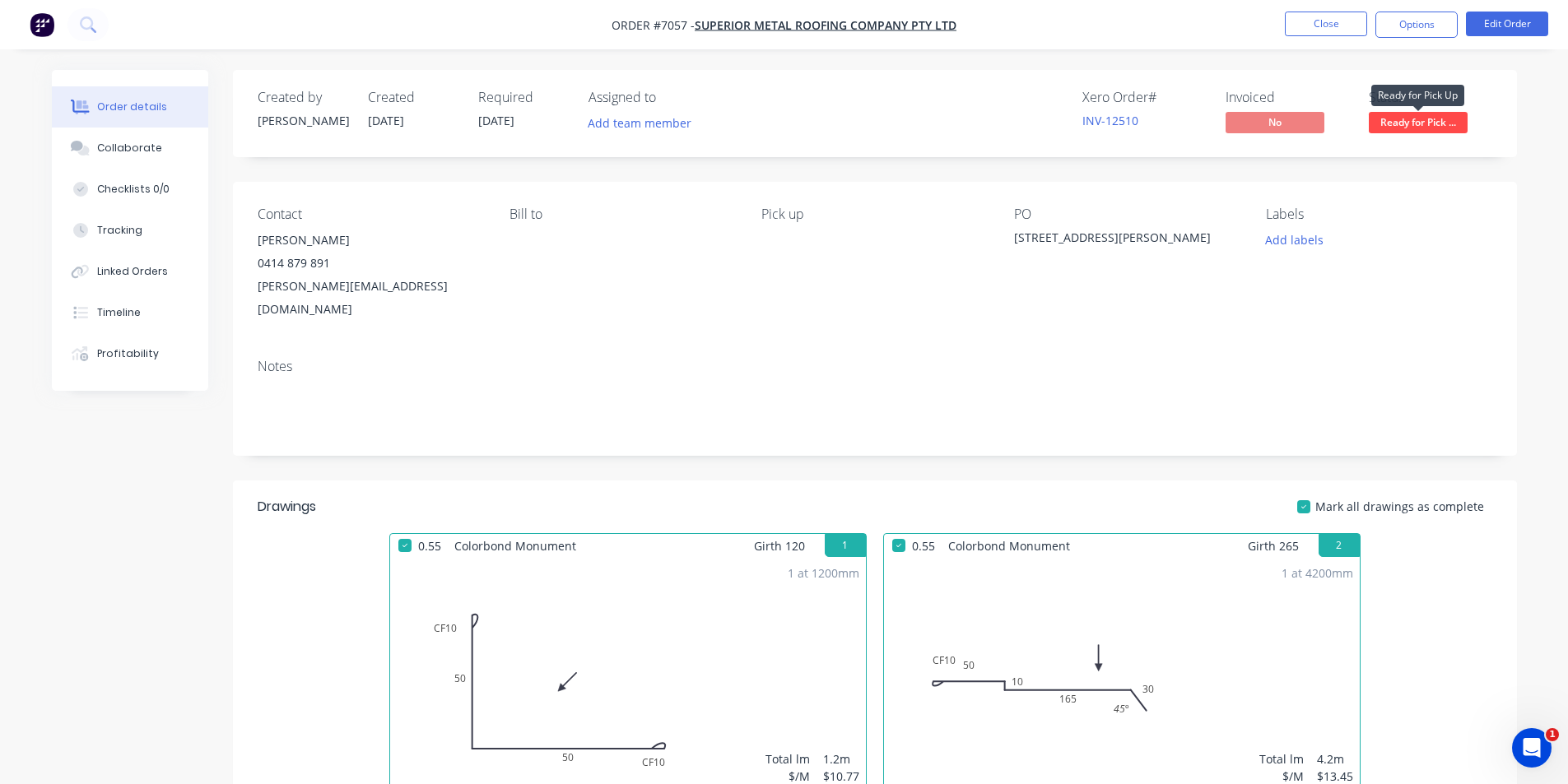
click at [1415, 123] on span "Ready for Pick ..." at bounding box center [1418, 121] width 99 height 21
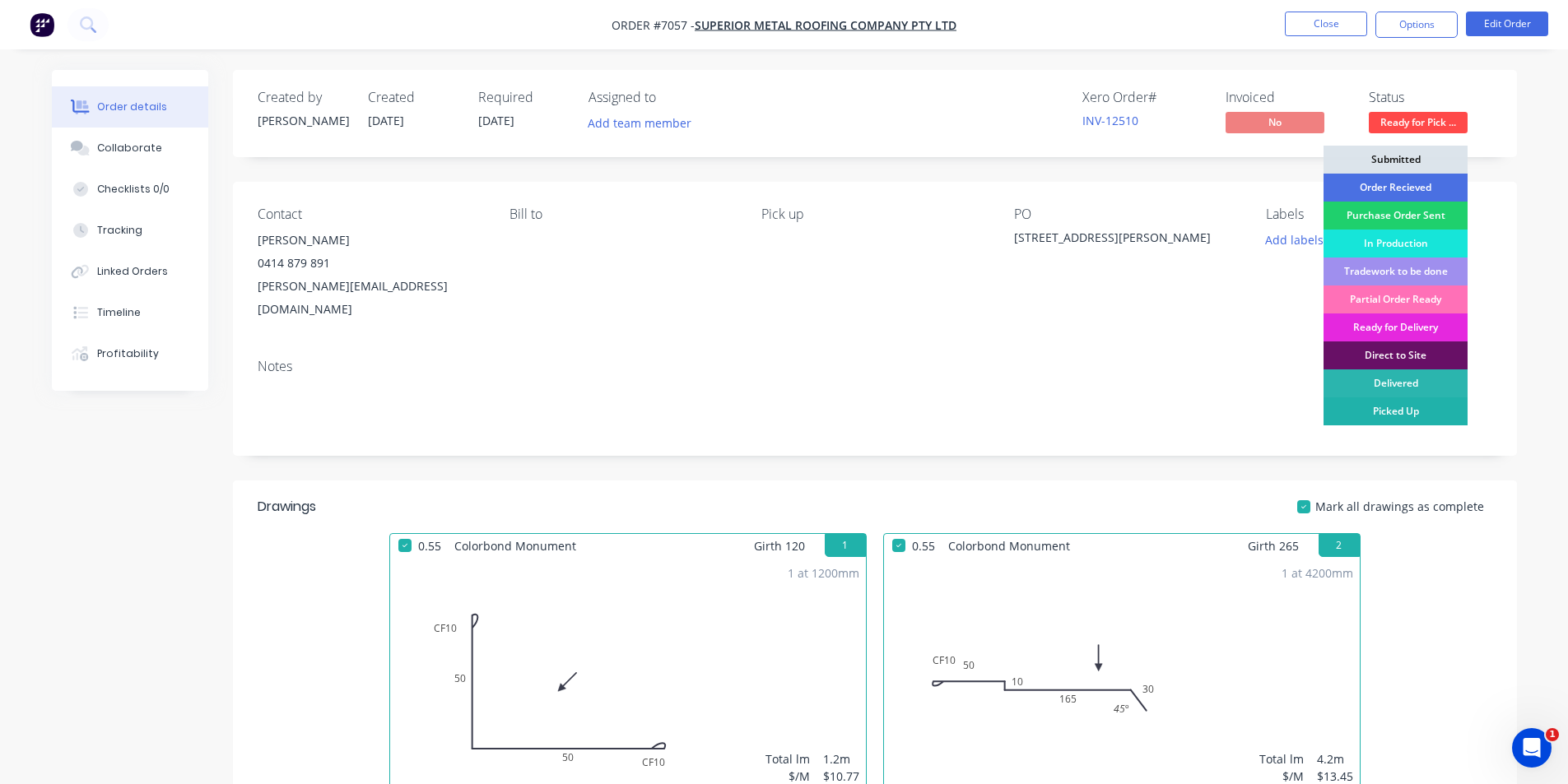
click at [1398, 403] on div "Picked Up" at bounding box center [1395, 411] width 144 height 28
click at [1422, 25] on button "Options" at bounding box center [1416, 24] width 82 height 26
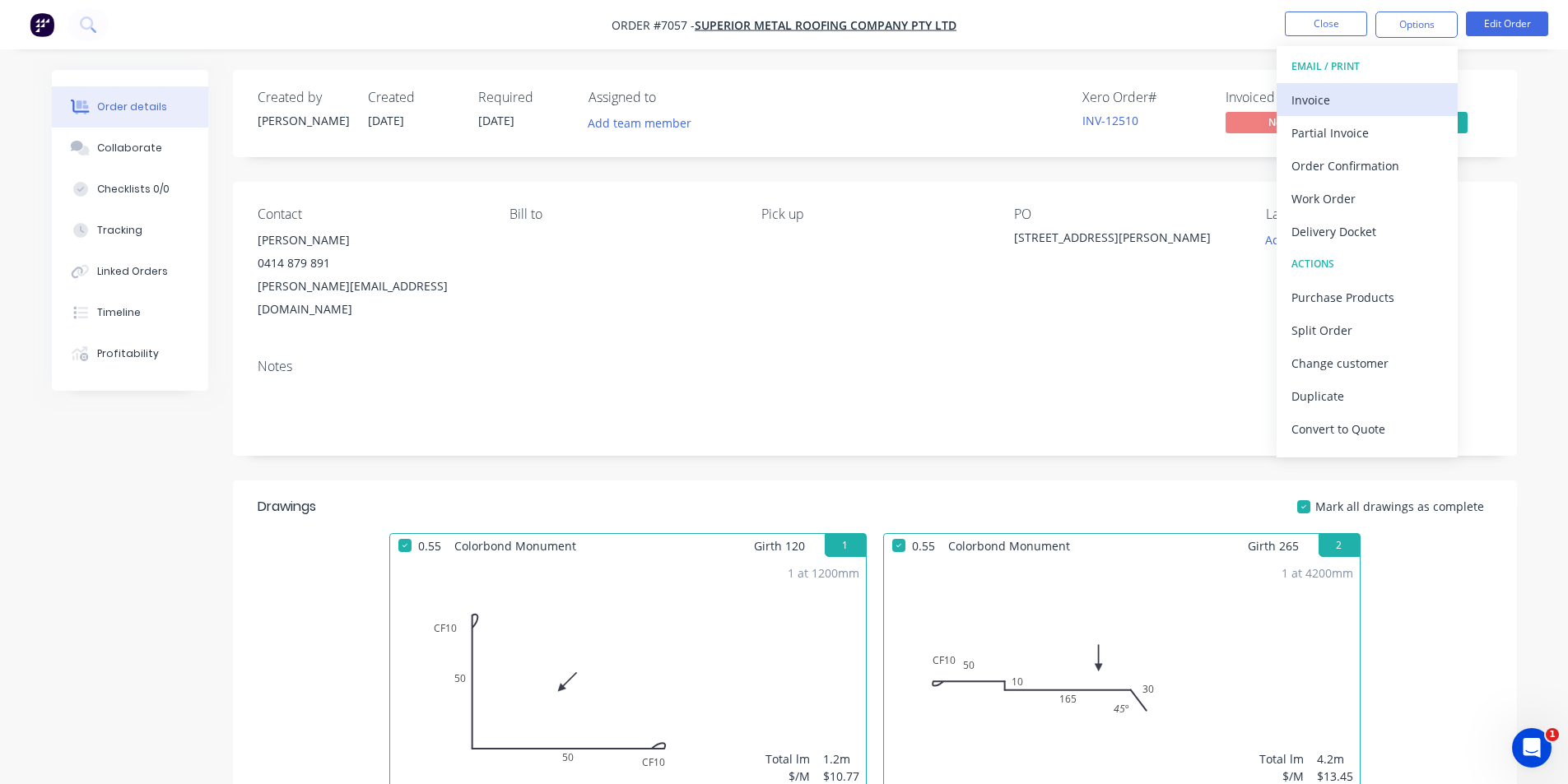
click at [1331, 89] on div "Invoice" at bounding box center [1367, 100] width 152 height 24
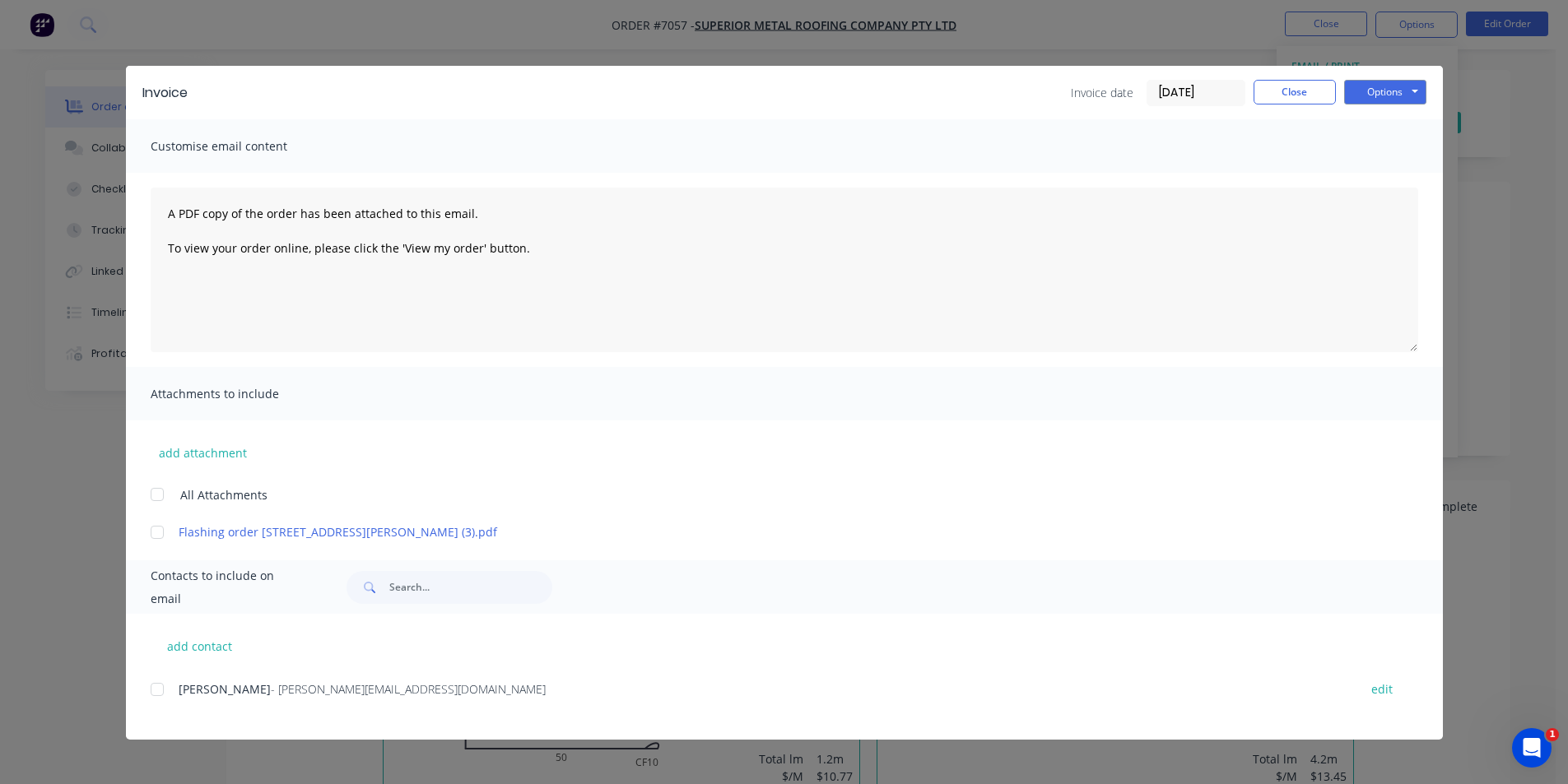
click at [159, 693] on div at bounding box center [157, 689] width 33 height 33
click at [1375, 102] on button "Options" at bounding box center [1385, 92] width 82 height 25
click at [1380, 187] on button "Email" at bounding box center [1397, 176] width 105 height 27
click at [1277, 97] on button "Close" at bounding box center [1295, 92] width 82 height 25
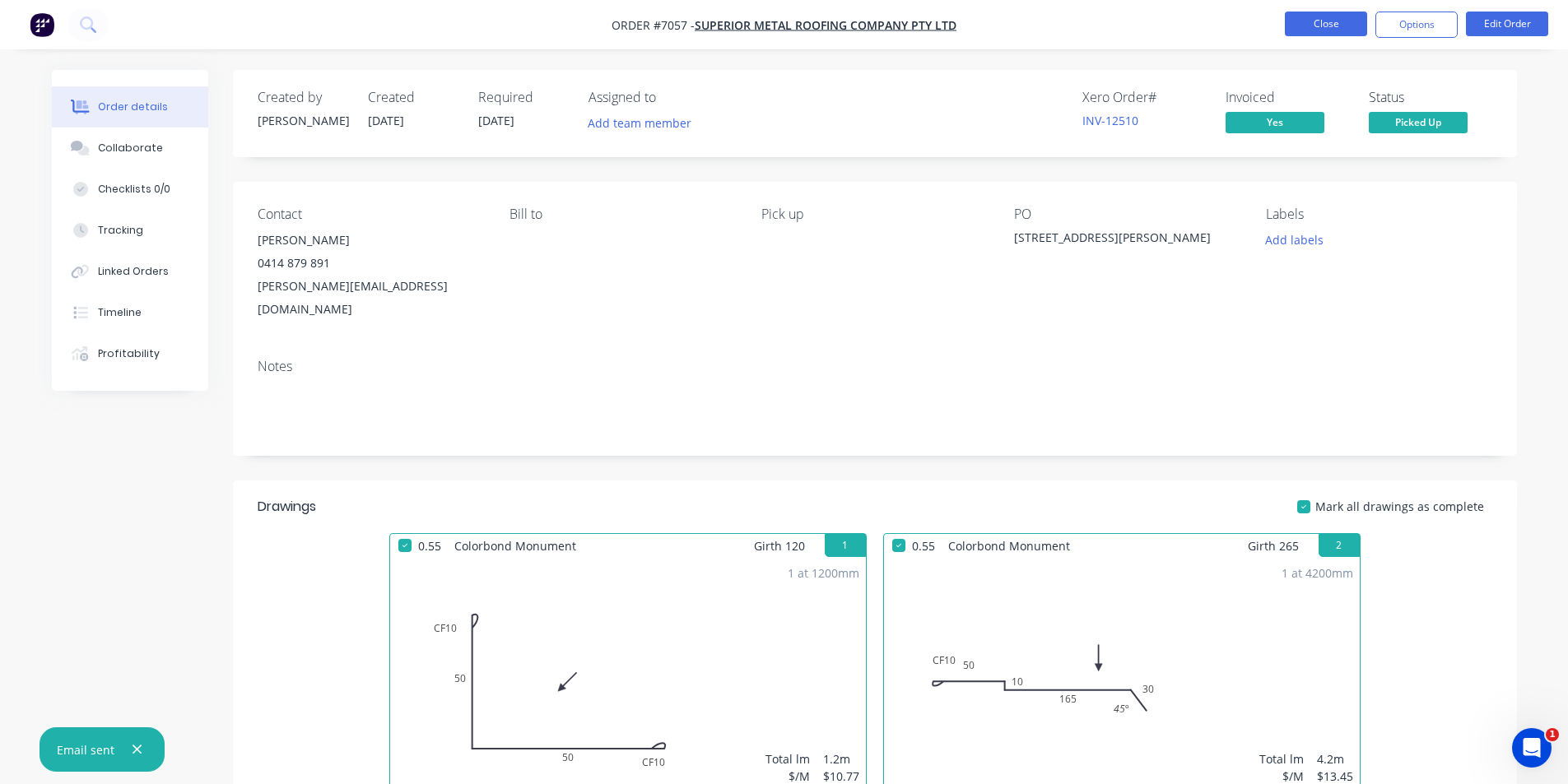
click at [1318, 26] on button "Close" at bounding box center [1326, 24] width 82 height 25
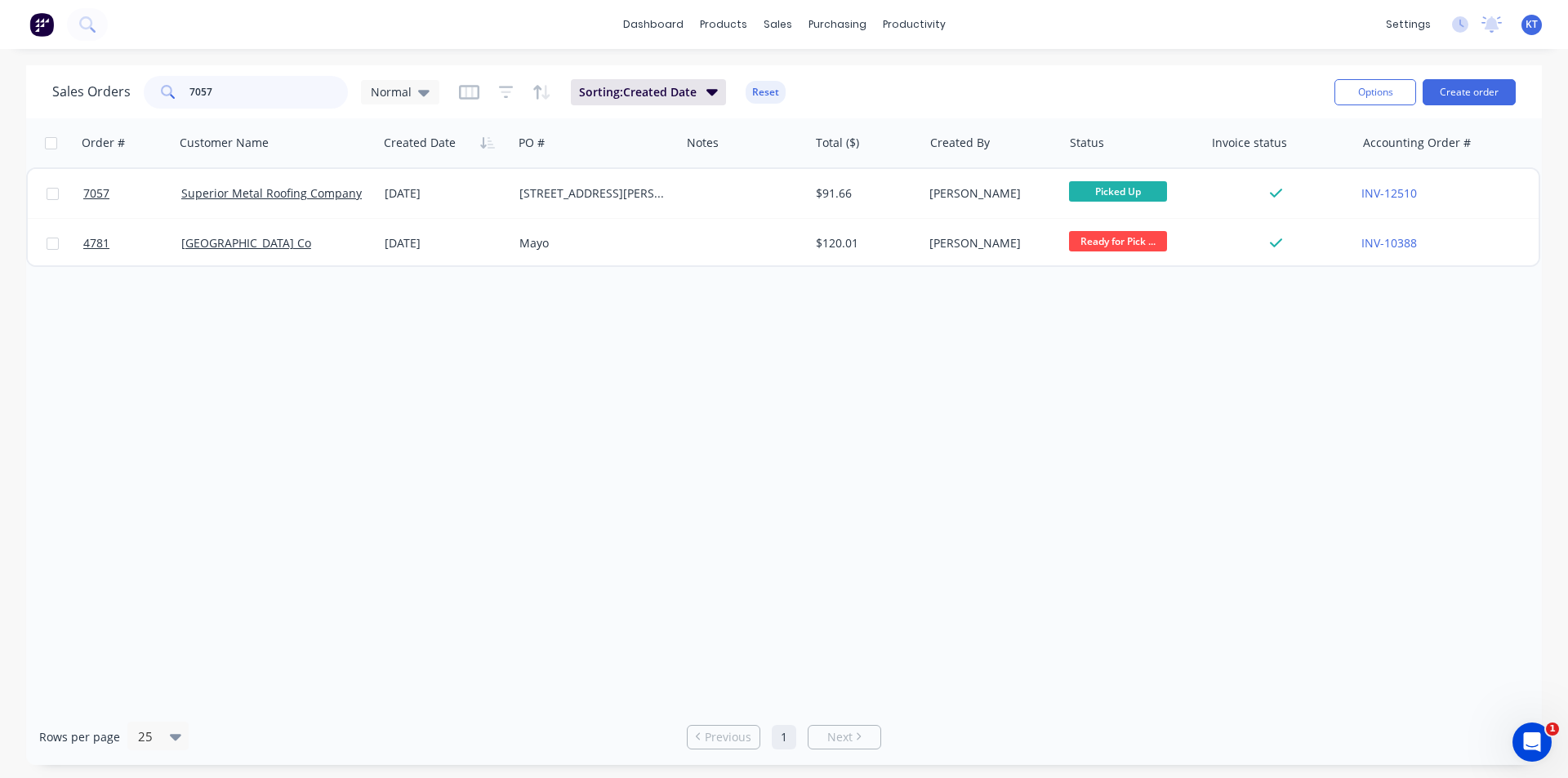
click at [235, 89] on input "7057" at bounding box center [269, 92] width 159 height 33
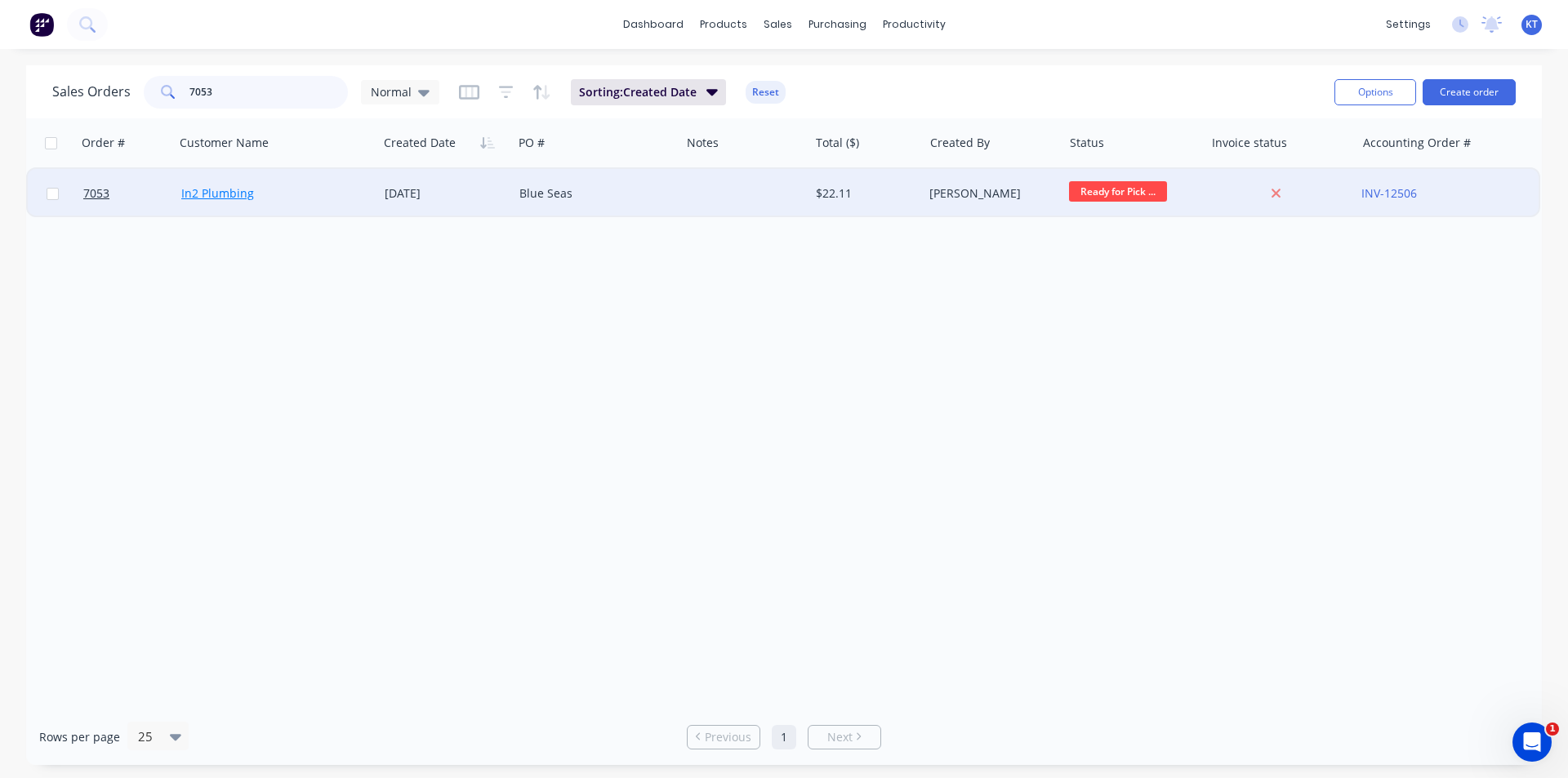
type input "7053"
click at [223, 200] on link "In2 Plumbing" at bounding box center [218, 193] width 73 height 16
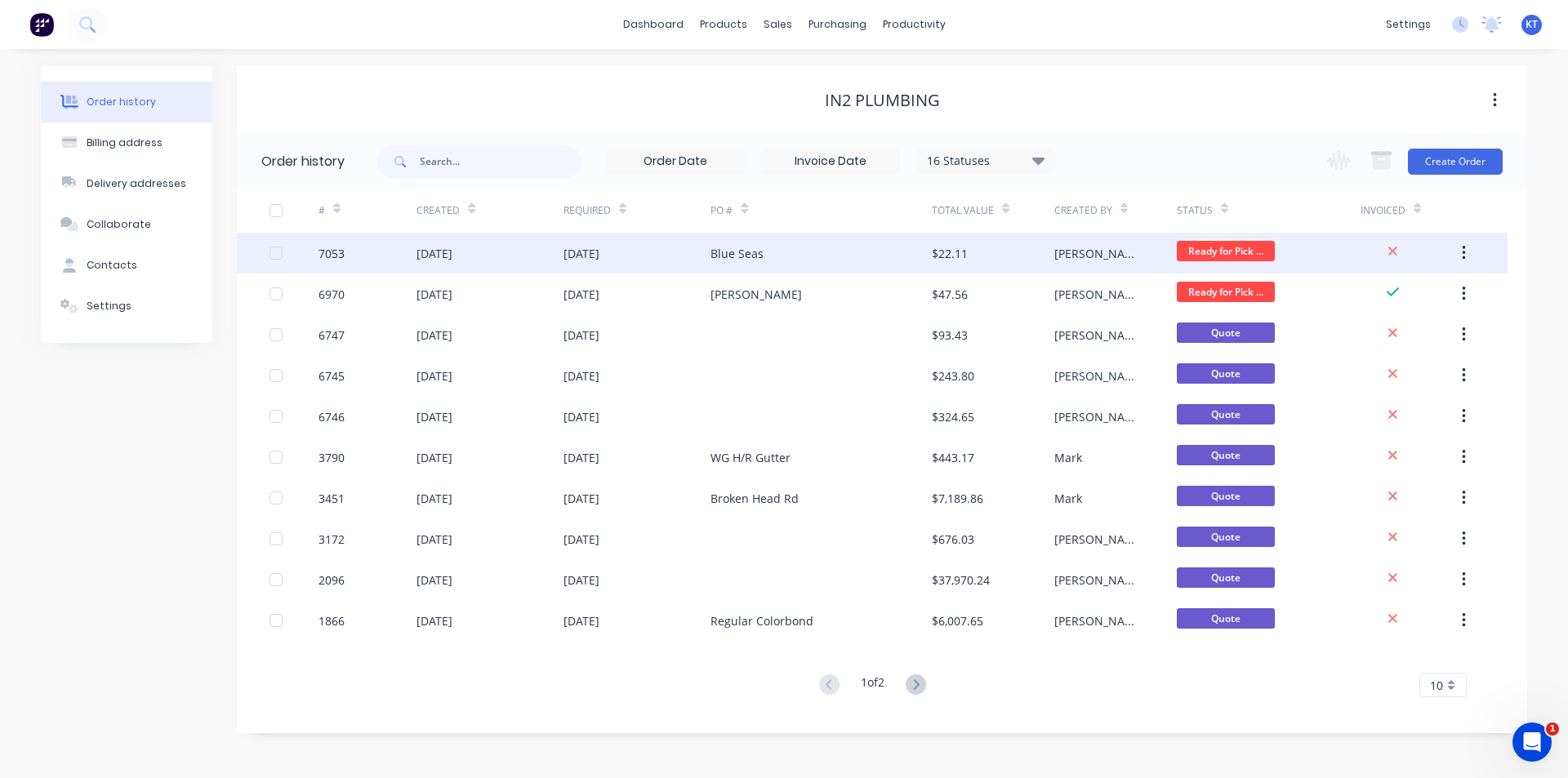
click at [979, 260] on div "$22.11" at bounding box center [993, 253] width 122 height 41
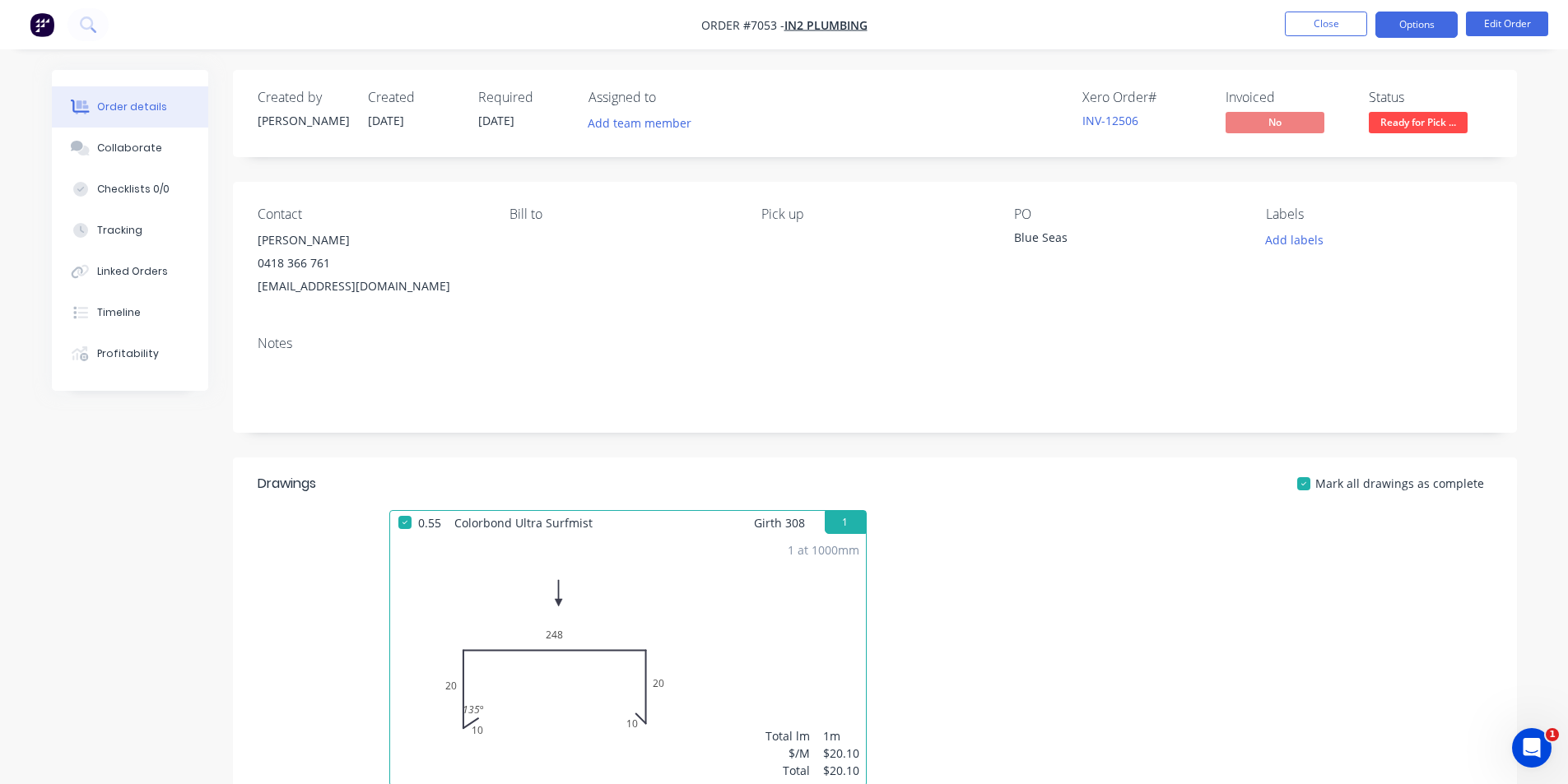
click at [1405, 23] on button "Options" at bounding box center [1416, 24] width 82 height 26
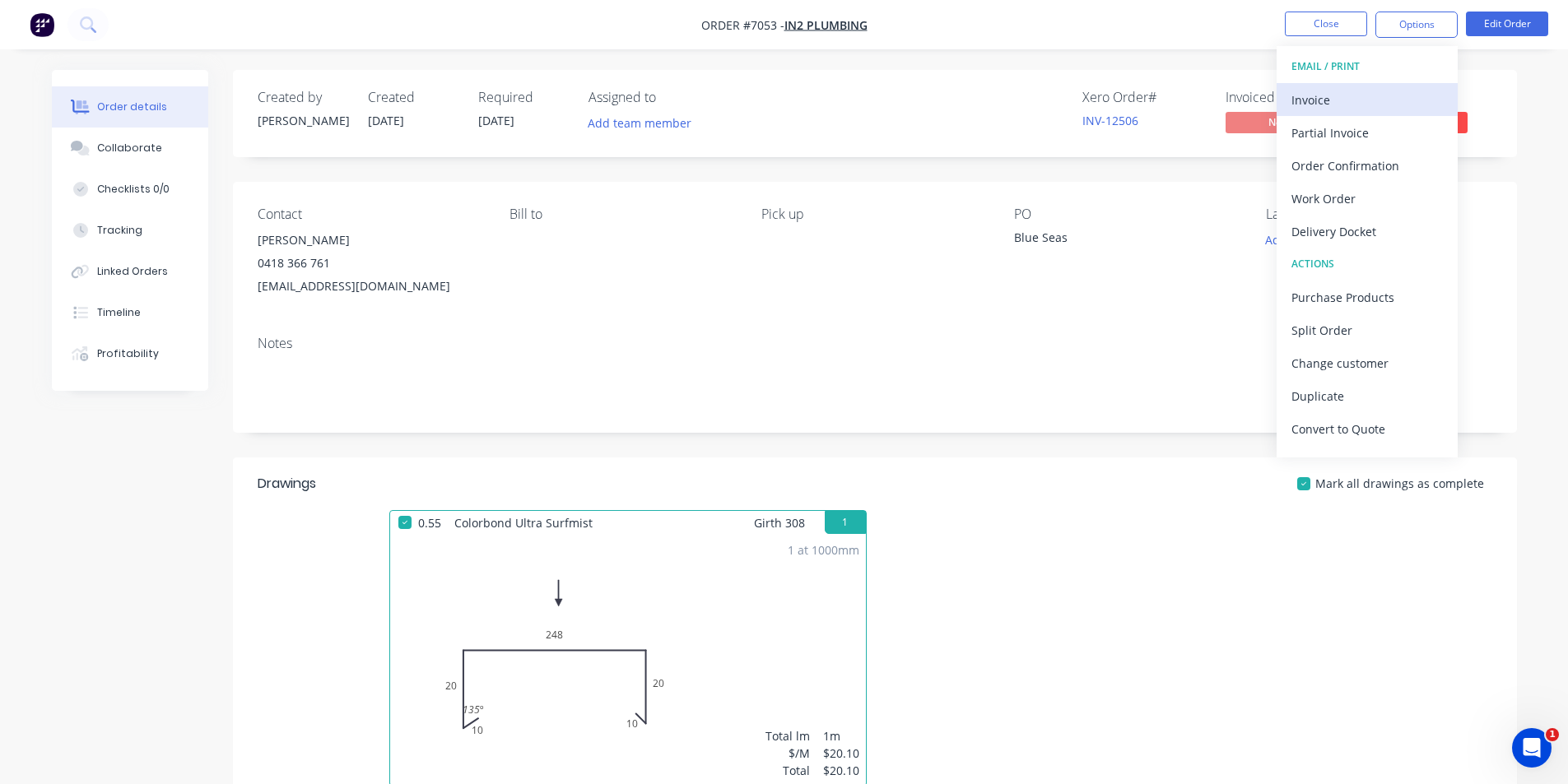
click at [1300, 100] on div "Invoice" at bounding box center [1367, 100] width 152 height 24
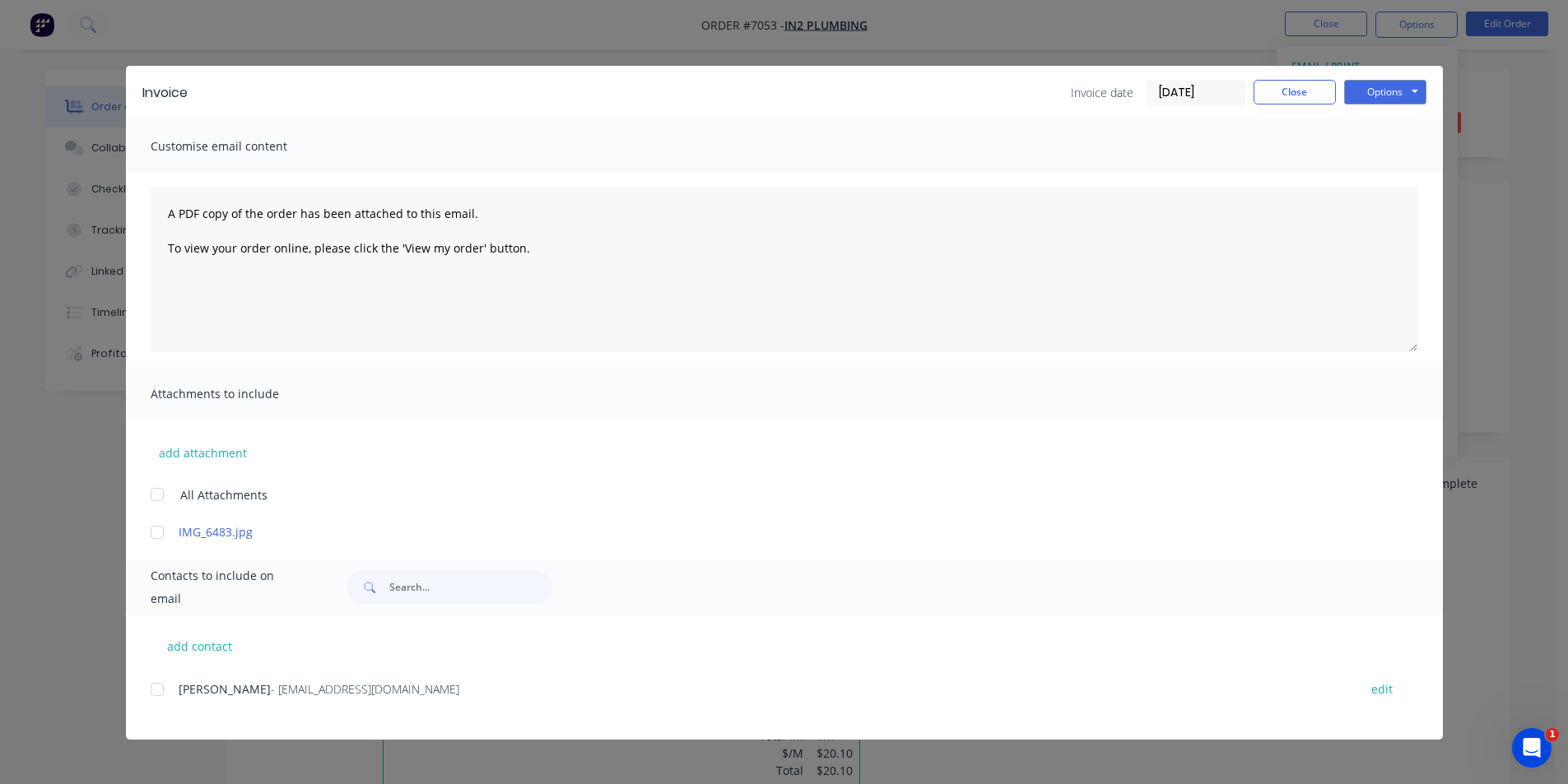
click at [161, 694] on div at bounding box center [157, 689] width 33 height 33
click at [1409, 86] on button "Options" at bounding box center [1385, 92] width 82 height 25
click at [1384, 175] on button "Email" at bounding box center [1397, 176] width 105 height 27
click at [1305, 92] on button "Close" at bounding box center [1295, 92] width 82 height 25
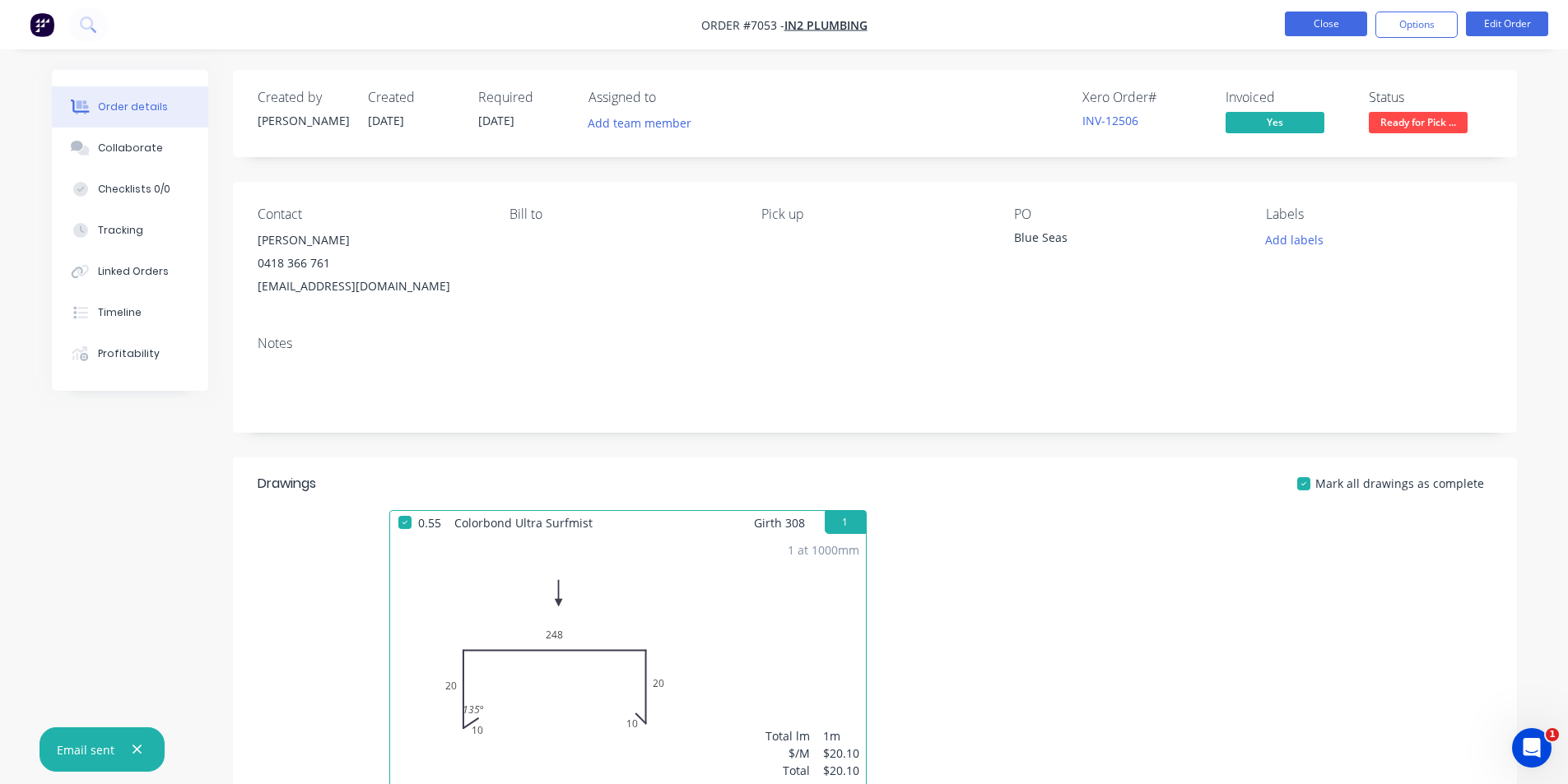
click at [1306, 18] on button "Close" at bounding box center [1326, 24] width 82 height 25
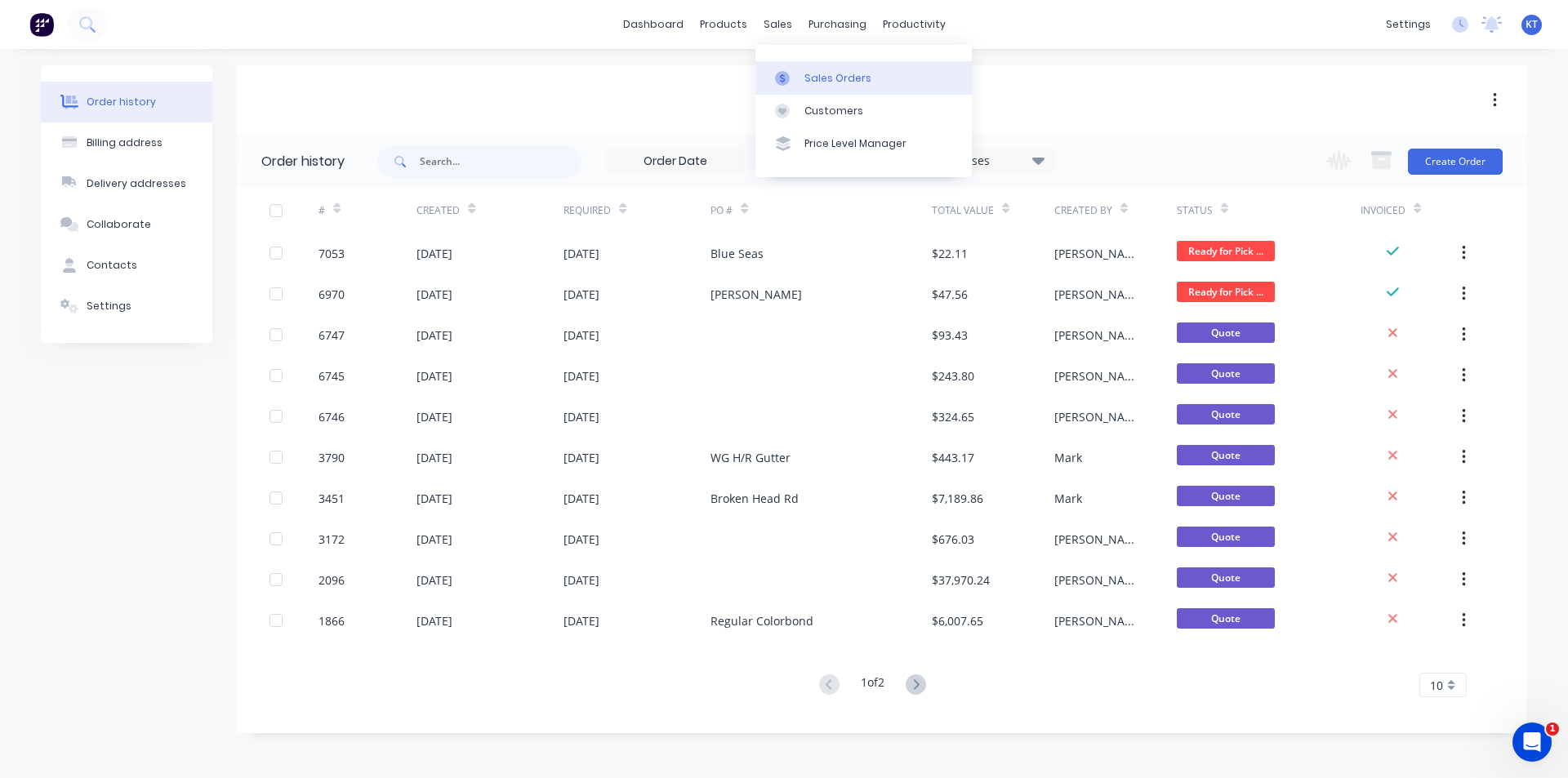
click at [809, 88] on link "Sales Orders" at bounding box center [864, 77] width 216 height 33
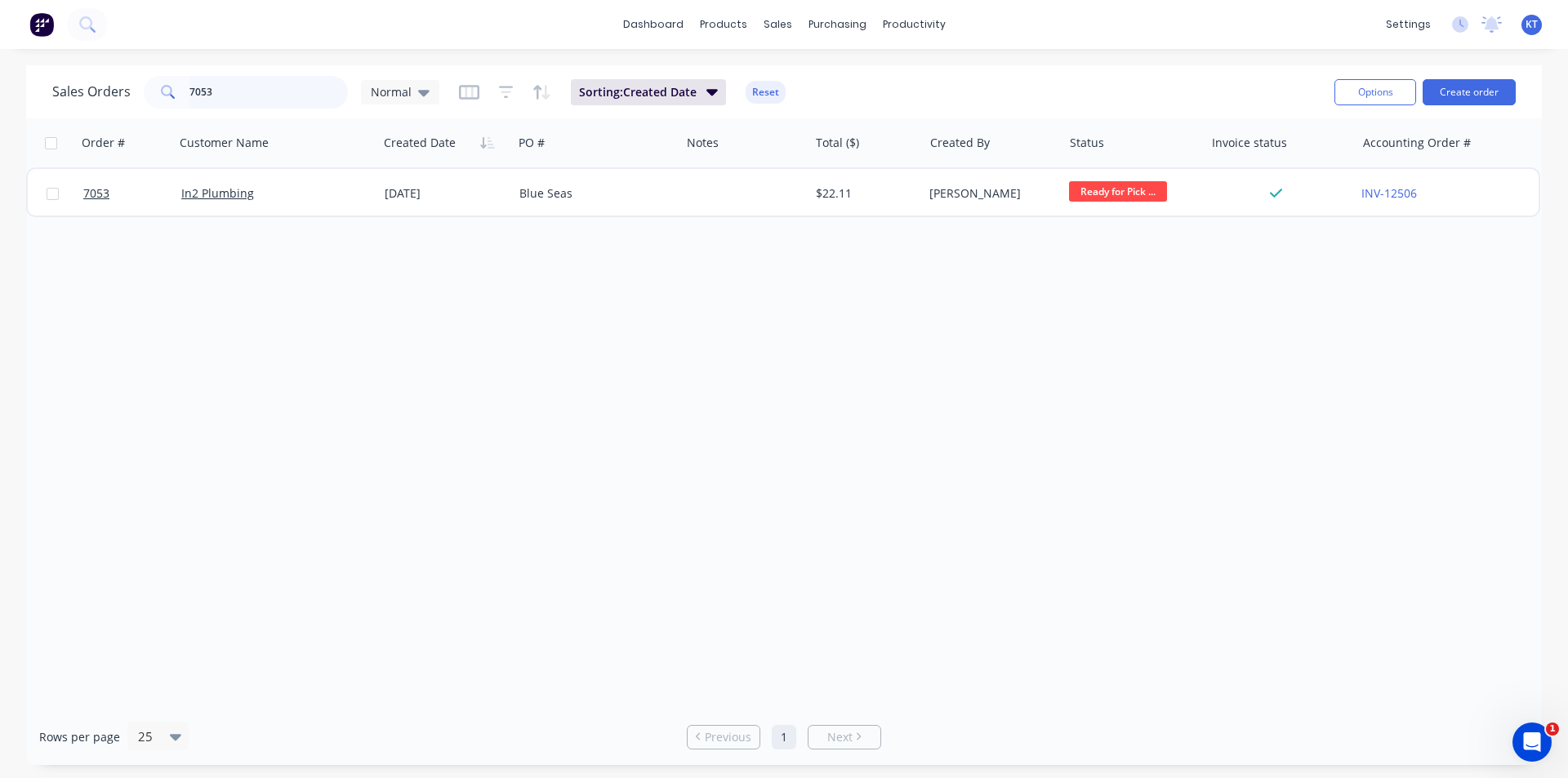
click at [241, 96] on input "7053" at bounding box center [269, 92] width 159 height 33
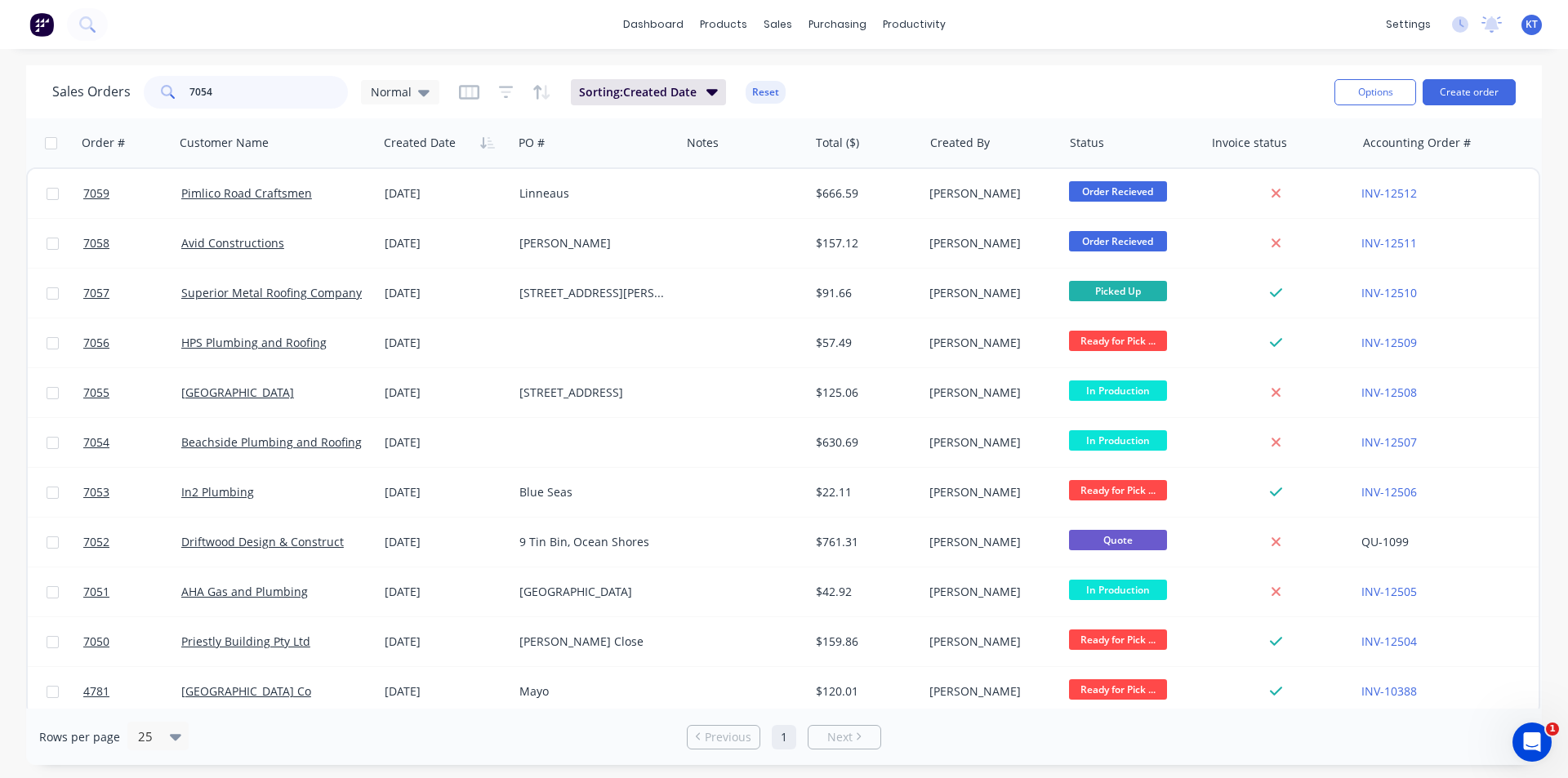
type input "7054"
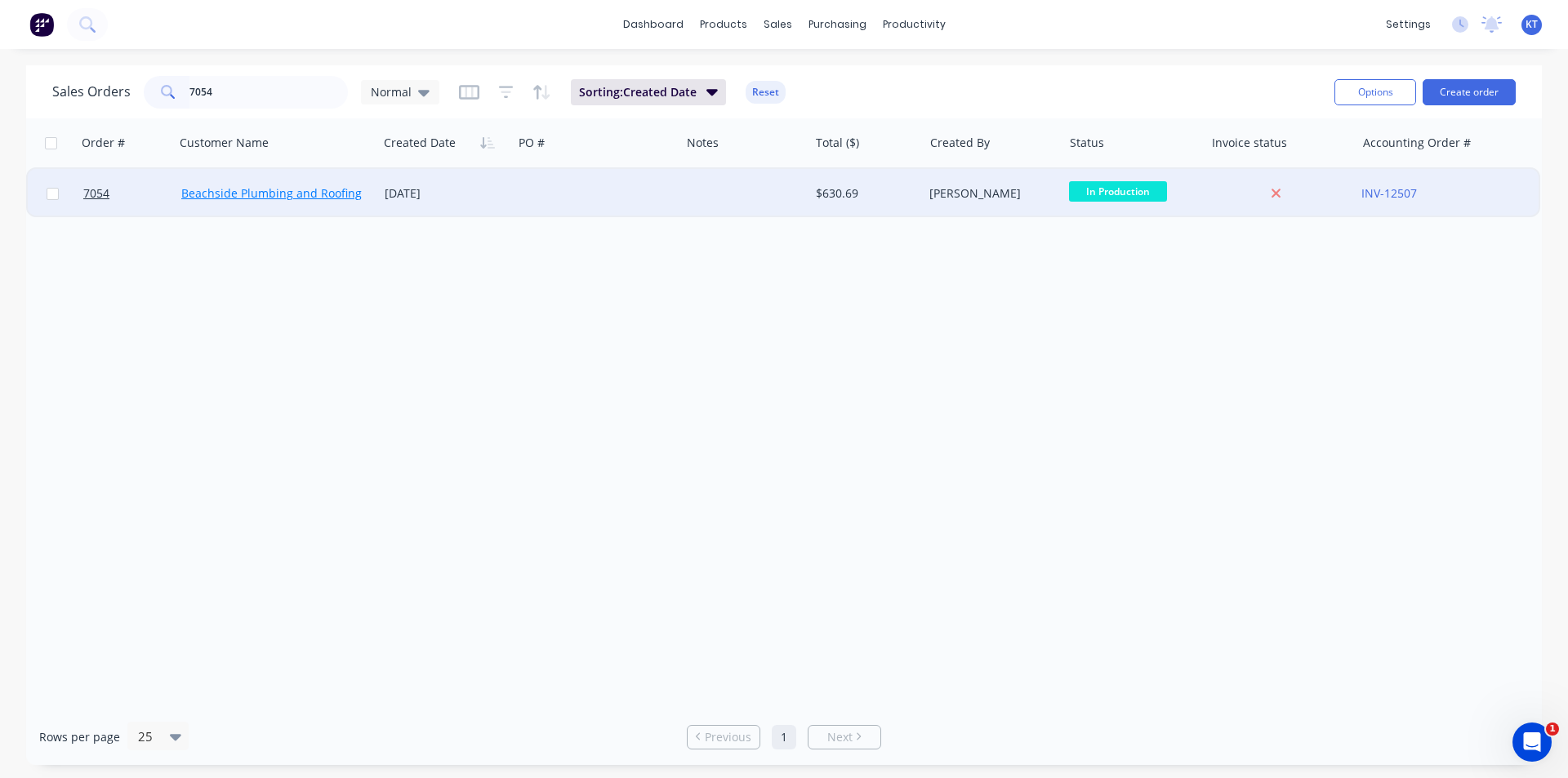
click at [232, 192] on link "Beachside Plumbing and Roofing" at bounding box center [272, 193] width 181 height 16
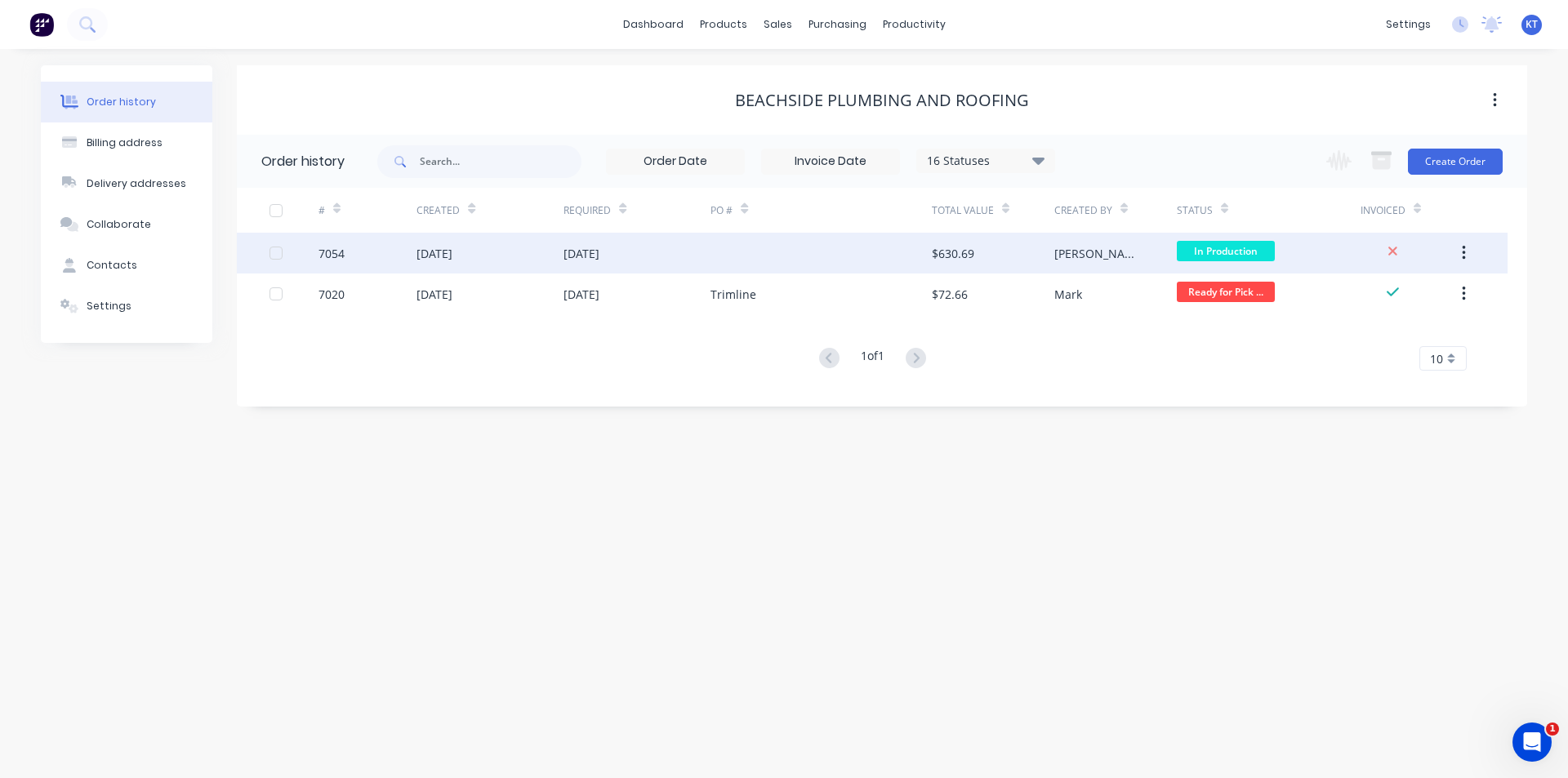
click at [986, 266] on div "$630.69" at bounding box center [993, 253] width 122 height 41
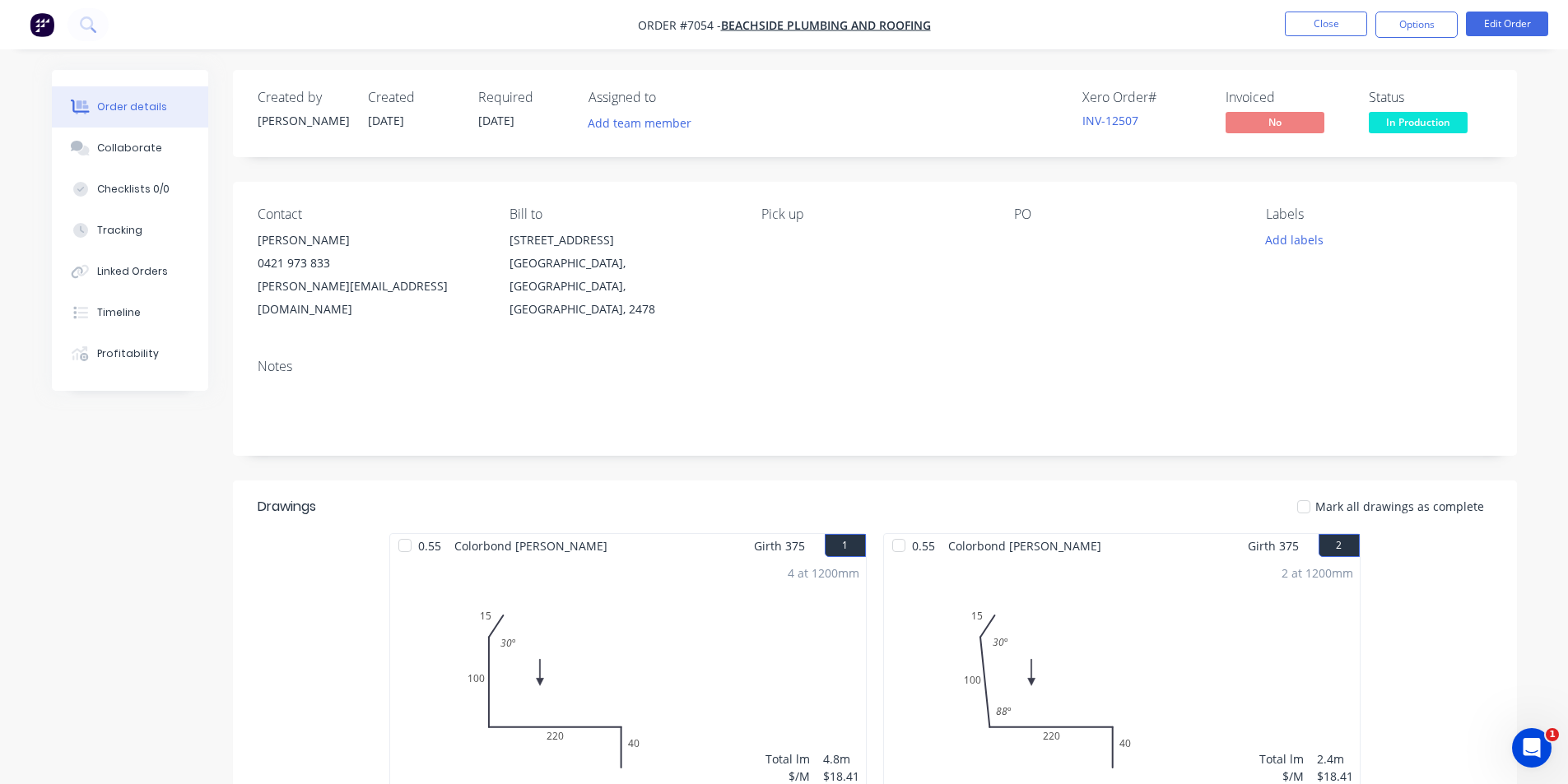
click at [1389, 123] on span "In Production" at bounding box center [1418, 121] width 99 height 21
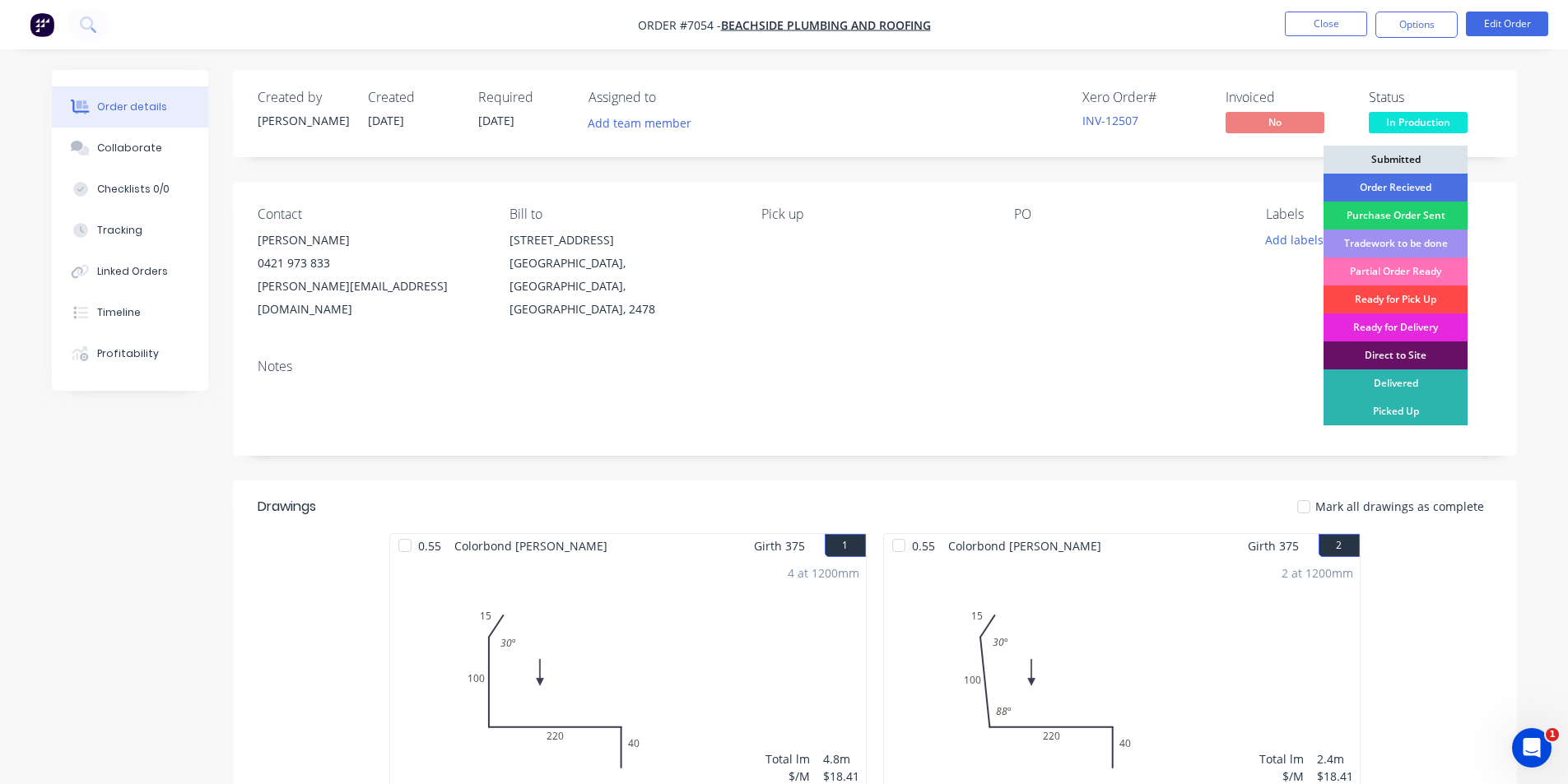
click at [1397, 300] on div "Ready for Pick Up" at bounding box center [1395, 299] width 144 height 28
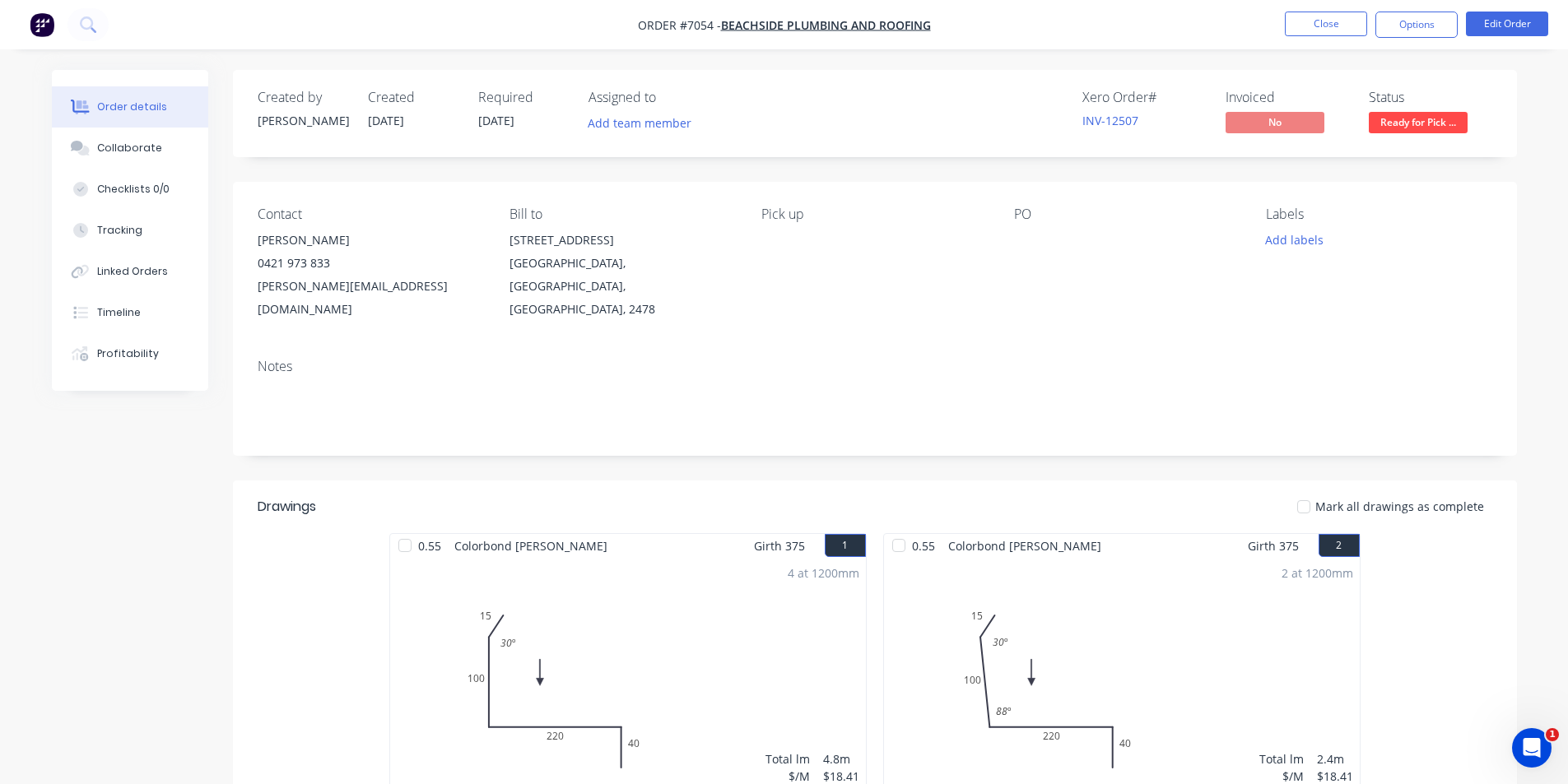
click at [1321, 490] on div at bounding box center [1304, 506] width 33 height 33
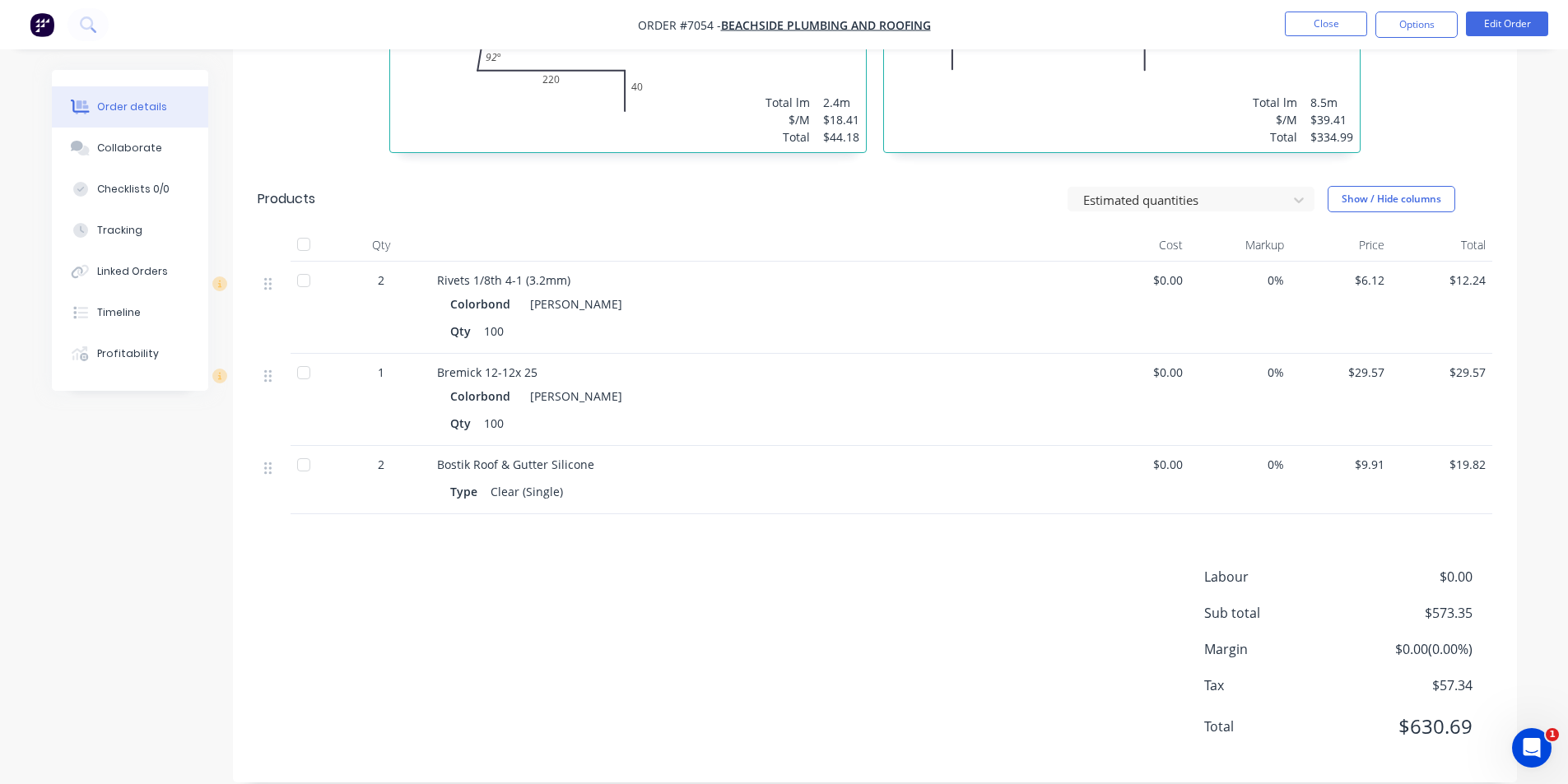
click at [312, 228] on div at bounding box center [304, 244] width 33 height 33
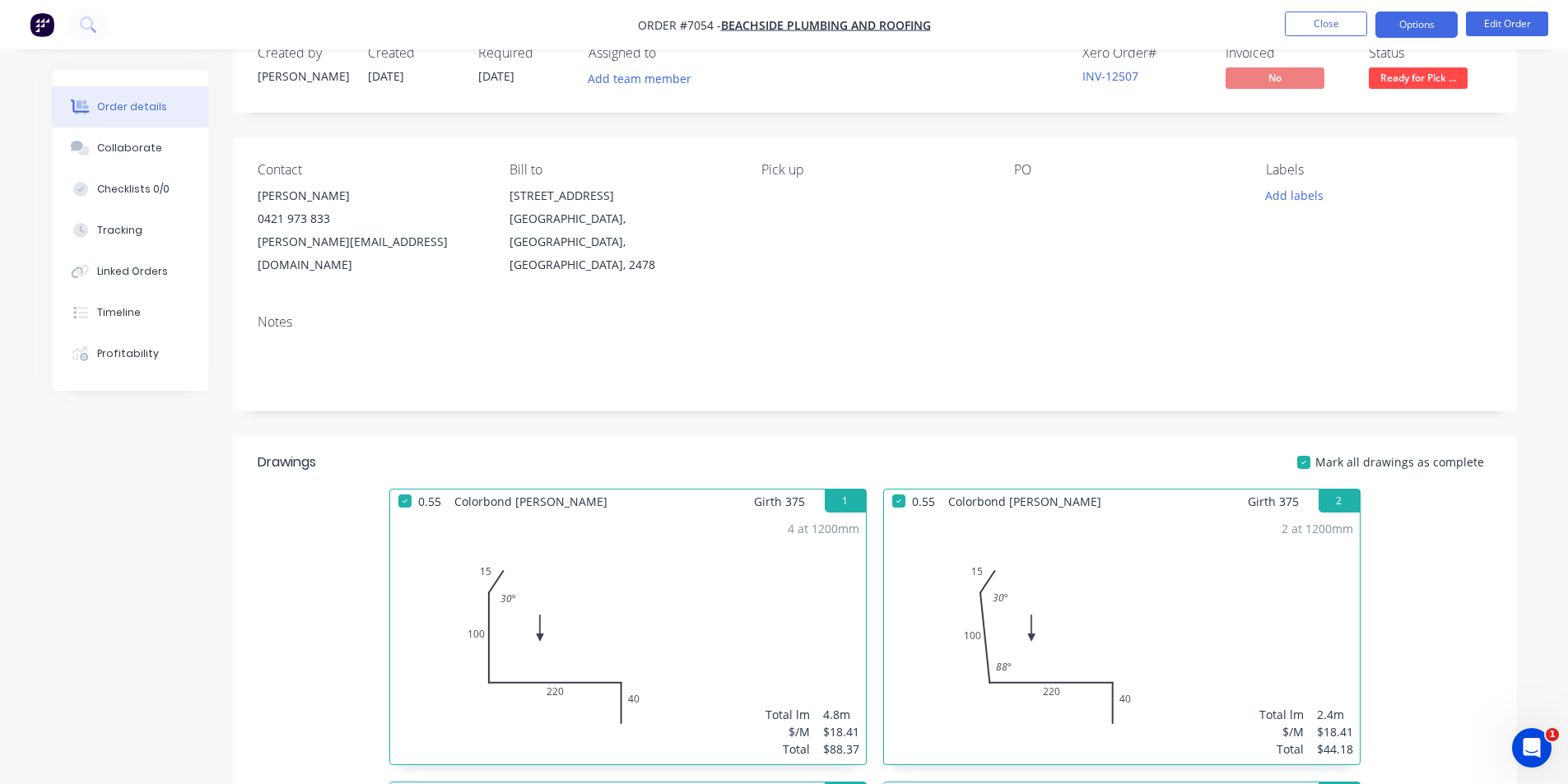
click at [1424, 26] on button "Options" at bounding box center [1416, 24] width 82 height 26
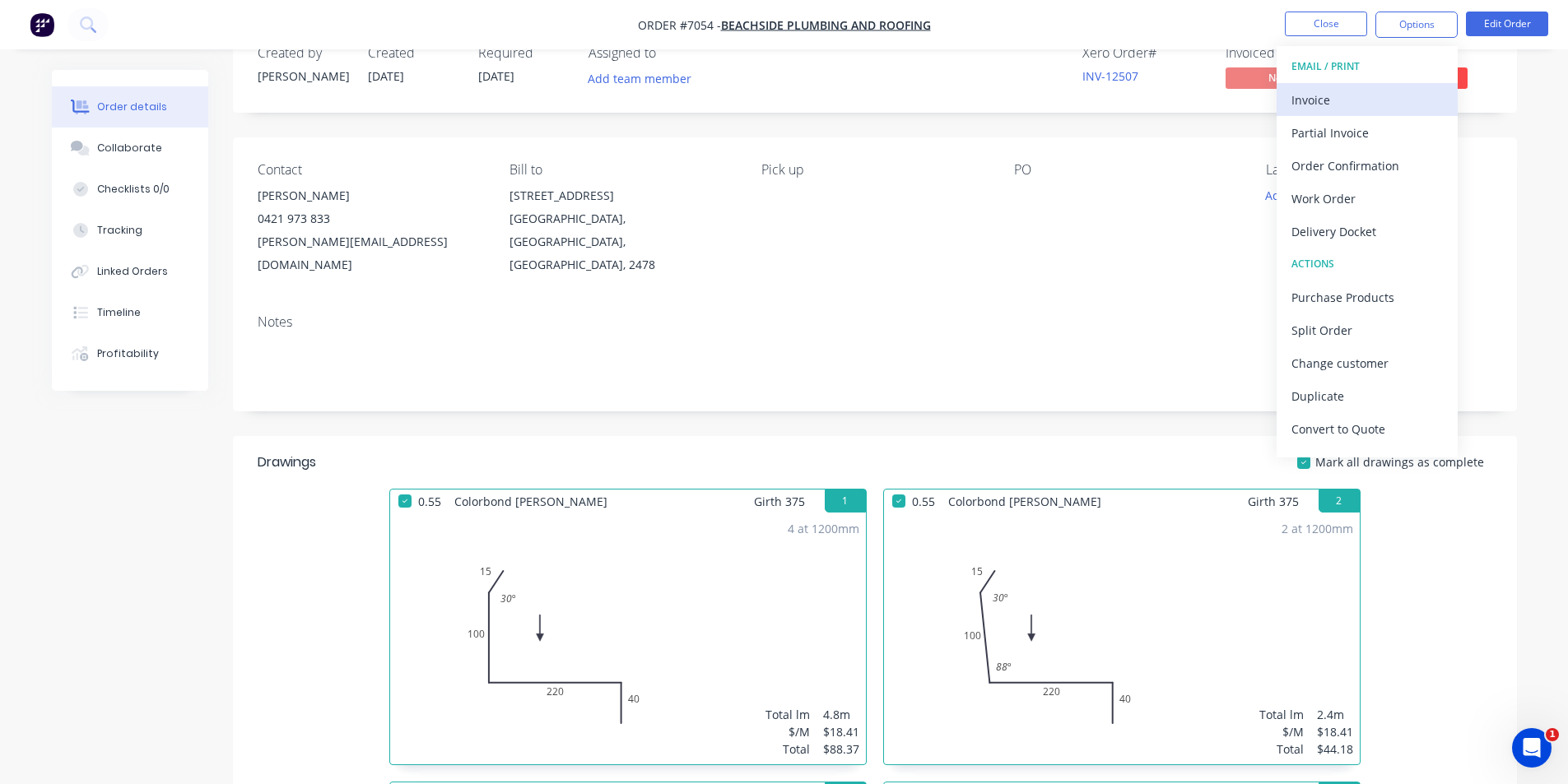
click at [1347, 102] on div "Invoice" at bounding box center [1367, 100] width 152 height 24
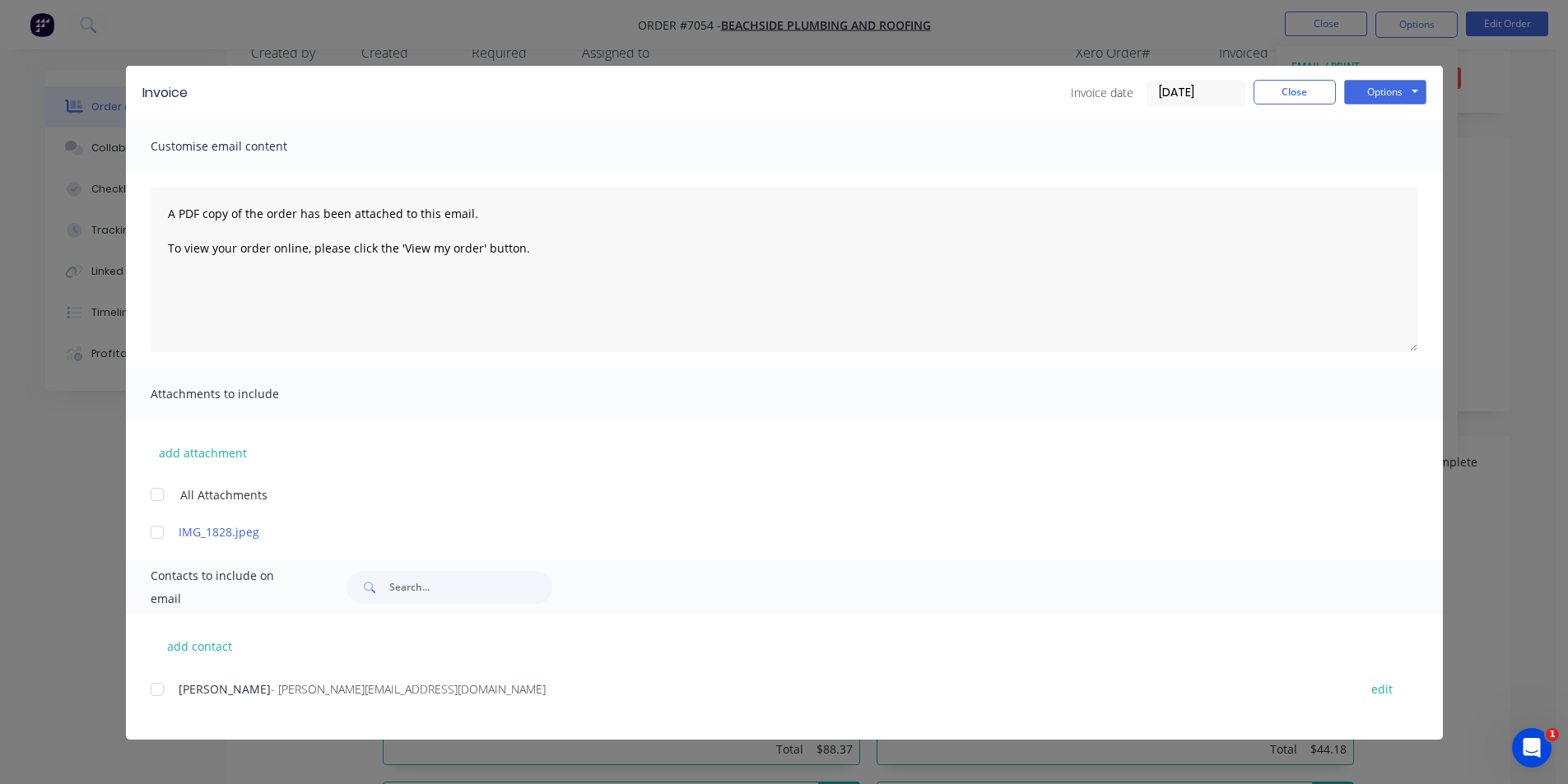
click at [157, 690] on div at bounding box center [157, 689] width 33 height 33
click at [1411, 96] on button "Options" at bounding box center [1385, 92] width 82 height 25
click at [1403, 178] on button "Email" at bounding box center [1397, 176] width 105 height 27
drag, startPoint x: 1282, startPoint y: 84, endPoint x: 1521, endPoint y: 130, distance: 243.4
click at [1282, 84] on button "Close" at bounding box center [1295, 92] width 82 height 25
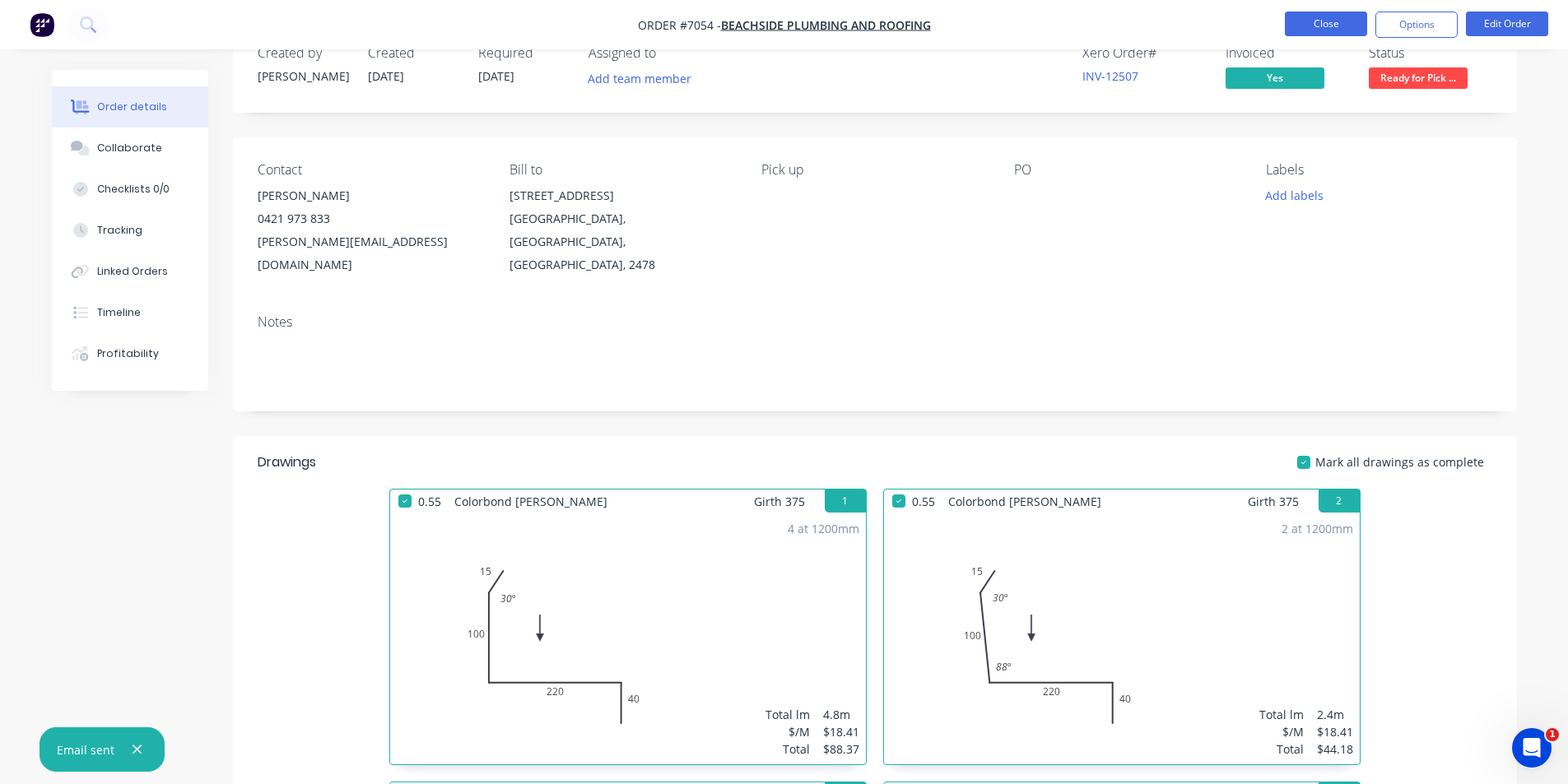
click at [1332, 34] on button "Close" at bounding box center [1326, 24] width 82 height 25
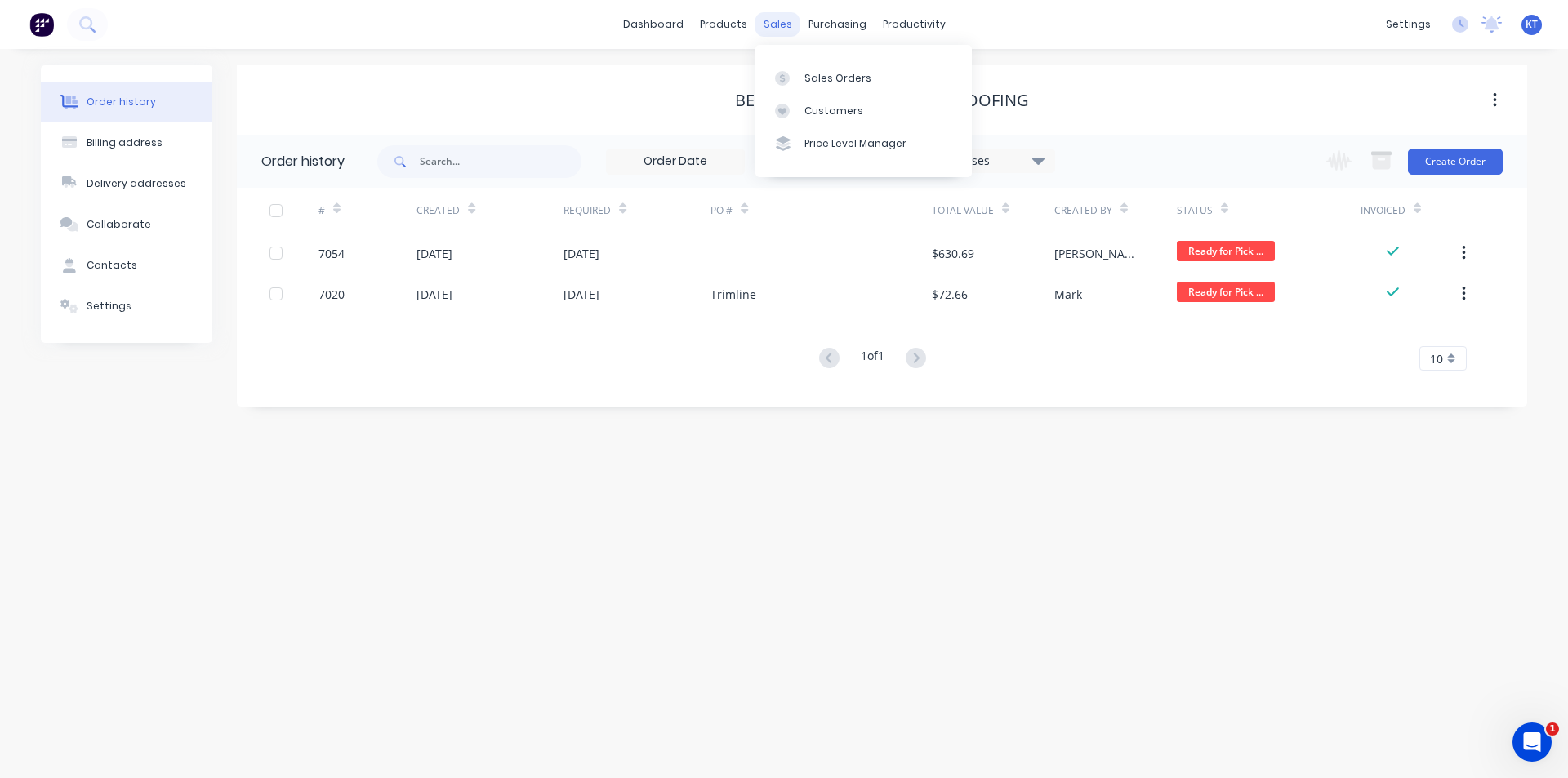
click at [774, 15] on div "sales" at bounding box center [778, 25] width 45 height 25
click at [799, 78] on link "Sales Orders" at bounding box center [864, 77] width 216 height 33
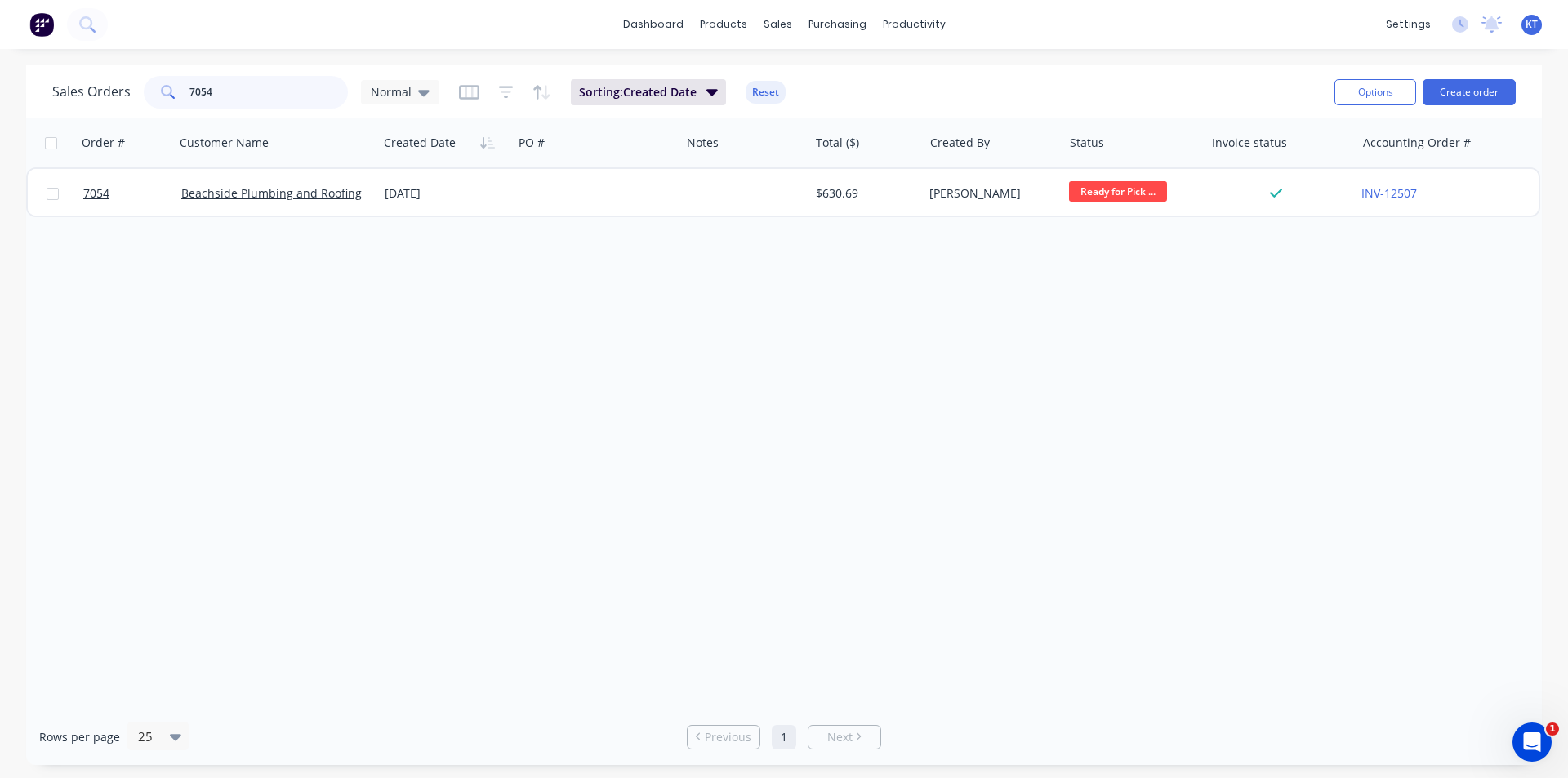
click at [315, 83] on input "7054" at bounding box center [269, 92] width 159 height 33
click at [314, 83] on input "7054" at bounding box center [269, 92] width 159 height 33
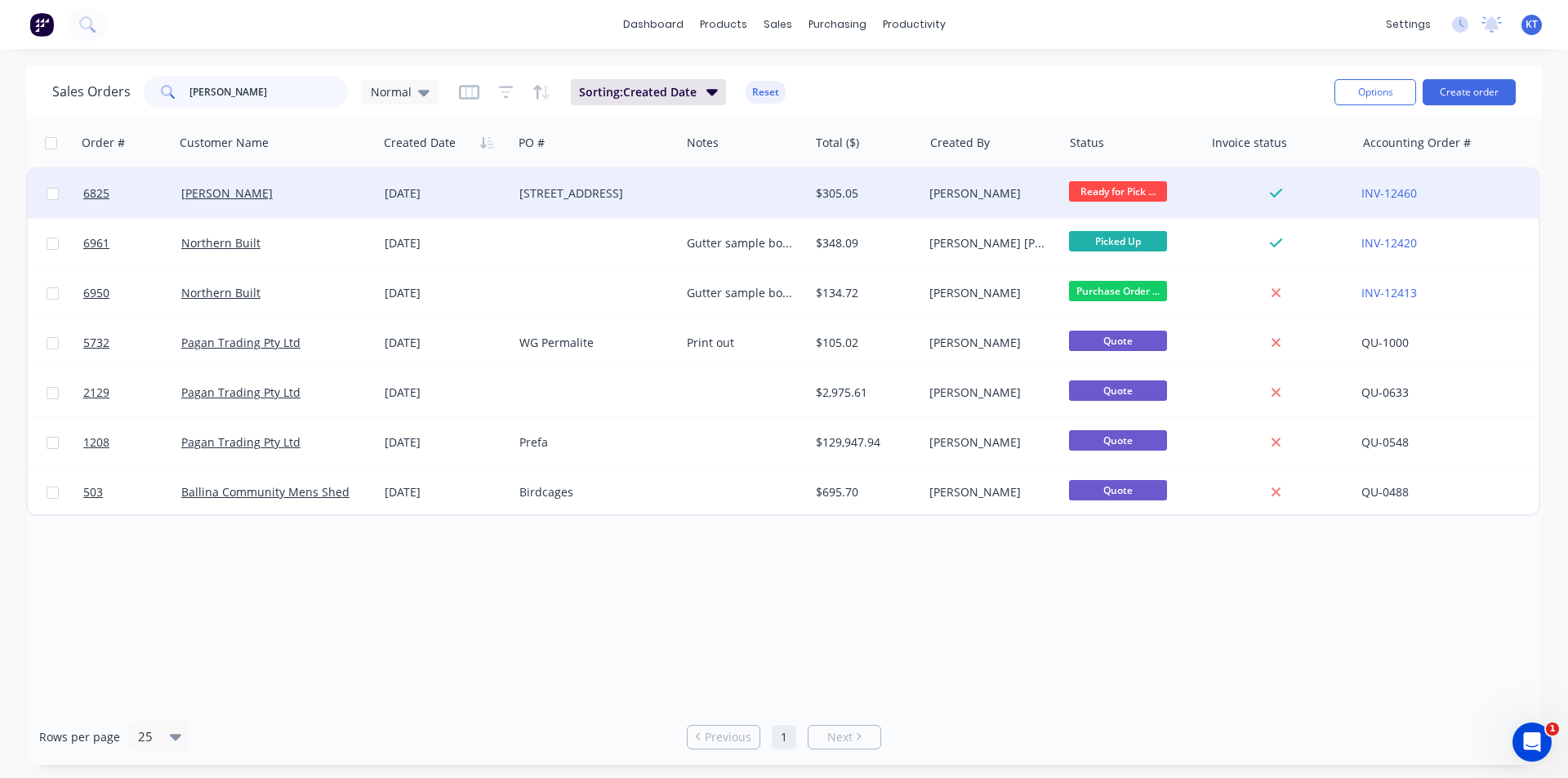
type input "[PERSON_NAME]"
click at [462, 205] on div "[DATE]" at bounding box center [446, 193] width 135 height 49
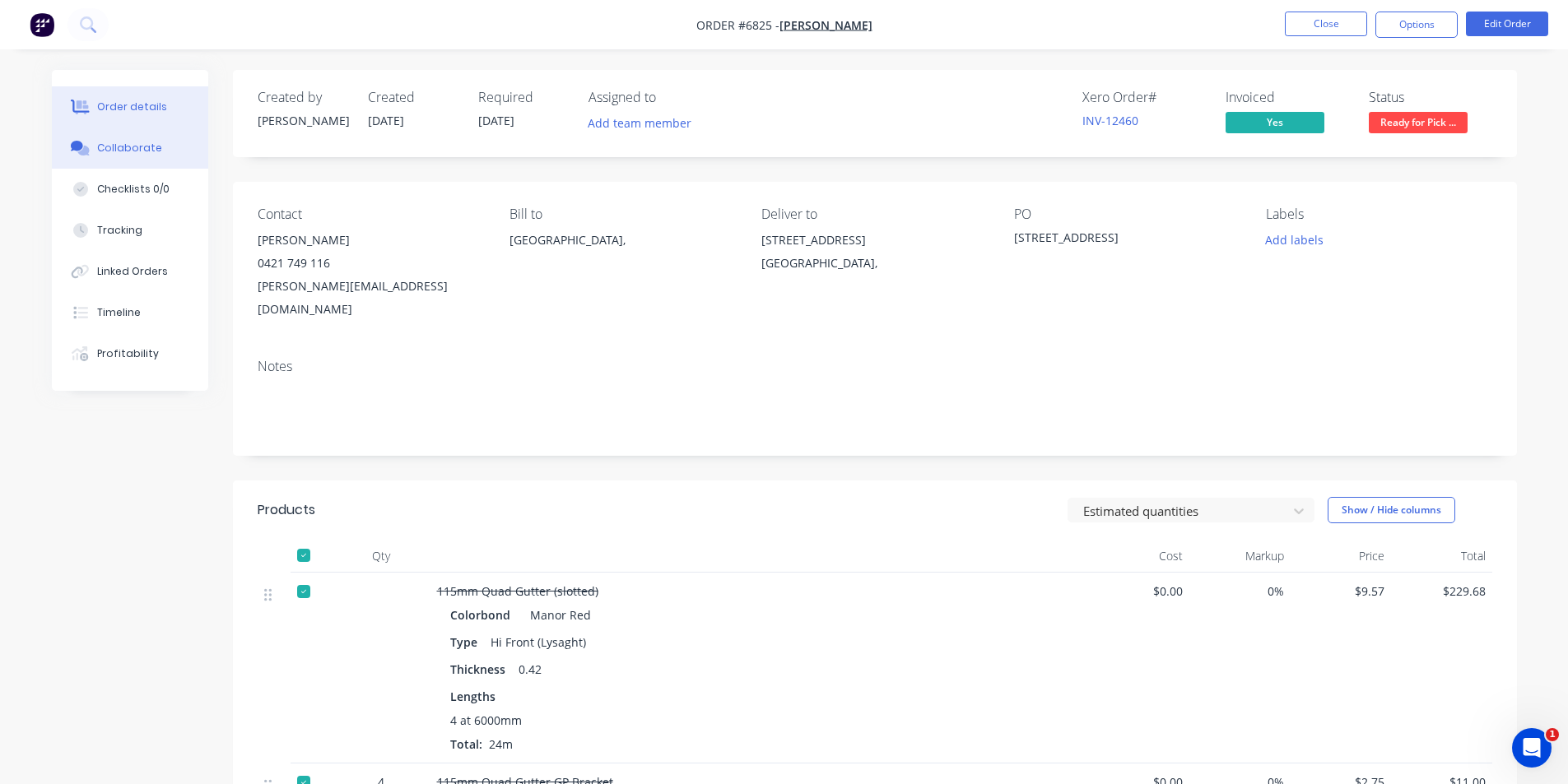
click at [168, 151] on button "Collaborate" at bounding box center [129, 148] width 156 height 41
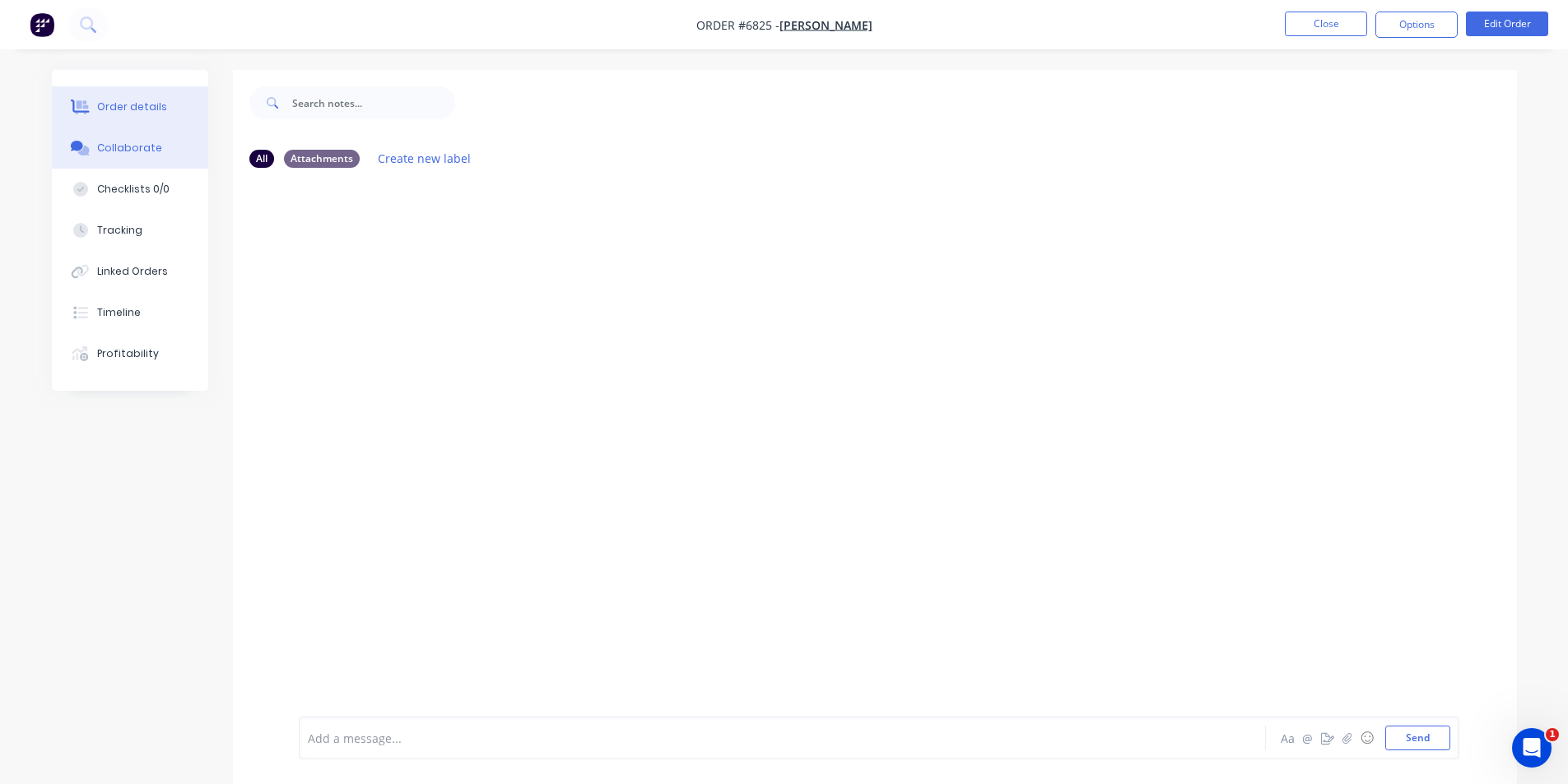
click at [154, 109] on div "Order details" at bounding box center [132, 107] width 70 height 15
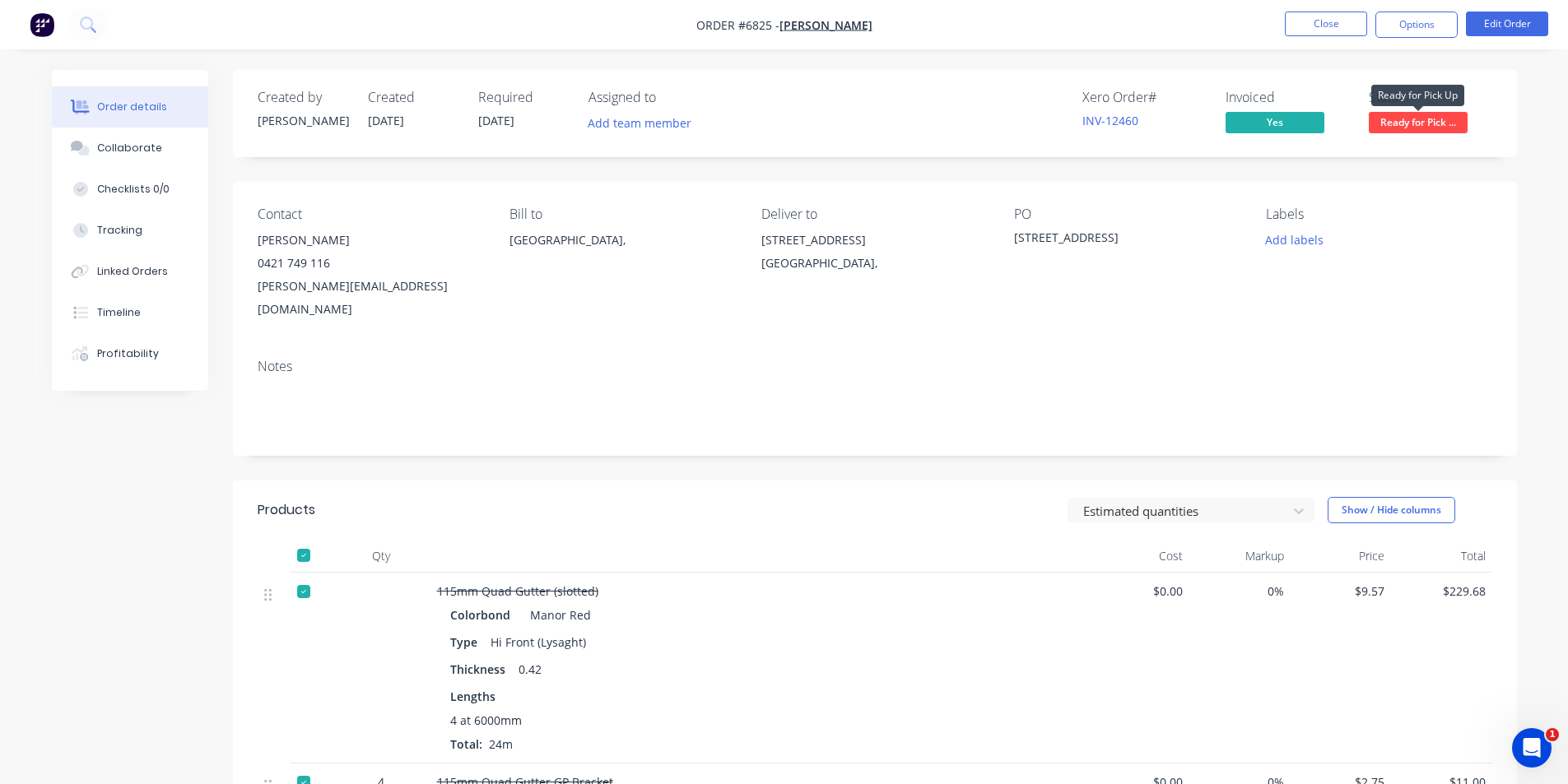
click at [1437, 131] on span "Ready for Pick ..." at bounding box center [1418, 121] width 99 height 21
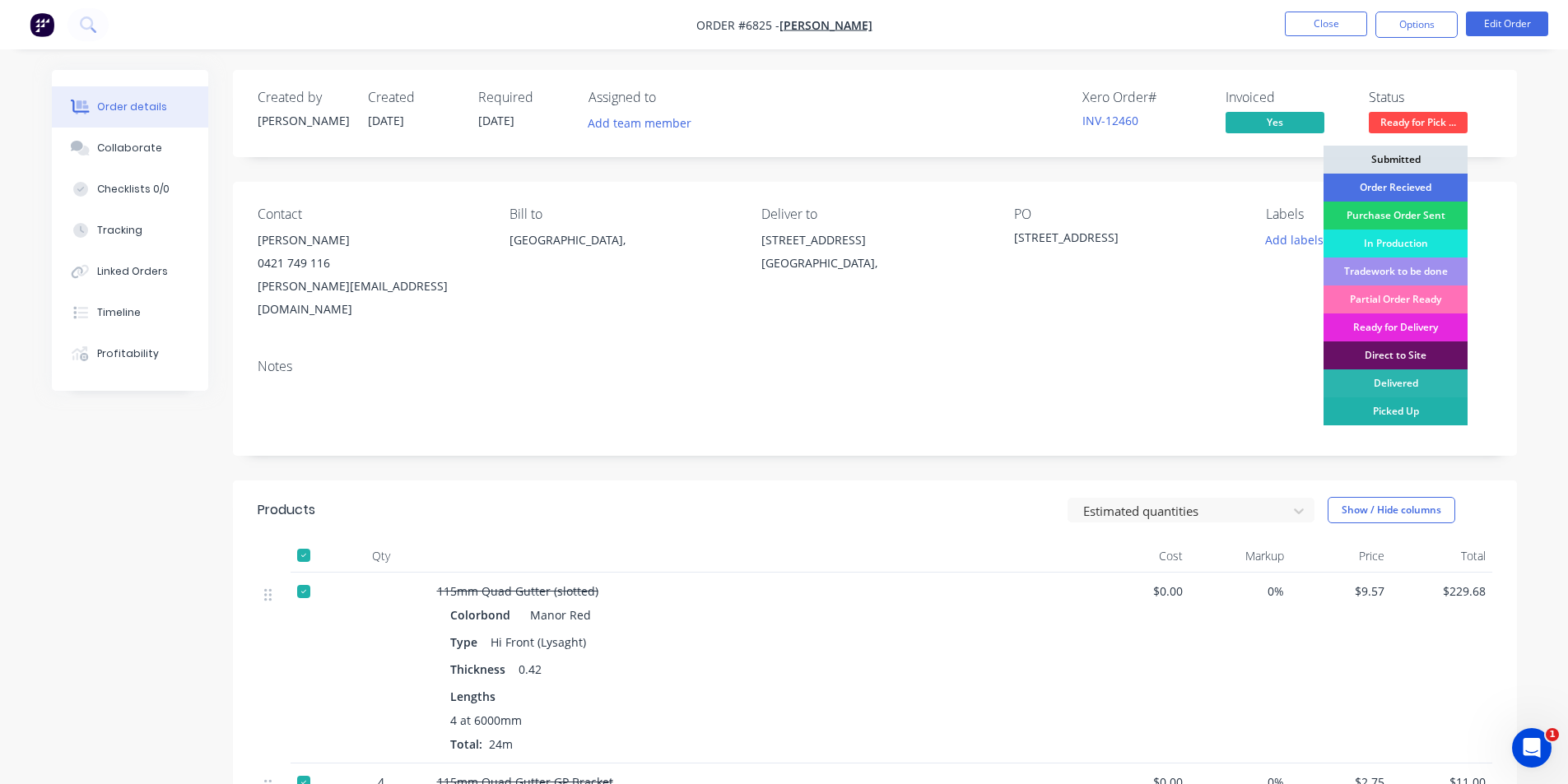
click at [1422, 413] on div "Picked Up" at bounding box center [1395, 411] width 144 height 28
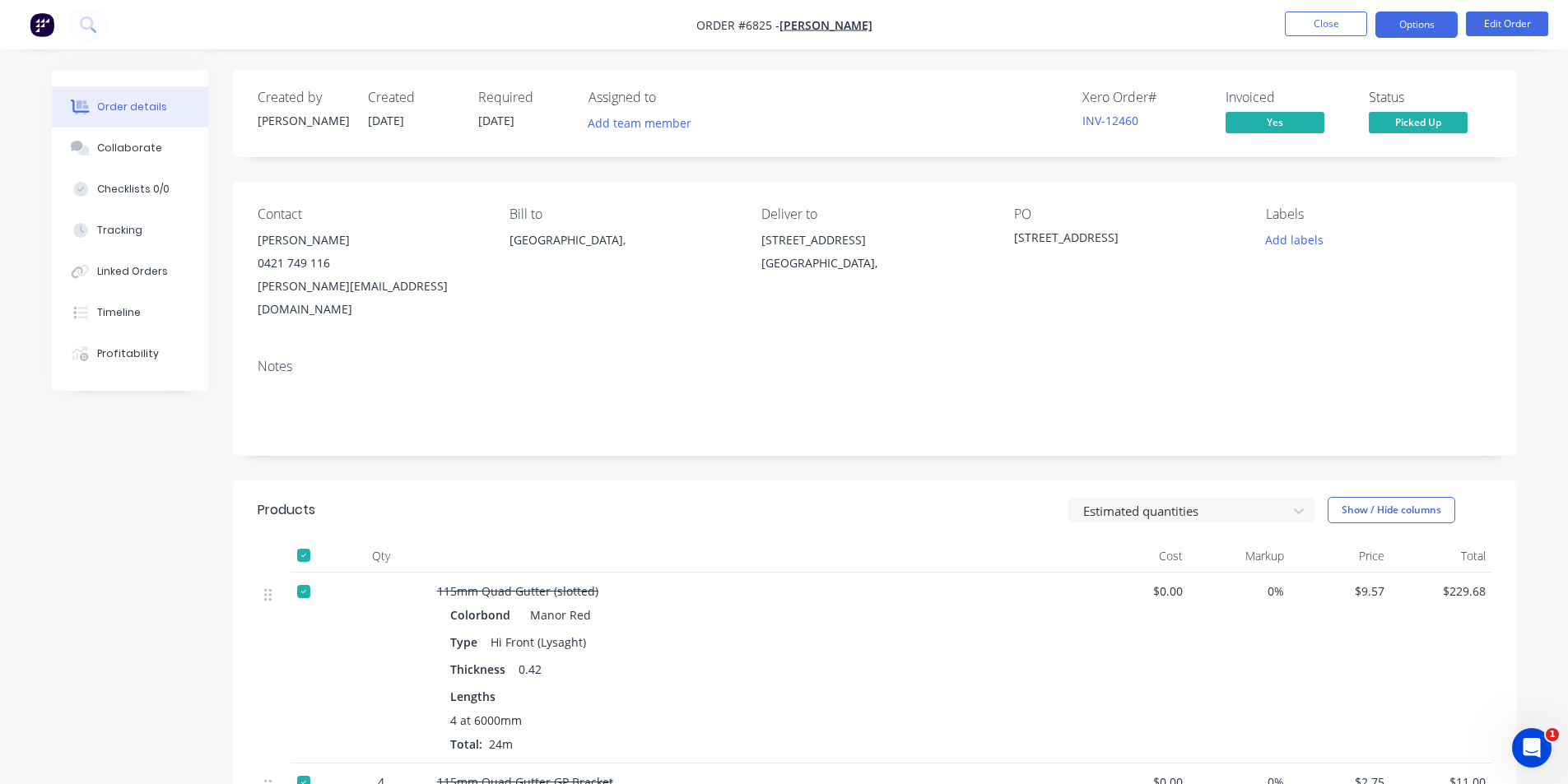
click at [1416, 24] on button "Options" at bounding box center [1416, 24] width 82 height 26
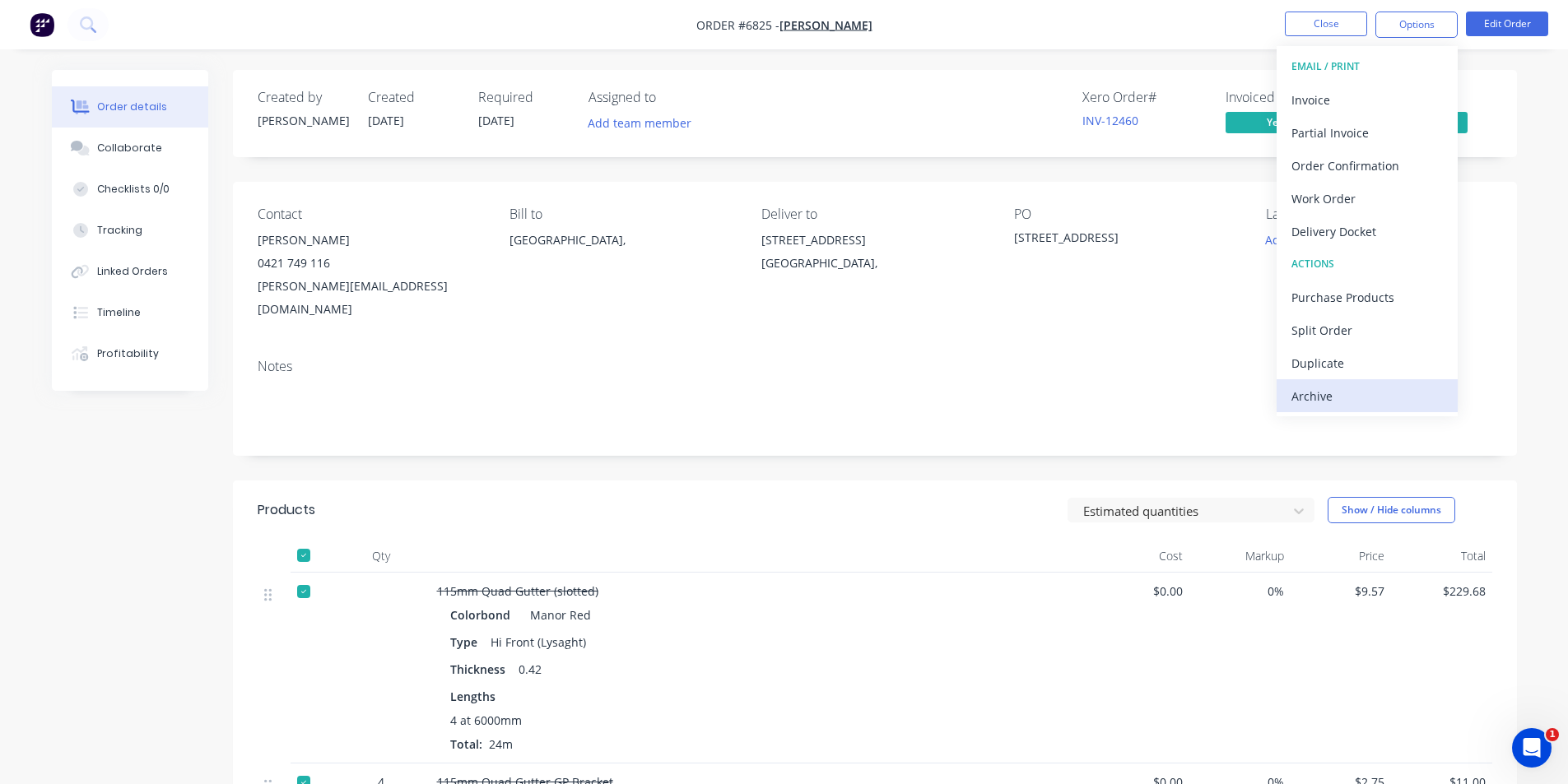
click at [1353, 412] on button "Archive" at bounding box center [1367, 396] width 181 height 33
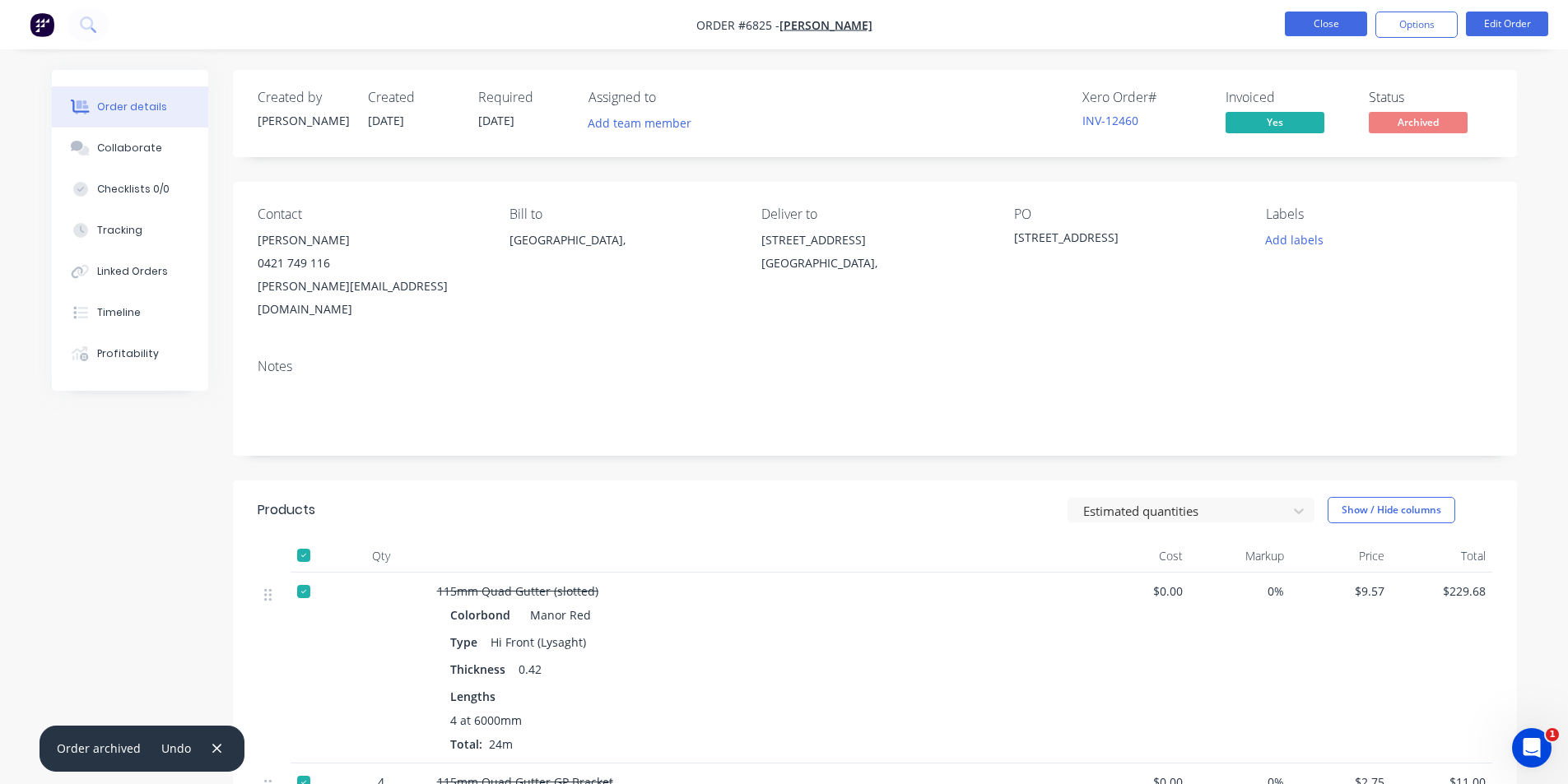
click at [1339, 28] on button "Close" at bounding box center [1326, 24] width 82 height 25
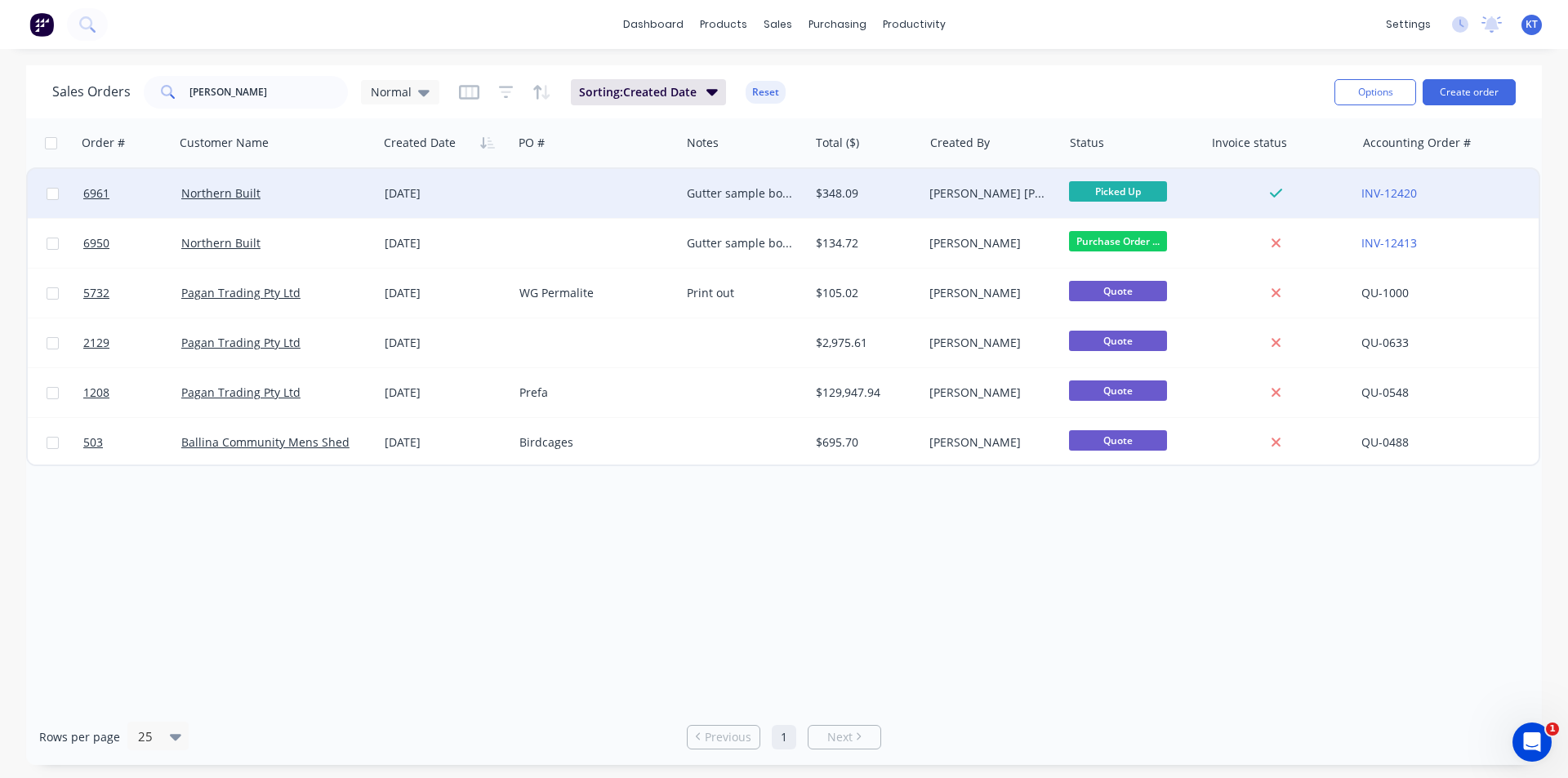
click at [887, 192] on div "$348.09" at bounding box center [864, 193] width 96 height 16
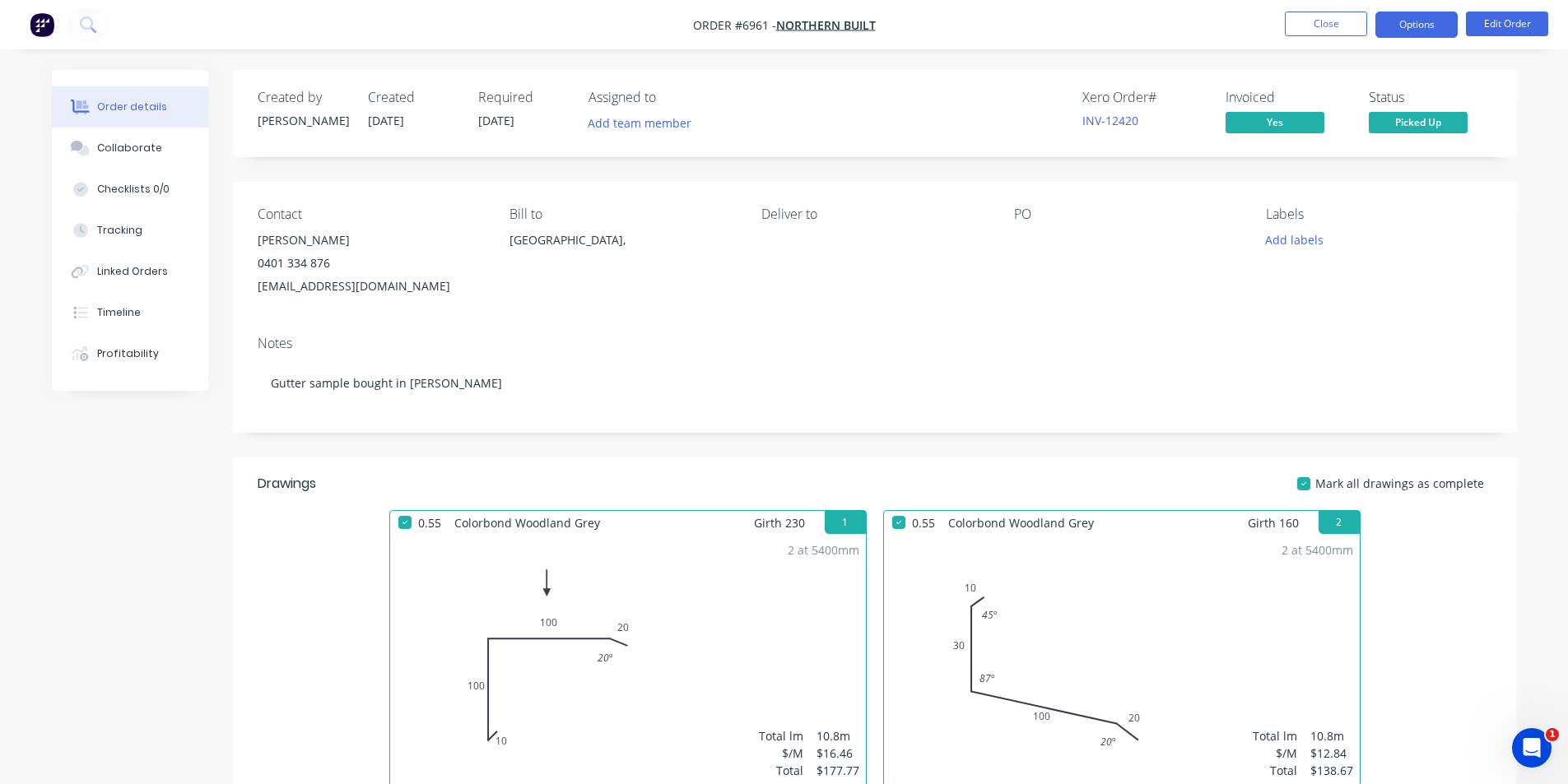
click at [1434, 27] on button "Options" at bounding box center [1416, 24] width 82 height 26
